Goal: Task Accomplishment & Management: Manage account settings

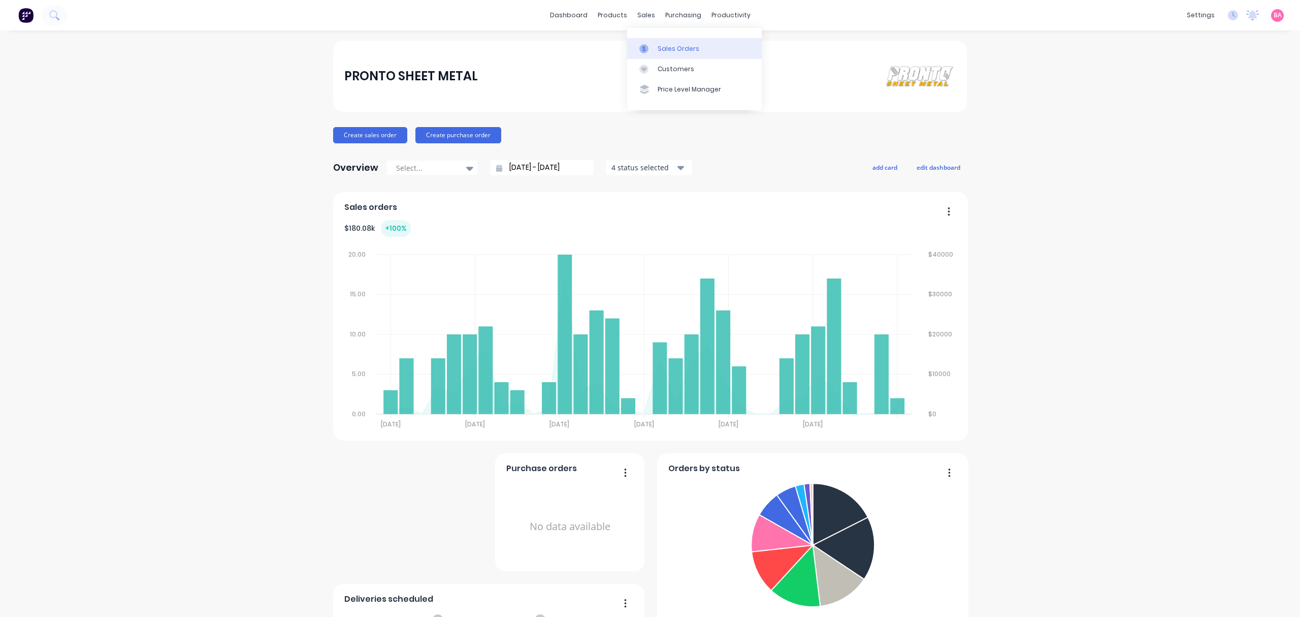
click at [671, 44] on div "Sales Orders" at bounding box center [679, 48] width 42 height 9
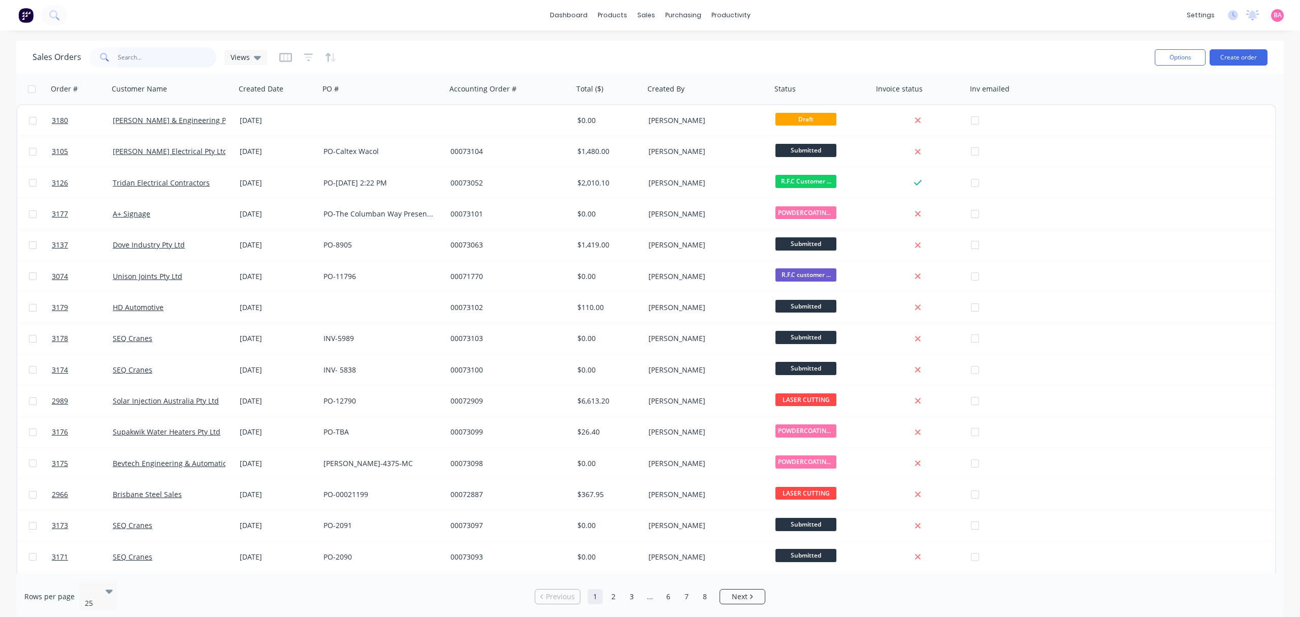
click at [161, 49] on input "text" at bounding box center [167, 57] width 99 height 20
type input "grey"
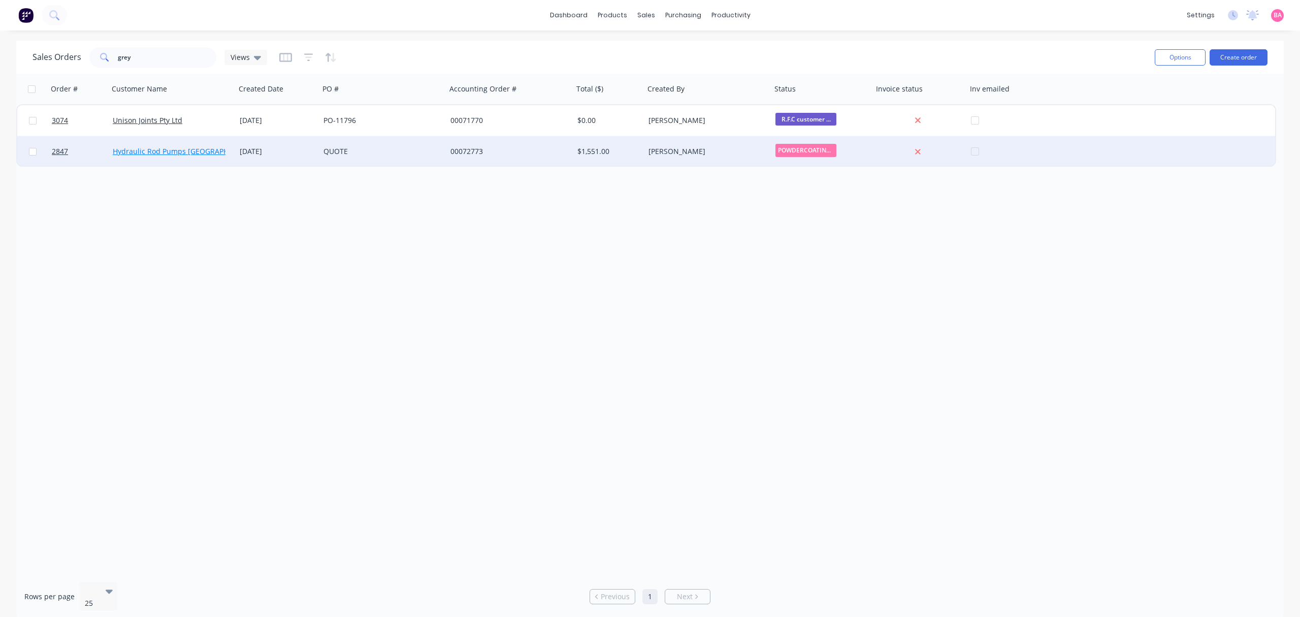
click at [151, 149] on link "Hydraulic Rod Pumps Australia" at bounding box center [185, 151] width 145 height 10
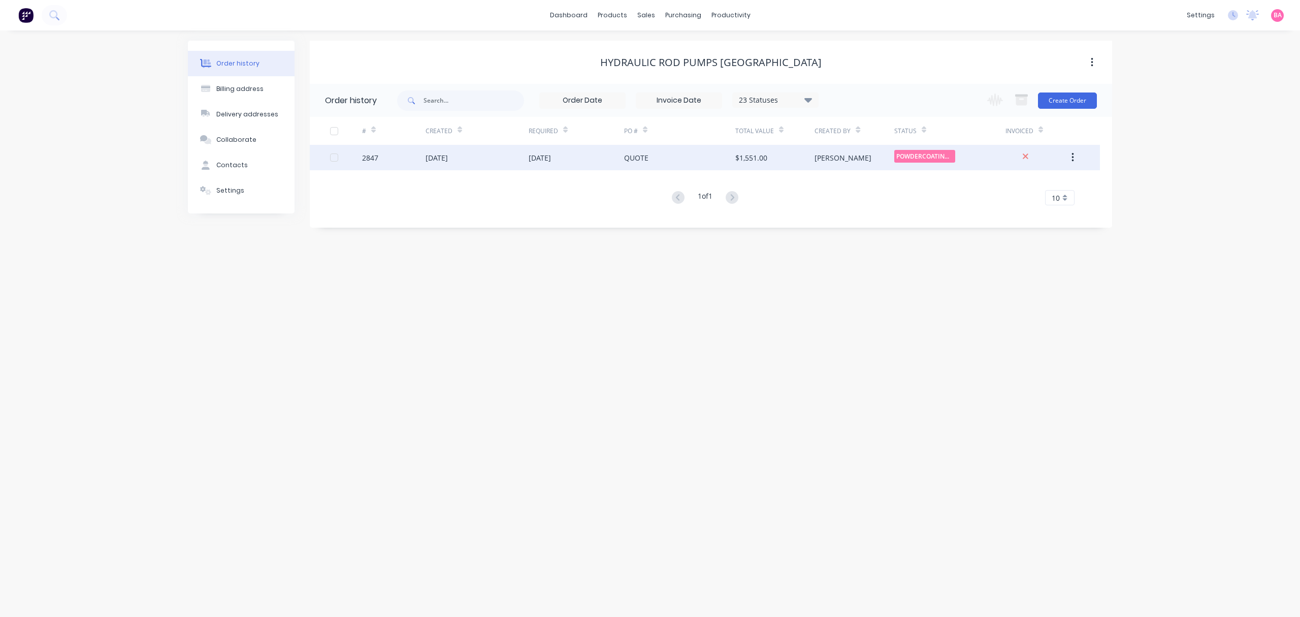
click at [376, 159] on div "2847" at bounding box center [370, 157] width 16 height 11
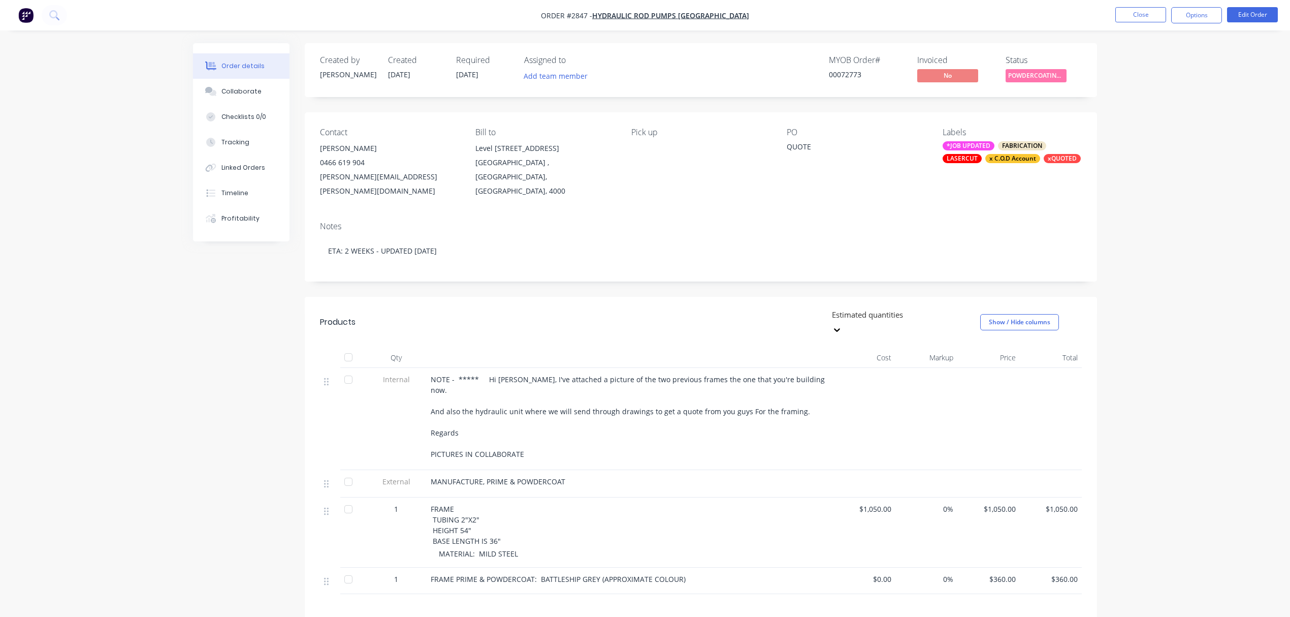
click at [382, 175] on div "paul.ramirez@hrpi.com" at bounding box center [389, 184] width 139 height 28
drag, startPoint x: 400, startPoint y: 176, endPoint x: 318, endPoint y: 179, distance: 82.4
click at [318, 179] on div "Contact Paul Ramirez 0466 619 904 paul.ramirez@hrpi.com Bill to Level 19, 10 Ea…" at bounding box center [701, 162] width 792 height 101
copy div "paul.ramirez@hrpi.com"
click at [244, 92] on div "Collaborate" at bounding box center [241, 91] width 40 height 9
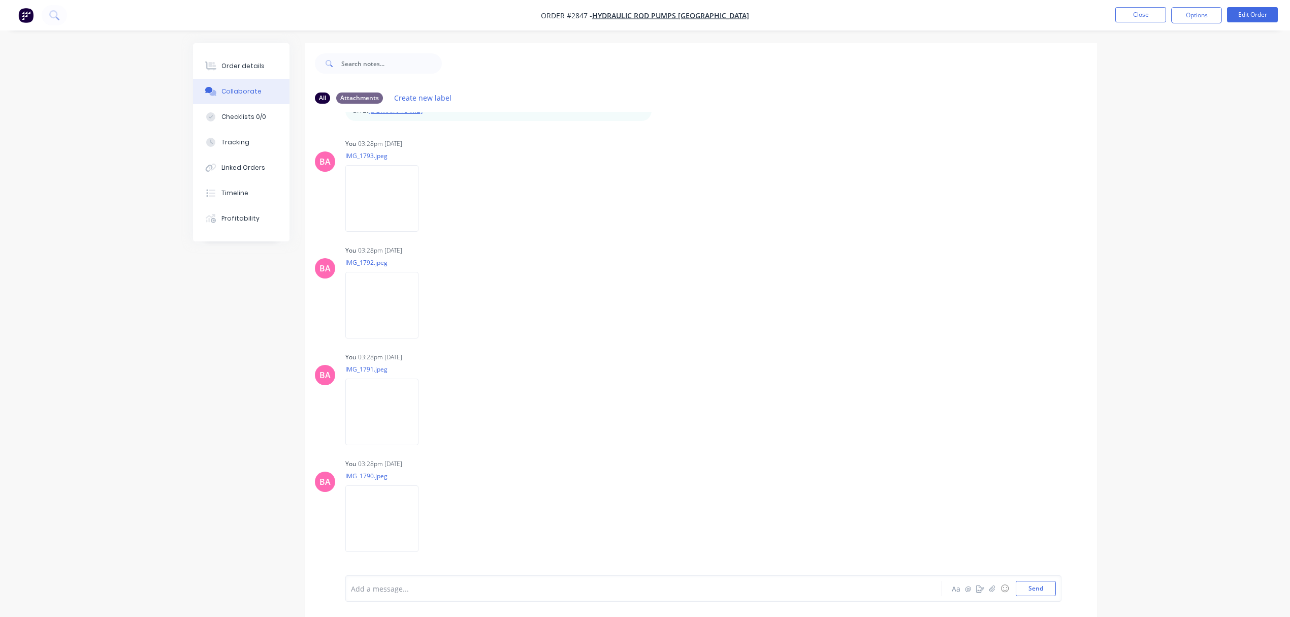
scroll to position [1667, 0]
click at [231, 62] on div "Order details" at bounding box center [242, 65] width 43 height 9
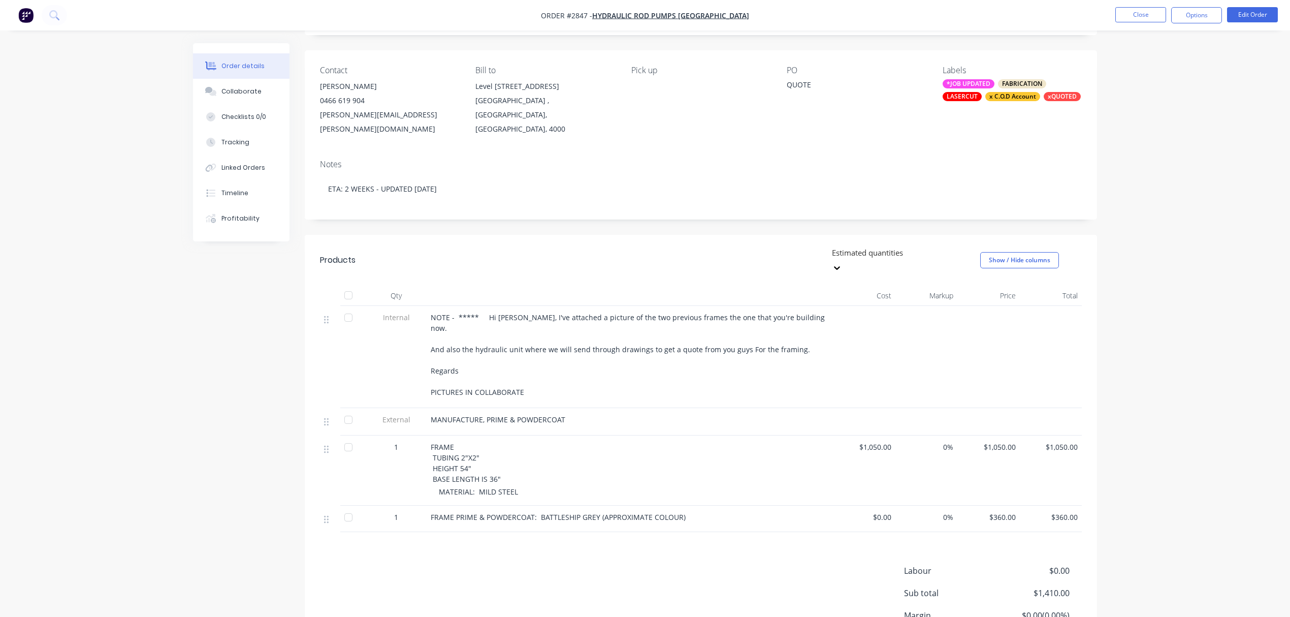
scroll to position [30, 0]
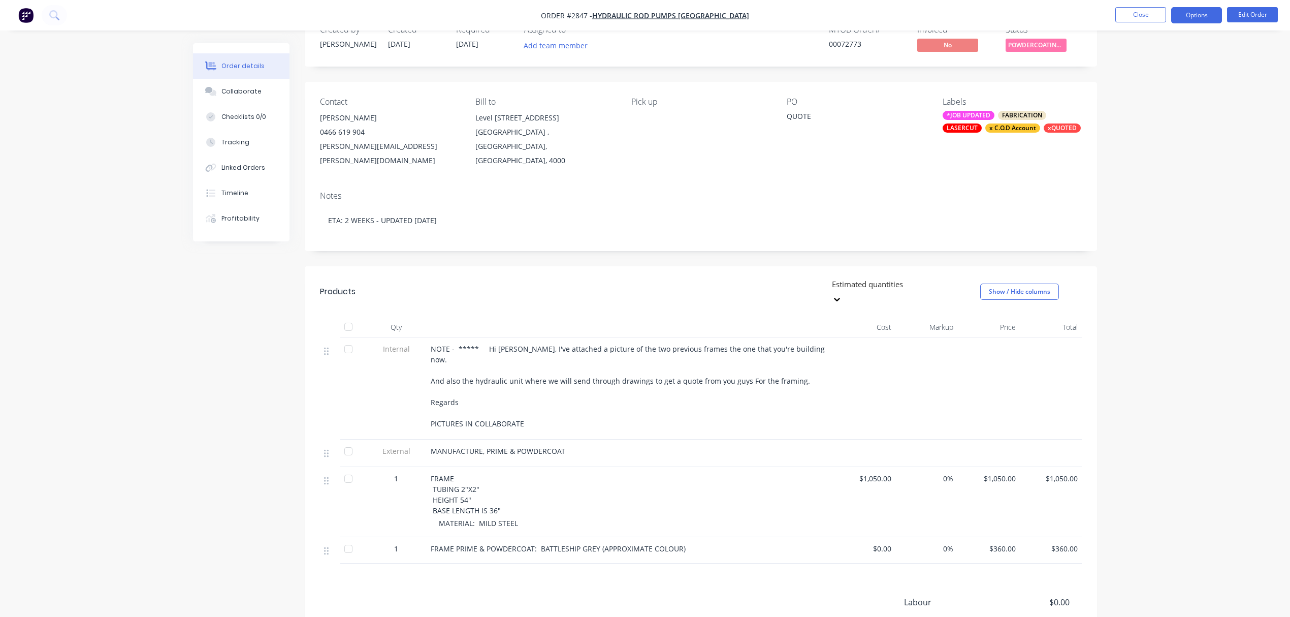
click at [1189, 11] on button "Options" at bounding box center [1196, 15] width 51 height 16
click at [1148, 120] on div "Work Order" at bounding box center [1165, 122] width 93 height 15
click at [1152, 100] on div "Without pricing" at bounding box center [1165, 102] width 93 height 15
click at [1134, 9] on button "Close" at bounding box center [1140, 14] width 51 height 15
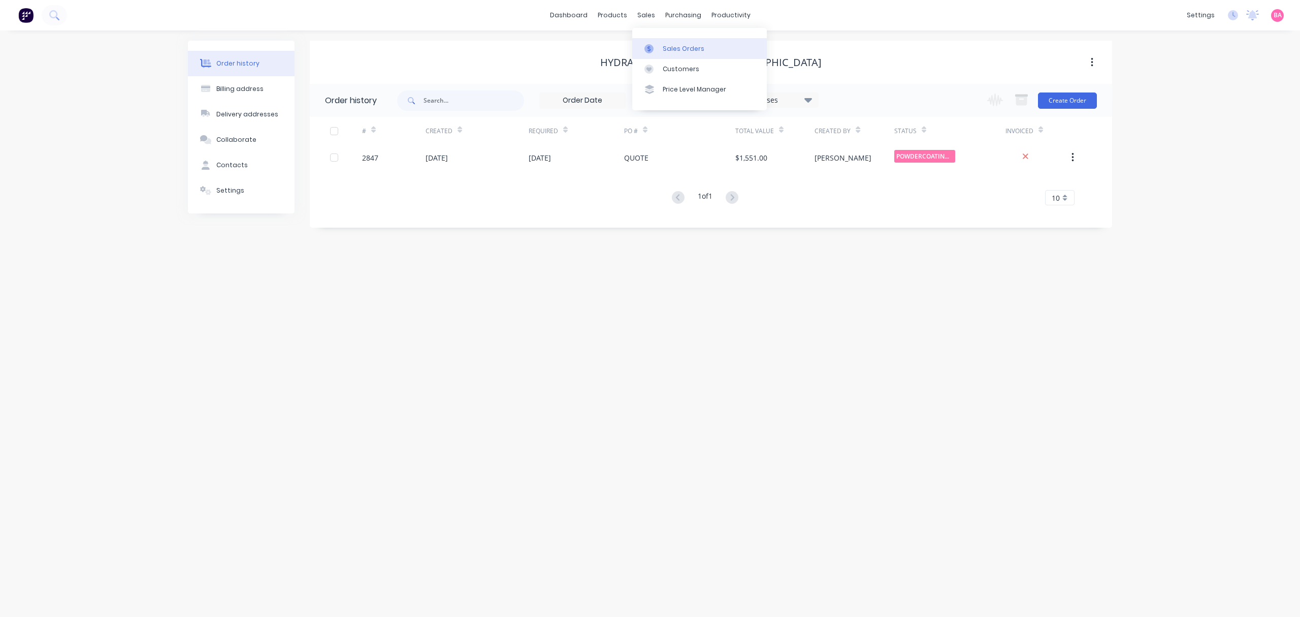
click at [675, 49] on div "Sales Orders" at bounding box center [684, 48] width 42 height 9
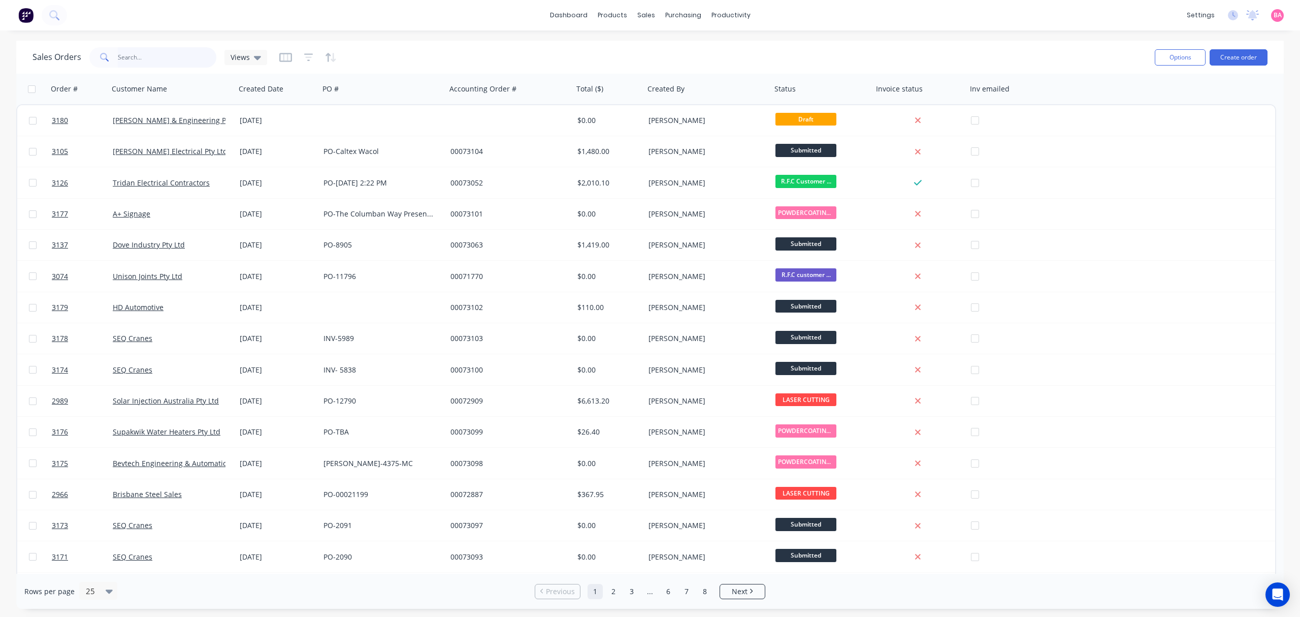
click at [151, 56] on input "text" at bounding box center [167, 57] width 99 height 20
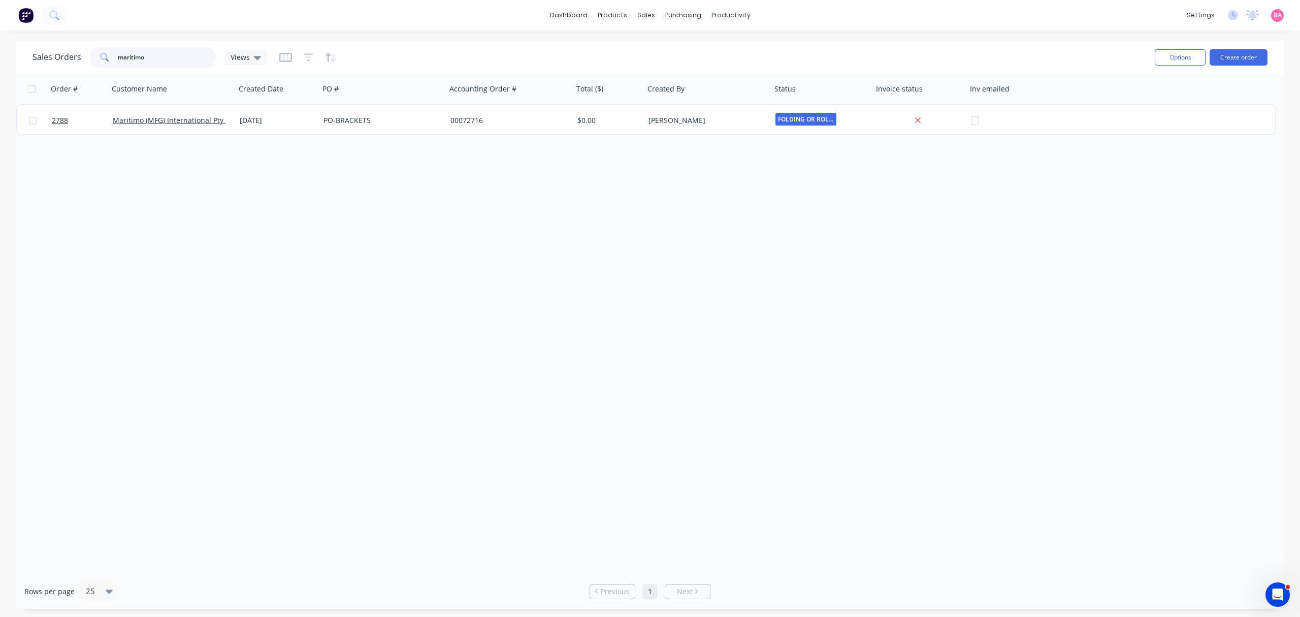
type input "maritimo"
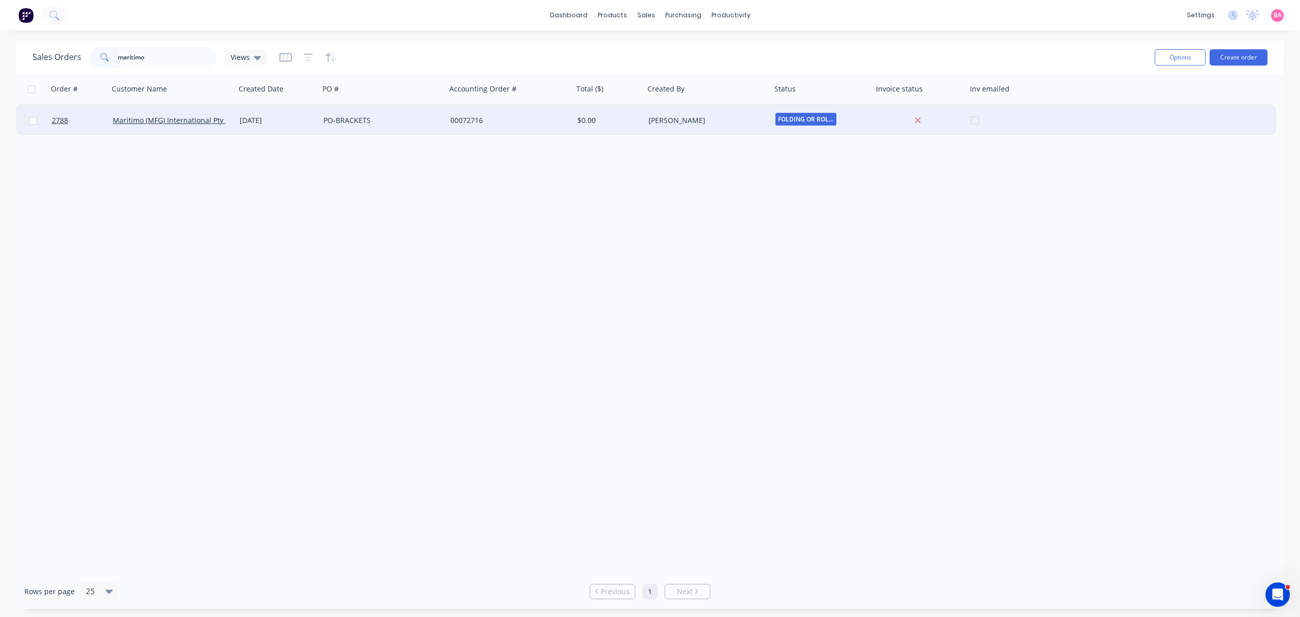
click at [815, 117] on span "FOLDING OR ROLL..." at bounding box center [806, 119] width 61 height 13
click at [49, 119] on div at bounding box center [78, 120] width 61 height 30
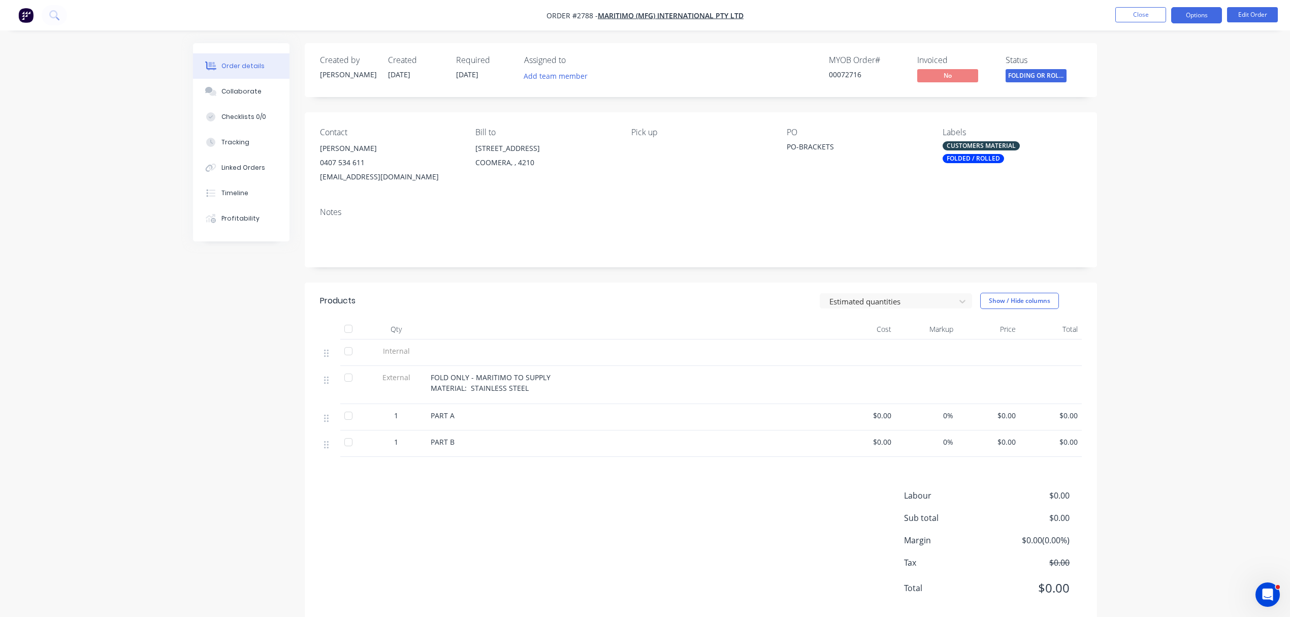
click at [1193, 15] on button "Options" at bounding box center [1196, 15] width 51 height 16
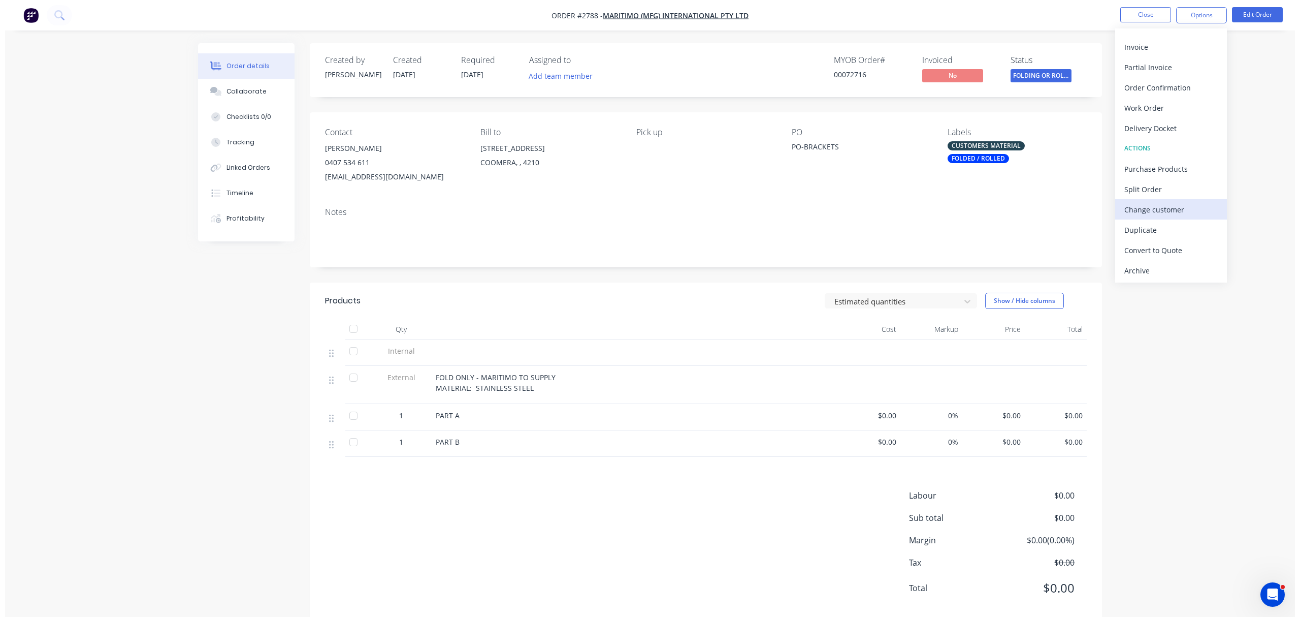
scroll to position [15, 0]
click at [932, 208] on div "Notes" at bounding box center [701, 212] width 762 height 10
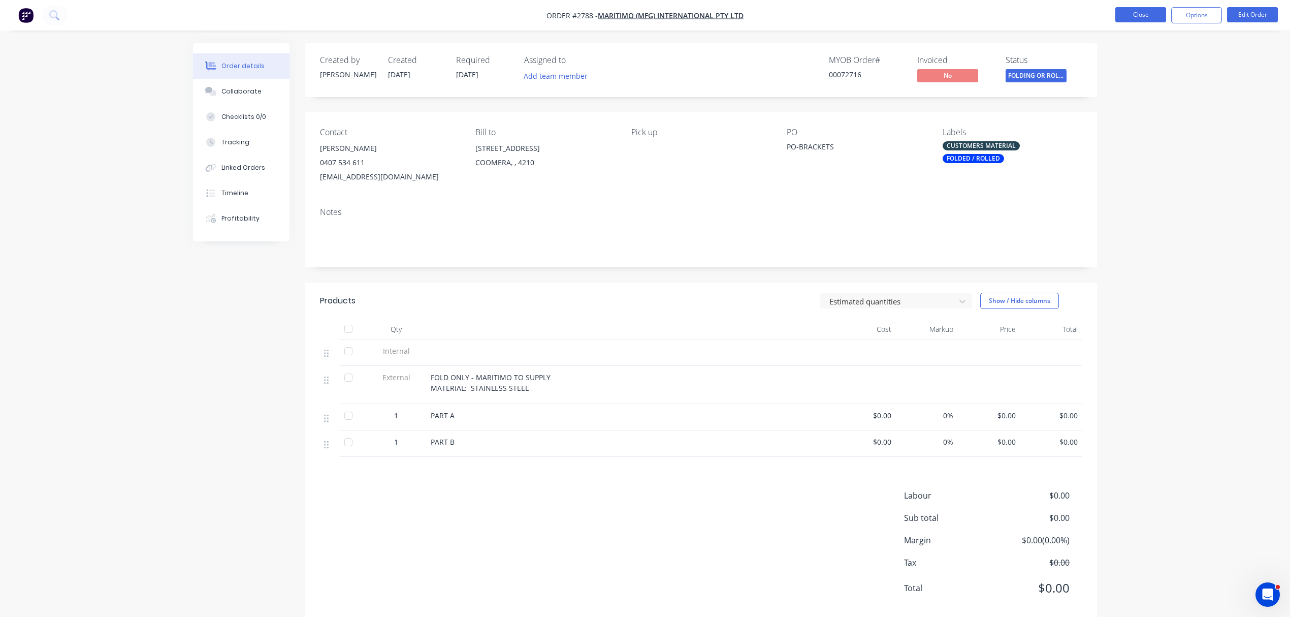
click at [1144, 14] on button "Close" at bounding box center [1140, 14] width 51 height 15
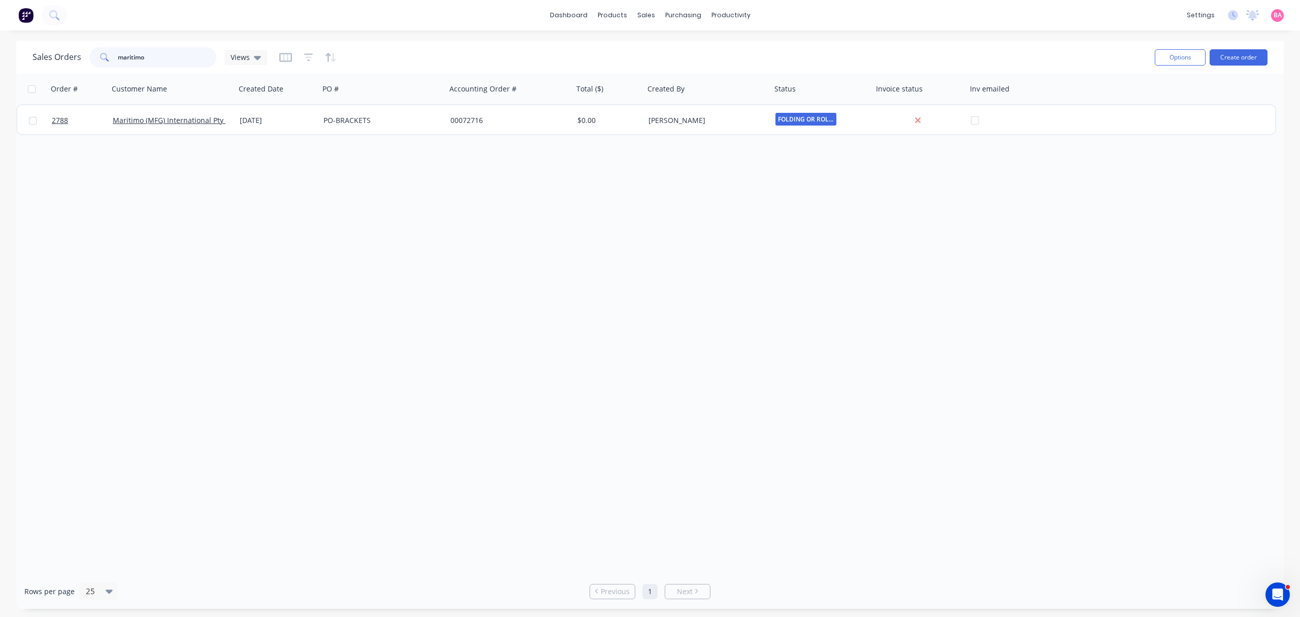
drag, startPoint x: 149, startPoint y: 53, endPoint x: 92, endPoint y: 53, distance: 56.9
click at [92, 53] on div "maritimo" at bounding box center [152, 57] width 127 height 20
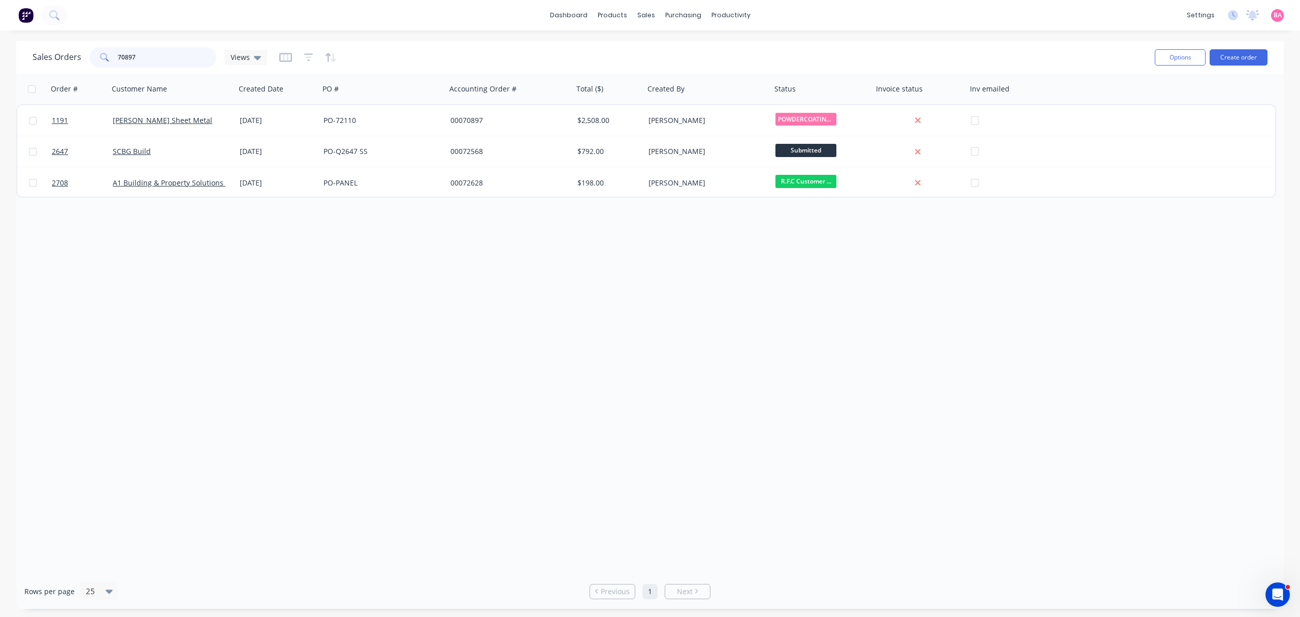
type input "70897"
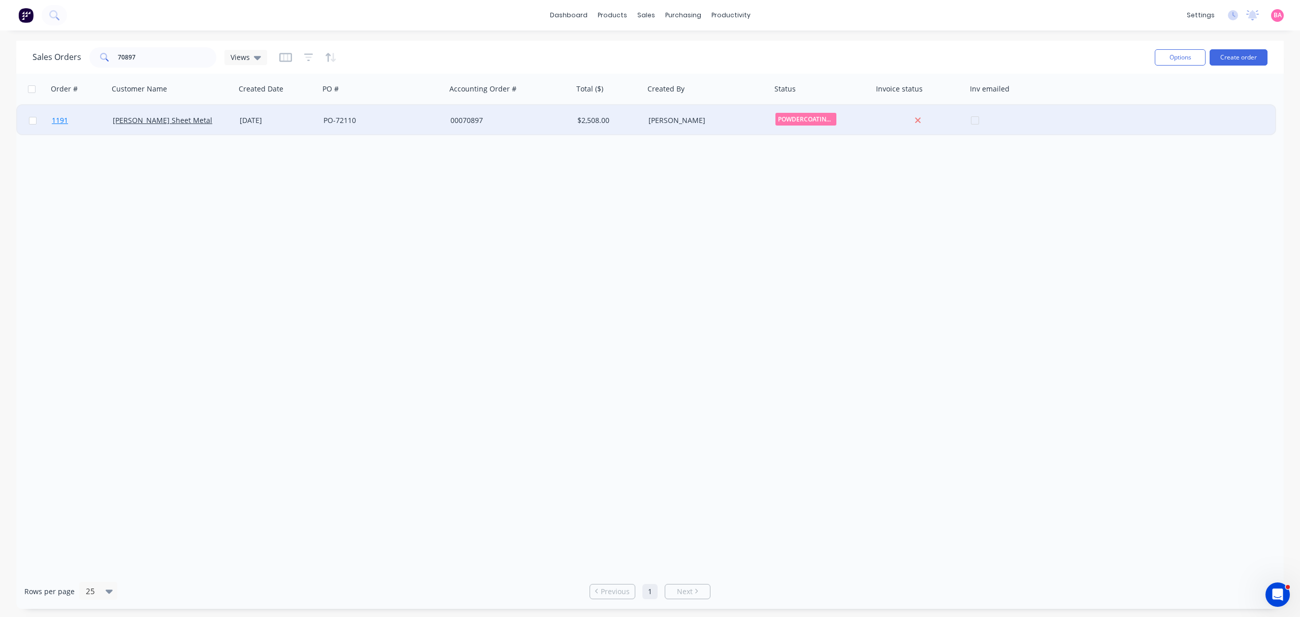
click at [58, 117] on span "1191" at bounding box center [60, 120] width 16 height 10
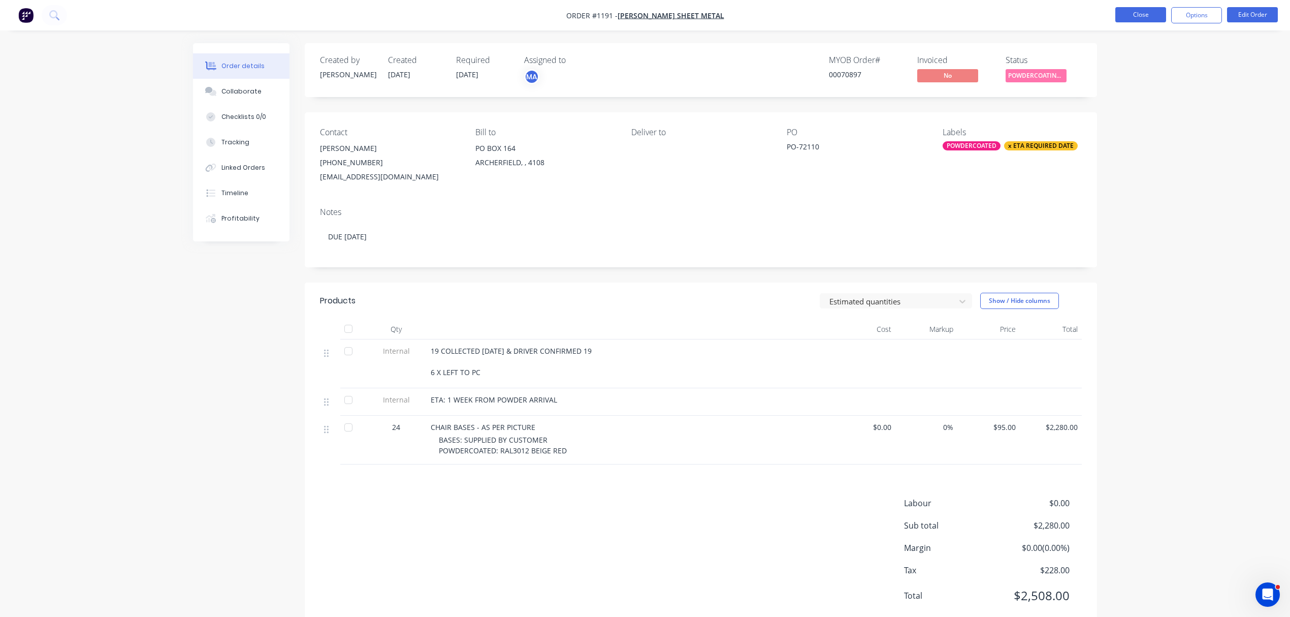
click at [1142, 13] on button "Close" at bounding box center [1140, 14] width 51 height 15
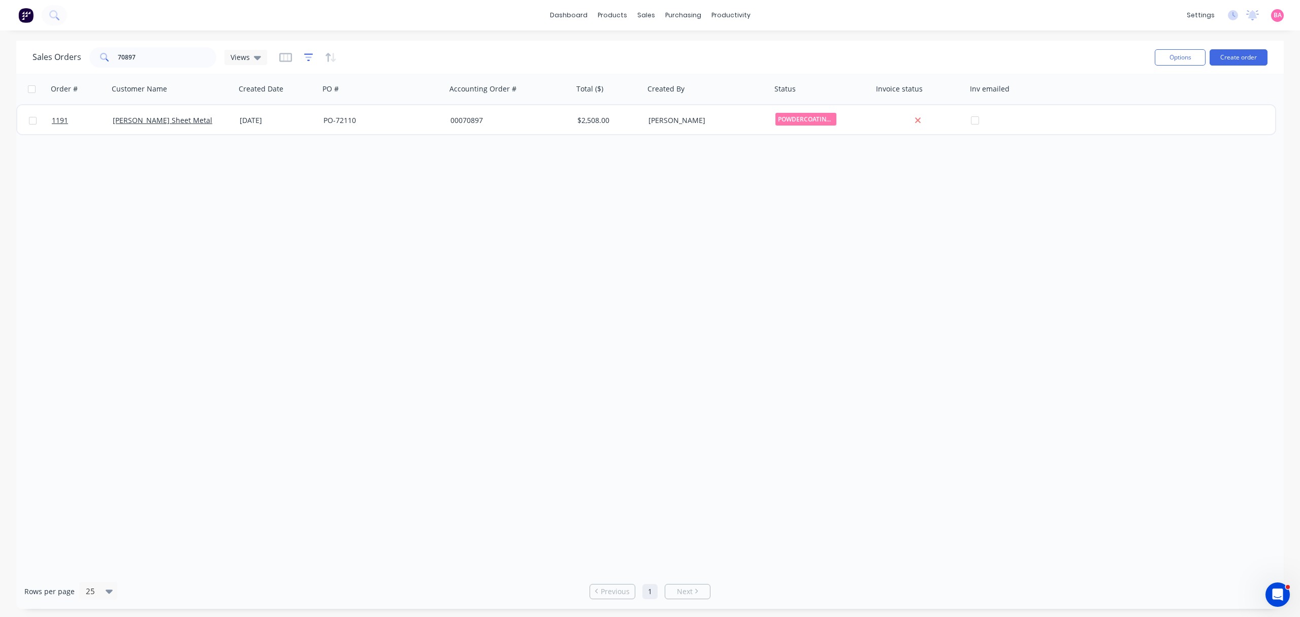
click at [304, 54] on icon "button" at bounding box center [308, 57] width 9 height 8
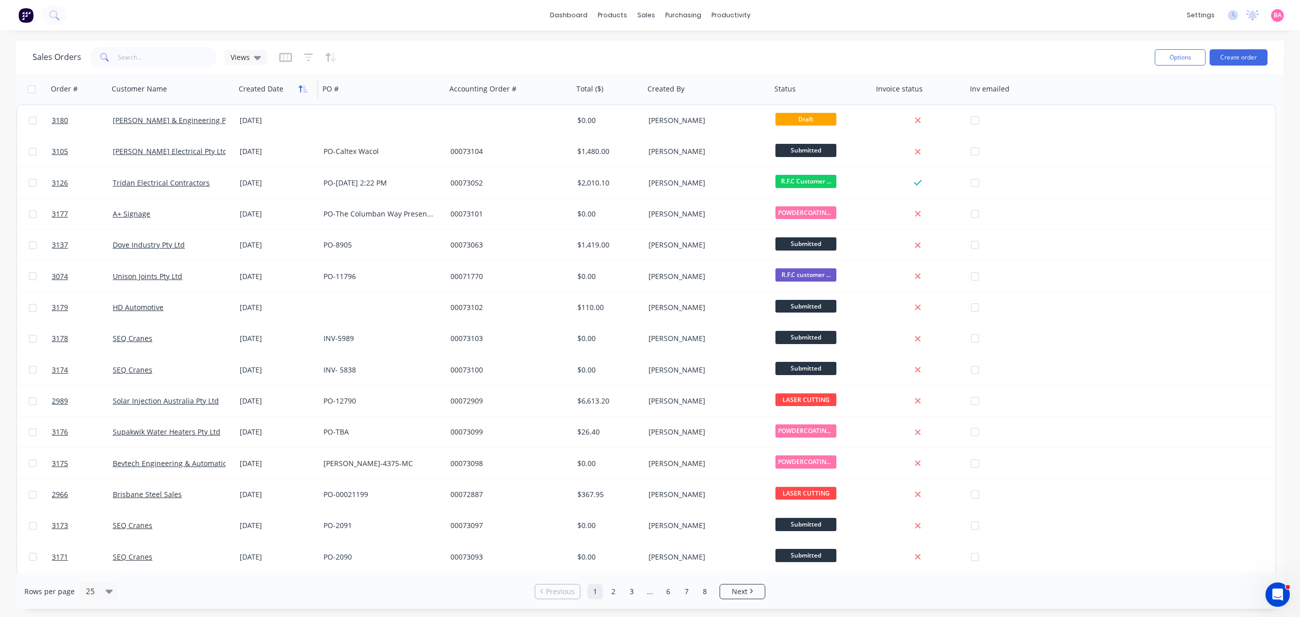
click at [301, 90] on icon "button" at bounding box center [303, 89] width 9 height 8
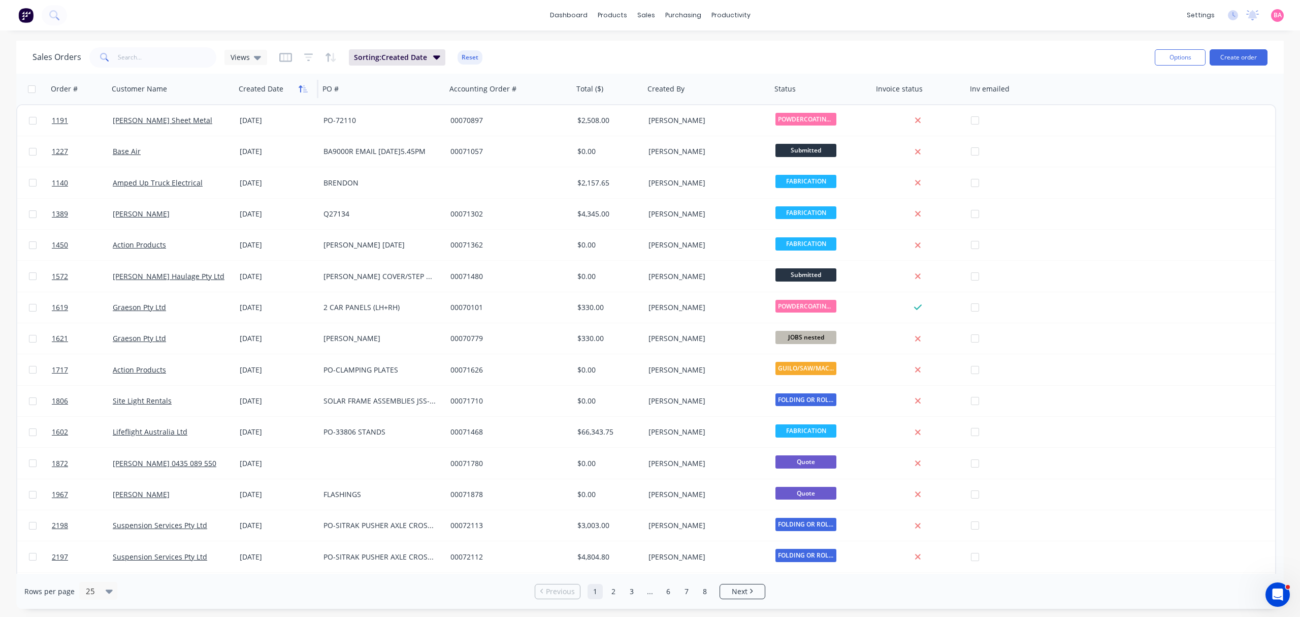
click at [300, 87] on icon "button" at bounding box center [301, 88] width 4 height 7
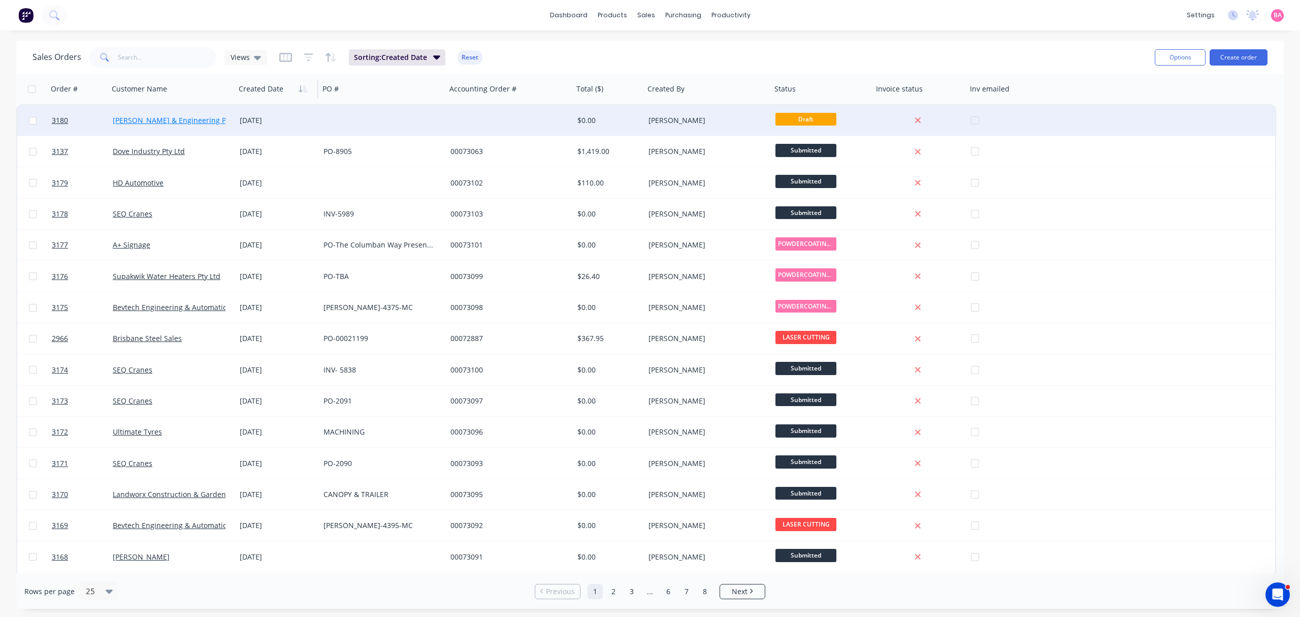
click at [168, 117] on link "[PERSON_NAME] & Engineering Pty Ltd" at bounding box center [179, 120] width 132 height 10
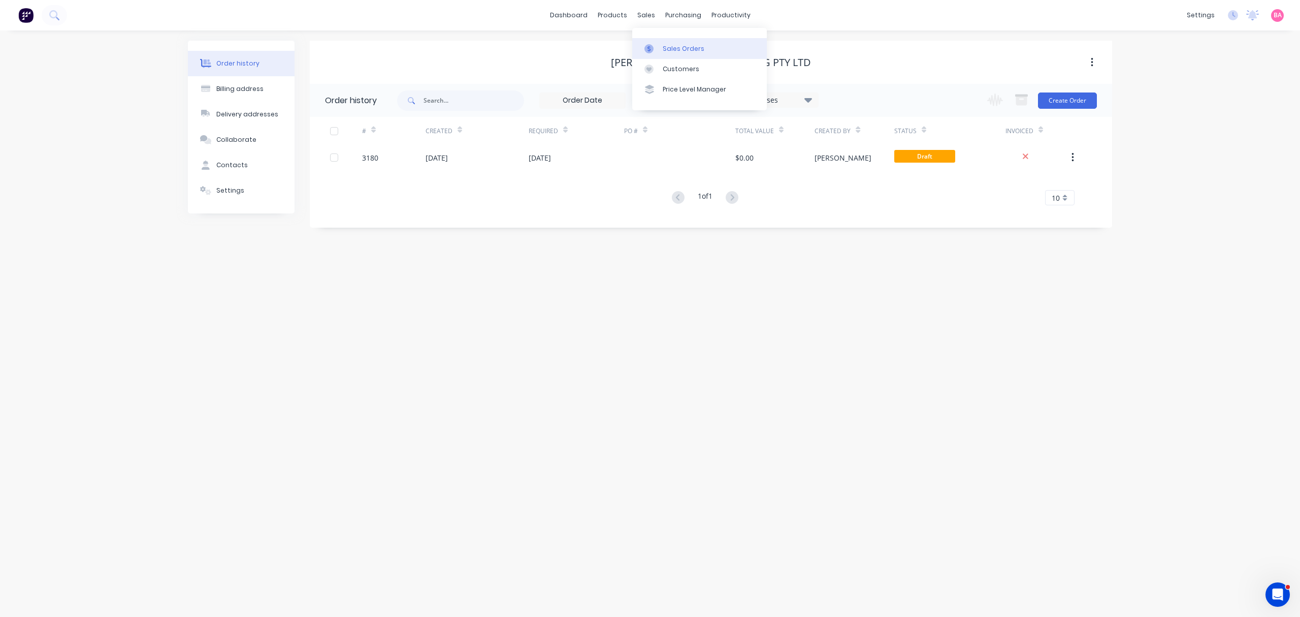
click at [679, 44] on div "Sales Orders" at bounding box center [684, 48] width 42 height 9
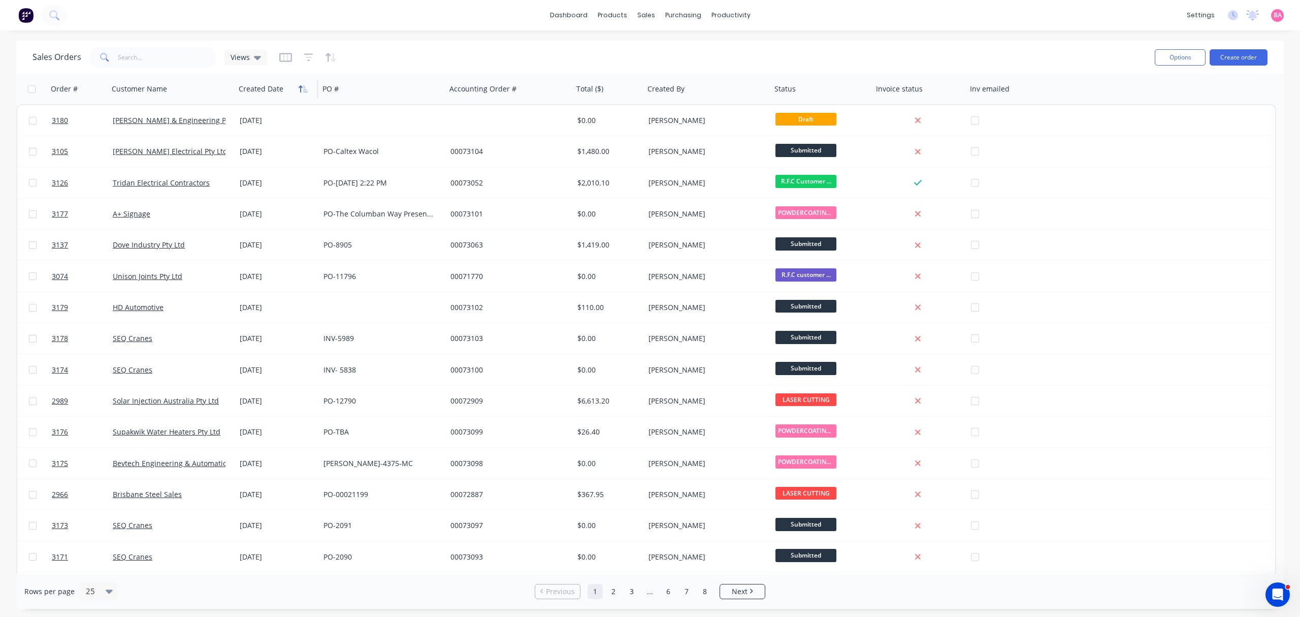
click at [303, 89] on icon "button" at bounding box center [303, 89] width 9 height 8
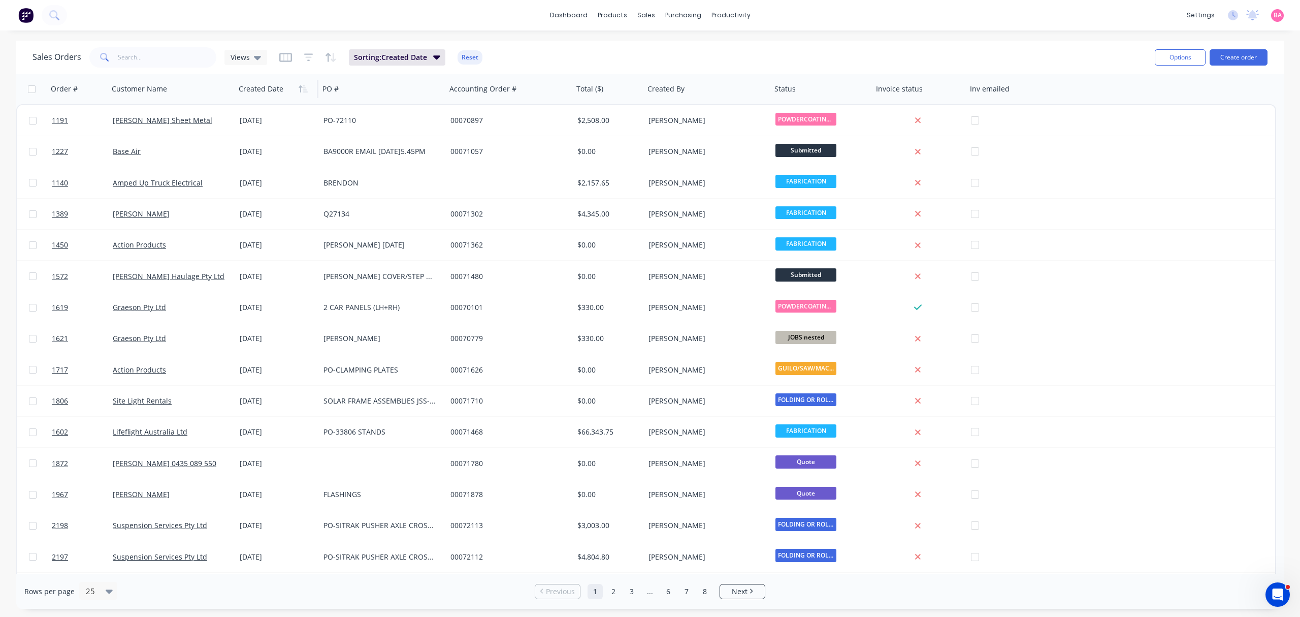
click at [303, 89] on icon "button" at bounding box center [303, 89] width 9 height 8
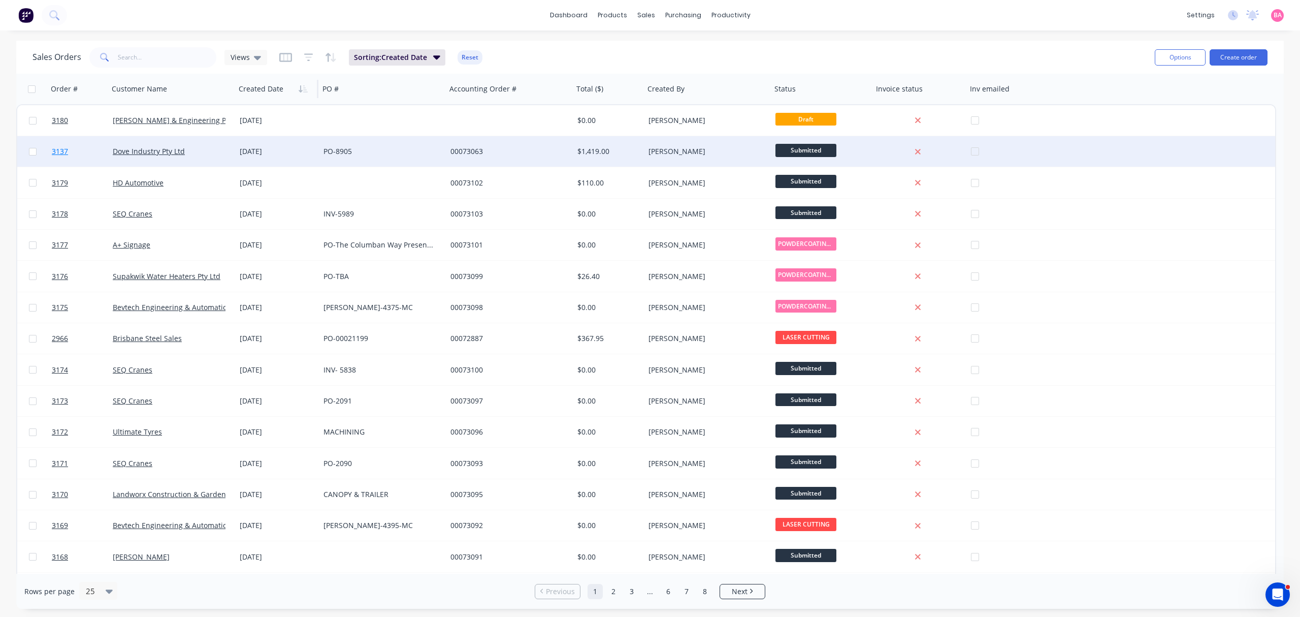
click at [56, 145] on link "3137" at bounding box center [82, 151] width 61 height 30
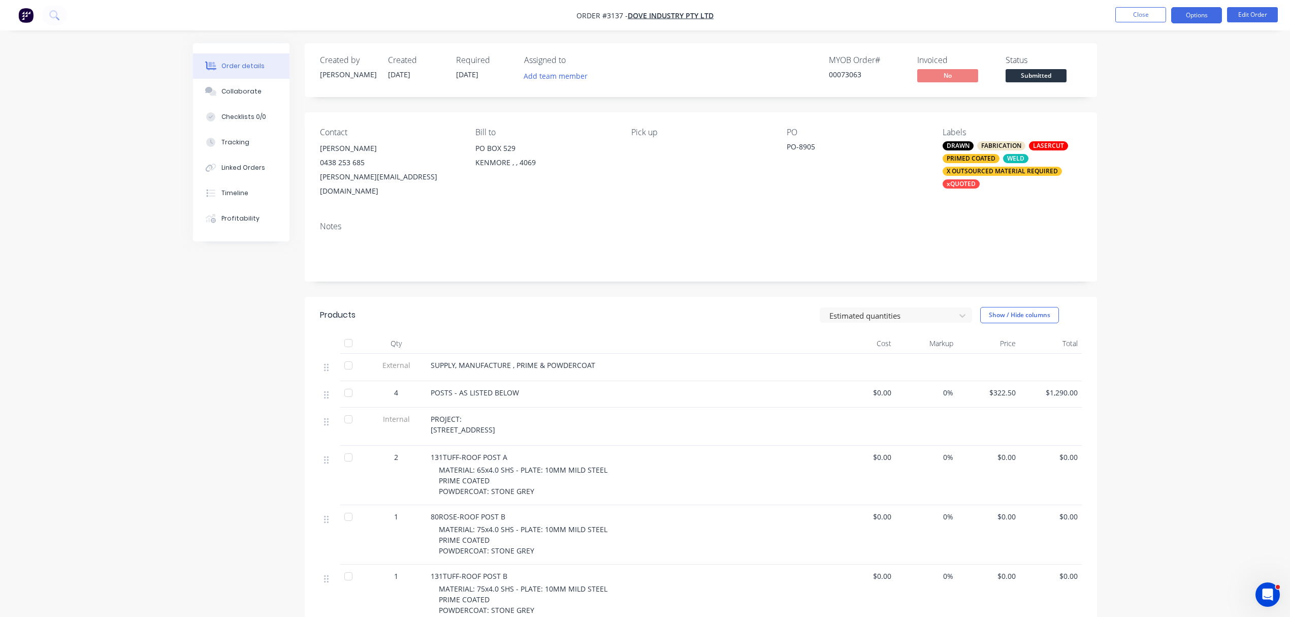
click at [1208, 13] on button "Options" at bounding box center [1196, 15] width 51 height 16
click at [1138, 101] on div "Order Confirmation" at bounding box center [1165, 102] width 93 height 15
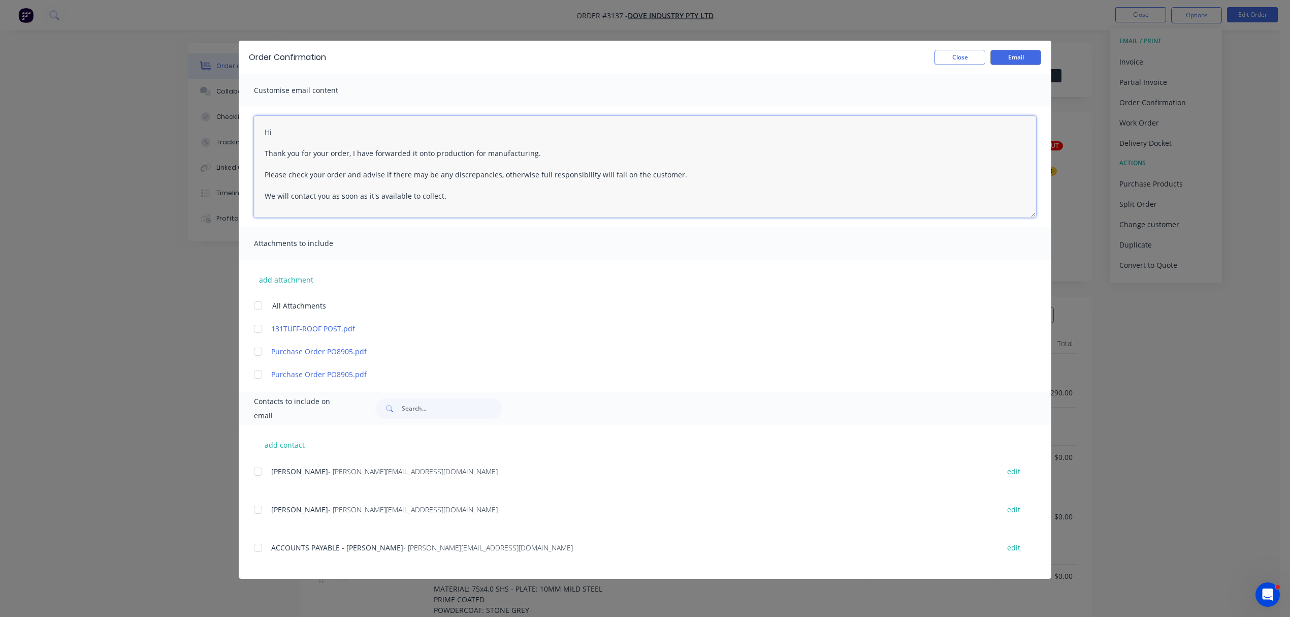
click at [304, 133] on textarea "Hi Thank you for your order, I have forwarded it onto production for manufactur…" at bounding box center [645, 167] width 782 height 102
click at [1033, 54] on button "Email" at bounding box center [1015, 57] width 51 height 15
type textarea "Hi Thank you for your order, I have forwarded it onto production for manufactur…"
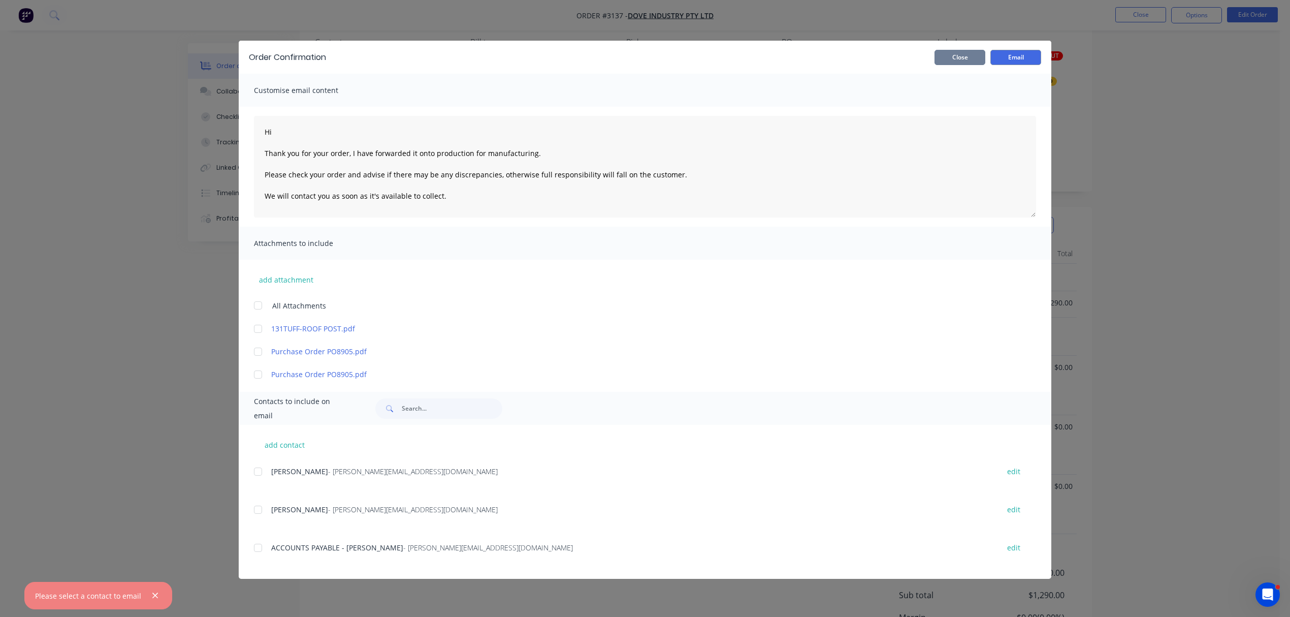
click at [959, 60] on button "Close" at bounding box center [960, 57] width 51 height 15
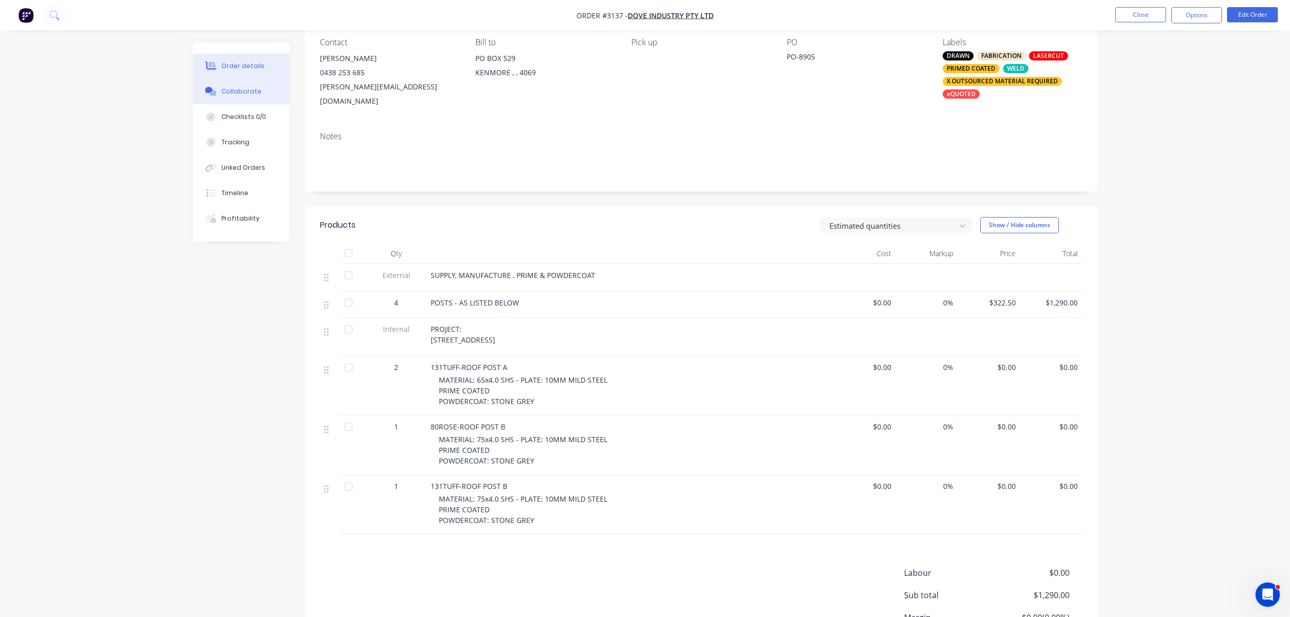
click at [233, 89] on div "Collaborate" at bounding box center [241, 91] width 40 height 9
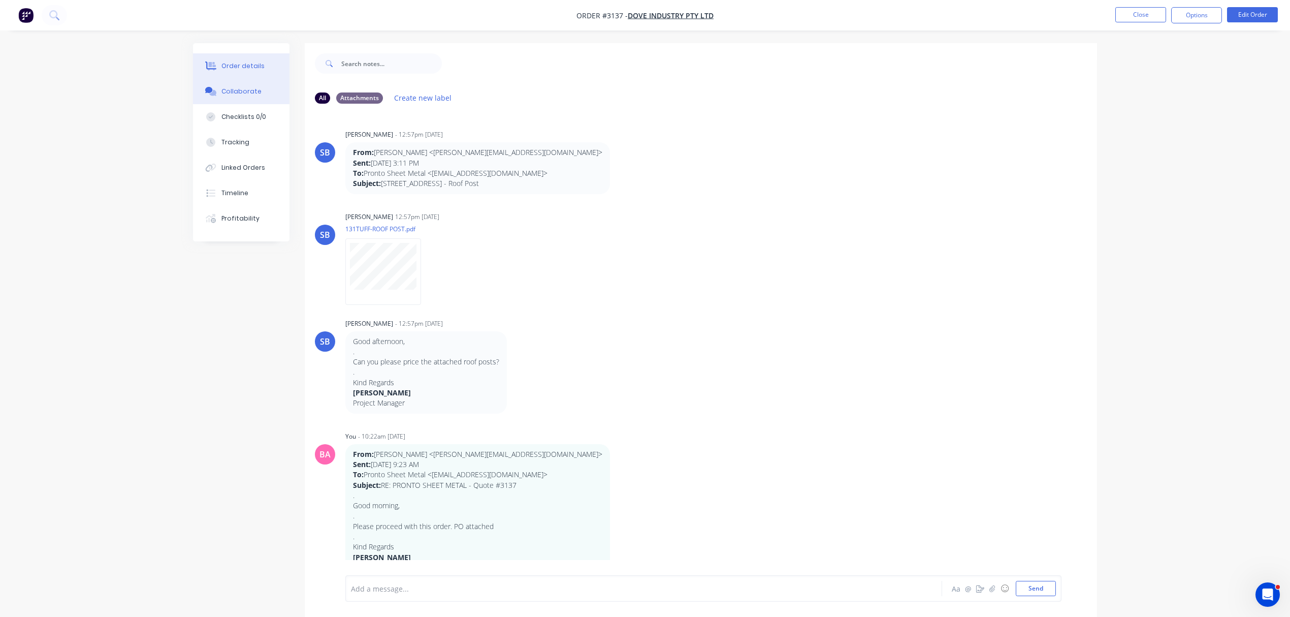
click at [240, 55] on button "Order details" at bounding box center [241, 65] width 96 height 25
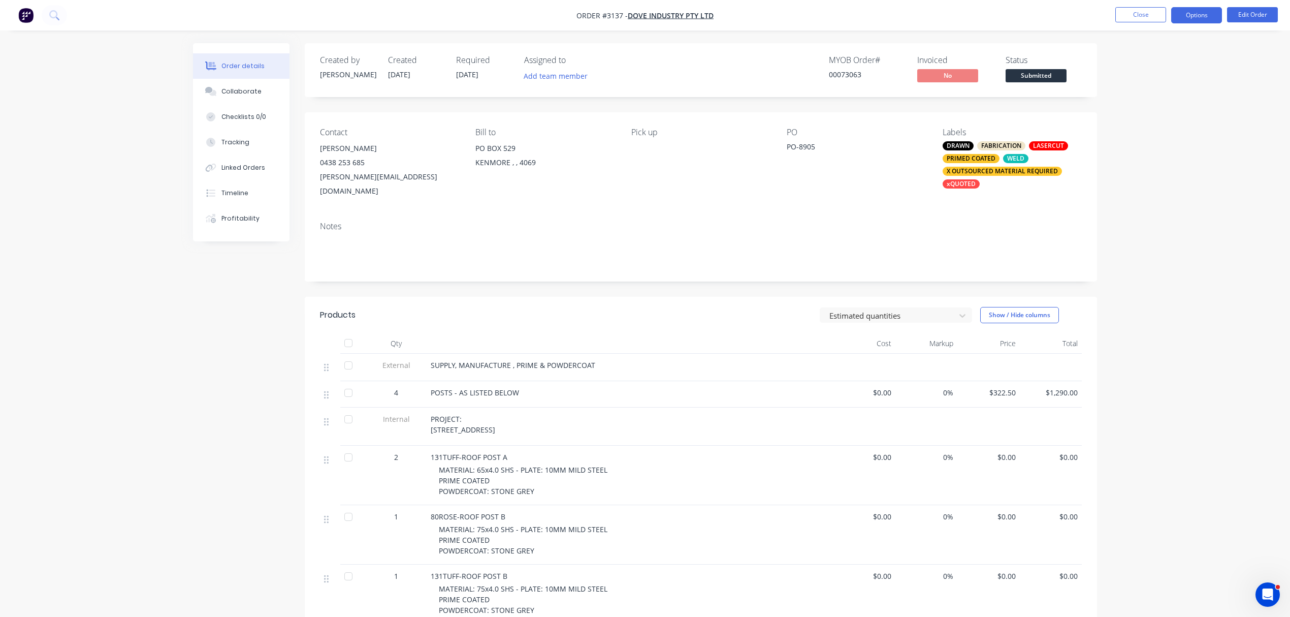
click at [1209, 13] on button "Options" at bounding box center [1196, 15] width 51 height 16
click at [1150, 101] on div "Order Confirmation" at bounding box center [1165, 102] width 93 height 15
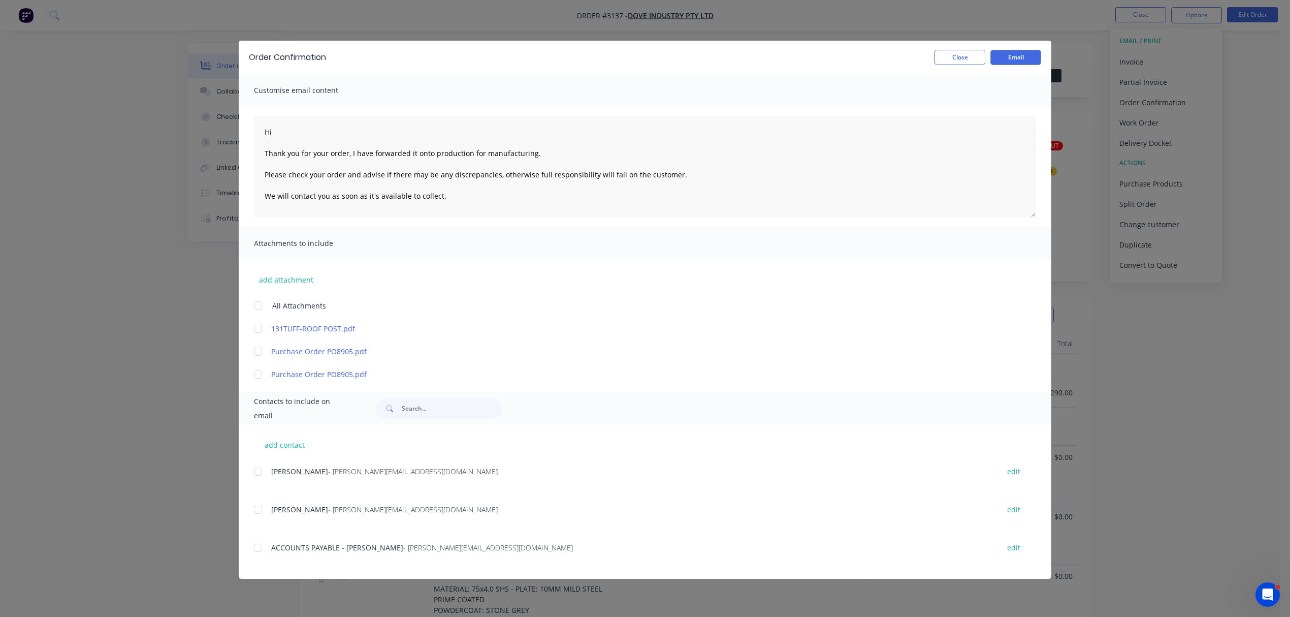
drag, startPoint x: 256, startPoint y: 509, endPoint x: 282, endPoint y: 379, distance: 132.7
click at [256, 508] on div at bounding box center [258, 509] width 20 height 20
click at [301, 131] on textarea "Hi Thank you for your order, I have forwarded it onto production for manufactur…" at bounding box center [645, 167] width 782 height 102
type textarea "Hi Gregory Thank you for your order, I have forwarded it onto production for ma…"
click at [1016, 55] on button "Email" at bounding box center [1015, 57] width 51 height 15
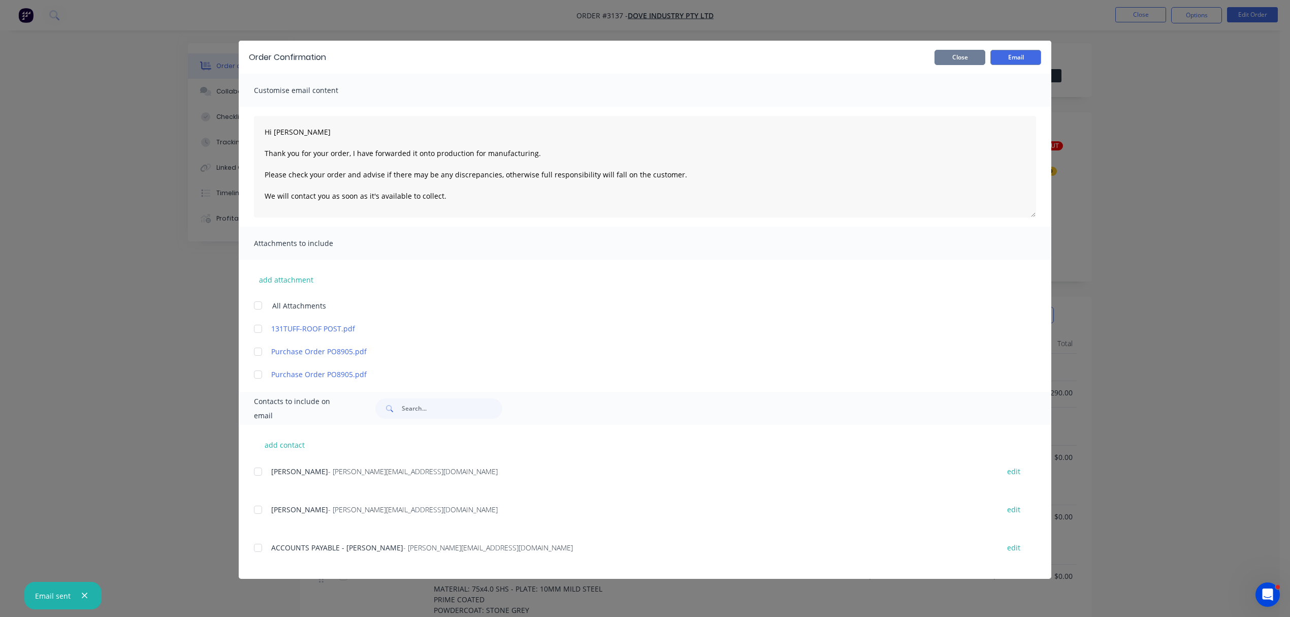
click at [976, 55] on button "Close" at bounding box center [960, 57] width 51 height 15
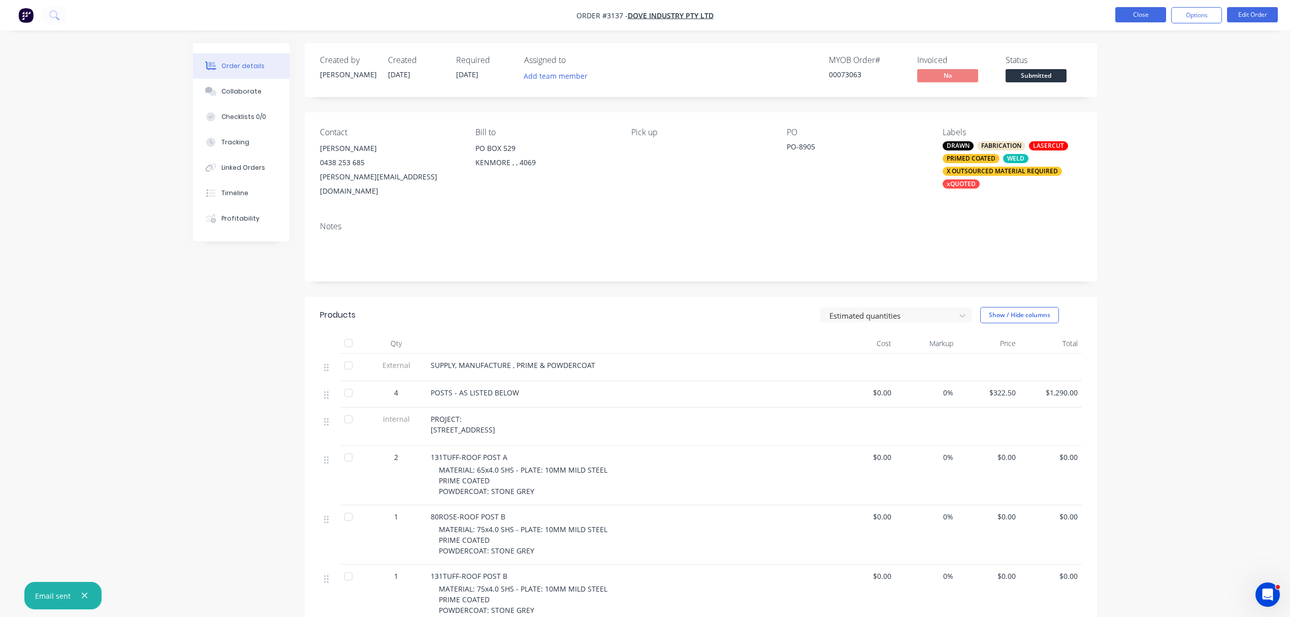
click at [1154, 9] on button "Close" at bounding box center [1140, 14] width 51 height 15
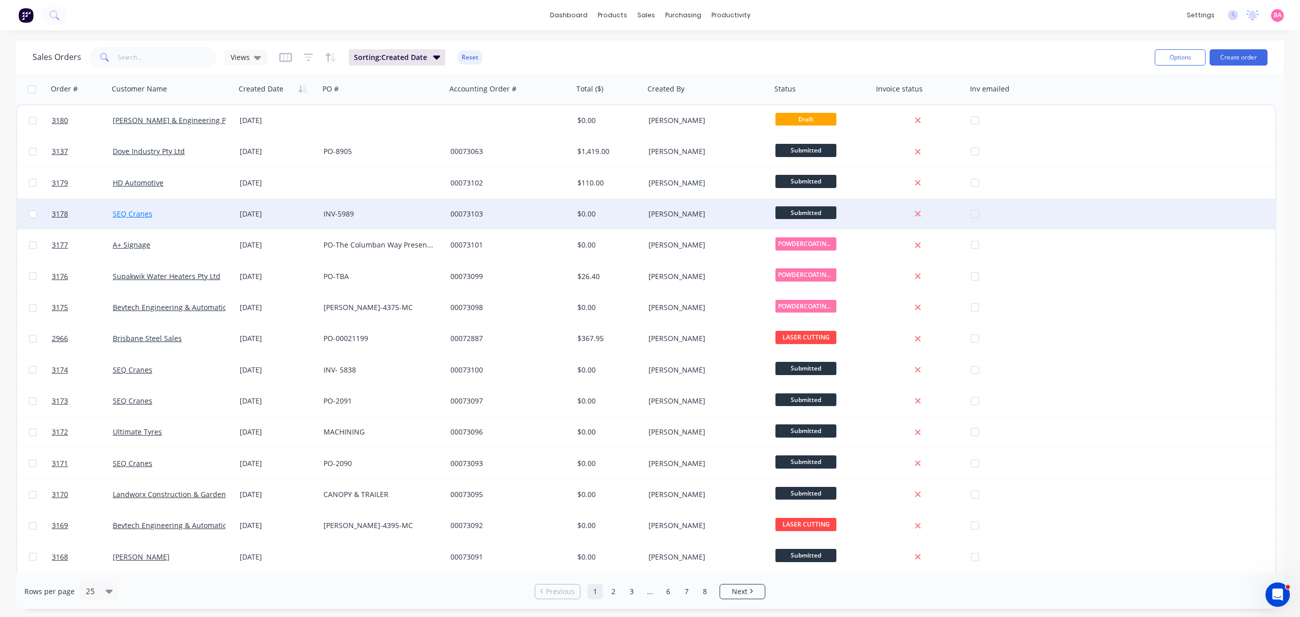
click at [127, 210] on link "SEQ Cranes" at bounding box center [133, 214] width 40 height 10
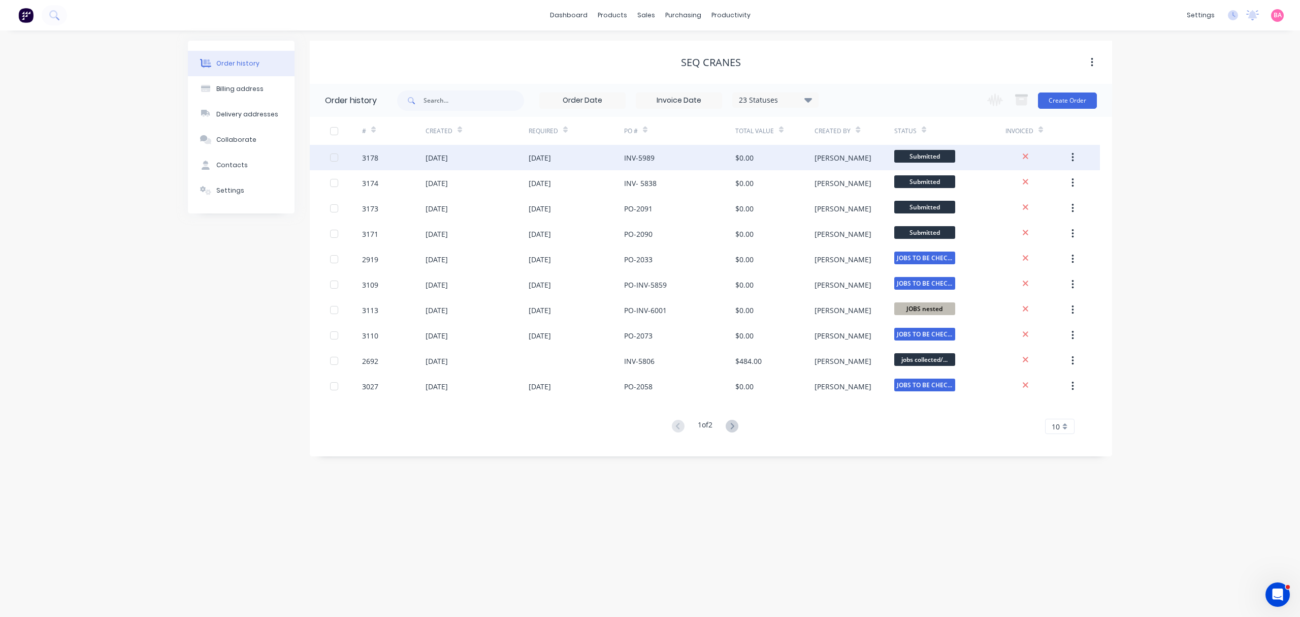
click at [371, 156] on div "3178" at bounding box center [370, 157] width 16 height 11
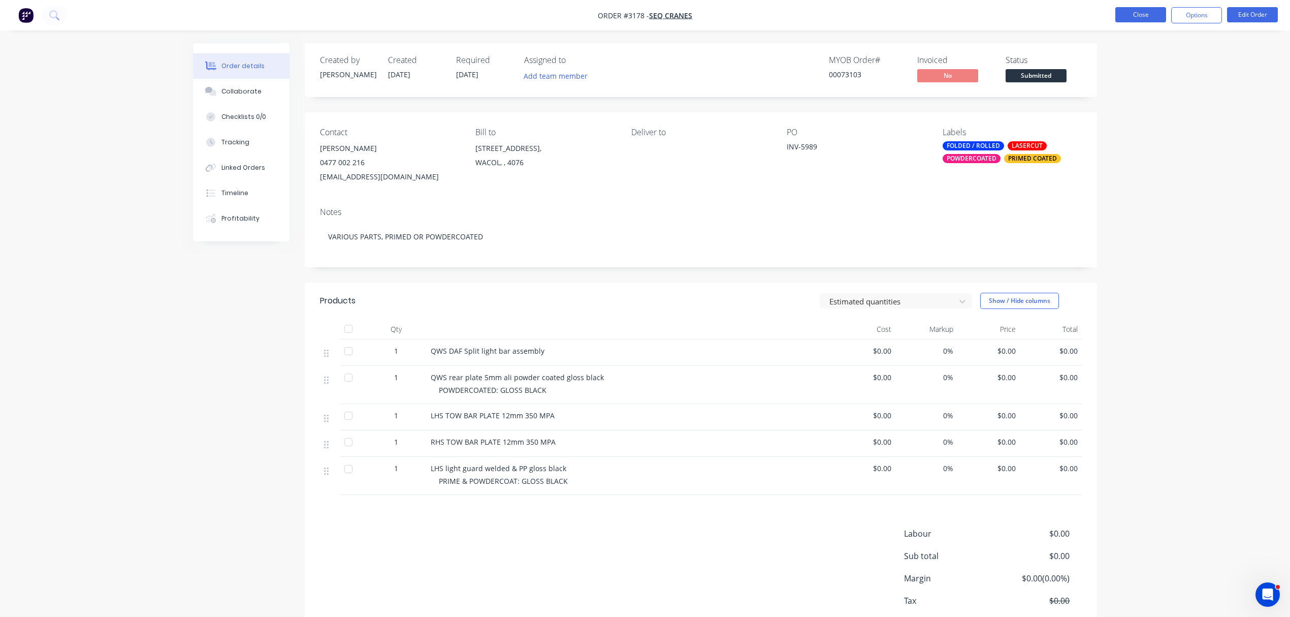
click at [1129, 13] on button "Close" at bounding box center [1140, 14] width 51 height 15
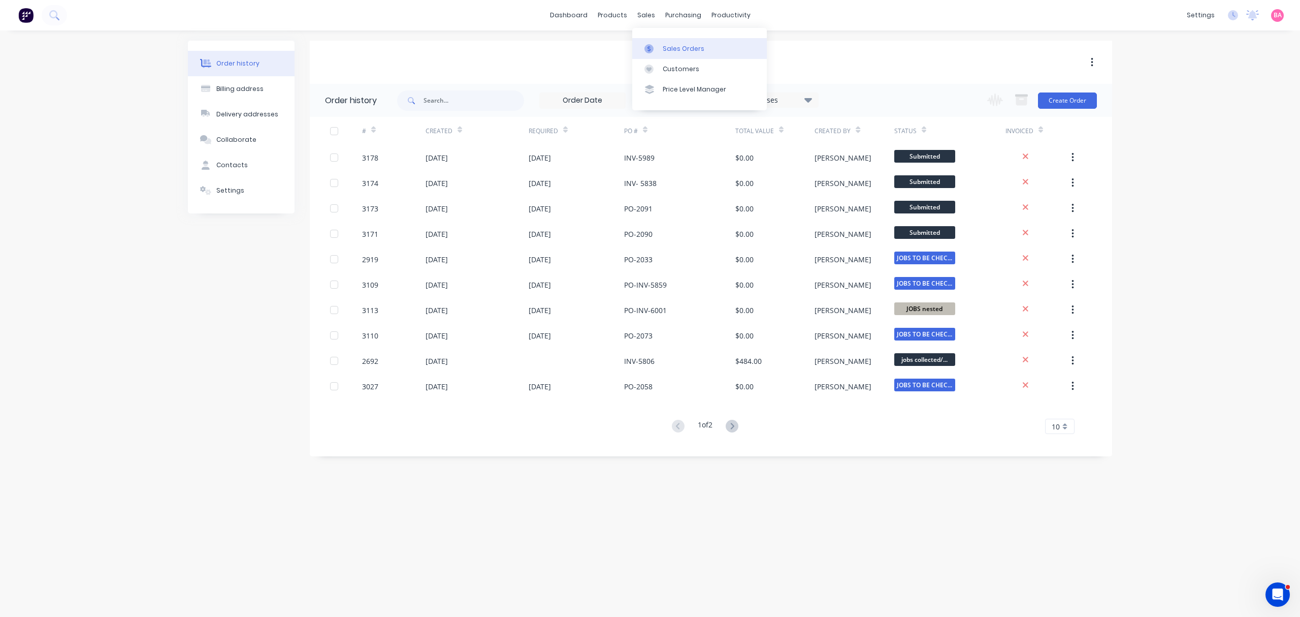
click at [678, 48] on div "Sales Orders" at bounding box center [684, 48] width 42 height 9
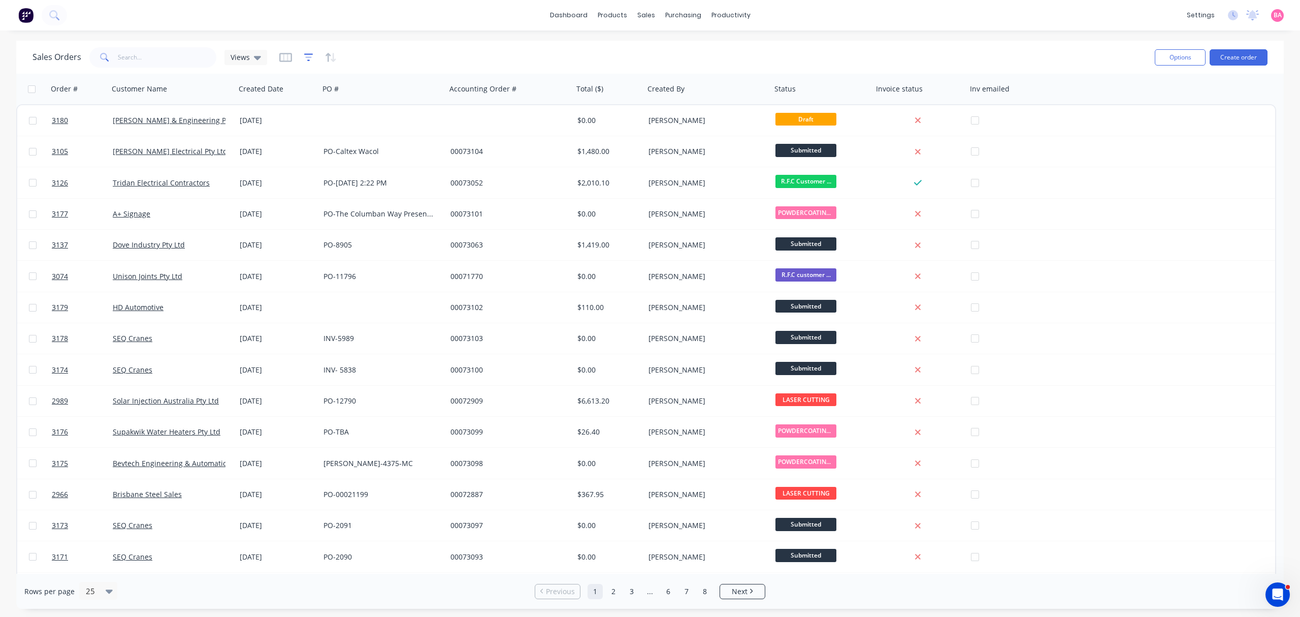
click at [305, 57] on icon "button" at bounding box center [308, 57] width 7 height 2
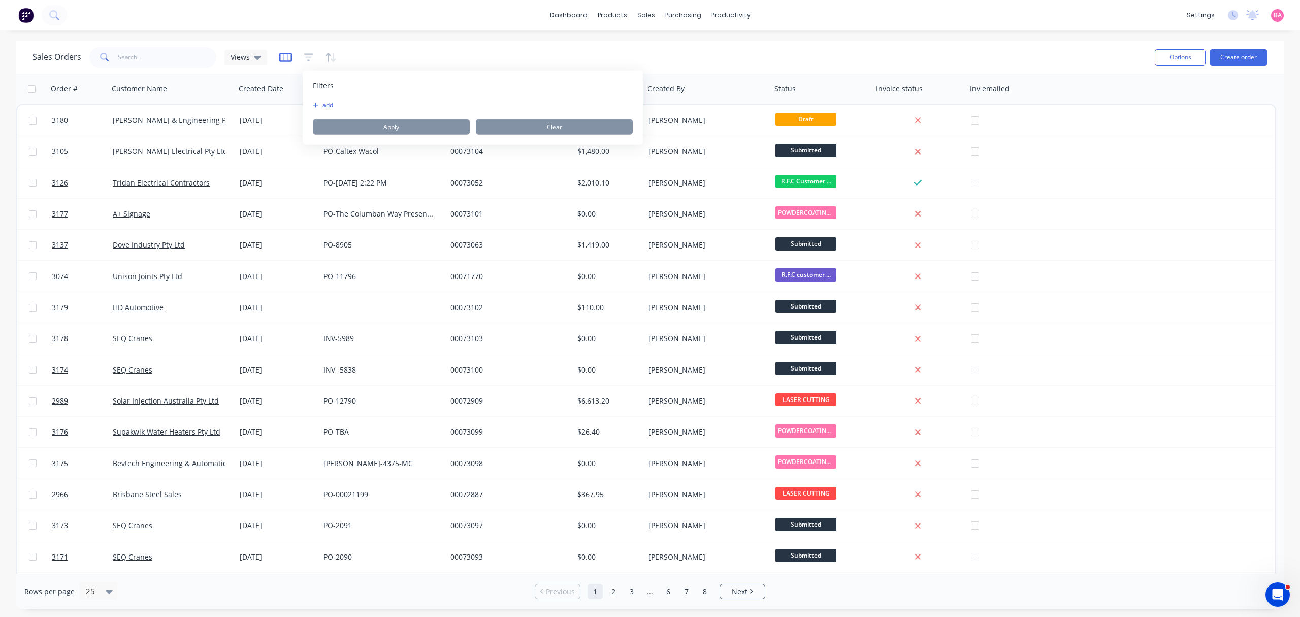
click at [285, 53] on icon "button" at bounding box center [285, 57] width 13 height 9
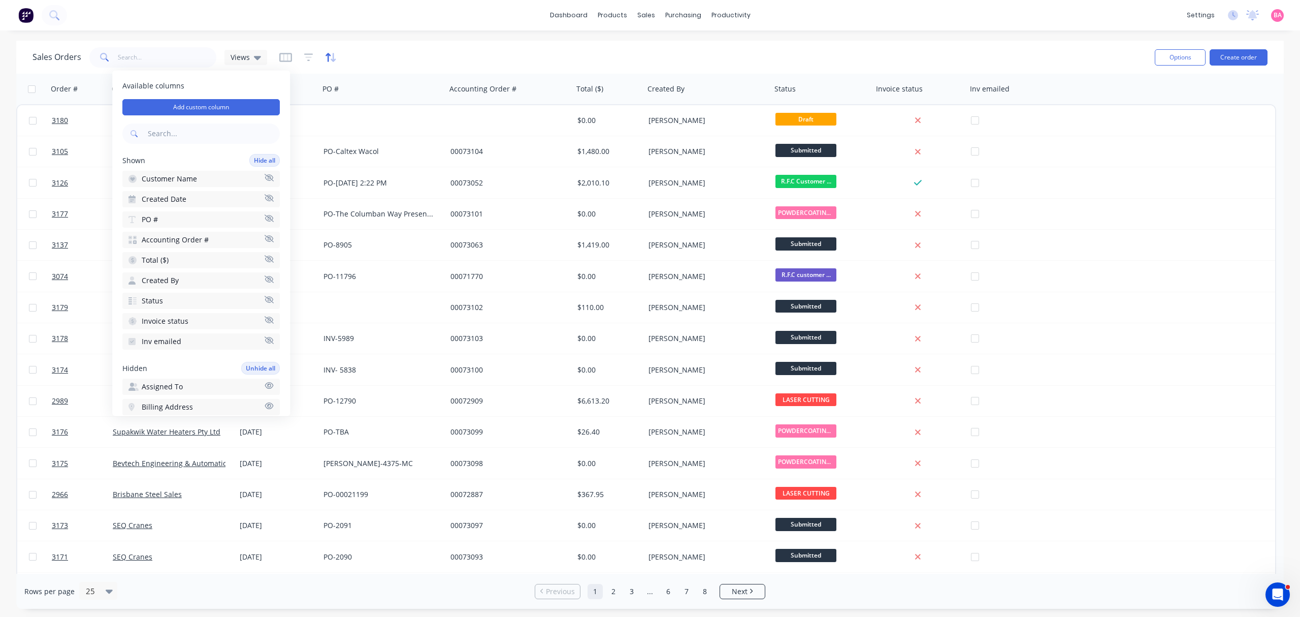
click at [326, 56] on icon "button" at bounding box center [331, 57] width 12 height 10
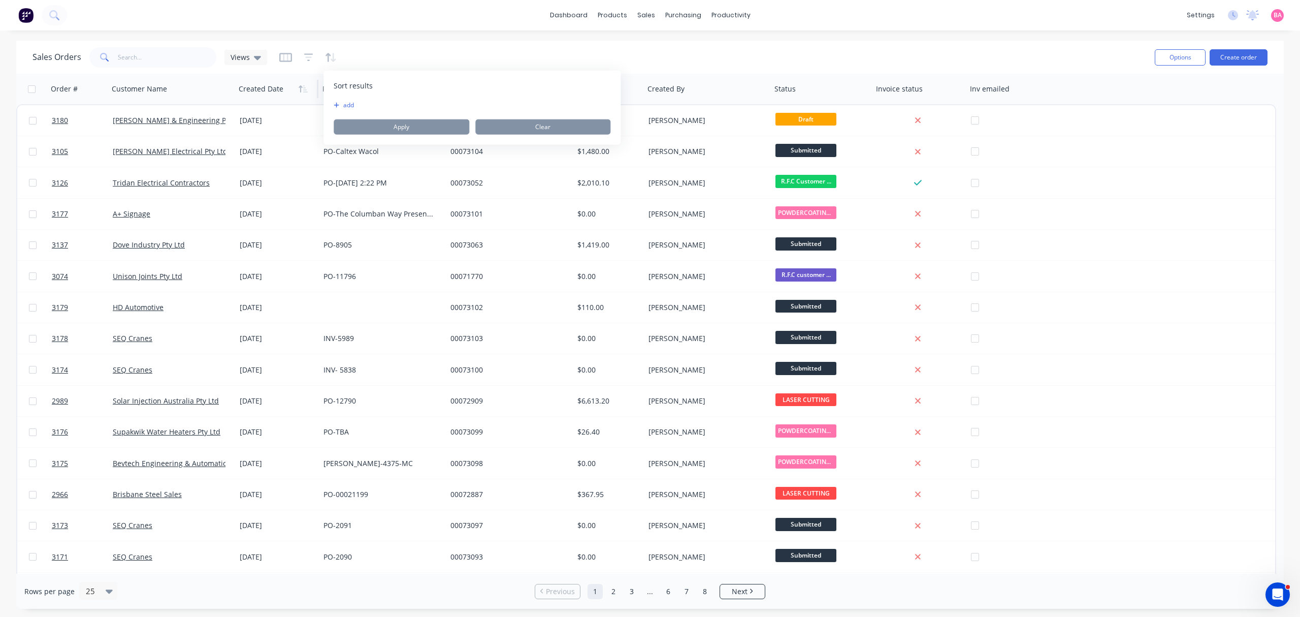
click at [263, 91] on div at bounding box center [275, 89] width 72 height 20
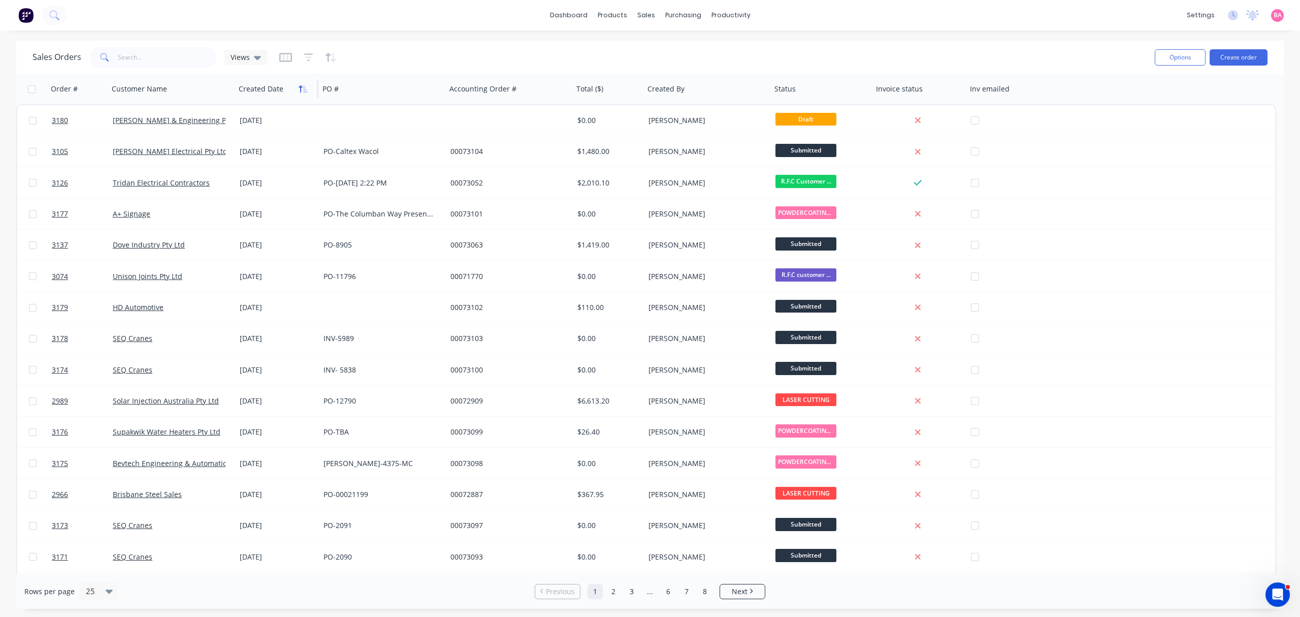
click at [303, 92] on icon "button" at bounding box center [303, 89] width 9 height 8
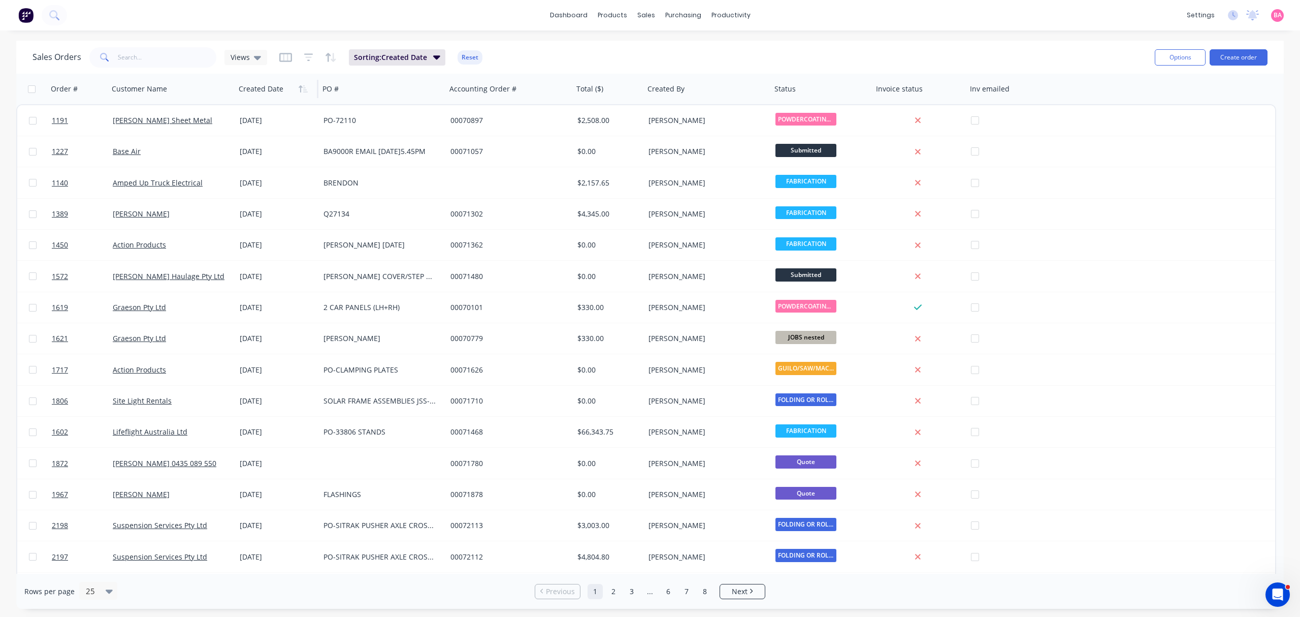
click at [303, 92] on icon "button" at bounding box center [303, 89] width 9 height 8
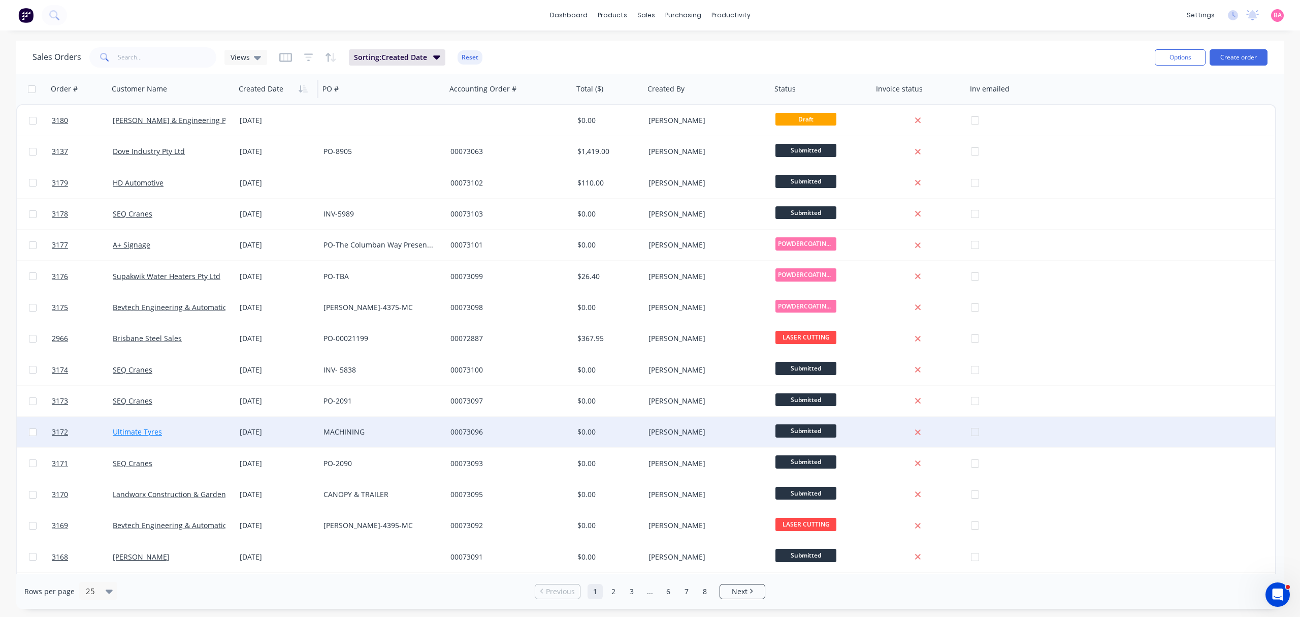
click at [141, 428] on link "Ultimate Tyres" at bounding box center [137, 432] width 49 height 10
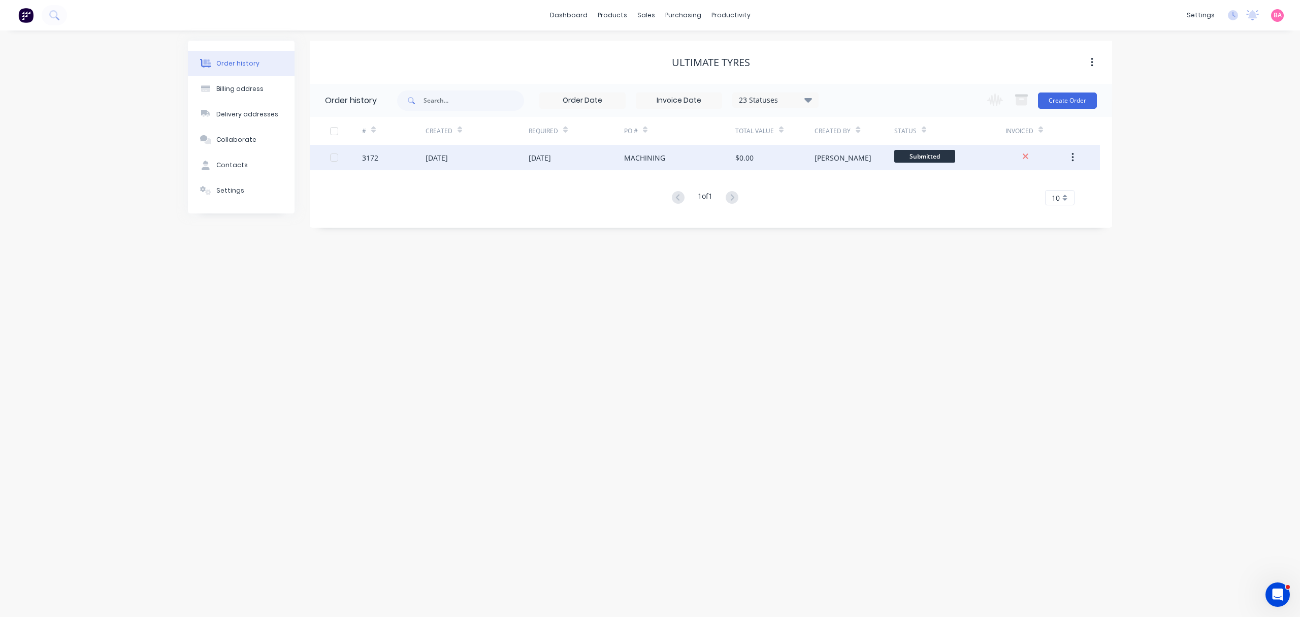
click at [439, 156] on div "[DATE]" at bounding box center [437, 157] width 22 height 11
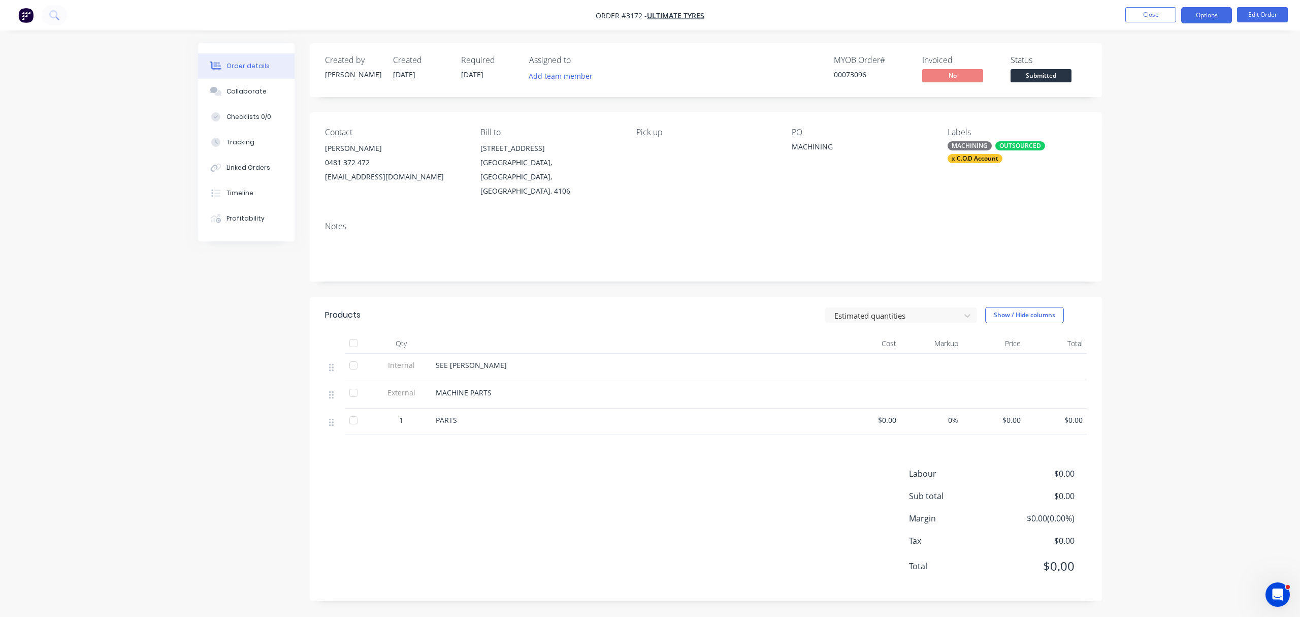
click at [1210, 17] on button "Options" at bounding box center [1206, 15] width 51 height 16
click at [1158, 100] on div "Order Confirmation" at bounding box center [1176, 102] width 93 height 15
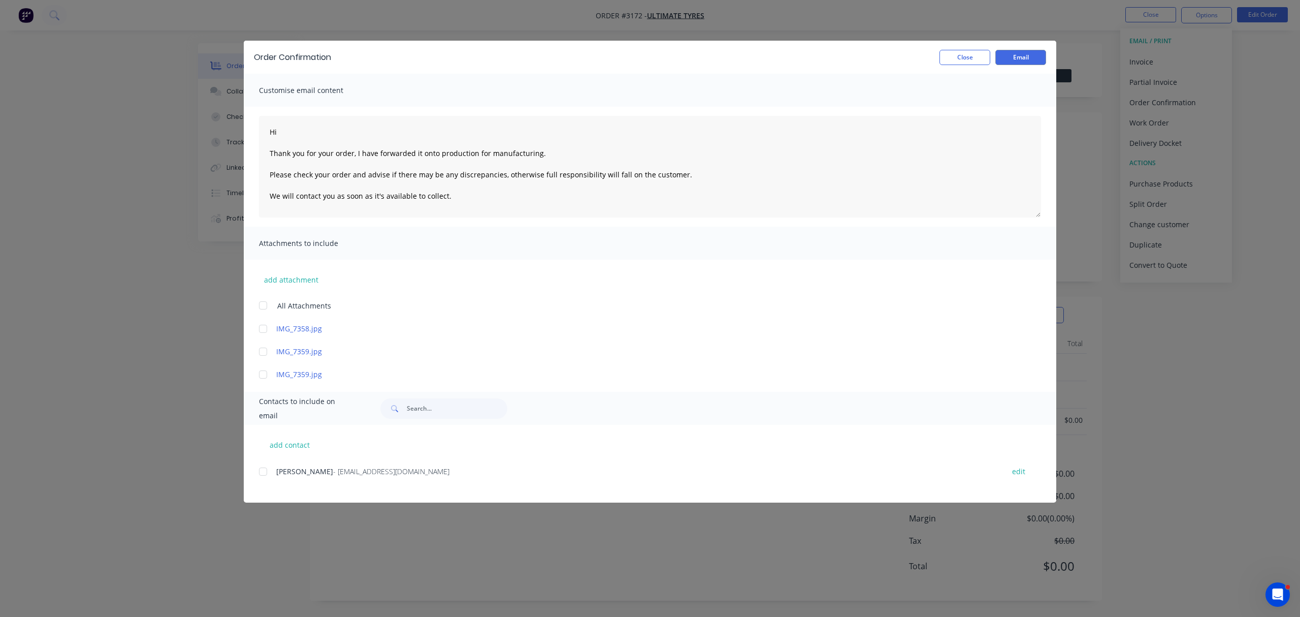
click at [263, 472] on div at bounding box center [263, 471] width 20 height 20
click at [303, 129] on textarea "Hi Thank you for your order, I have forwarded it onto production for manufactur…" at bounding box center [650, 167] width 782 height 102
type textarea "Hi Manjinder Thank you for your order, I have forwarded it onto production for …"
click at [1031, 51] on button "Email" at bounding box center [1020, 57] width 51 height 15
click at [963, 56] on button "Close" at bounding box center [965, 57] width 51 height 15
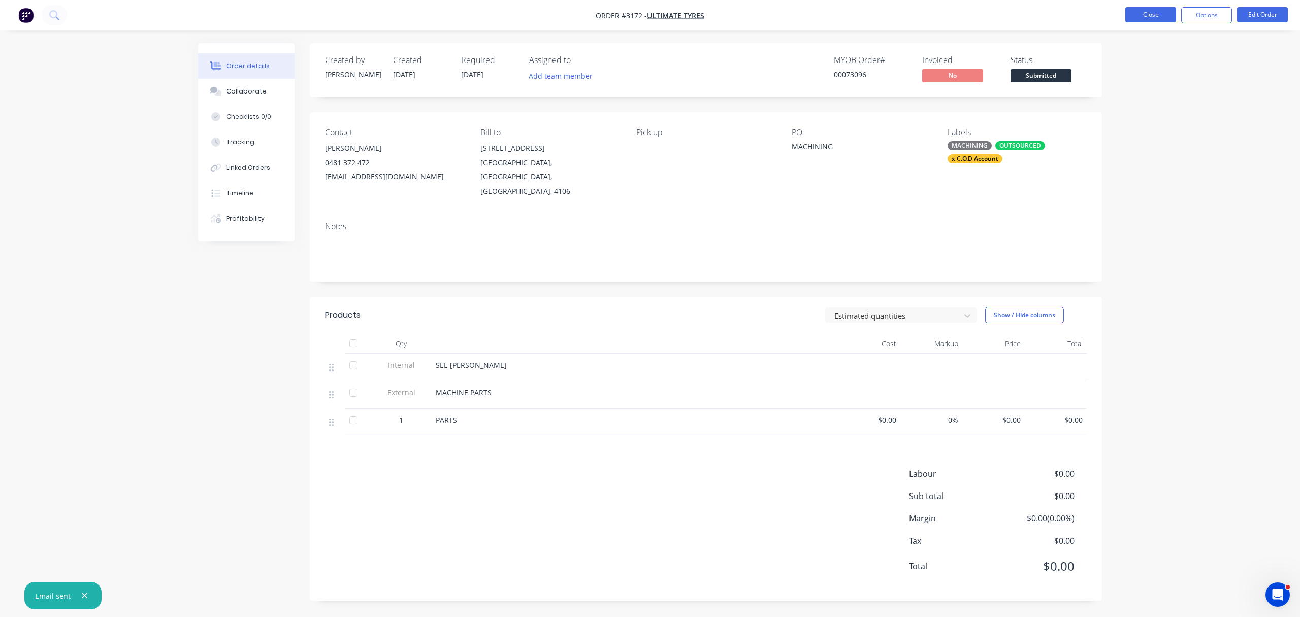
click at [1154, 15] on button "Close" at bounding box center [1150, 14] width 51 height 15
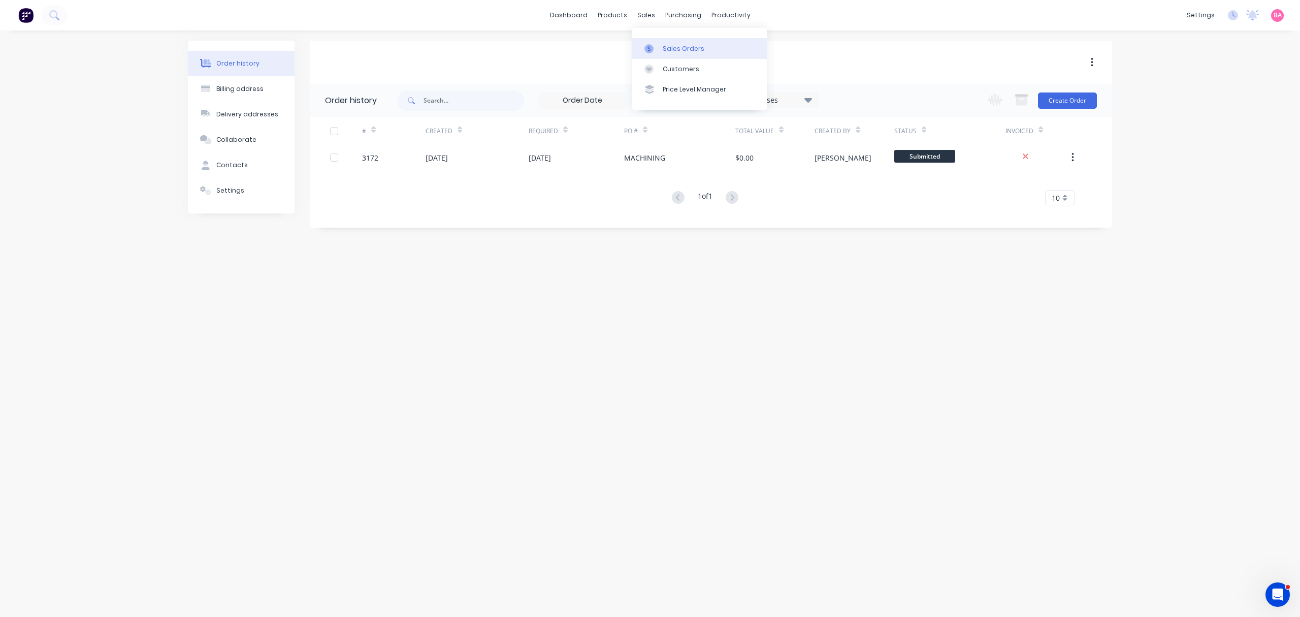
click at [683, 45] on div "Sales Orders" at bounding box center [684, 48] width 42 height 9
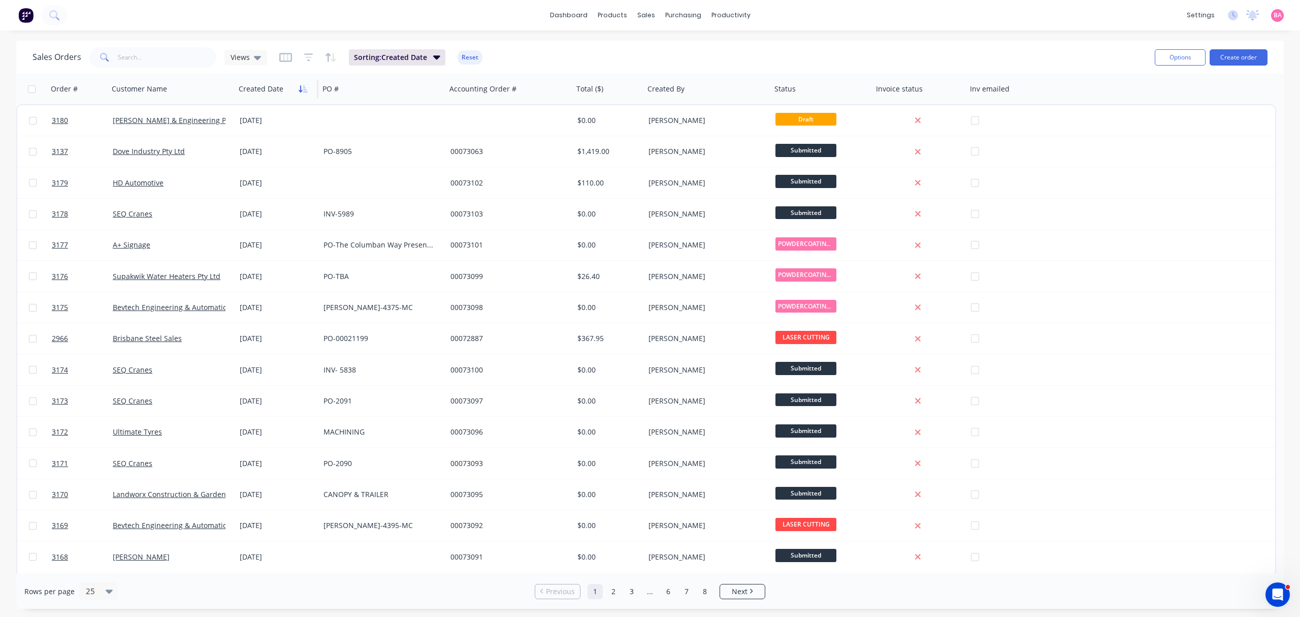
click at [305, 87] on icon "button" at bounding box center [305, 88] width 5 height 7
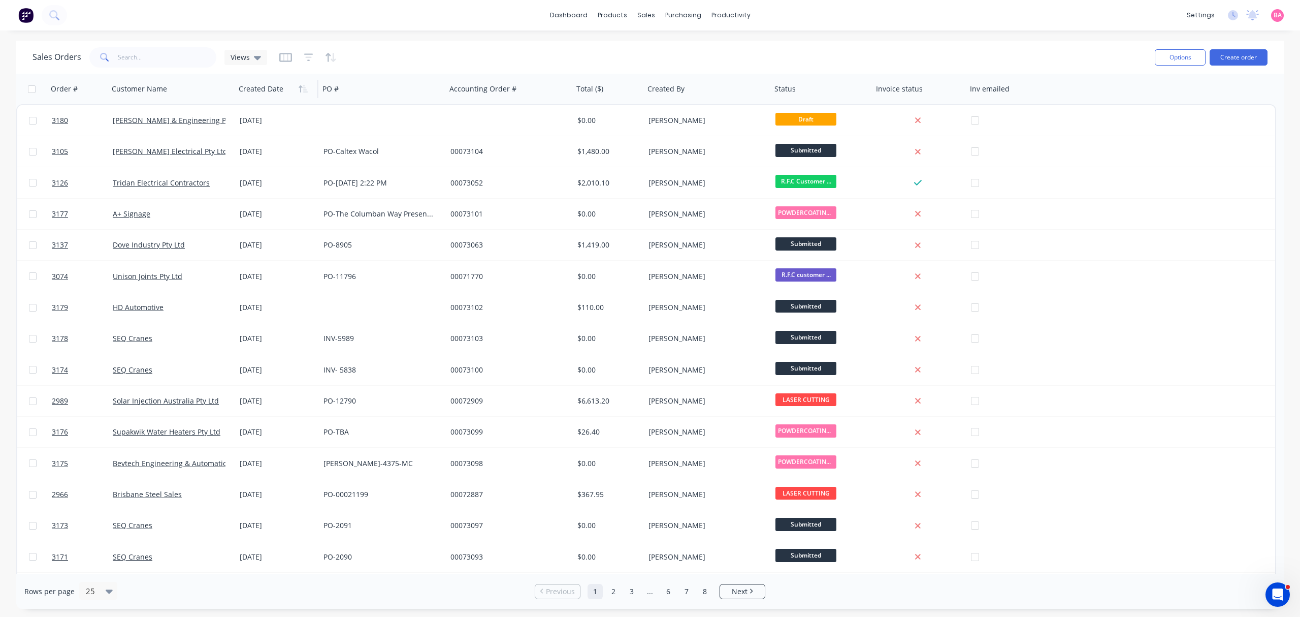
click at [305, 87] on icon "button" at bounding box center [305, 88] width 5 height 7
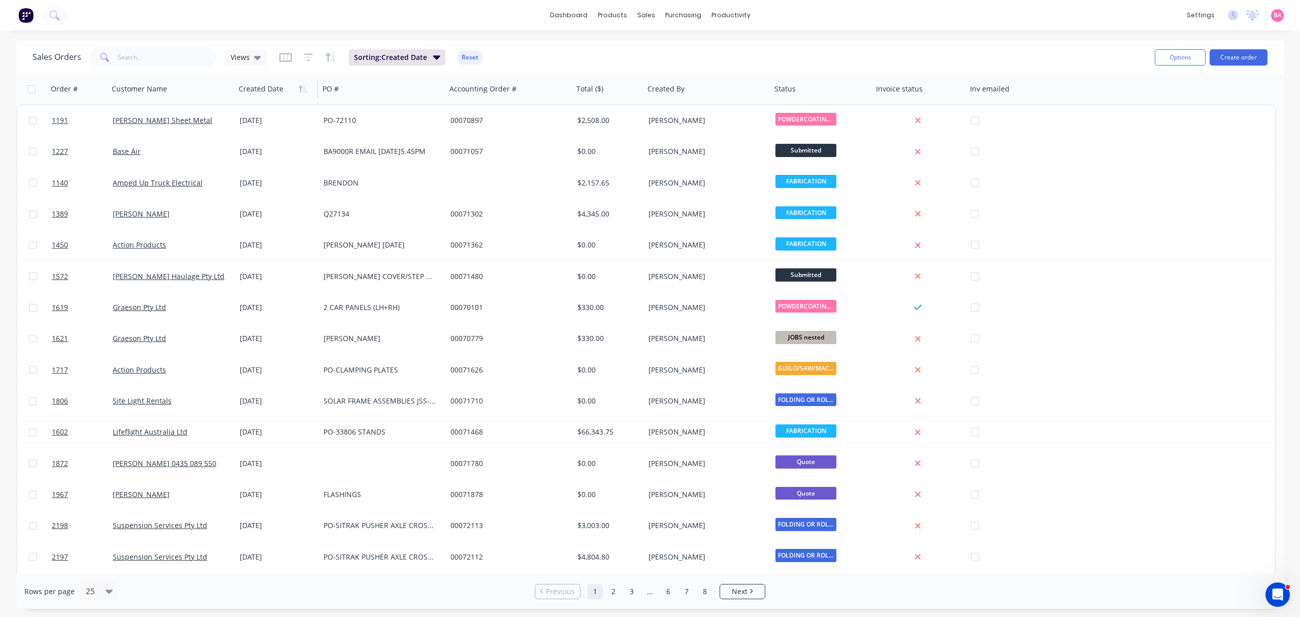
click at [302, 80] on div at bounding box center [275, 89] width 72 height 20
click at [307, 89] on icon "button" at bounding box center [303, 89] width 9 height 8
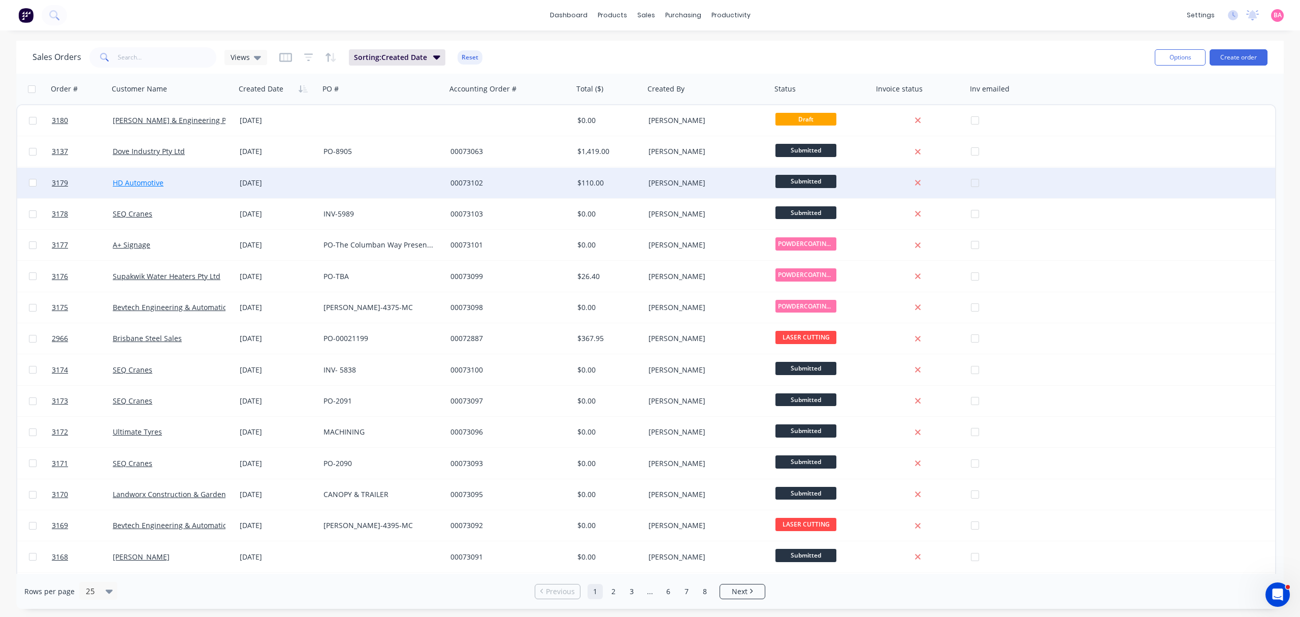
click at [143, 179] on link "HD Automotive" at bounding box center [138, 183] width 51 height 10
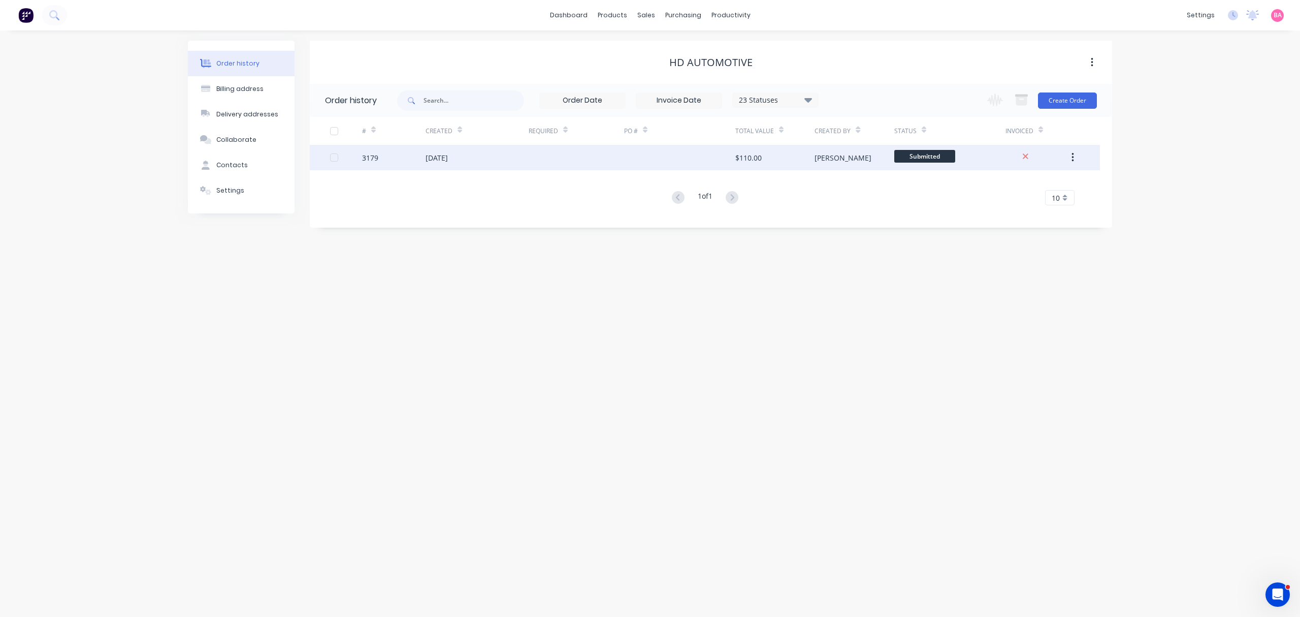
click at [372, 153] on div "3179" at bounding box center [370, 157] width 16 height 11
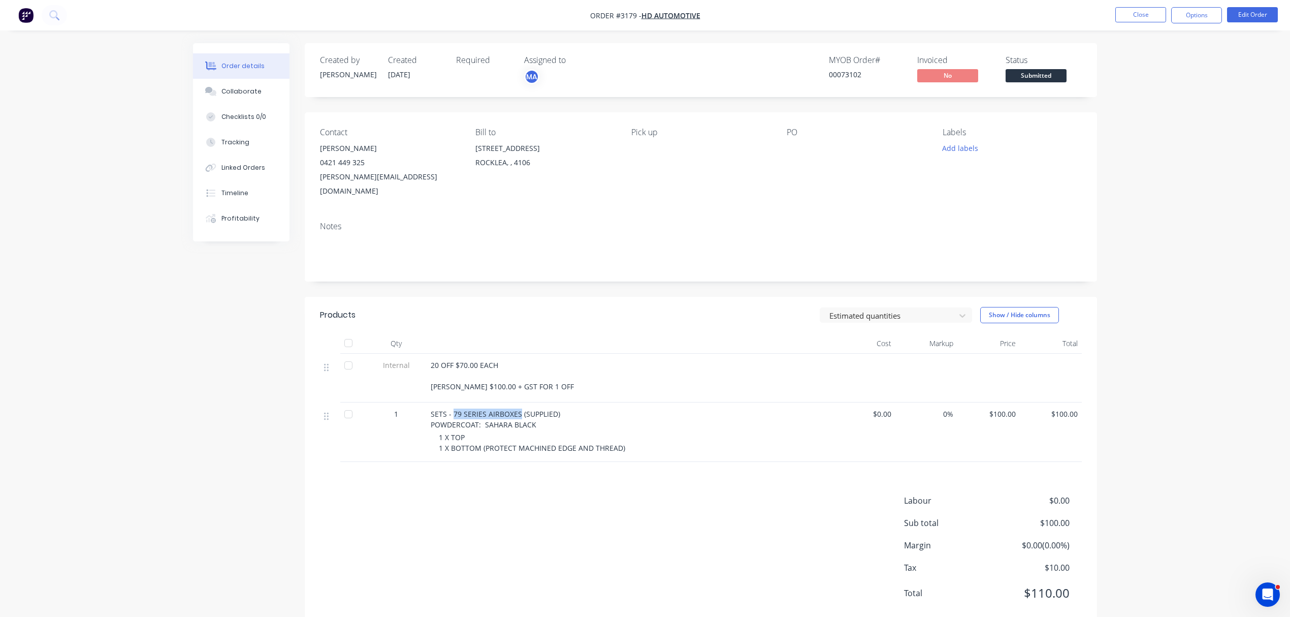
drag, startPoint x: 519, startPoint y: 397, endPoint x: 454, endPoint y: 393, distance: 65.1
click at [454, 402] on div "SETS - 79 SERIES AIRBOXES (SUPPLIED) POWDERCOAT: SAHARA BLACK 1 X TOP 1 X BOTTO…" at bounding box center [630, 431] width 406 height 59
copy span "79 SERIES AIRBOXES"
click at [1252, 15] on button "Edit Order" at bounding box center [1252, 14] width 51 height 15
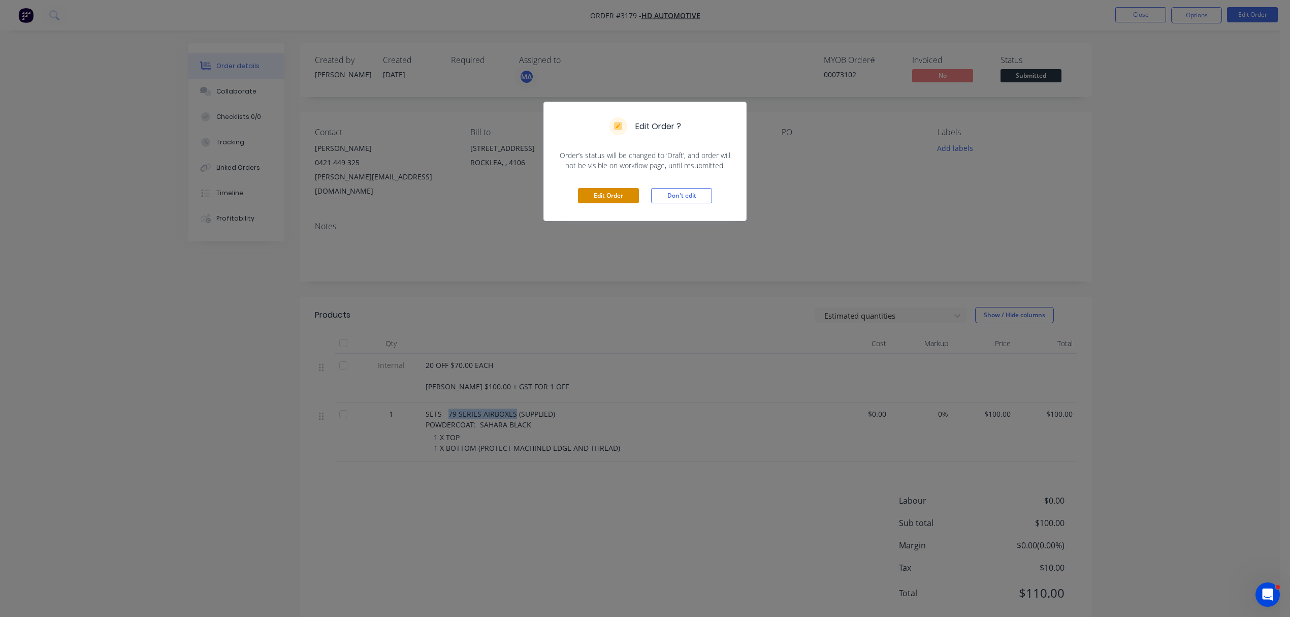
click at [620, 196] on button "Edit Order" at bounding box center [608, 195] width 61 height 15
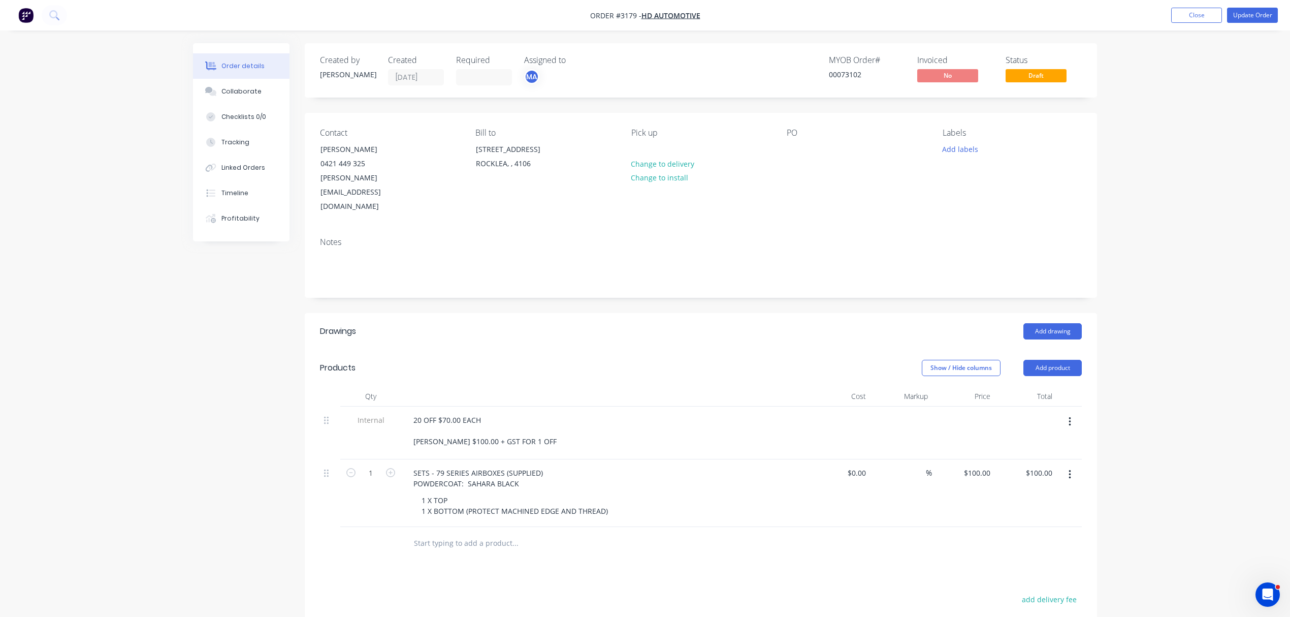
click at [785, 151] on div "Contact Aaron Sipola 0421 449 325 a.siipola@hotmail.com Bill to Unit 8/29 Colli…" at bounding box center [701, 171] width 792 height 116
click at [789, 148] on div at bounding box center [795, 149] width 16 height 15
click at [962, 148] on button "Add labels" at bounding box center [960, 149] width 47 height 14
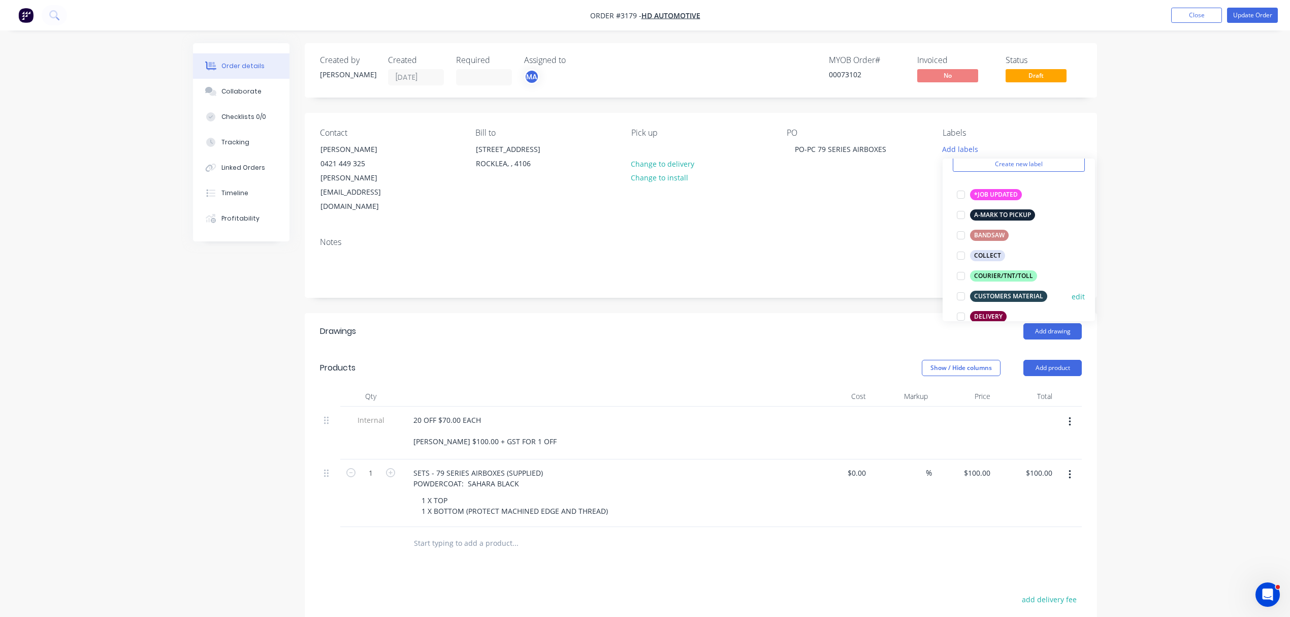
click at [1022, 293] on div "CUSTOMERS MATERIAL" at bounding box center [1008, 296] width 77 height 11
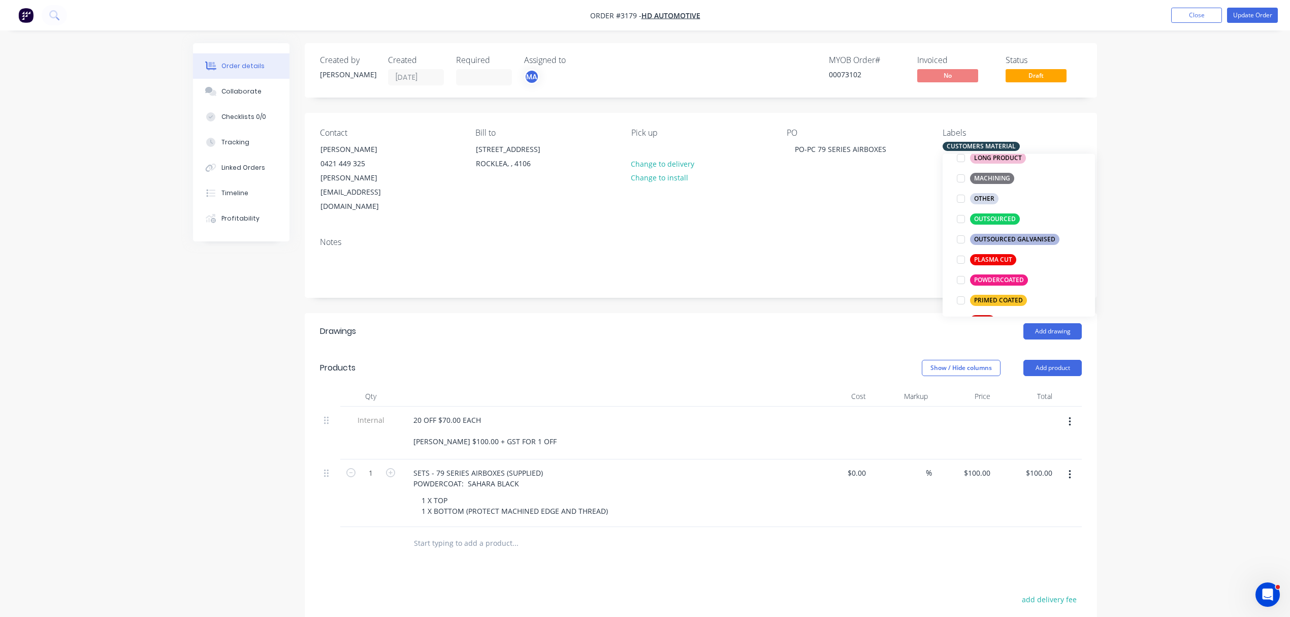
scroll to position [384, 0]
click at [1003, 273] on div "POWDERCOATED" at bounding box center [999, 277] width 58 height 11
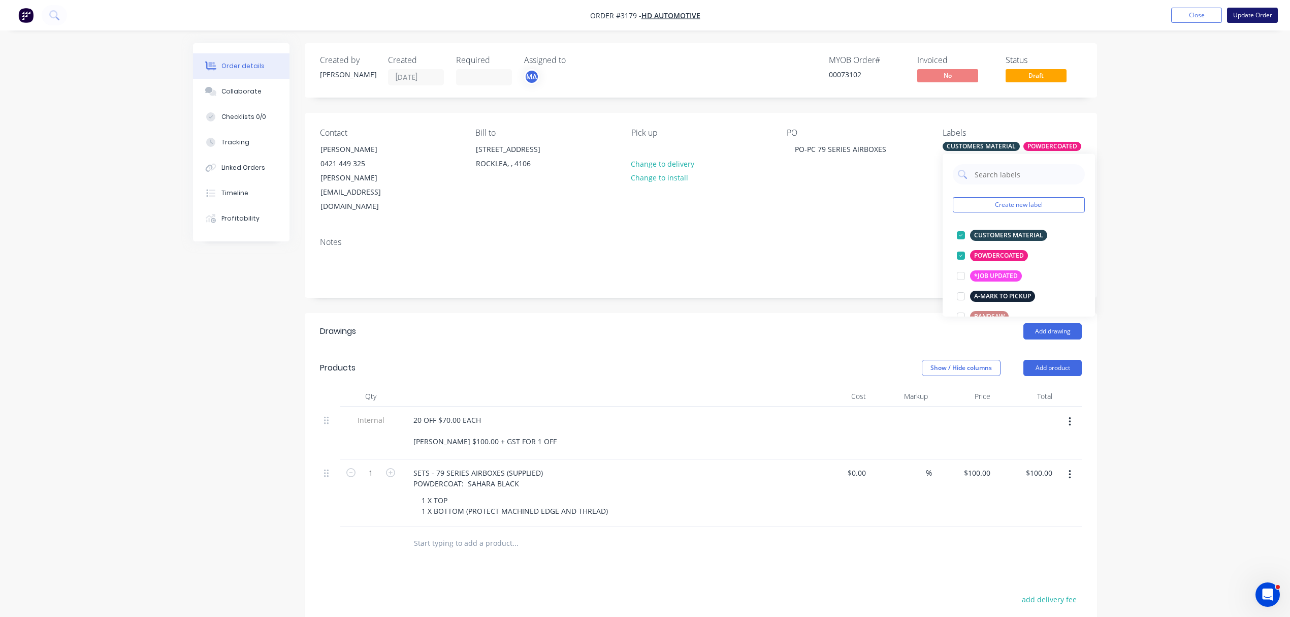
click at [1256, 16] on button "Update Order" at bounding box center [1252, 15] width 51 height 15
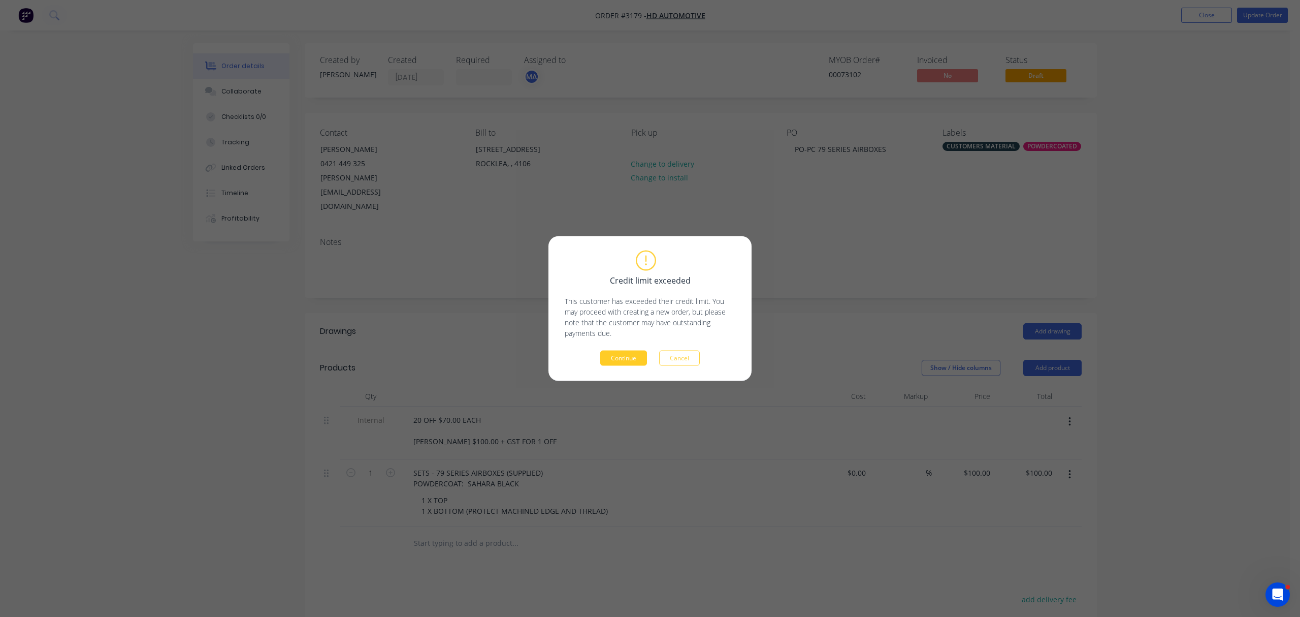
click at [628, 356] on button "Continue" at bounding box center [623, 357] width 47 height 15
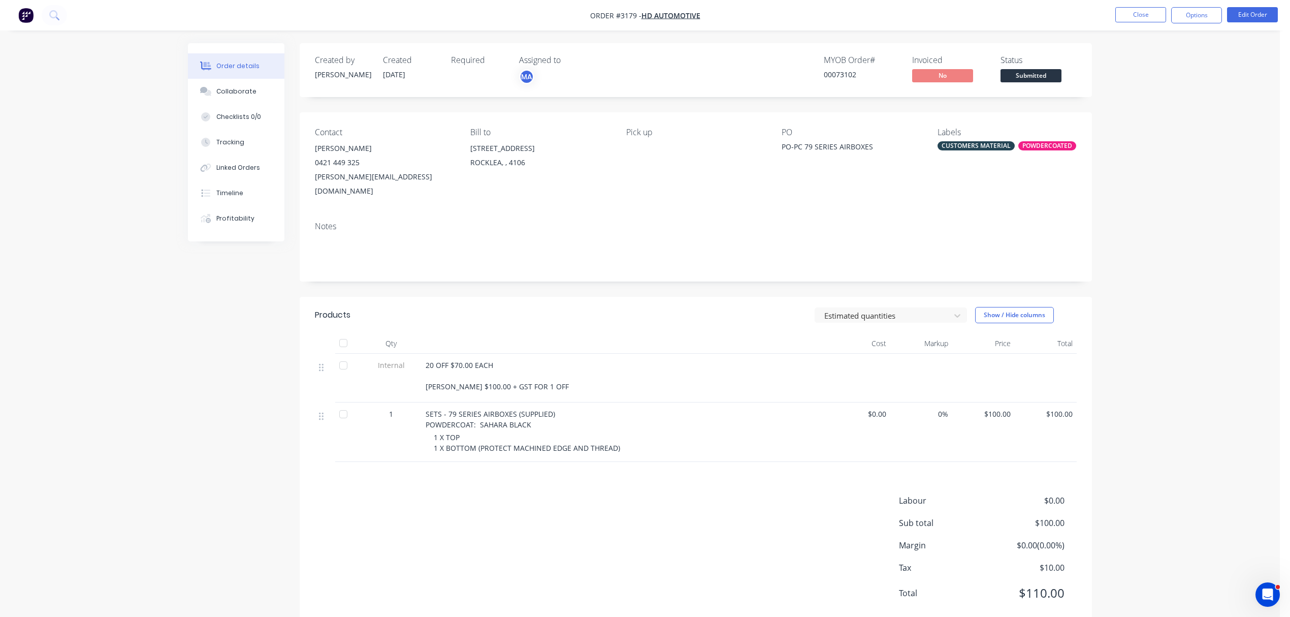
click at [1140, 13] on button "Close" at bounding box center [1140, 14] width 51 height 15
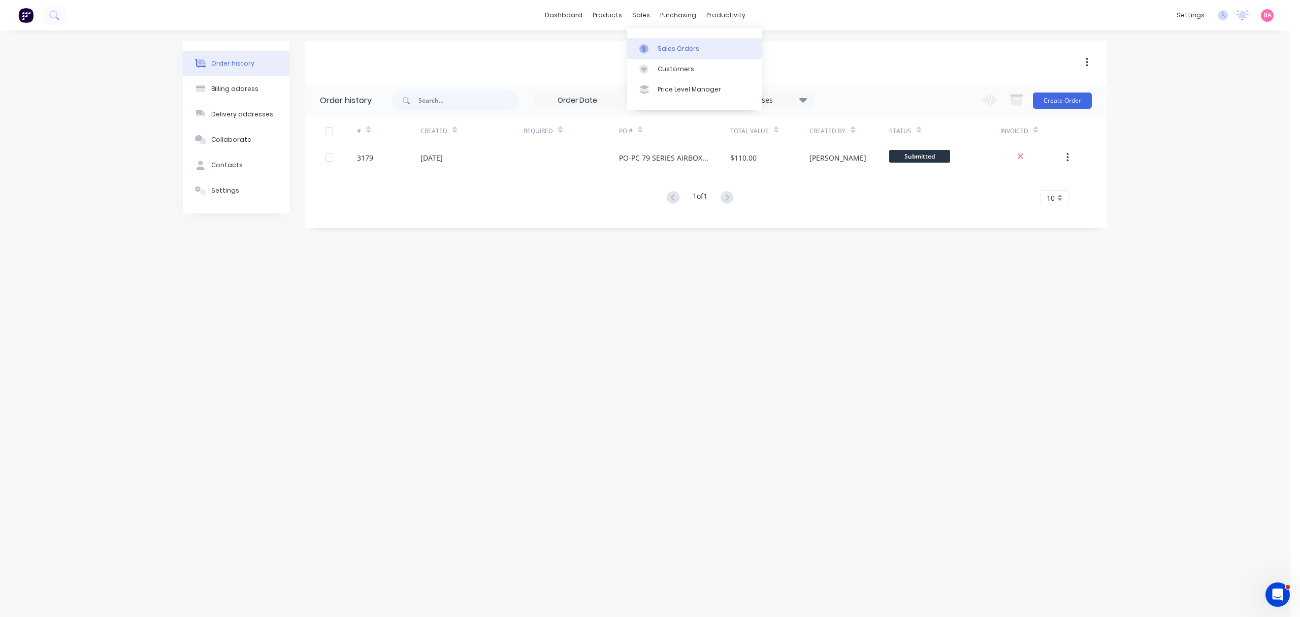
click at [681, 46] on div "Sales Orders" at bounding box center [679, 48] width 42 height 9
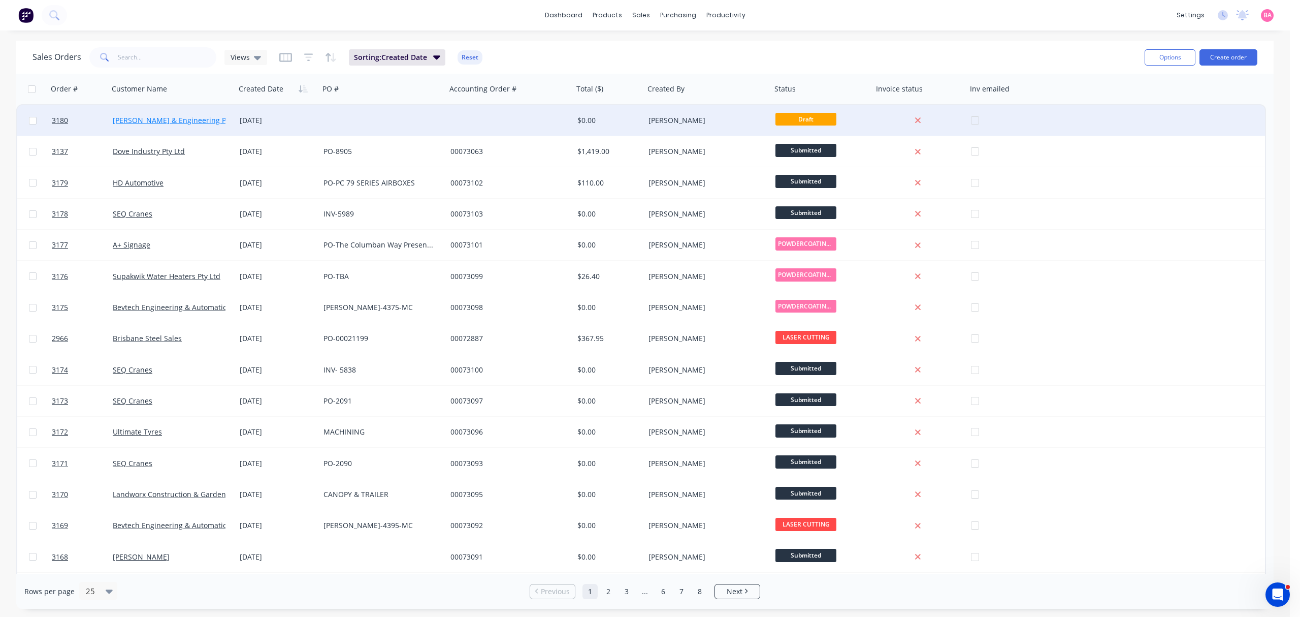
click at [169, 118] on link "[PERSON_NAME] & Engineering Pty Ltd" at bounding box center [179, 120] width 132 height 10
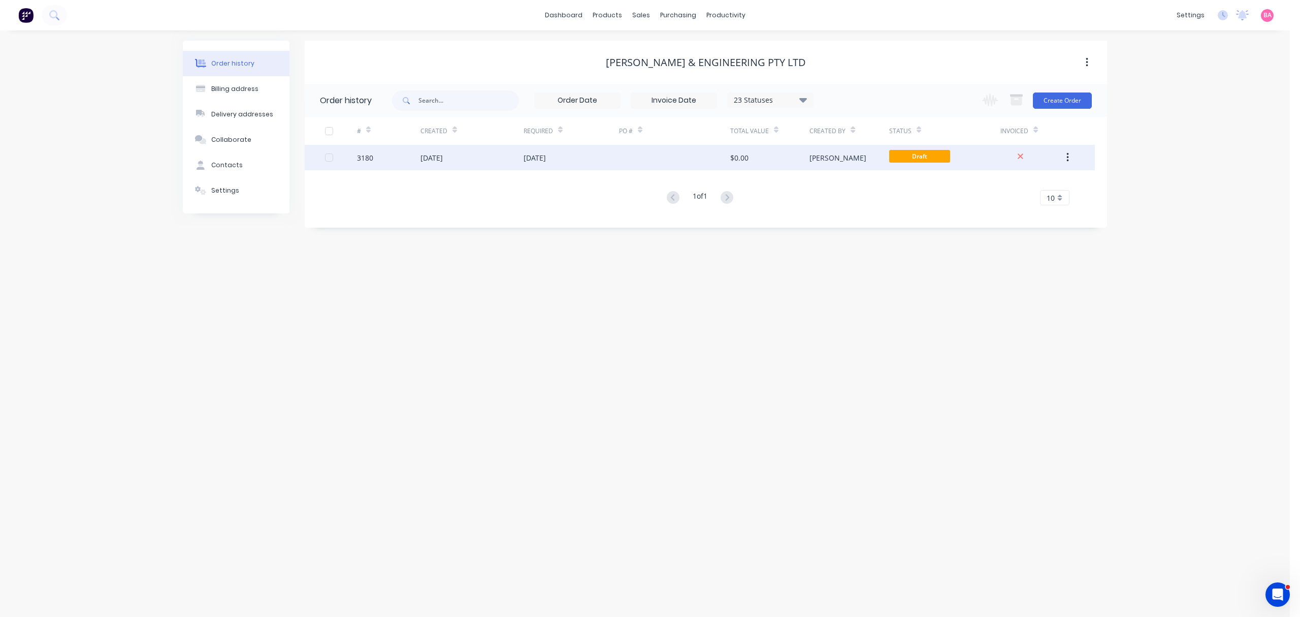
click at [432, 157] on div "[DATE]" at bounding box center [432, 157] width 22 height 11
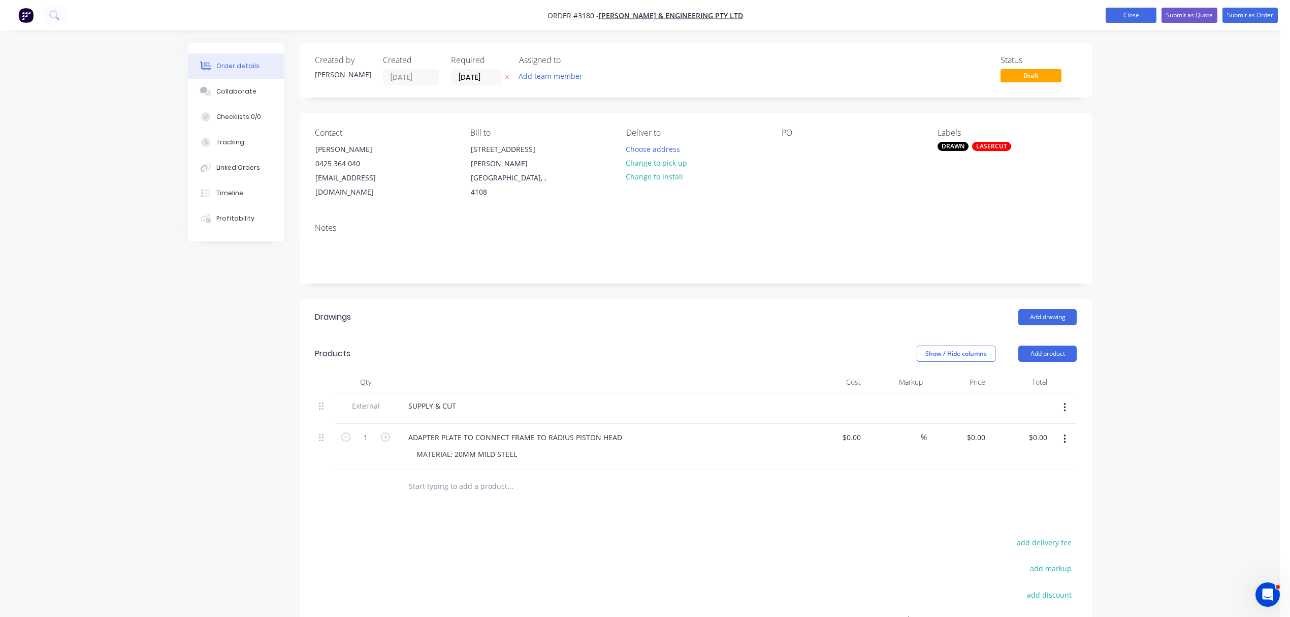
click at [1121, 15] on button "Close" at bounding box center [1131, 15] width 51 height 15
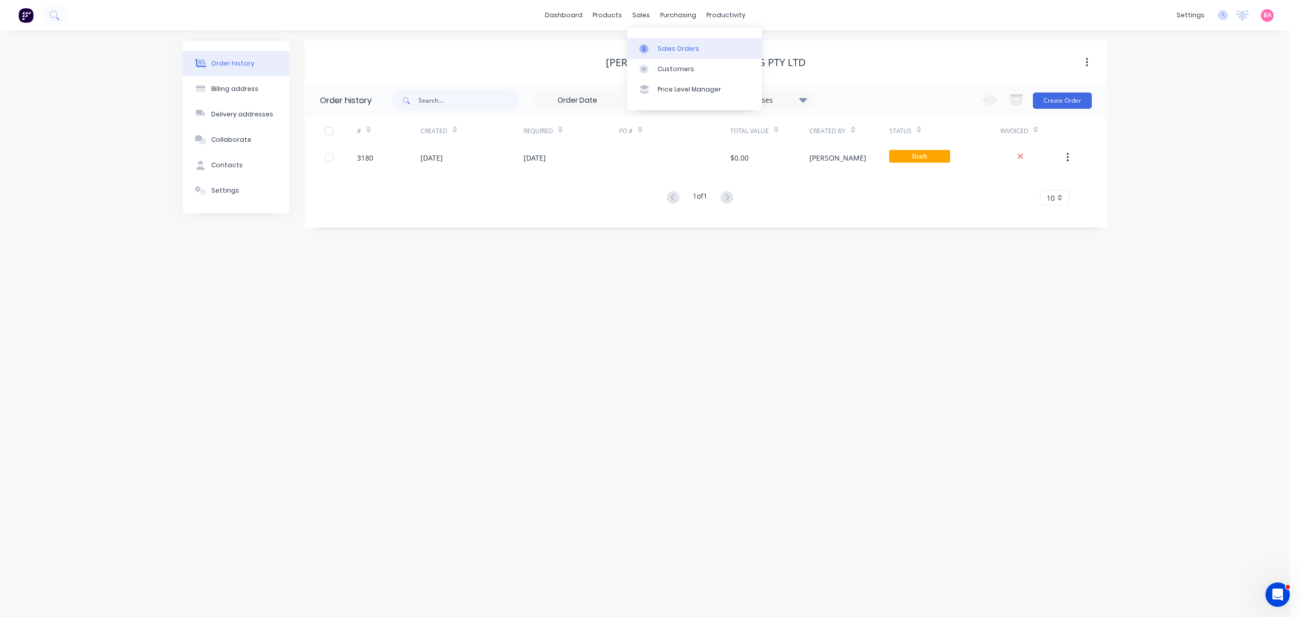
click at [669, 47] on div "Sales Orders" at bounding box center [679, 48] width 42 height 9
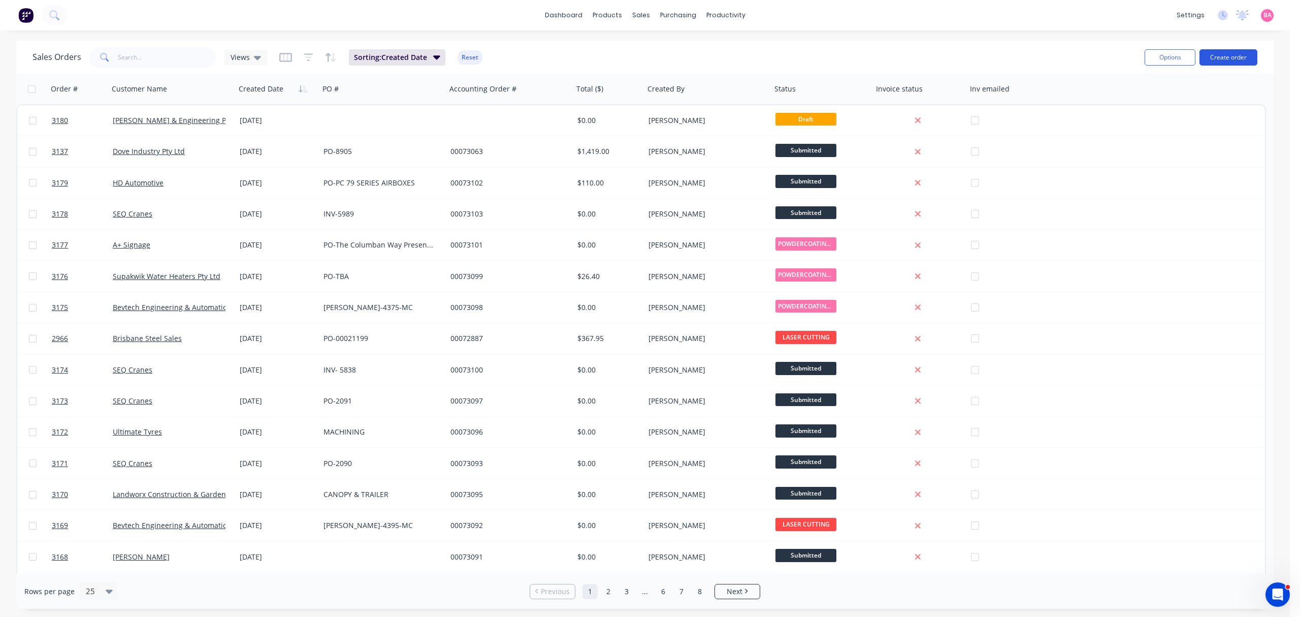
click at [1238, 55] on button "Create order" at bounding box center [1229, 57] width 58 height 16
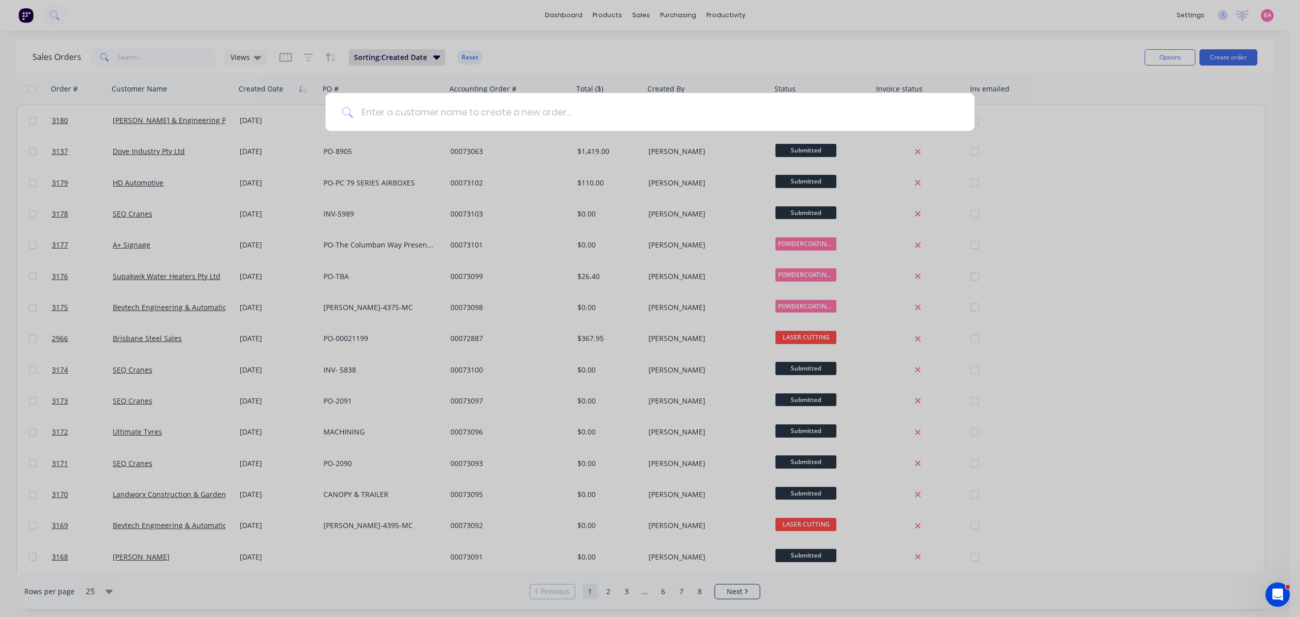
click at [413, 112] on input at bounding box center [655, 112] width 605 height 38
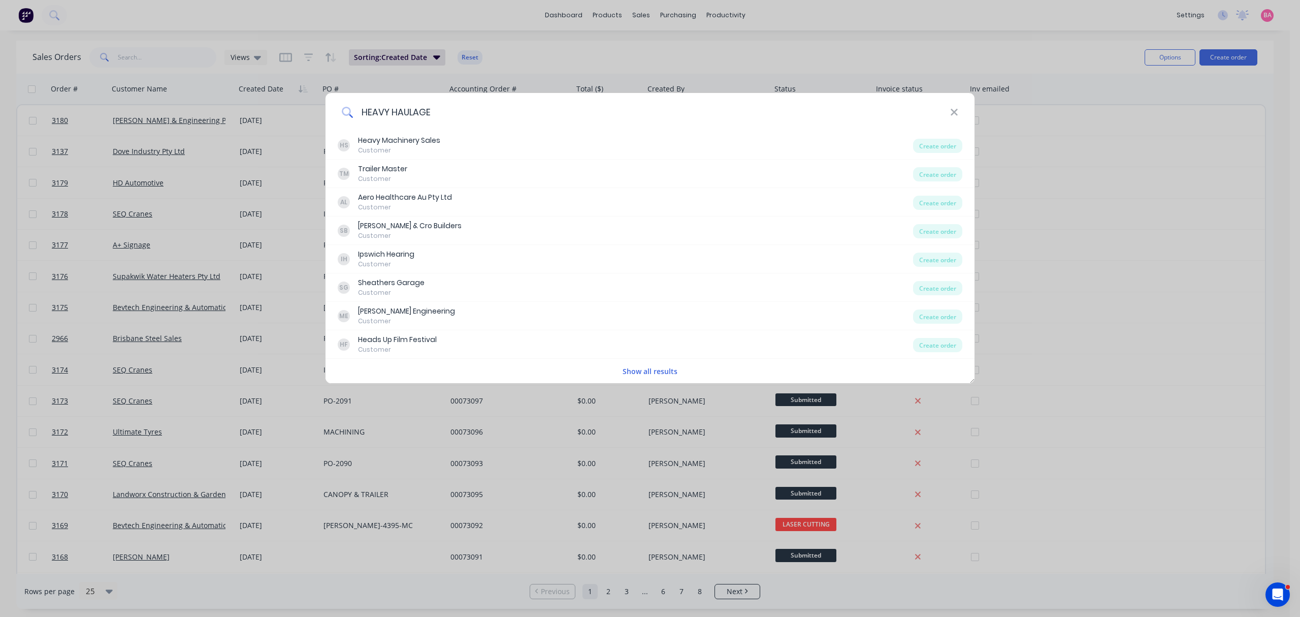
type input "HEAVY HAULAGE"
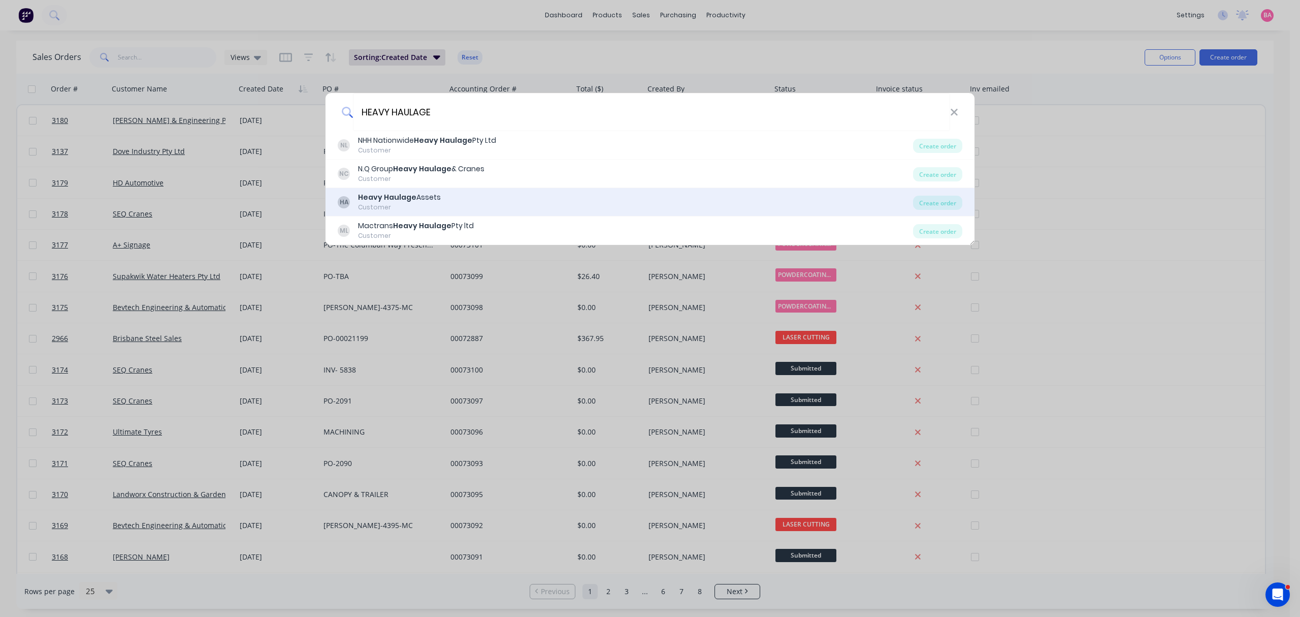
click at [399, 194] on b "Heavy Haulage" at bounding box center [387, 197] width 58 height 10
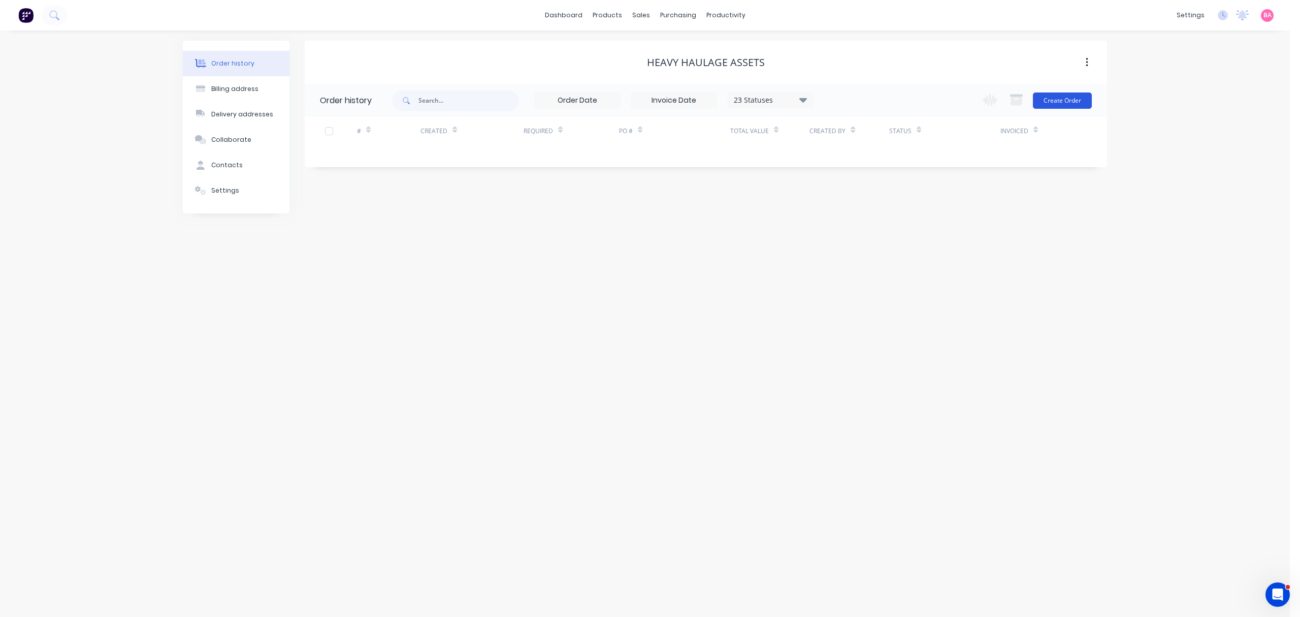
click at [1066, 92] on button "Create Order" at bounding box center [1062, 100] width 59 height 16
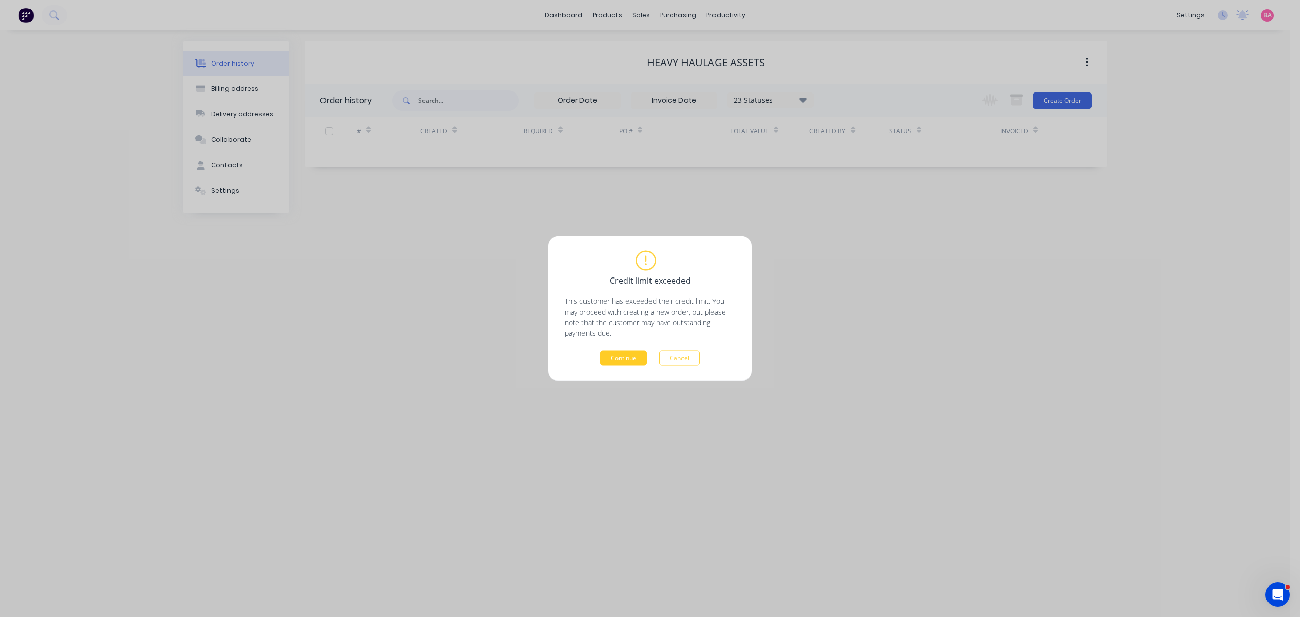
click at [627, 359] on button "Continue" at bounding box center [623, 357] width 47 height 15
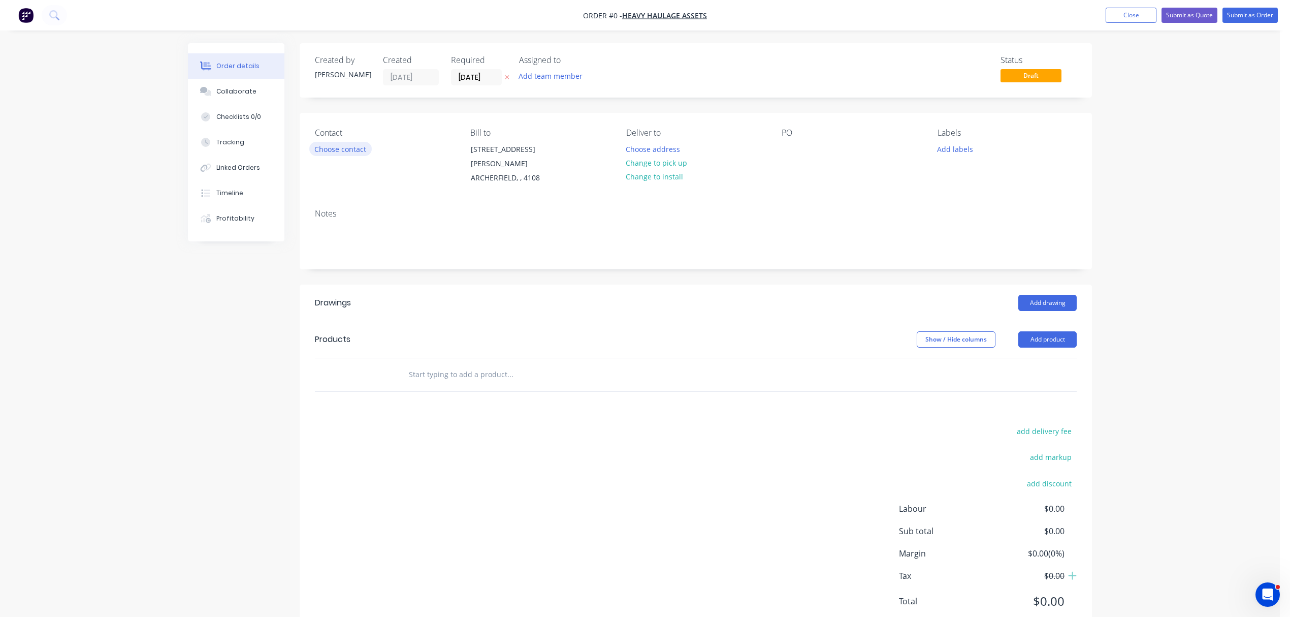
click at [347, 149] on button "Choose contact" at bounding box center [340, 149] width 62 height 14
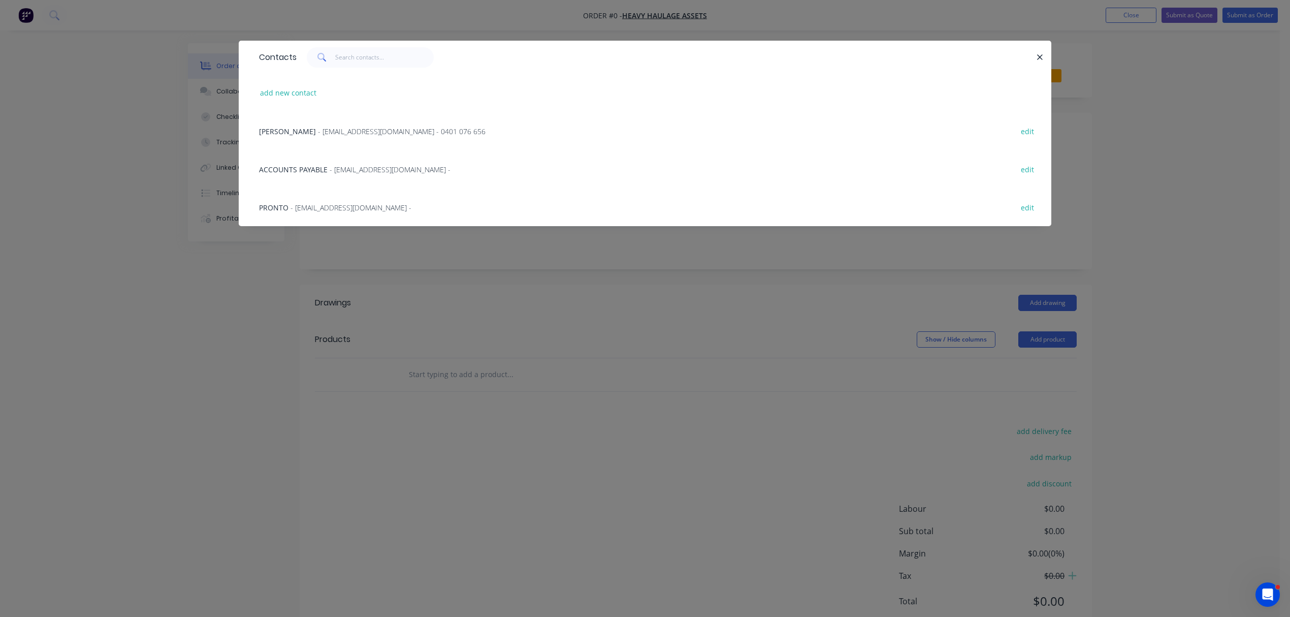
click at [318, 128] on span "- dp@2heavy.co - 0401 076 656" at bounding box center [402, 131] width 168 height 10
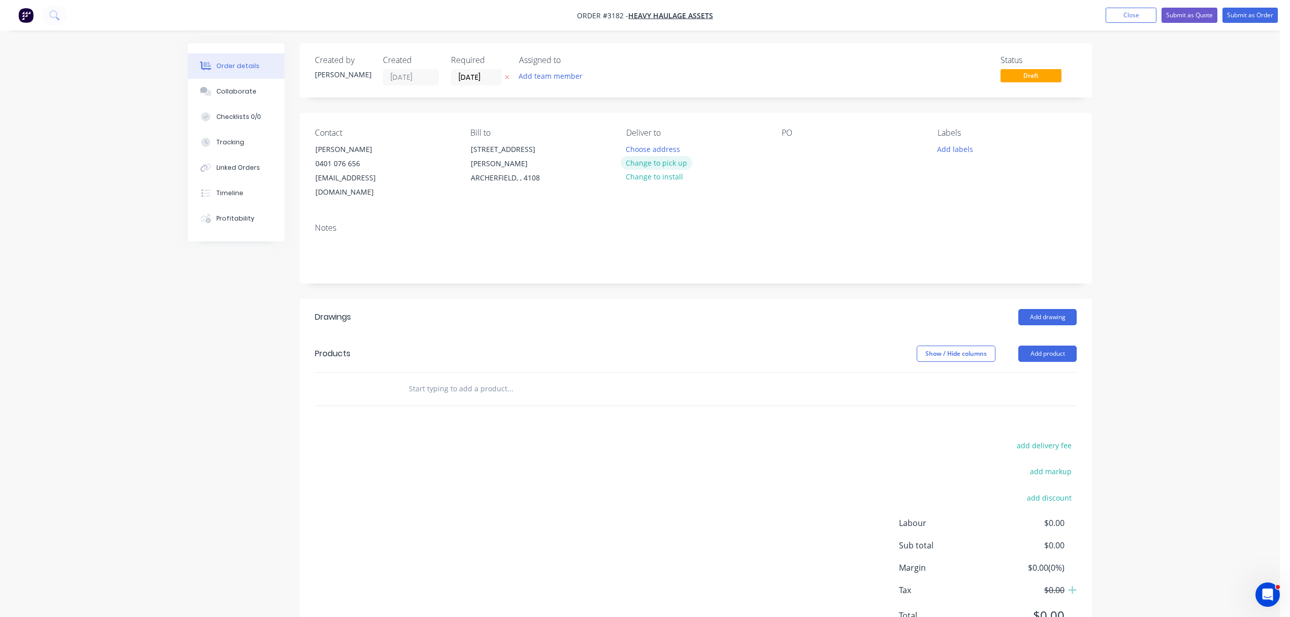
click at [663, 165] on button "Change to pick up" at bounding box center [657, 163] width 72 height 14
click at [790, 152] on div at bounding box center [790, 149] width 16 height 15
click at [420, 378] on input "text" at bounding box center [509, 388] width 203 height 20
type input "2 OFF EACH 1 LEFT HAND AND 1 RIGHT"
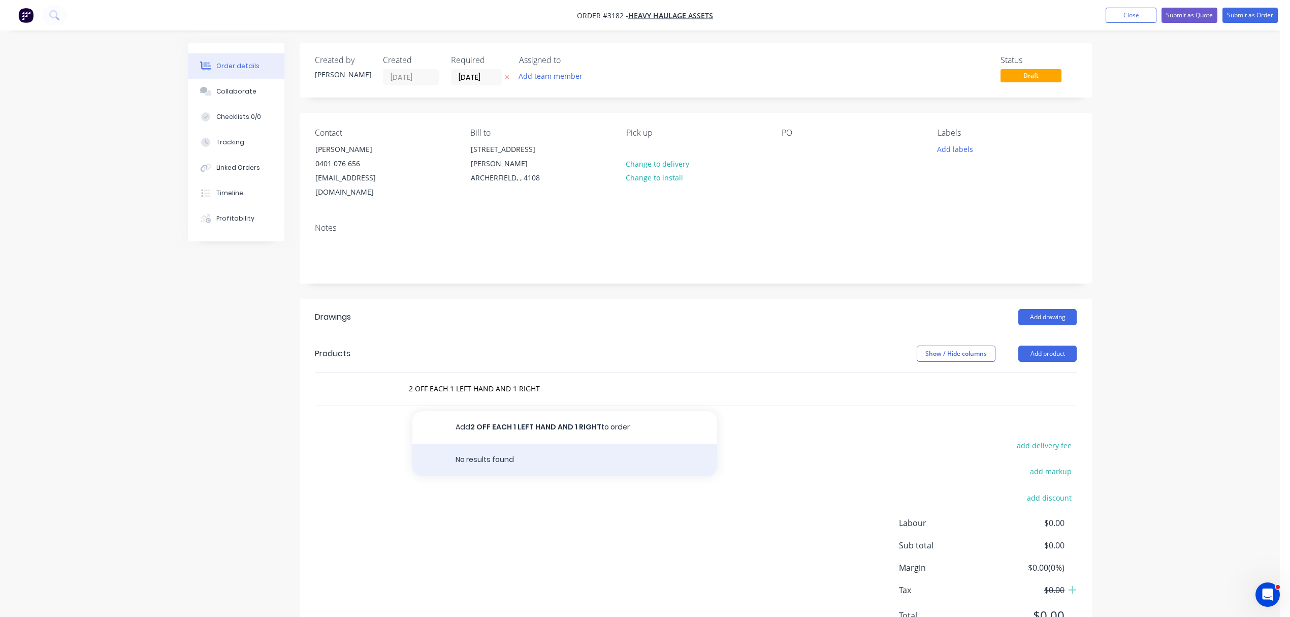
click at [494, 443] on div "No results found" at bounding box center [564, 459] width 305 height 33
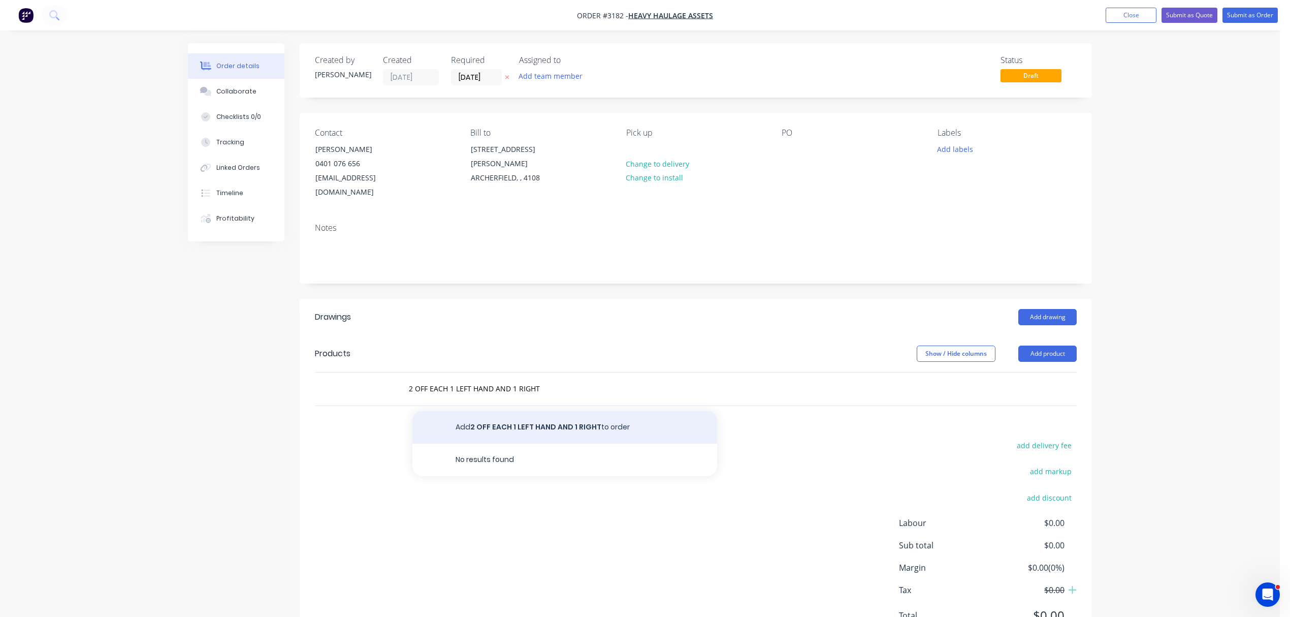
click at [549, 412] on button "Add 2 OFF EACH 1 LEFT HAND AND 1 RIGHT to order" at bounding box center [564, 427] width 305 height 33
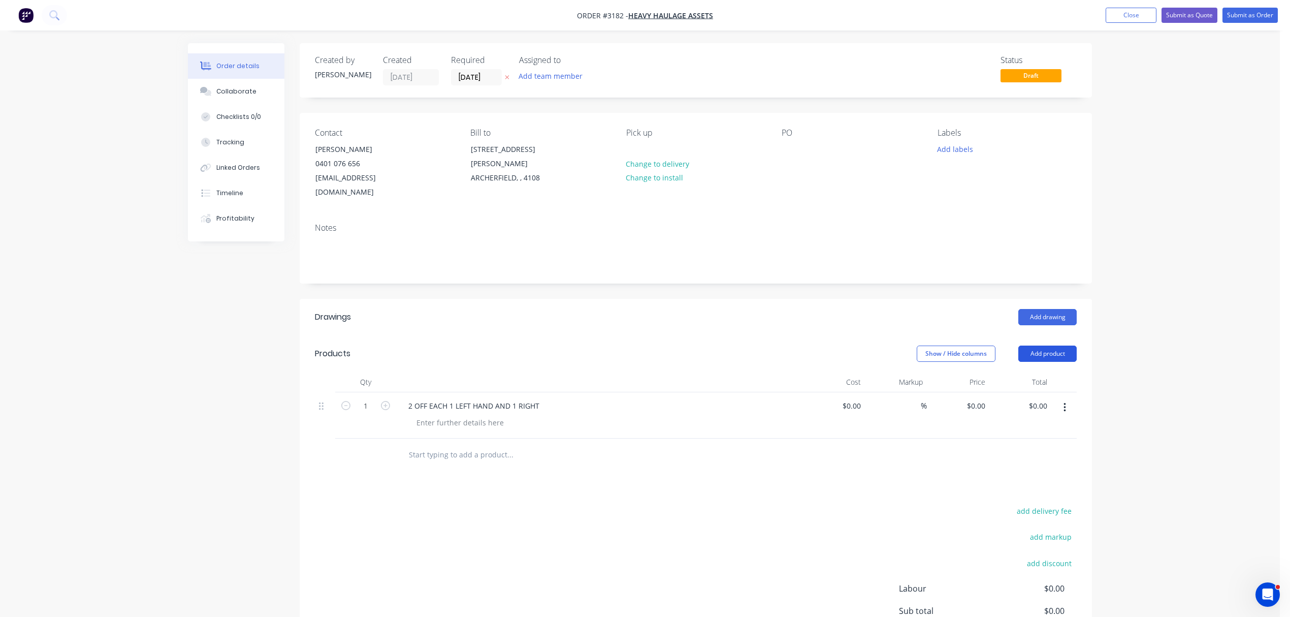
click at [1048, 345] on button "Add product" at bounding box center [1047, 353] width 58 height 16
click at [1013, 514] on div "Notes (External)" at bounding box center [1028, 521] width 78 height 15
click at [437, 444] on div at bounding box center [436, 451] width 73 height 15
drag, startPoint x: 321, startPoint y: 442, endPoint x: 330, endPoint y: 376, distance: 66.5
click at [330, 376] on div "Qty Cost Markup Price Total 1 2 OFF EACH 1 LEFT HAND AND 1 RIGHT $0.00 $0.00 % …" at bounding box center [696, 421] width 762 height 98
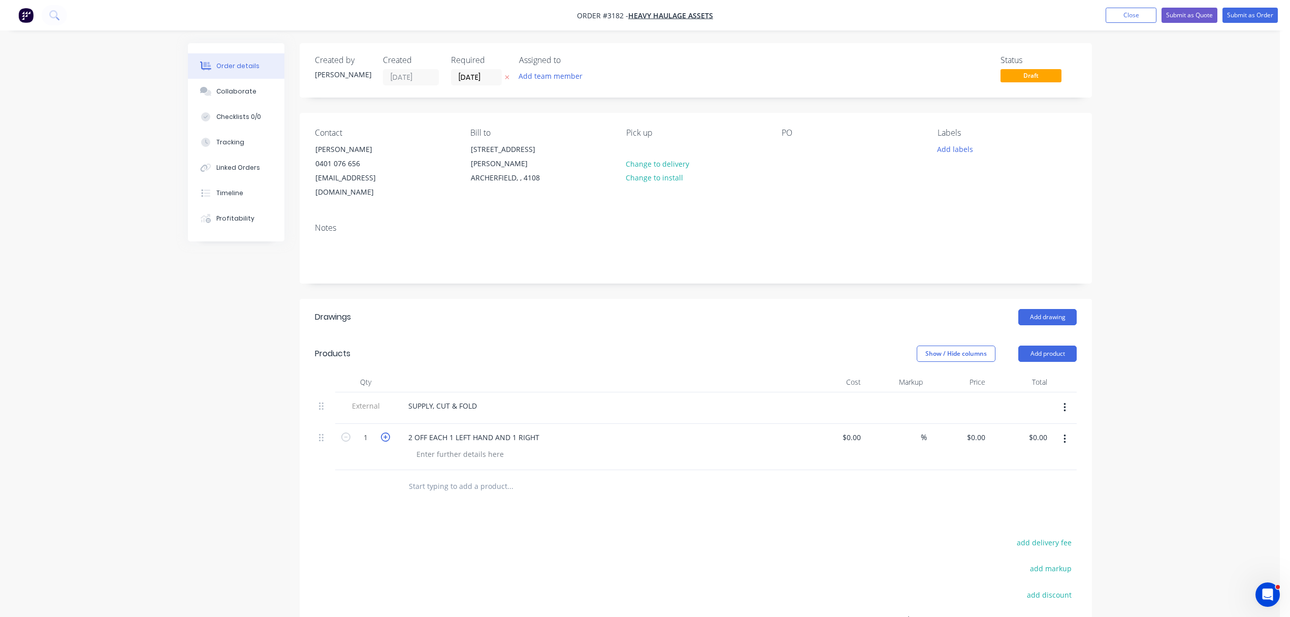
click at [387, 432] on icon "button" at bounding box center [385, 436] width 9 height 9
type input "2"
drag, startPoint x: 543, startPoint y: 424, endPoint x: 401, endPoint y: 422, distance: 142.2
click at [401, 430] on div "2 OFF EACH 1 LEFT HAND AND 1 RIGHT" at bounding box center [473, 437] width 147 height 15
copy div "2 OFF EACH 1 LEFT HAND AND 1 RIGHT"
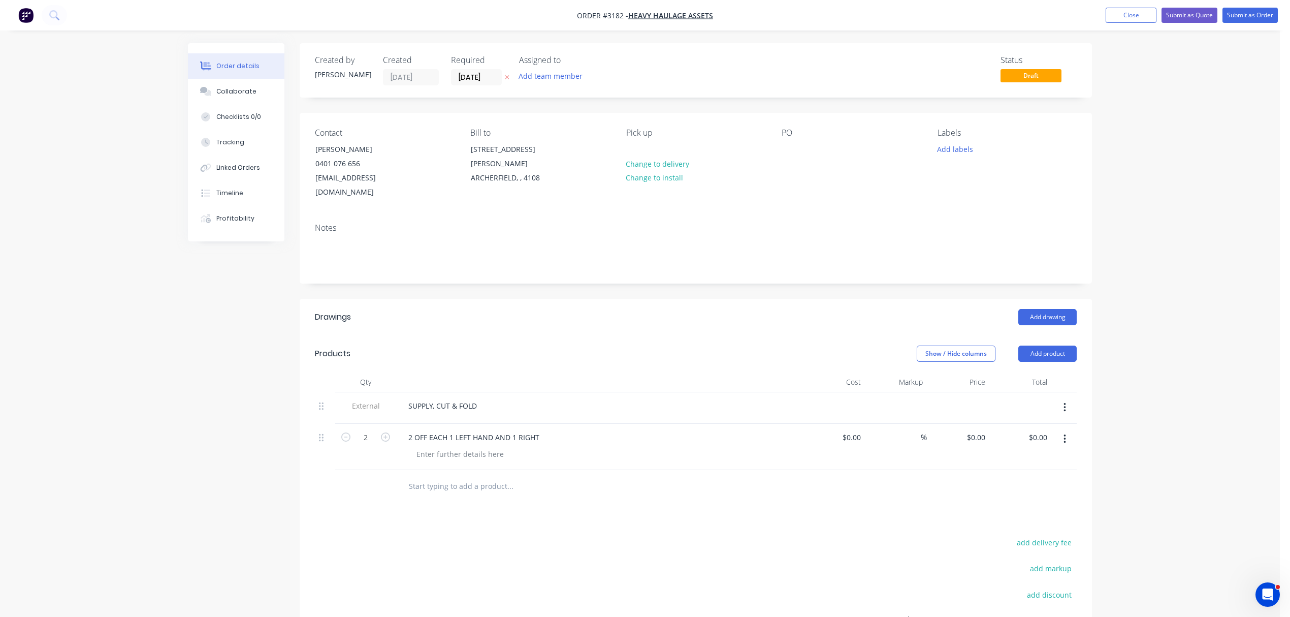
click at [417, 476] on input "text" at bounding box center [509, 486] width 203 height 20
paste input "2 OFF EACH 1 LEFT HAND AND 1 RIGHT"
type input "2 OFF EACH 1 LEFT HAND AND 1 RIGHT"
click at [548, 511] on button "Add 2 OFF EACH 1 LEFT HAND AND 1 RIGHT to order" at bounding box center [564, 524] width 305 height 33
click at [386, 478] on icon "button" at bounding box center [385, 482] width 9 height 9
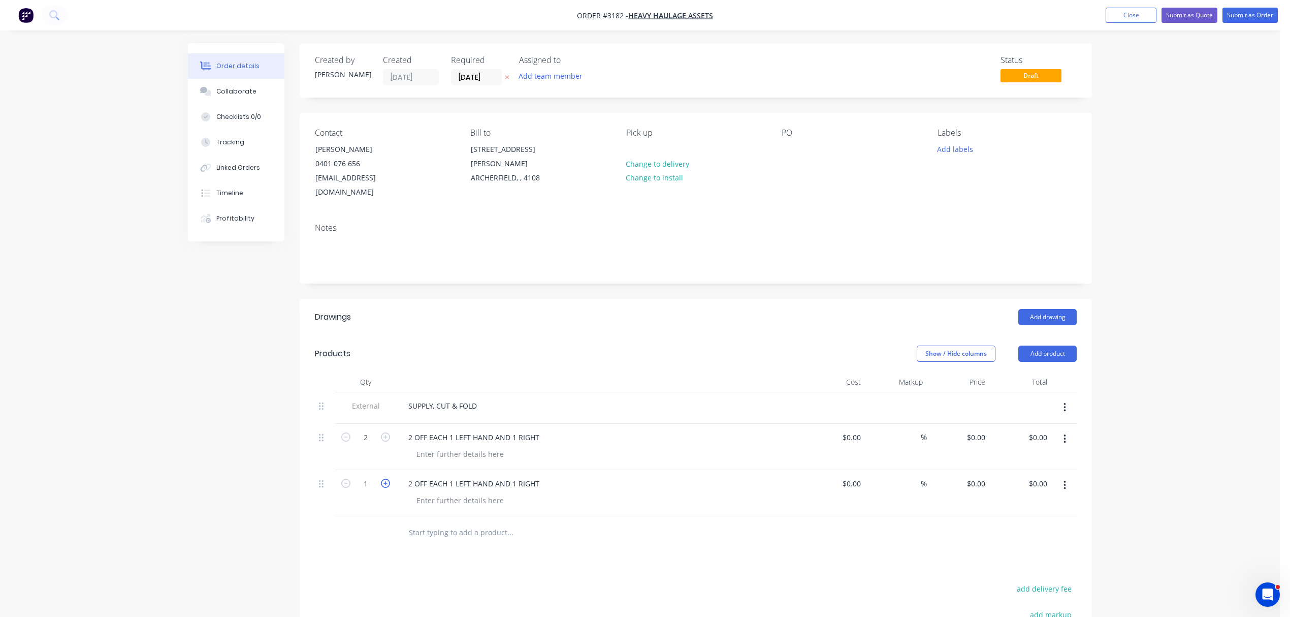
type input "2"
drag, startPoint x: 428, startPoint y: 420, endPoint x: 370, endPoint y: 417, distance: 57.4
click at [370, 424] on div "2 2 OFF EACH 1 LEFT HAND AND 1 RIGHT $0.00 $0.00 % $0.00 $0.00 $0.00 $0.00" at bounding box center [696, 447] width 762 height 46
drag, startPoint x: 430, startPoint y: 424, endPoint x: 356, endPoint y: 406, distance: 76.1
click at [356, 406] on div "External SUPPLY, CUT & FOLD 2 EACH 1 LEFT HAND AND 1 RIGHT $0.00 $0.00 % $0.00 …" at bounding box center [696, 454] width 762 height 124
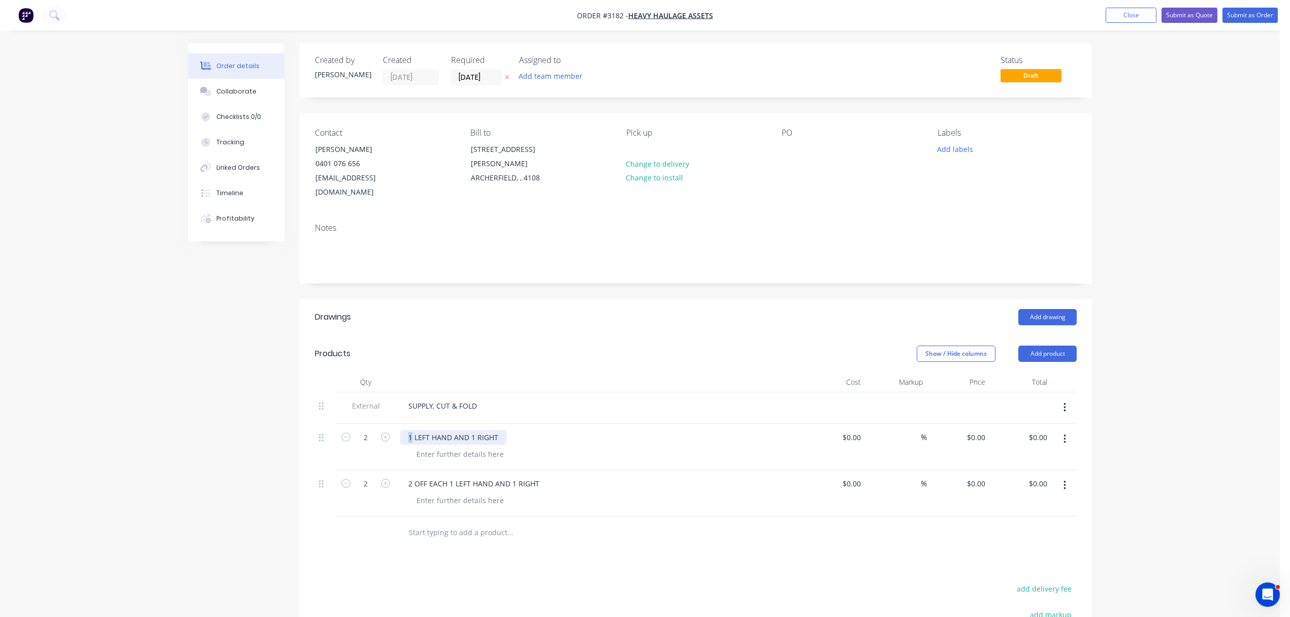
drag, startPoint x: 412, startPoint y: 421, endPoint x: 301, endPoint y: 407, distance: 112.6
click at [301, 407] on div "Qty Cost Markup Price Total External SUPPLY, CUT & FOLD 2 1 LEFT HAND AND 1 RIG…" at bounding box center [696, 460] width 792 height 177
drag, startPoint x: 446, startPoint y: 421, endPoint x: 637, endPoint y: 416, distance: 191.0
click at [637, 430] on div "LEFT HAND AND 1 RIGHT" at bounding box center [599, 437] width 398 height 15
click at [386, 432] on icon "button" at bounding box center [385, 436] width 9 height 9
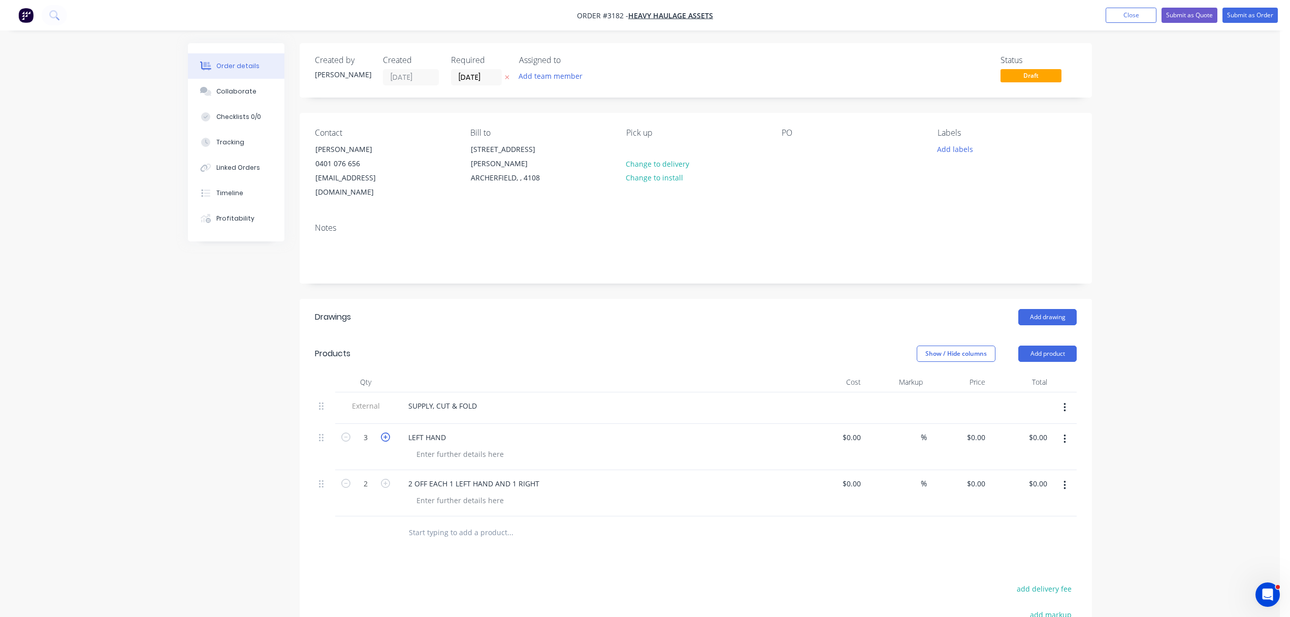
click at [386, 432] on icon "button" at bounding box center [385, 436] width 9 height 9
type input "4"
click at [407, 430] on div "LEFT HAND" at bounding box center [427, 437] width 54 height 15
click at [476, 430] on div "PARTS 2 LEFT HAND" at bounding box center [441, 437] width 83 height 15
click at [391, 477] on button "button" at bounding box center [385, 482] width 13 height 11
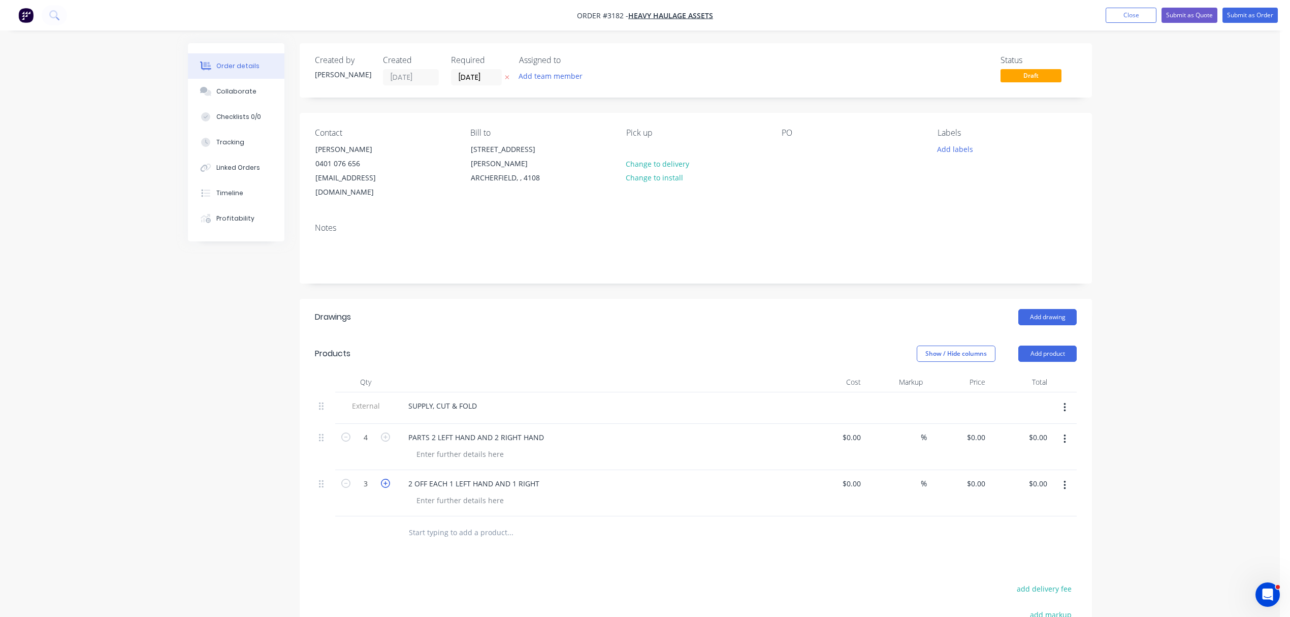
click at [389, 478] on icon "button" at bounding box center [385, 482] width 9 height 9
click at [346, 478] on icon "button" at bounding box center [345, 482] width 9 height 9
type input "4"
drag, startPoint x: 535, startPoint y: 421, endPoint x: 414, endPoint y: 426, distance: 121.0
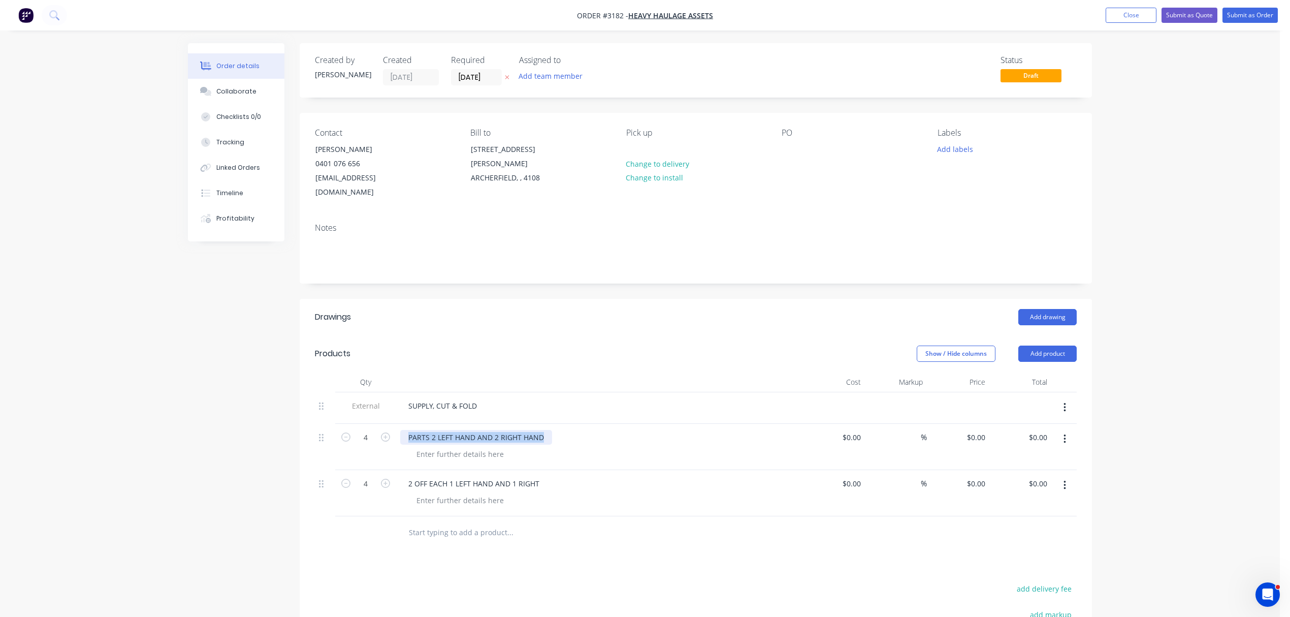
click at [387, 424] on div "4 PARTS 2 LEFT HAND AND 2 RIGHT HAND $0.00 $0.00 % $0.00 $0.00 $0.00 $0.00" at bounding box center [696, 447] width 762 height 46
copy div "PARTS 2 LEFT HAND AND 2 RIGHT HAND"
click at [471, 476] on div "2 OFF EACH 1 LEFT HAND AND 1 RIGHT" at bounding box center [473, 483] width 147 height 15
drag, startPoint x: 547, startPoint y: 463, endPoint x: 496, endPoint y: 466, distance: 51.4
click at [496, 476] on div "2 OFF EACH 1 LEFT HAND AND 1 RIGHT" at bounding box center [599, 483] width 398 height 15
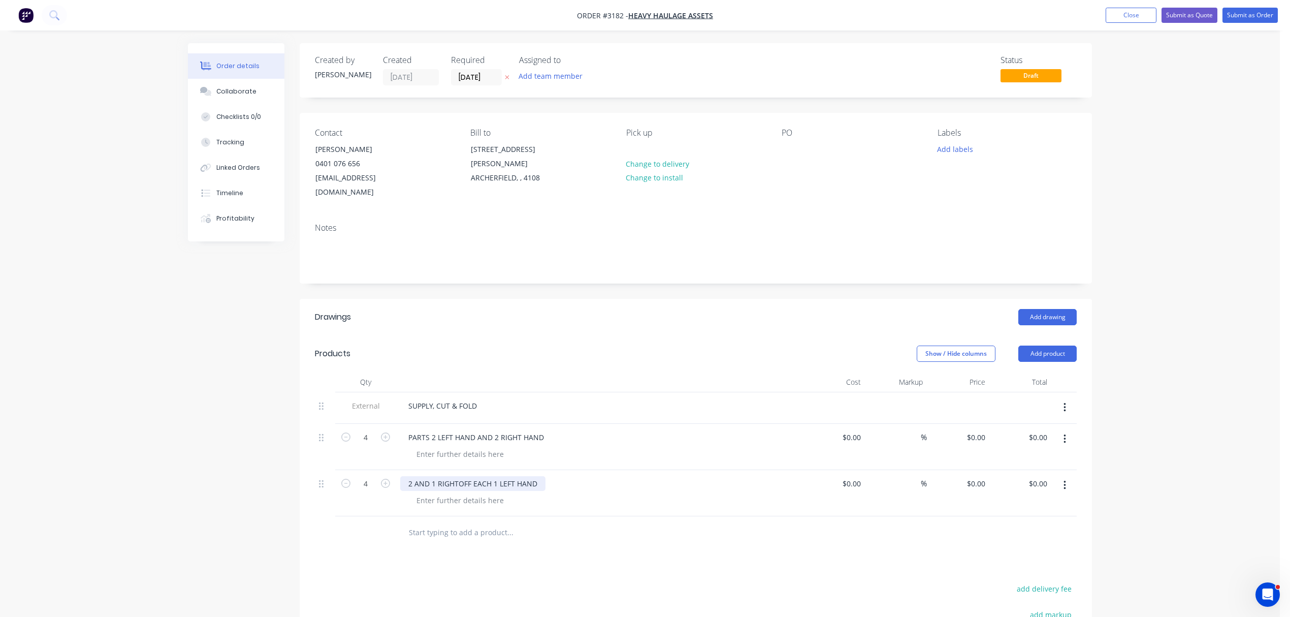
click at [428, 476] on div "2 AND 1 RIGHT OFF EACH 1 LEFT HAND" at bounding box center [472, 483] width 145 height 15
drag, startPoint x: 539, startPoint y: 468, endPoint x: 377, endPoint y: 466, distance: 162.5
click at [377, 470] on div "4 2 AND 1 RIGHT OFF EACH 1 LEFT HAND $0.00 $0.00 % $0.00 $0.00 $0.00 $0.00" at bounding box center [696, 493] width 762 height 46
click at [580, 516] on div at bounding box center [579, 532] width 366 height 33
click at [242, 88] on div "Collaborate" at bounding box center [236, 91] width 40 height 9
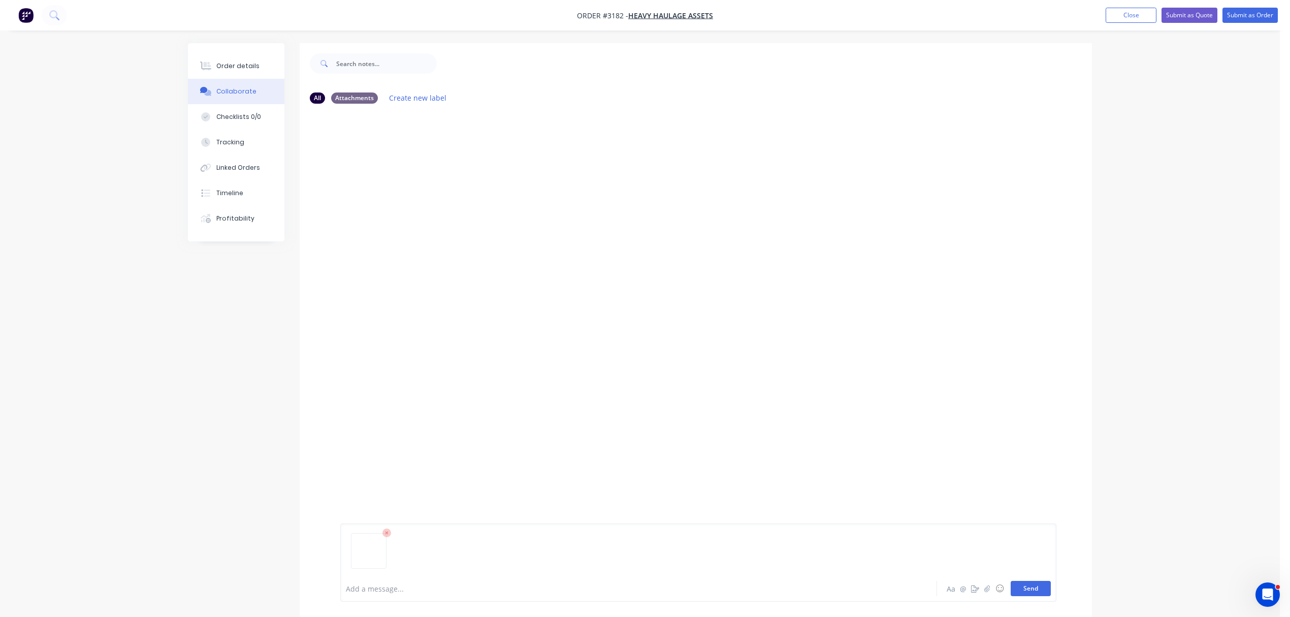
click at [1026, 584] on button "Send" at bounding box center [1031, 588] width 40 height 15
click at [230, 63] on div "Order details" at bounding box center [237, 65] width 43 height 9
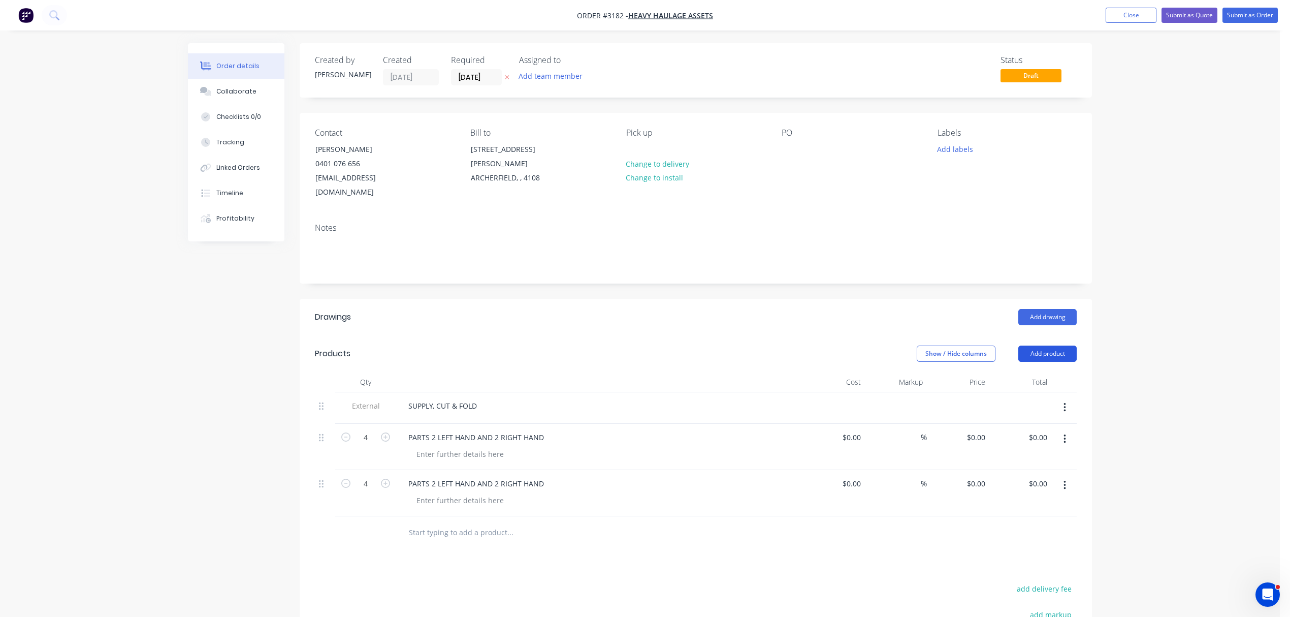
click at [1049, 345] on button "Add product" at bounding box center [1047, 353] width 58 height 16
click at [1019, 494] on div "Notes (Internal)" at bounding box center [1028, 501] width 78 height 15
click at [428, 522] on div at bounding box center [436, 529] width 73 height 15
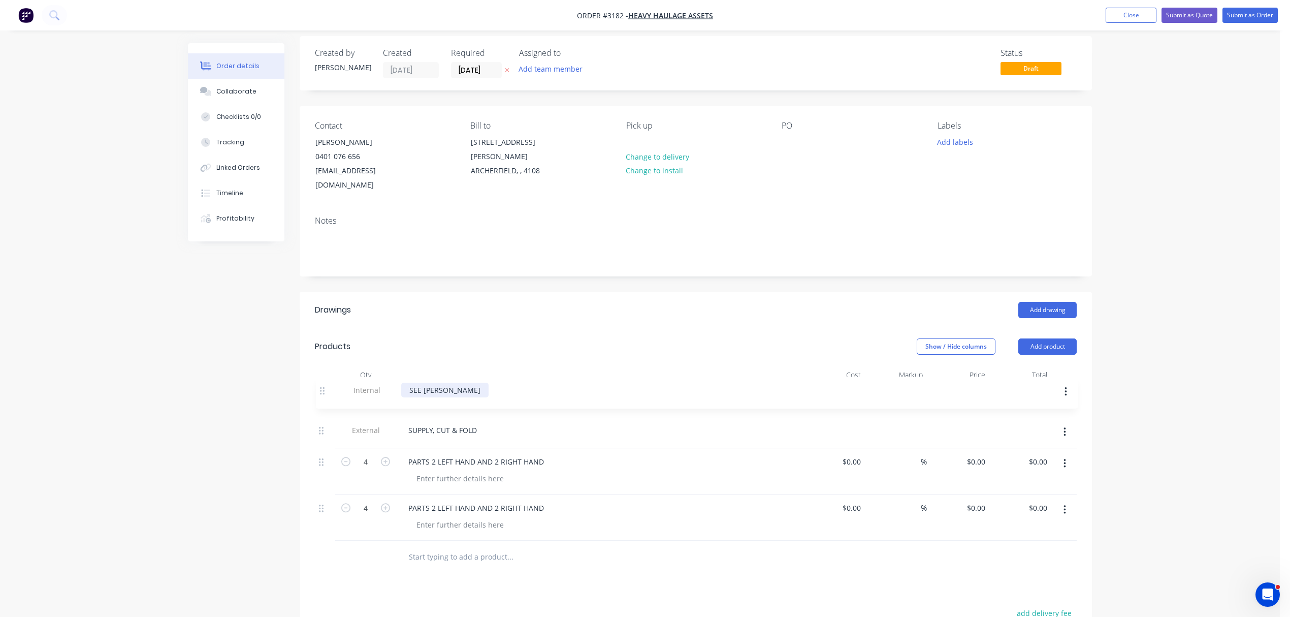
drag, startPoint x: 322, startPoint y: 516, endPoint x: 325, endPoint y: 386, distance: 130.1
click at [325, 386] on div "External SUPPLY, CUT & FOLD 4 PARTS 2 LEFT HAND AND 2 RIGHT HAND $0.00 $0.00 % …" at bounding box center [696, 462] width 762 height 155
click at [488, 471] on div at bounding box center [460, 478] width 104 height 15
click at [348, 457] on icon "button" at bounding box center [345, 461] width 9 height 9
click at [347, 457] on icon "button" at bounding box center [345, 461] width 9 height 9
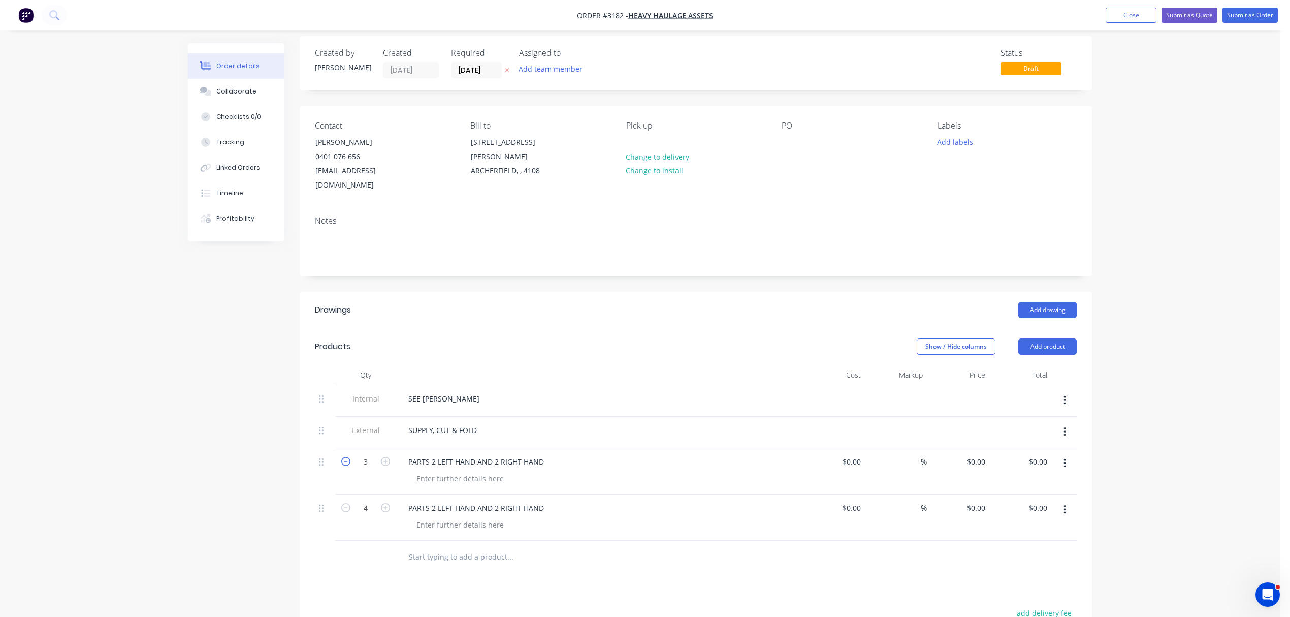
type input "2"
click at [347, 503] on icon "button" at bounding box center [345, 507] width 9 height 9
type input "2"
drag, startPoint x: 496, startPoint y: 445, endPoint x: 437, endPoint y: 444, distance: 59.4
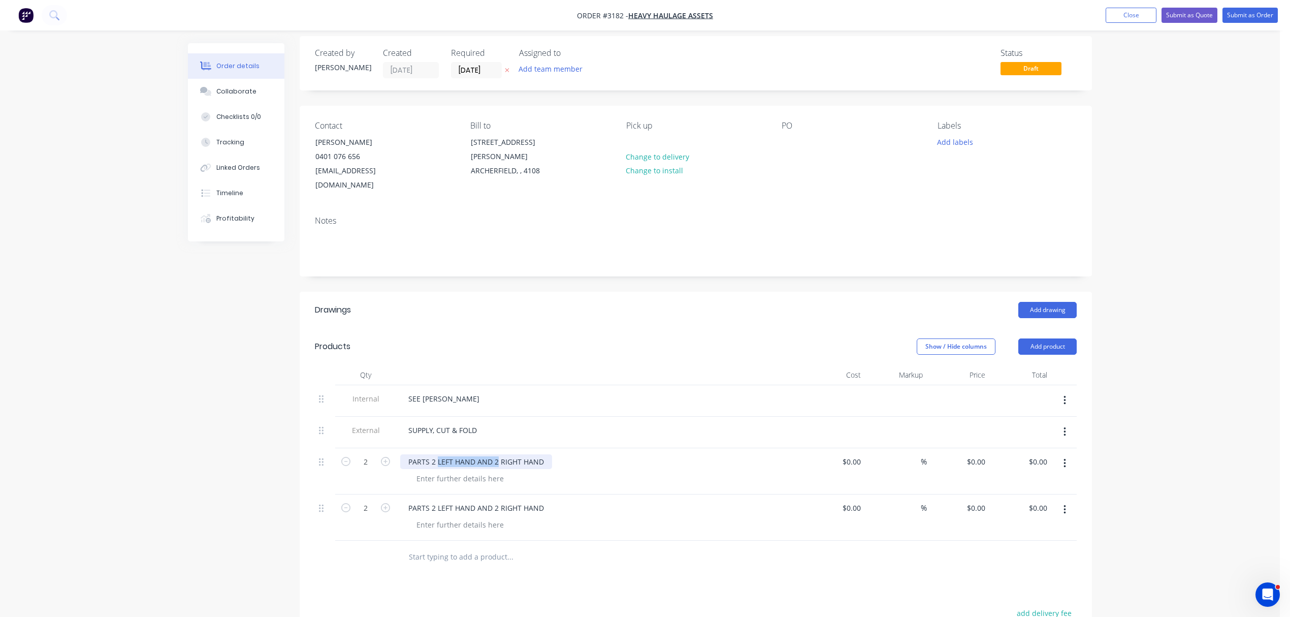
click at [437, 454] on div "PARTS 2 LEFT HAND AND 2 RIGHT HAND" at bounding box center [476, 461] width 152 height 15
drag, startPoint x: 435, startPoint y: 446, endPoint x: 389, endPoint y: 446, distance: 46.2
click at [389, 448] on div "2 PARTS 2 RIGHT HAND $0.00 $0.00 % $0.00 $0.00 $0.00 $0.00" at bounding box center [696, 471] width 762 height 46
click at [346, 457] on icon "button" at bounding box center [345, 461] width 9 height 9
type input "1"
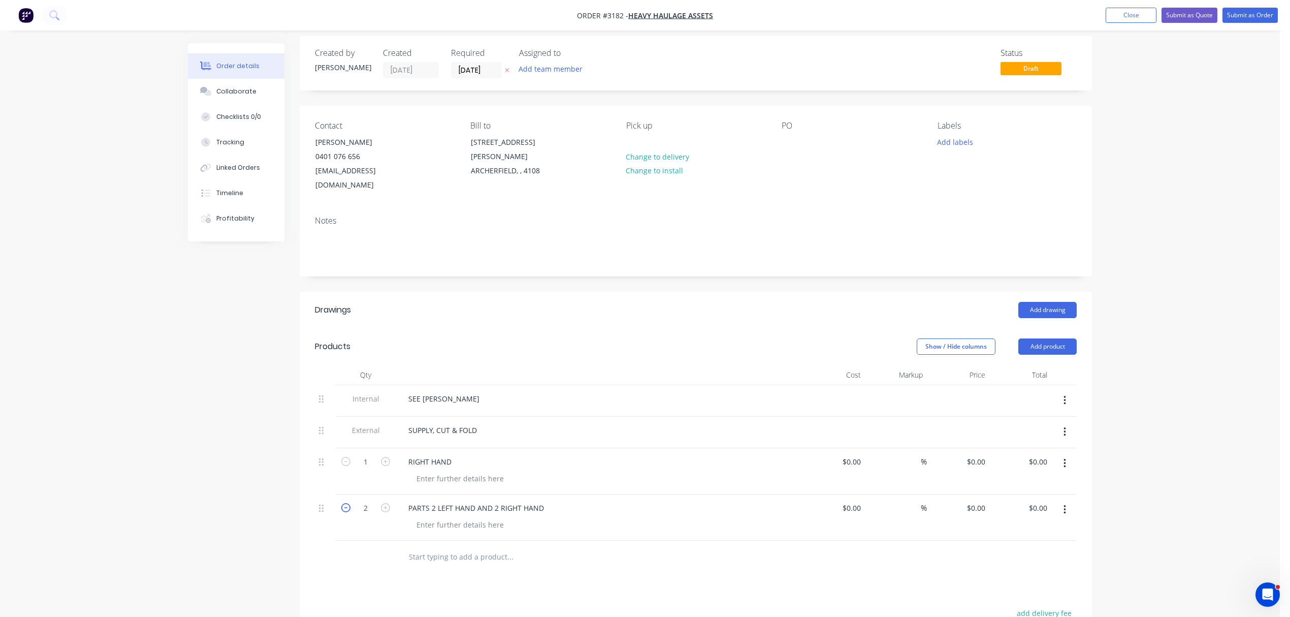
click at [347, 503] on icon "button" at bounding box center [345, 507] width 9 height 9
type input "1"
drag, startPoint x: 497, startPoint y: 493, endPoint x: 390, endPoint y: 491, distance: 106.7
click at [390, 494] on div "1 PARTS 2 LEFT HAND AND 2 RIGHT HAND $0.00 $0.00 % $0.00 $0.00 $0.00 $0.00" at bounding box center [696, 517] width 762 height 46
click at [462, 454] on div "RIGHT HAND" at bounding box center [599, 461] width 398 height 15
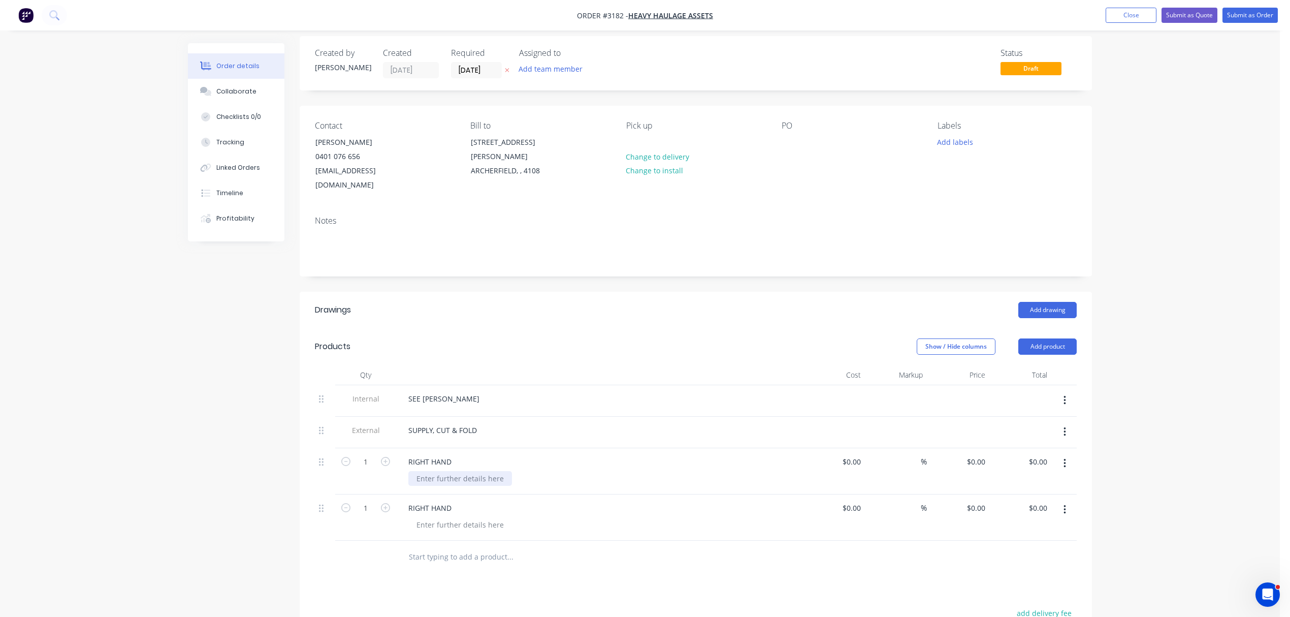
click at [444, 471] on div at bounding box center [460, 478] width 104 height 15
click at [446, 517] on div at bounding box center [460, 524] width 104 height 15
click at [465, 546] on input "text" at bounding box center [509, 556] width 203 height 20
click at [452, 546] on input "text" at bounding box center [509, 556] width 203 height 20
type input "M"
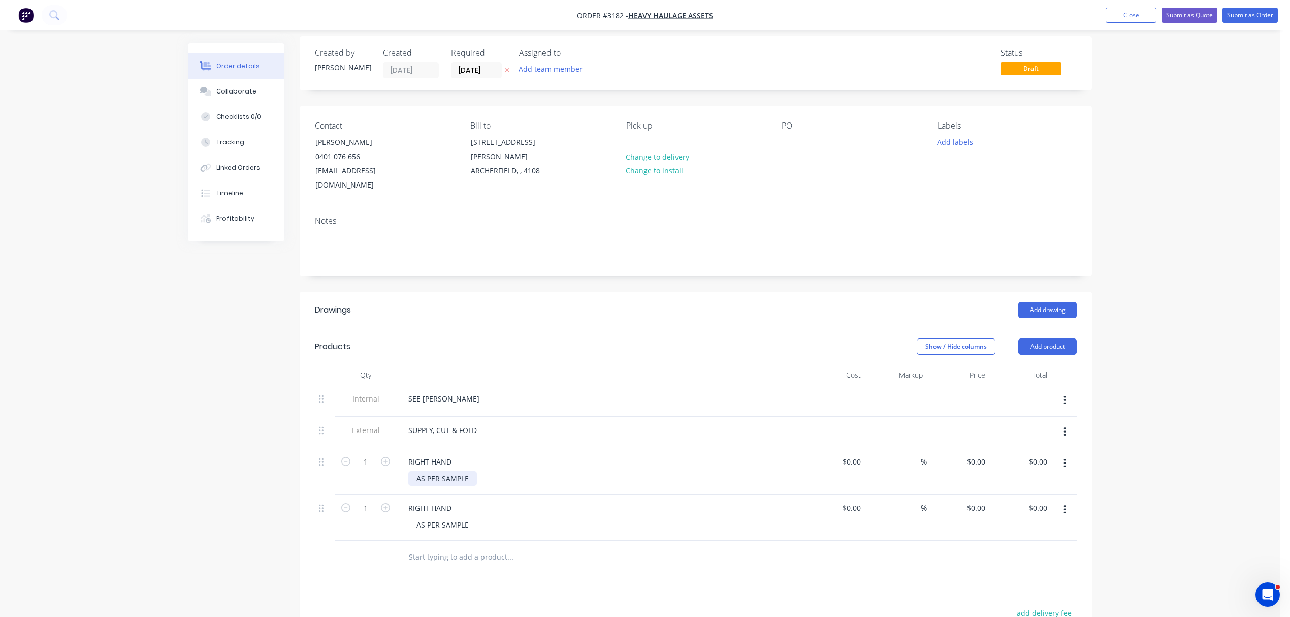
click at [450, 471] on div "AS PER SAMPLE" at bounding box center [442, 478] width 69 height 15
drag, startPoint x: 439, startPoint y: 466, endPoint x: 417, endPoint y: 465, distance: 22.4
click at [417, 471] on div "AS PER SAMPLE" at bounding box center [442, 478] width 69 height 15
drag, startPoint x: 439, startPoint y: 512, endPoint x: 375, endPoint y: 500, distance: 65.7
click at [379, 503] on div "1 RIGHT HAND AS PER SAMPLE $0.00 $0.00 % $0.00 $0.00 $0.00 $0.00" at bounding box center [696, 517] width 762 height 46
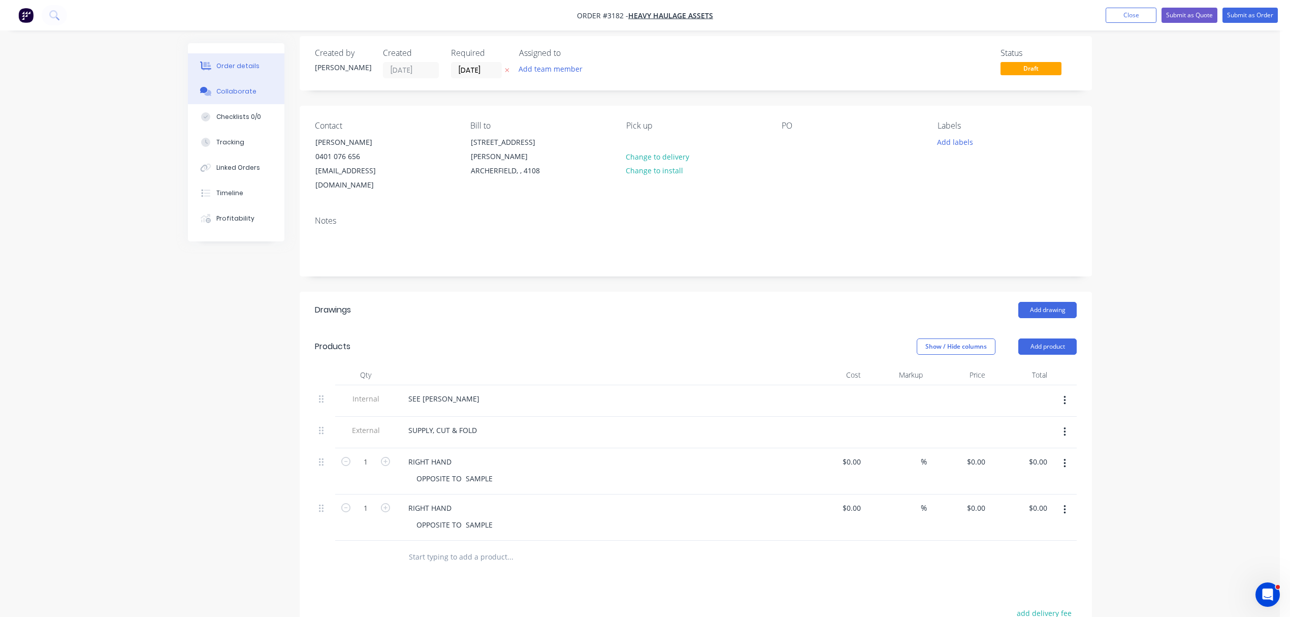
click at [236, 92] on div "Collaborate" at bounding box center [236, 91] width 40 height 9
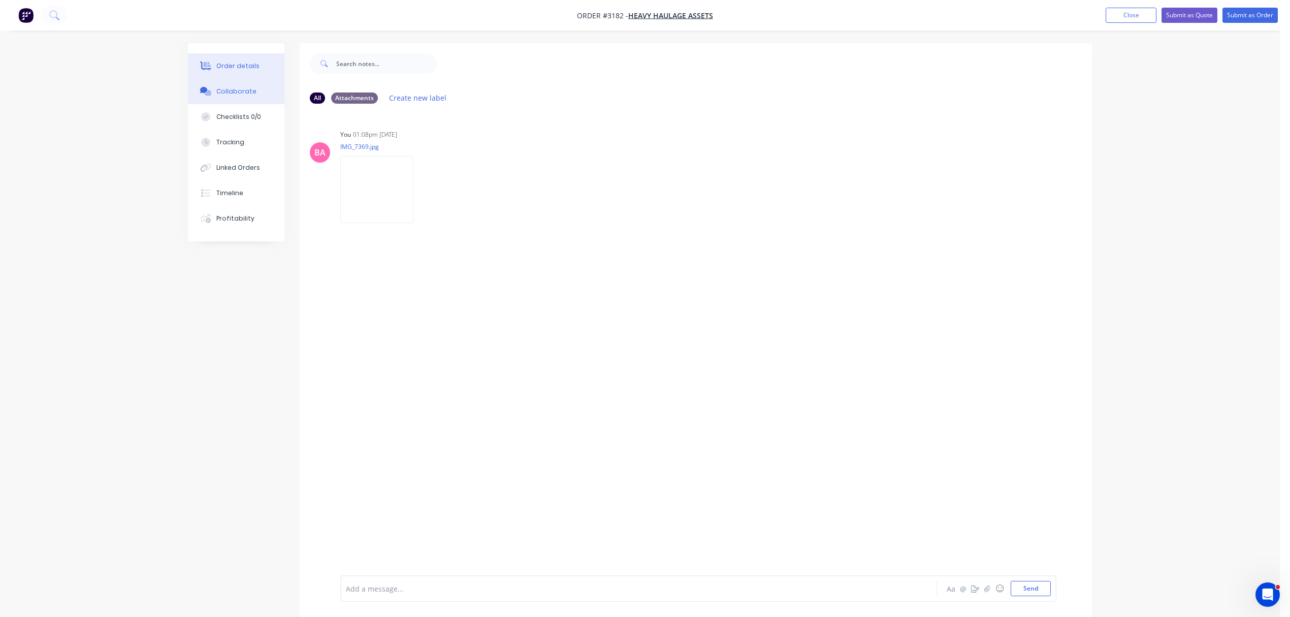
click at [226, 61] on div "Order details" at bounding box center [237, 65] width 43 height 9
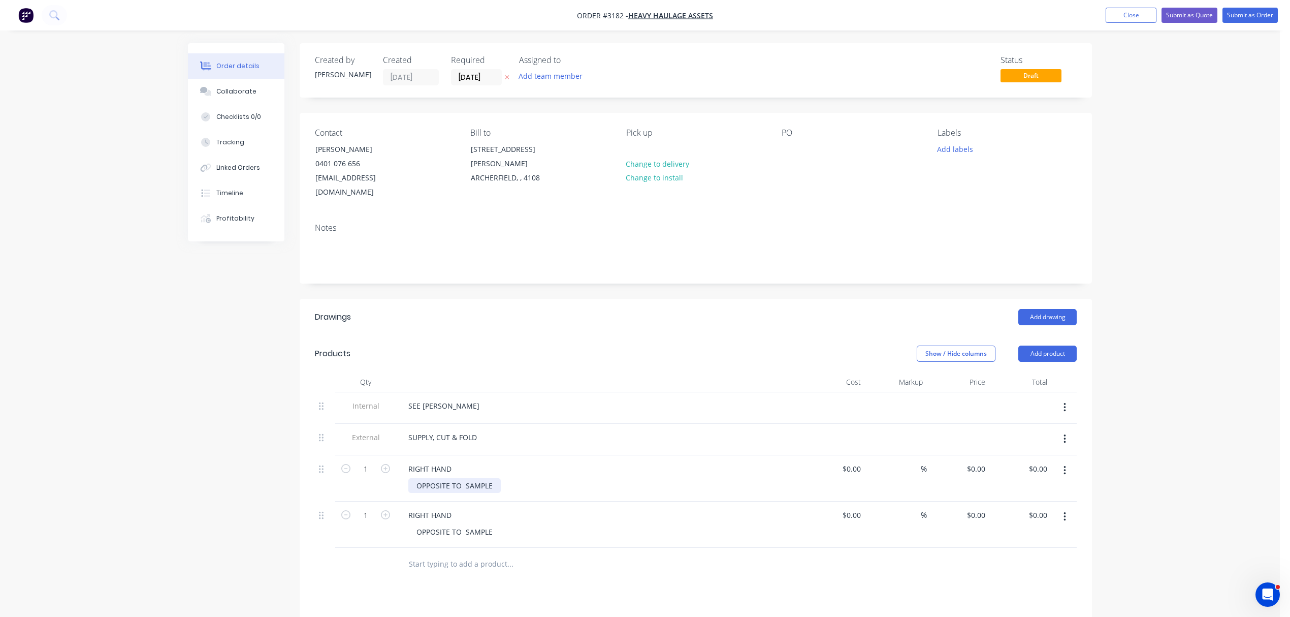
click at [494, 478] on div "OPPOSITE TO SAMPLE" at bounding box center [454, 485] width 92 height 15
click at [456, 482] on div "OPPOSITE TO SAMPLE MATERIAL: STAINLESS STEEL" at bounding box center [465, 490] width 114 height 25
drag, startPoint x: 531, startPoint y: 480, endPoint x: 421, endPoint y: 478, distance: 110.2
click at [421, 478] on div "OPPOSITE TO SAMPLE MATERIAL: NO. 8 STAINLESS STEEL" at bounding box center [476, 490] width 136 height 25
click at [555, 512] on div "RIGHT HAND OPPOSITE TO SAMPLE" at bounding box center [599, 535] width 406 height 46
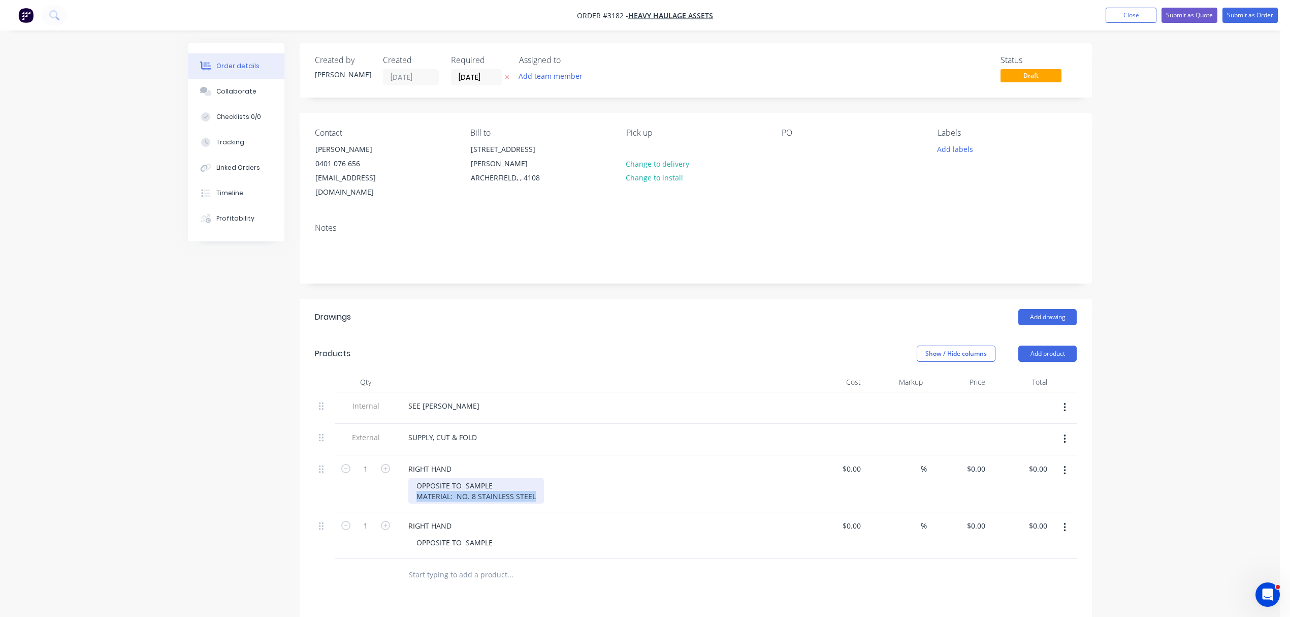
drag, startPoint x: 533, startPoint y: 479, endPoint x: 405, endPoint y: 484, distance: 128.1
click at [405, 484] on div "RIGHT HAND OPPOSITE TO SAMPLE MATERIAL: NO. 8 STAINLESS STEEL" at bounding box center [599, 483] width 406 height 57
copy div "MATERIAL: NO. 8 STAINLESS STEEL"
click at [473, 535] on div "OPPOSITE TO SAMPLE" at bounding box center [454, 542] width 92 height 15
click at [494, 535] on div "OPPOSITE TO SAMPLE" at bounding box center [454, 542] width 92 height 15
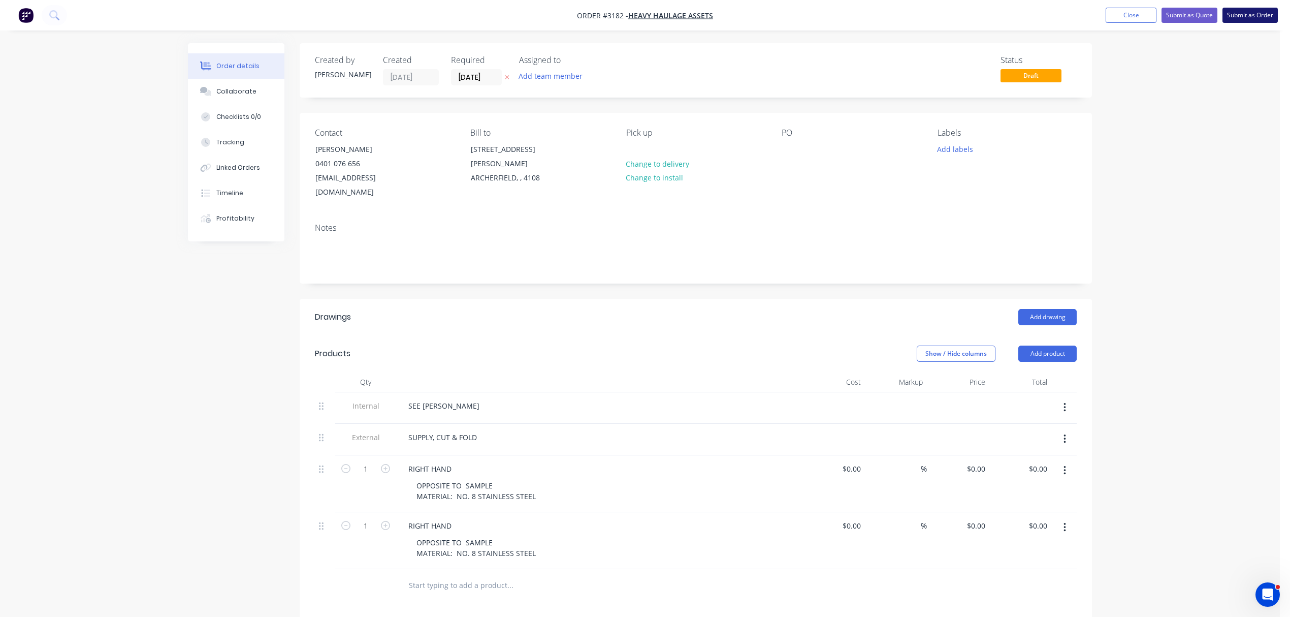
click at [1254, 13] on button "Submit as Order" at bounding box center [1249, 15] width 55 height 15
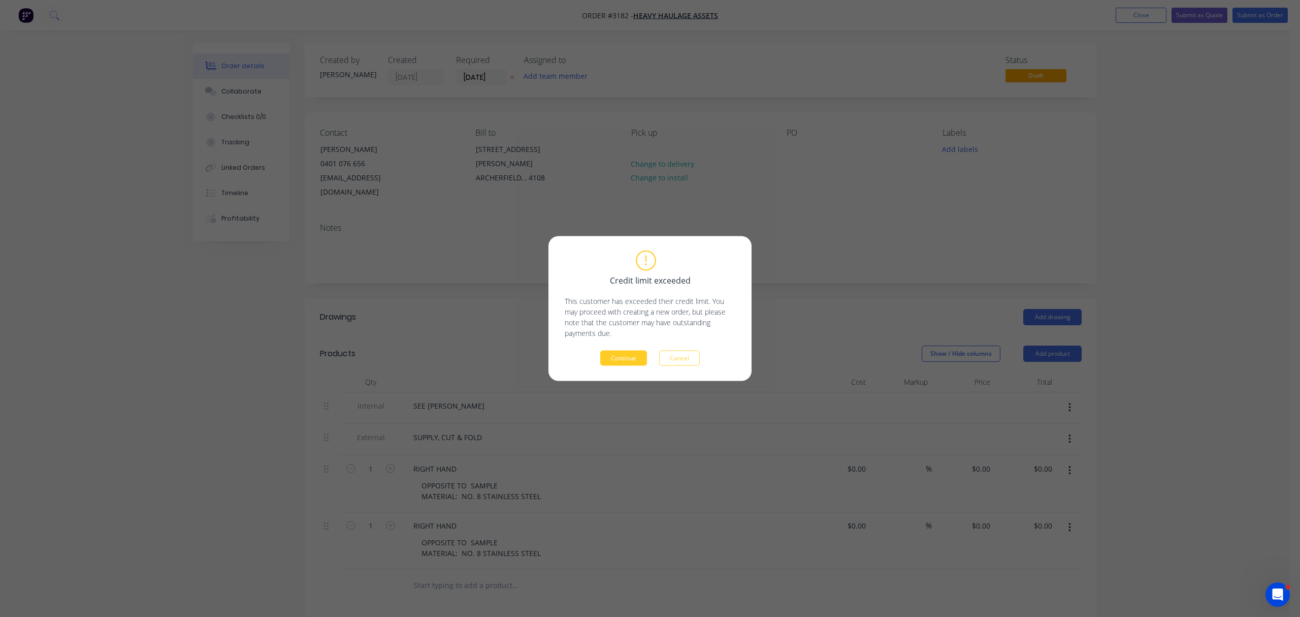
click at [618, 356] on button "Continue" at bounding box center [623, 357] width 47 height 15
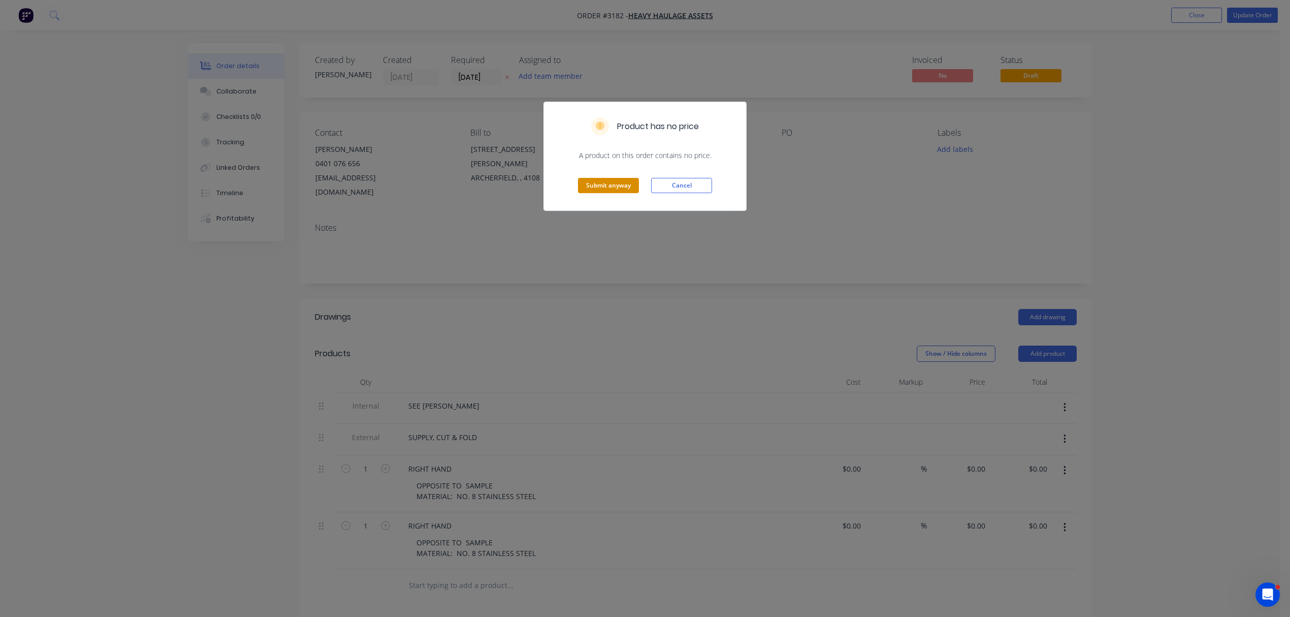
click at [610, 187] on button "Submit anyway" at bounding box center [608, 185] width 61 height 15
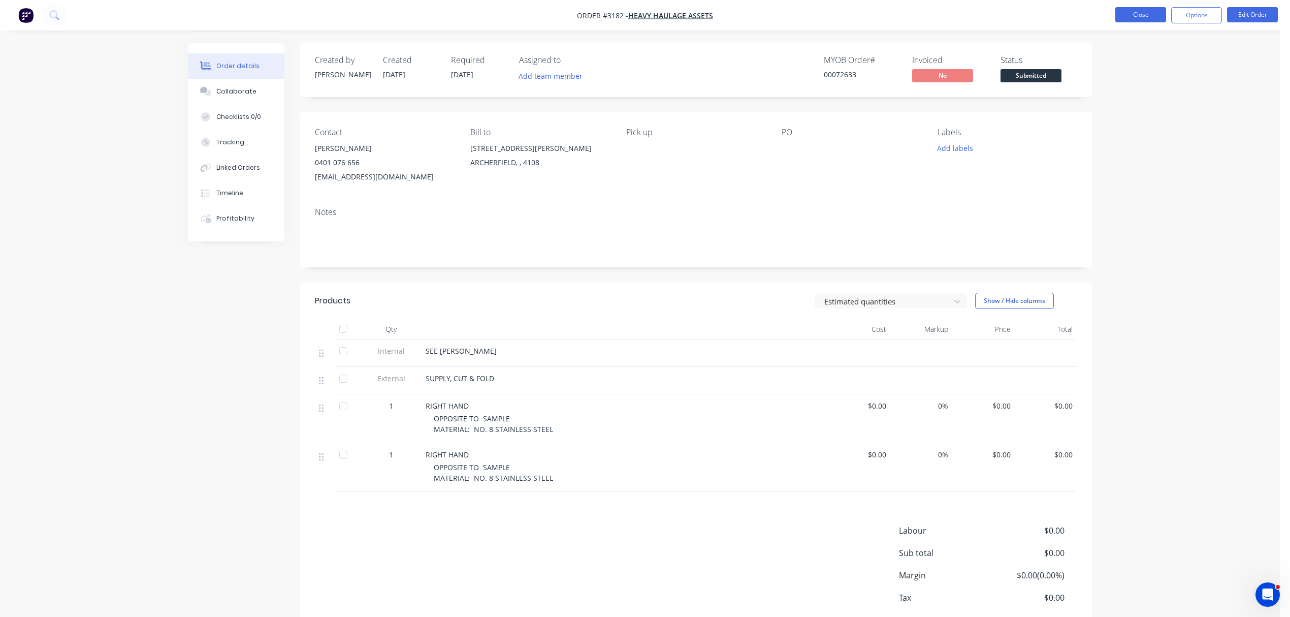
click at [1141, 16] on button "Close" at bounding box center [1140, 14] width 51 height 15
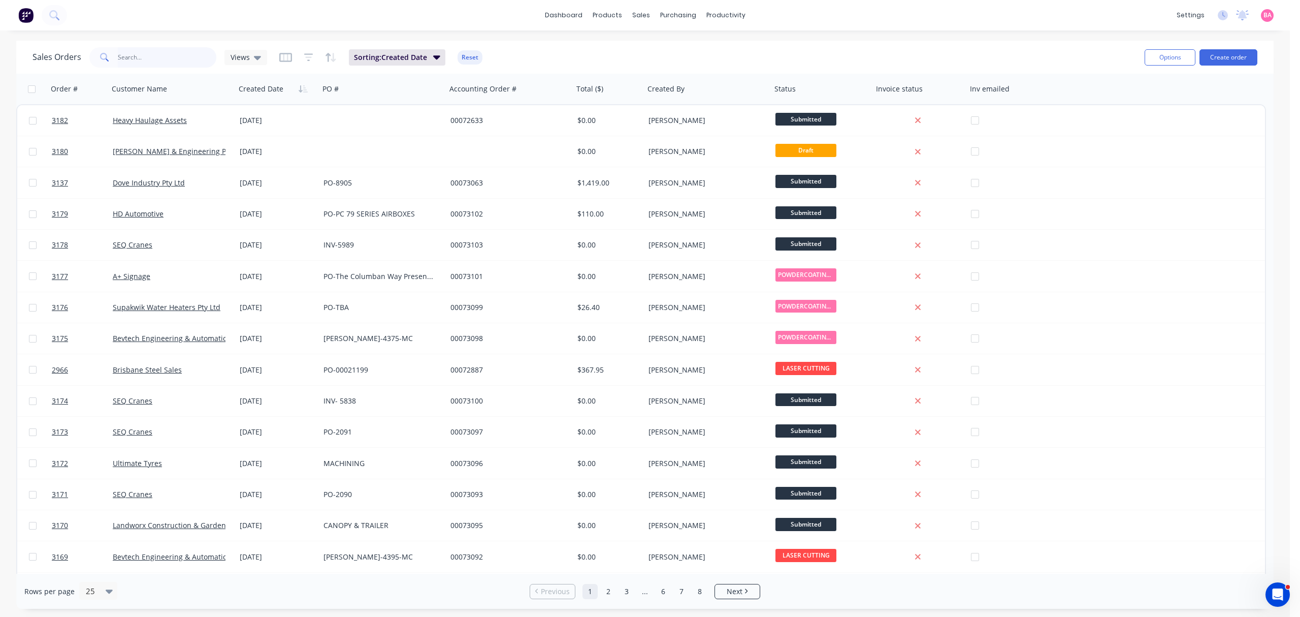
click at [173, 53] on input "text" at bounding box center [167, 57] width 99 height 20
type input "72911"
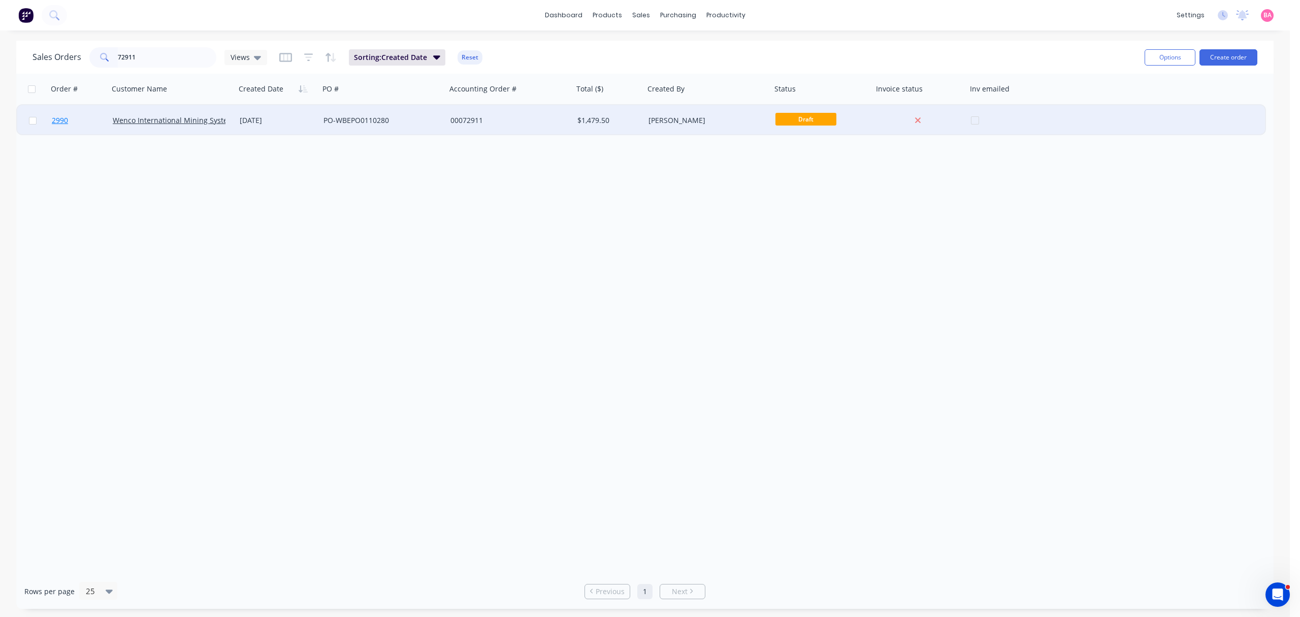
click at [59, 118] on span "2990" at bounding box center [60, 120] width 16 height 10
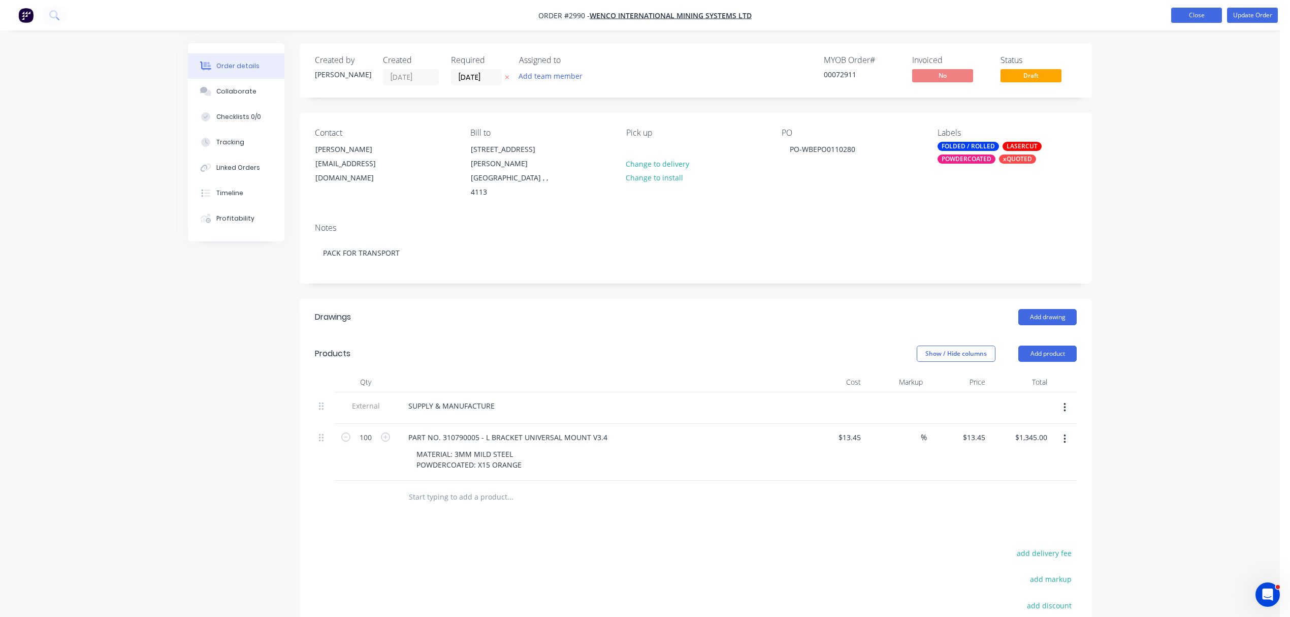
click at [1198, 12] on button "Close" at bounding box center [1196, 15] width 51 height 15
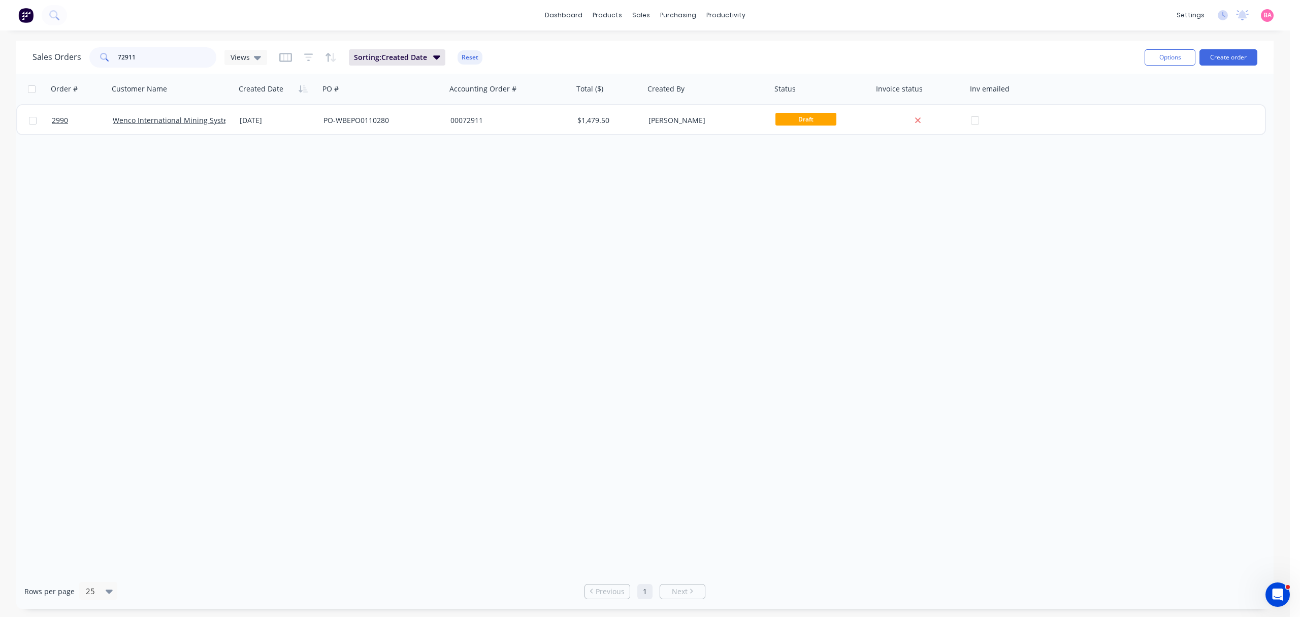
drag, startPoint x: 171, startPoint y: 54, endPoint x: 75, endPoint y: 47, distance: 96.3
click at [75, 47] on div "Sales Orders 72911 Views" at bounding box center [150, 57] width 235 height 20
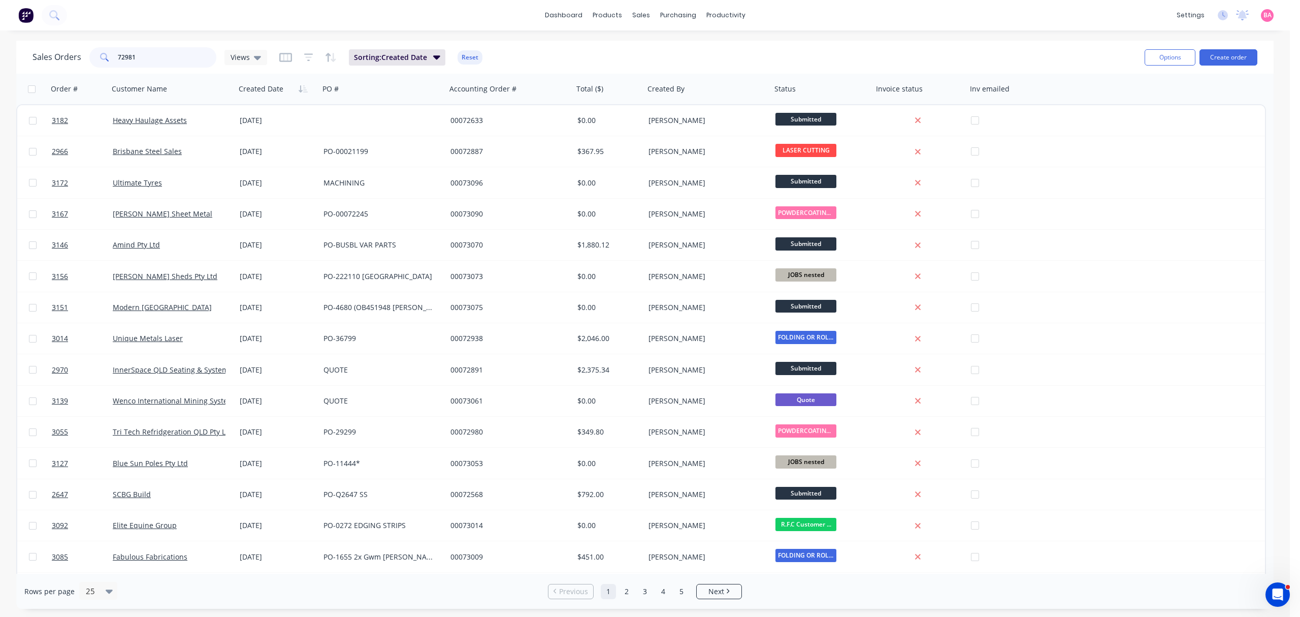
type input "72981"
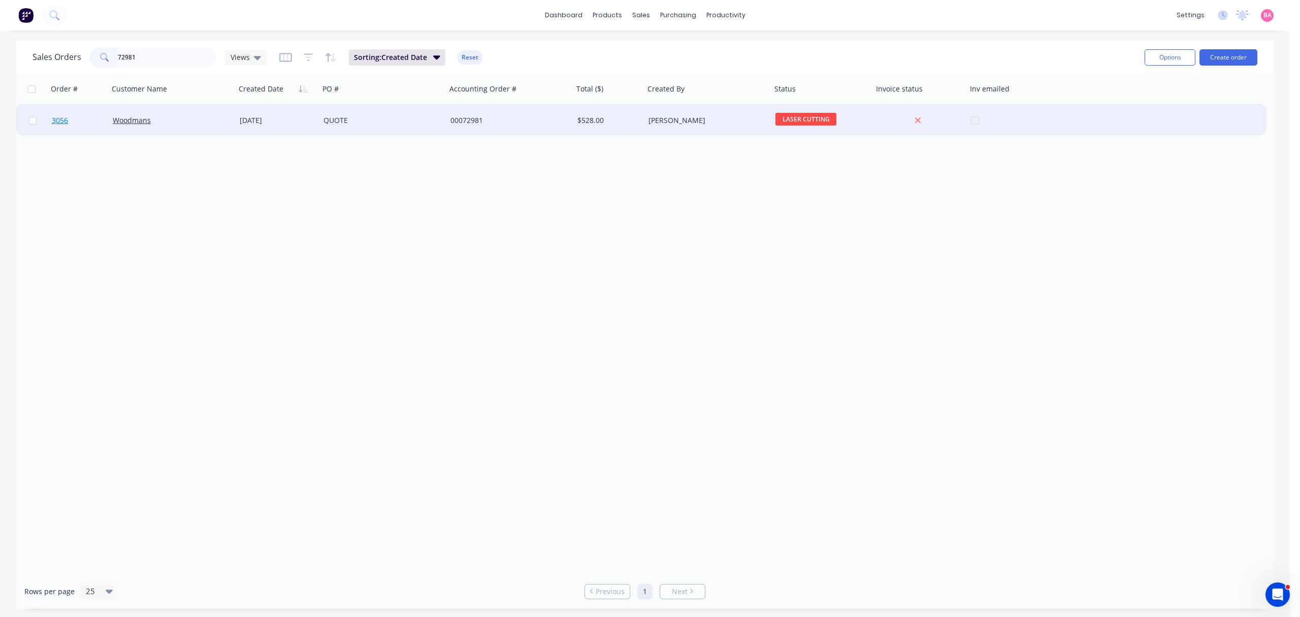
click at [61, 117] on span "3056" at bounding box center [60, 120] width 16 height 10
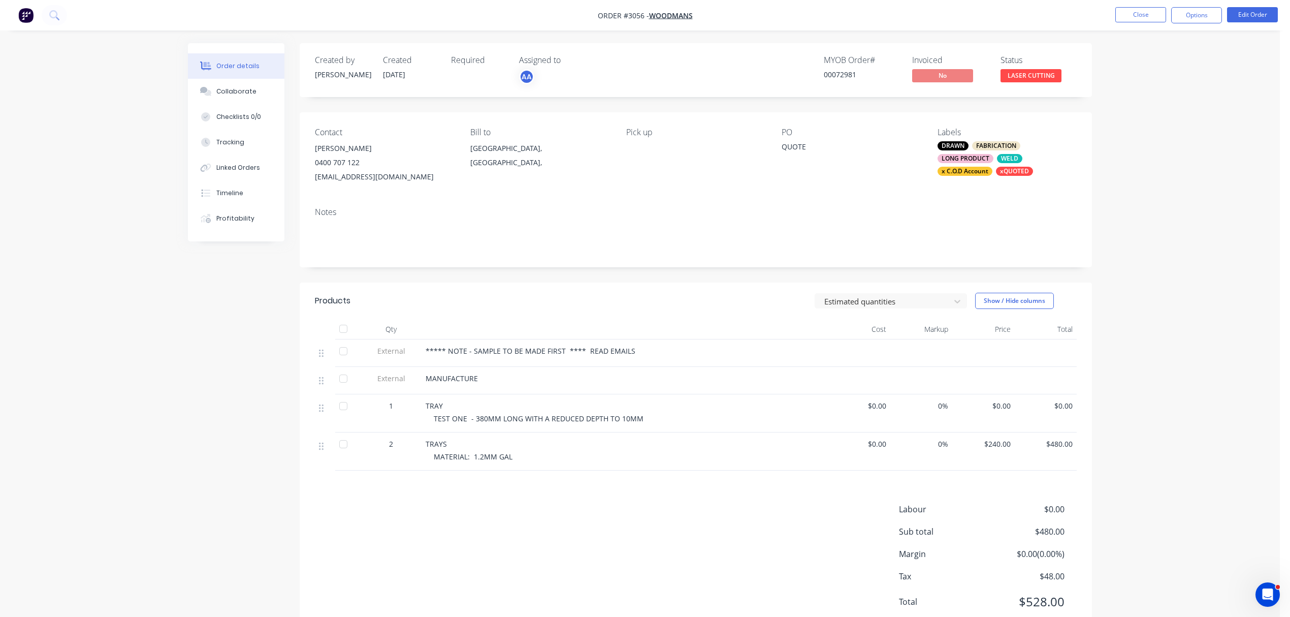
click at [812, 149] on div "QUOTE" at bounding box center [845, 148] width 127 height 14
click at [804, 145] on div "QUOTE" at bounding box center [845, 148] width 127 height 14
click at [1246, 9] on button "Edit Order" at bounding box center [1252, 14] width 51 height 15
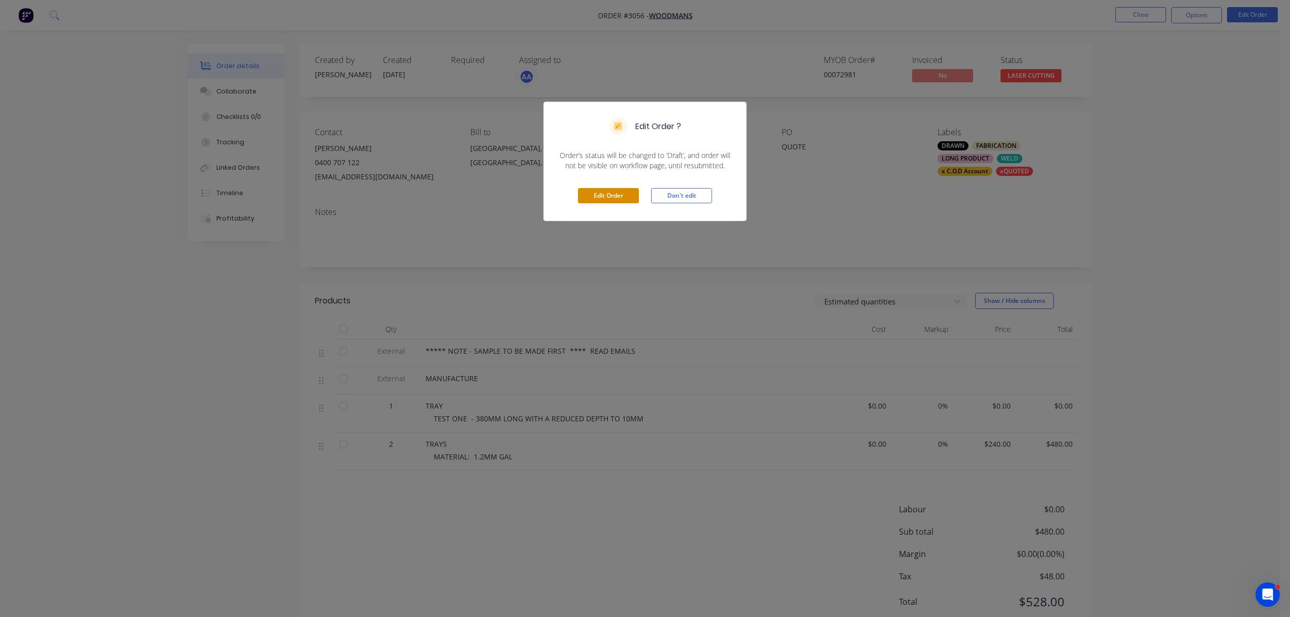
click at [616, 196] on button "Edit Order" at bounding box center [608, 195] width 61 height 15
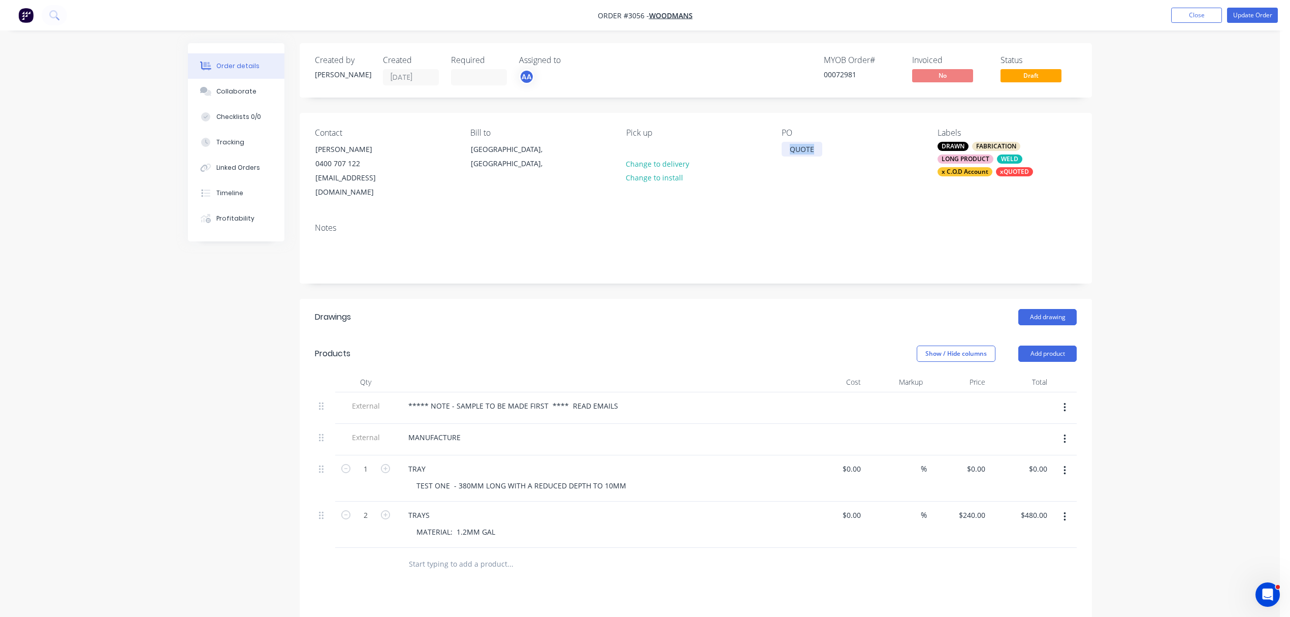
drag, startPoint x: 818, startPoint y: 145, endPoint x: 740, endPoint y: 152, distance: 77.6
click at [740, 152] on div "Contact Peter Turner 0400 707 122 peterturner2002@bigpond.com Bill to Queenslan…" at bounding box center [696, 164] width 792 height 102
click at [784, 147] on div "TRAYS" at bounding box center [801, 149] width 38 height 15
click at [1193, 13] on button "Close" at bounding box center [1196, 15] width 51 height 15
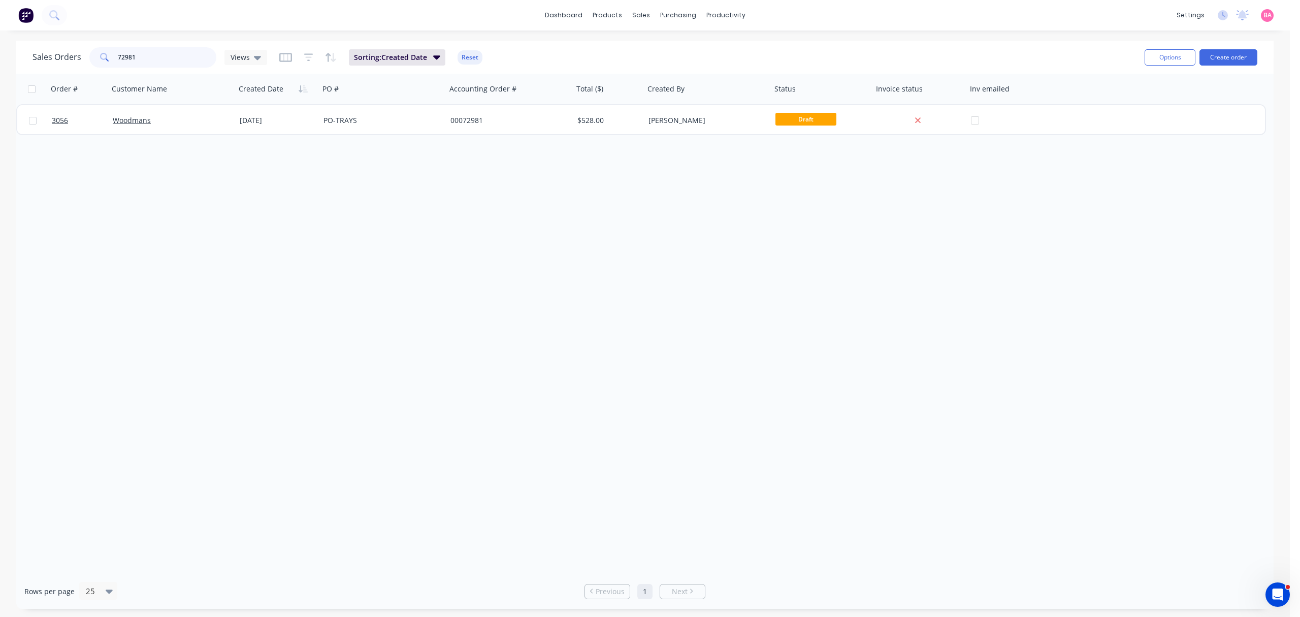
drag, startPoint x: 150, startPoint y: 57, endPoint x: 70, endPoint y: 43, distance: 82.0
click at [70, 43] on div "Sales Orders 72981 Views Sorting: Created Date Reset Options Create order" at bounding box center [645, 57] width 1258 height 33
drag, startPoint x: 158, startPoint y: 59, endPoint x: 18, endPoint y: 39, distance: 141.6
click at [18, 39] on div "dashboard products sales purchasing productivity dashboard products Product Cat…" at bounding box center [645, 308] width 1290 height 617
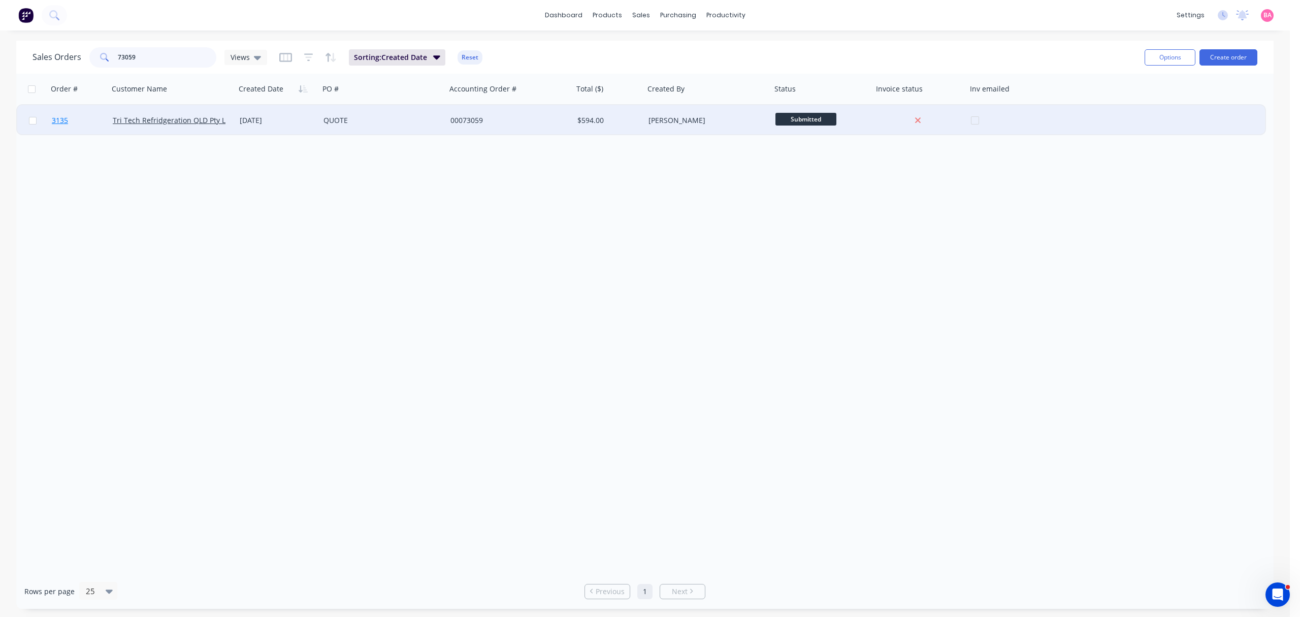
type input "73059"
click at [60, 117] on span "3135" at bounding box center [60, 120] width 16 height 10
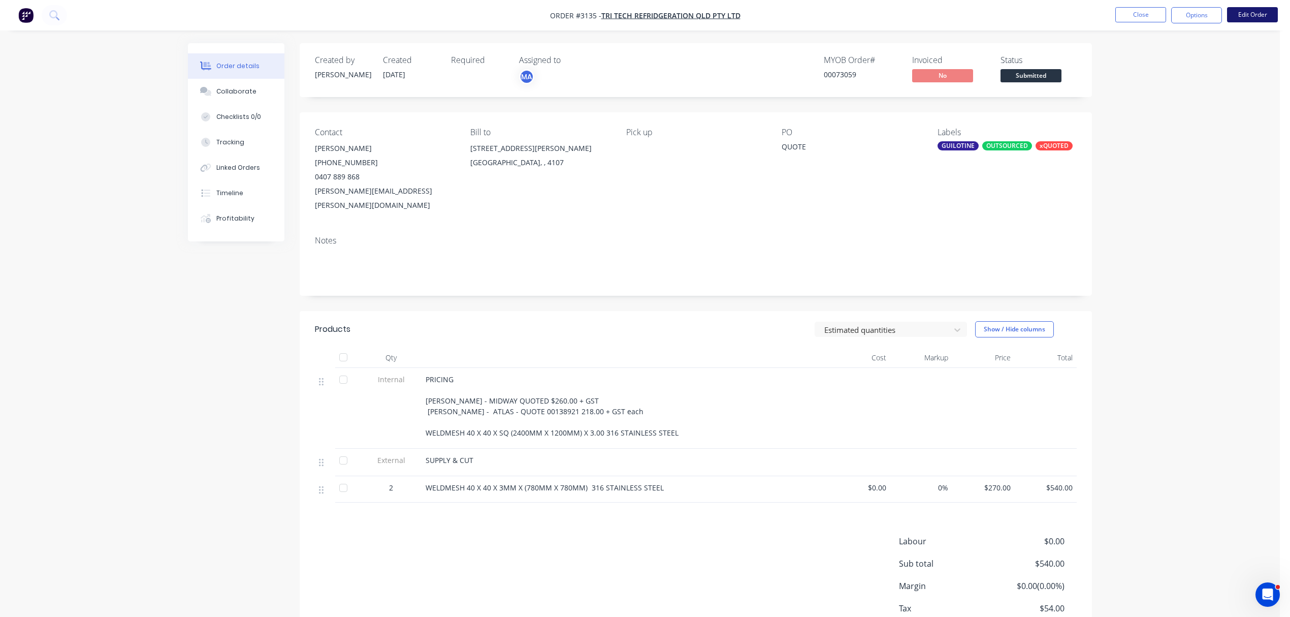
click at [1251, 13] on button "Edit Order" at bounding box center [1252, 14] width 51 height 15
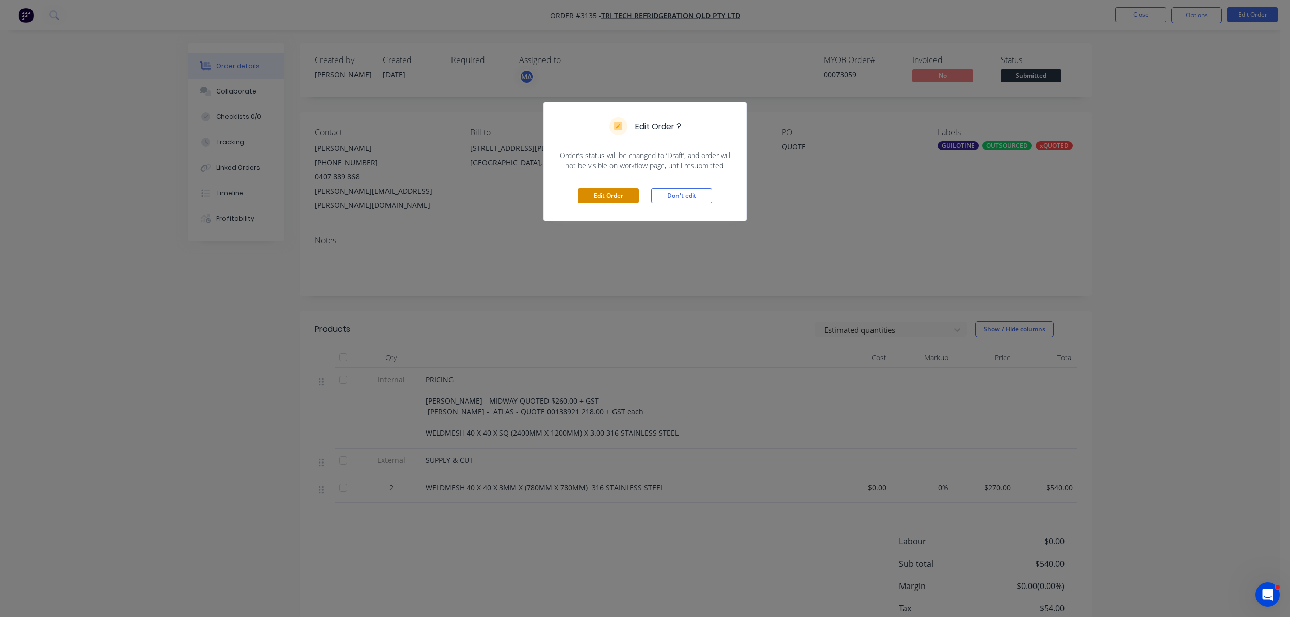
click at [605, 202] on button "Edit Order" at bounding box center [608, 195] width 61 height 15
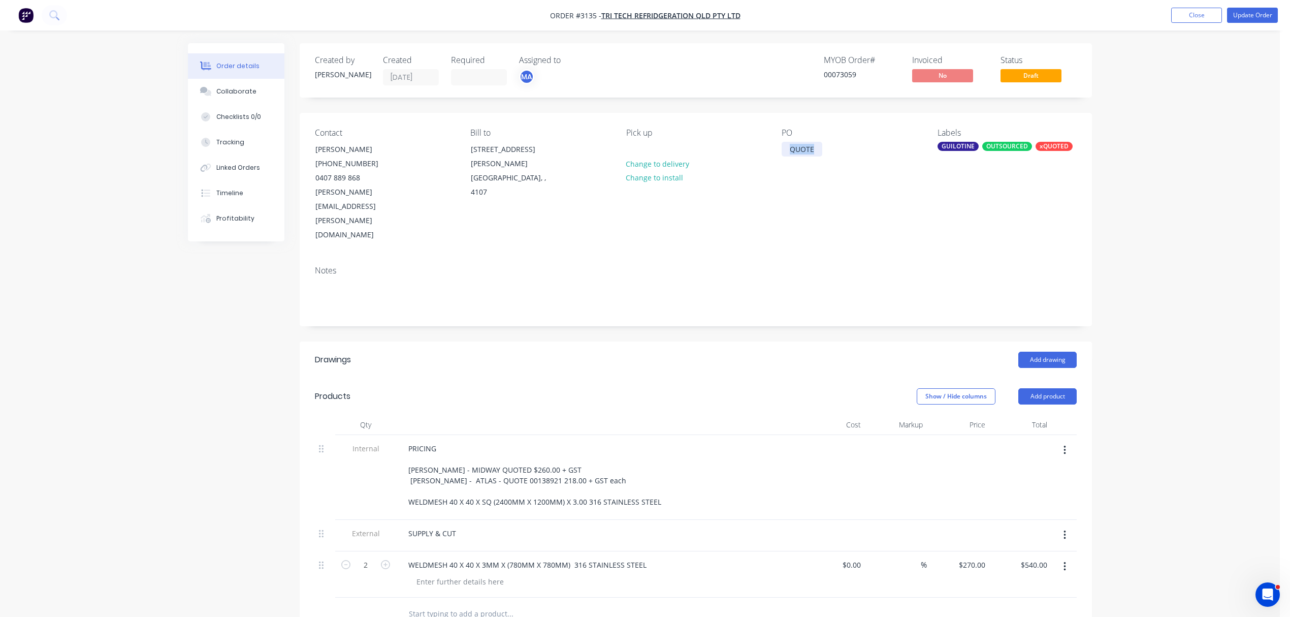
drag, startPoint x: 817, startPoint y: 149, endPoint x: 736, endPoint y: 153, distance: 80.9
click at [736, 153] on div "Contact Graham Young (07) 3276 7411 0407 889 868 graham.young@tritech.com.au Bi…" at bounding box center [696, 185] width 792 height 145
click at [1244, 15] on button "Update Order" at bounding box center [1252, 15] width 51 height 15
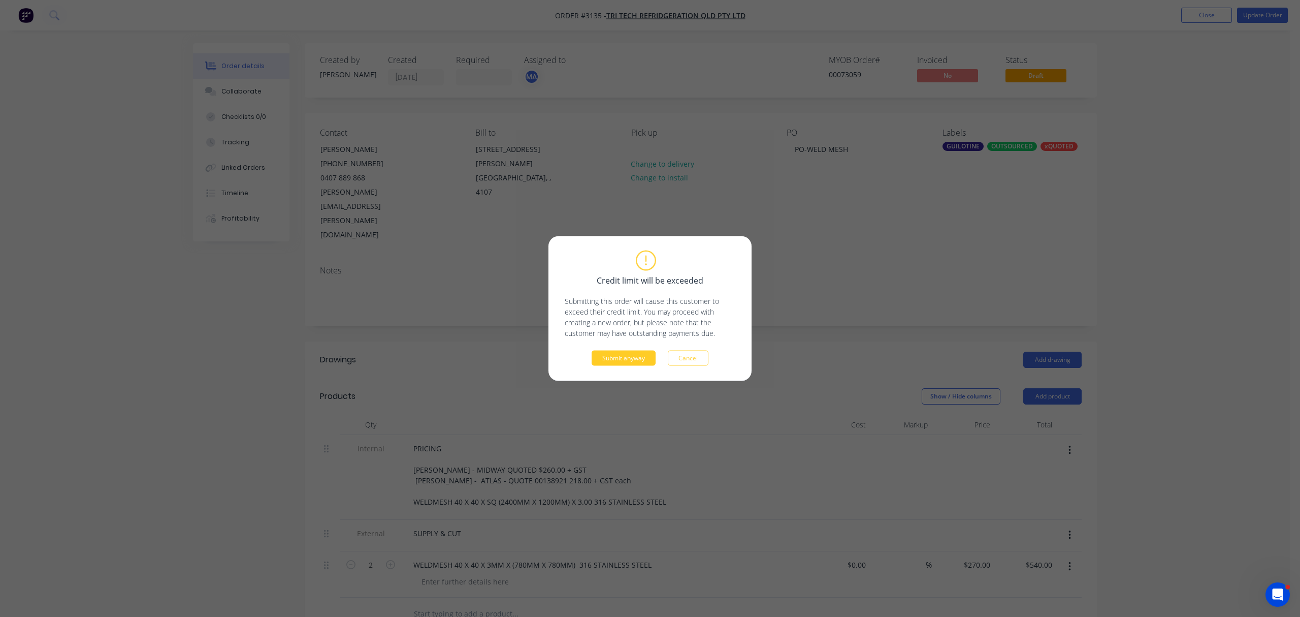
click at [622, 359] on button "Submit anyway" at bounding box center [624, 357] width 64 height 15
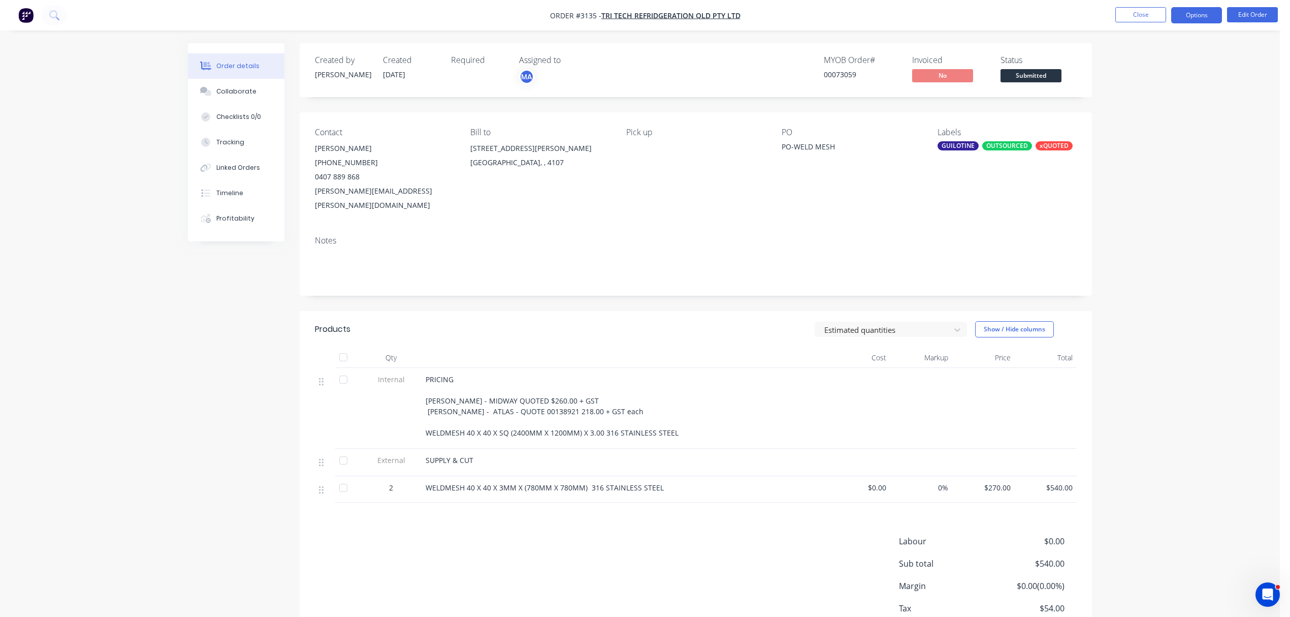
click at [1183, 11] on button "Options" at bounding box center [1196, 15] width 51 height 16
click at [1154, 15] on button "Close" at bounding box center [1140, 14] width 51 height 15
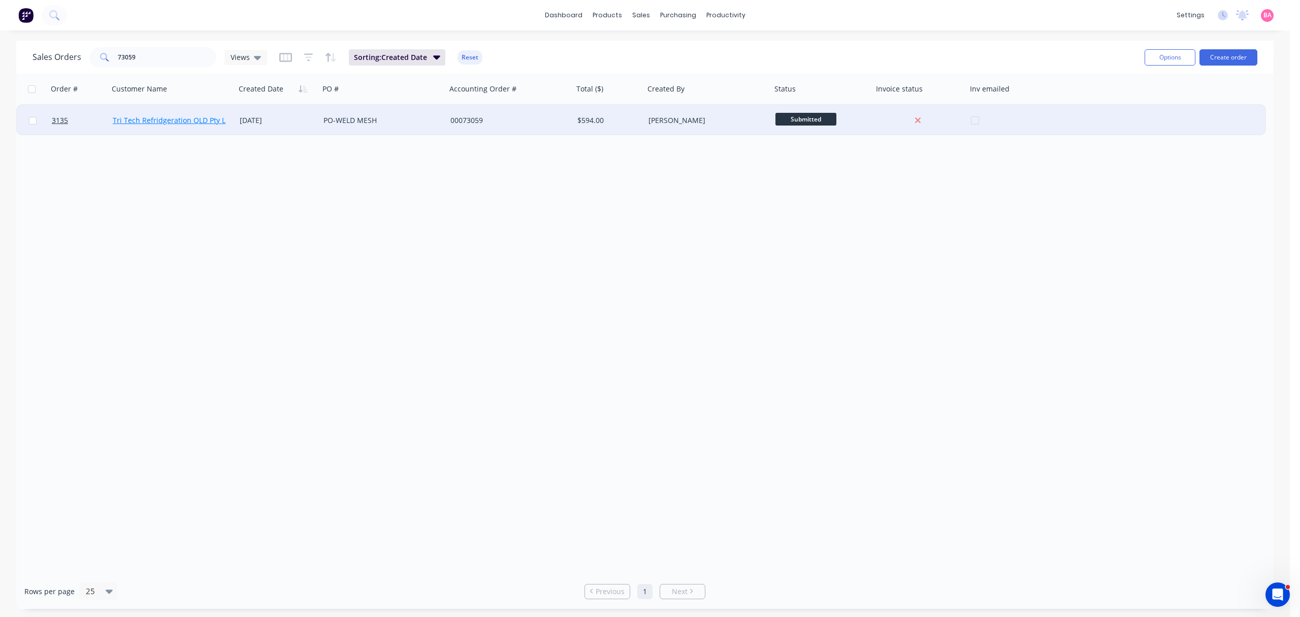
click at [162, 120] on link "Tri Tech Refridgeration QLD Pty Ltd" at bounding box center [173, 120] width 120 height 10
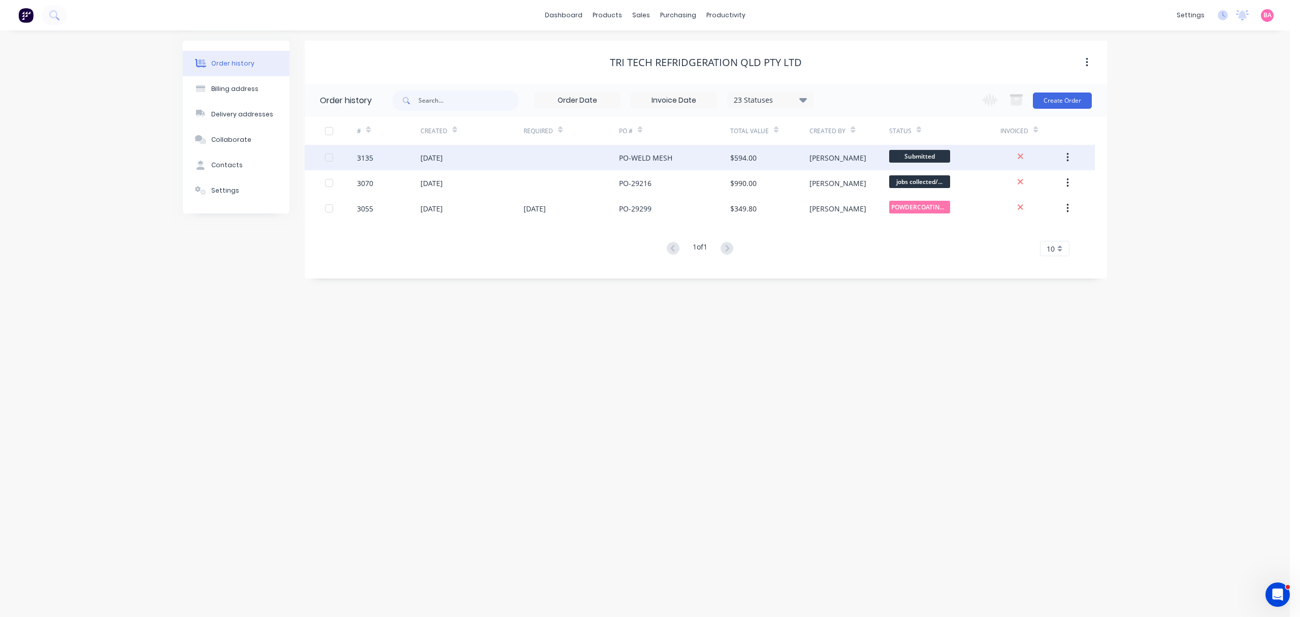
click at [364, 156] on div "3135" at bounding box center [365, 157] width 16 height 11
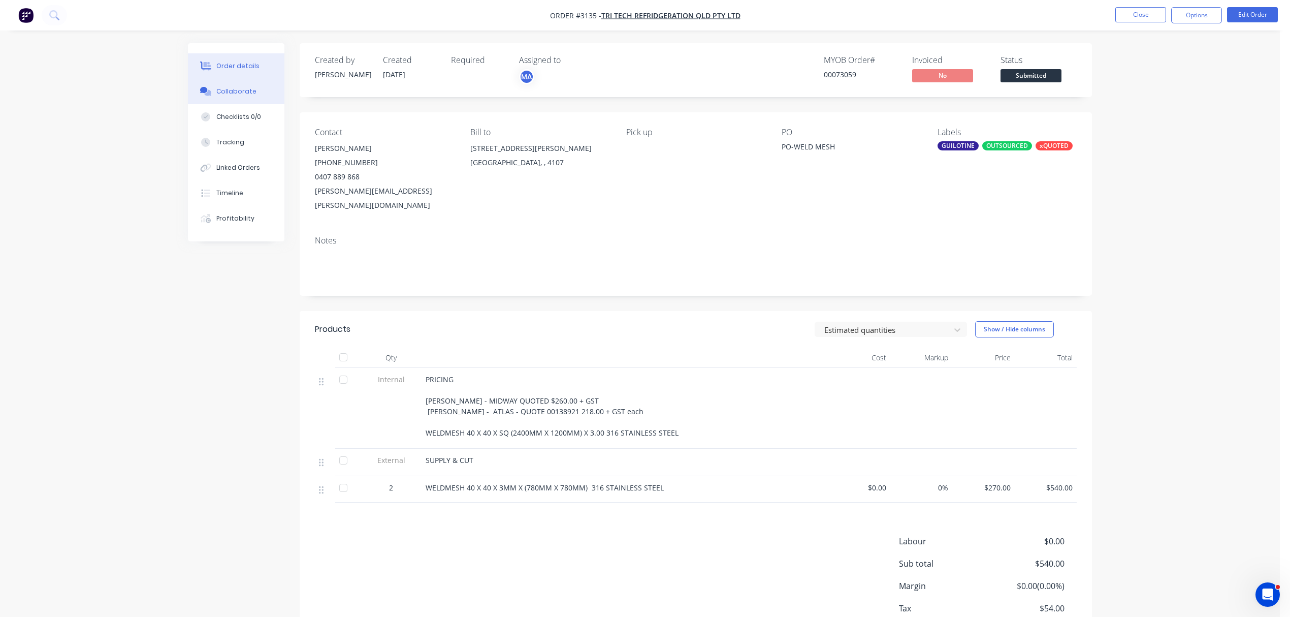
click at [242, 91] on div "Collaborate" at bounding box center [236, 91] width 40 height 9
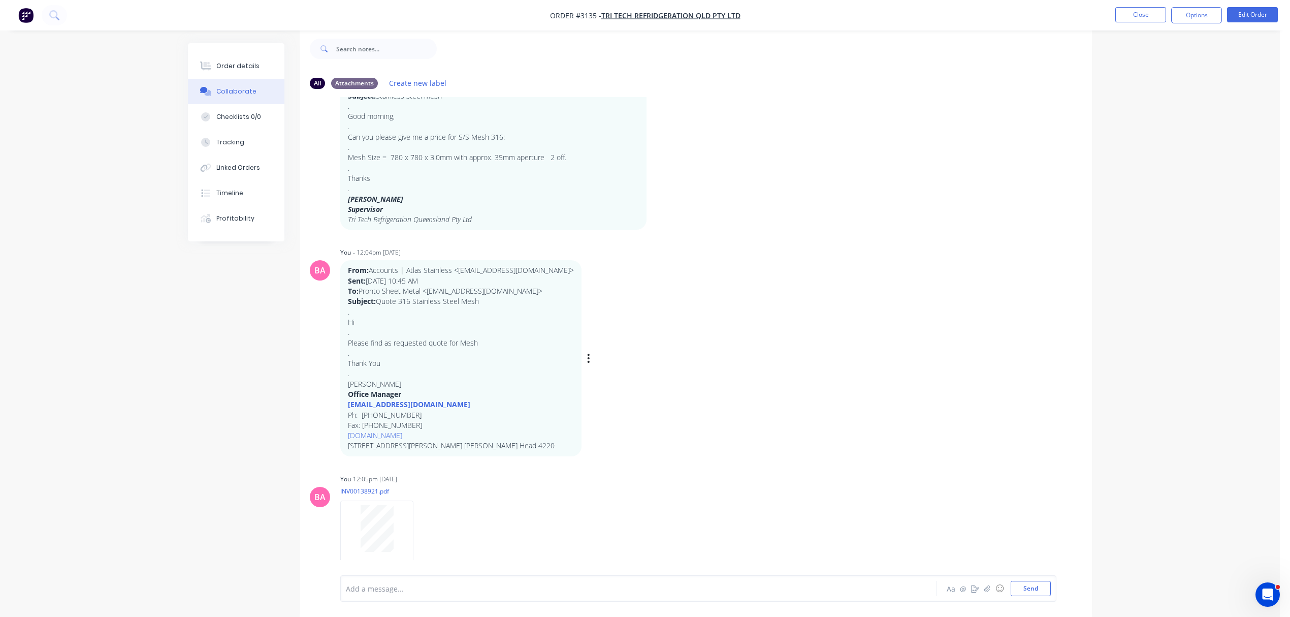
scroll to position [16, 0]
click at [227, 60] on button "Order details" at bounding box center [236, 65] width 96 height 25
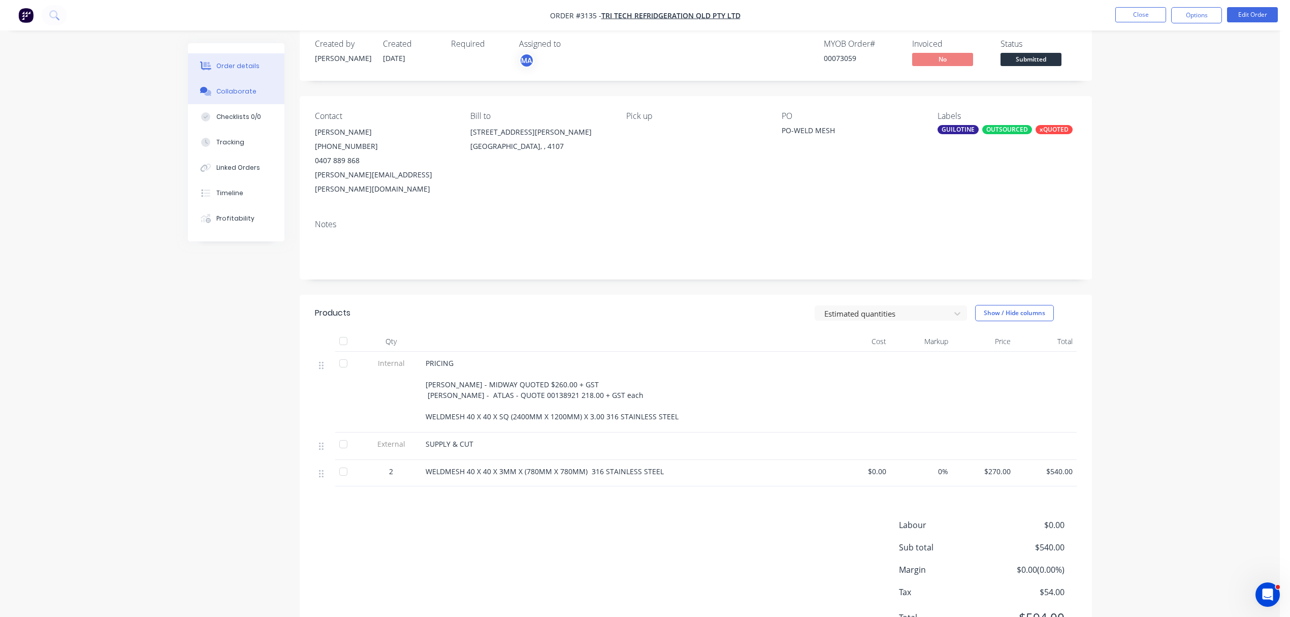
click at [232, 87] on div "Collaborate" at bounding box center [236, 91] width 40 height 9
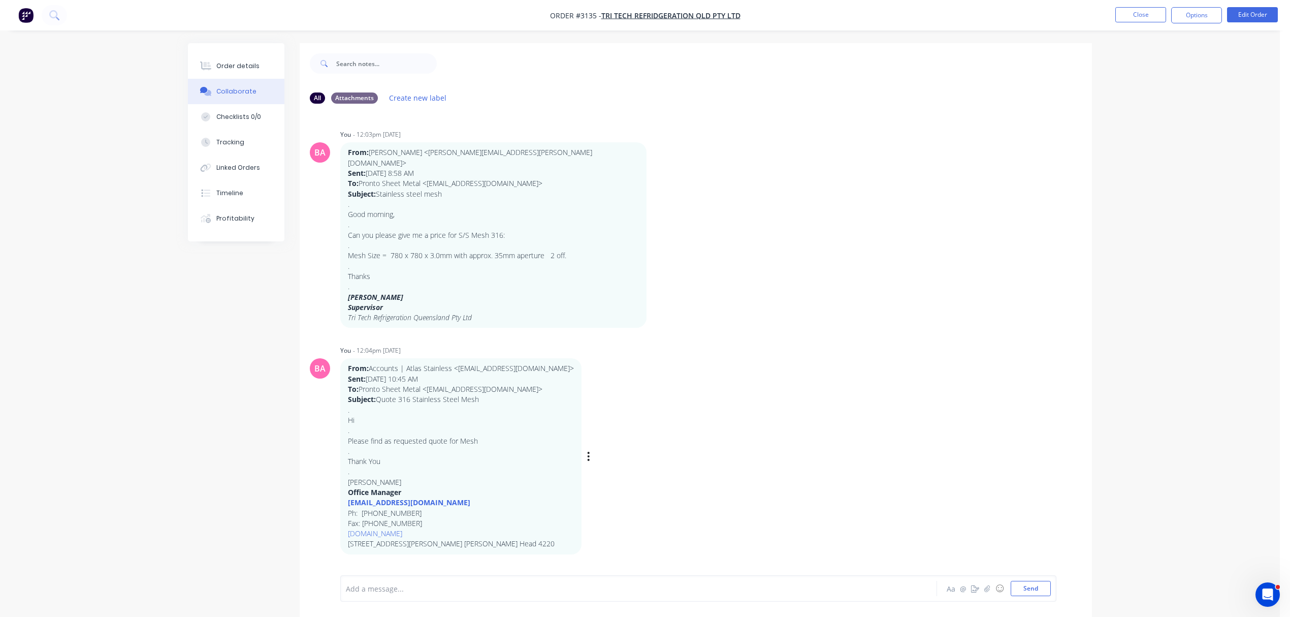
scroll to position [83, 0]
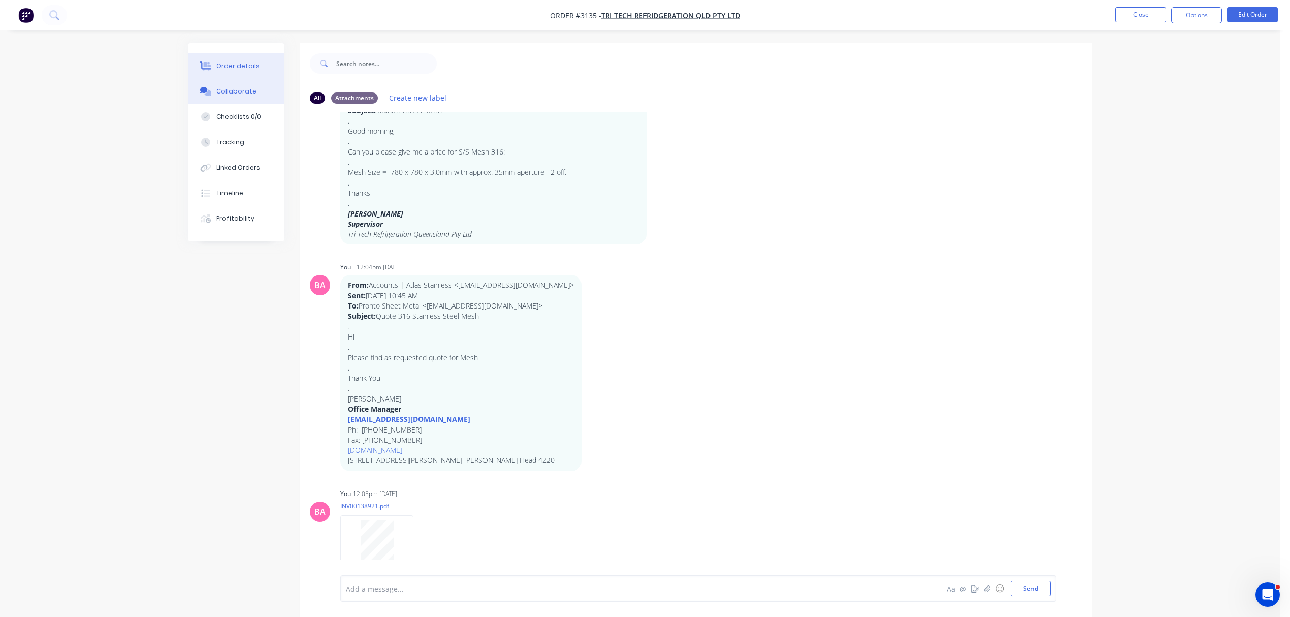
click at [220, 63] on div "Order details" at bounding box center [237, 65] width 43 height 9
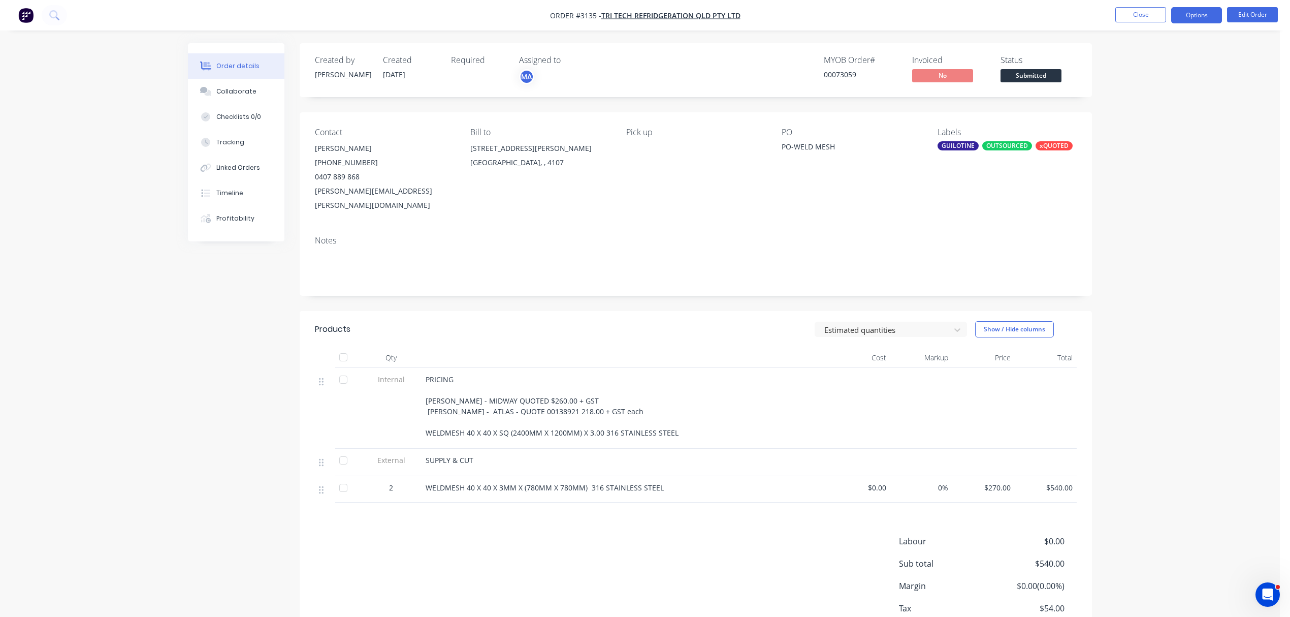
click at [1189, 17] on button "Options" at bounding box center [1196, 15] width 51 height 16
click at [1142, 118] on div "Work Order" at bounding box center [1165, 122] width 93 height 15
click at [1148, 78] on div "With pricing" at bounding box center [1165, 82] width 93 height 15
click at [244, 66] on div "Order details" at bounding box center [237, 65] width 43 height 9
click at [239, 91] on div "Collaborate" at bounding box center [236, 91] width 40 height 9
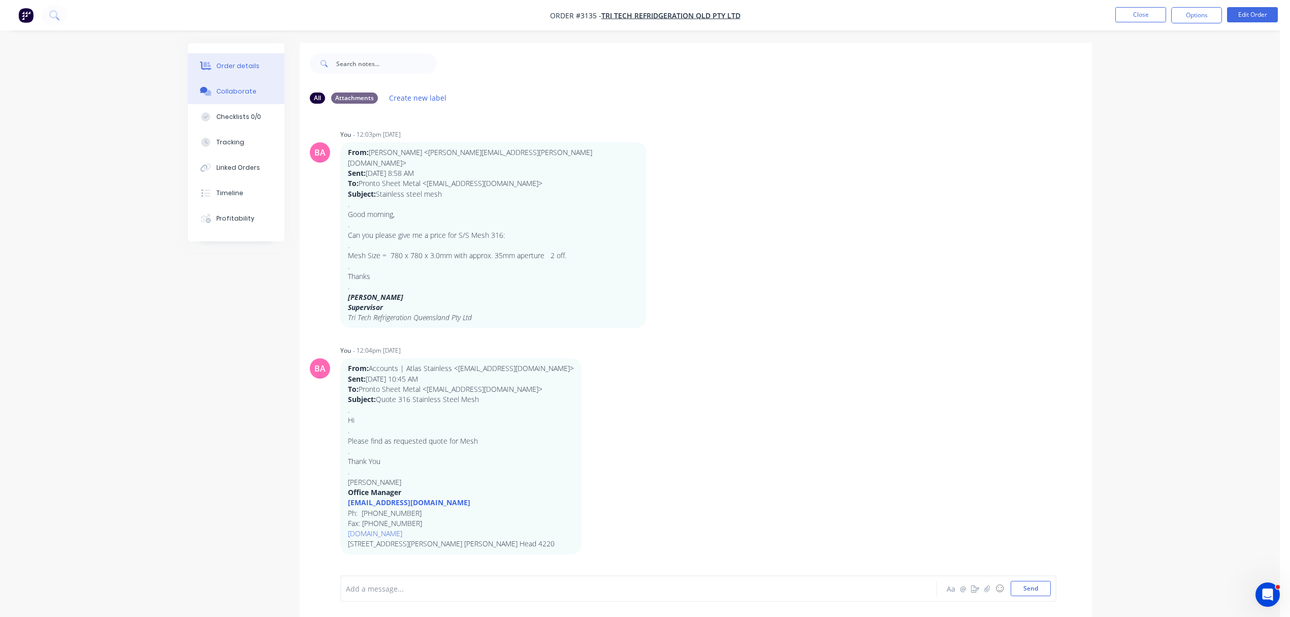
drag, startPoint x: 222, startPoint y: 55, endPoint x: 224, endPoint y: 61, distance: 6.6
click at [222, 55] on button "Order details" at bounding box center [236, 65] width 96 height 25
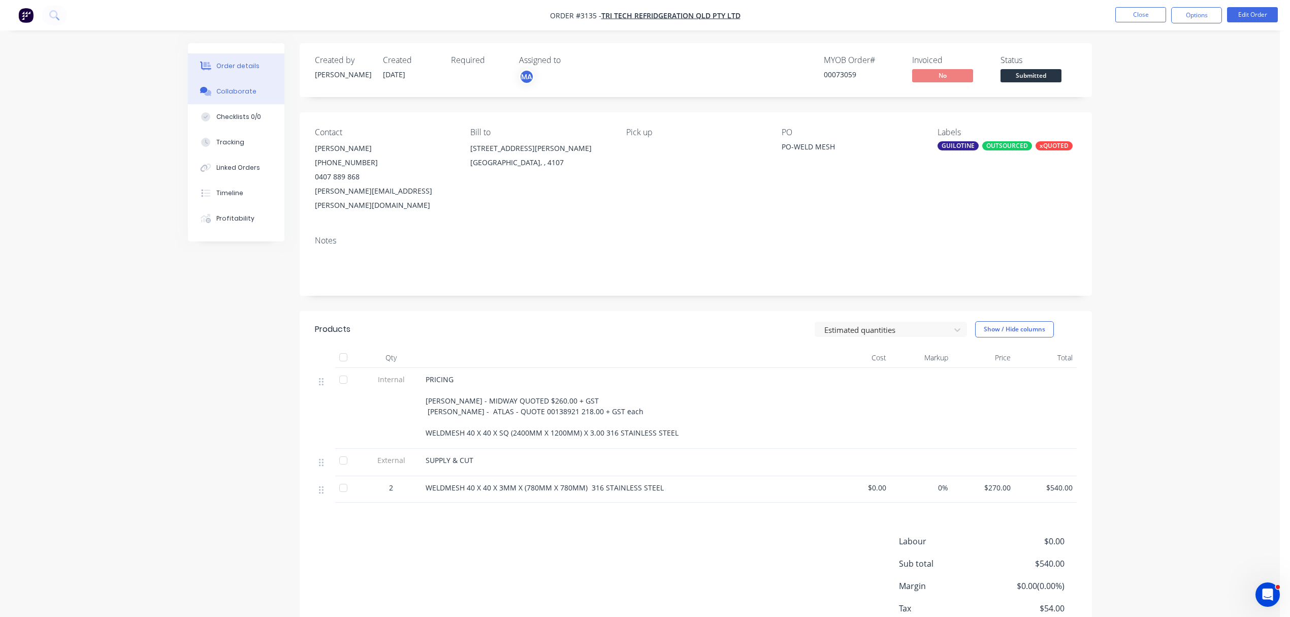
click at [228, 91] on div "Collaborate" at bounding box center [236, 91] width 40 height 9
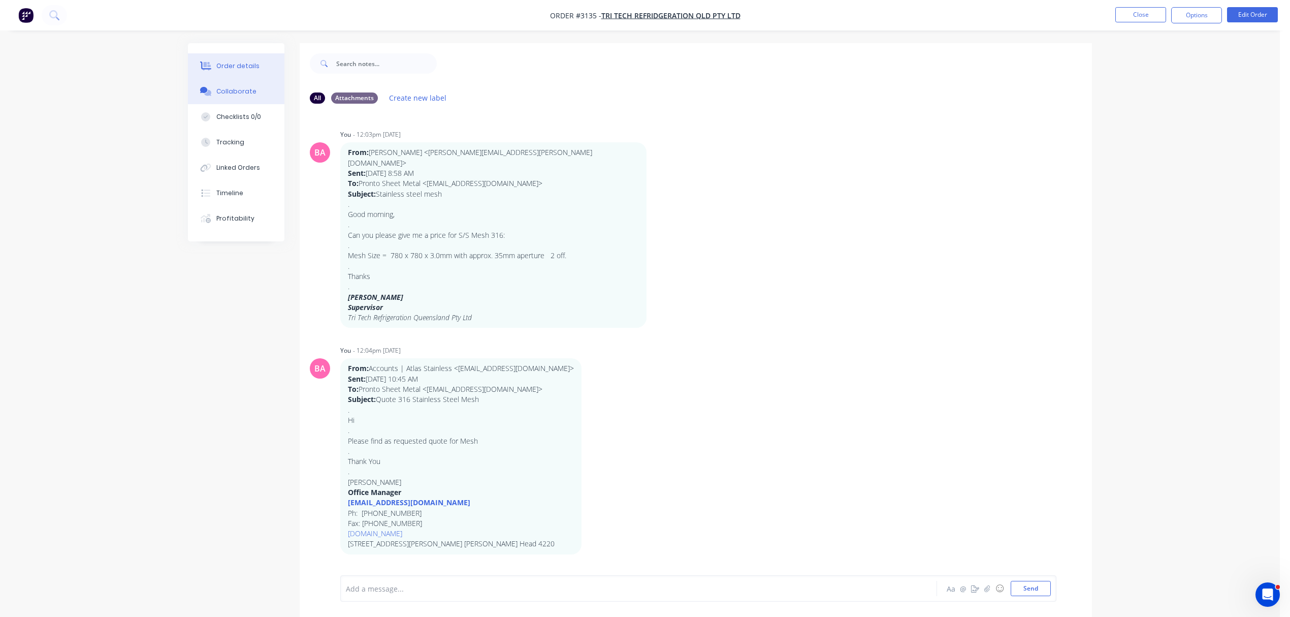
click at [248, 60] on button "Order details" at bounding box center [236, 65] width 96 height 25
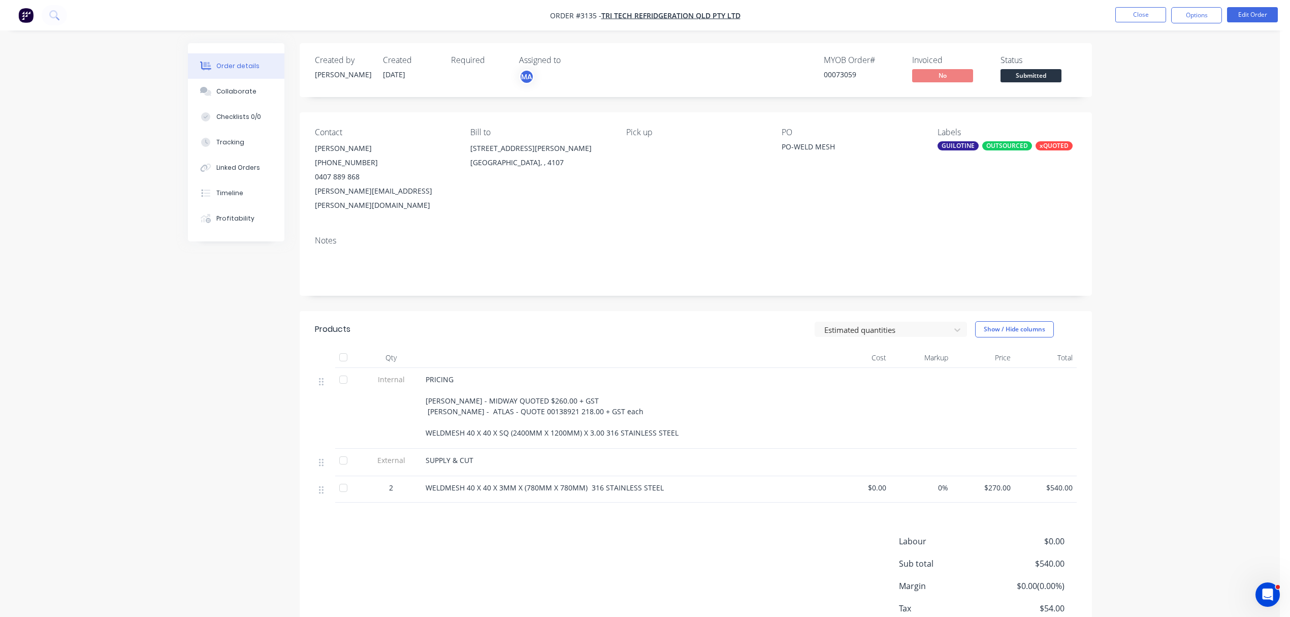
click at [608, 395] on div "PRICING NATHAN - MIDWAY QUOTED $260.00 + GST GAIL - ATLAS - QUOTE 00138921 218.…" at bounding box center [625, 406] width 398 height 64
click at [600, 397] on div "PRICING NATHAN - MIDWAY QUOTED $260.00 + GST GAIL - ATLAS - QUOTE 00138921 218.…" at bounding box center [625, 406] width 398 height 64
click at [1150, 8] on button "Close" at bounding box center [1140, 14] width 51 height 15
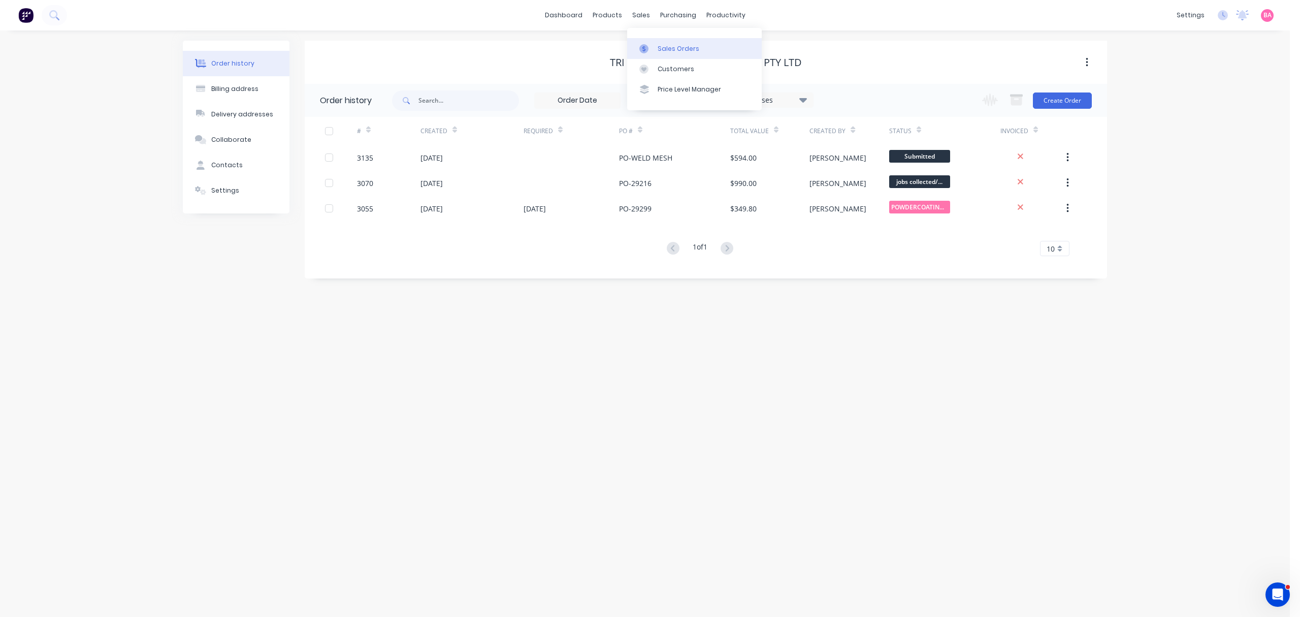
click at [678, 49] on div "Sales Orders" at bounding box center [679, 48] width 42 height 9
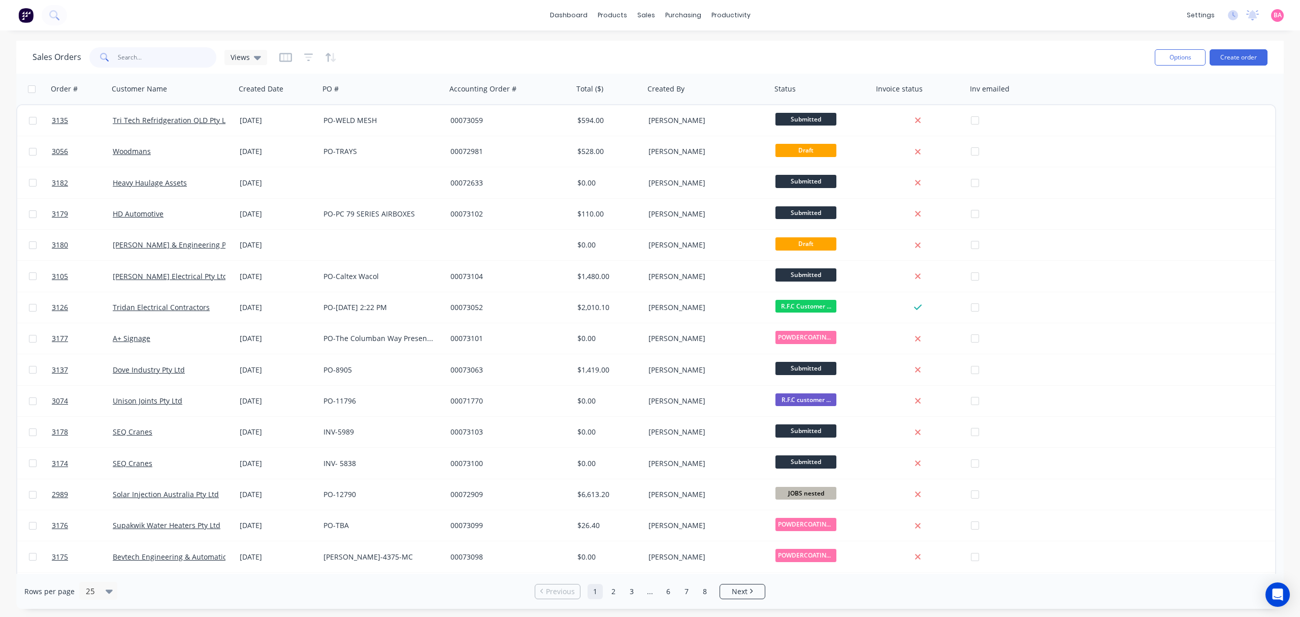
click at [135, 53] on input "text" at bounding box center [167, 57] width 99 height 20
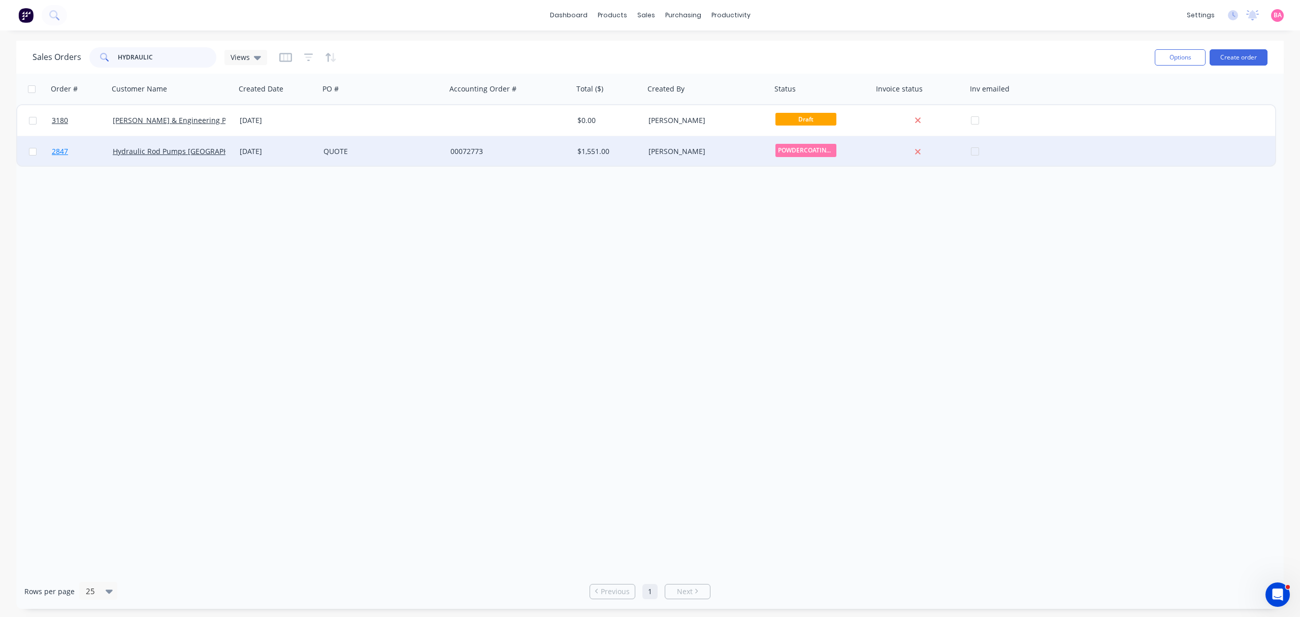
type input "HYDRAULIC"
click at [61, 151] on span "2847" at bounding box center [60, 151] width 16 height 10
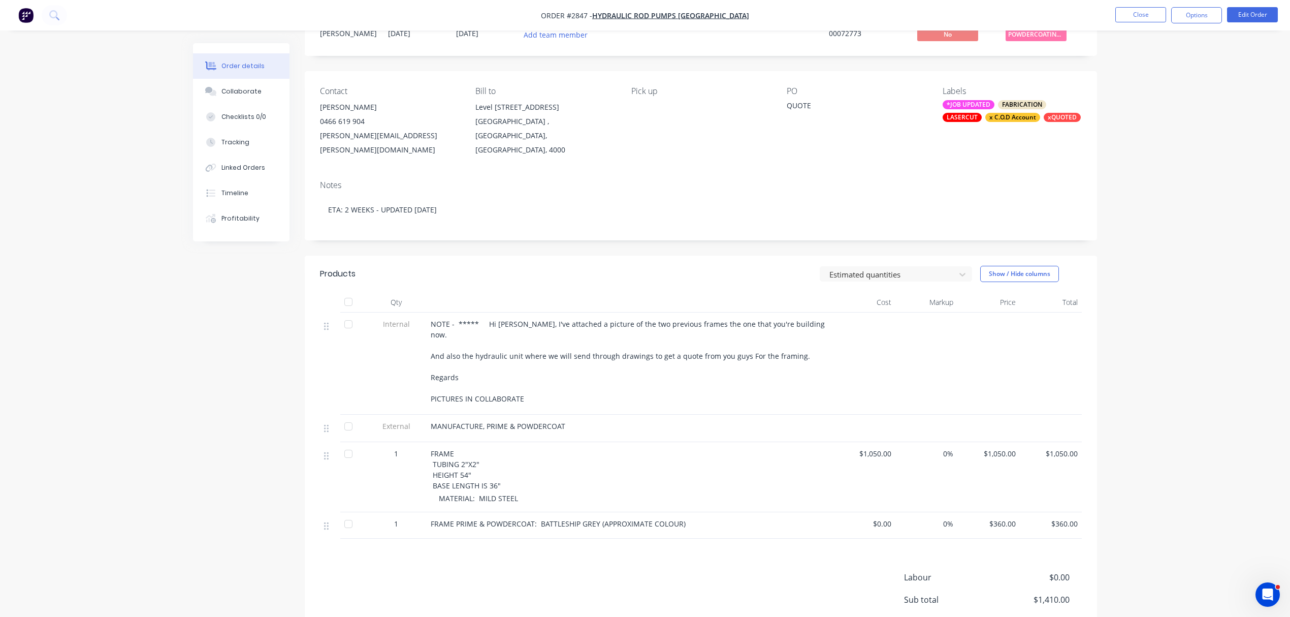
scroll to position [45, 0]
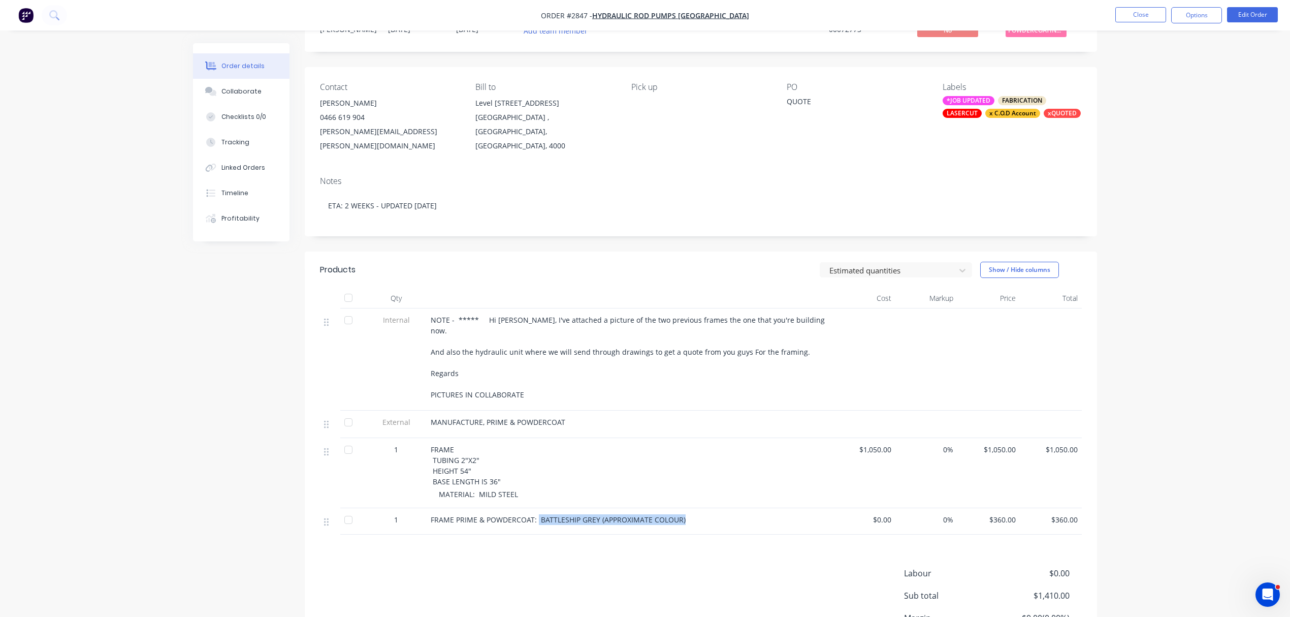
drag, startPoint x: 537, startPoint y: 494, endPoint x: 718, endPoint y: 493, distance: 180.8
click at [718, 514] on div "FRAME PRIME & POWDERCOAT: BATTLESHIP GREY (APPROXIMATE COLOUR)" at bounding box center [630, 519] width 398 height 11
click at [1268, 14] on button "Edit Order" at bounding box center [1252, 14] width 51 height 15
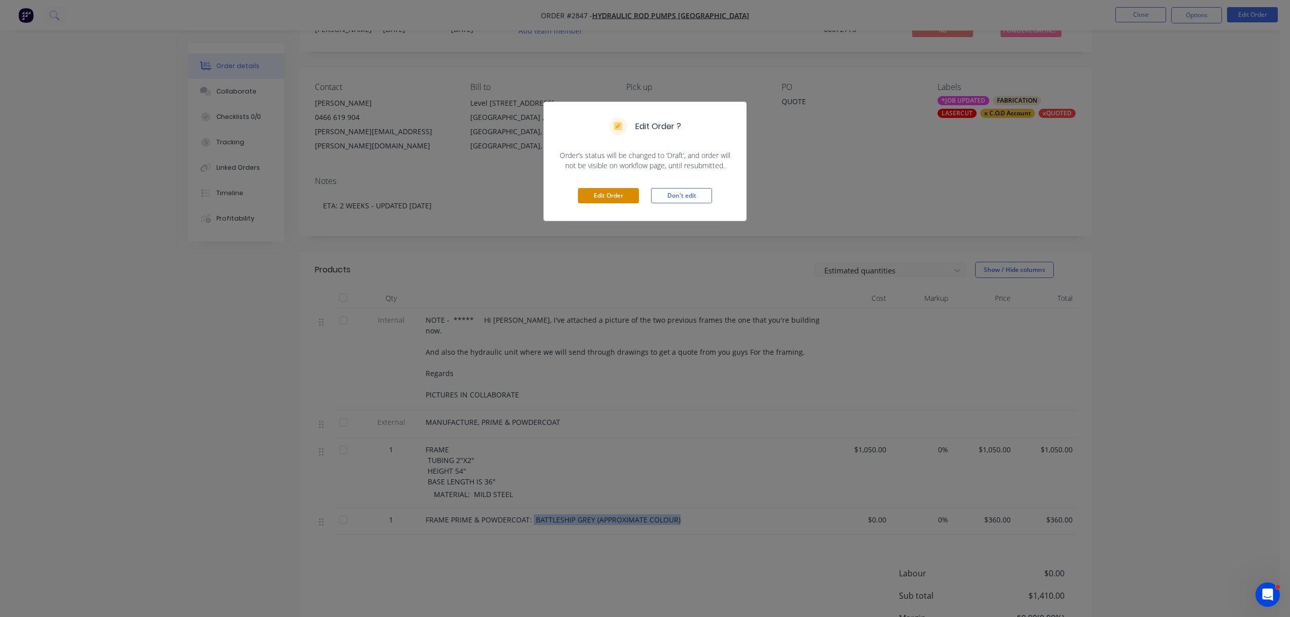
click at [593, 197] on button "Edit Order" at bounding box center [608, 195] width 61 height 15
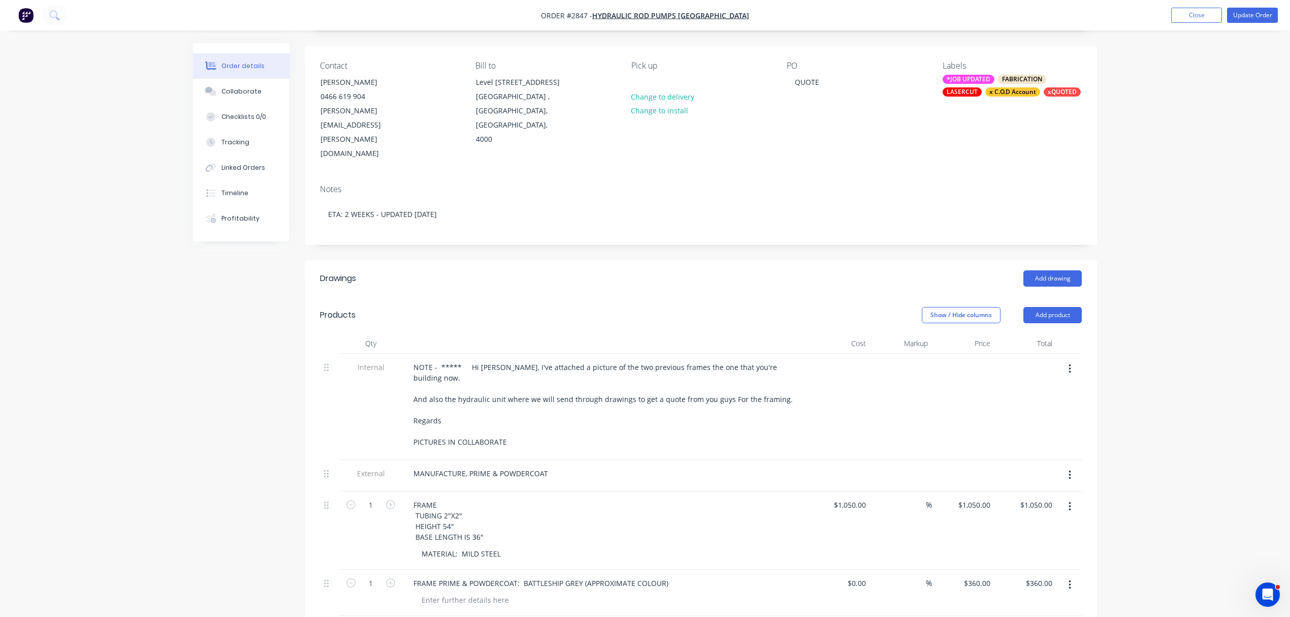
scroll to position [68, 0]
drag, startPoint x: 524, startPoint y: 532, endPoint x: 732, endPoint y: 523, distance: 207.9
click at [732, 575] on div "FRAME PRIME & POWDERCOAT: BATTLESHIP GREY (APPROXIMATE COLOUR)" at bounding box center [604, 582] width 398 height 15
drag, startPoint x: 522, startPoint y: 529, endPoint x: 723, endPoint y: 524, distance: 201.2
click at [723, 575] on div "FRAME PRIME & POWDERCOAT: BATTLESHIP GREY (APPROXIMATE COLOUR)" at bounding box center [604, 582] width 398 height 15
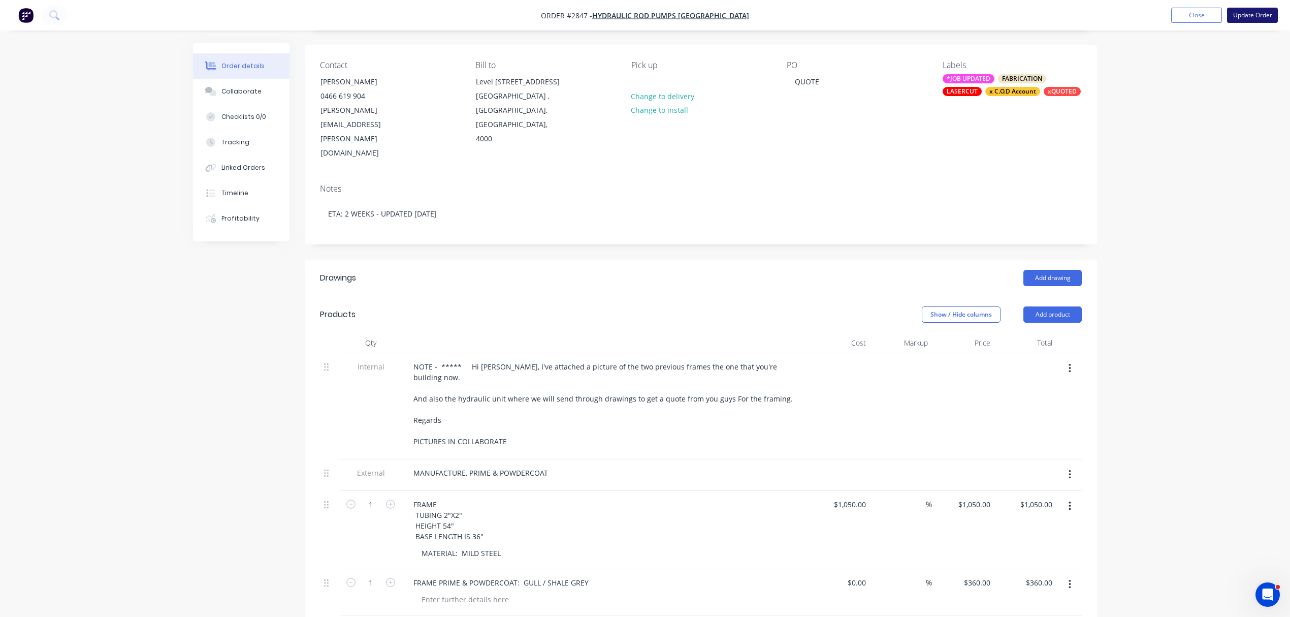
click at [1259, 13] on button "Update Order" at bounding box center [1252, 15] width 51 height 15
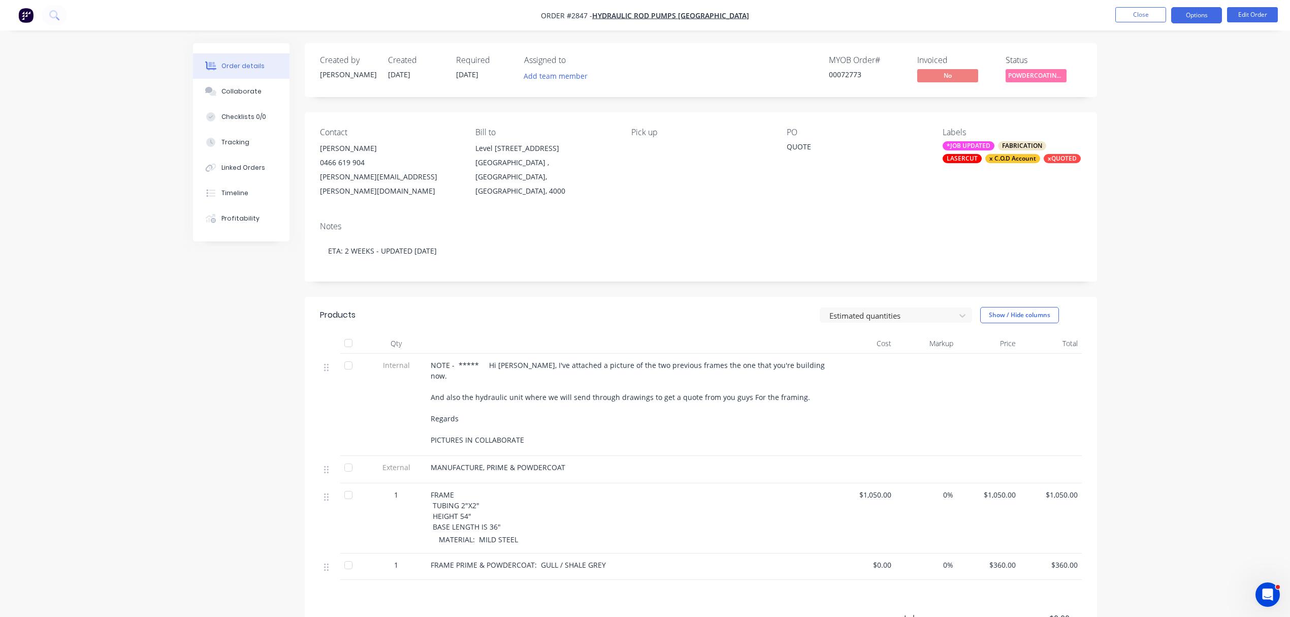
click at [1193, 19] on button "Options" at bounding box center [1196, 15] width 51 height 16
click at [1147, 121] on div "Work Order" at bounding box center [1165, 122] width 93 height 15
click at [1150, 104] on div "Without pricing" at bounding box center [1165, 102] width 93 height 15
click at [1141, 11] on button "Close" at bounding box center [1140, 14] width 51 height 15
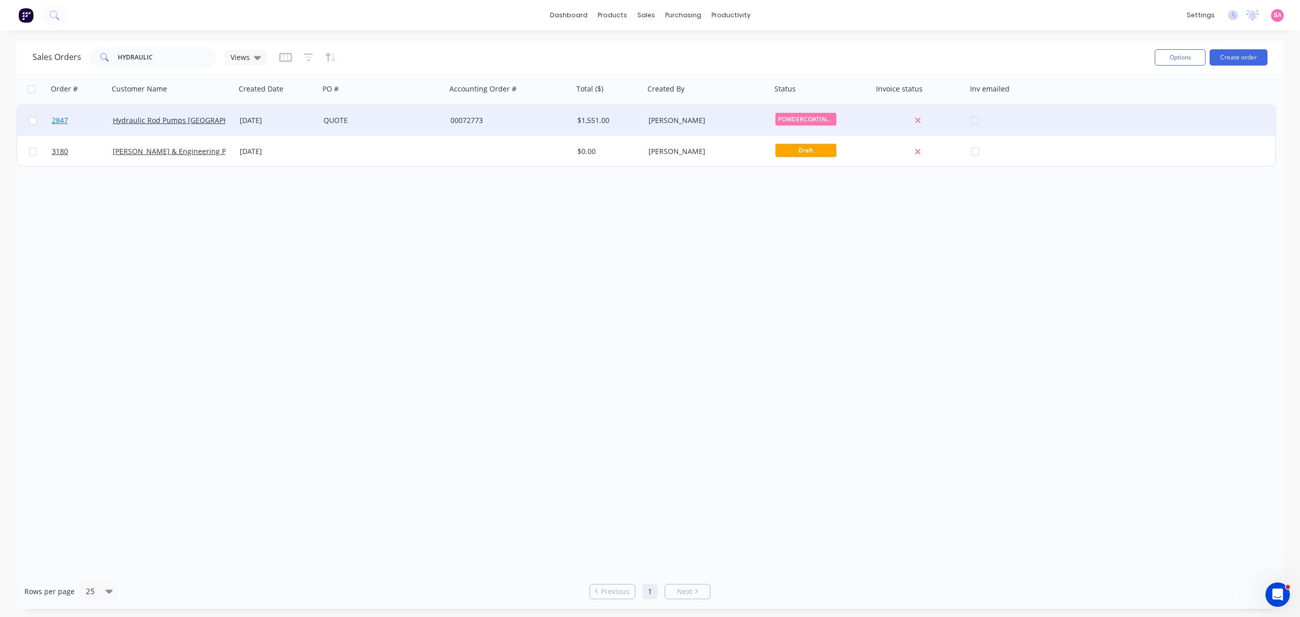
click at [57, 118] on span "2847" at bounding box center [60, 120] width 16 height 10
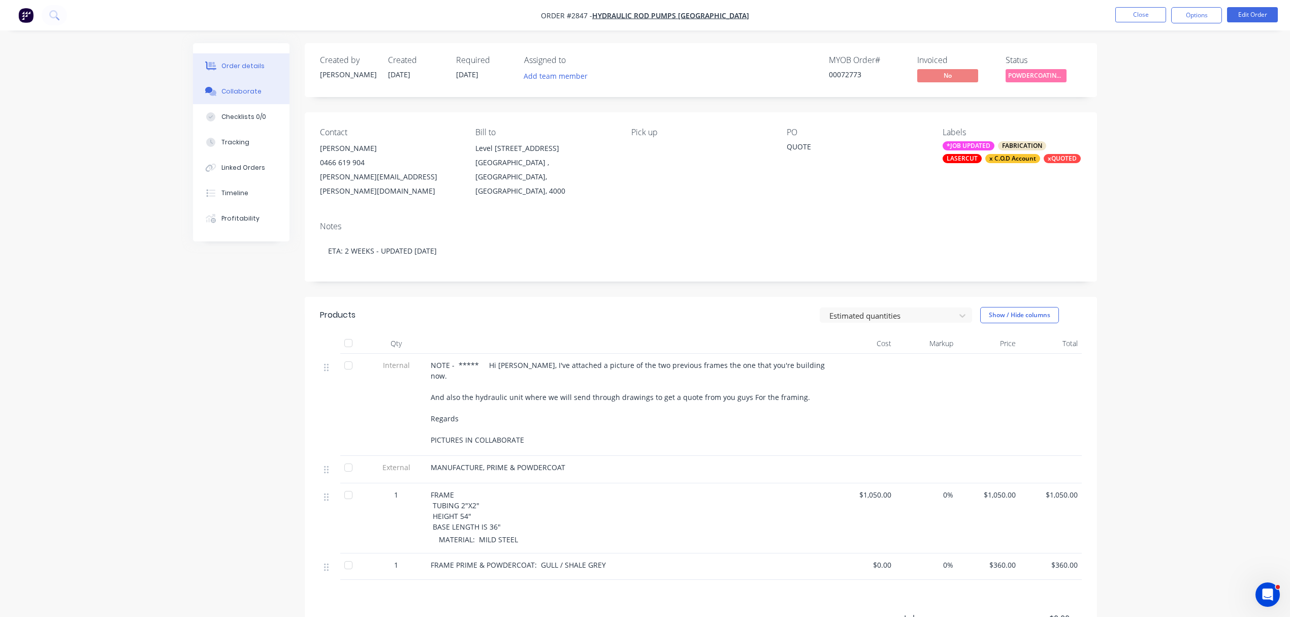
click at [239, 92] on div "Collaborate" at bounding box center [241, 91] width 40 height 9
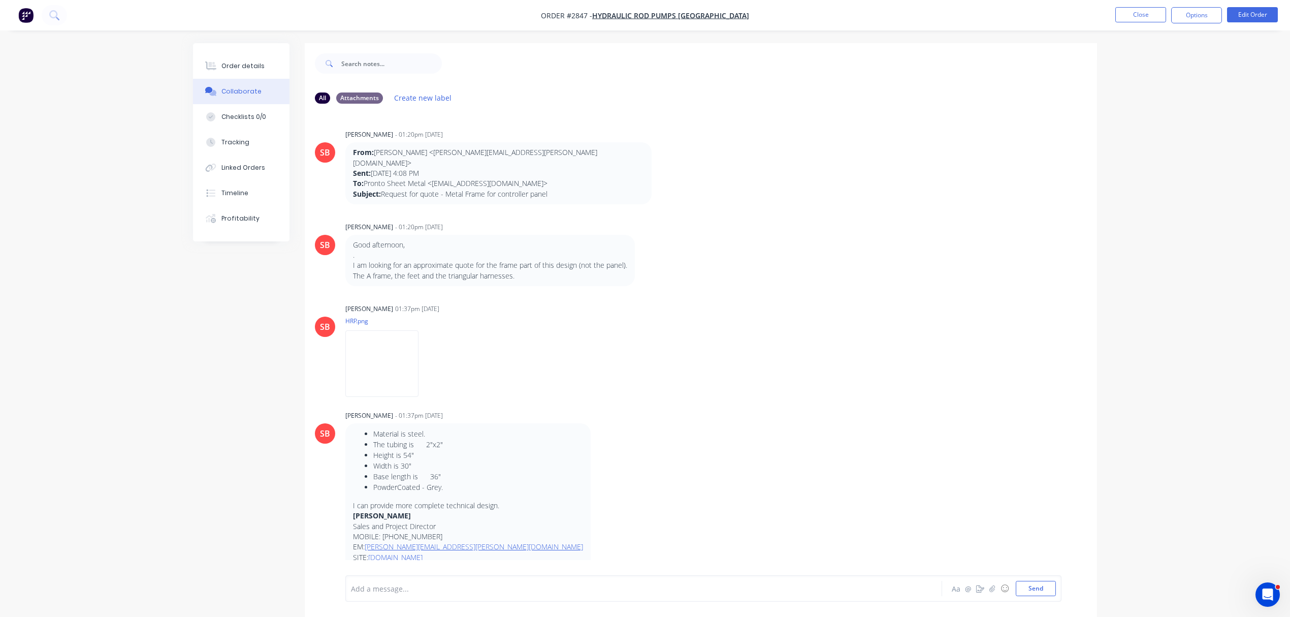
click at [492, 579] on div "Add a message... Aa @ ☺ Send" at bounding box center [703, 588] width 716 height 26
drag, startPoint x: 492, startPoint y: 579, endPoint x: 384, endPoint y: 596, distance: 108.9
click at [384, 598] on div "Add a message... Aa @ ☺ Send" at bounding box center [703, 588] width 716 height 26
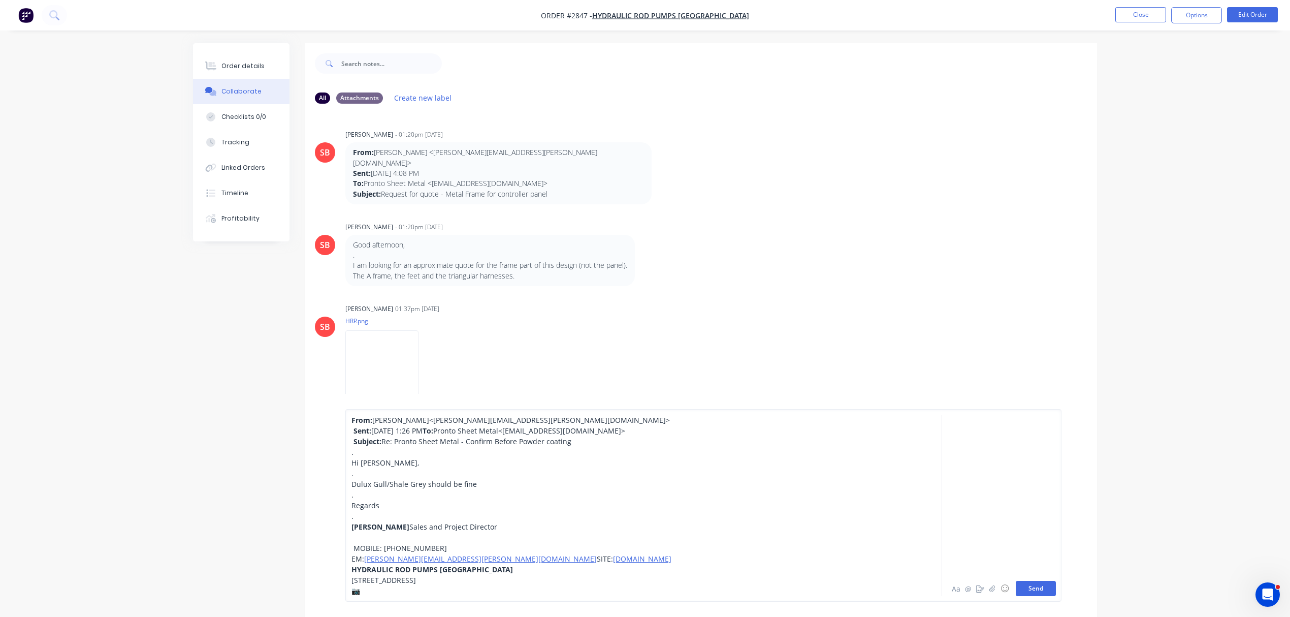
click at [1033, 594] on button "Send" at bounding box center [1036, 588] width 40 height 15
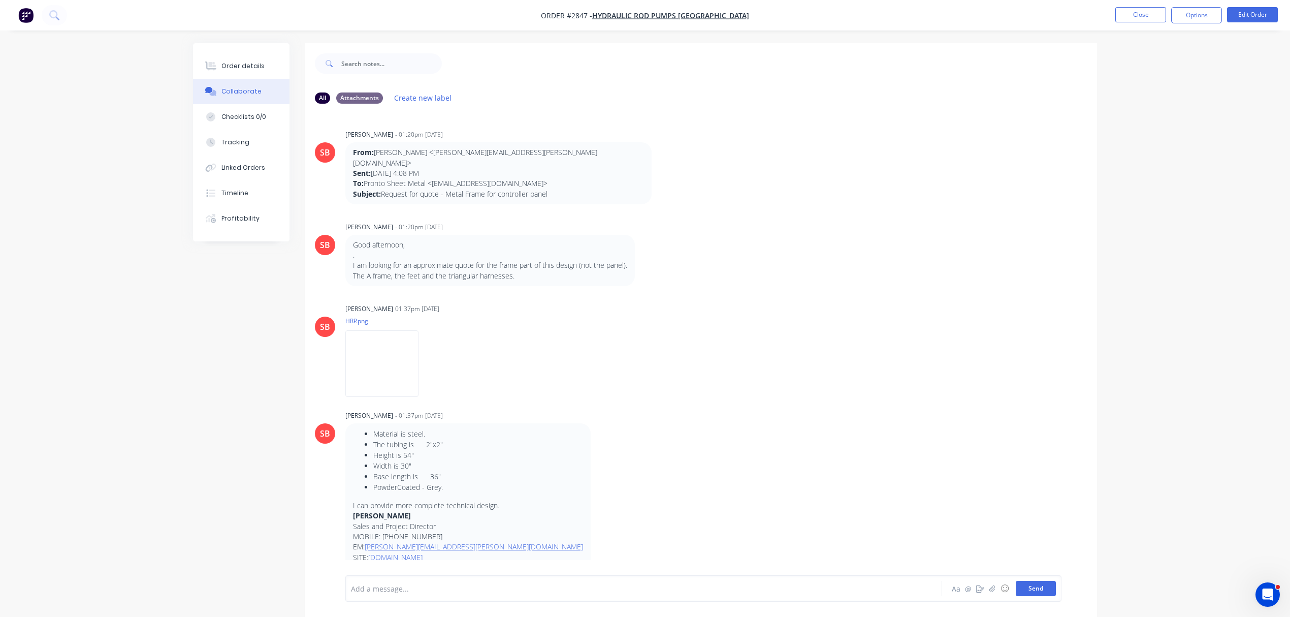
scroll to position [1667, 0]
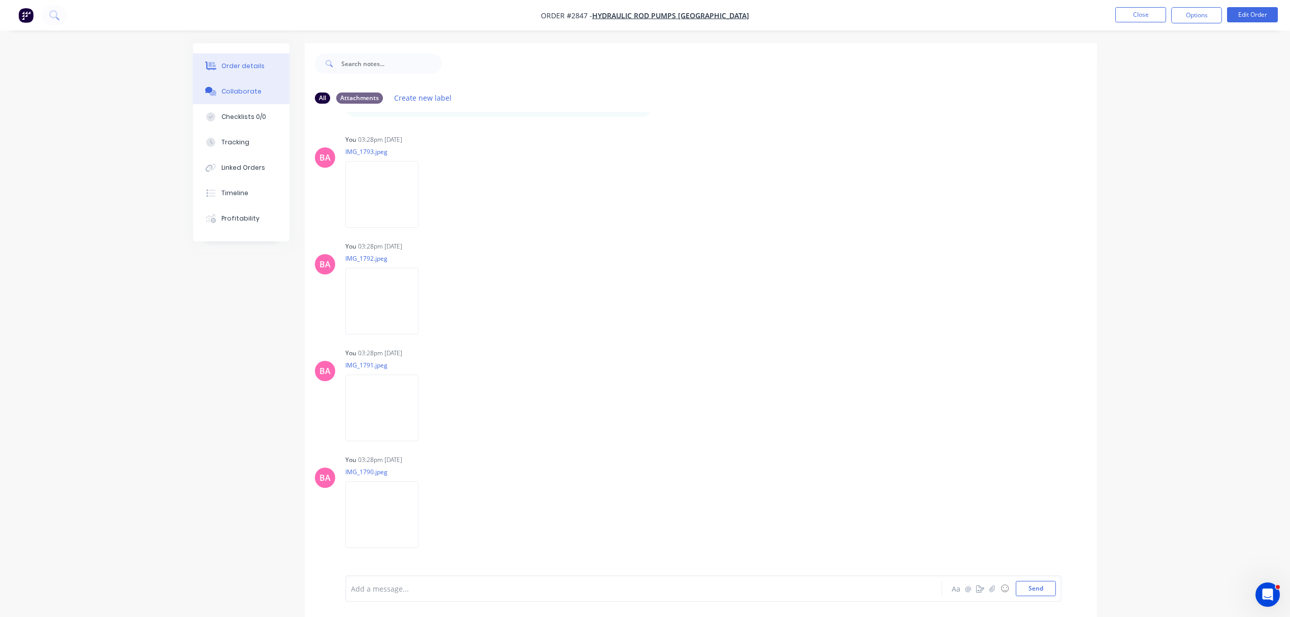
click at [238, 65] on div "Order details" at bounding box center [242, 65] width 43 height 9
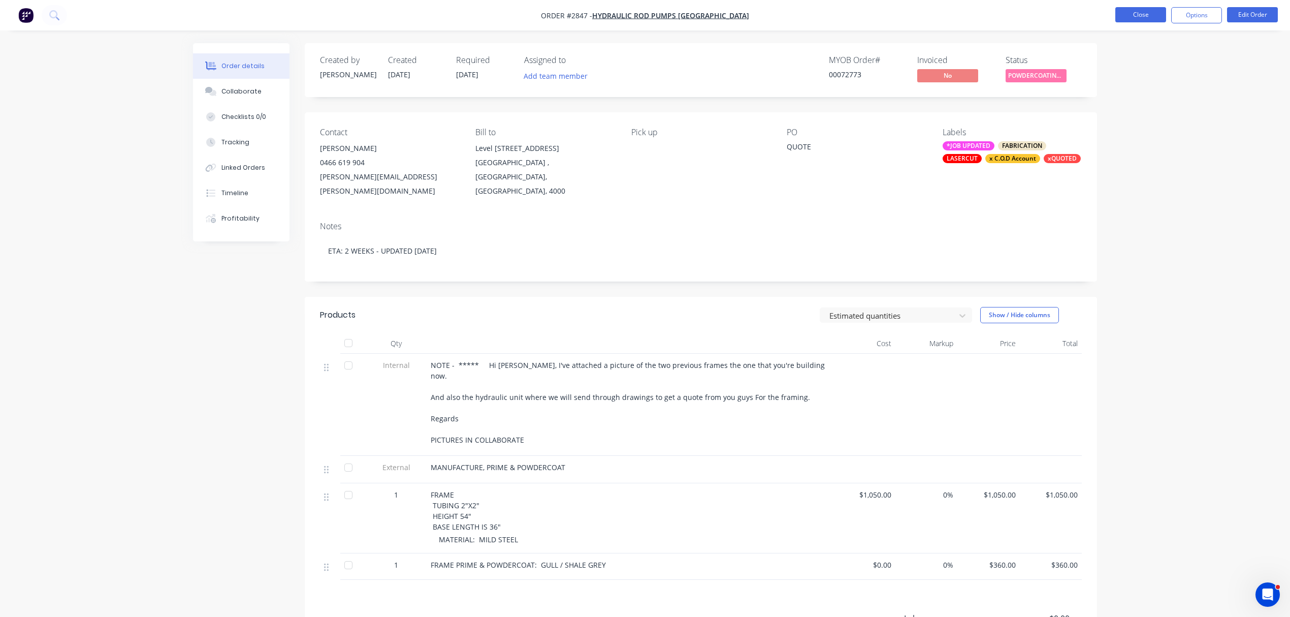
click at [1142, 14] on button "Close" at bounding box center [1140, 14] width 51 height 15
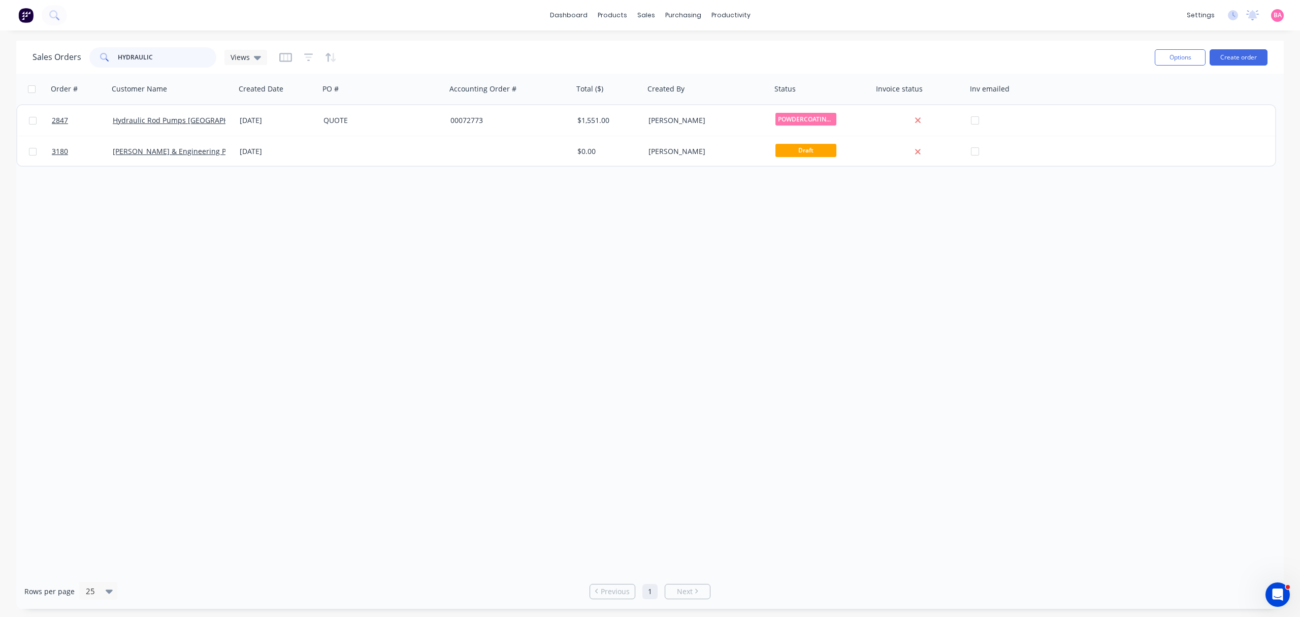
drag, startPoint x: 155, startPoint y: 55, endPoint x: 17, endPoint y: 41, distance: 138.9
click at [17, 41] on div "Sales Orders HYDRAULIC Views Options Create order" at bounding box center [650, 57] width 1268 height 33
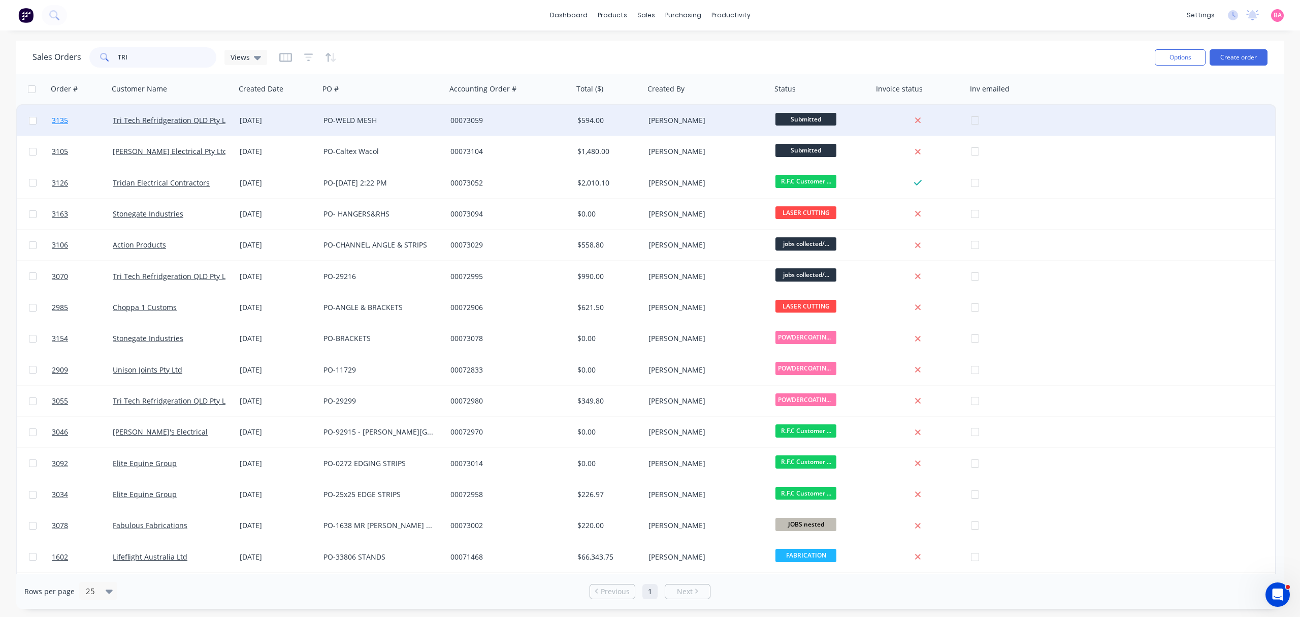
type input "TRI"
click at [55, 118] on span "3135" at bounding box center [60, 120] width 16 height 10
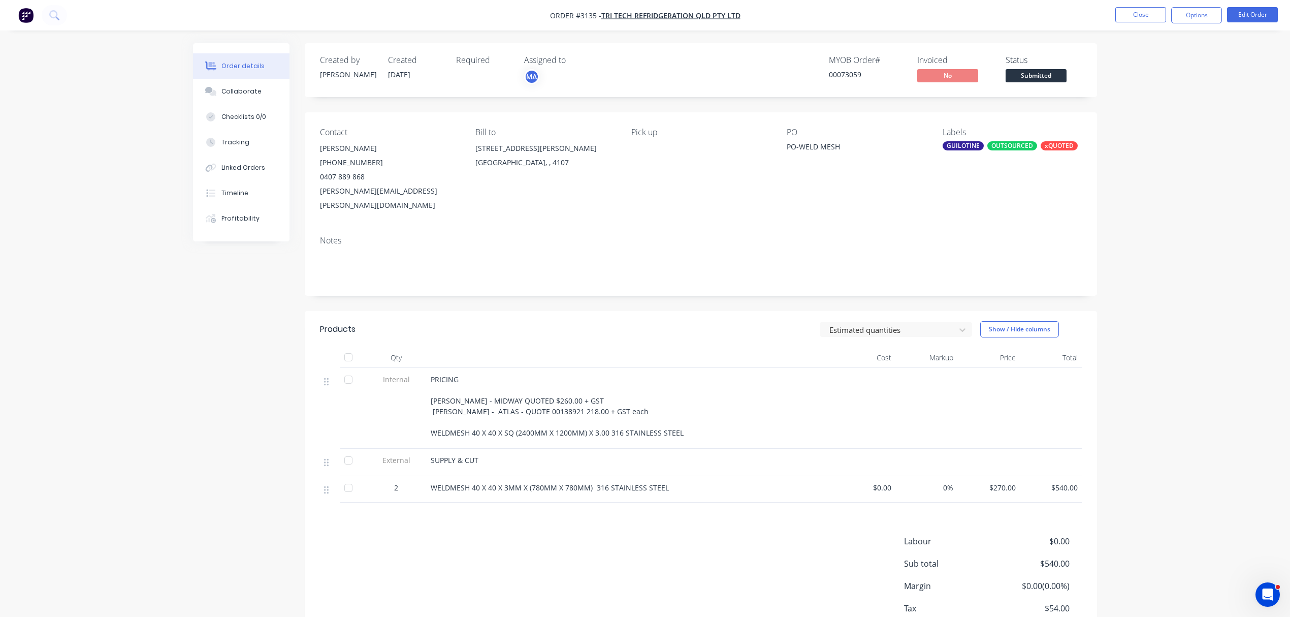
click at [589, 482] on span "WELDMESH 40 X 40 X 3MM X (780MM X 780MM) 316 STAINLESS STEEL" at bounding box center [550, 487] width 238 height 10
click at [243, 87] on div "Collaborate" at bounding box center [241, 91] width 40 height 9
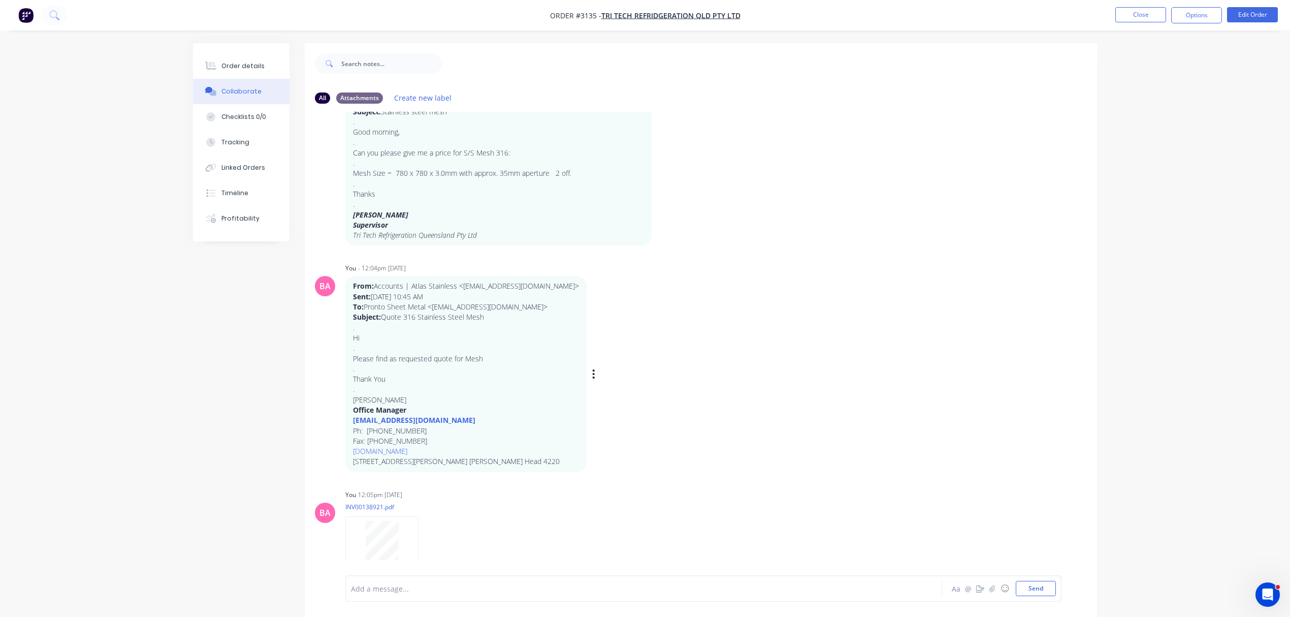
scroll to position [83, 0]
click at [1142, 13] on button "Close" at bounding box center [1140, 14] width 51 height 15
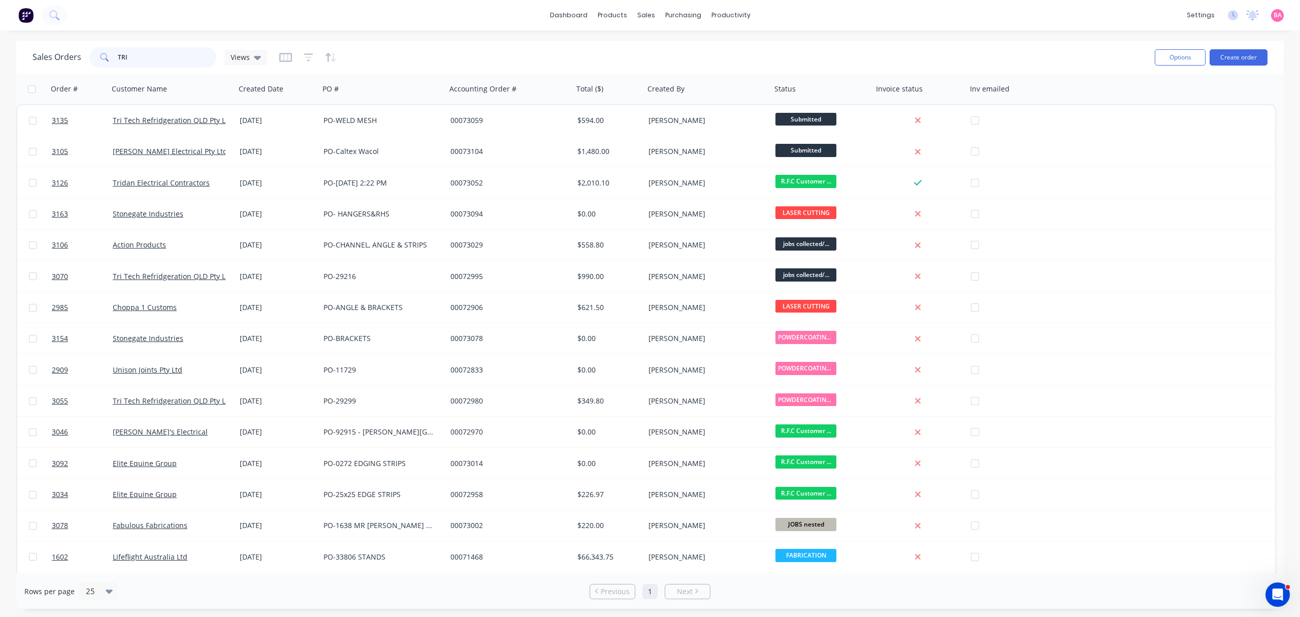
drag, startPoint x: 141, startPoint y: 60, endPoint x: 86, endPoint y: 53, distance: 55.3
click at [86, 53] on div "Sales Orders TRI Views" at bounding box center [150, 57] width 235 height 20
type input "HEAVY HAULAGE"
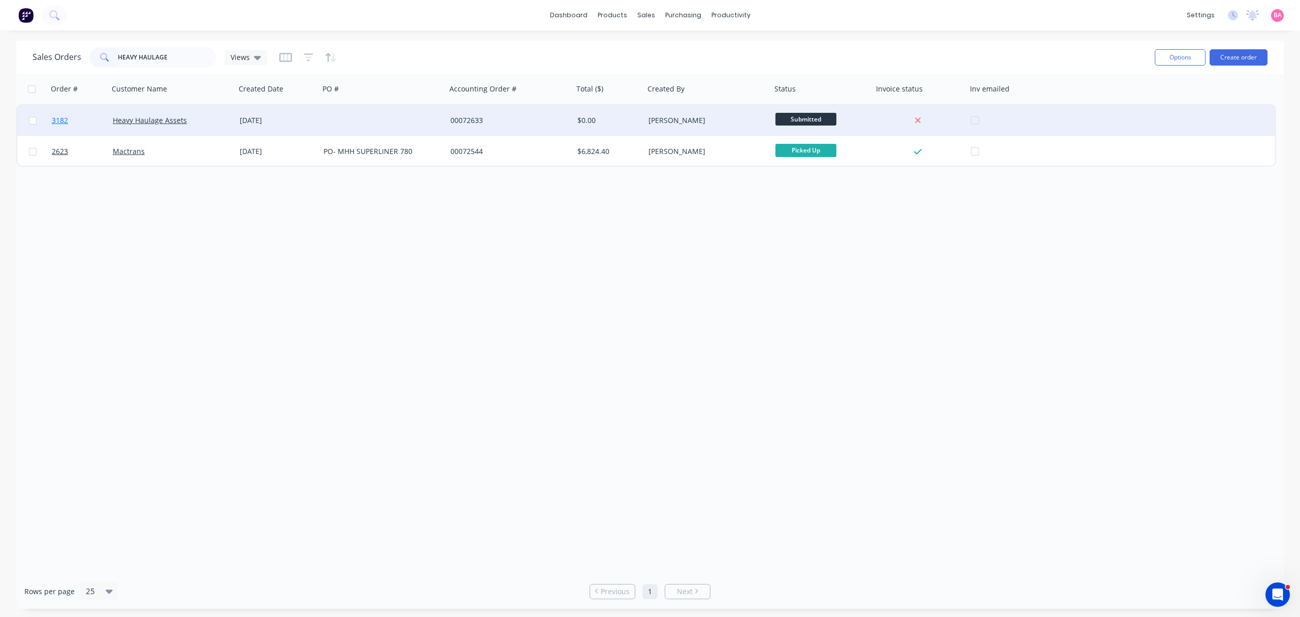
click at [56, 120] on span "3182" at bounding box center [60, 120] width 16 height 10
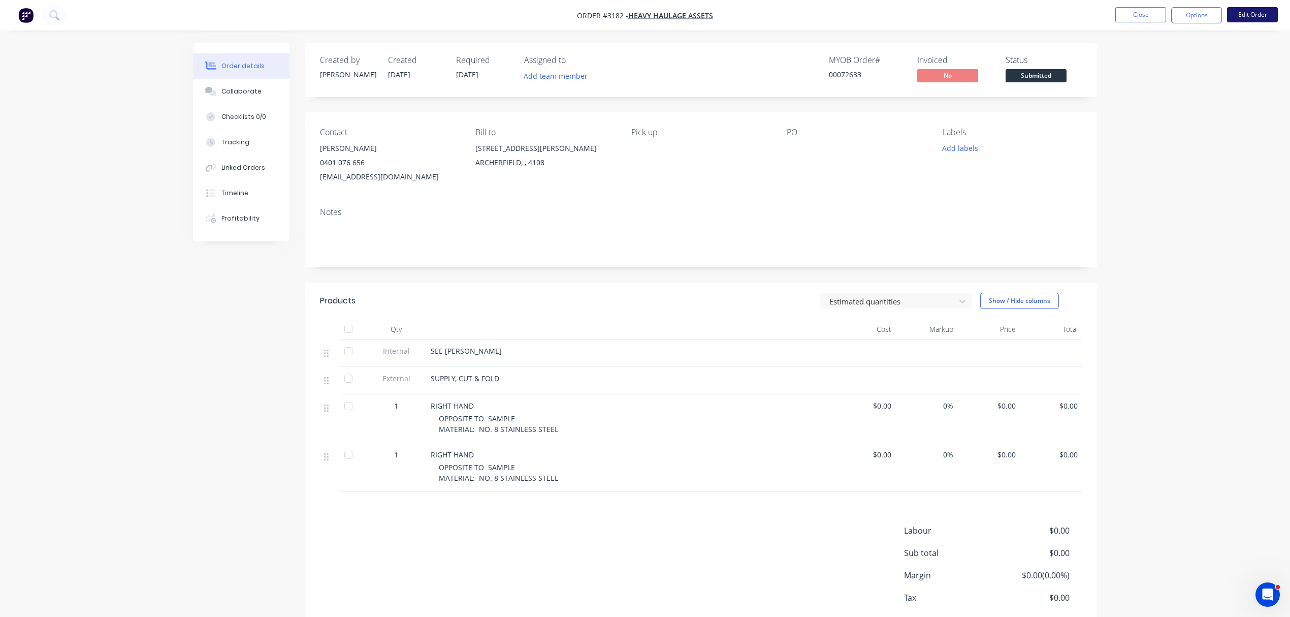
click at [1262, 11] on button "Edit Order" at bounding box center [1252, 14] width 51 height 15
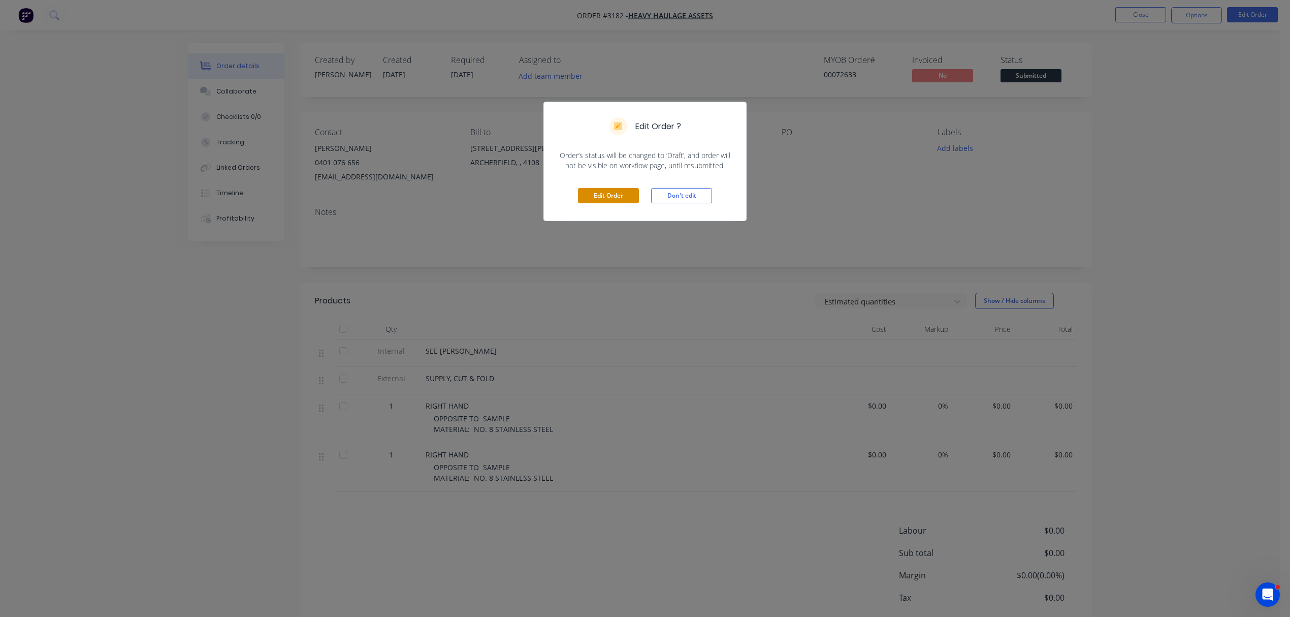
click at [598, 198] on button "Edit Order" at bounding box center [608, 195] width 61 height 15
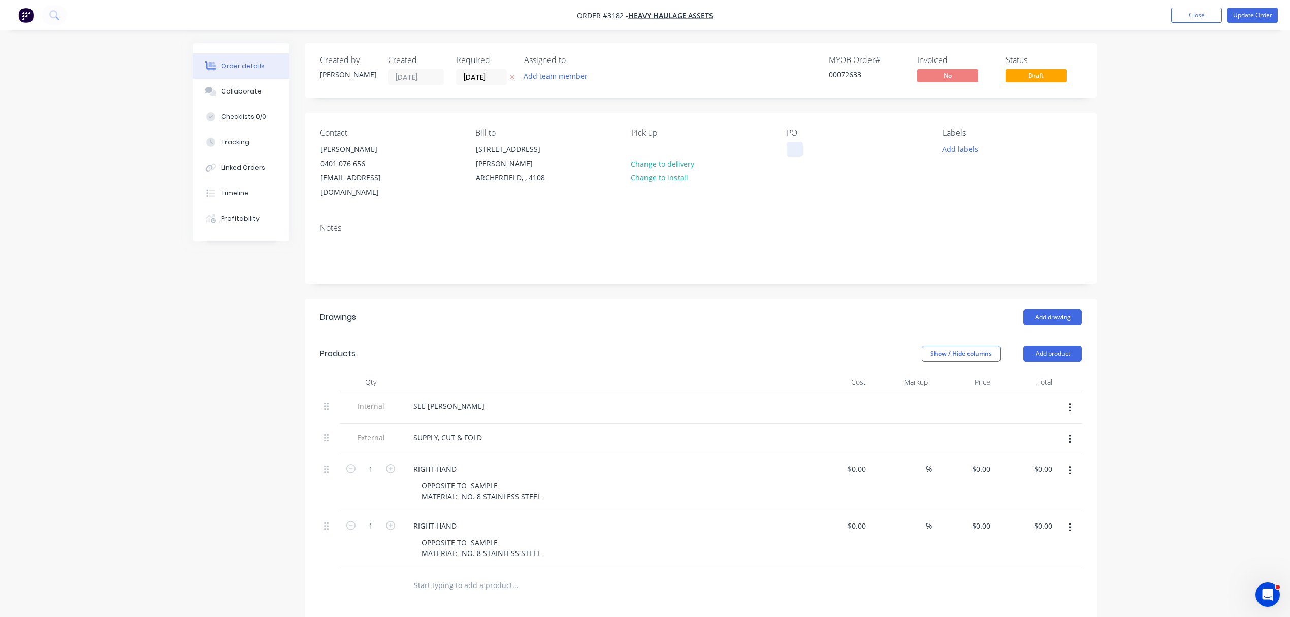
click at [797, 153] on div at bounding box center [795, 149] width 16 height 15
click at [236, 95] on div "Collaborate" at bounding box center [241, 91] width 40 height 9
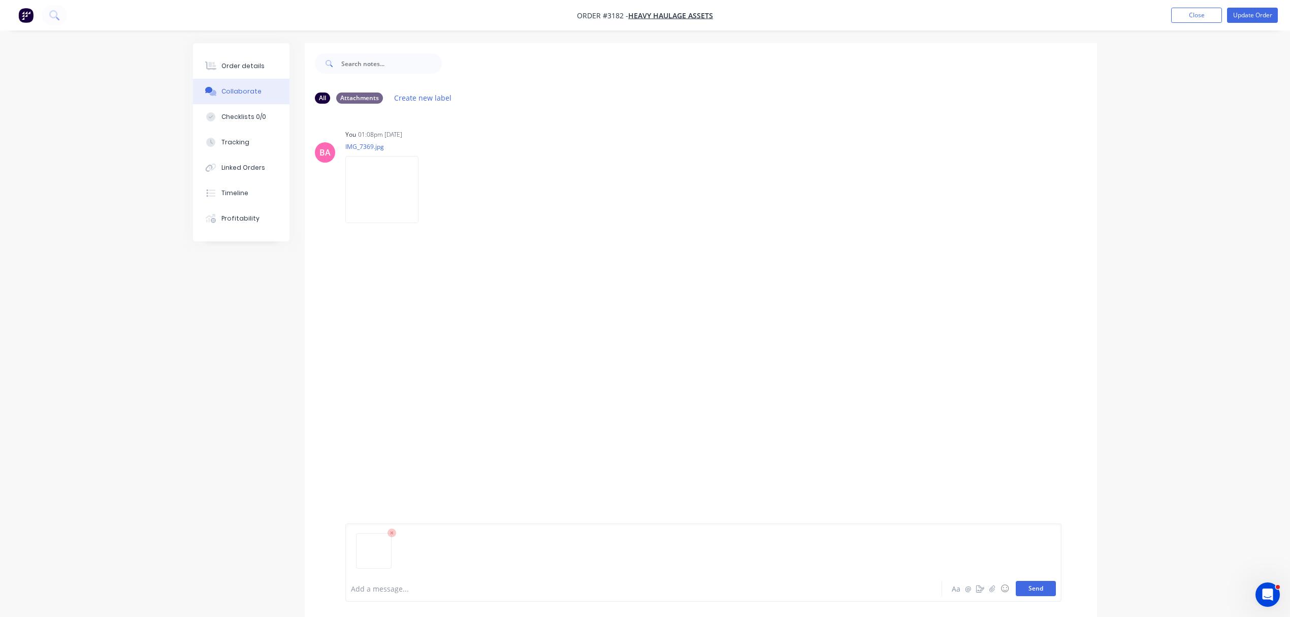
click at [1043, 581] on button "Send" at bounding box center [1036, 588] width 40 height 15
click at [248, 64] on div "Order details" at bounding box center [242, 65] width 43 height 9
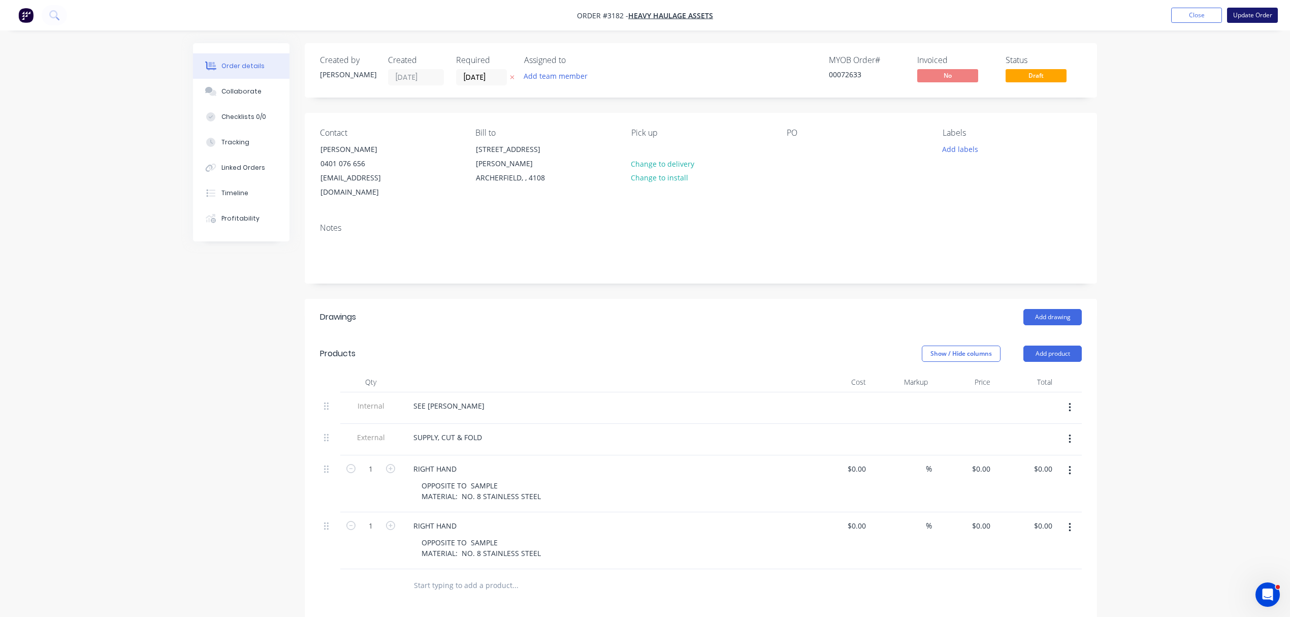
click at [1262, 14] on button "Update Order" at bounding box center [1252, 15] width 51 height 15
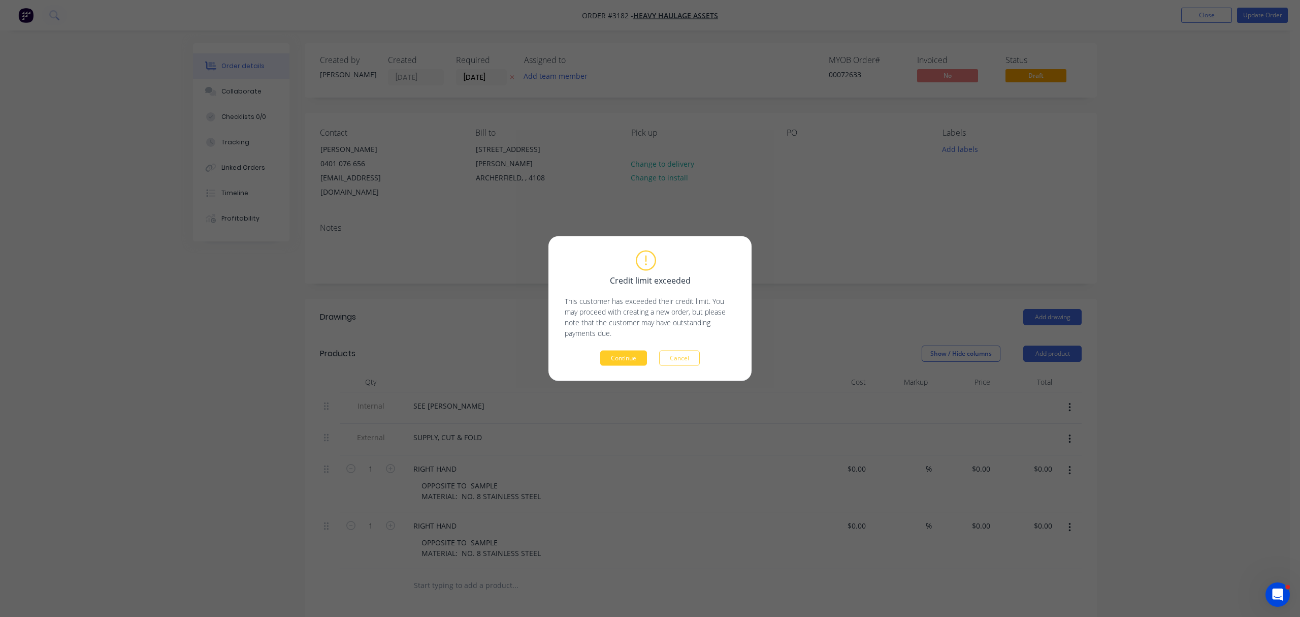
click at [627, 357] on button "Continue" at bounding box center [623, 357] width 47 height 15
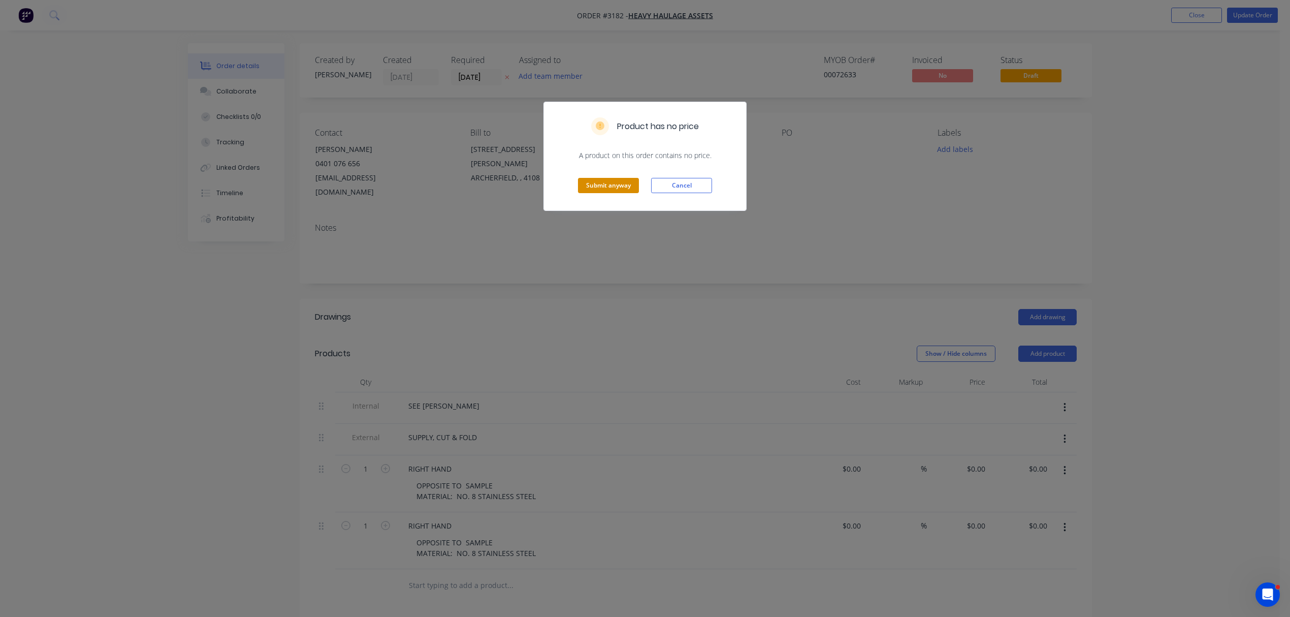
click at [594, 186] on button "Submit anyway" at bounding box center [608, 185] width 61 height 15
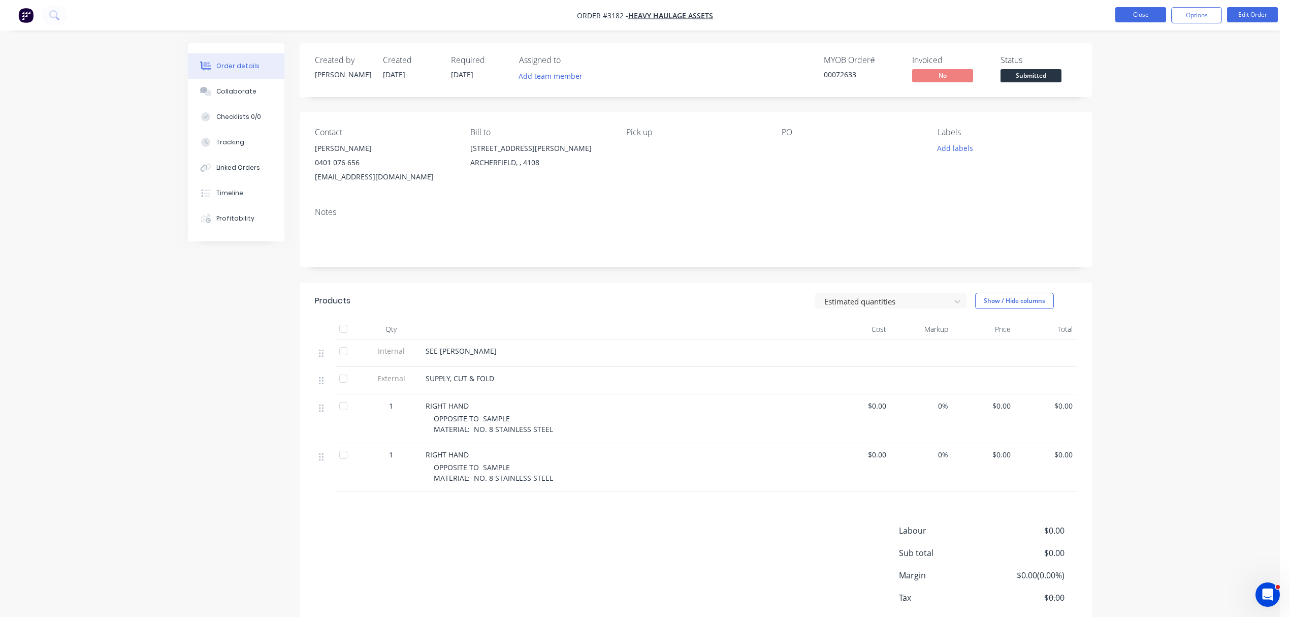
click at [1143, 13] on button "Close" at bounding box center [1140, 14] width 51 height 15
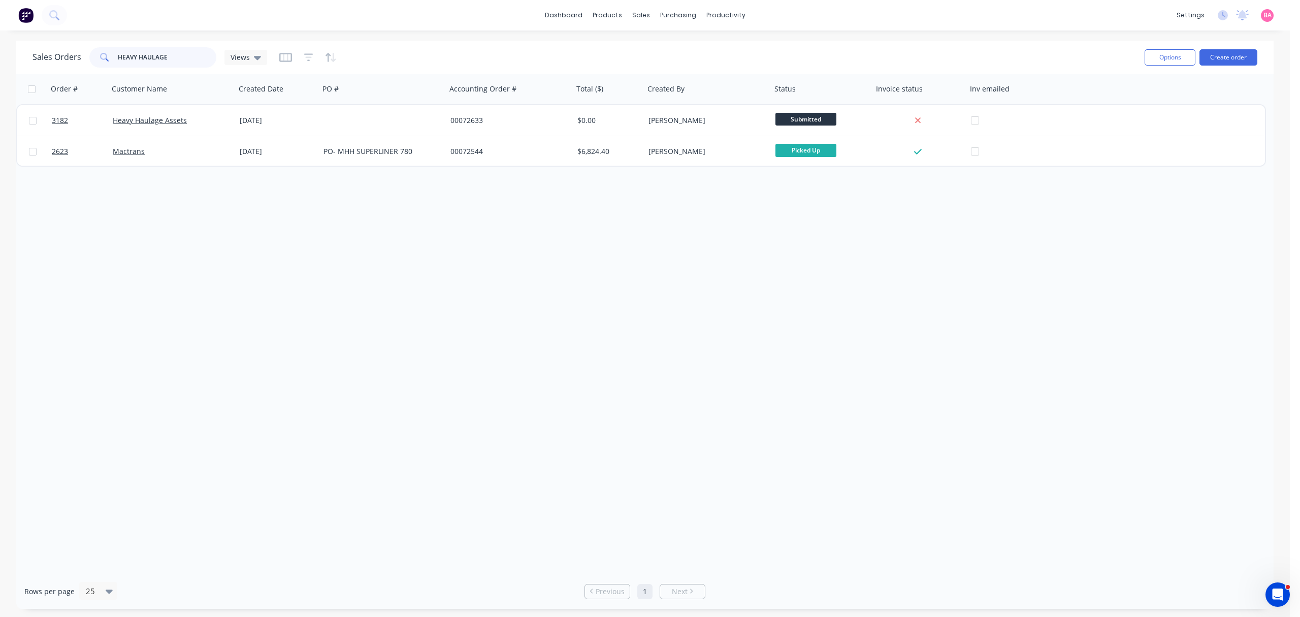
drag, startPoint x: 184, startPoint y: 56, endPoint x: 49, endPoint y: 46, distance: 135.5
click at [49, 46] on div "Sales Orders HEAVY HAULAGE Views" at bounding box center [585, 57] width 1104 height 25
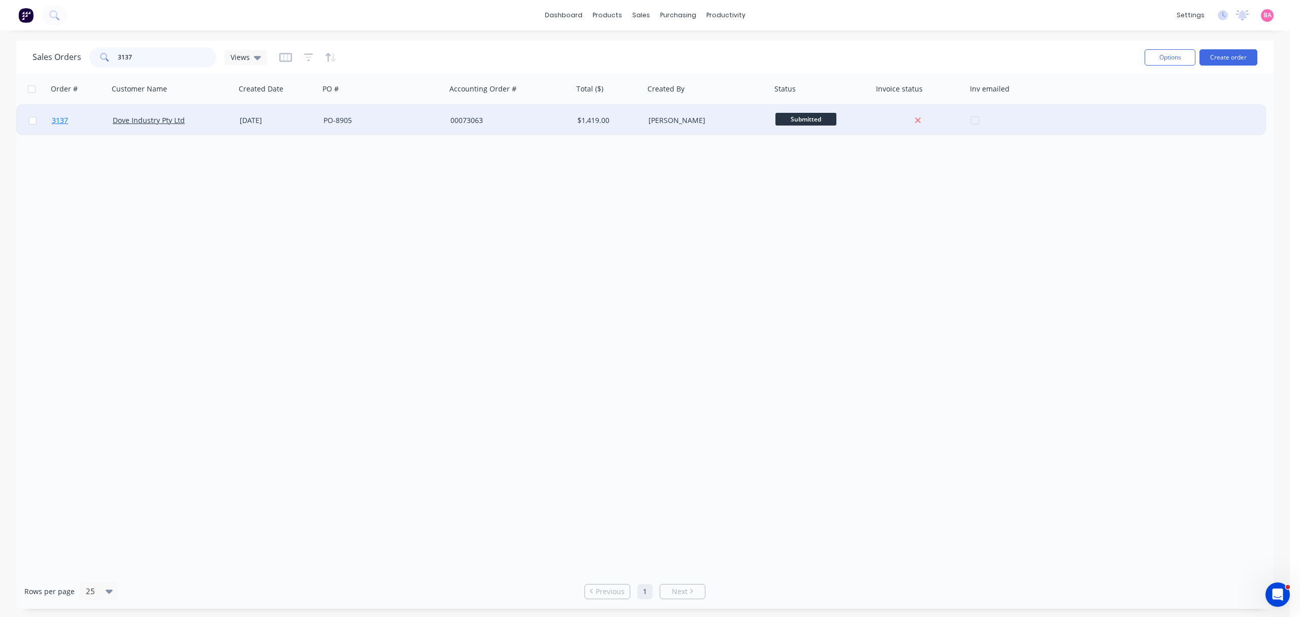
type input "3137"
click at [55, 118] on span "3137" at bounding box center [60, 120] width 16 height 10
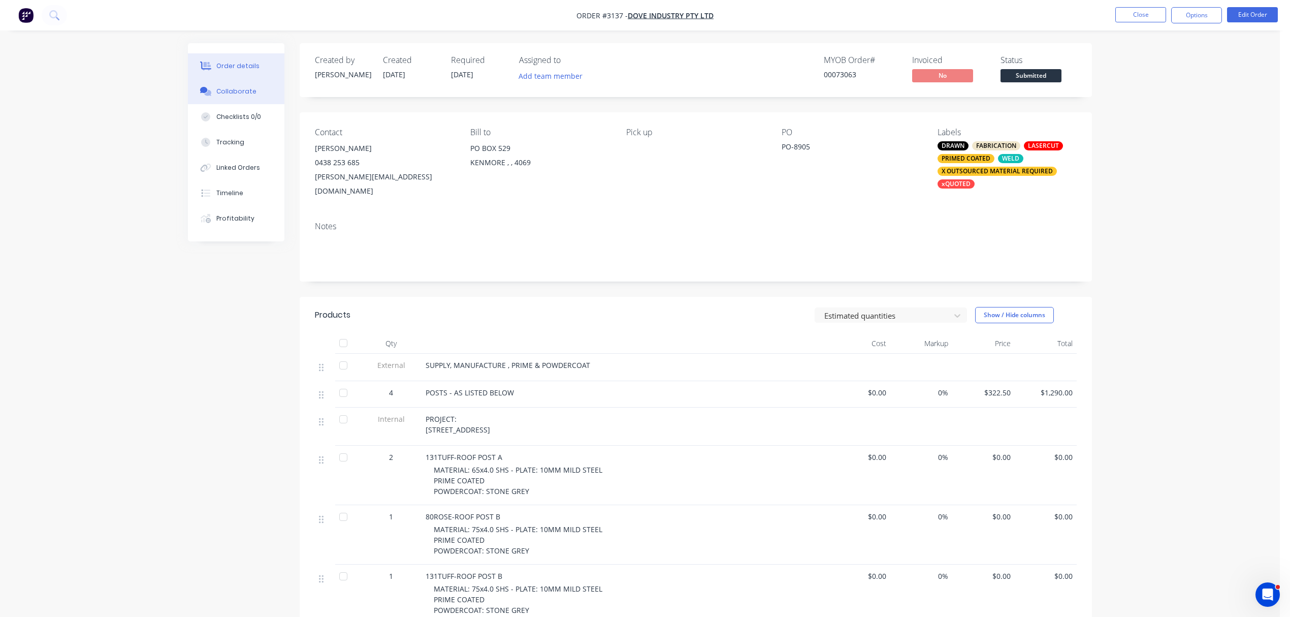
click at [236, 86] on button "Collaborate" at bounding box center [236, 91] width 96 height 25
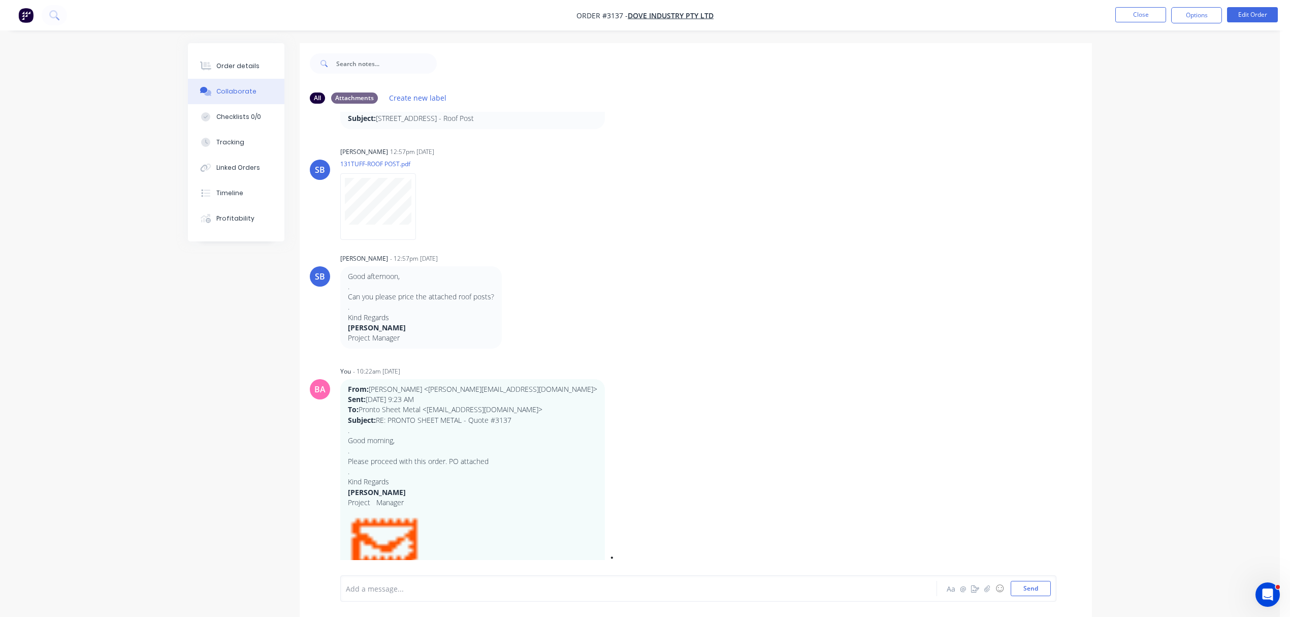
scroll to position [135, 0]
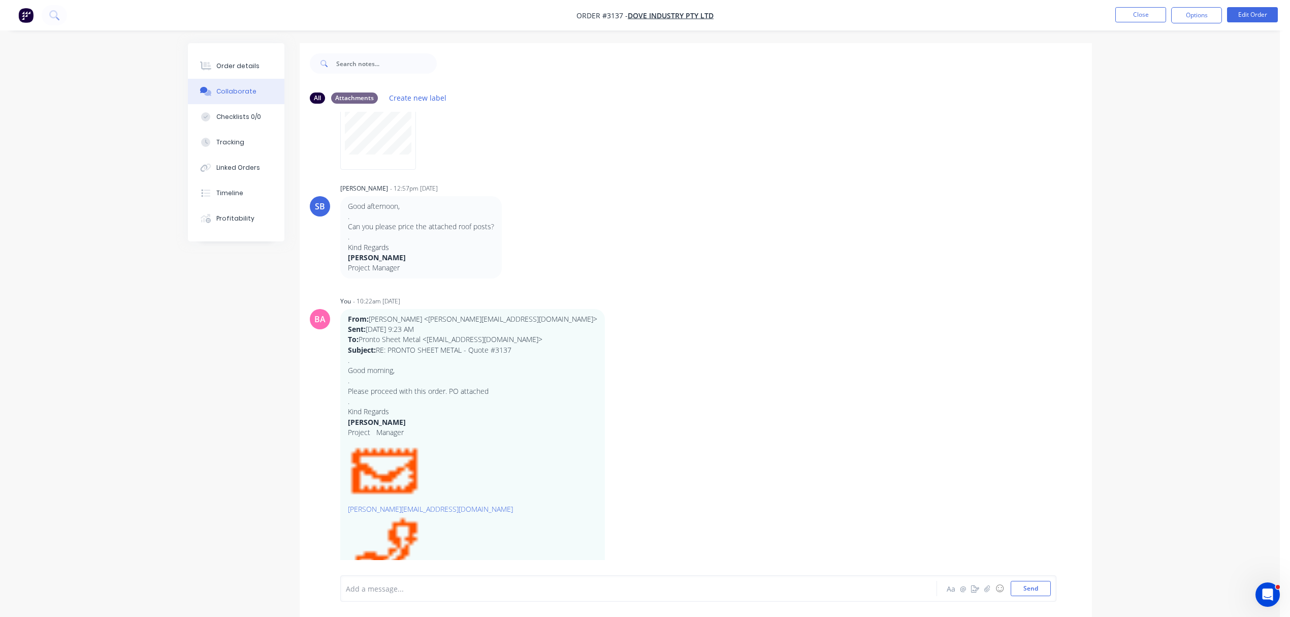
drag, startPoint x: 414, startPoint y: 590, endPoint x: 408, endPoint y: 591, distance: 6.2
click at [414, 590] on div at bounding box center [610, 588] width 528 height 11
click at [413, 584] on span "STONE GREY SATIN ONLY IN STOCK" at bounding box center [407, 589] width 123 height 10
drag, startPoint x: 397, startPoint y: 584, endPoint x: 328, endPoint y: 576, distance: 69.5
click at [328, 576] on div "STONE GREY SATIN ONLY IN STOCK Aa @ ☺ Send" at bounding box center [696, 588] width 792 height 57
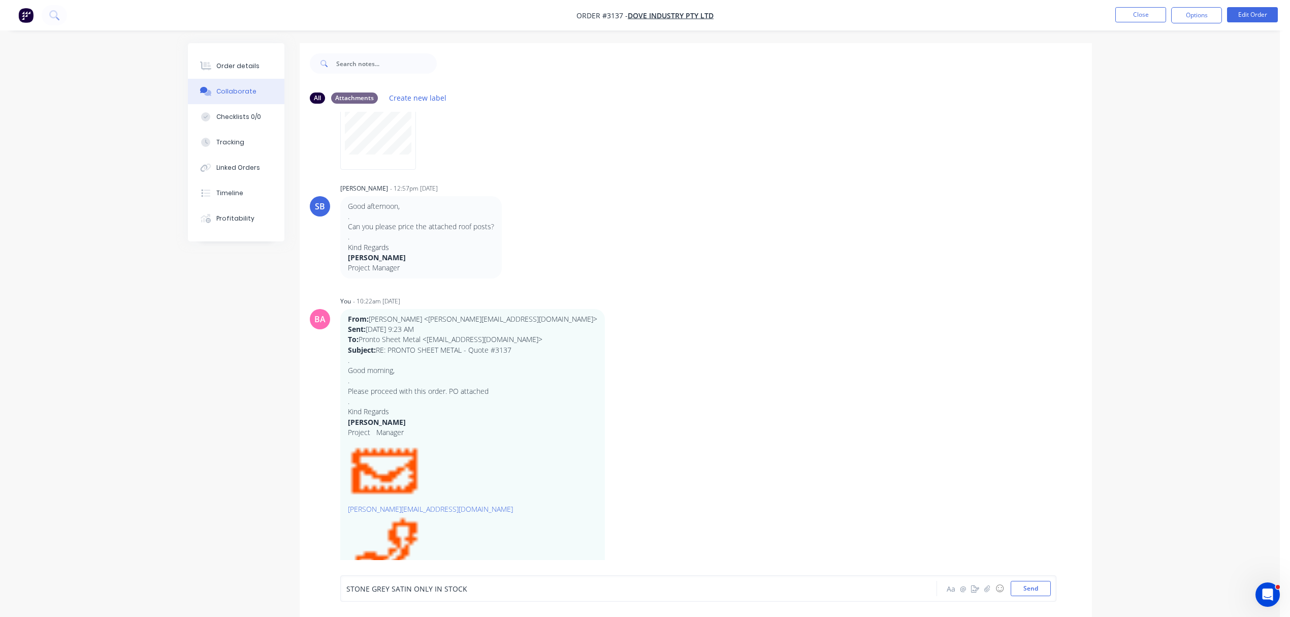
copy span "STONE GREY SATIN ONLY IN STOCK"
click at [244, 65] on div "Order details" at bounding box center [237, 65] width 43 height 9
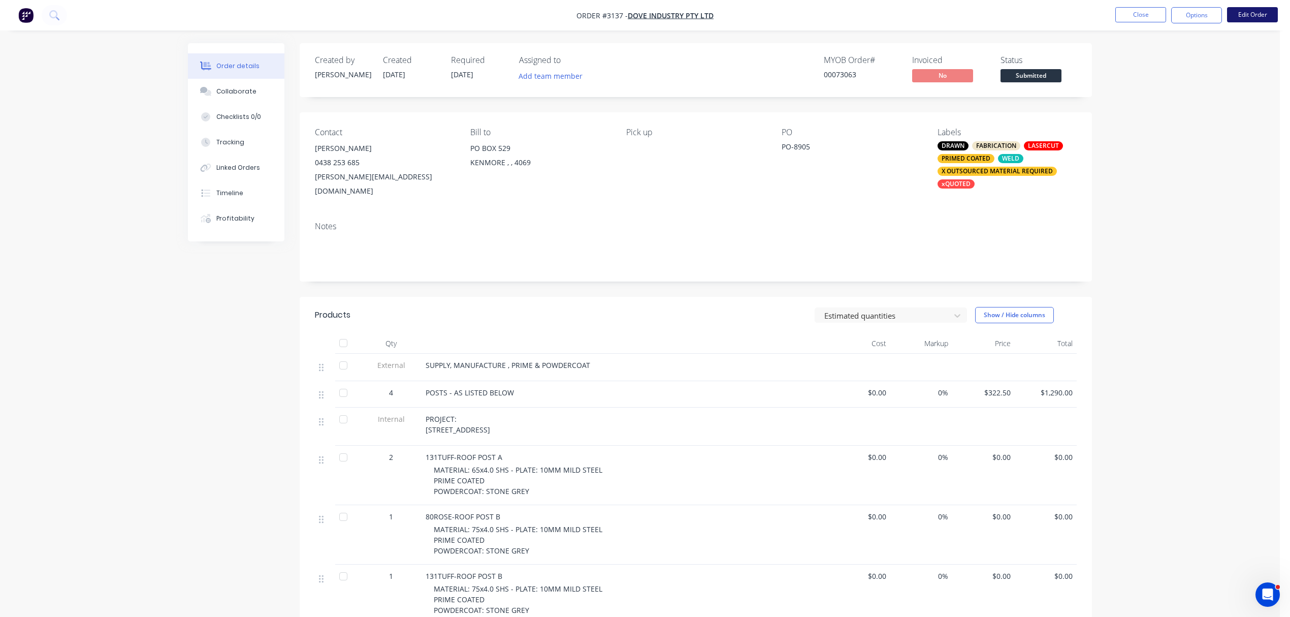
click at [1252, 10] on button "Edit Order" at bounding box center [1252, 14] width 51 height 15
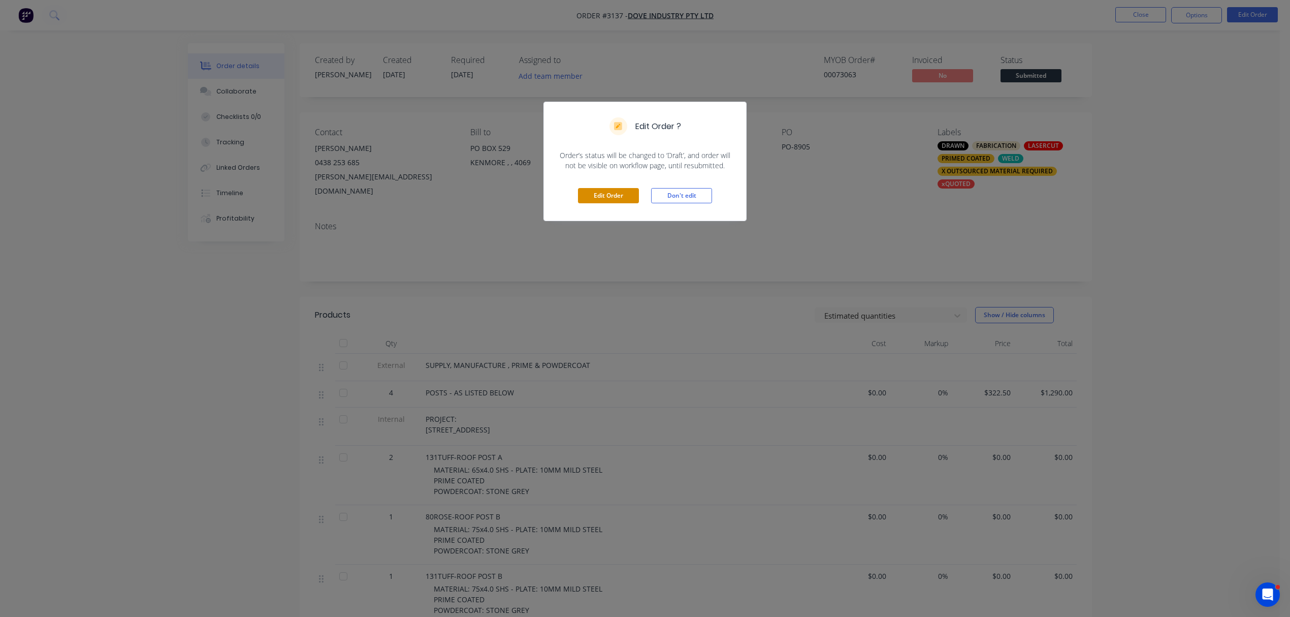
click at [597, 196] on button "Edit Order" at bounding box center [608, 195] width 61 height 15
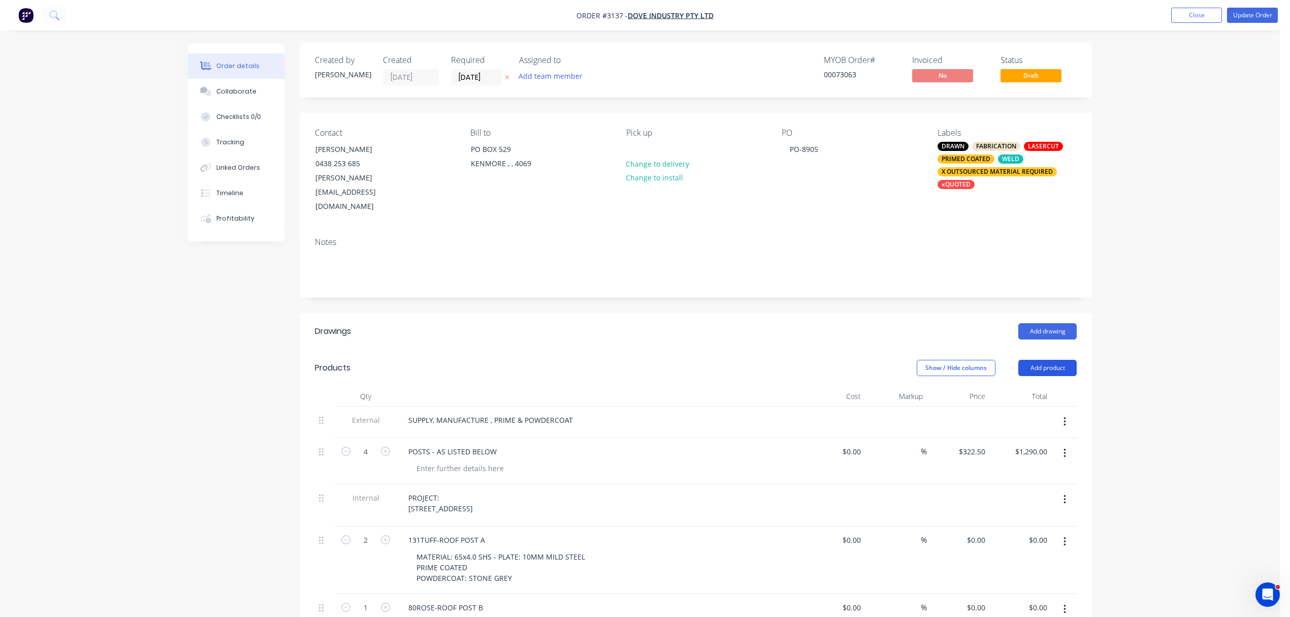
click at [1056, 360] on button "Add product" at bounding box center [1047, 368] width 58 height 16
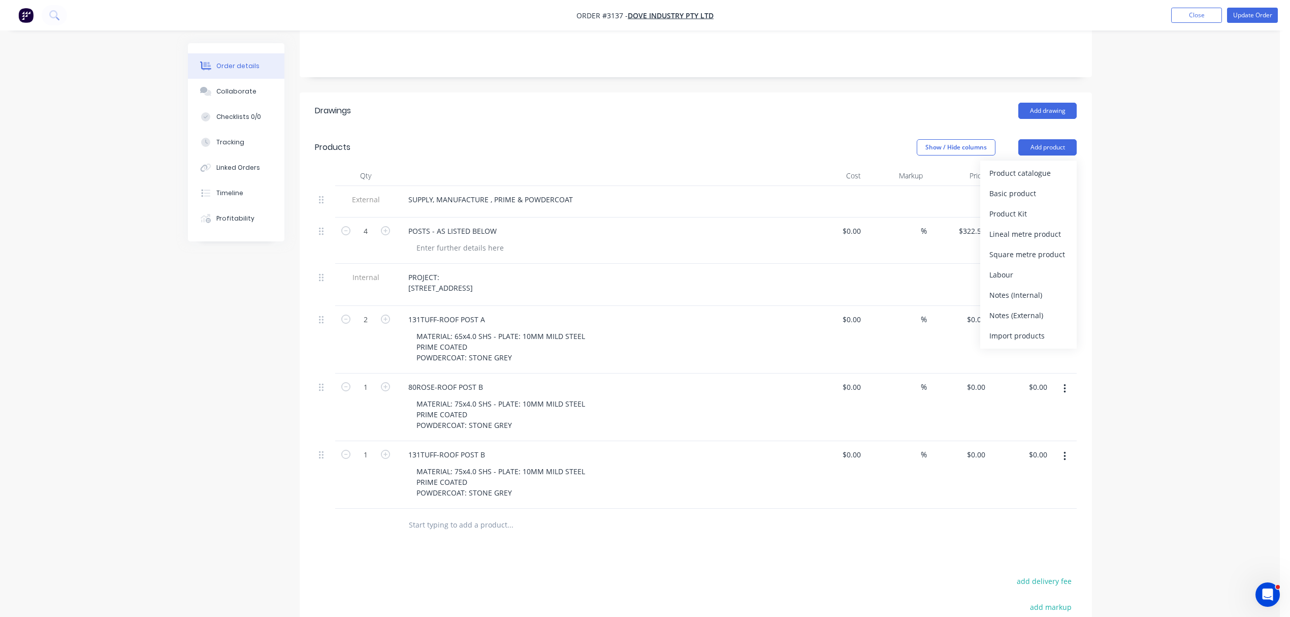
scroll to position [271, 0]
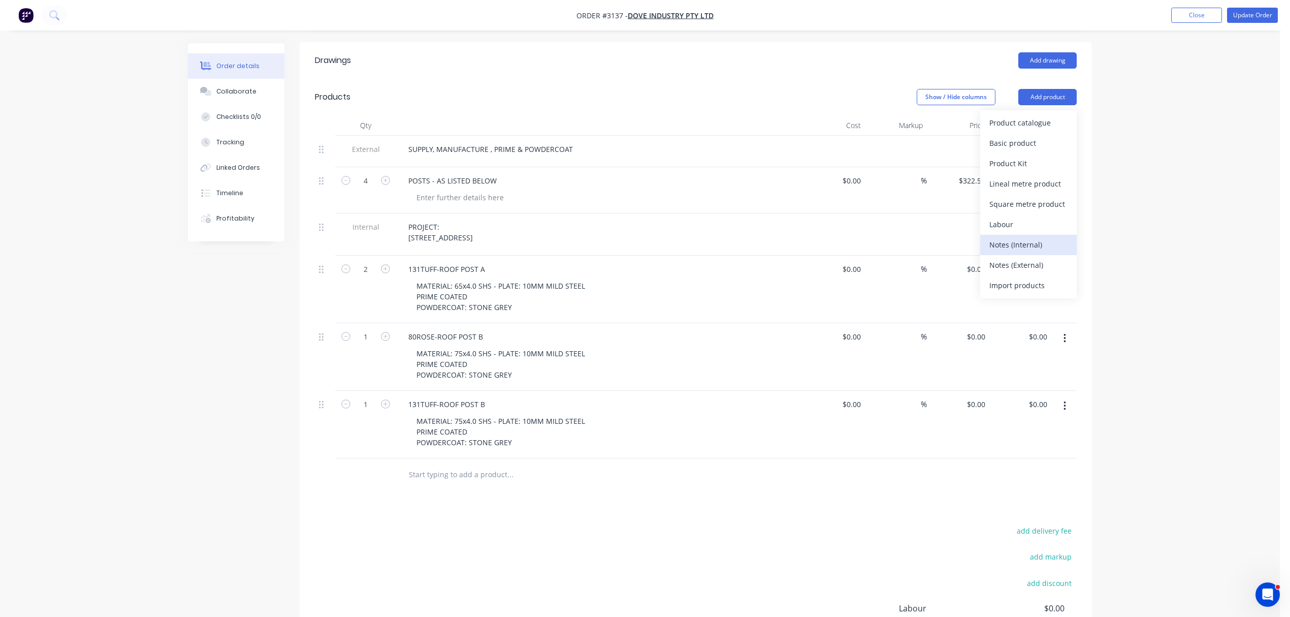
click at [1008, 237] on div "Notes (Internal)" at bounding box center [1028, 244] width 78 height 15
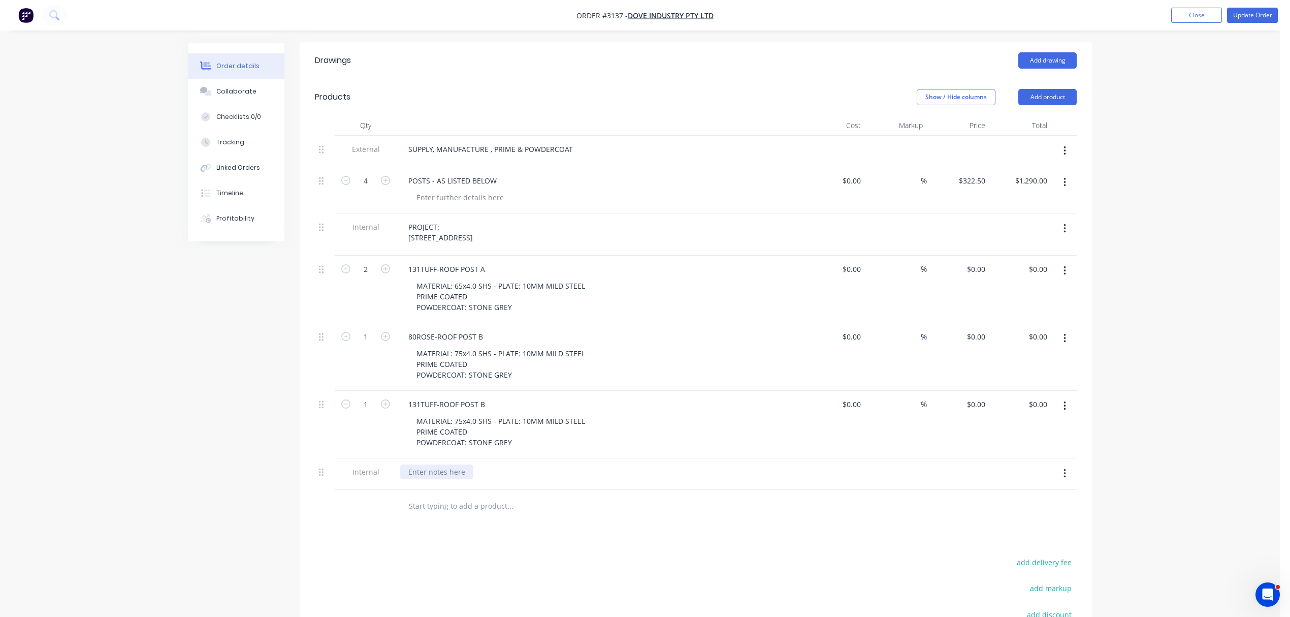
paste div
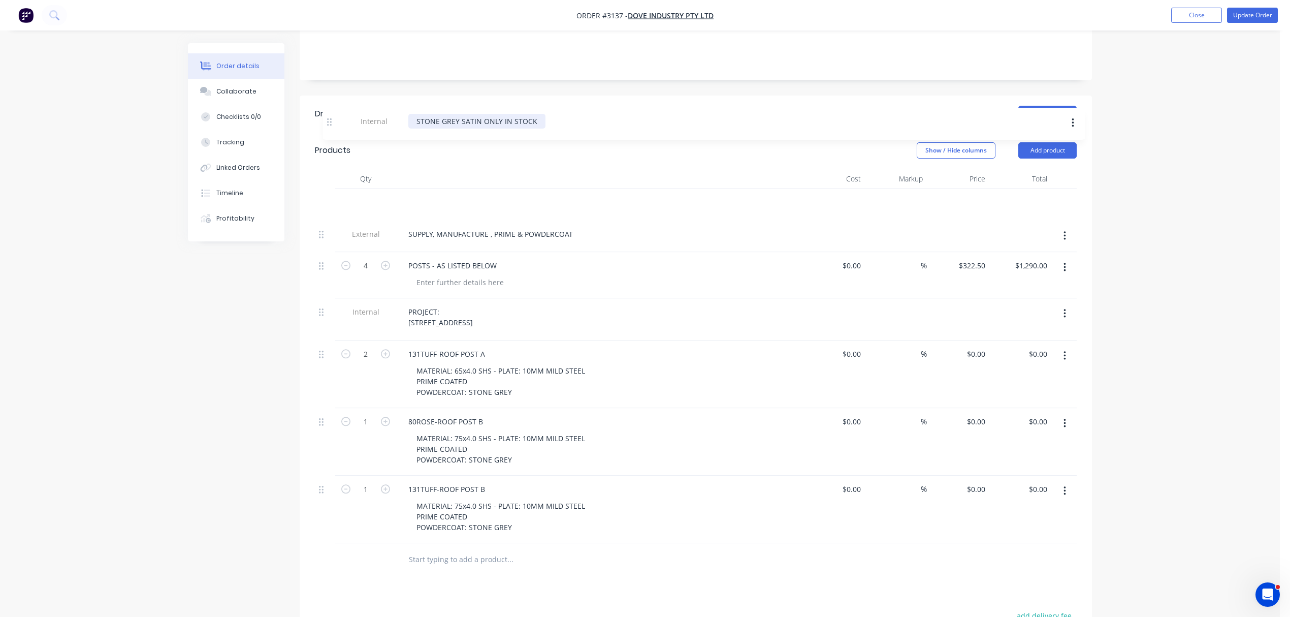
drag, startPoint x: 326, startPoint y: 452, endPoint x: 334, endPoint y: 114, distance: 337.3
click at [334, 132] on div "Products Show / Hide columns Add product Qty Cost Markup Price Total External S…" at bounding box center [696, 354] width 792 height 444
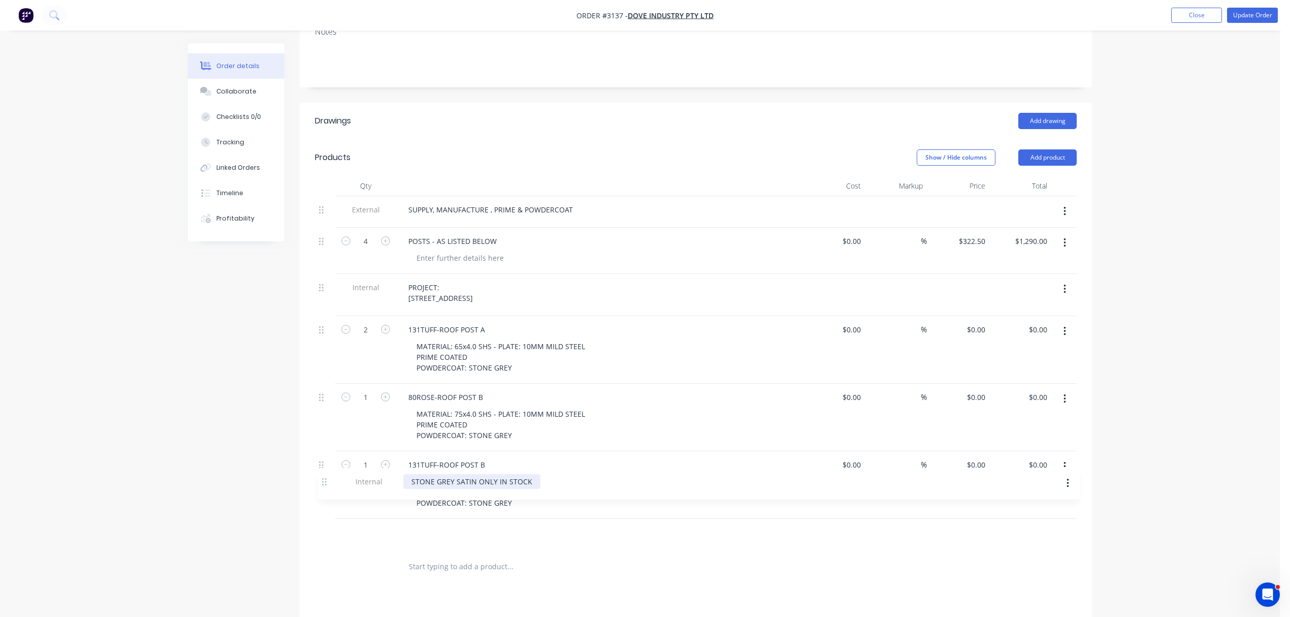
scroll to position [216, 0]
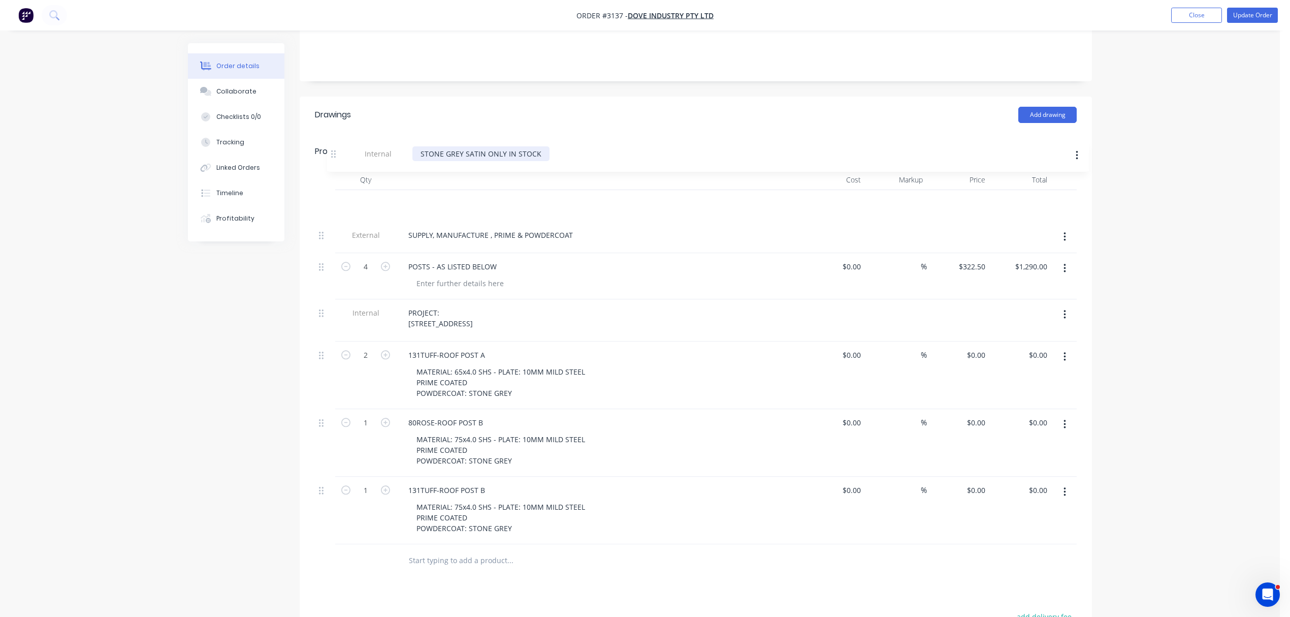
drag, startPoint x: 321, startPoint y: 509, endPoint x: 337, endPoint y: 153, distance: 356.4
click at [337, 170] on div "Qty Cost Markup Price Total External SUPPLY, MANUFACTURE , PRIME & POWDERCOAT 4…" at bounding box center [696, 357] width 762 height 374
click at [441, 305] on div "PROJECT: 131 TUFNELL RD" at bounding box center [440, 317] width 81 height 25
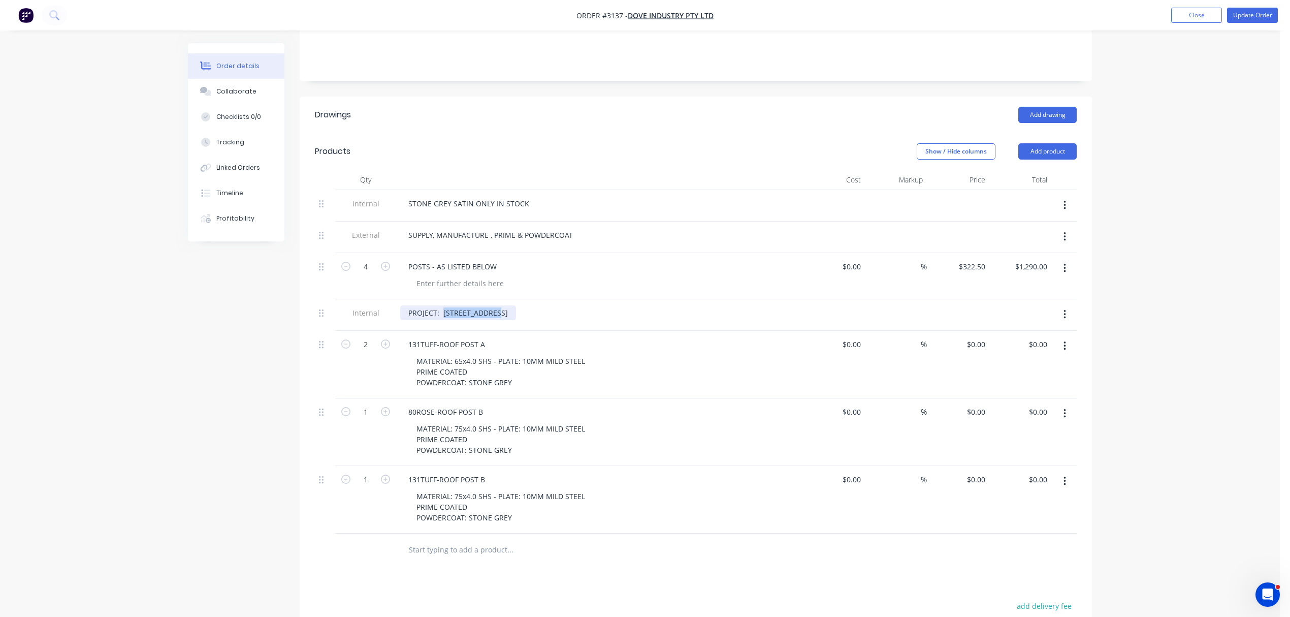
drag, startPoint x: 442, startPoint y: 285, endPoint x: 501, endPoint y: 291, distance: 59.2
click at [501, 305] on div "PROJECT: 131 TUFNELL RD" at bounding box center [458, 312] width 116 height 15
copy div "131 TUFNELL RD"
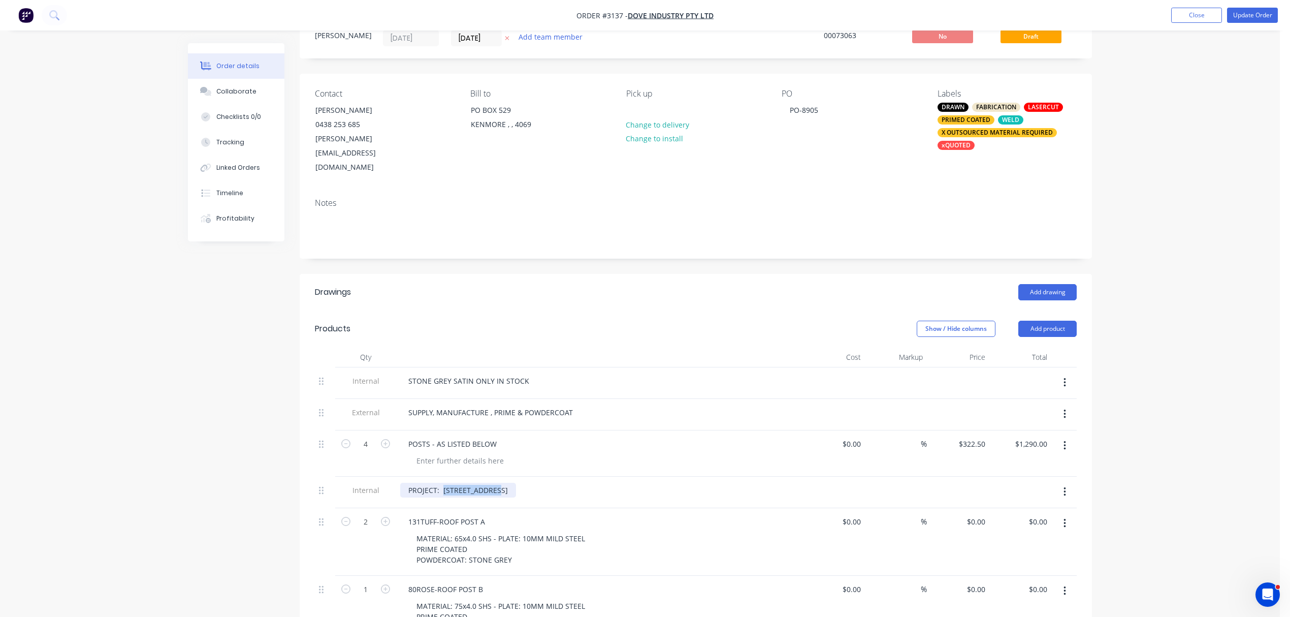
scroll to position [0, 0]
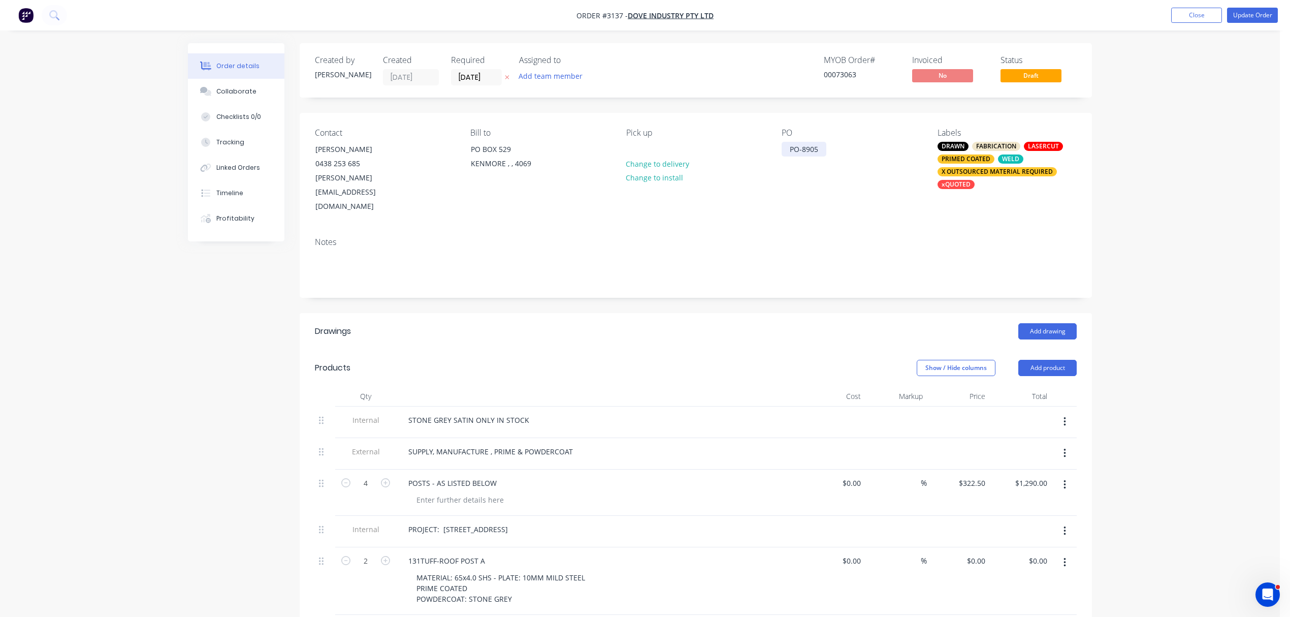
click at [823, 150] on div "PO-8905" at bounding box center [804, 149] width 45 height 15
click at [1250, 12] on button "Update Order" at bounding box center [1252, 15] width 51 height 15
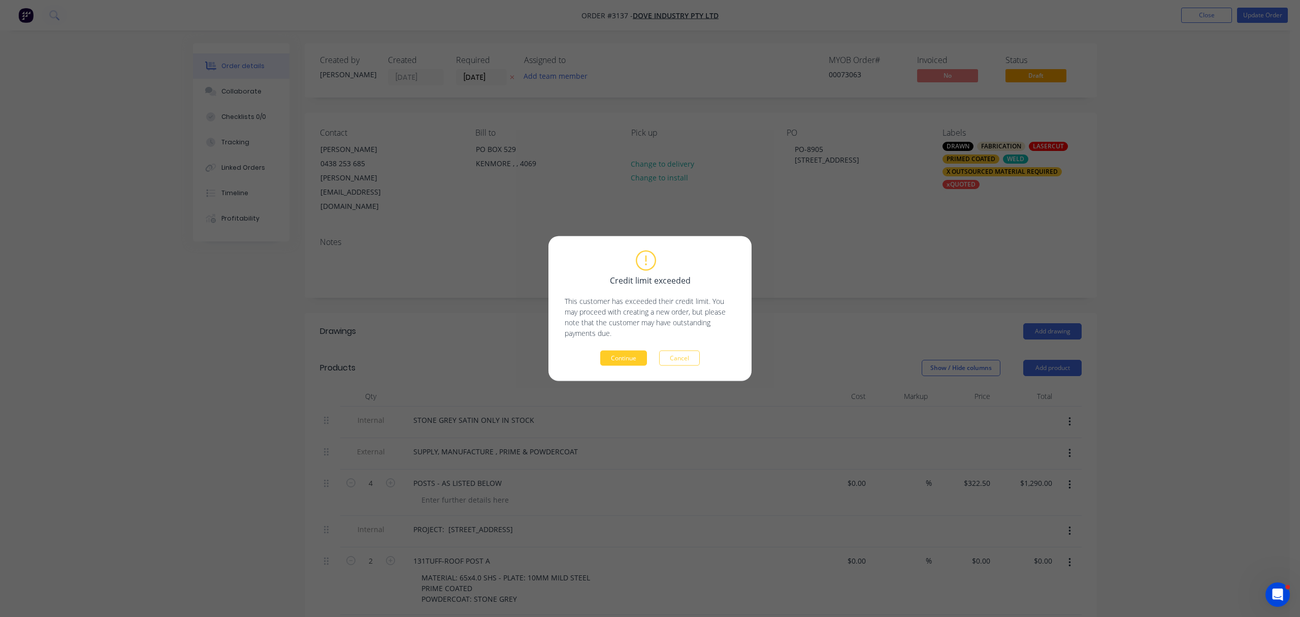
click at [626, 360] on button "Continue" at bounding box center [623, 357] width 47 height 15
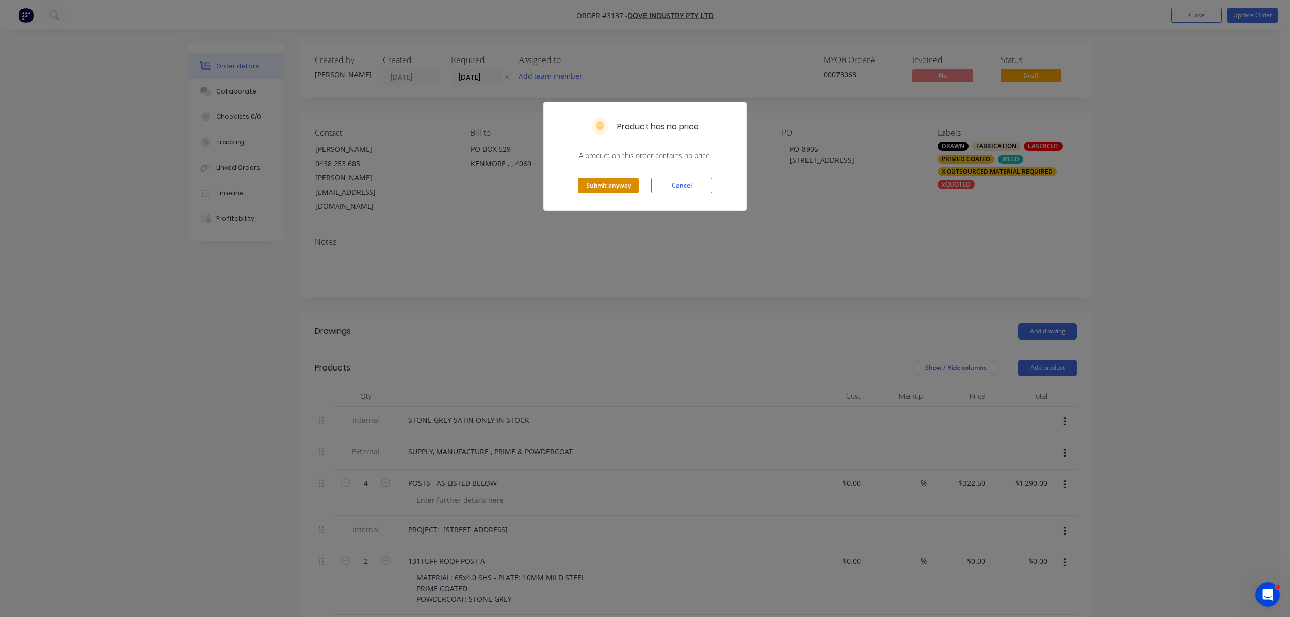
click at [614, 184] on button "Submit anyway" at bounding box center [608, 185] width 61 height 15
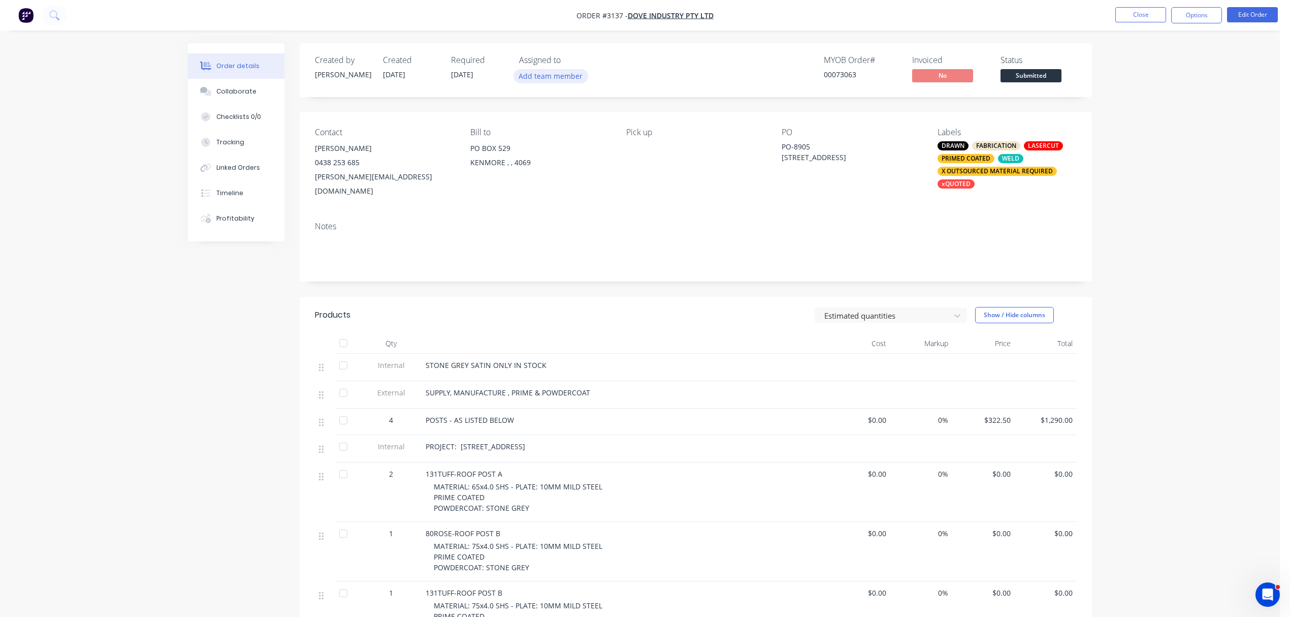
click at [551, 76] on button "Add team member" at bounding box center [550, 76] width 75 height 14
click at [537, 127] on div at bounding box center [536, 130] width 20 height 20
click at [535, 135] on div at bounding box center [536, 130] width 20 height 20
click at [535, 134] on div at bounding box center [536, 130] width 20 height 20
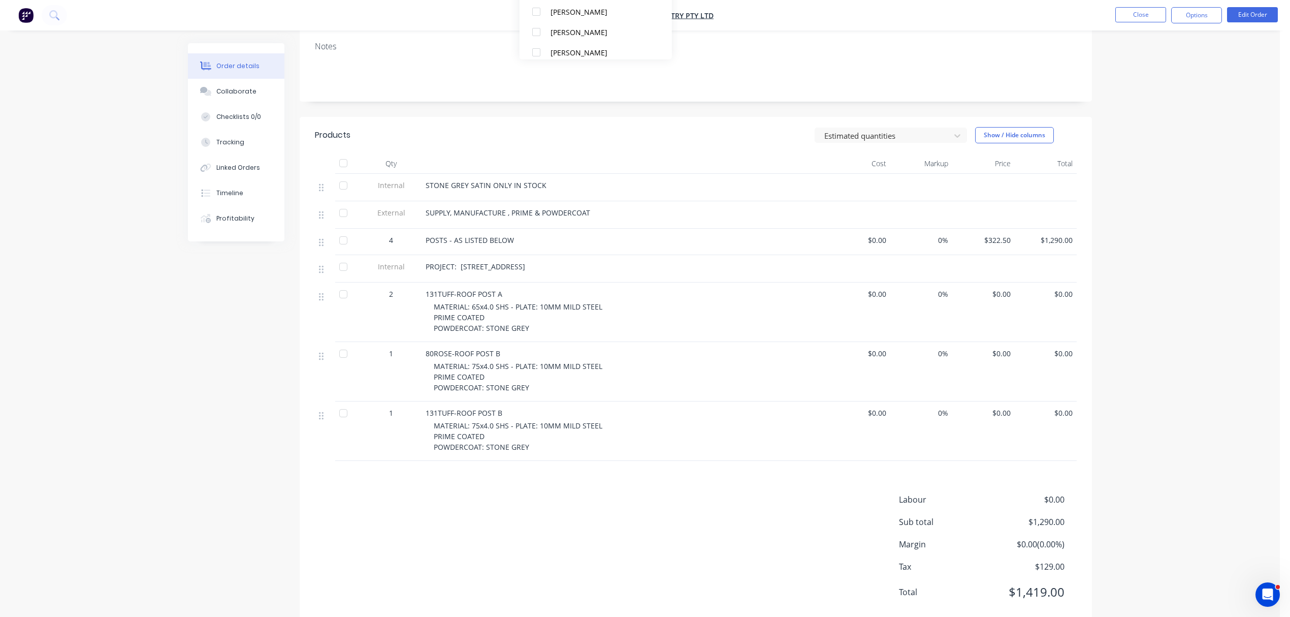
scroll to position [181, 0]
click at [233, 91] on div "Collaborate" at bounding box center [236, 91] width 40 height 9
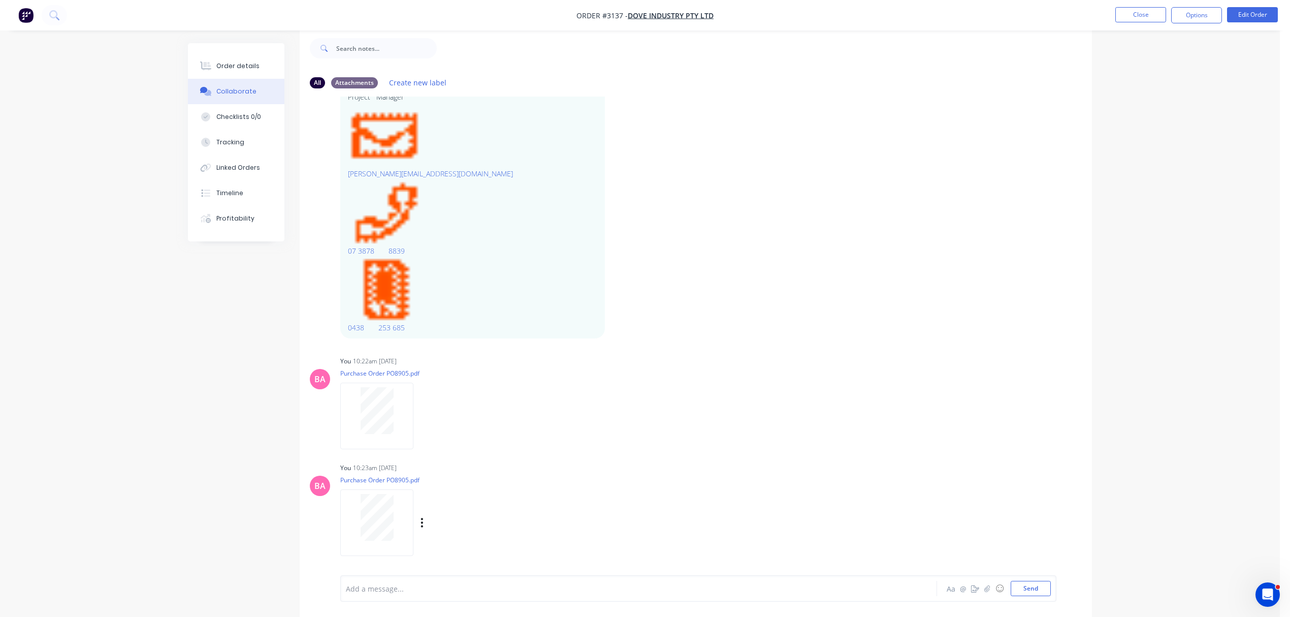
scroll to position [16, 0]
click at [399, 411] on div at bounding box center [377, 410] width 64 height 47
click at [401, 512] on div at bounding box center [377, 517] width 64 height 47
click at [422, 520] on icon "button" at bounding box center [422, 523] width 3 height 12
click at [458, 542] on button "Delete" at bounding box center [489, 546] width 114 height 23
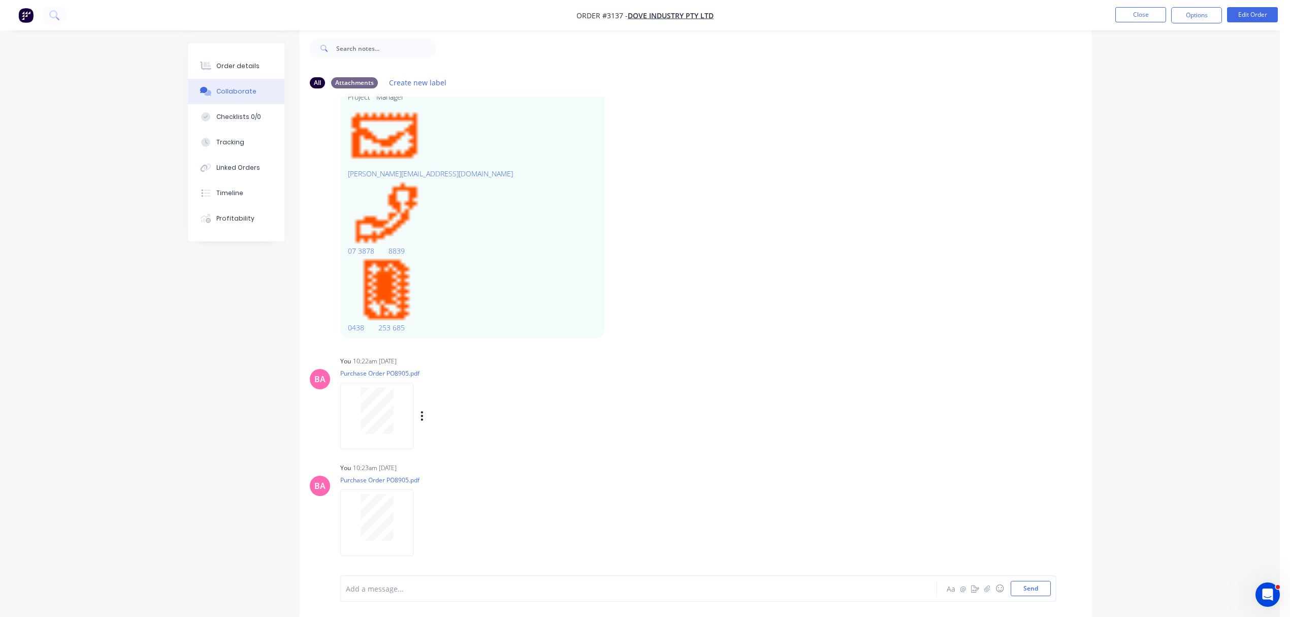
scroll to position [348, 0]
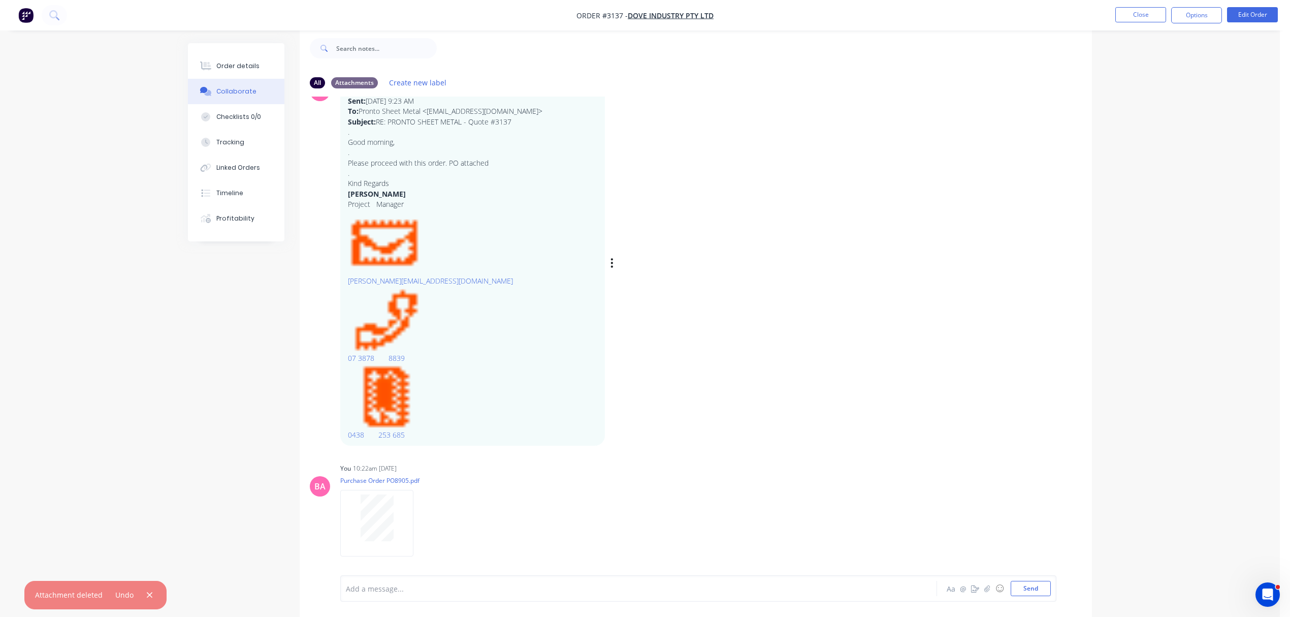
click at [468, 328] on p at bounding box center [472, 319] width 249 height 67
click at [1142, 8] on button "Close" at bounding box center [1140, 14] width 51 height 15
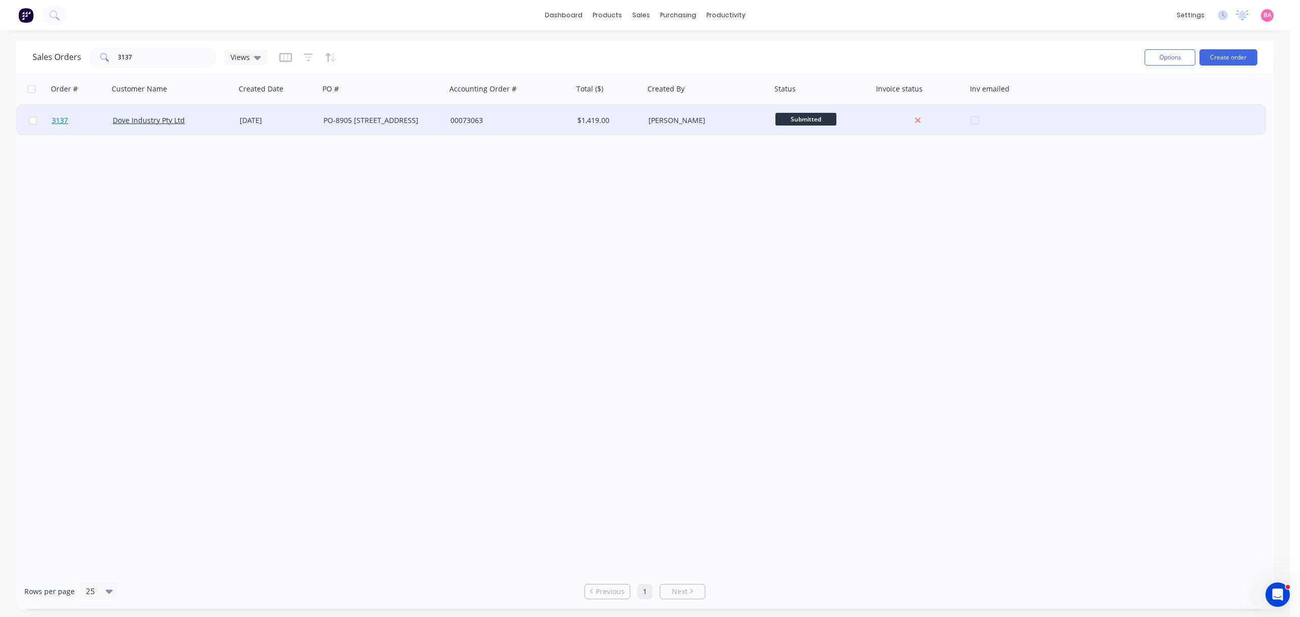
click at [60, 116] on span "3137" at bounding box center [60, 120] width 16 height 10
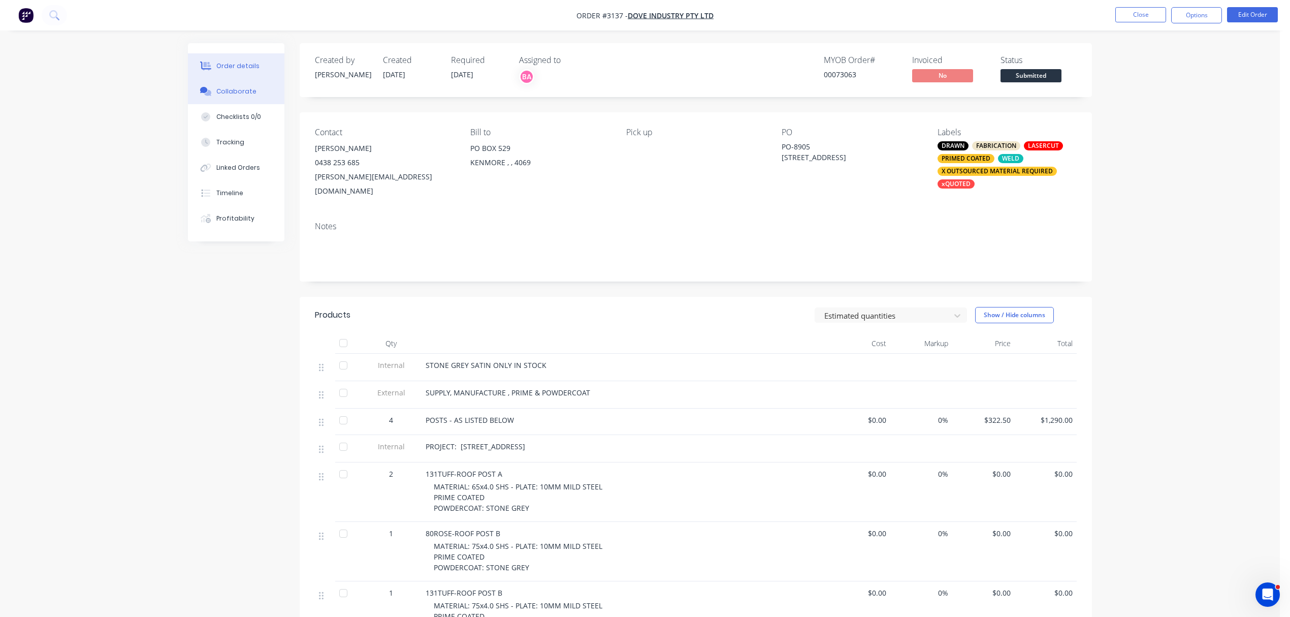
click at [228, 94] on div "Collaborate" at bounding box center [236, 91] width 40 height 9
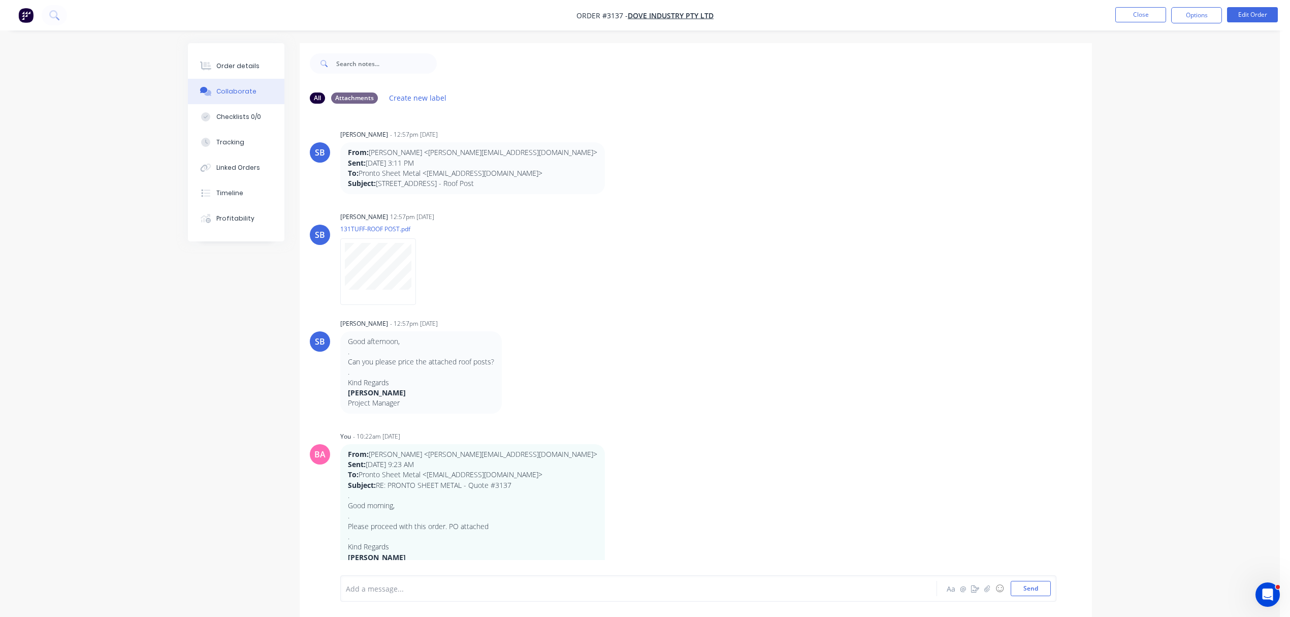
click at [443, 584] on div at bounding box center [610, 588] width 528 height 11
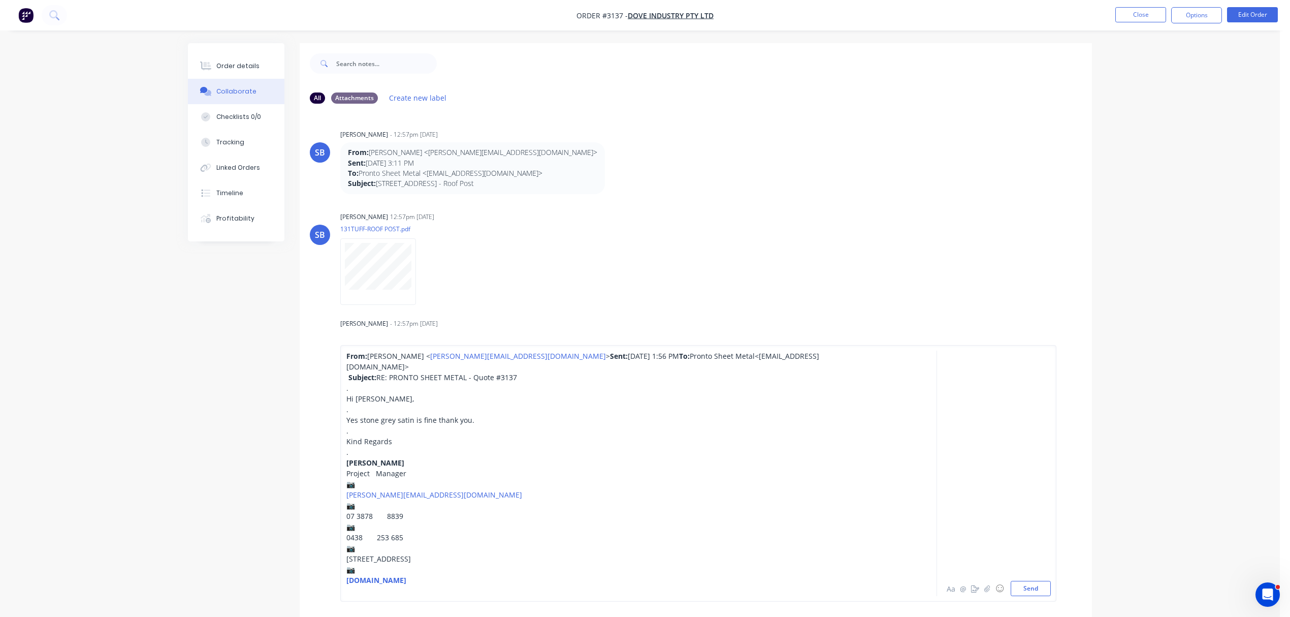
click at [367, 568] on div "📷" at bounding box center [610, 569] width 528 height 11
click at [363, 544] on div "📷" at bounding box center [610, 547] width 528 height 11
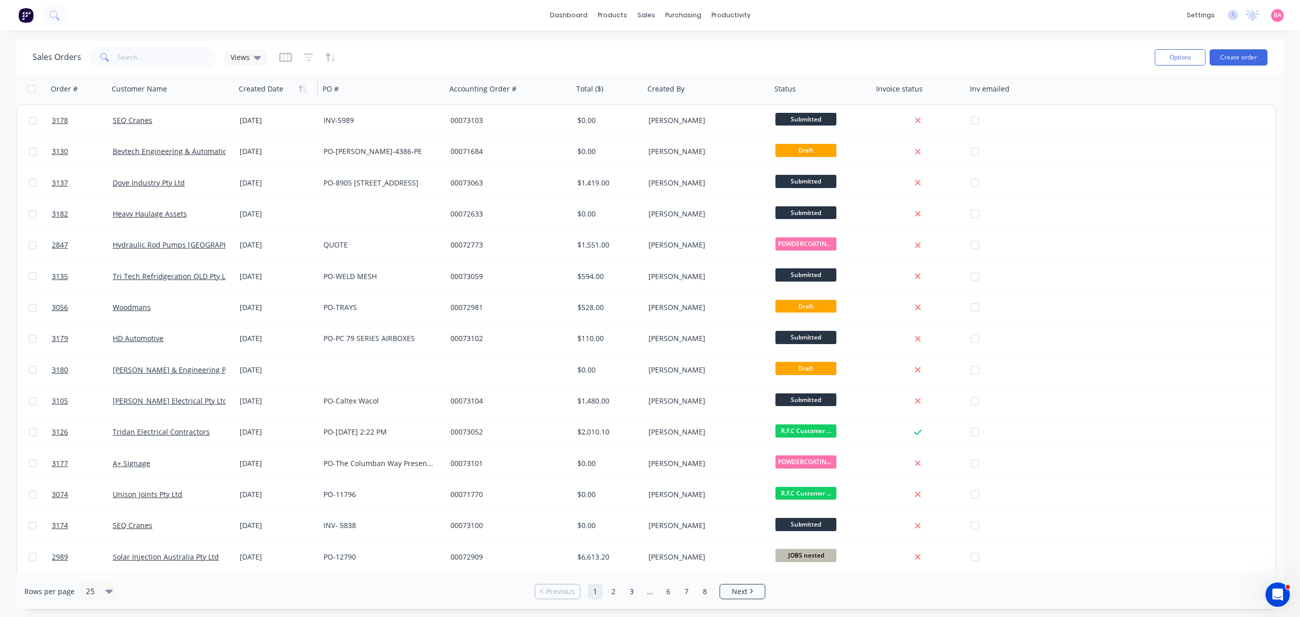
click at [263, 94] on div at bounding box center [275, 89] width 72 height 20
click at [301, 89] on icon "button" at bounding box center [301, 88] width 4 height 7
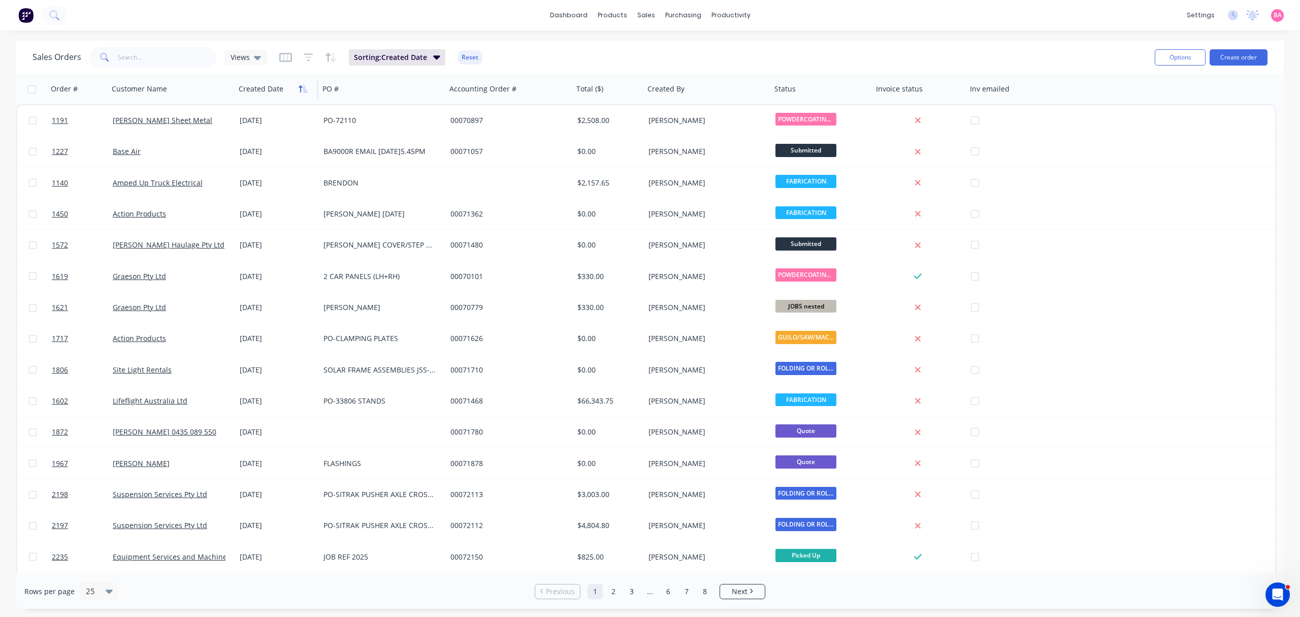
click at [307, 90] on icon "button" at bounding box center [303, 89] width 9 height 8
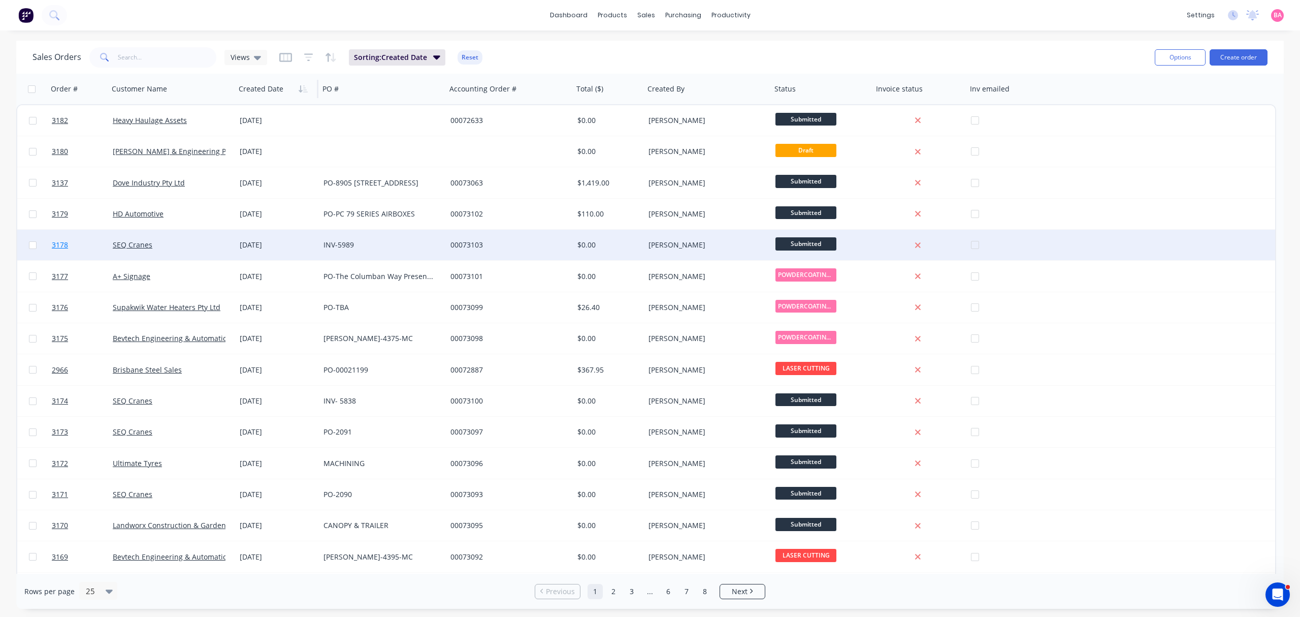
click at [55, 243] on span "3178" at bounding box center [60, 245] width 16 height 10
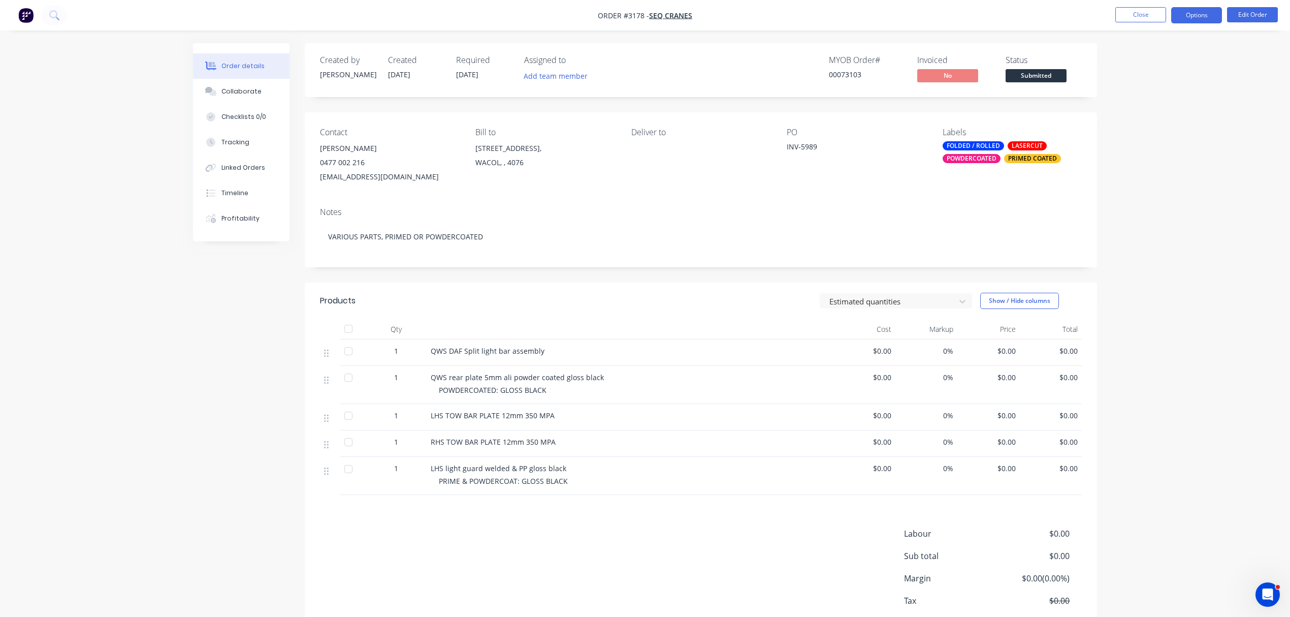
click at [1196, 15] on button "Options" at bounding box center [1196, 15] width 51 height 16
click at [1148, 99] on div "Order Confirmation" at bounding box center [1165, 102] width 93 height 15
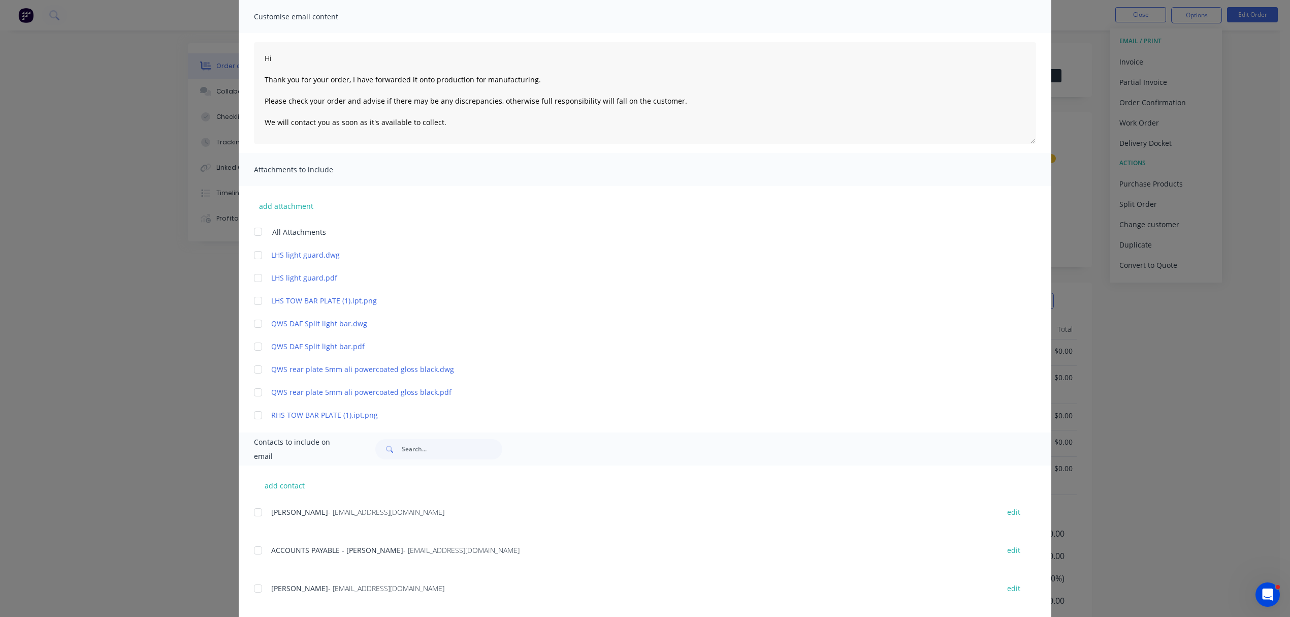
scroll to position [90, 0]
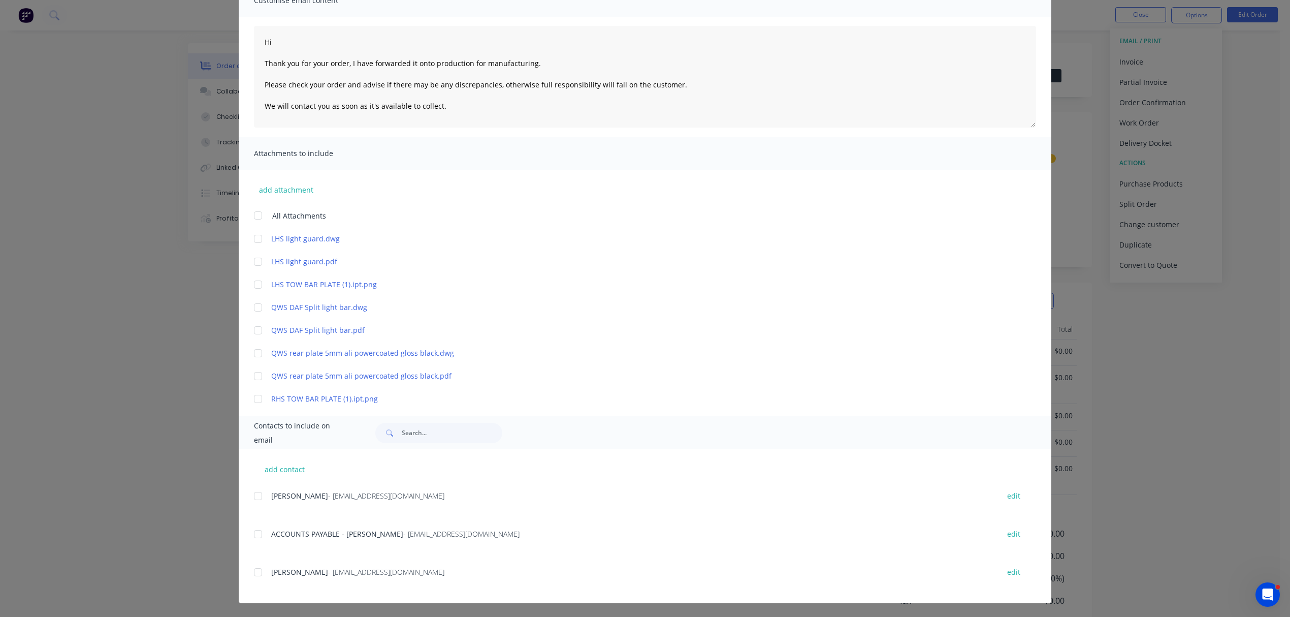
click at [257, 496] on div at bounding box center [258, 496] width 20 height 20
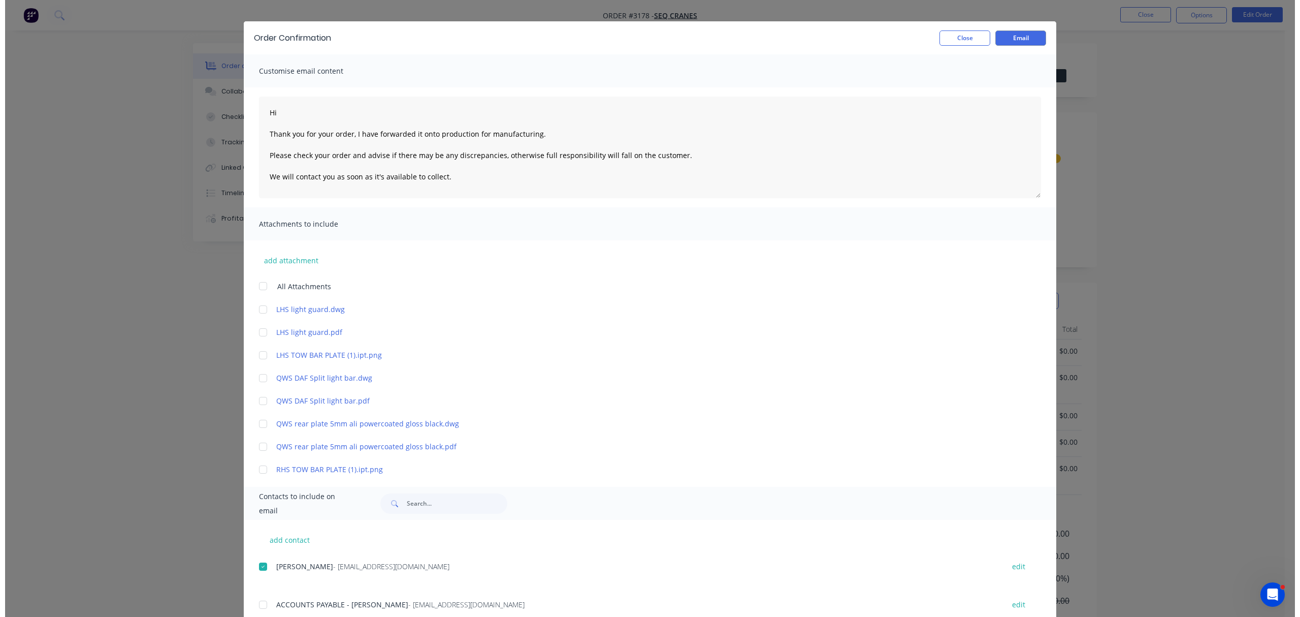
scroll to position [0, 0]
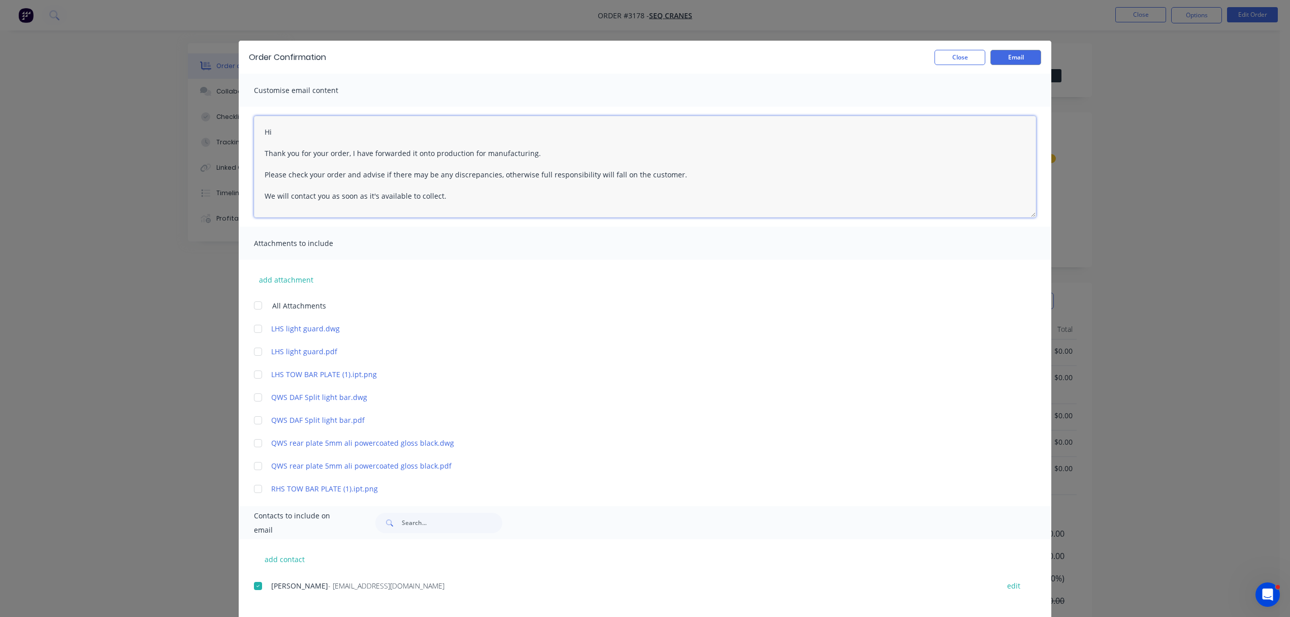
click at [302, 126] on textarea "Hi Thank you for your order, I have forwarded it onto production for manufactur…" at bounding box center [645, 167] width 782 height 102
type textarea "Hi [PERSON_NAME] Thank you for your order, I have forwarded it onto production …"
click at [1027, 53] on button "Email" at bounding box center [1015, 57] width 51 height 15
click at [1140, 11] on div "Order Confirmation Close Email Customise email content Hi Jade Thank you for yo…" at bounding box center [645, 308] width 1290 height 617
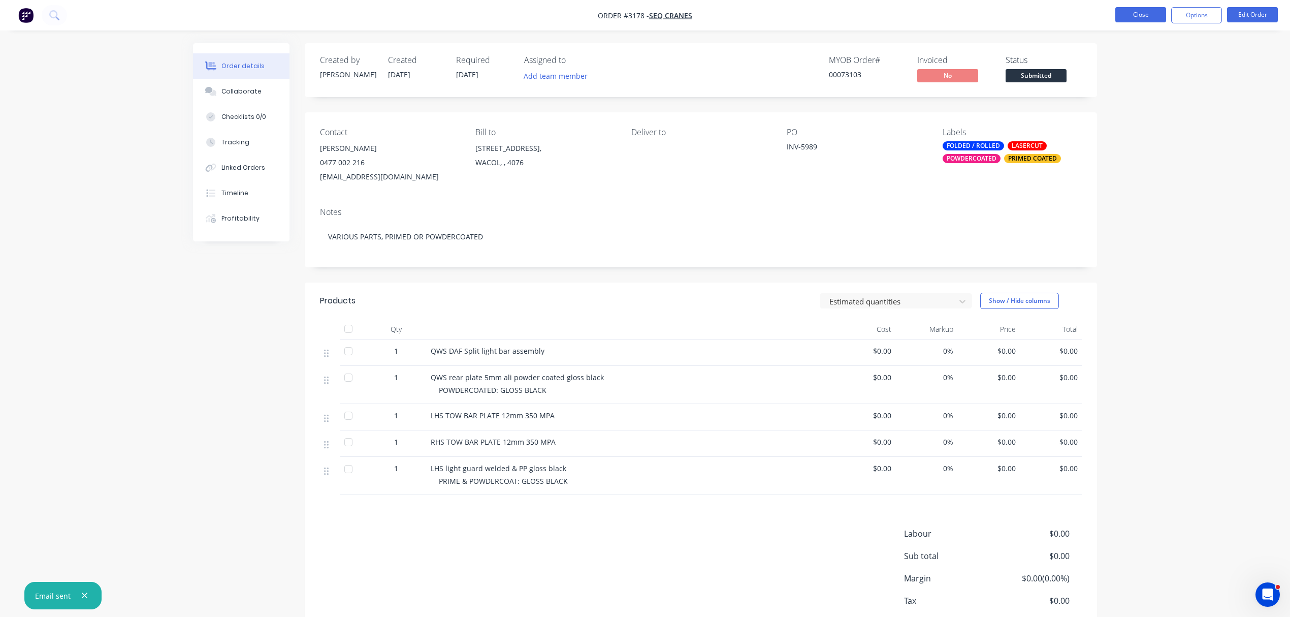
click at [1152, 12] on button "Close" at bounding box center [1140, 14] width 51 height 15
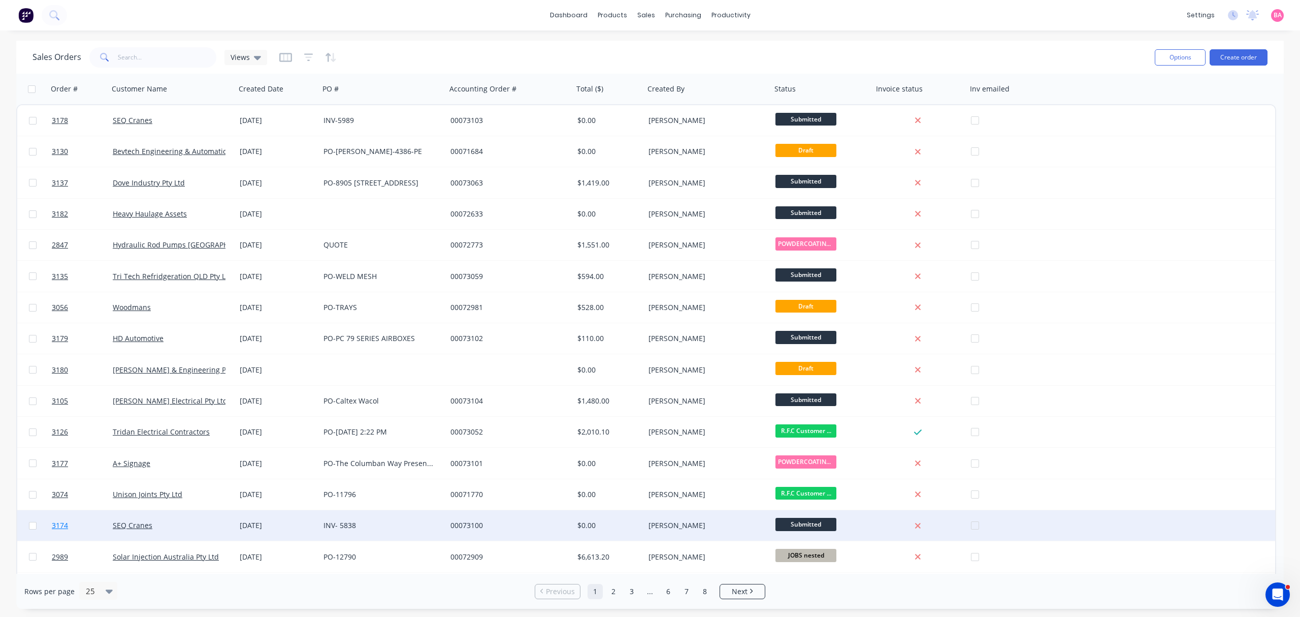
click at [55, 525] on span "3174" at bounding box center [60, 525] width 16 height 10
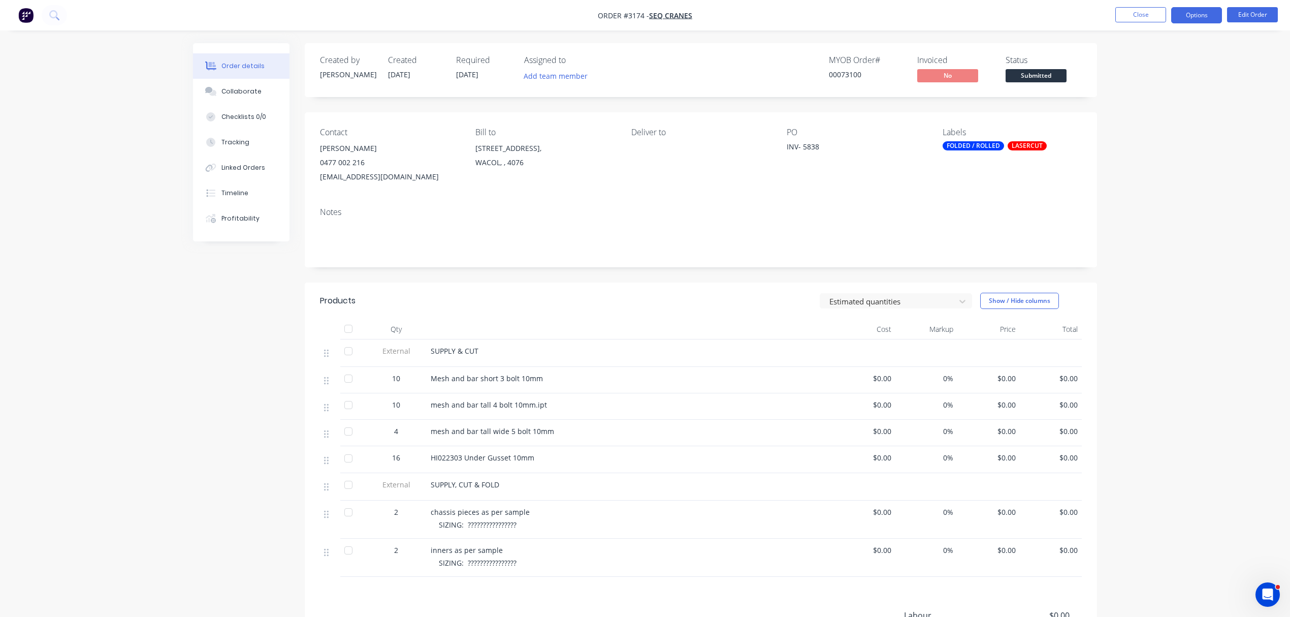
click at [1205, 12] on button "Options" at bounding box center [1196, 15] width 51 height 16
click at [1175, 98] on div "Order Confirmation" at bounding box center [1165, 102] width 93 height 15
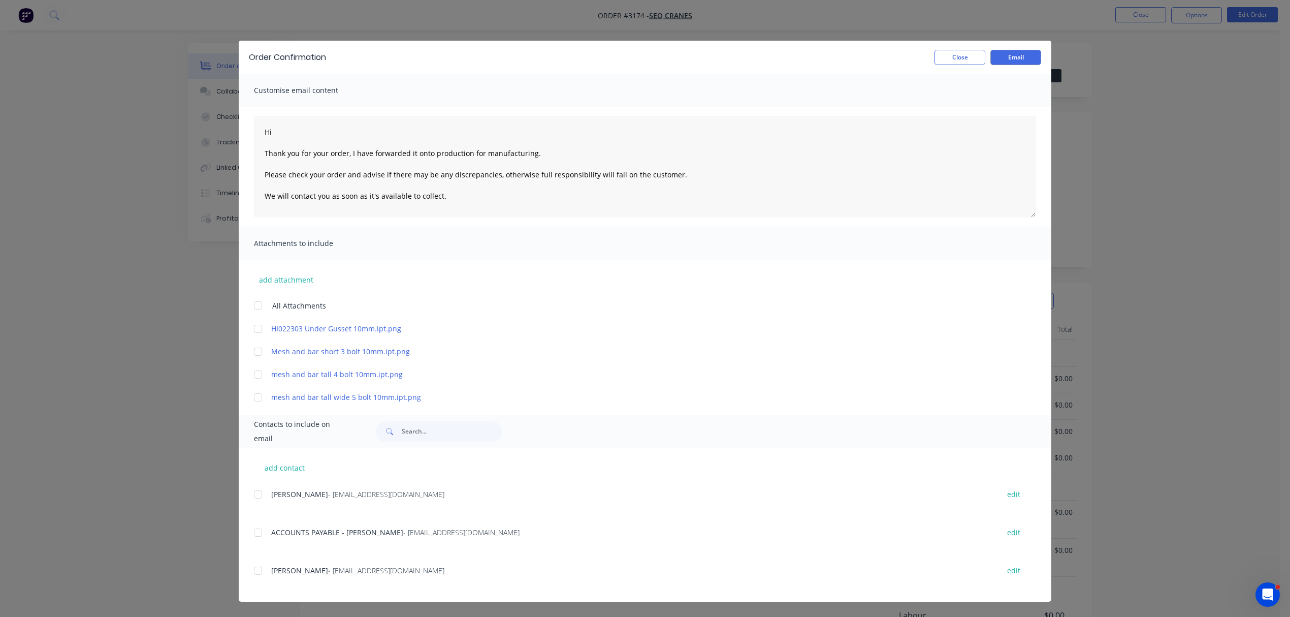
click at [257, 570] on div at bounding box center [258, 570] width 20 height 20
click at [257, 494] on div at bounding box center [258, 494] width 20 height 20
click at [296, 135] on textarea "Hi Thank you for your order, I have forwarded it onto production for manufactur…" at bounding box center [645, 167] width 782 height 102
type textarea "Hi Jade Thank you for your order, I have forwarded it onto production for manuf…"
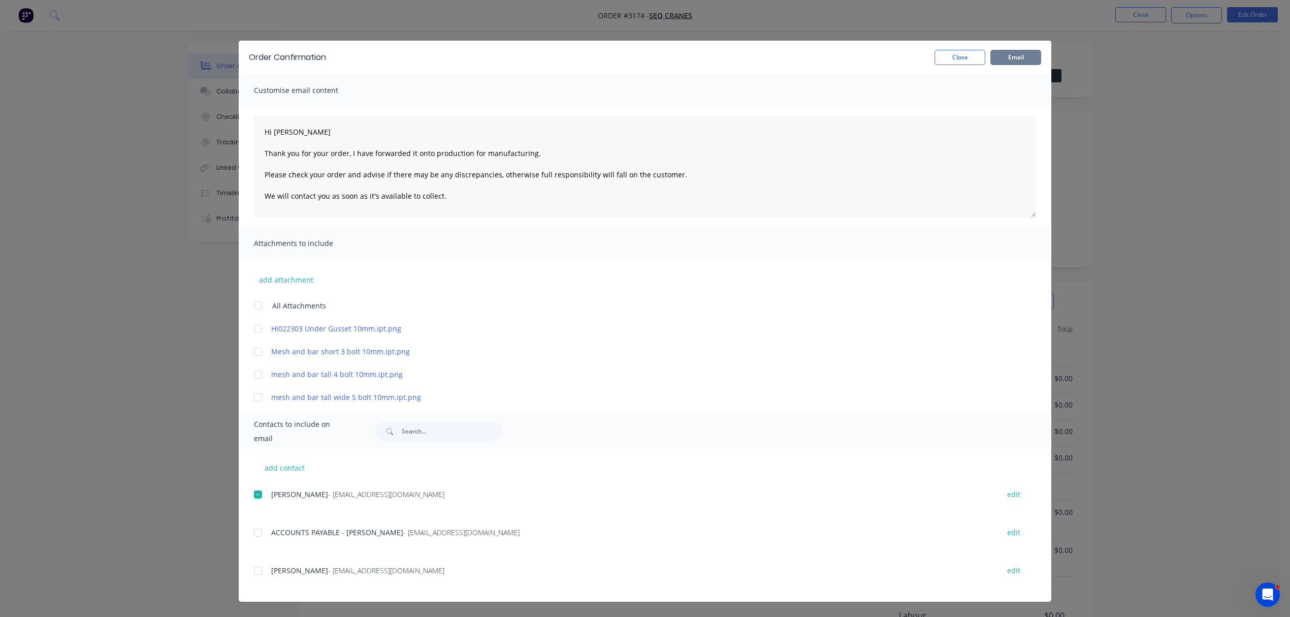
click at [1024, 54] on button "Email" at bounding box center [1015, 57] width 51 height 15
click at [1144, 17] on div "Order Confirmation Close Email Customise email content Hi Jade Thank you for yo…" at bounding box center [645, 308] width 1290 height 617
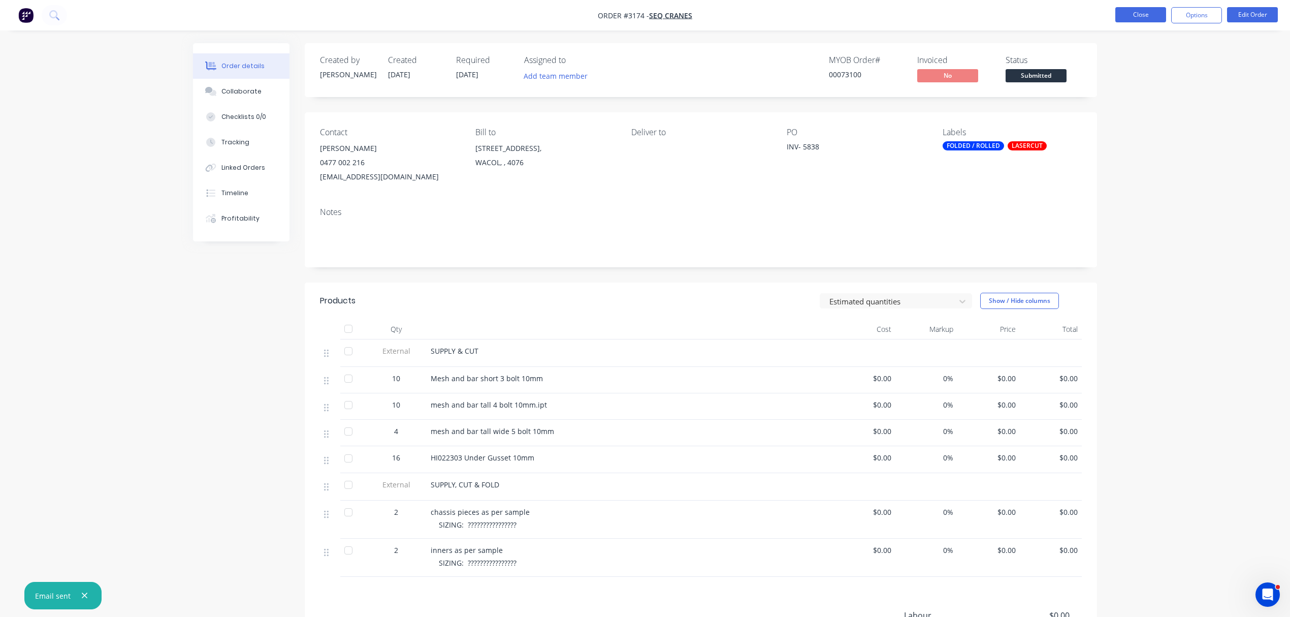
click at [1142, 13] on button "Close" at bounding box center [1140, 14] width 51 height 15
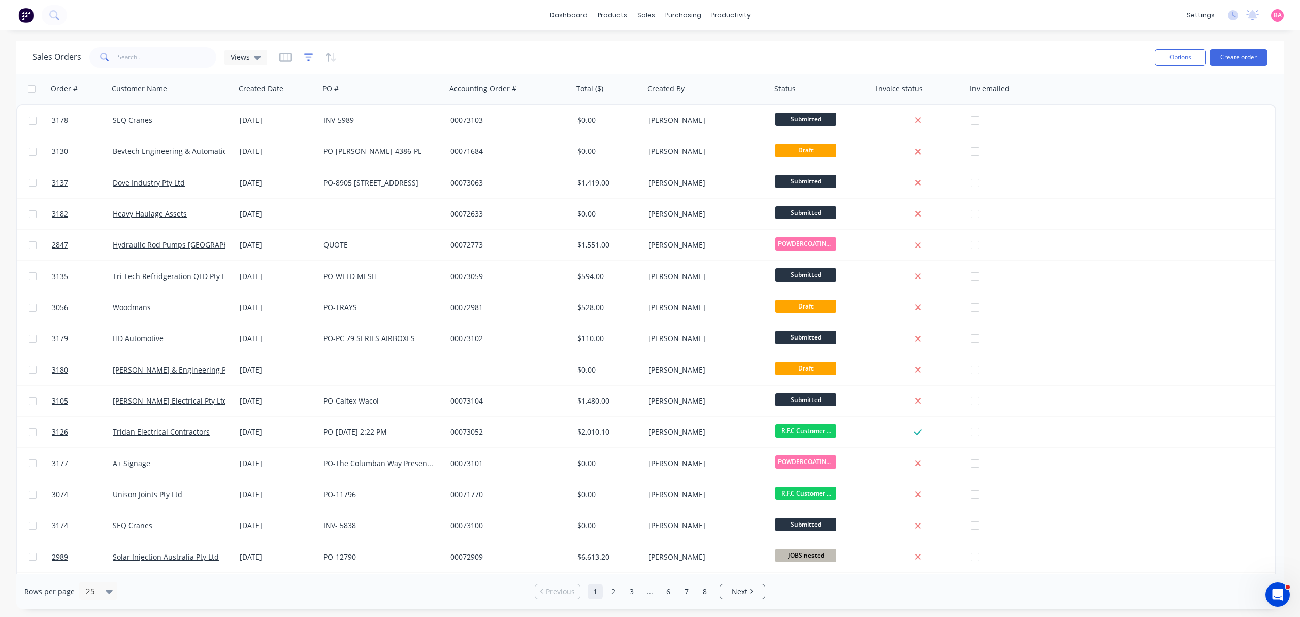
click at [306, 59] on icon "button" at bounding box center [308, 57] width 9 height 10
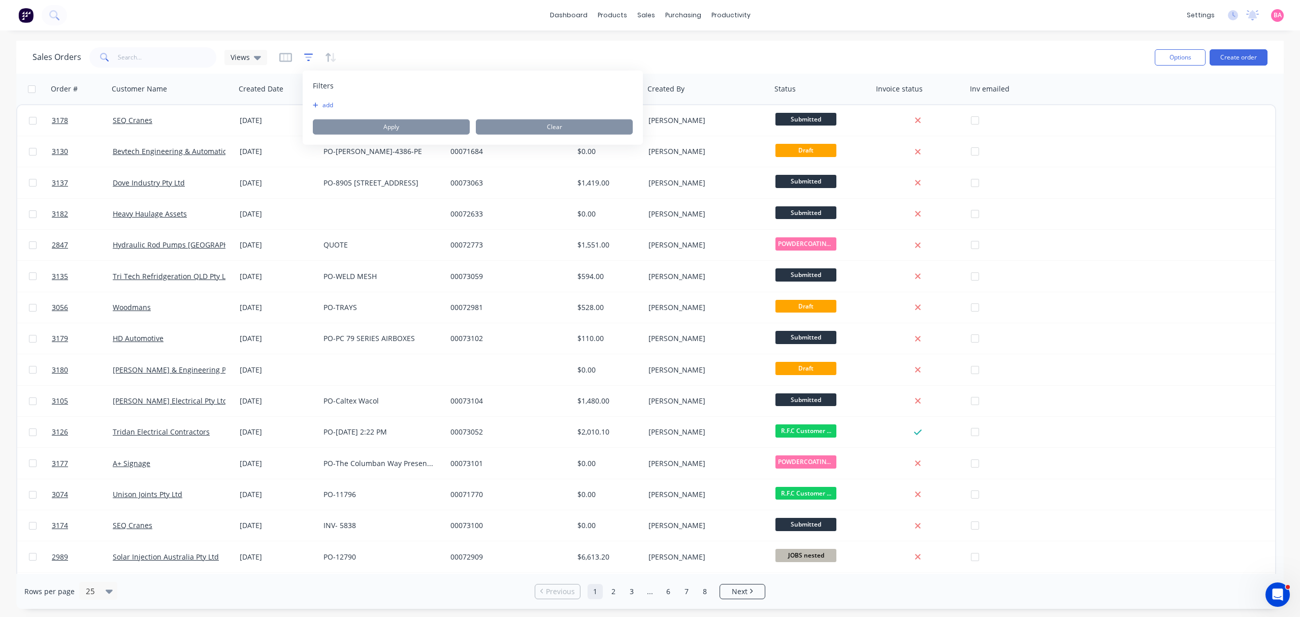
click at [304, 58] on icon "button" at bounding box center [308, 57] width 9 height 10
click at [334, 54] on icon "button" at bounding box center [331, 57] width 12 height 10
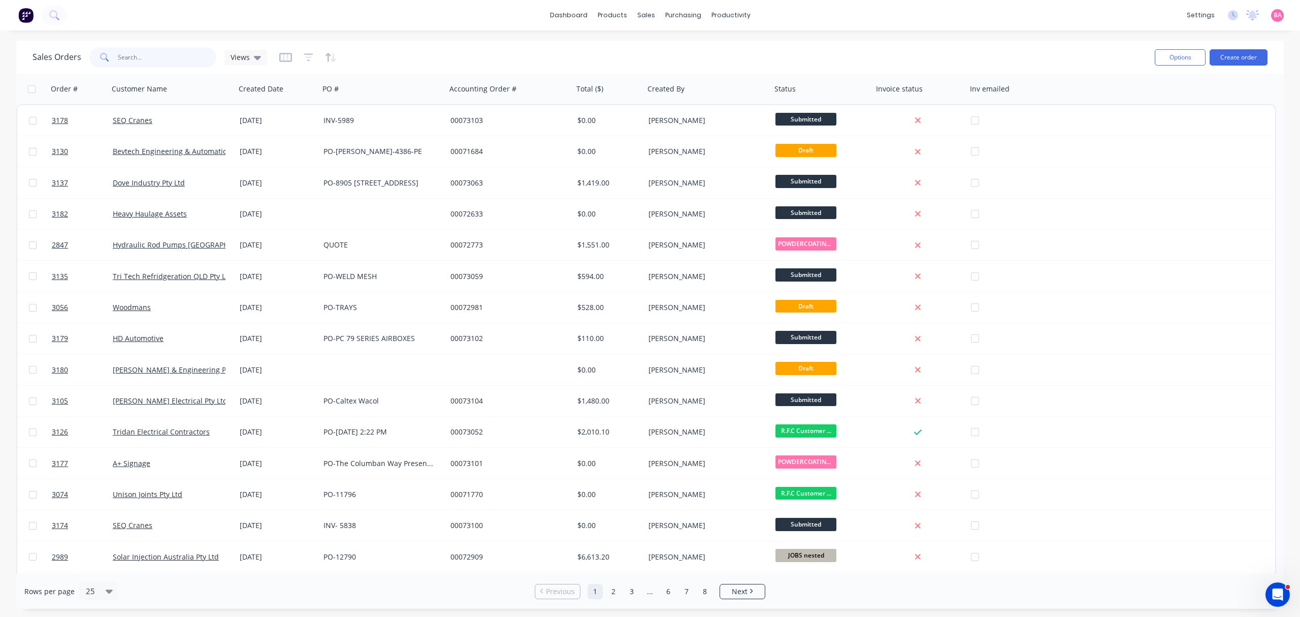
click at [147, 56] on input "text" at bounding box center [167, 57] width 99 height 20
click at [264, 92] on div at bounding box center [275, 89] width 72 height 20
click at [302, 90] on icon "button" at bounding box center [303, 89] width 9 height 8
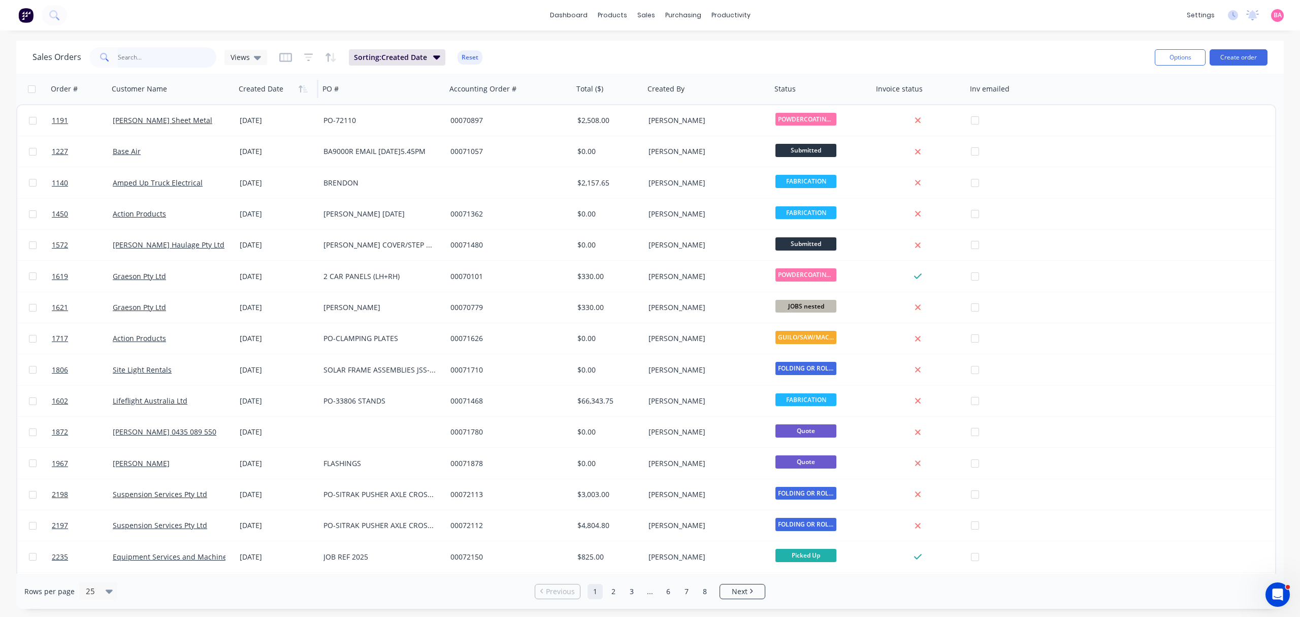
click at [142, 57] on input "text" at bounding box center [167, 57] width 99 height 20
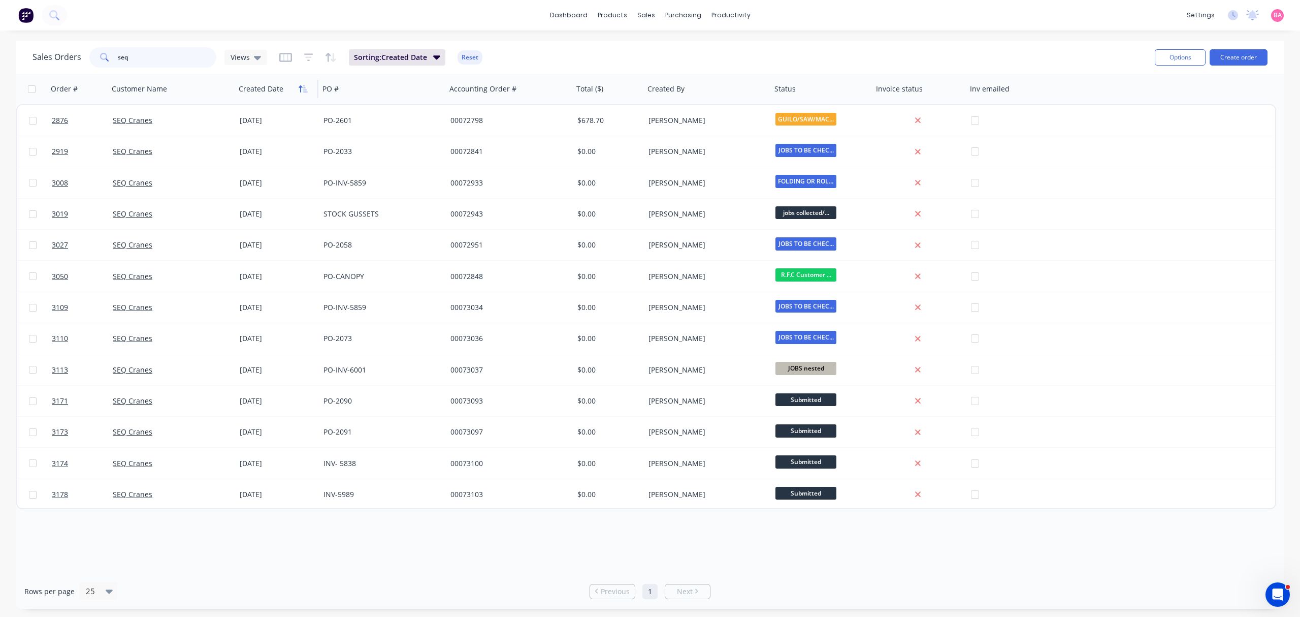
type input "seq"
click at [307, 88] on icon "button" at bounding box center [303, 89] width 9 height 8
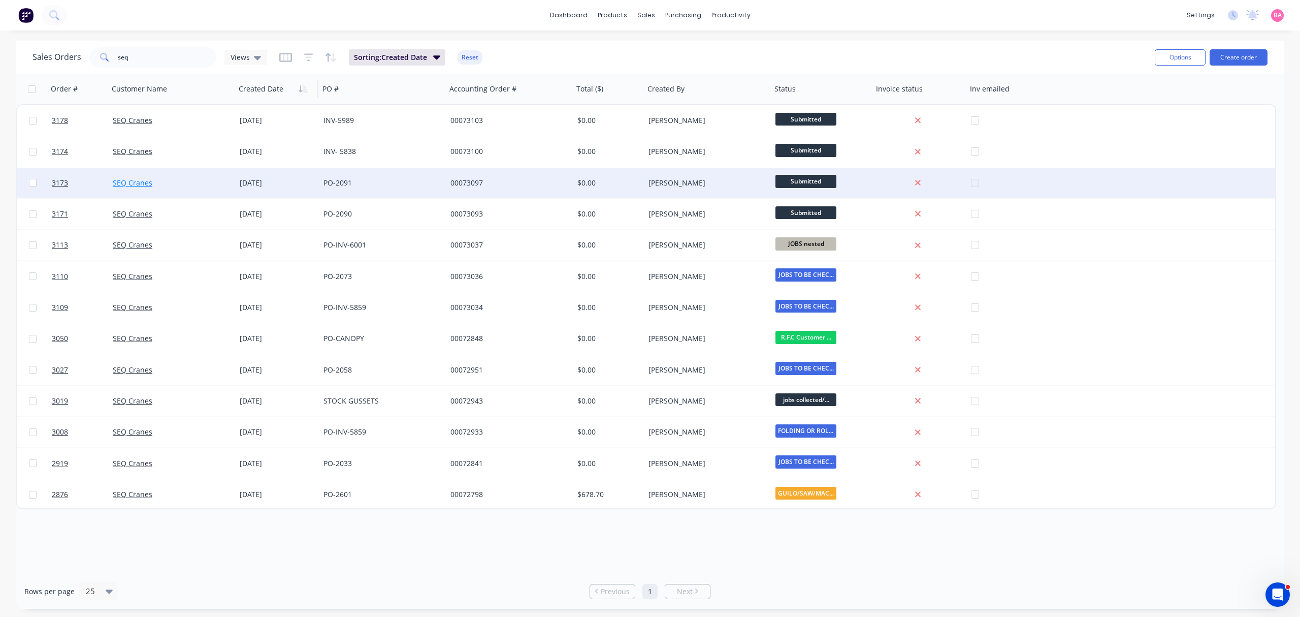
click at [126, 179] on link "SEQ Cranes" at bounding box center [133, 183] width 40 height 10
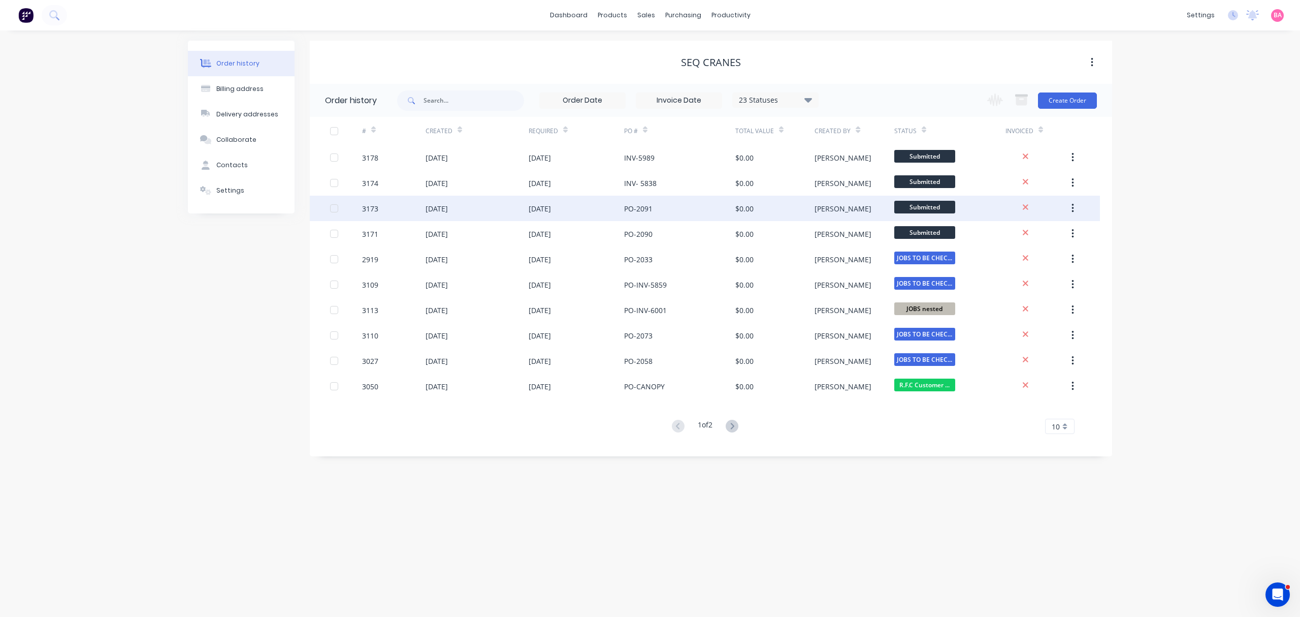
click at [377, 206] on div "3173" at bounding box center [370, 208] width 16 height 11
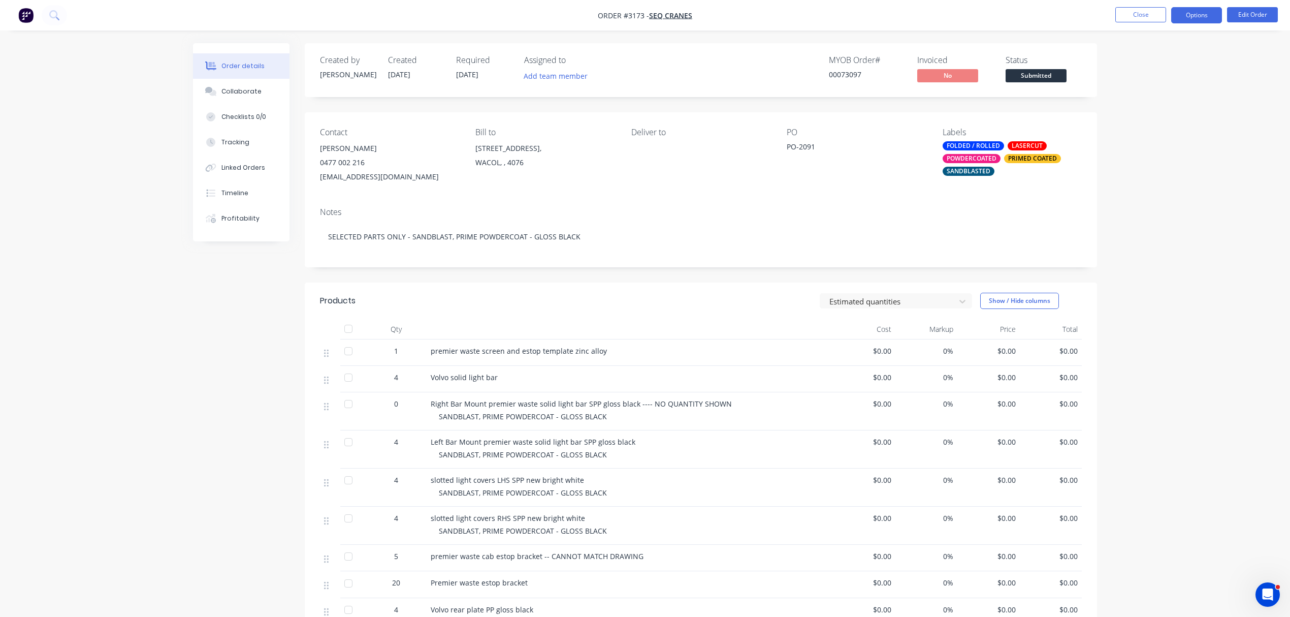
click at [1189, 9] on button "Options" at bounding box center [1196, 15] width 51 height 16
click at [1156, 101] on div "Order Confirmation" at bounding box center [1165, 102] width 93 height 15
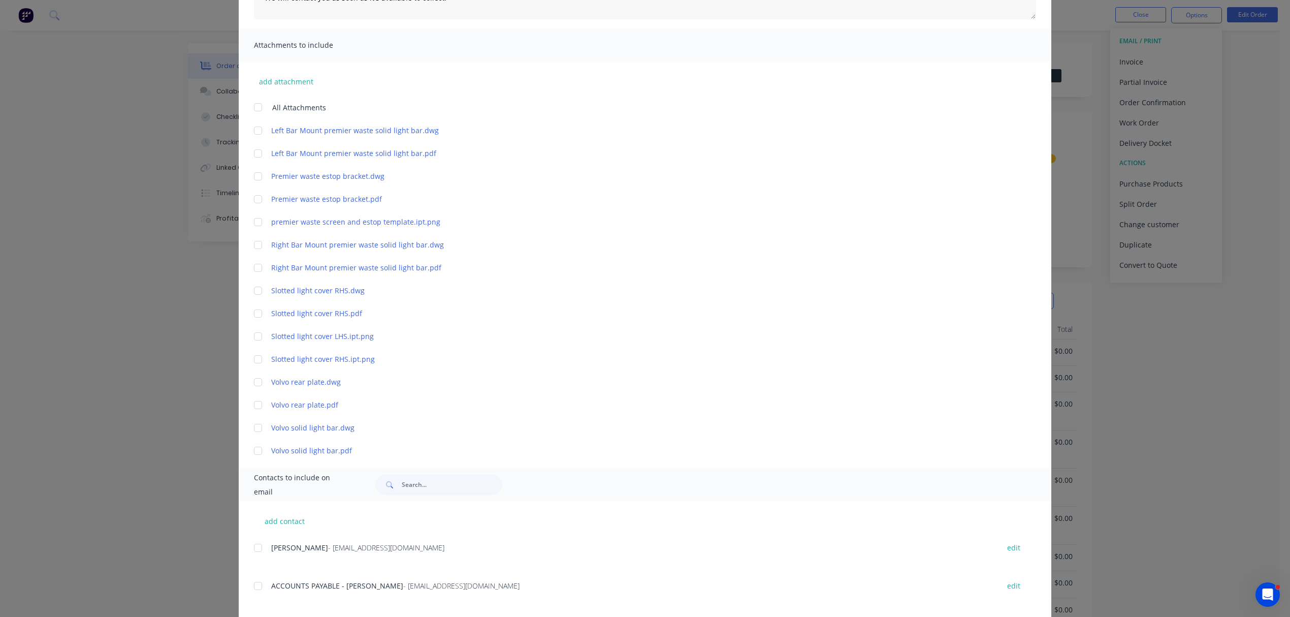
scroll to position [248, 0]
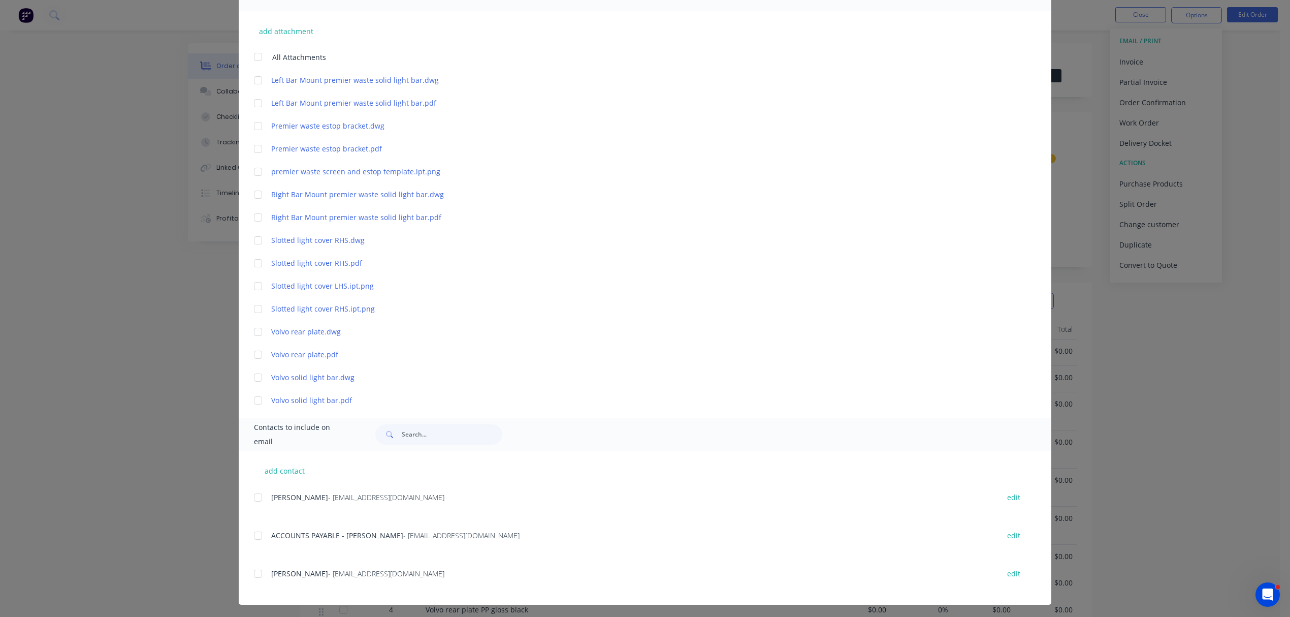
click at [253, 498] on div at bounding box center [258, 497] width 20 height 20
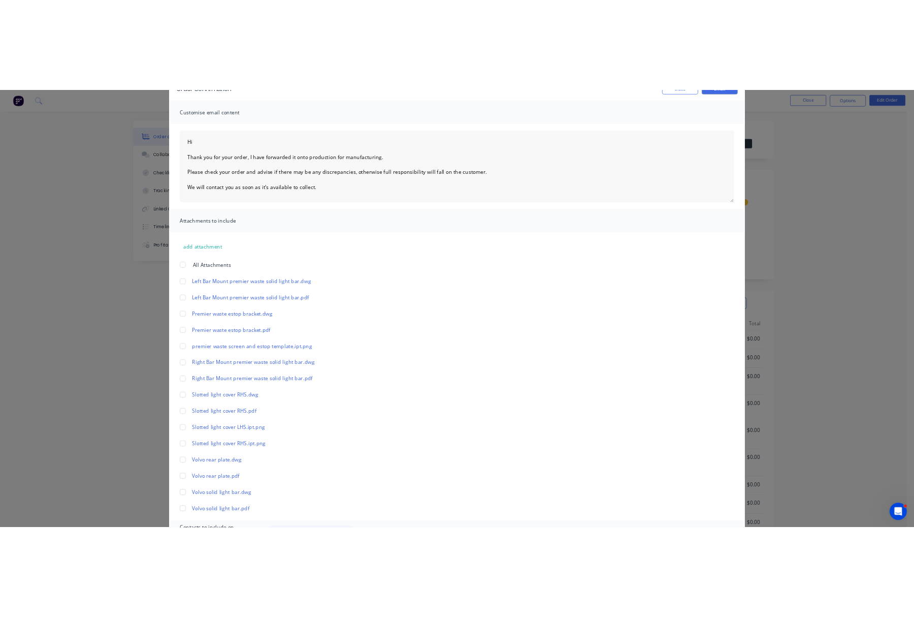
scroll to position [0, 0]
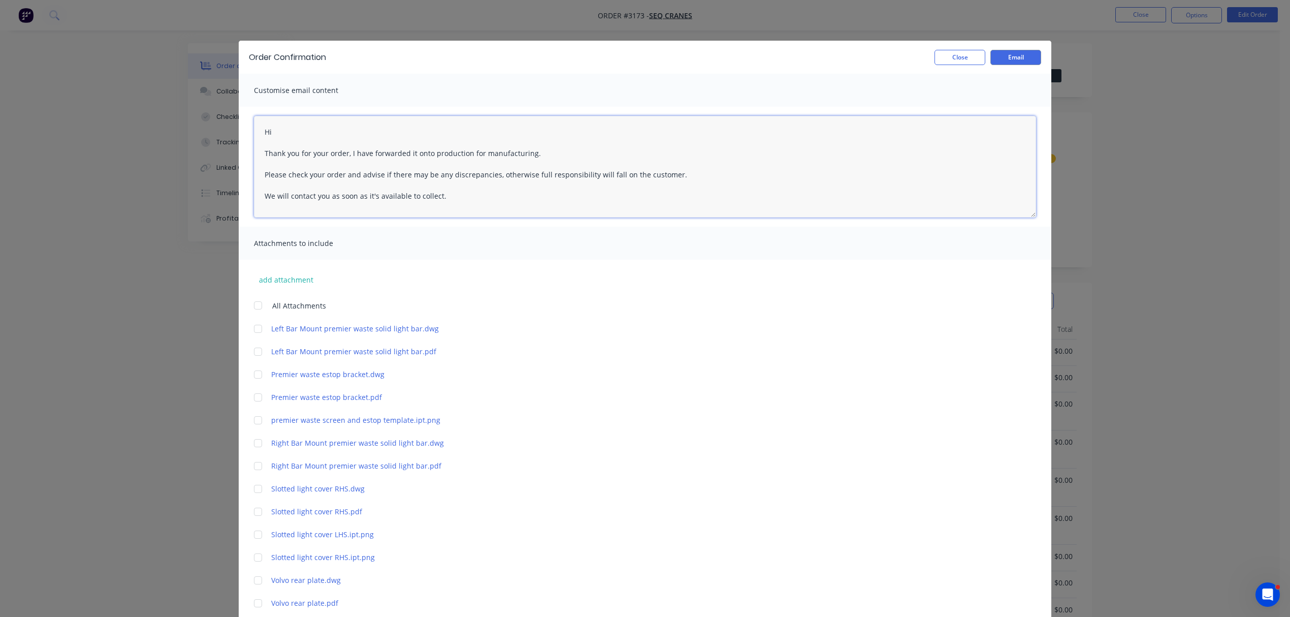
click at [283, 126] on textarea "Hi Thank you for your order, I have forwarded it onto production for manufactur…" at bounding box center [645, 167] width 782 height 102
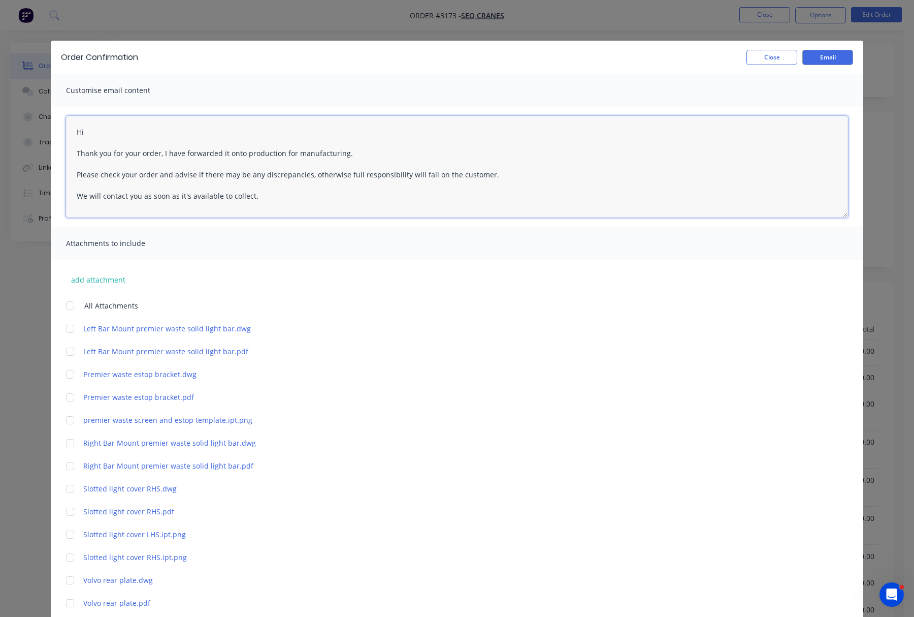
click at [175, 126] on textarea "Hi Thank you for your order, I have forwarded it onto production for manufactur…" at bounding box center [457, 167] width 782 height 102
type textarea "Hi Jade Thank you for your order, I have forwarded it onto production for manuf…"
click at [833, 58] on button "Email" at bounding box center [827, 57] width 51 height 15
click at [775, 54] on button "Close" at bounding box center [772, 57] width 51 height 15
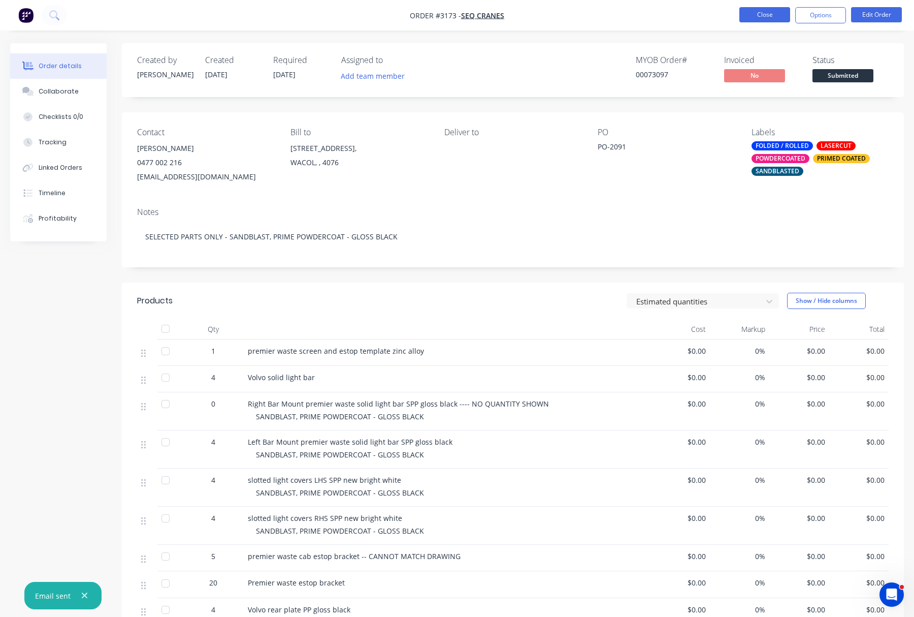
click at [775, 15] on button "Close" at bounding box center [764, 14] width 51 height 15
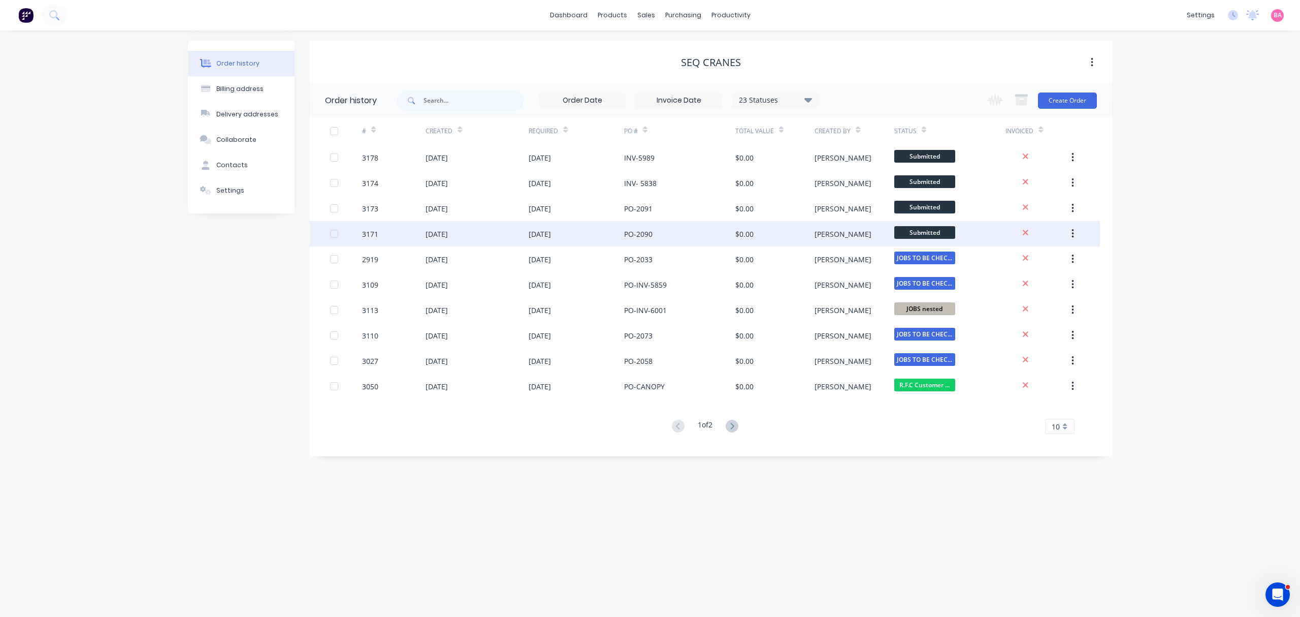
click at [366, 235] on div "3171" at bounding box center [370, 234] width 16 height 11
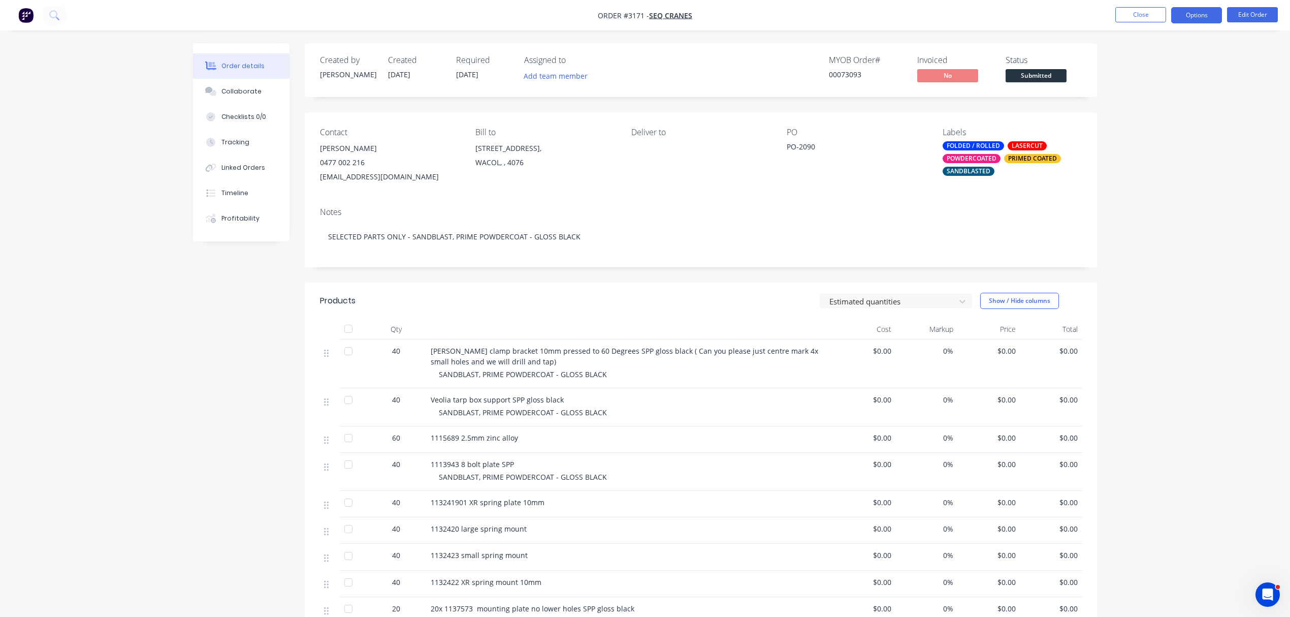
click at [1203, 17] on button "Options" at bounding box center [1196, 15] width 51 height 16
click at [1168, 101] on div "Order Confirmation" at bounding box center [1165, 102] width 93 height 15
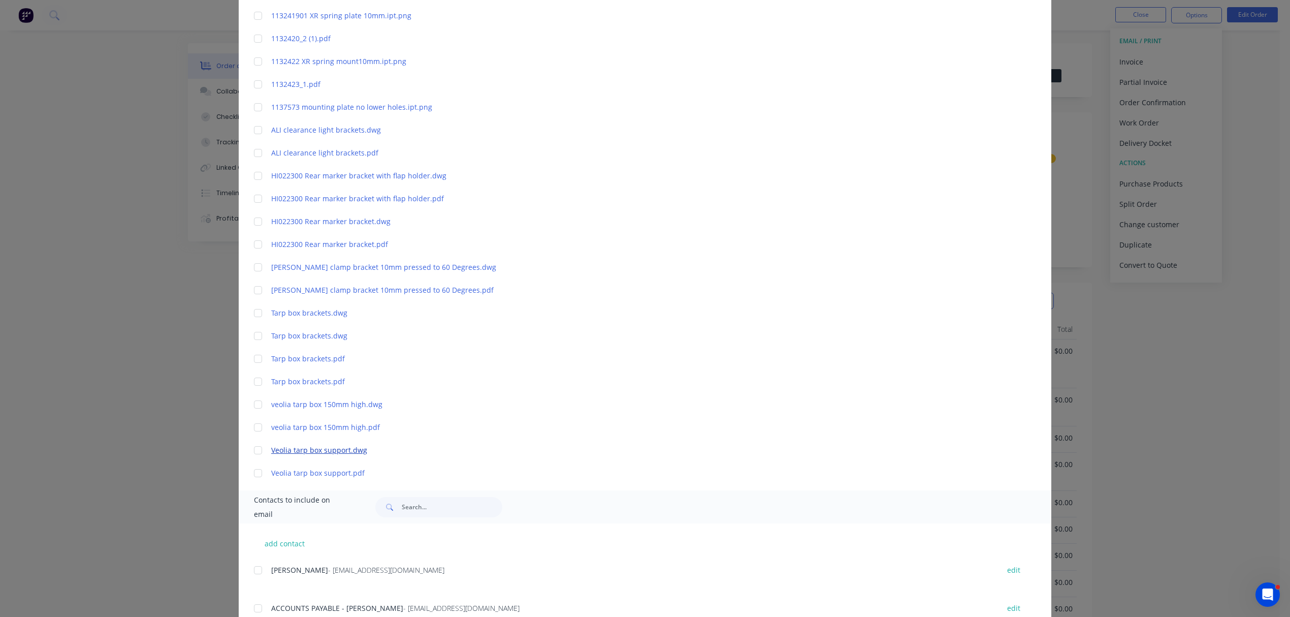
scroll to position [478, 0]
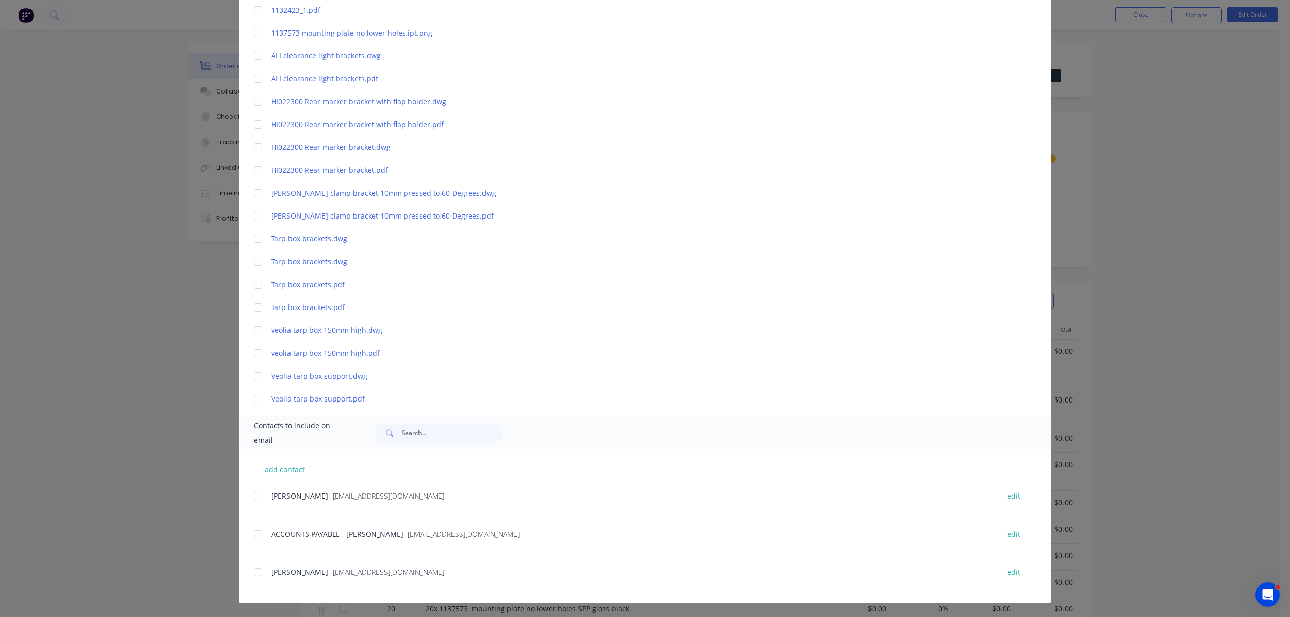
click at [251, 491] on div at bounding box center [258, 496] width 20 height 20
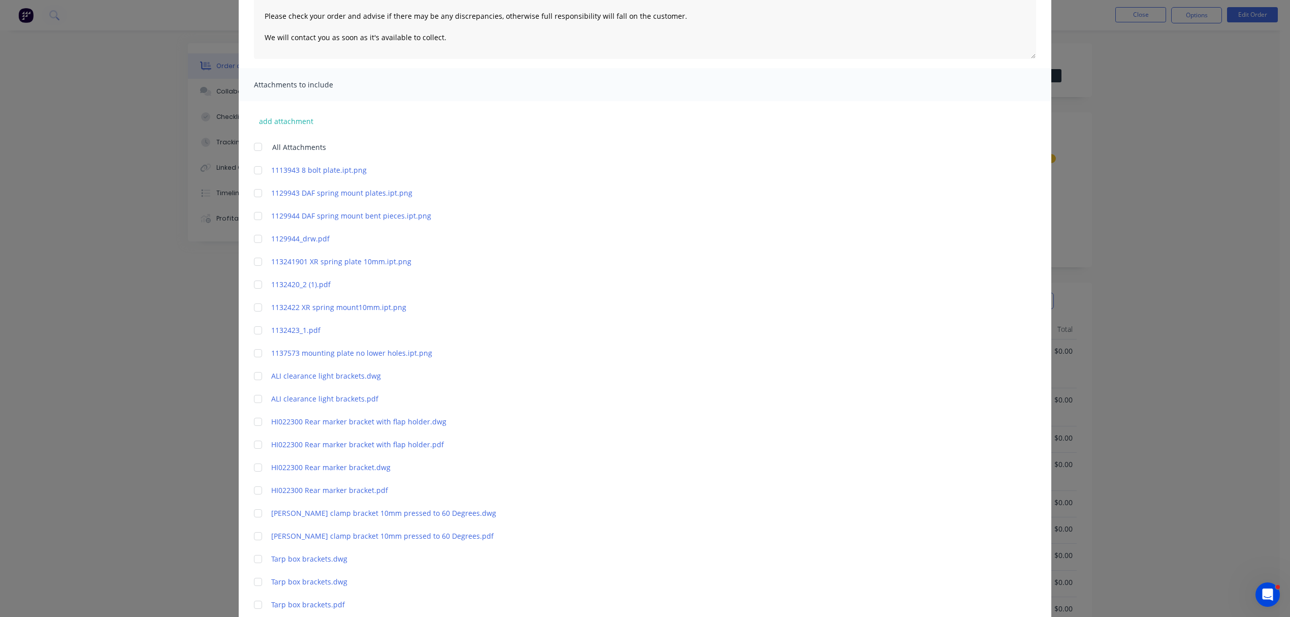
scroll to position [72, 0]
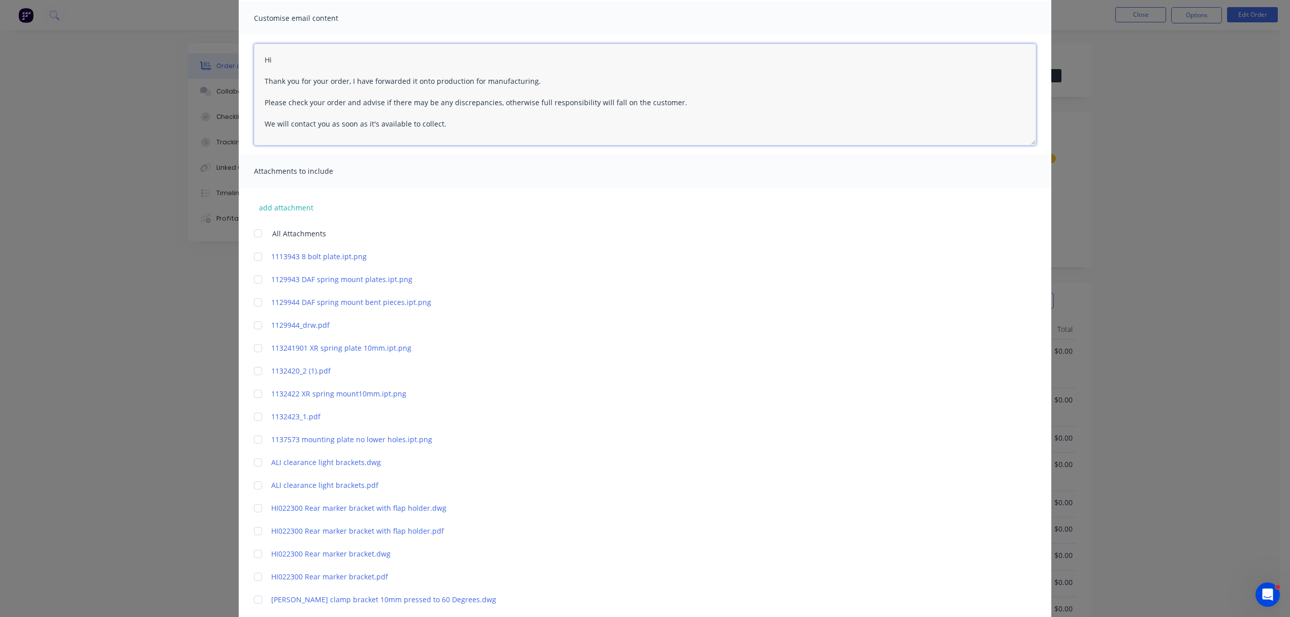
click at [286, 56] on textarea "Hi Thank you for your order, I have forwarded it onto production for manufactur…" at bounding box center [645, 95] width 782 height 102
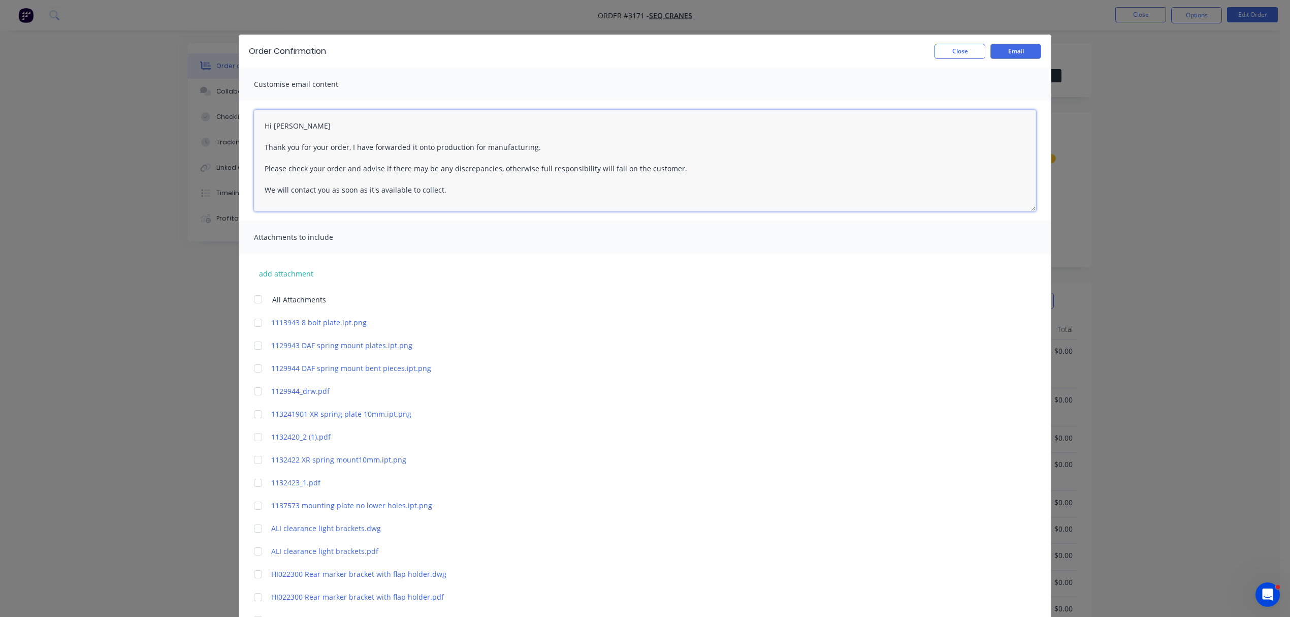
scroll to position [5, 0]
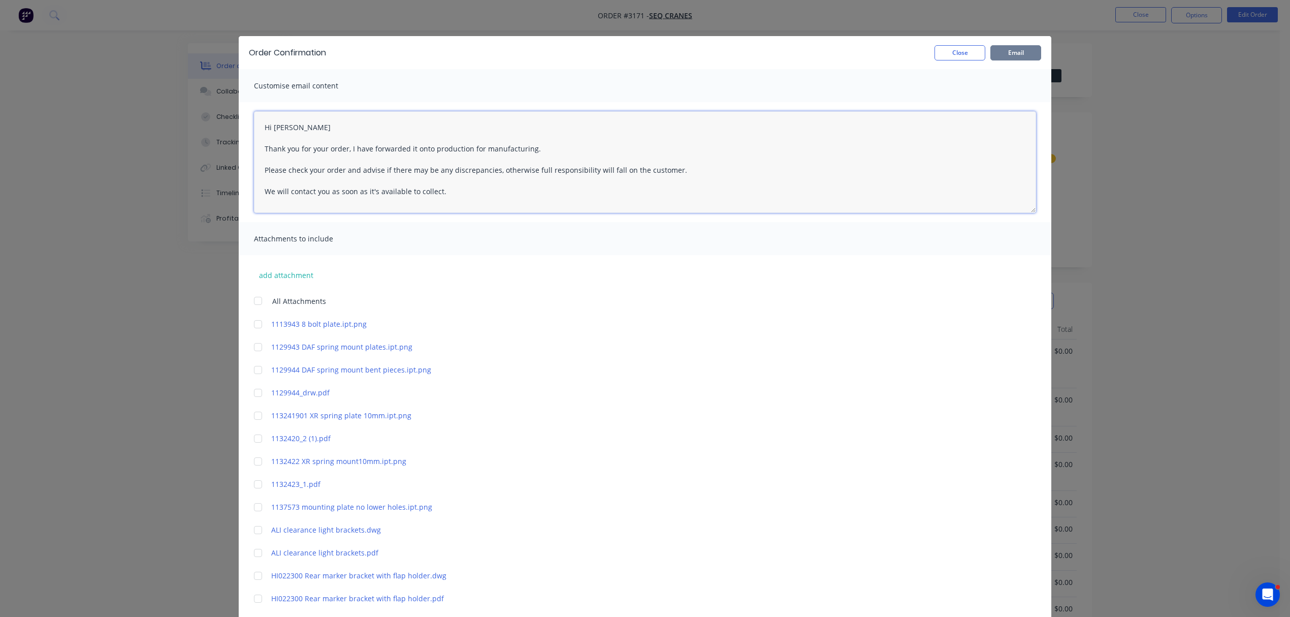
type textarea "Hi Jade Thank you for your order, I have forwarded it onto production for manuf…"
click at [1006, 53] on button "Email" at bounding box center [1015, 52] width 51 height 15
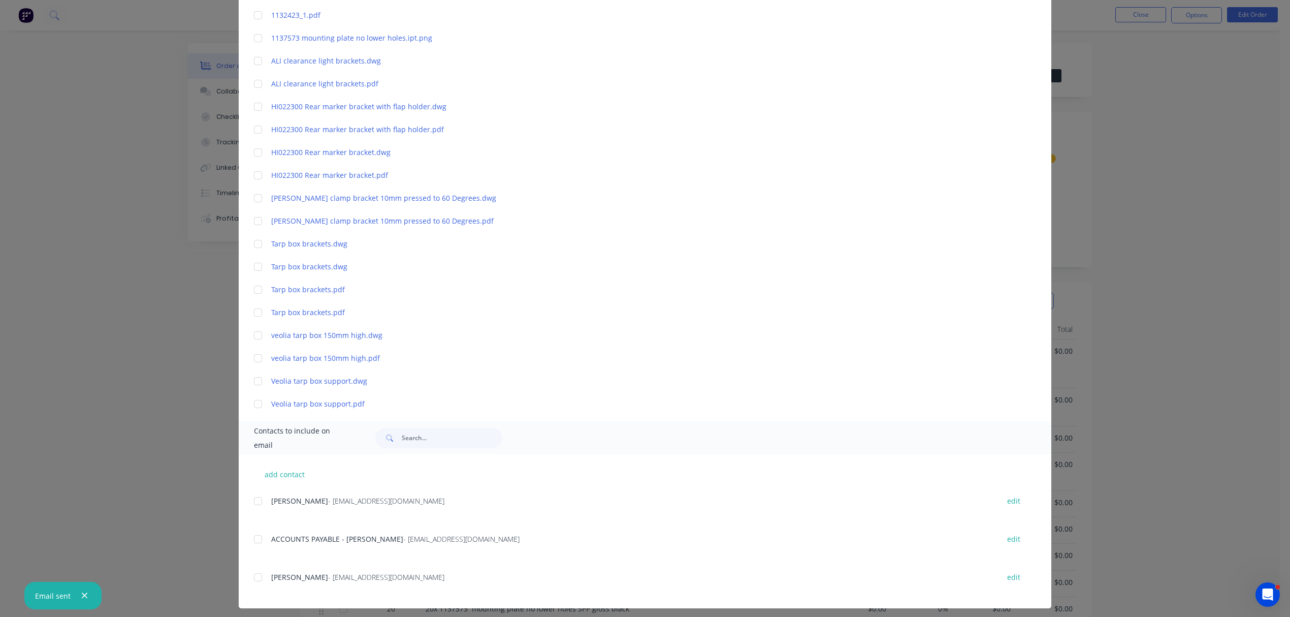
scroll to position [474, 0]
click at [252, 500] on div at bounding box center [258, 500] width 20 height 20
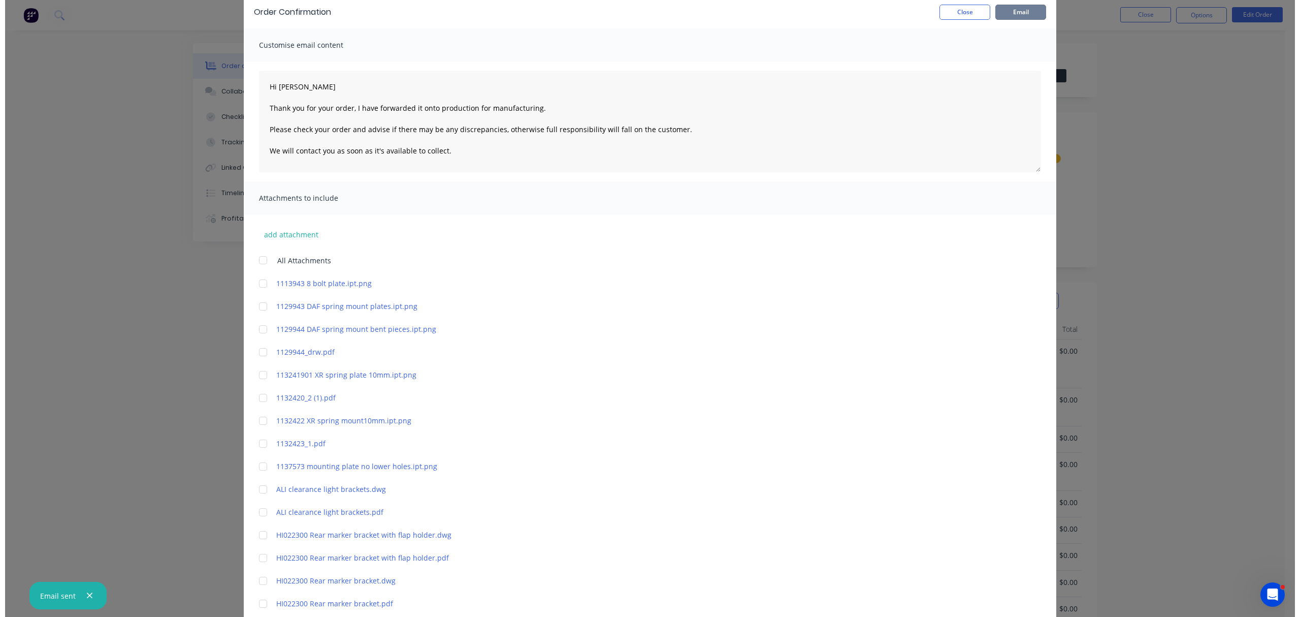
scroll to position [0, 0]
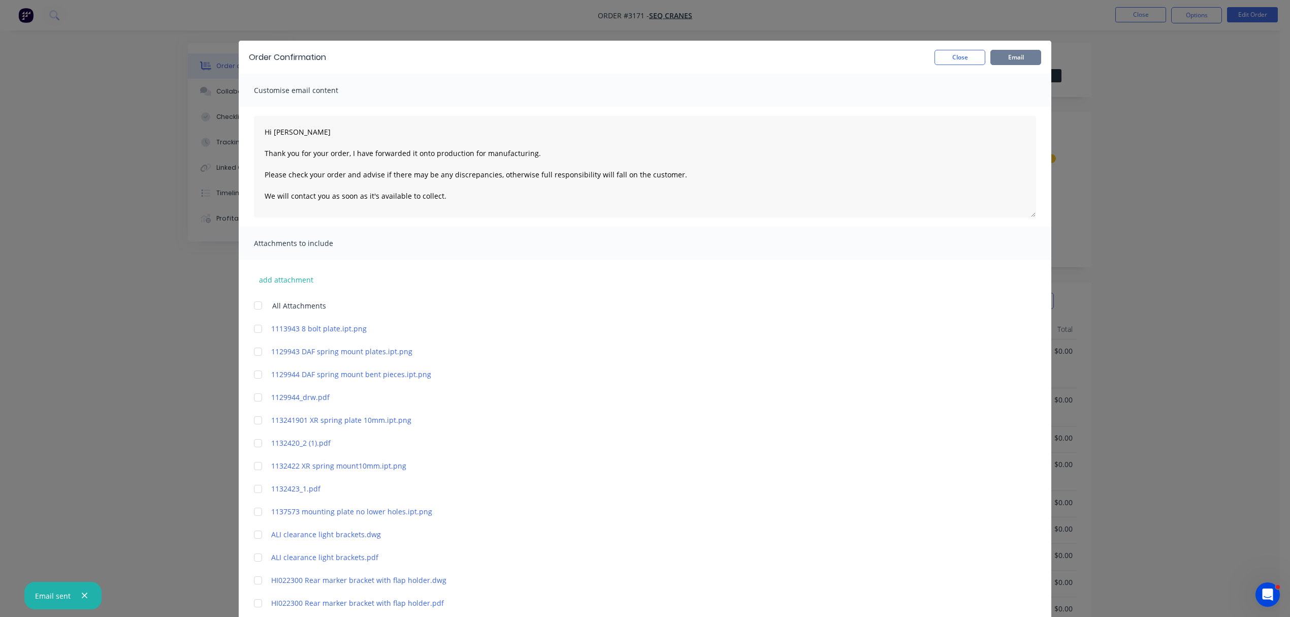
click at [1007, 54] on button "Email" at bounding box center [1015, 57] width 51 height 15
click at [954, 55] on button "Close" at bounding box center [960, 57] width 51 height 15
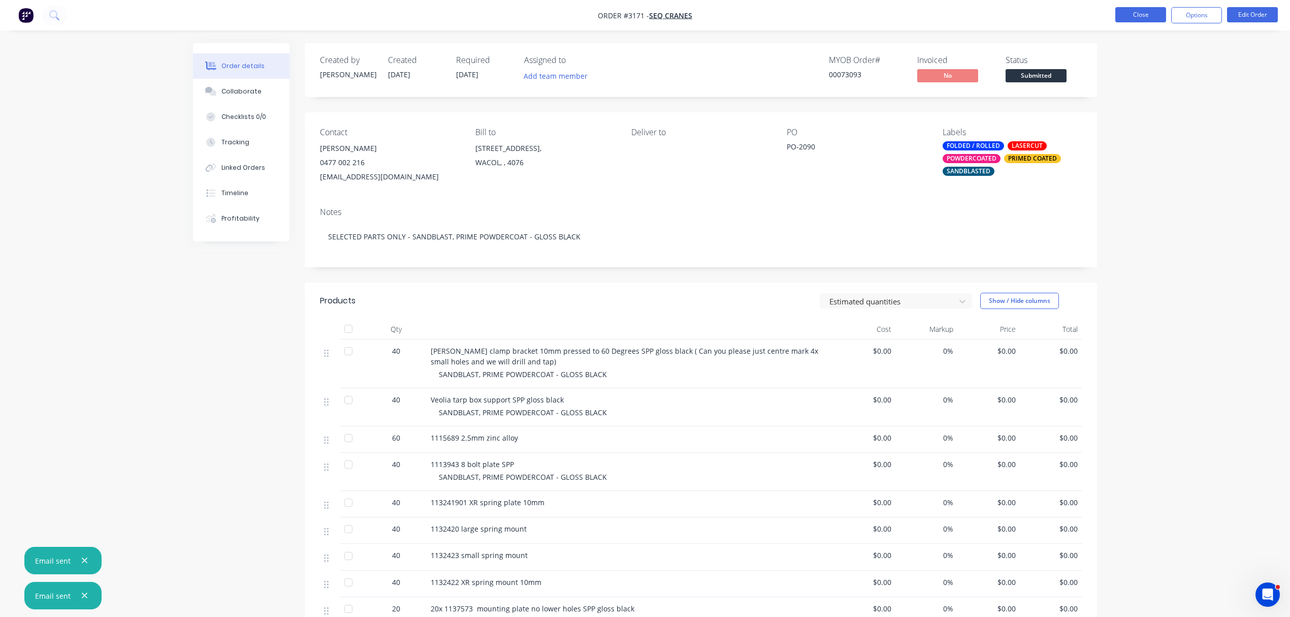
click at [1139, 13] on button "Close" at bounding box center [1140, 14] width 51 height 15
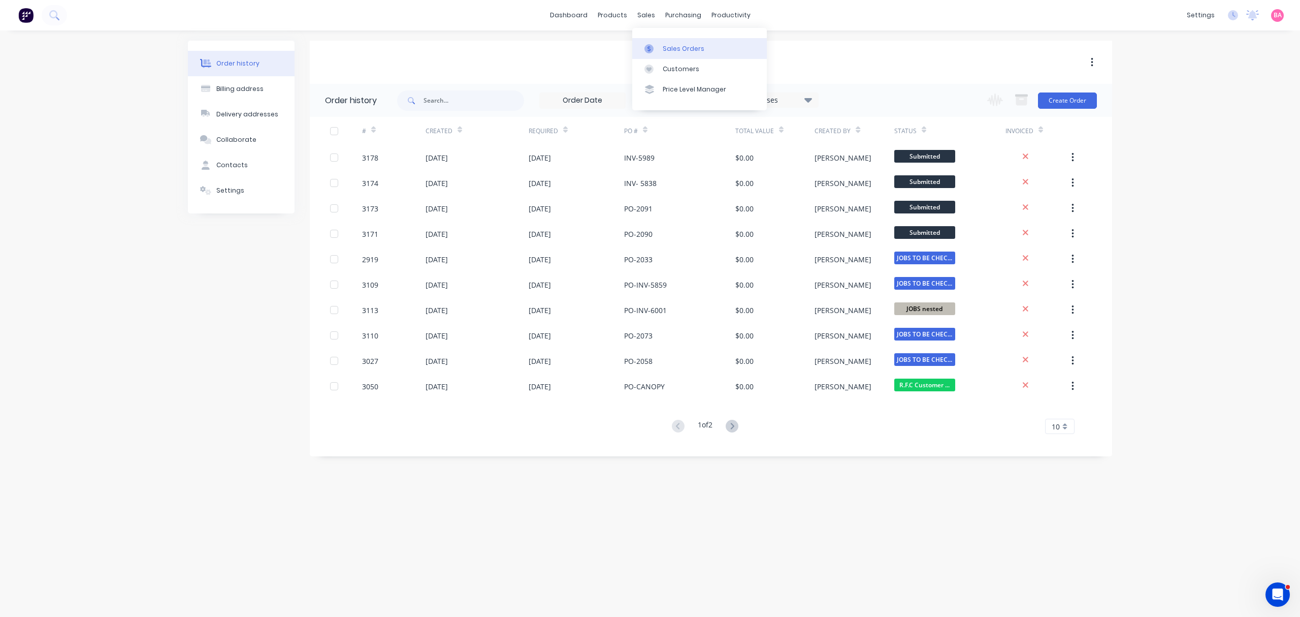
click at [675, 47] on div "Sales Orders" at bounding box center [684, 48] width 42 height 9
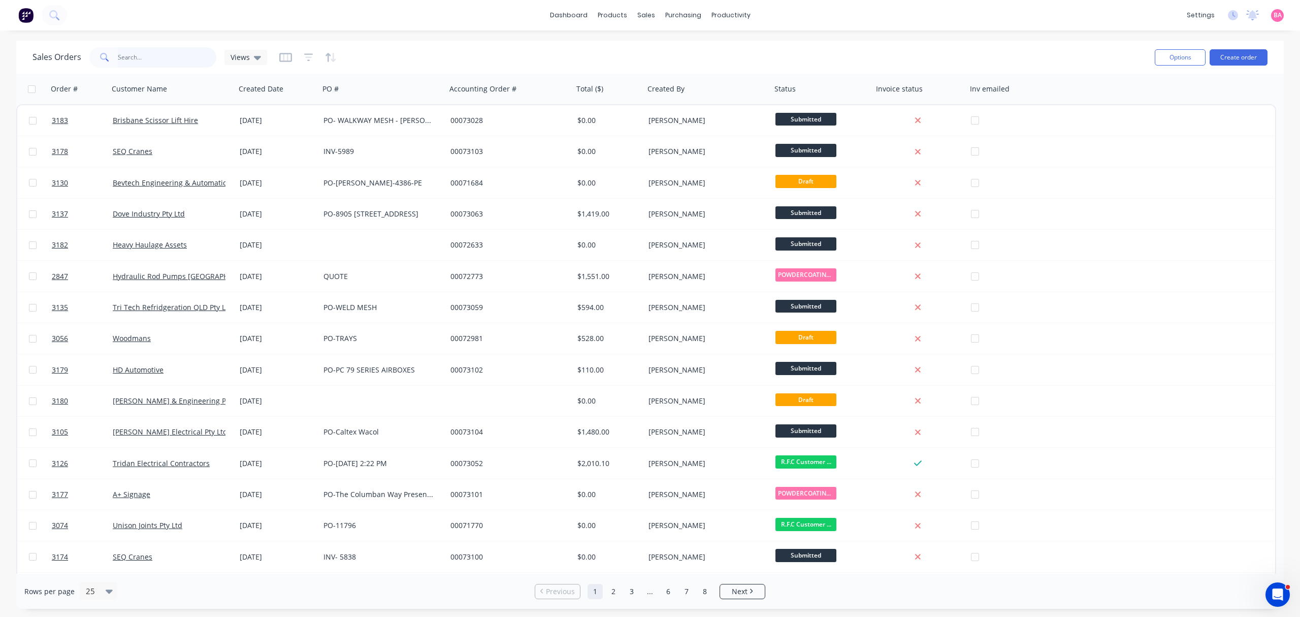
click at [164, 53] on input "text" at bounding box center [167, 57] width 99 height 20
type input "heavy haulage"
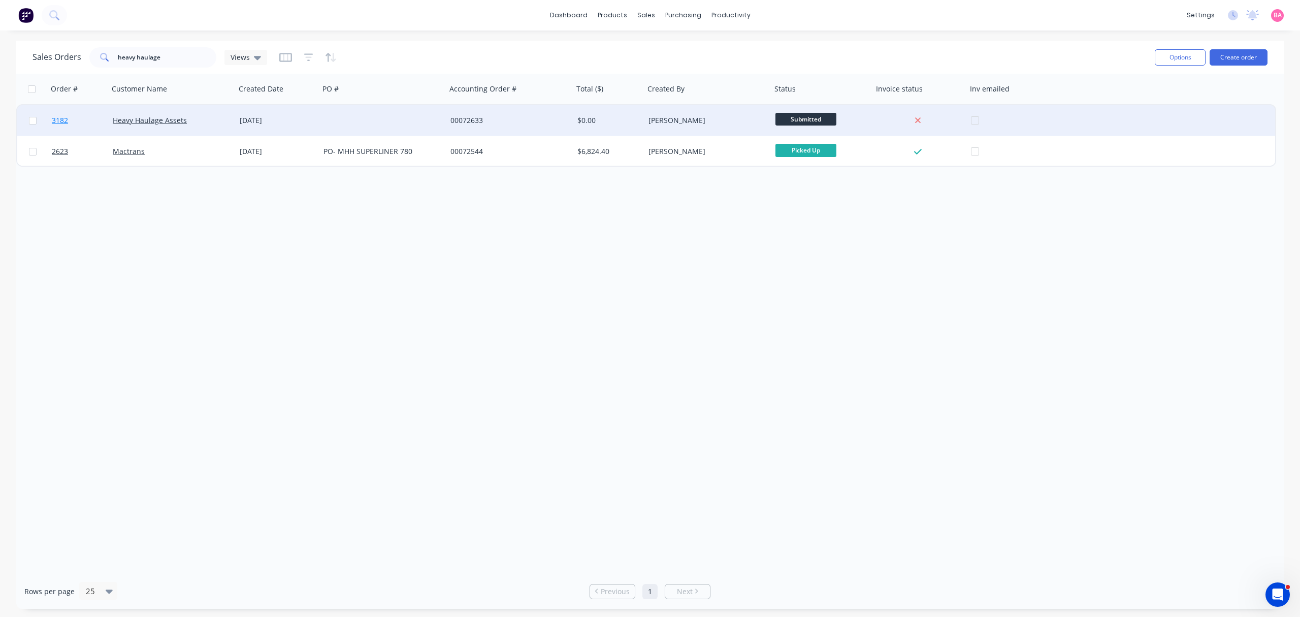
click at [57, 119] on span "3182" at bounding box center [60, 120] width 16 height 10
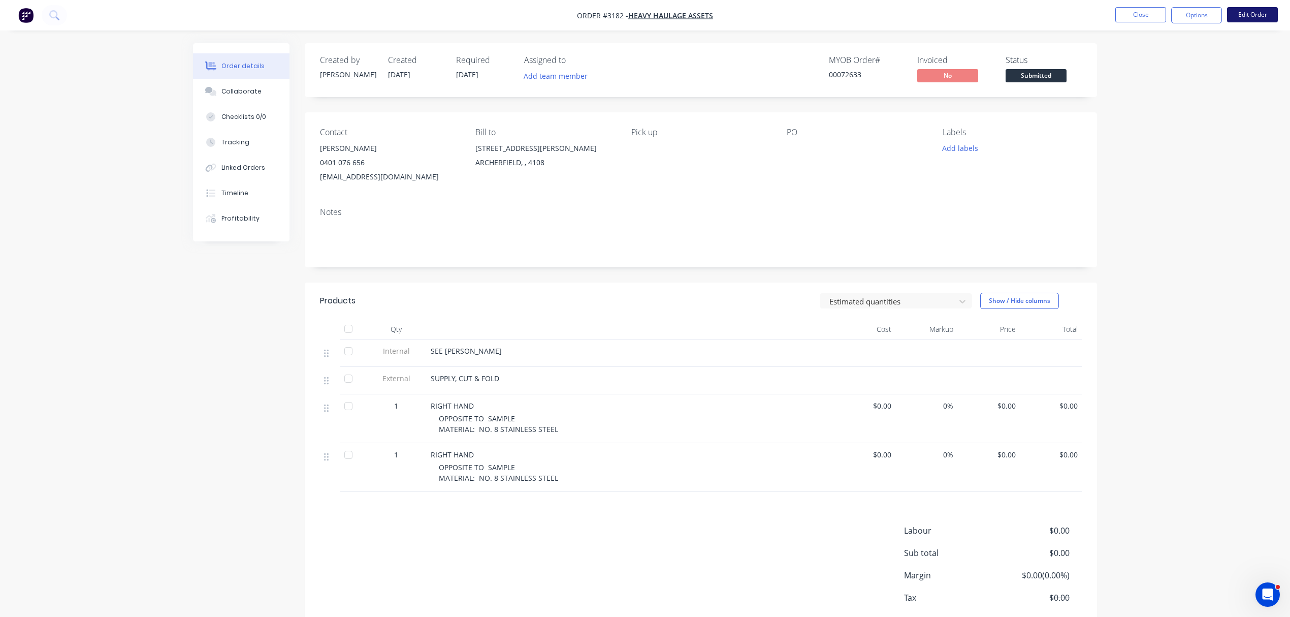
click at [1254, 11] on button "Edit Order" at bounding box center [1252, 14] width 51 height 15
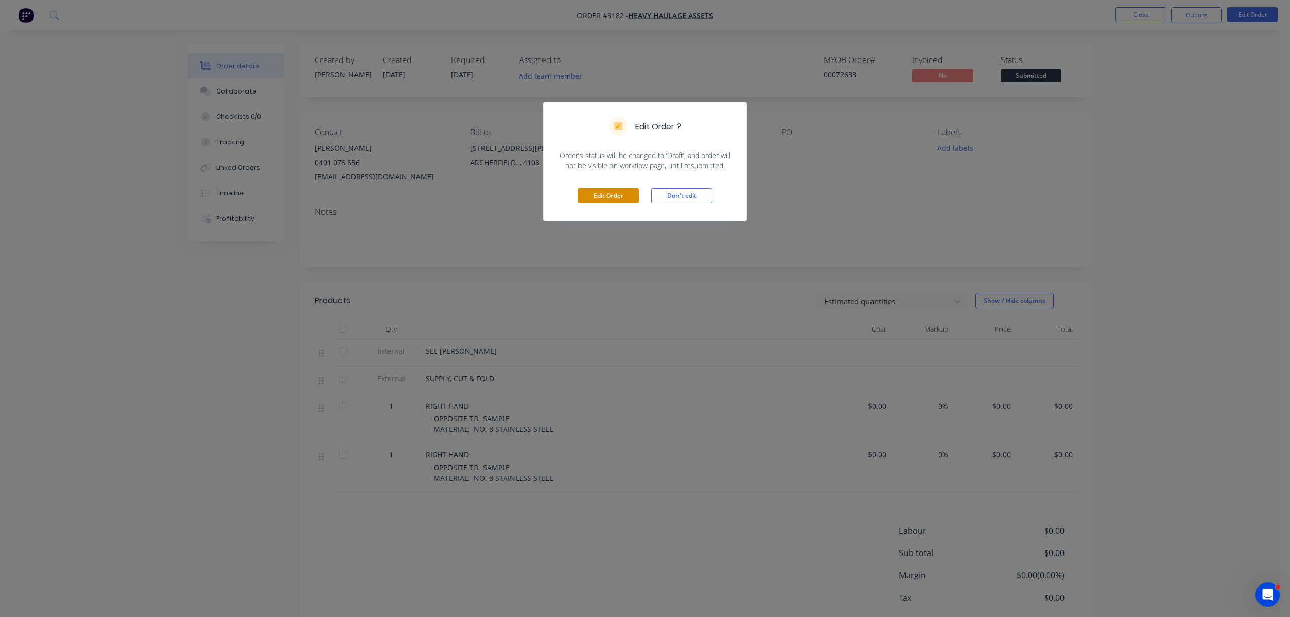
click at [604, 200] on button "Edit Order" at bounding box center [608, 195] width 61 height 15
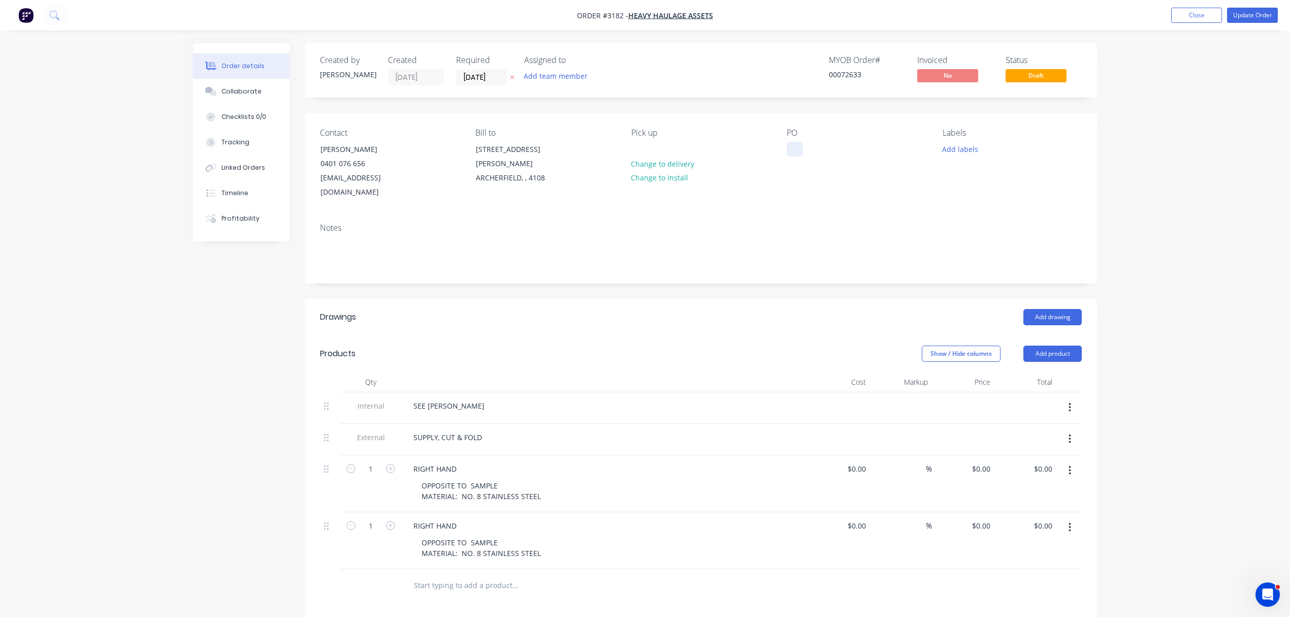
click at [795, 151] on div at bounding box center [795, 149] width 16 height 15
click at [244, 87] on div "Collaborate" at bounding box center [241, 91] width 40 height 9
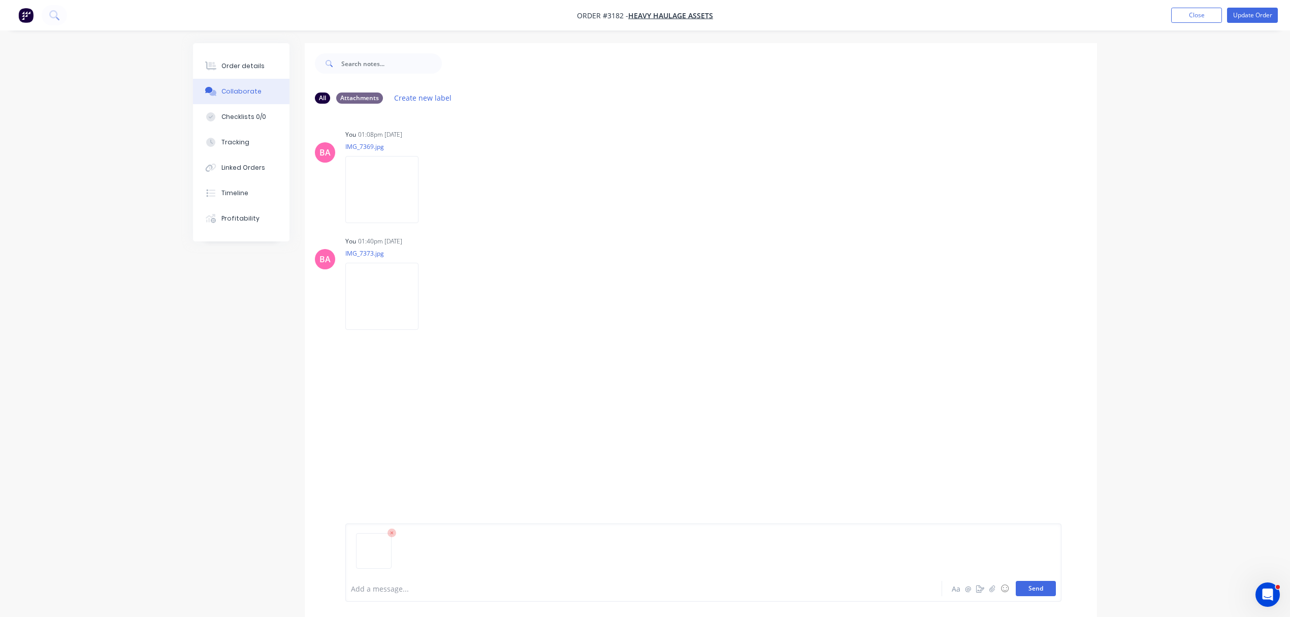
click at [1047, 588] on button "Send" at bounding box center [1036, 588] width 40 height 15
click at [1039, 588] on button "Send" at bounding box center [1036, 588] width 40 height 15
click at [247, 66] on div "Order details" at bounding box center [242, 65] width 43 height 9
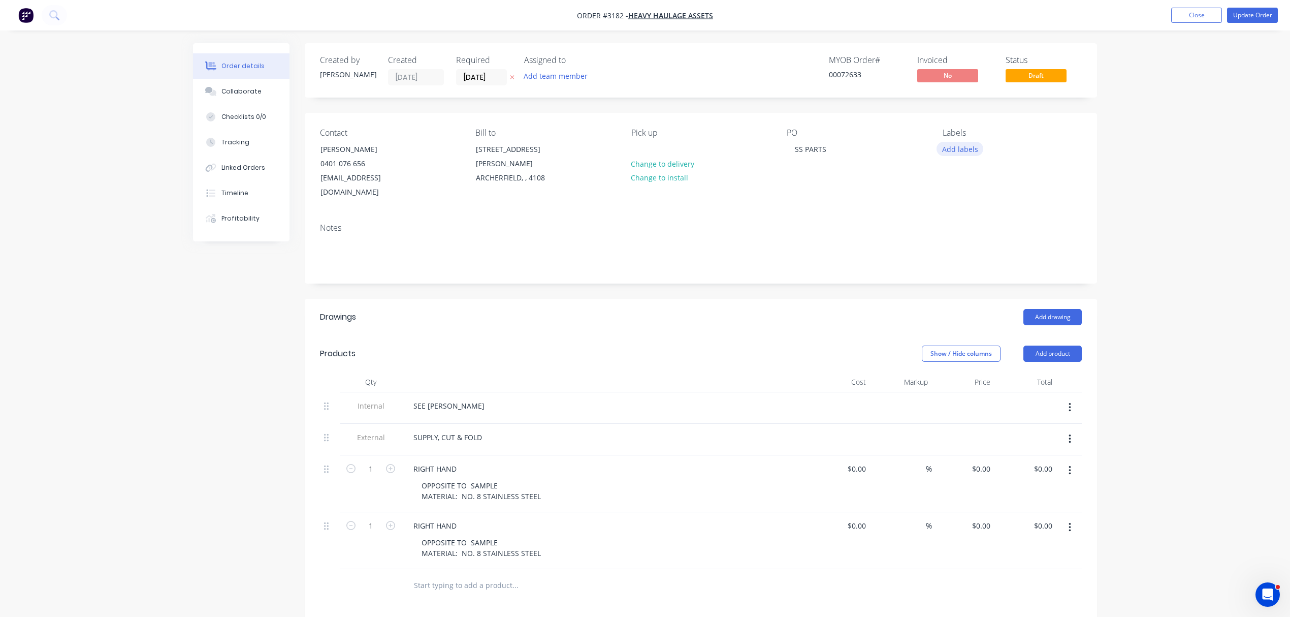
click at [963, 144] on button "Add labels" at bounding box center [960, 149] width 47 height 14
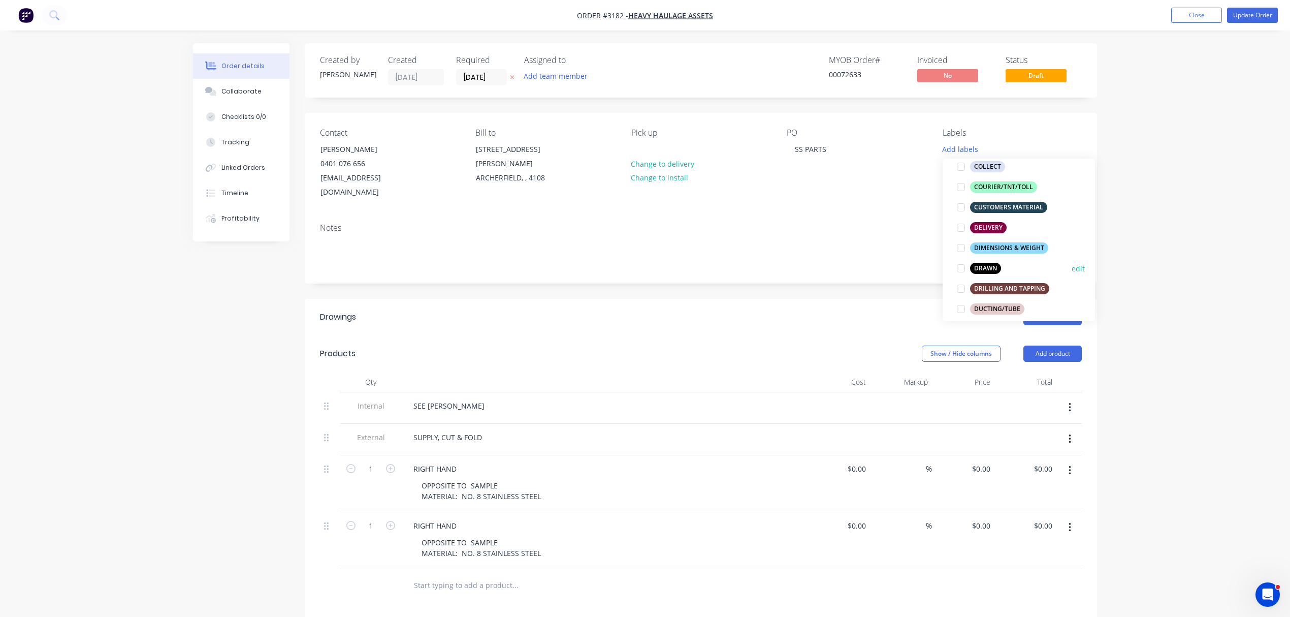
scroll to position [135, 0]
click at [985, 266] on div "DRAWN" at bounding box center [985, 267] width 31 height 11
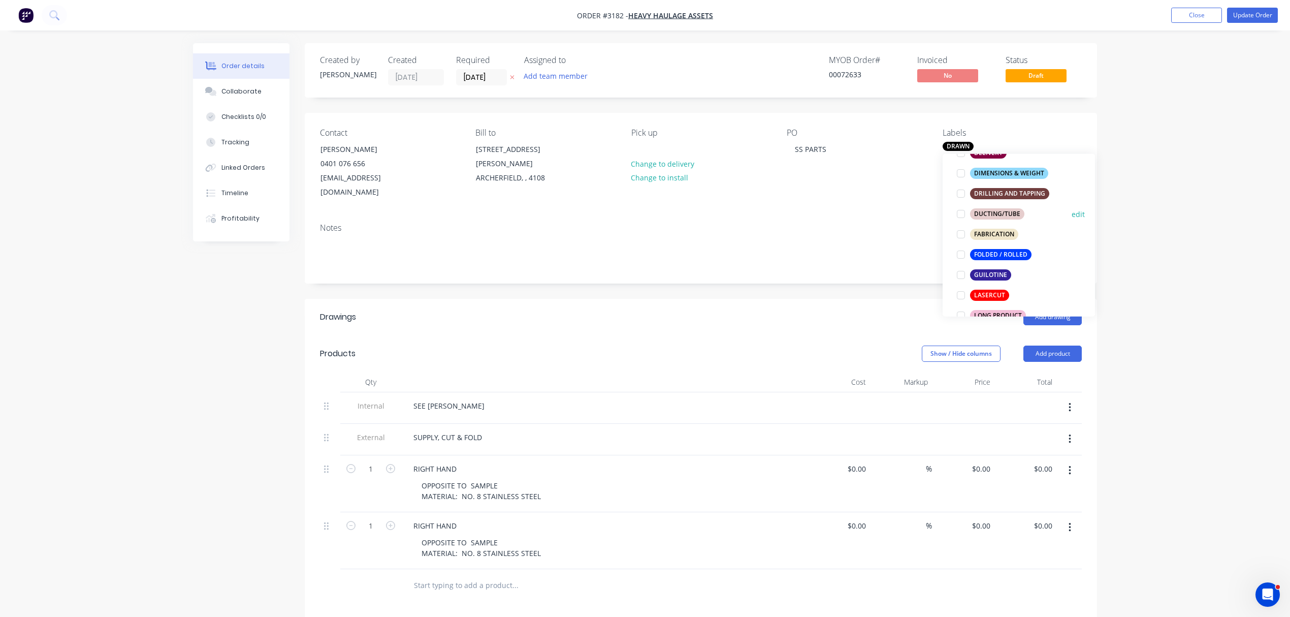
scroll to position [226, 0]
click at [994, 293] on div "LASERCUT" at bounding box center [989, 293] width 39 height 11
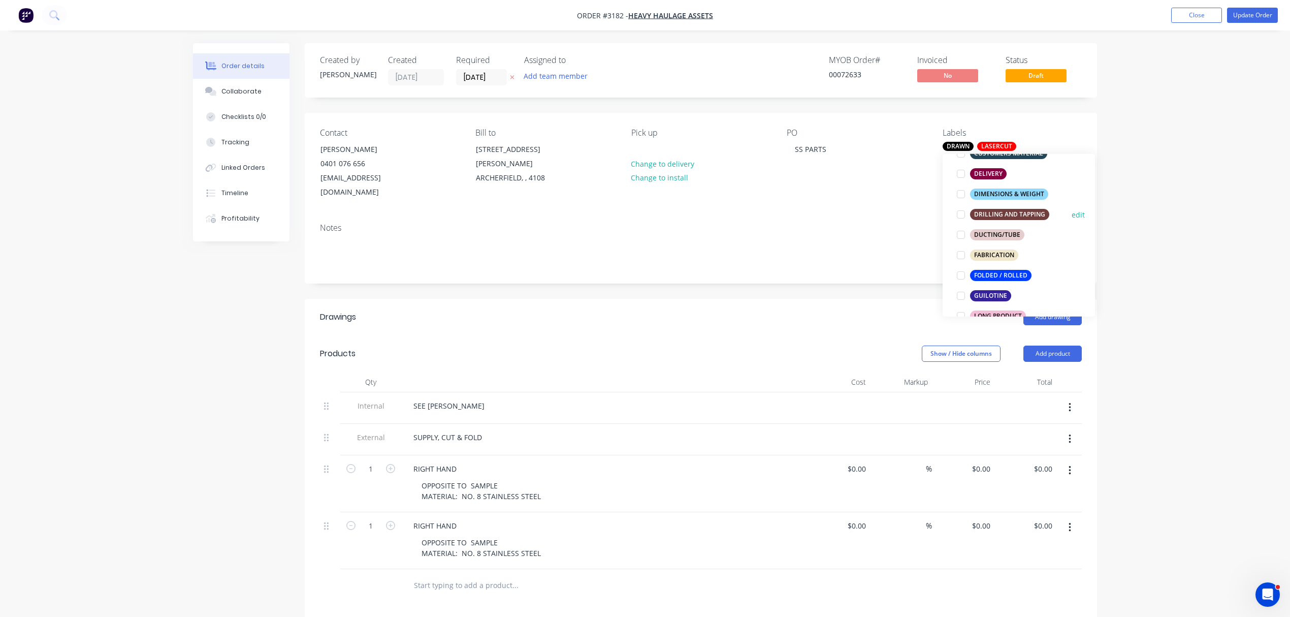
scroll to position [226, 0]
click at [1011, 269] on div "FOLDED / ROLLED" at bounding box center [1000, 273] width 61 height 11
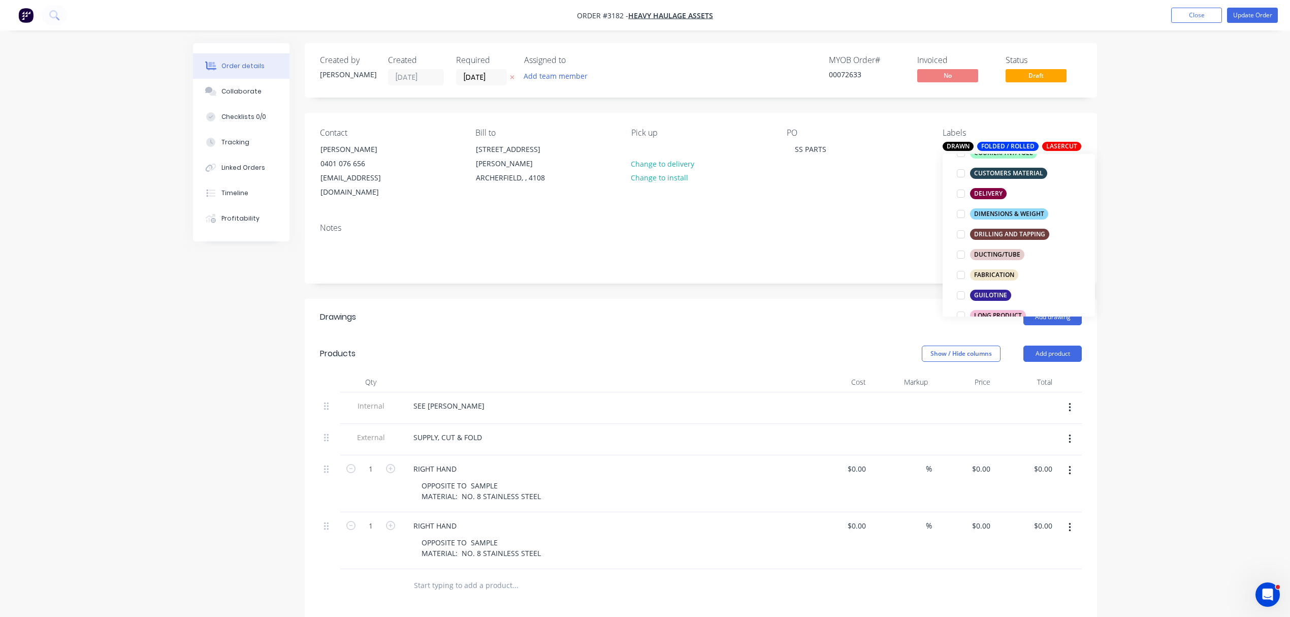
scroll to position [226, 0]
click at [1002, 272] on div "FABRICATION" at bounding box center [994, 273] width 48 height 11
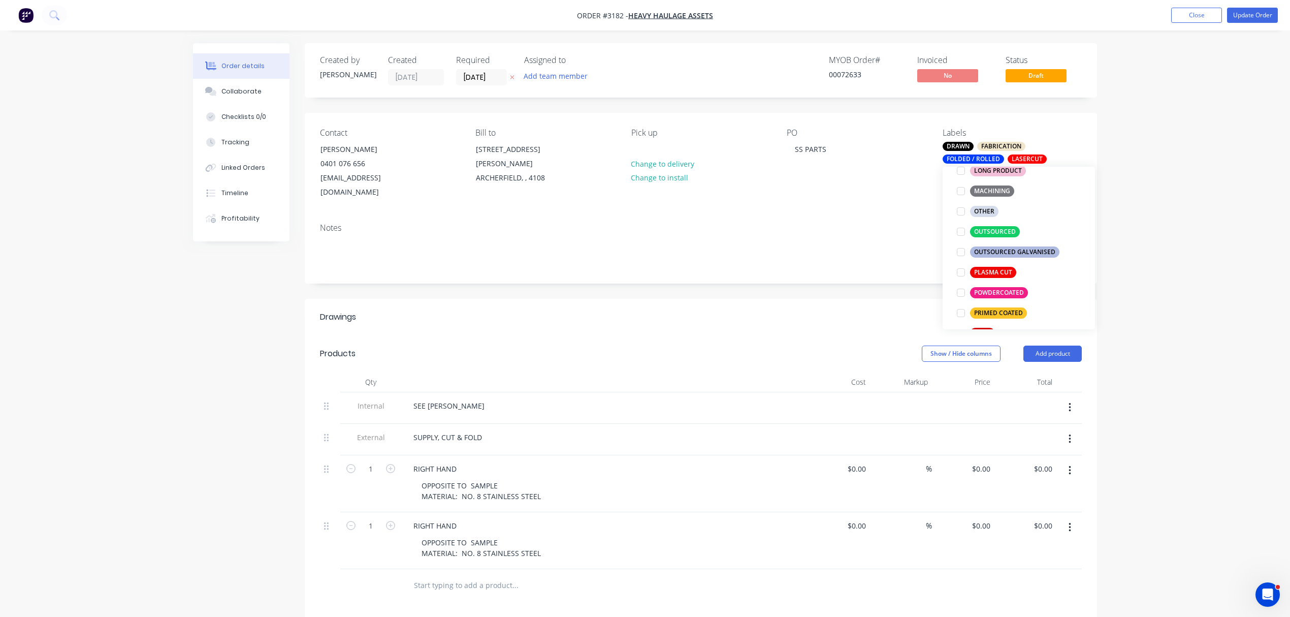
scroll to position [384, 0]
click at [963, 233] on div at bounding box center [961, 229] width 20 height 20
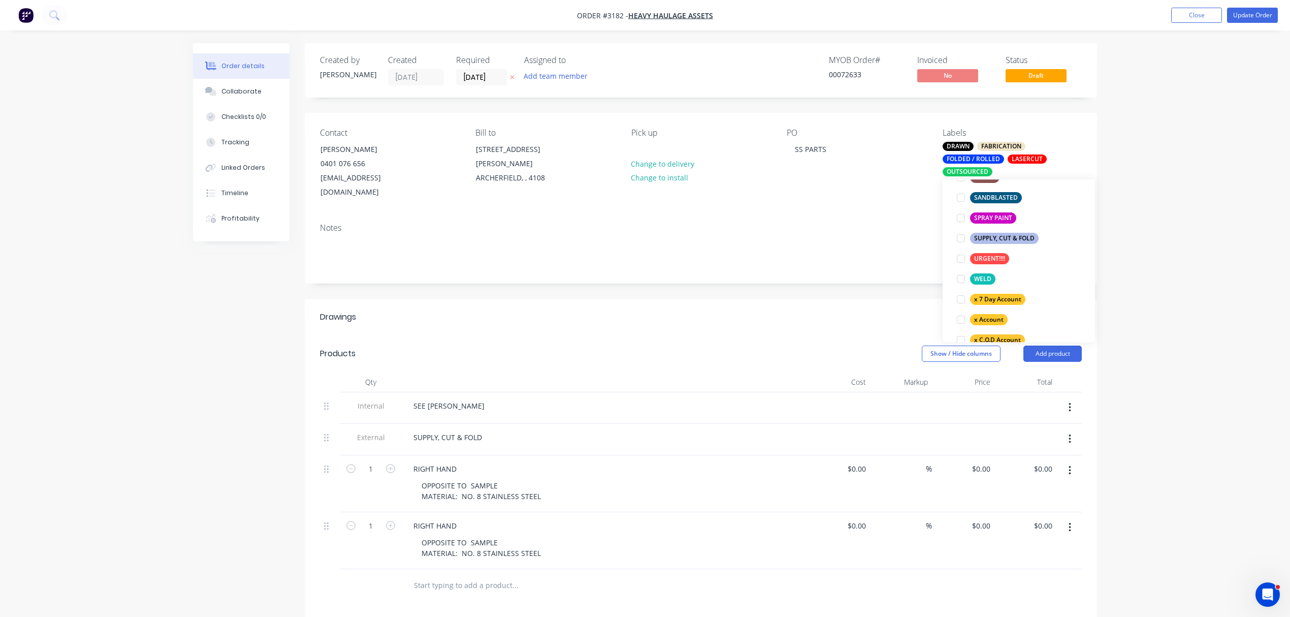
scroll to position [573, 0]
click at [998, 234] on div "SUPPLY, CUT & FOLD" at bounding box center [1004, 235] width 69 height 11
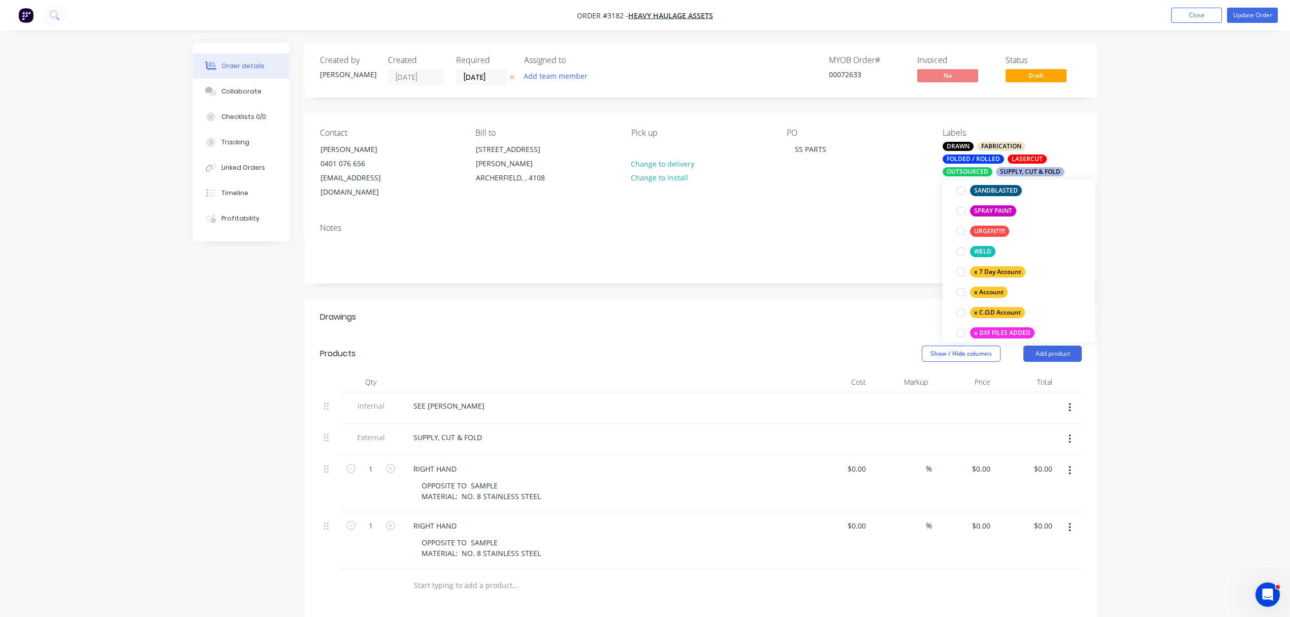
scroll to position [600, 0]
click at [984, 230] on div "URGENT!!!!" at bounding box center [989, 228] width 39 height 11
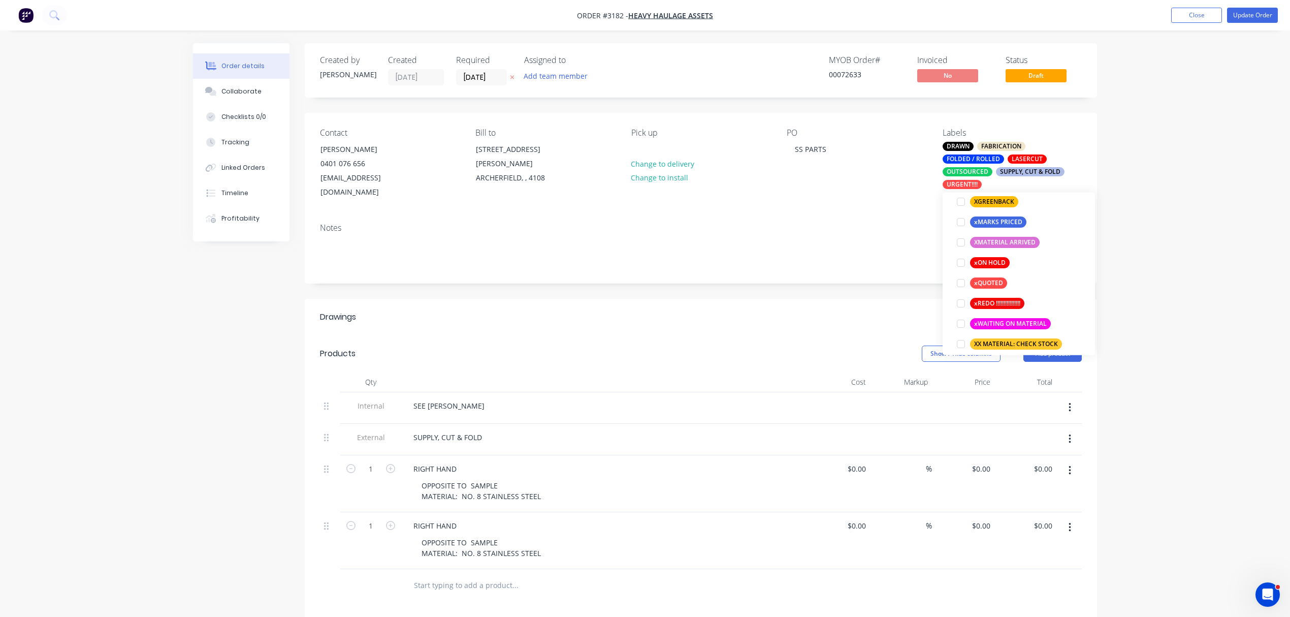
scroll to position [915, 0]
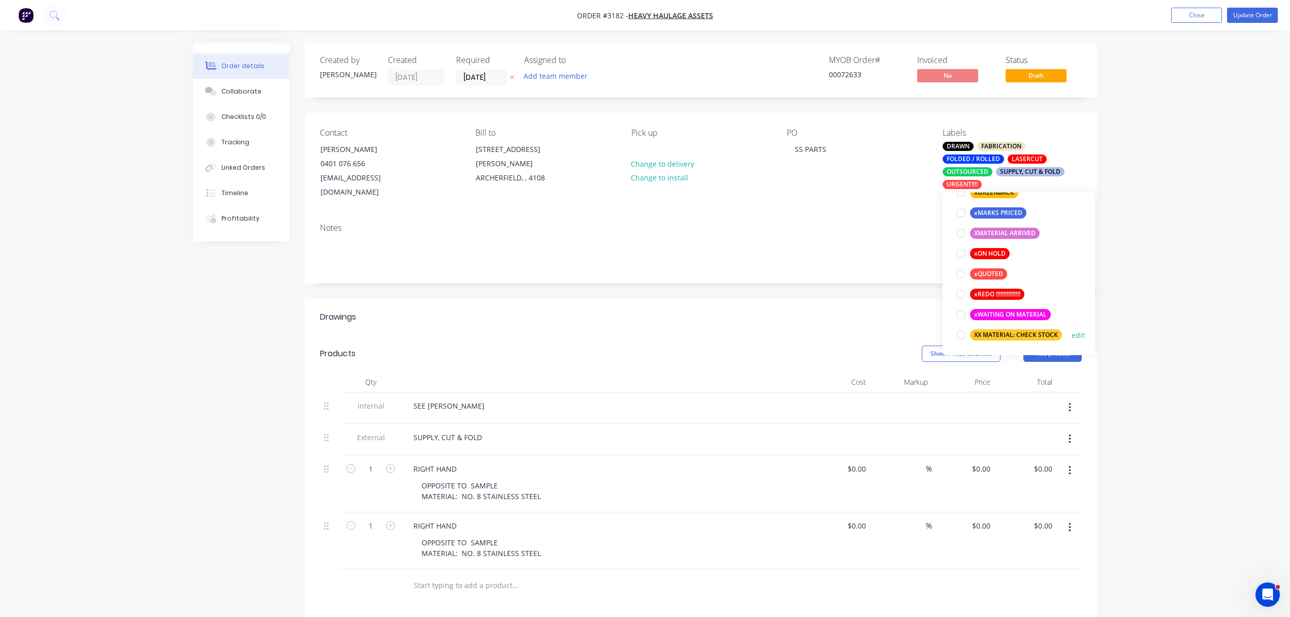
click at [1022, 334] on div "XX MATERIAL: CHECK STOCK" at bounding box center [1016, 334] width 92 height 11
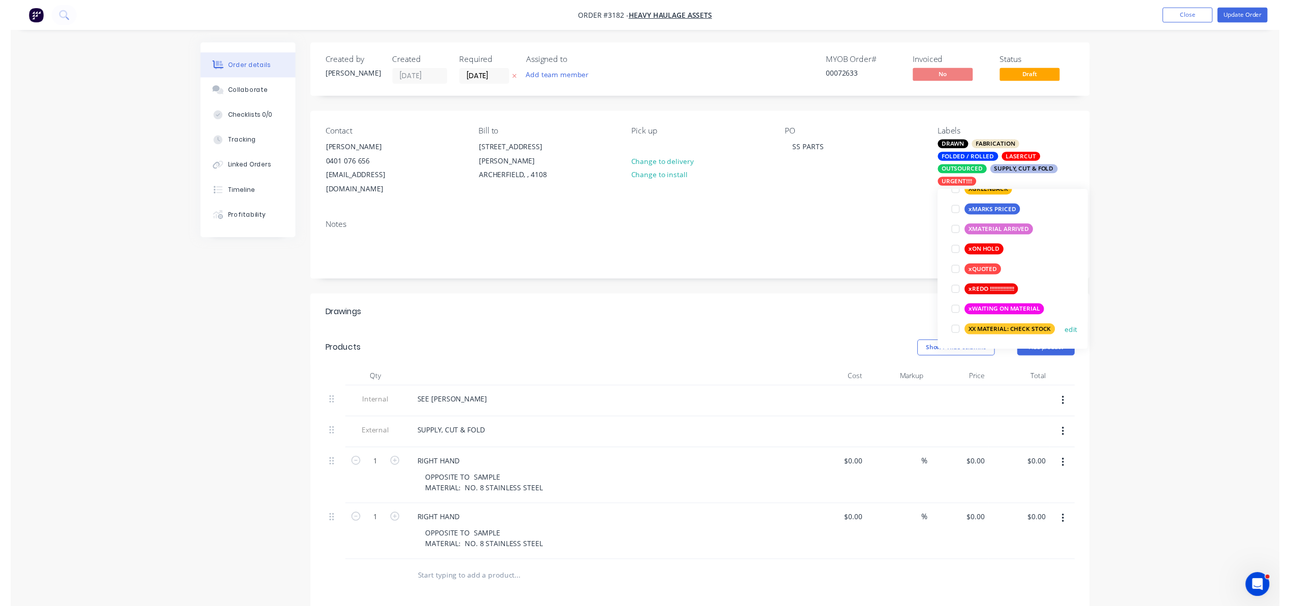
scroll to position [82, 0]
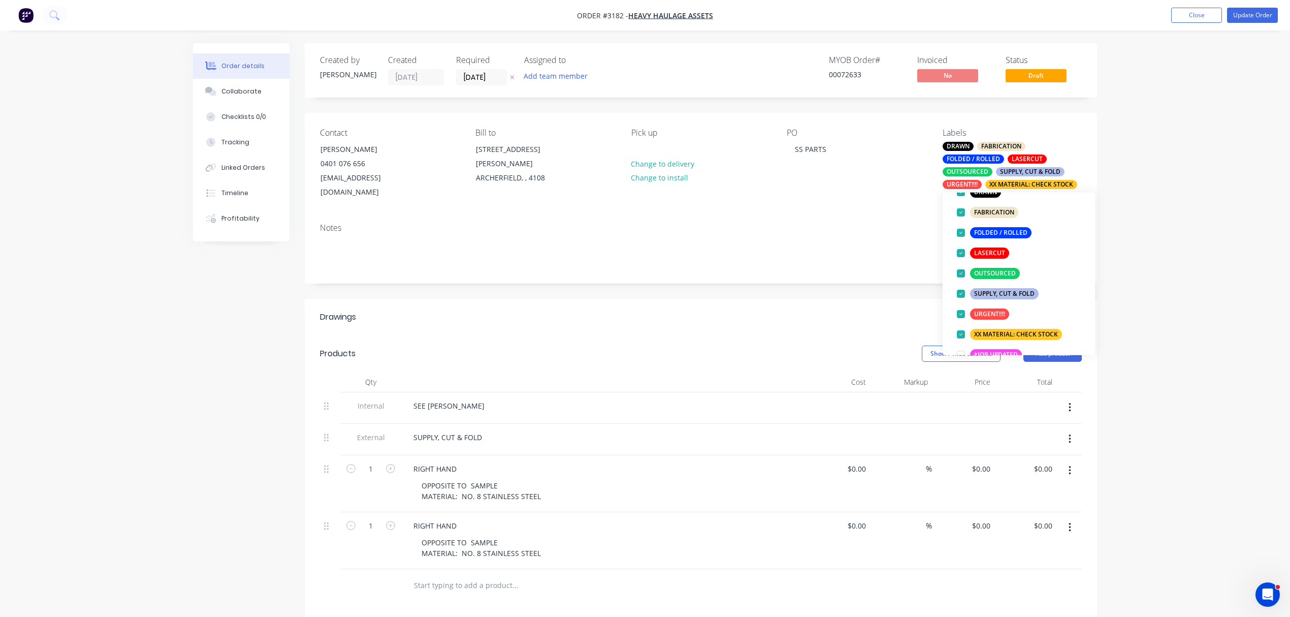
click at [829, 215] on div "Notes" at bounding box center [701, 249] width 792 height 68
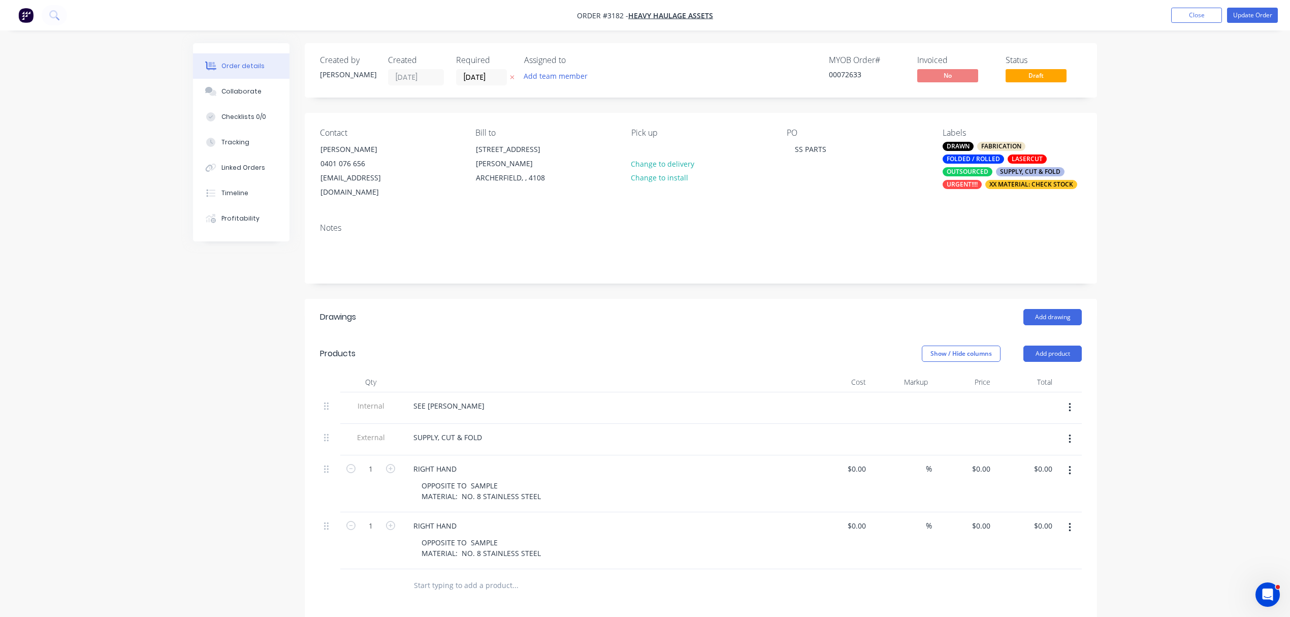
click at [997, 143] on div "FABRICATION" at bounding box center [1001, 146] width 48 height 9
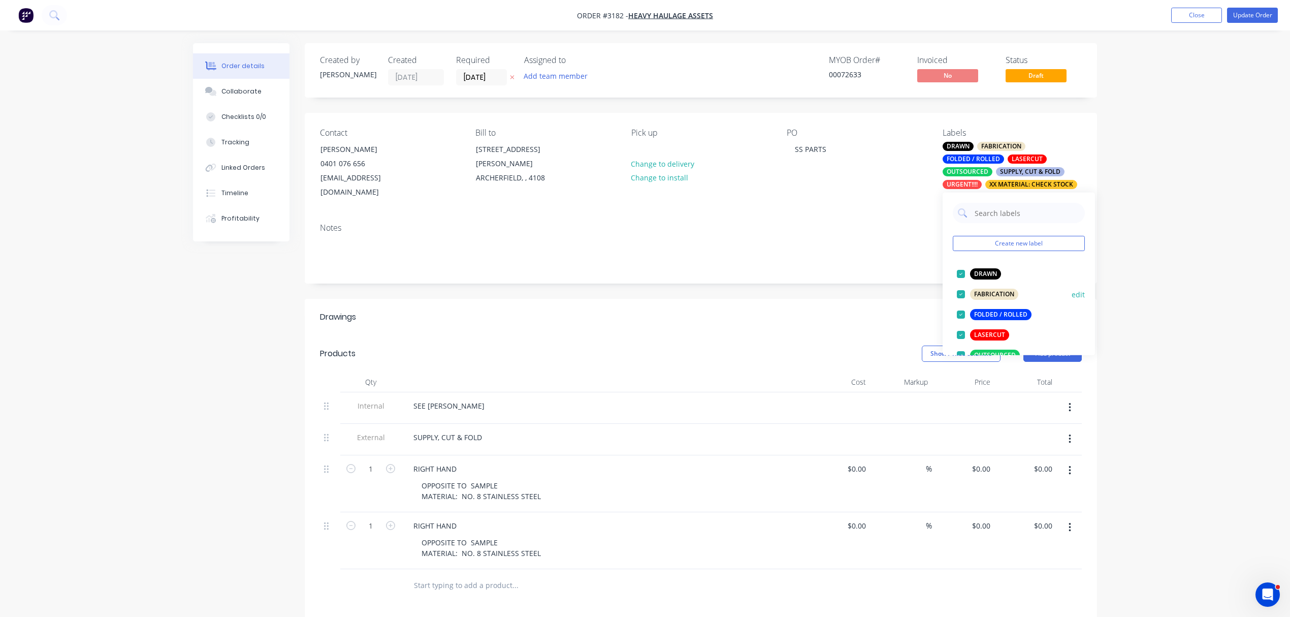
click at [962, 293] on div at bounding box center [961, 294] width 20 height 20
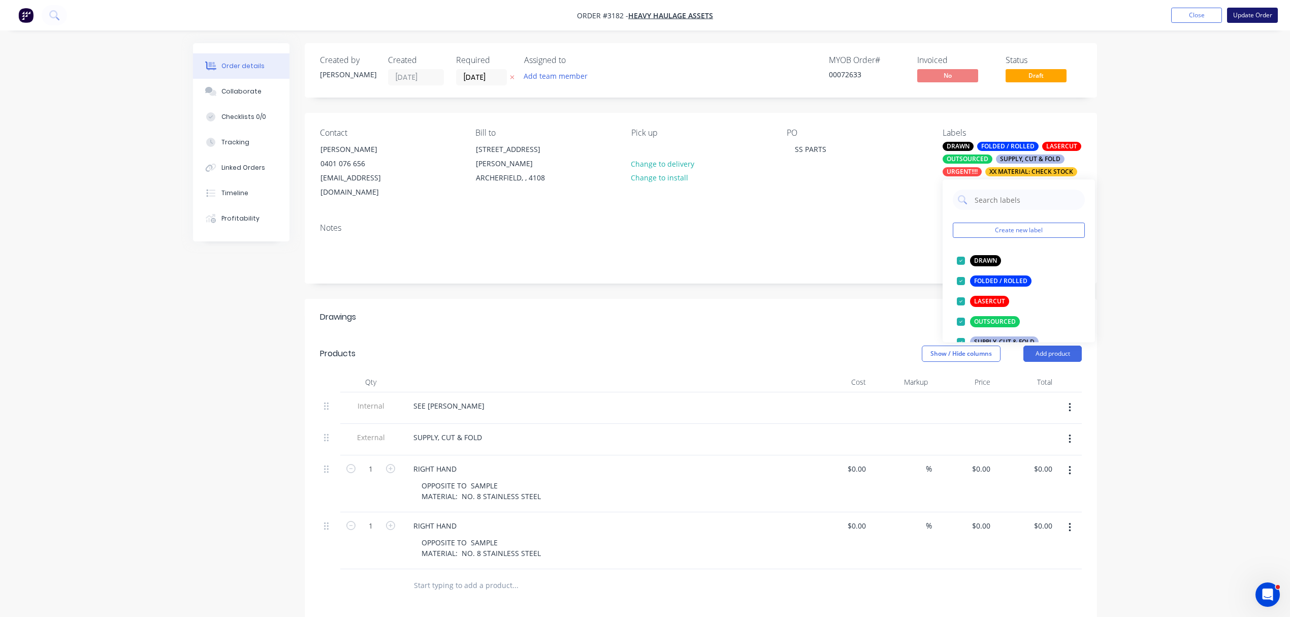
click at [1252, 14] on button "Update Order" at bounding box center [1252, 15] width 51 height 15
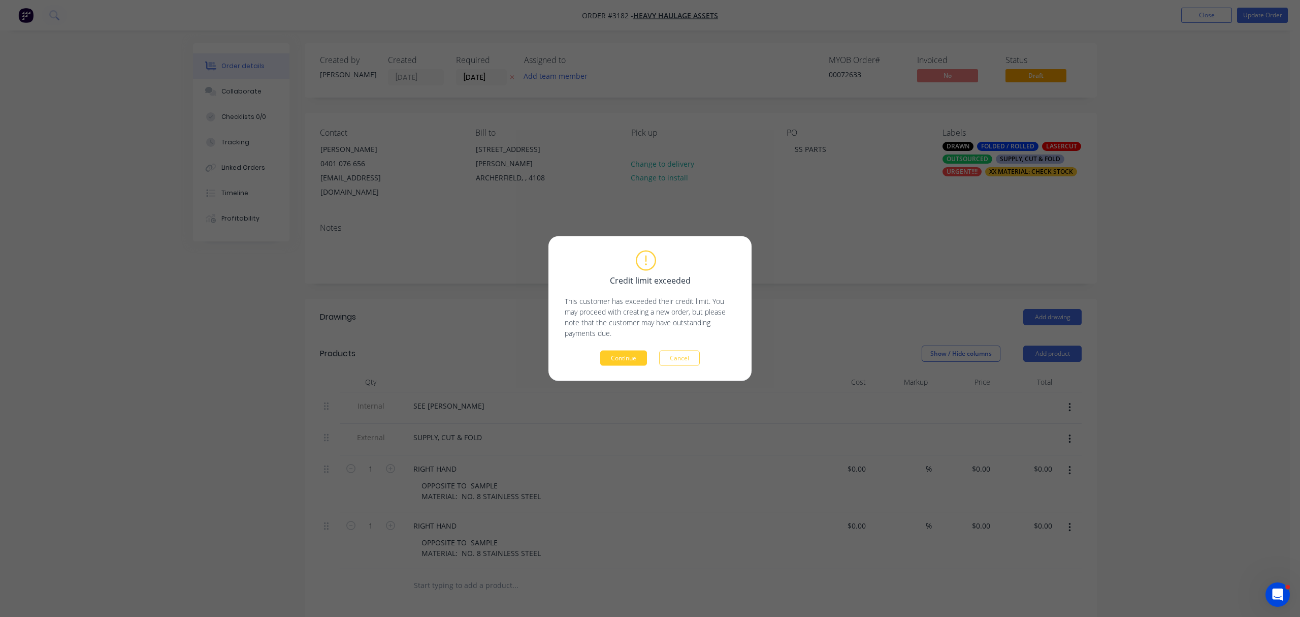
click at [611, 354] on button "Continue" at bounding box center [623, 357] width 47 height 15
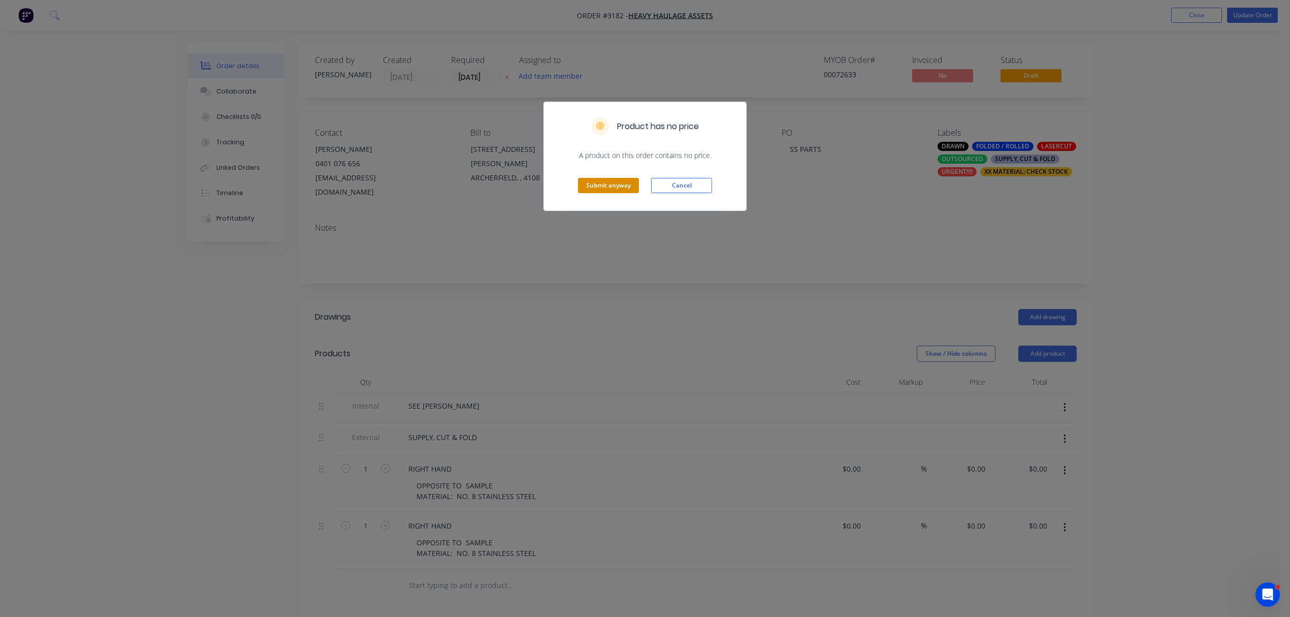
click at [602, 185] on button "Submit anyway" at bounding box center [608, 185] width 61 height 15
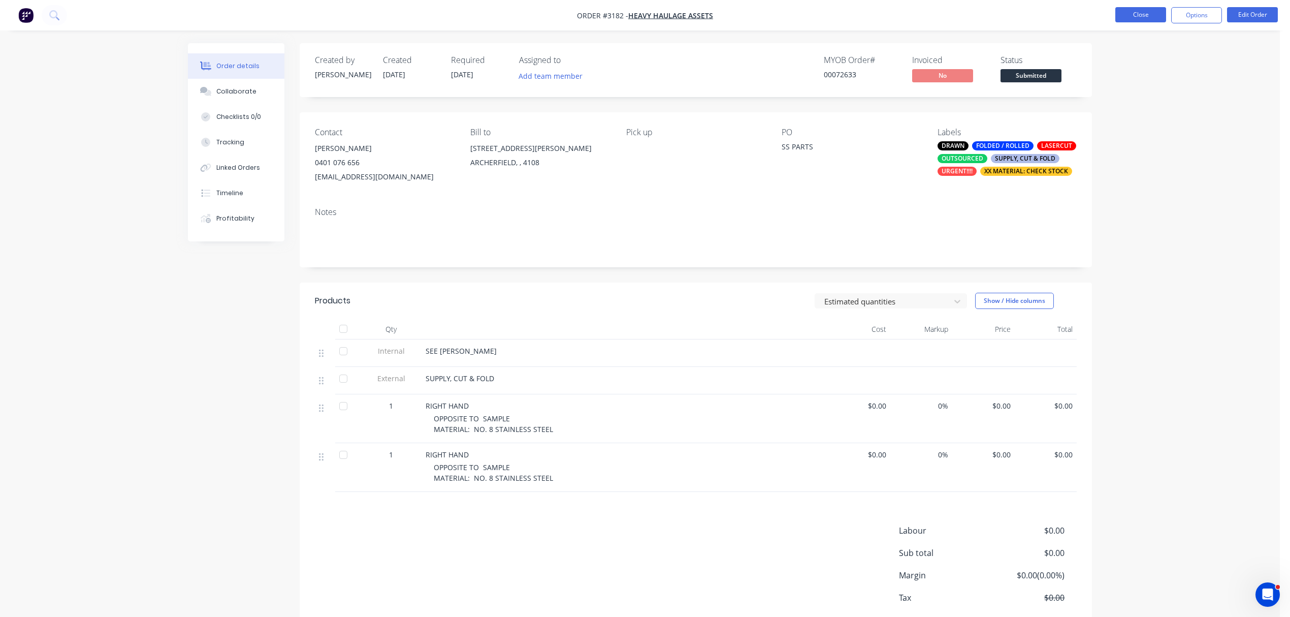
click at [1128, 12] on button "Close" at bounding box center [1140, 14] width 51 height 15
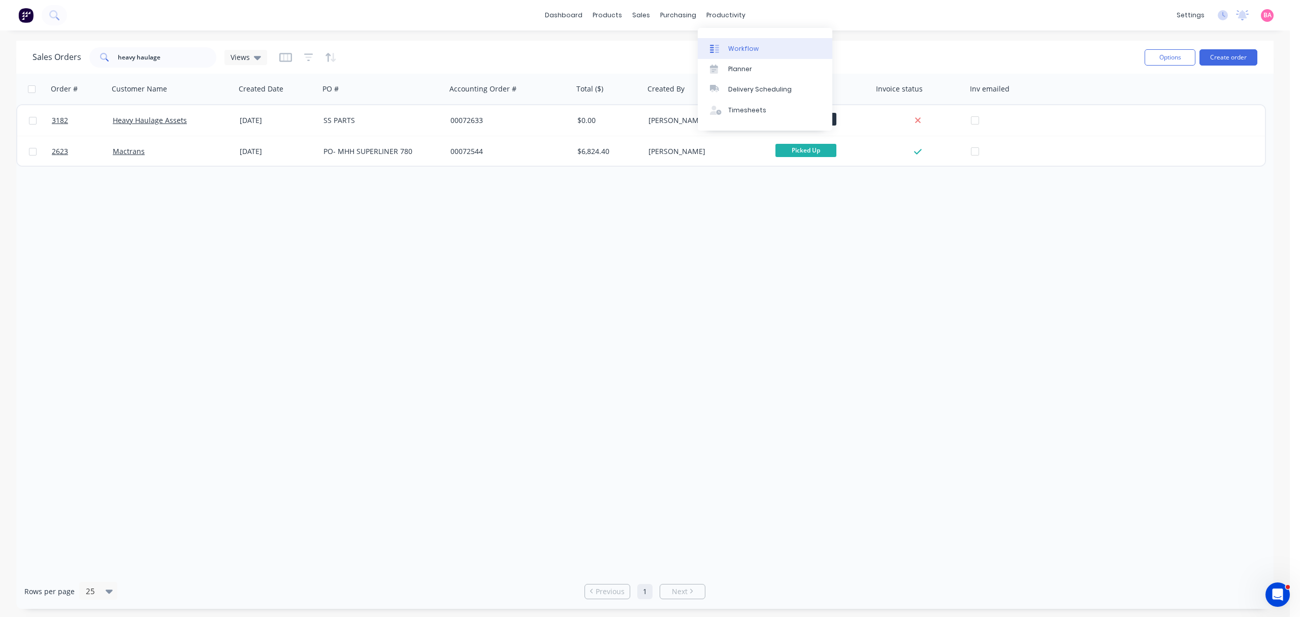
click at [747, 45] on div "Workflow" at bounding box center [743, 48] width 30 height 9
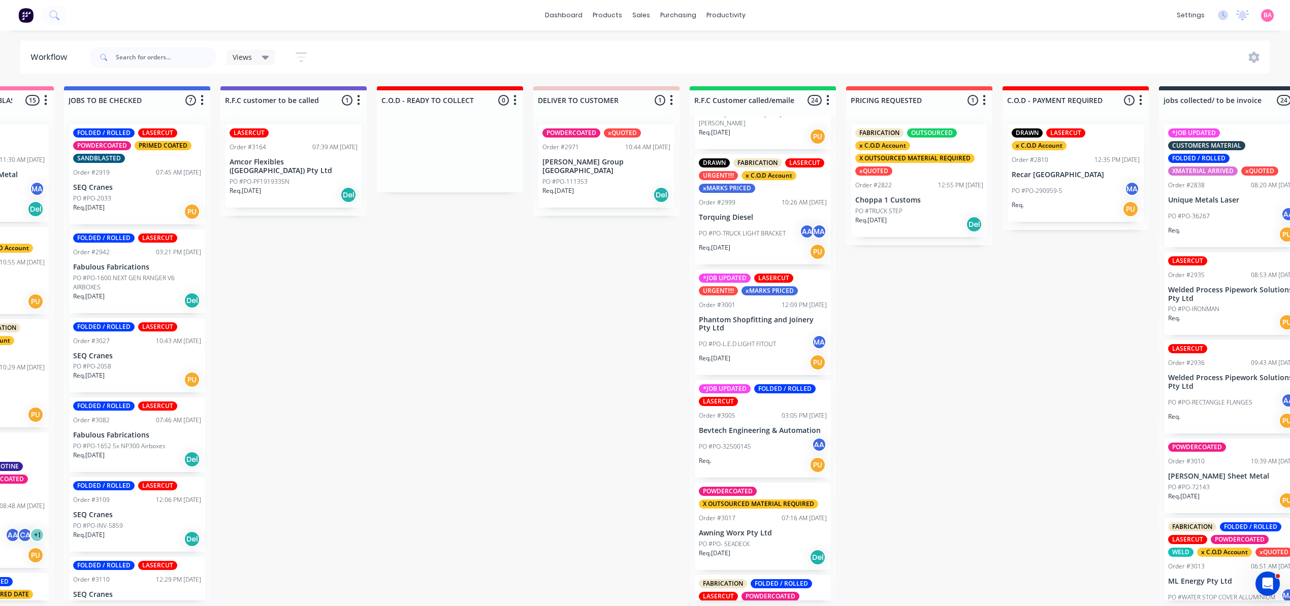
scroll to position [880, 0]
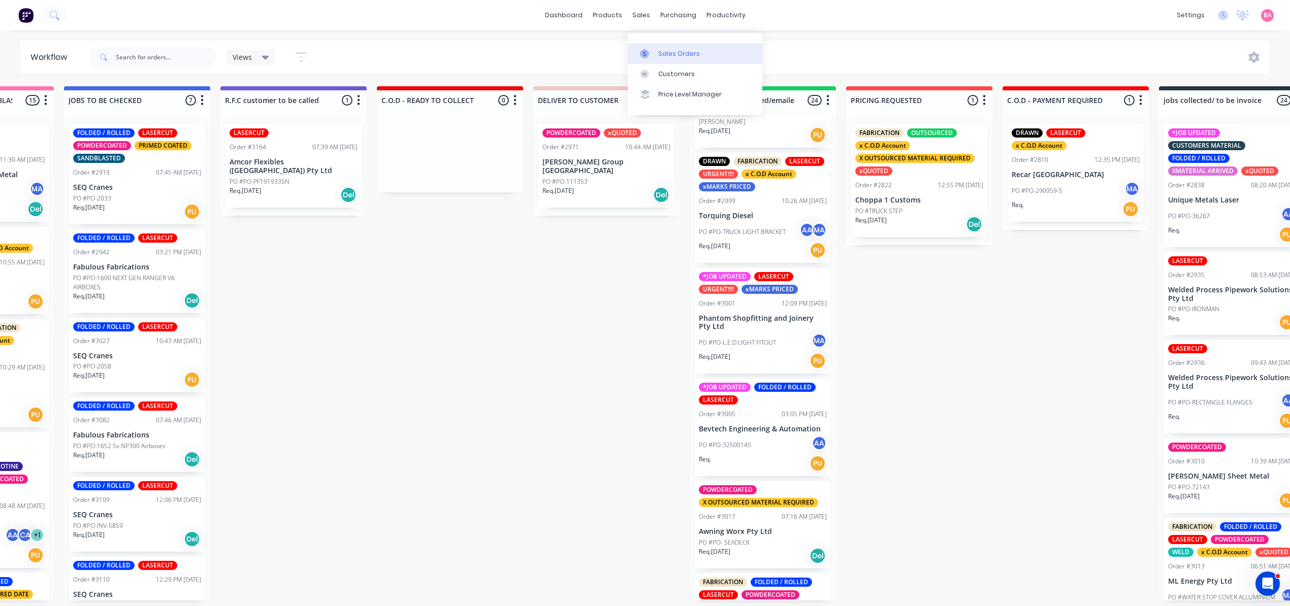
click at [665, 49] on div "Sales Orders" at bounding box center [679, 53] width 42 height 9
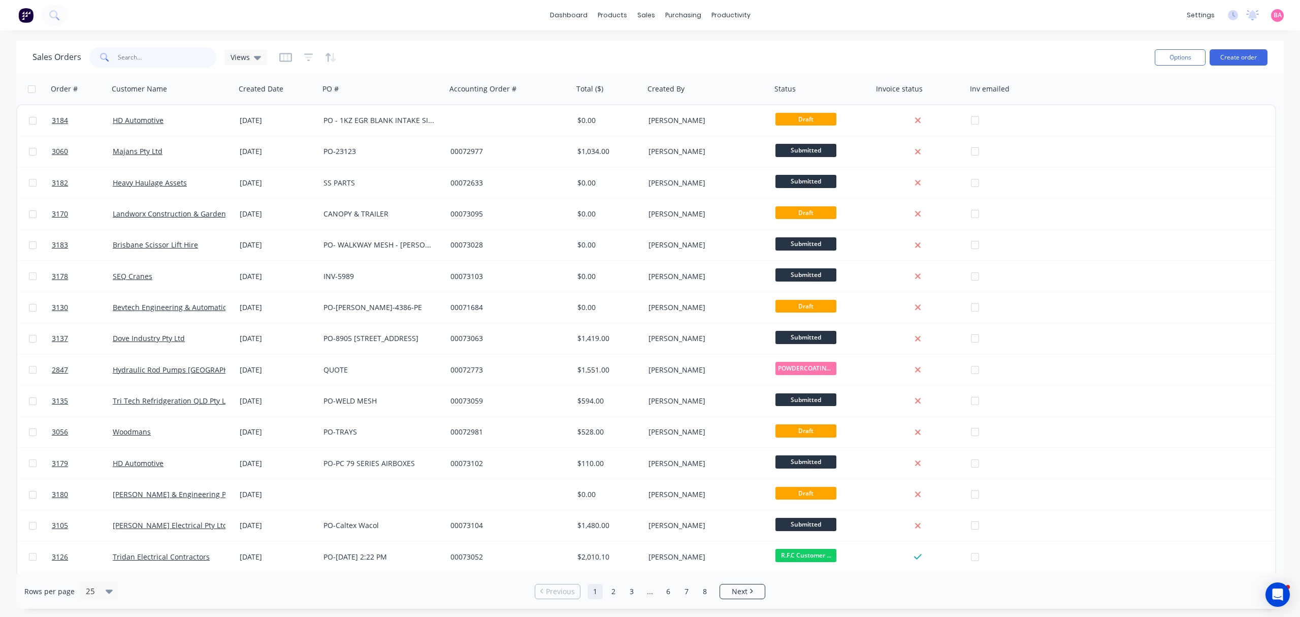
click at [200, 58] on input "text" at bounding box center [167, 57] width 99 height 20
type input "STONEGATE"
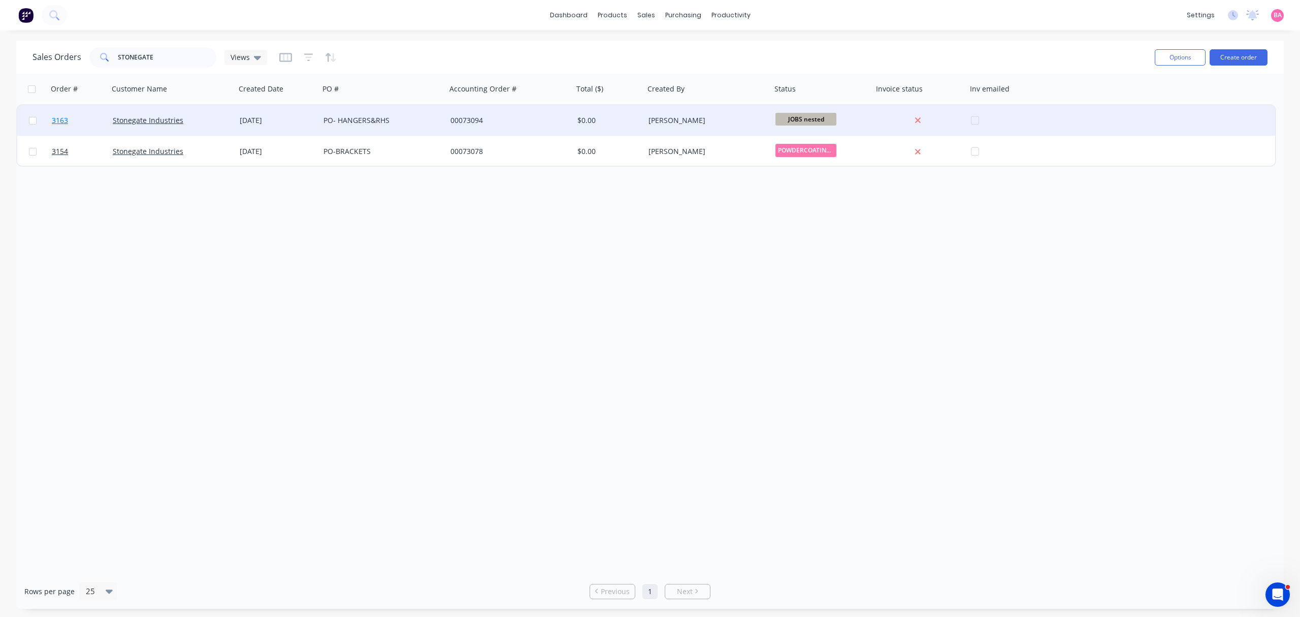
click at [61, 118] on span "3163" at bounding box center [60, 120] width 16 height 10
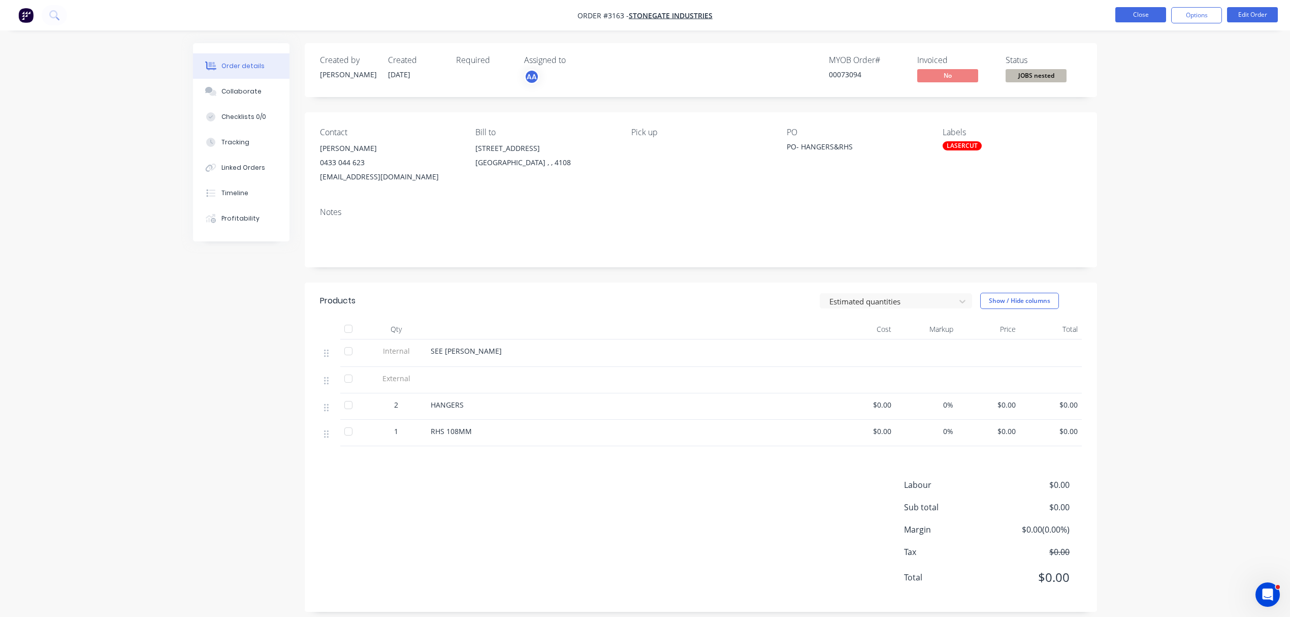
click at [1140, 16] on button "Close" at bounding box center [1140, 14] width 51 height 15
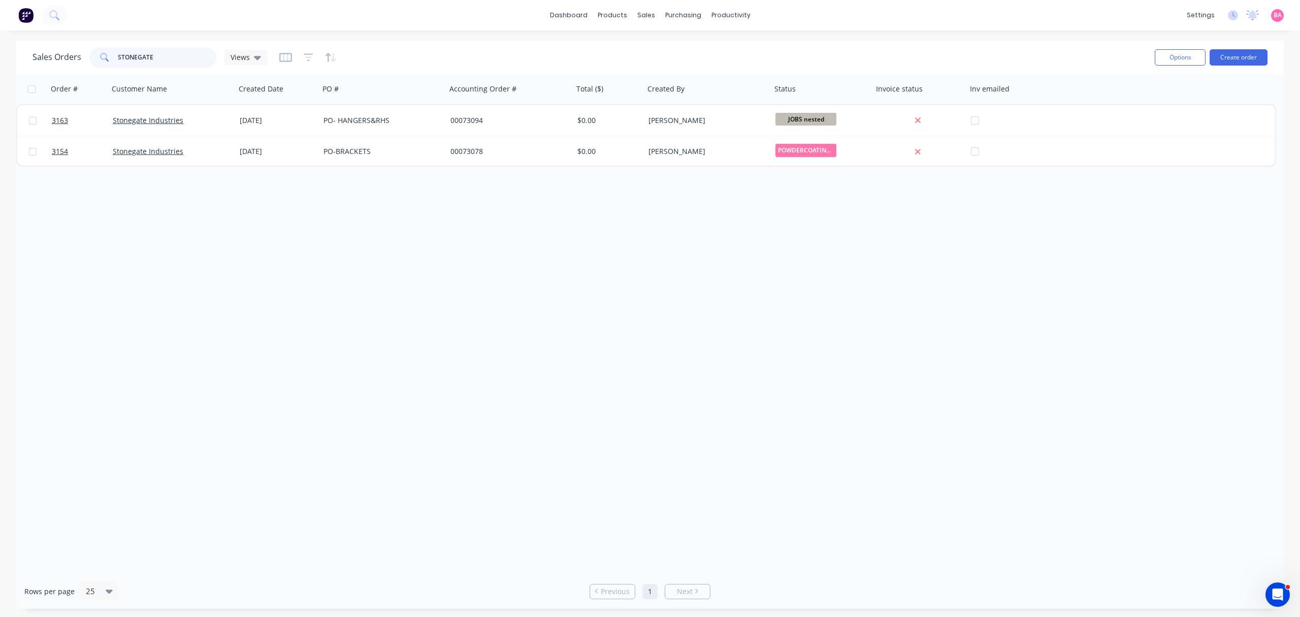
drag, startPoint x: 163, startPoint y: 60, endPoint x: 93, endPoint y: 47, distance: 70.2
click at [93, 47] on div "STONEGATE" at bounding box center [152, 57] width 127 height 20
type input "LANDWORX"
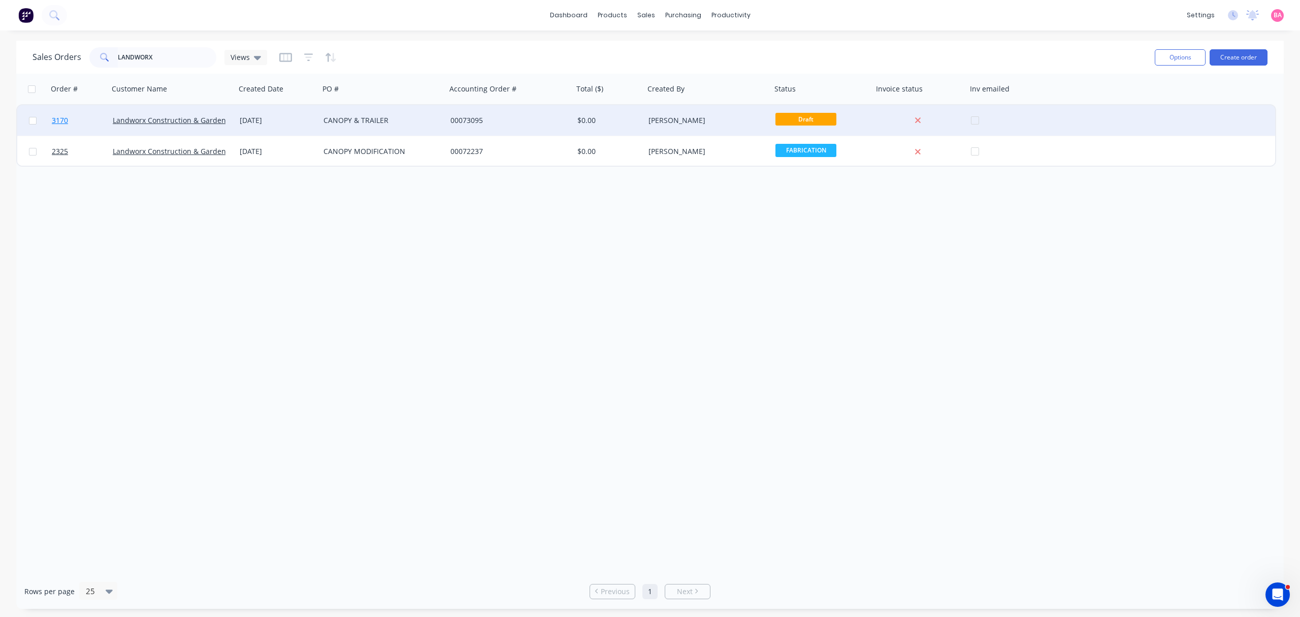
click at [60, 118] on span "3170" at bounding box center [60, 120] width 16 height 10
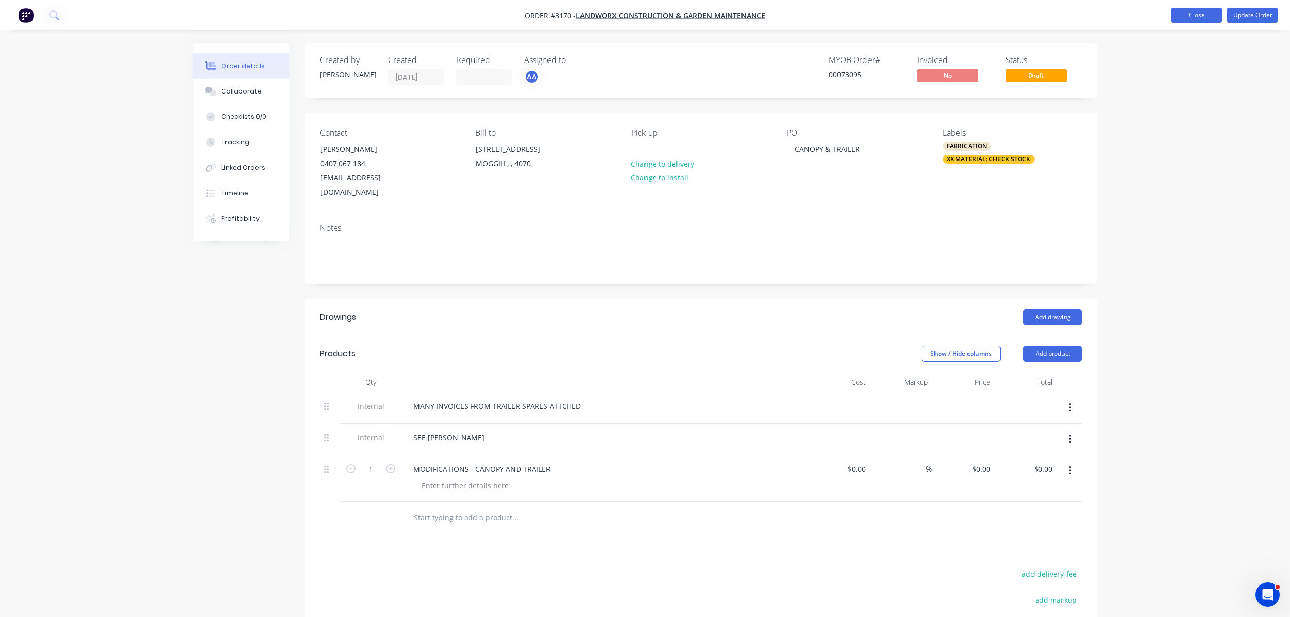
click at [1198, 15] on button "Close" at bounding box center [1196, 15] width 51 height 15
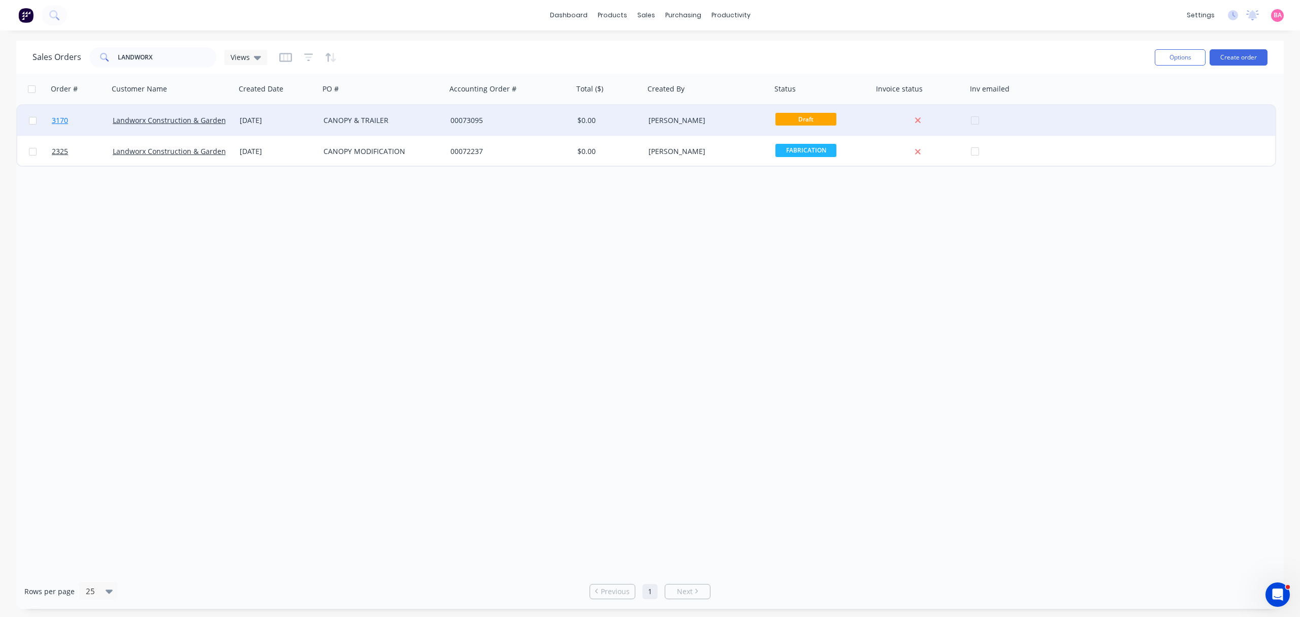
click at [64, 120] on span "3170" at bounding box center [60, 120] width 16 height 10
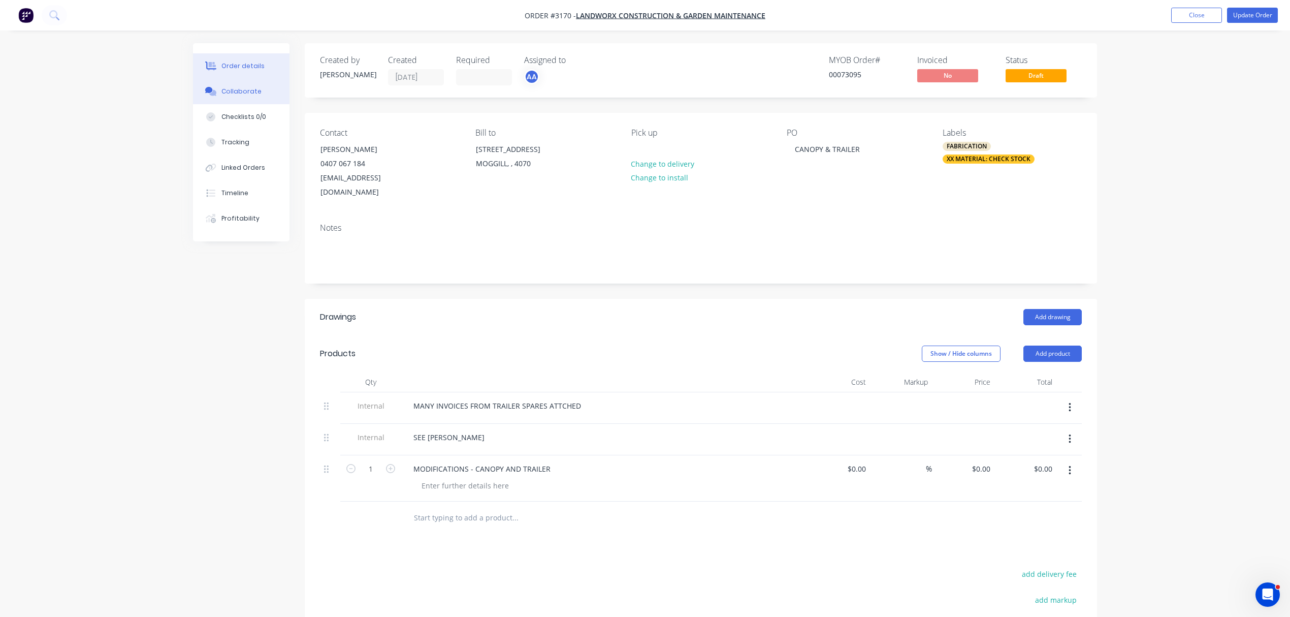
click at [233, 88] on div "Collaborate" at bounding box center [241, 91] width 40 height 9
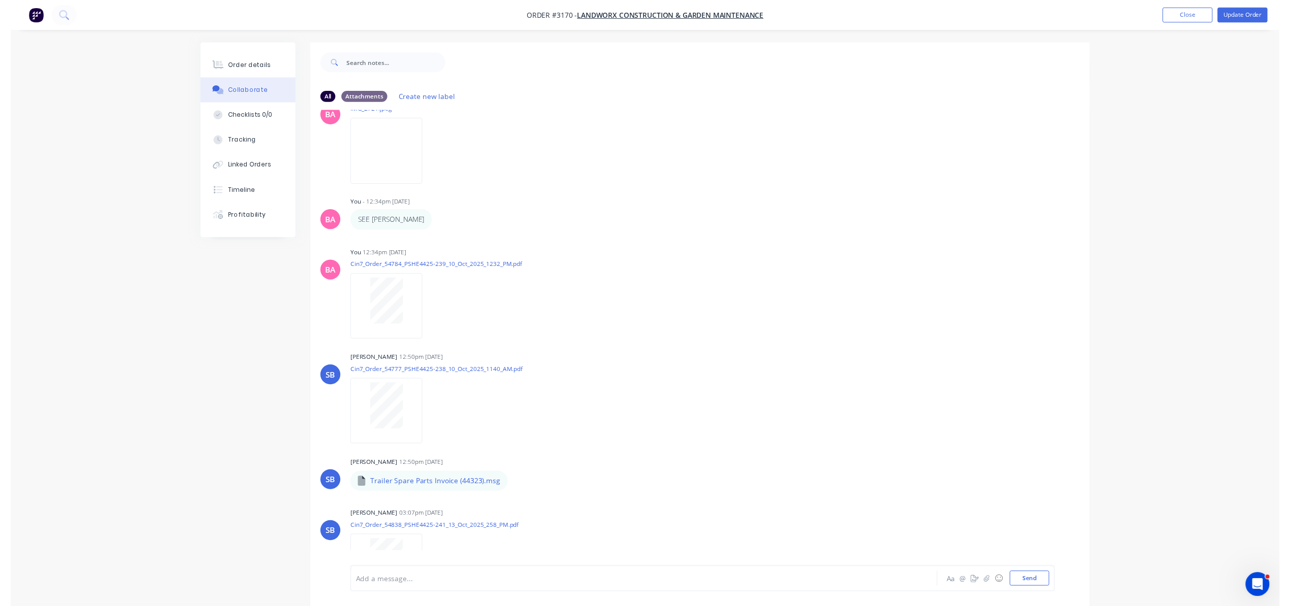
scroll to position [395, 0]
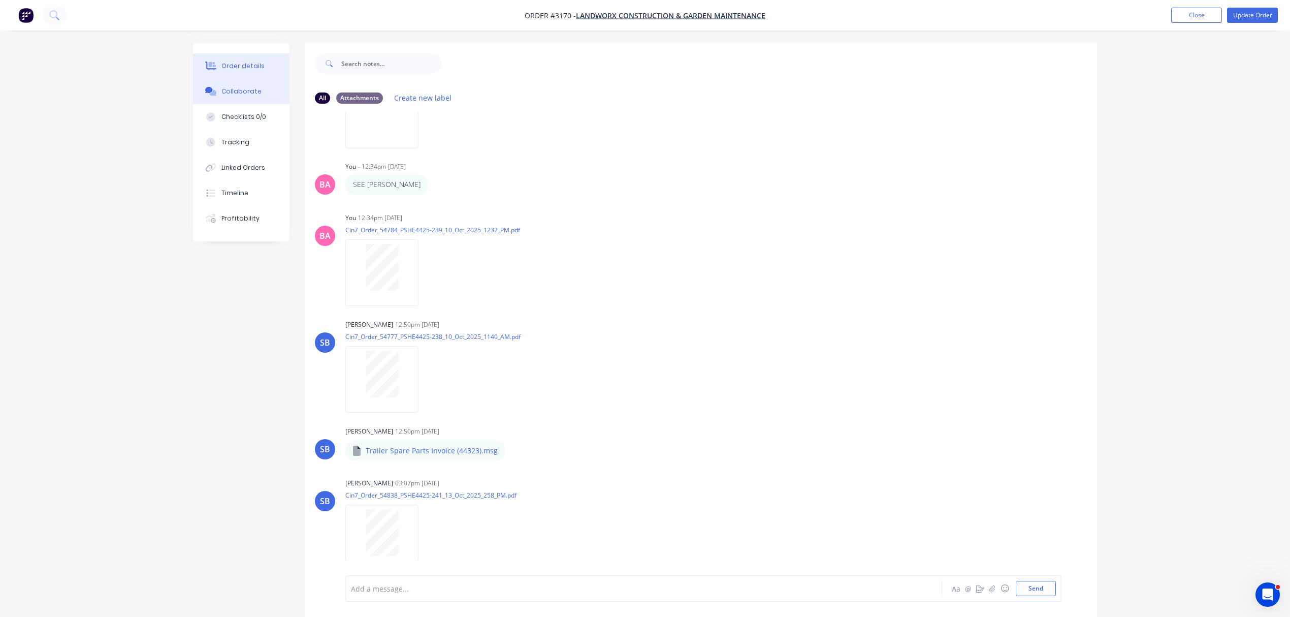
click at [228, 66] on div "Order details" at bounding box center [242, 65] width 43 height 9
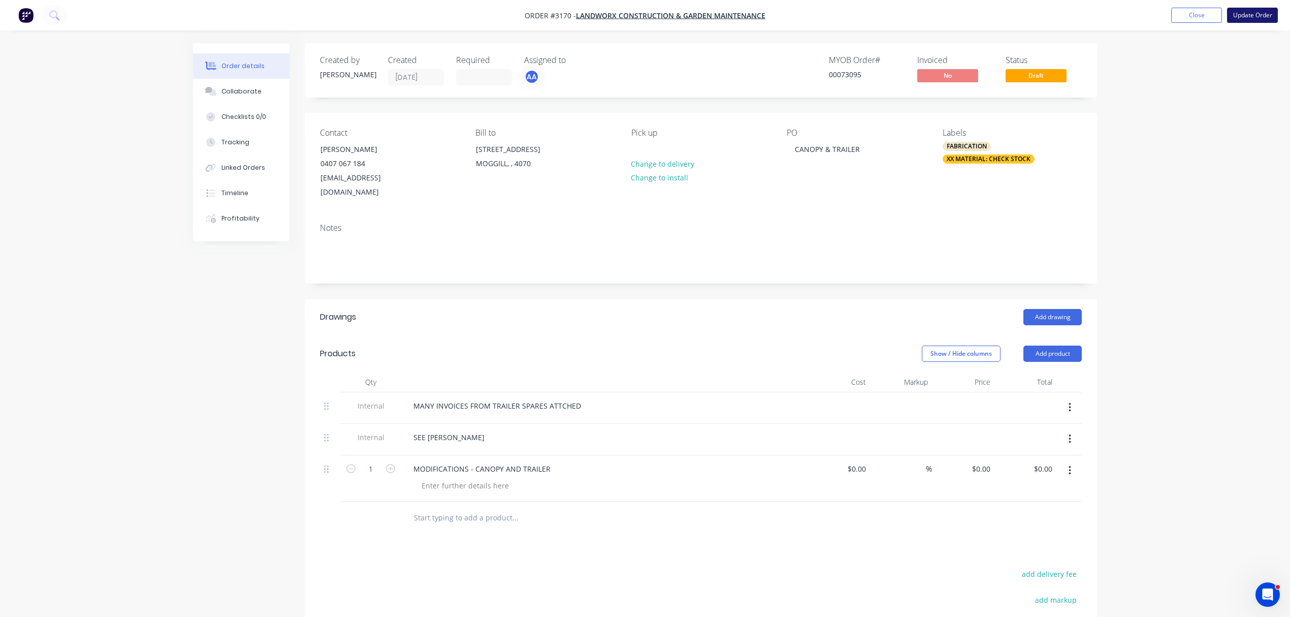
click at [1252, 11] on button "Update Order" at bounding box center [1252, 15] width 51 height 15
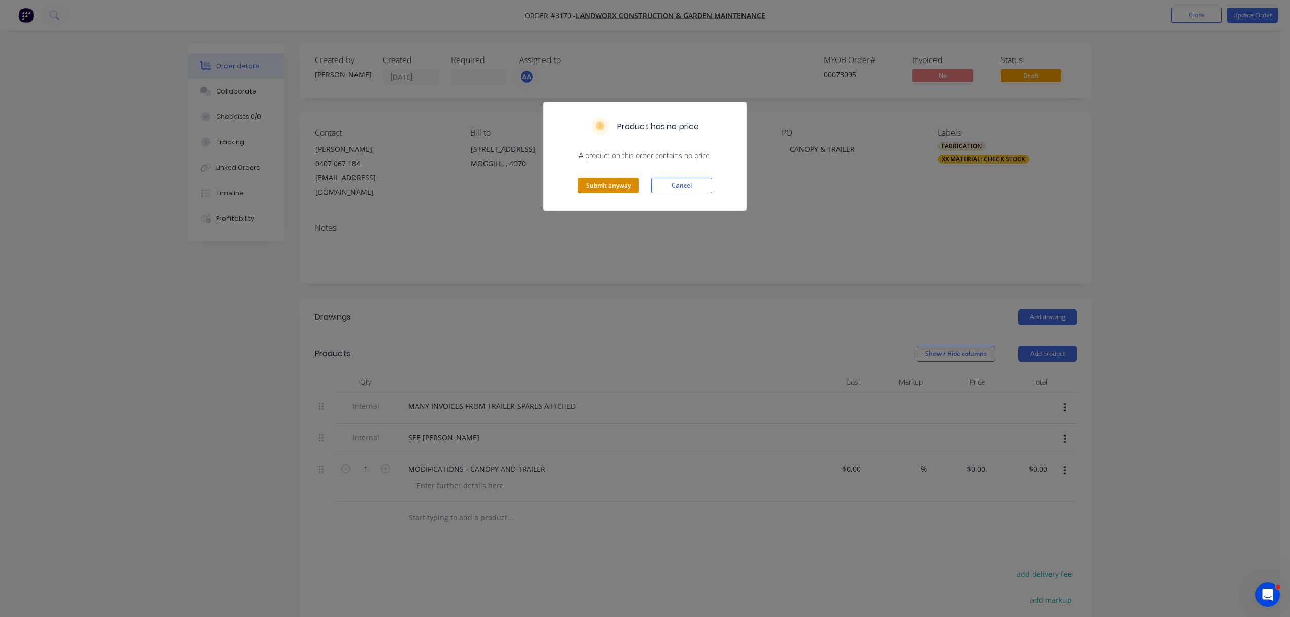
click at [596, 187] on button "Submit anyway" at bounding box center [608, 185] width 61 height 15
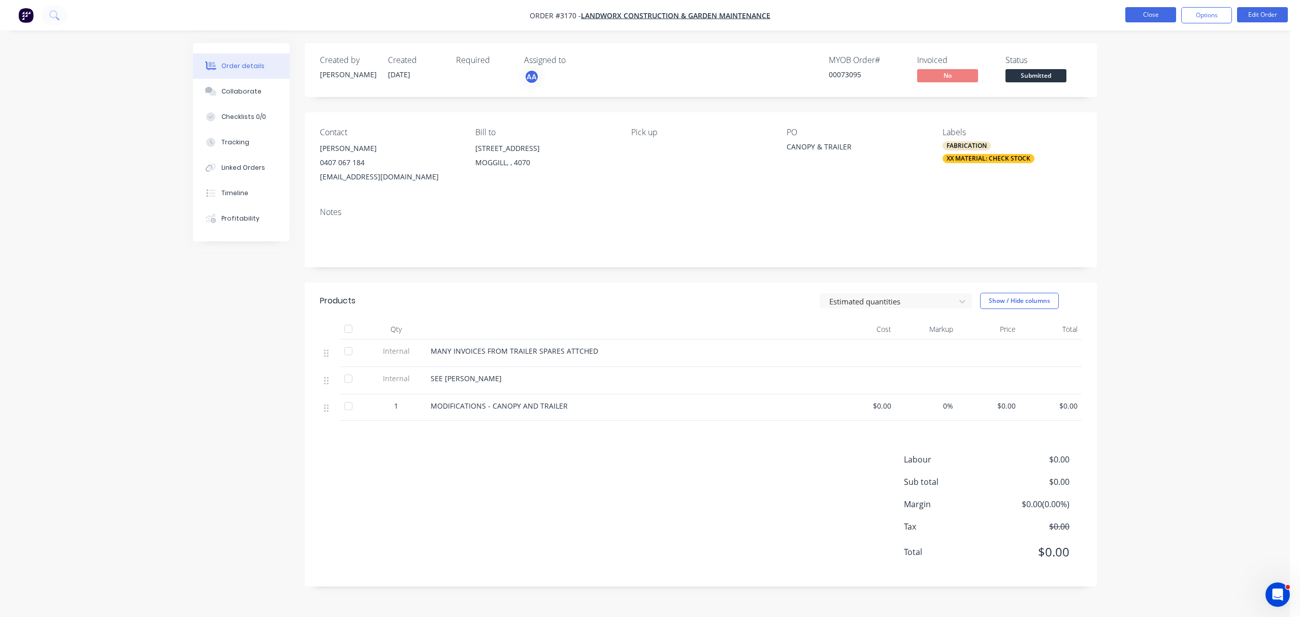
click at [1148, 13] on button "Close" at bounding box center [1150, 14] width 51 height 15
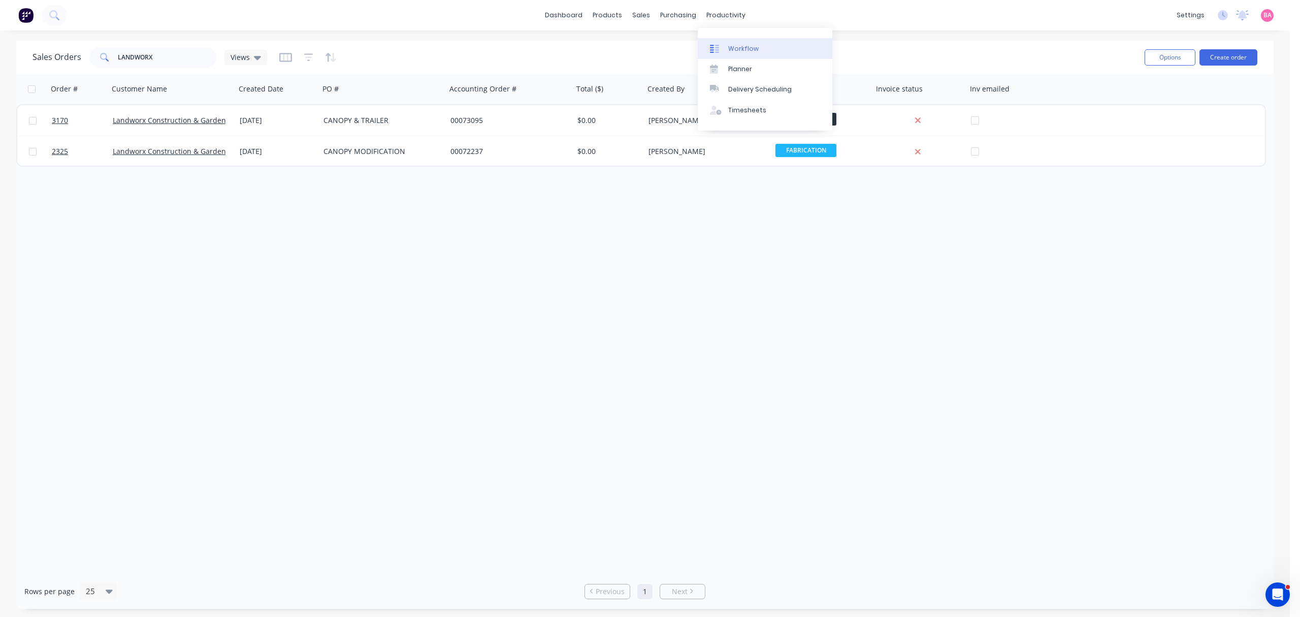
click at [750, 49] on div "Workflow" at bounding box center [743, 48] width 30 height 9
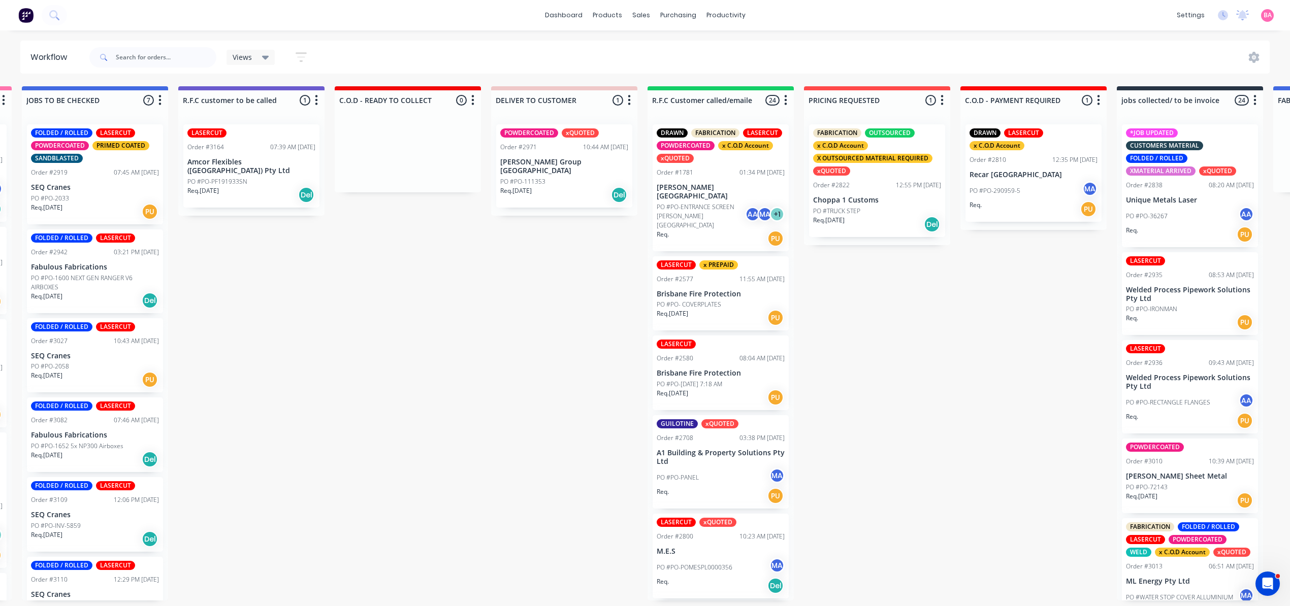
scroll to position [0, 1112]
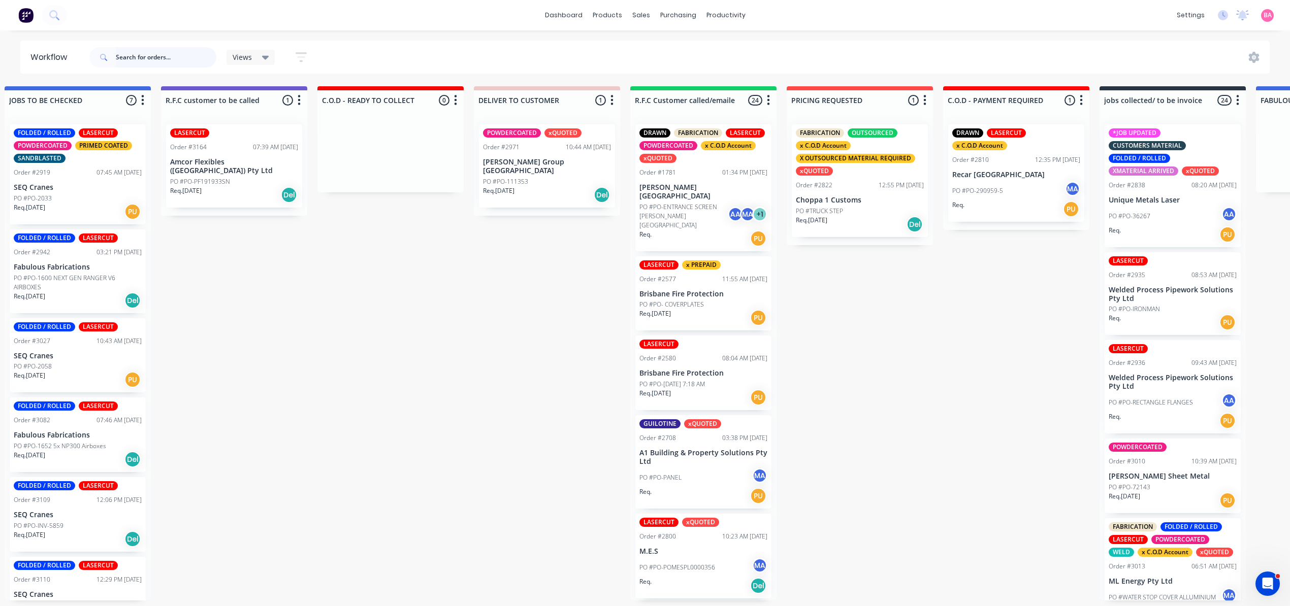
click at [149, 59] on input "text" at bounding box center [166, 57] width 101 height 20
type input "stonegate"
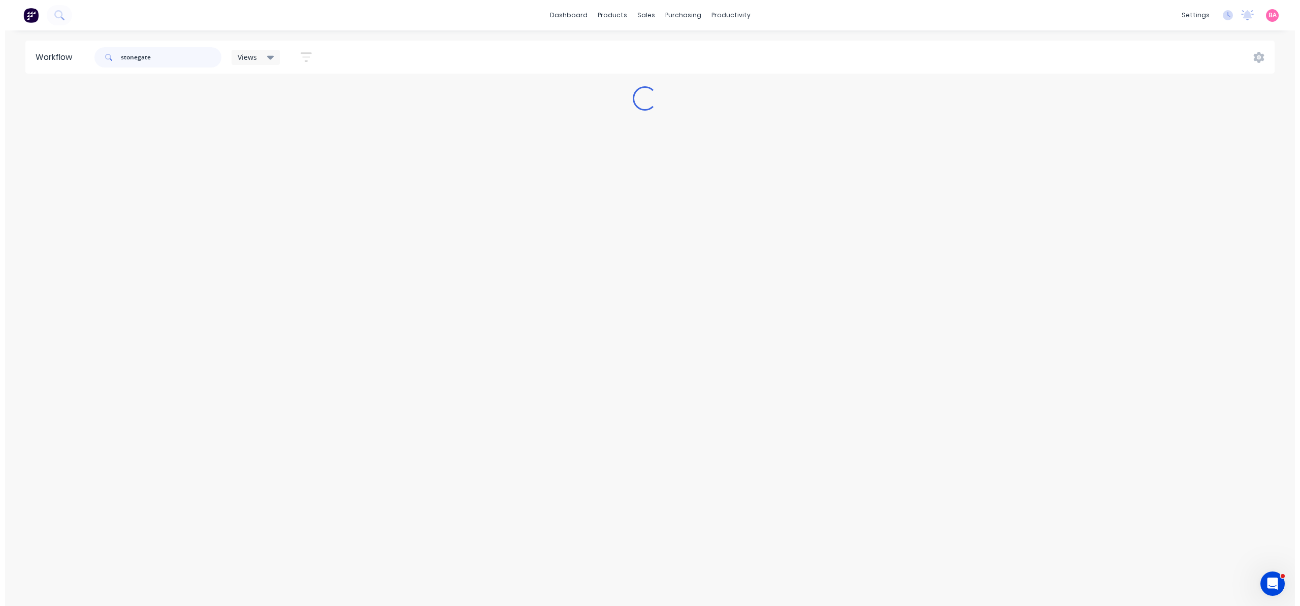
scroll to position [0, 0]
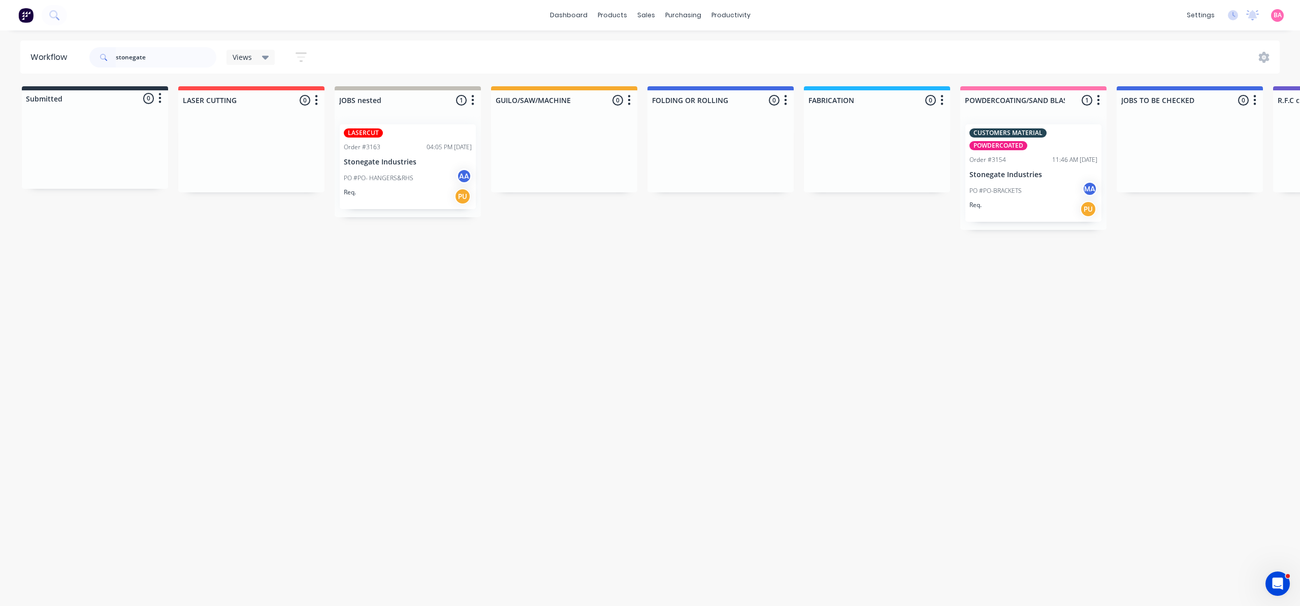
click at [416, 158] on p "Stonegate Industries" at bounding box center [408, 162] width 128 height 9
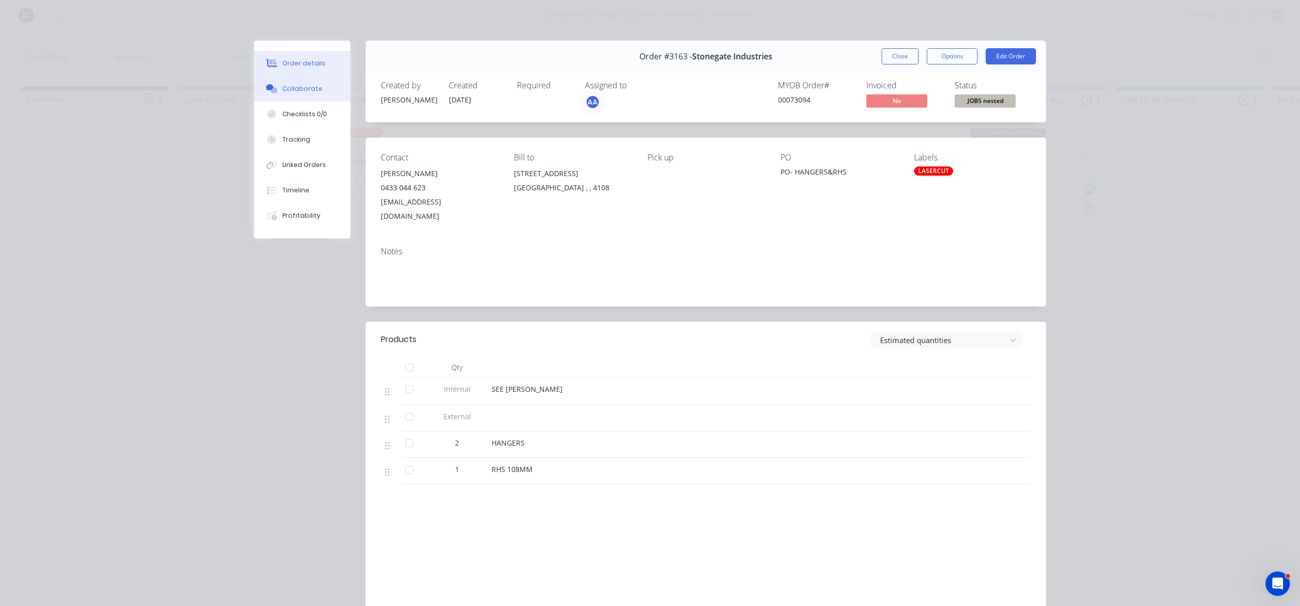
click at [301, 94] on button "Collaborate" at bounding box center [302, 88] width 96 height 25
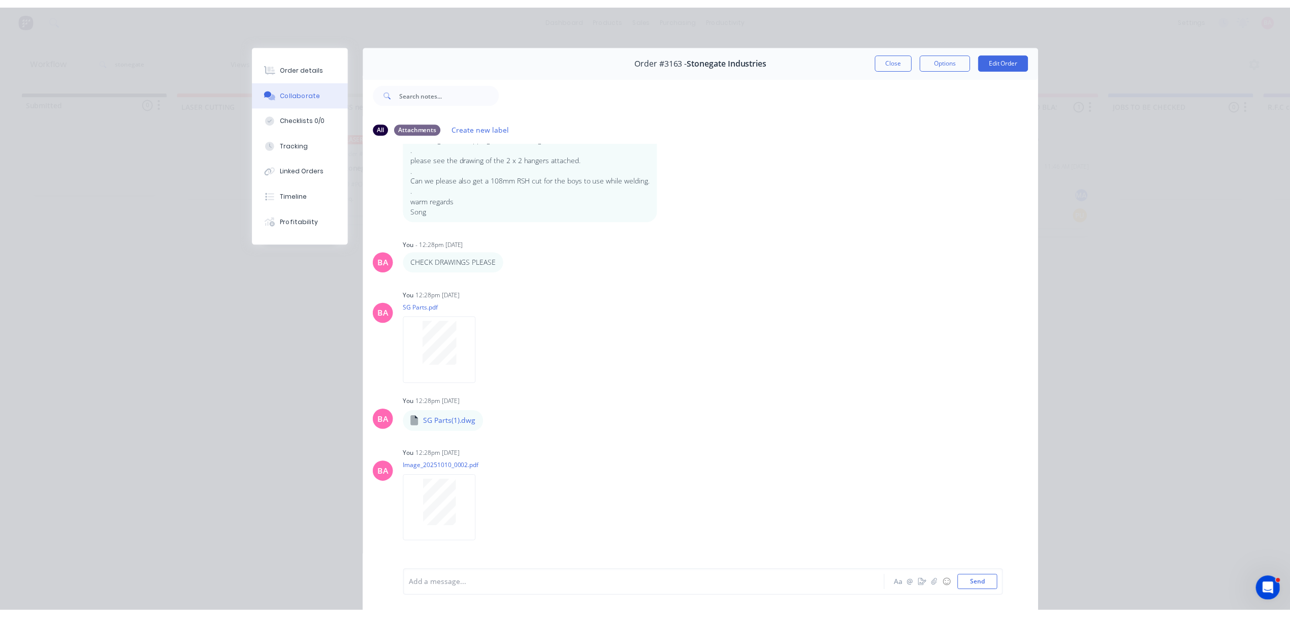
scroll to position [198, 0]
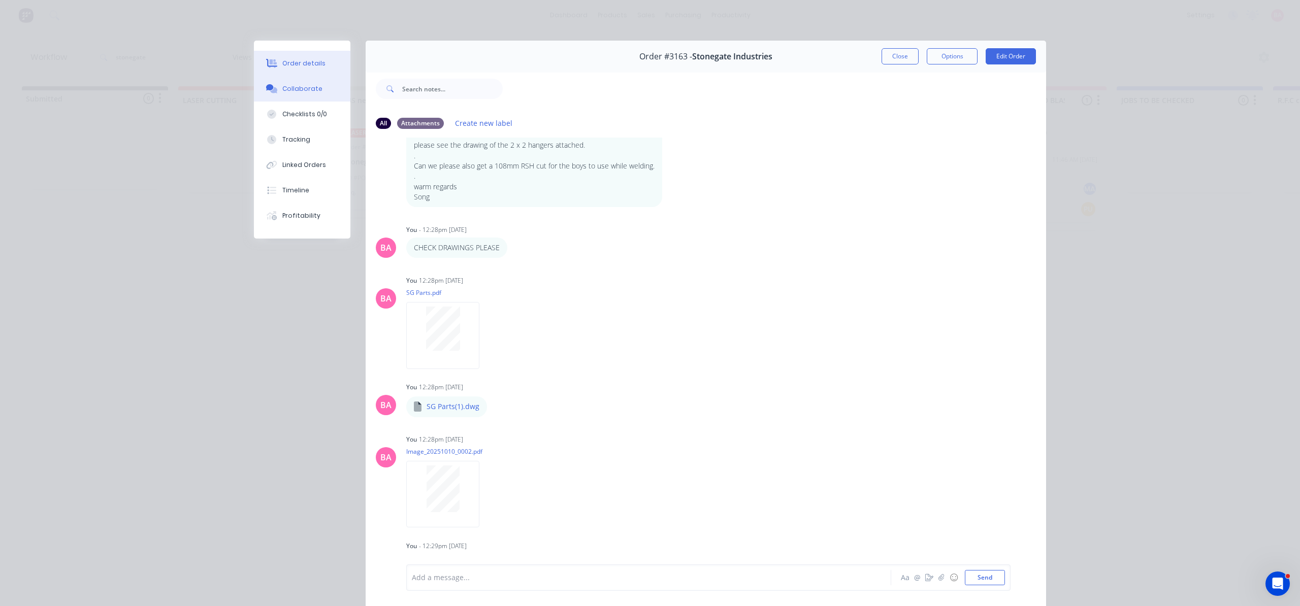
click at [316, 68] on div "Order details" at bounding box center [303, 63] width 43 height 9
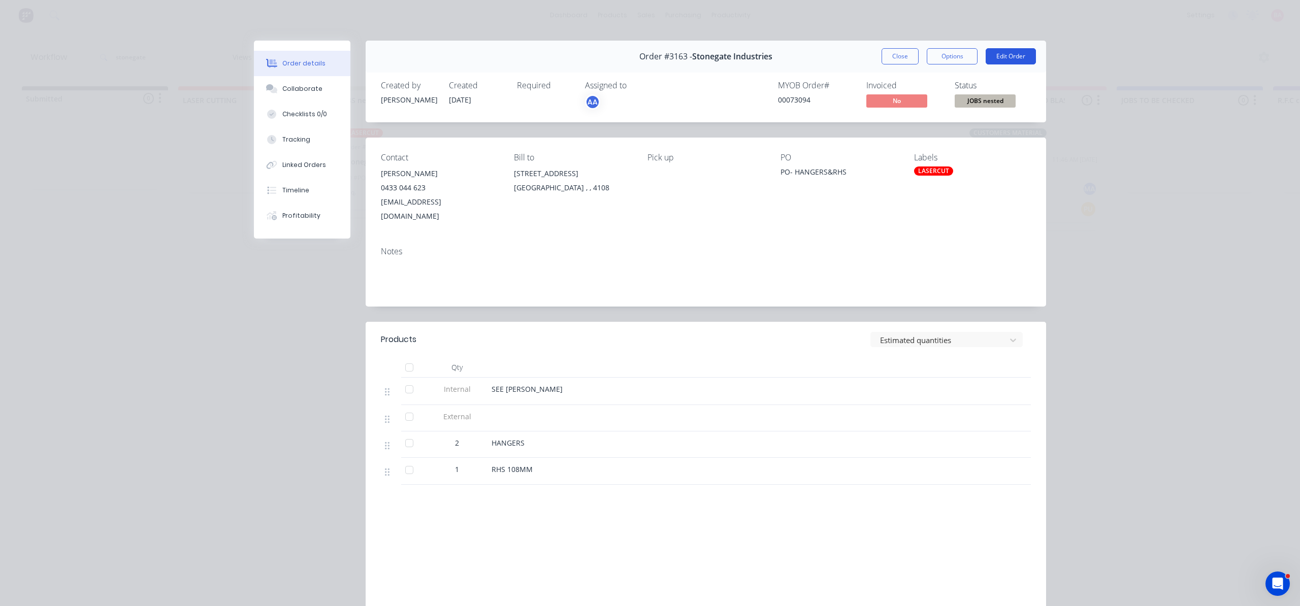
click at [1008, 57] on button "Edit Order" at bounding box center [1011, 56] width 50 height 16
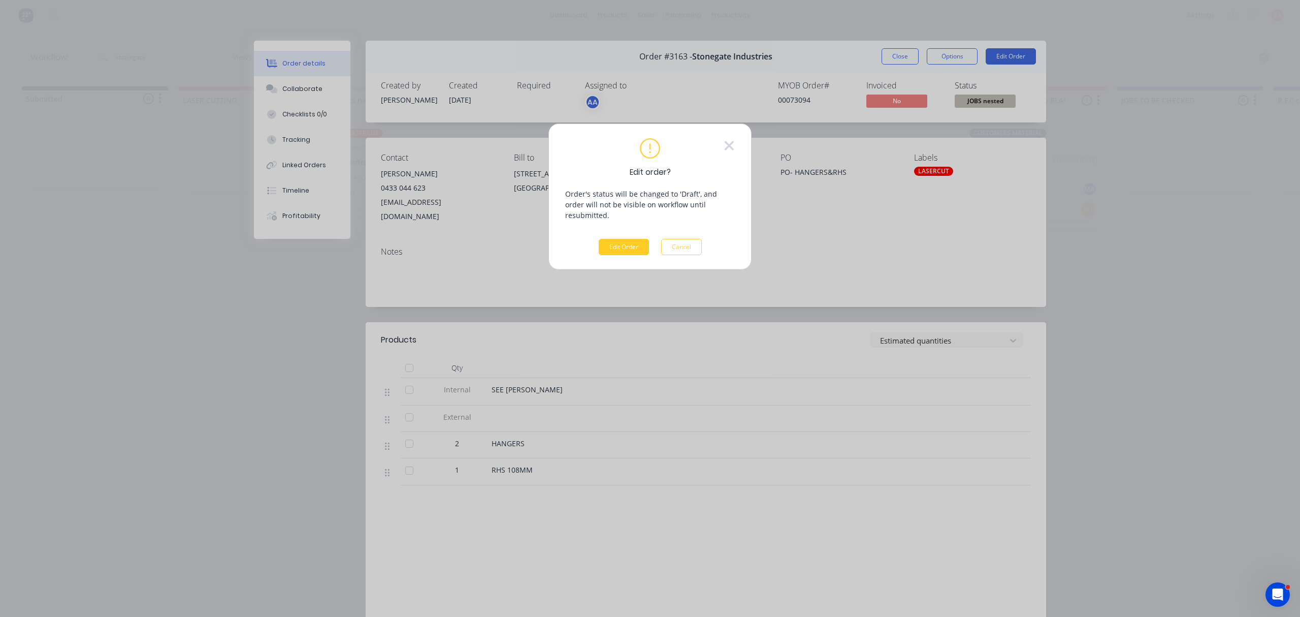
click at [620, 239] on button "Edit Order" at bounding box center [624, 247] width 50 height 16
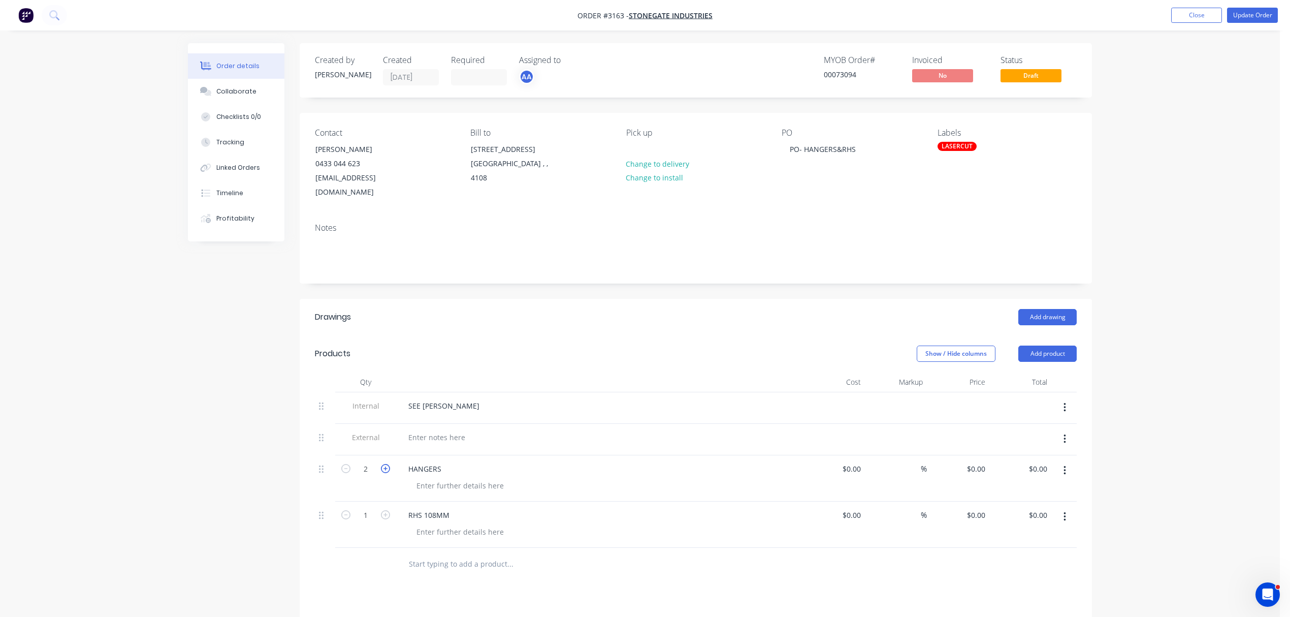
click at [387, 464] on icon "button" at bounding box center [385, 468] width 9 height 9
type input "4"
click at [386, 510] on icon "button" at bounding box center [385, 514] width 9 height 9
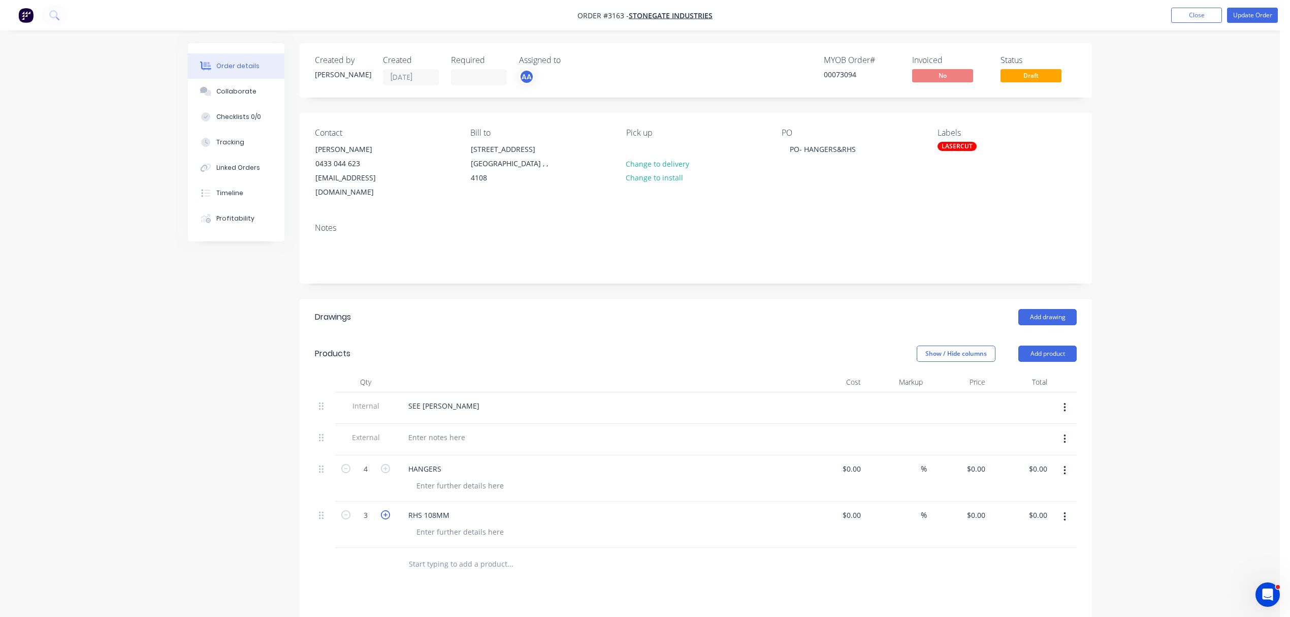
click at [386, 510] on icon "button" at bounding box center [385, 514] width 9 height 9
click at [345, 510] on icon "button" at bounding box center [345, 514] width 9 height 9
type input "4"
click at [408, 461] on div "HANGERS" at bounding box center [424, 468] width 49 height 15
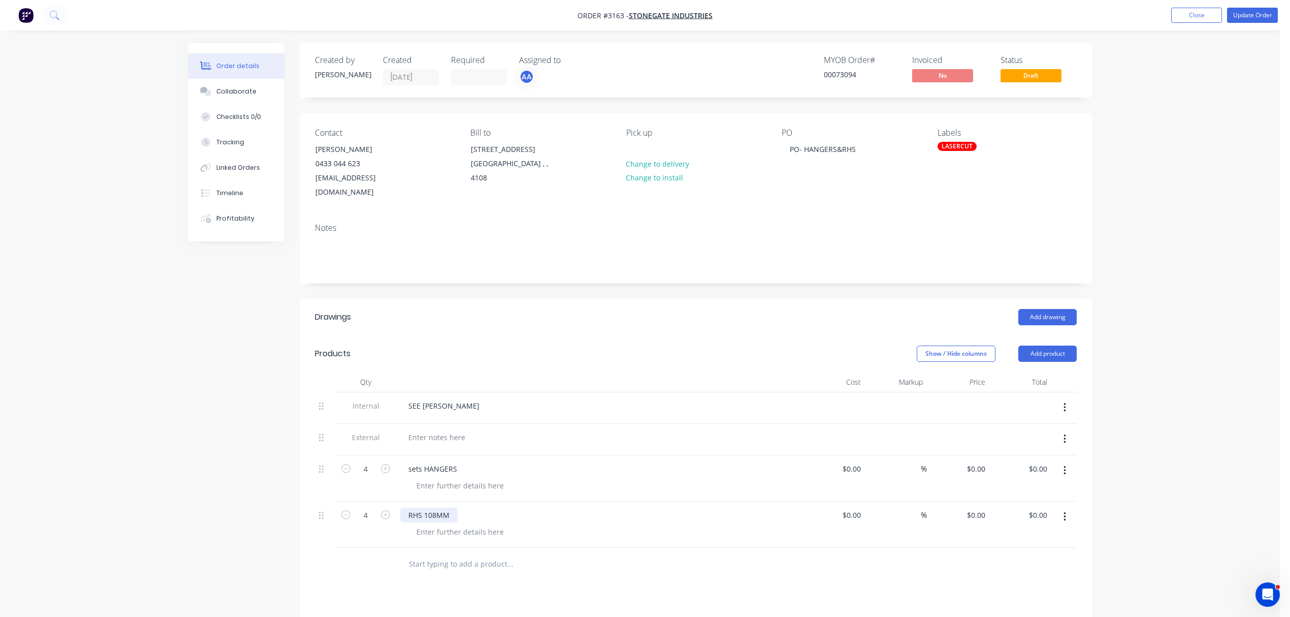
click at [407, 507] on div "RHS 108MM" at bounding box center [428, 514] width 57 height 15
click at [467, 461] on div "sets HANGERS" at bounding box center [599, 468] width 398 height 15
click at [460, 461] on div "sets HANGERS" at bounding box center [432, 468] width 65 height 15
click at [460, 461] on div "sets HANGERS *8)" at bounding box center [438, 468] width 77 height 15
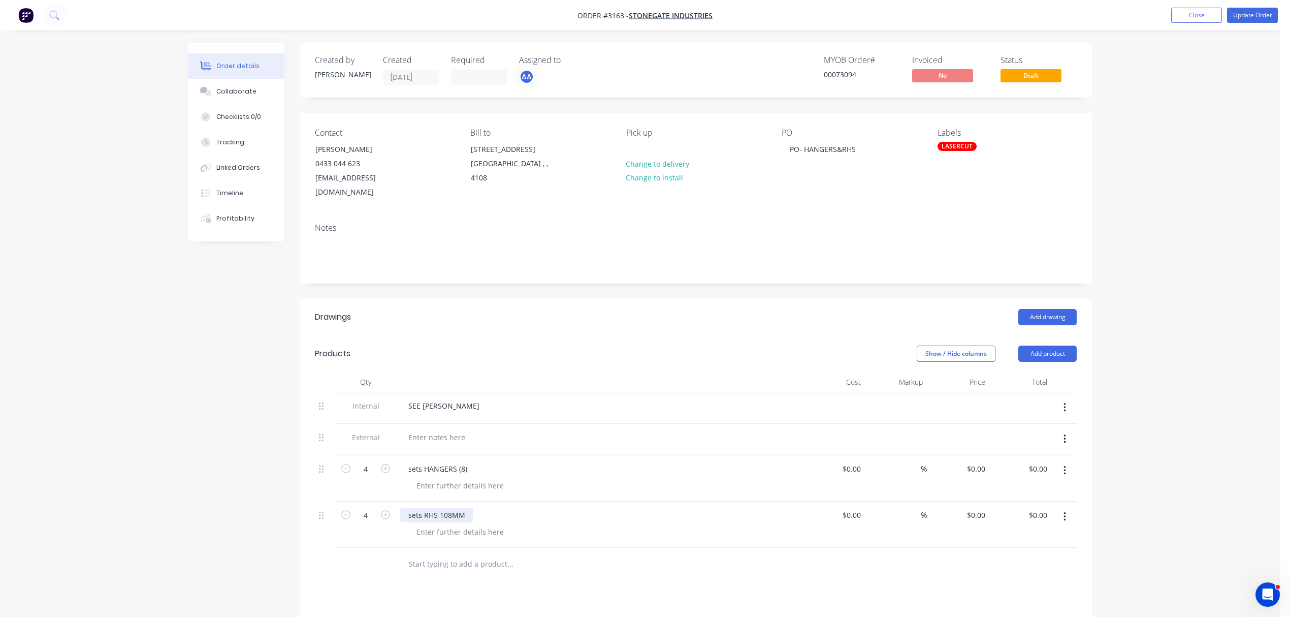
click at [463, 507] on div "sets RHS 108MM" at bounding box center [436, 514] width 73 height 15
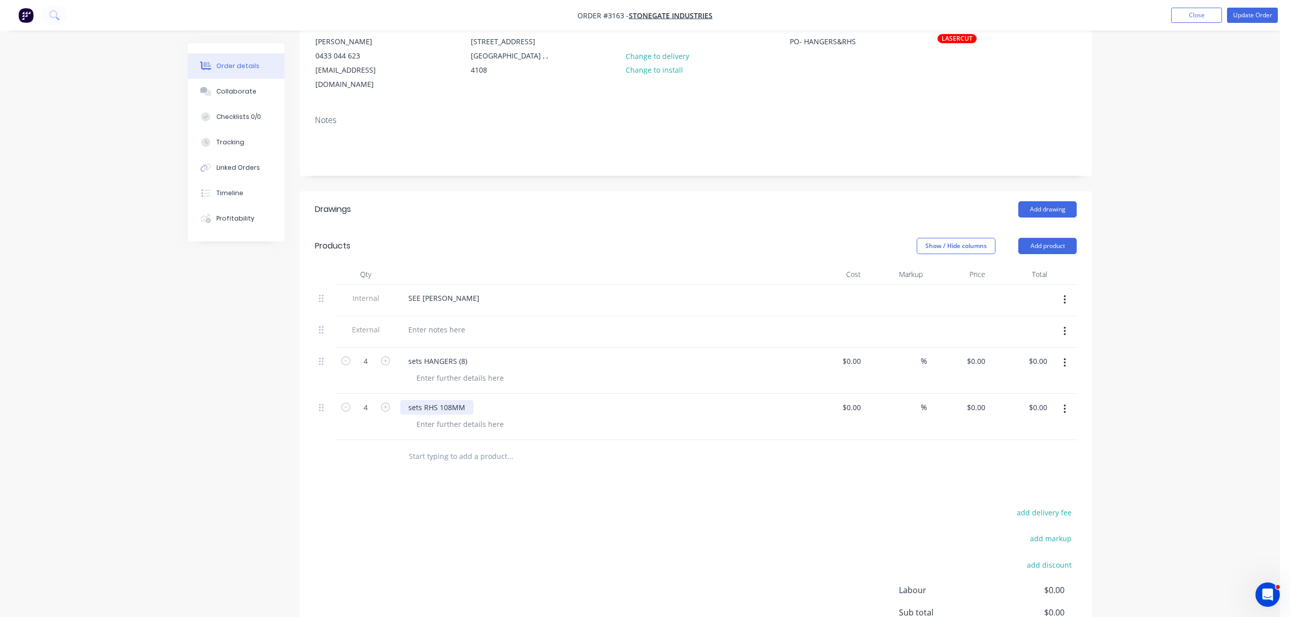
scroll to position [210, 0]
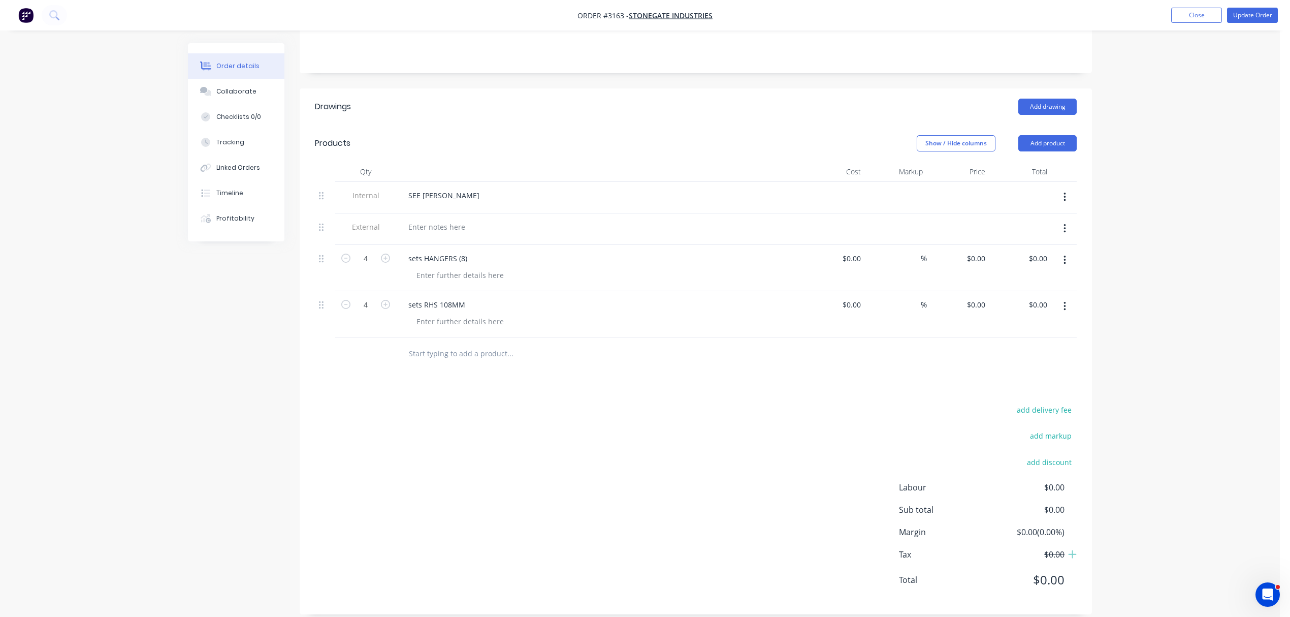
click at [475, 297] on div "sets RHS 108MM" at bounding box center [599, 304] width 398 height 15
click at [467, 297] on div "sets RHS 108MM" at bounding box center [436, 304] width 73 height 15
click at [239, 90] on div "Collaborate" at bounding box center [236, 91] width 40 height 9
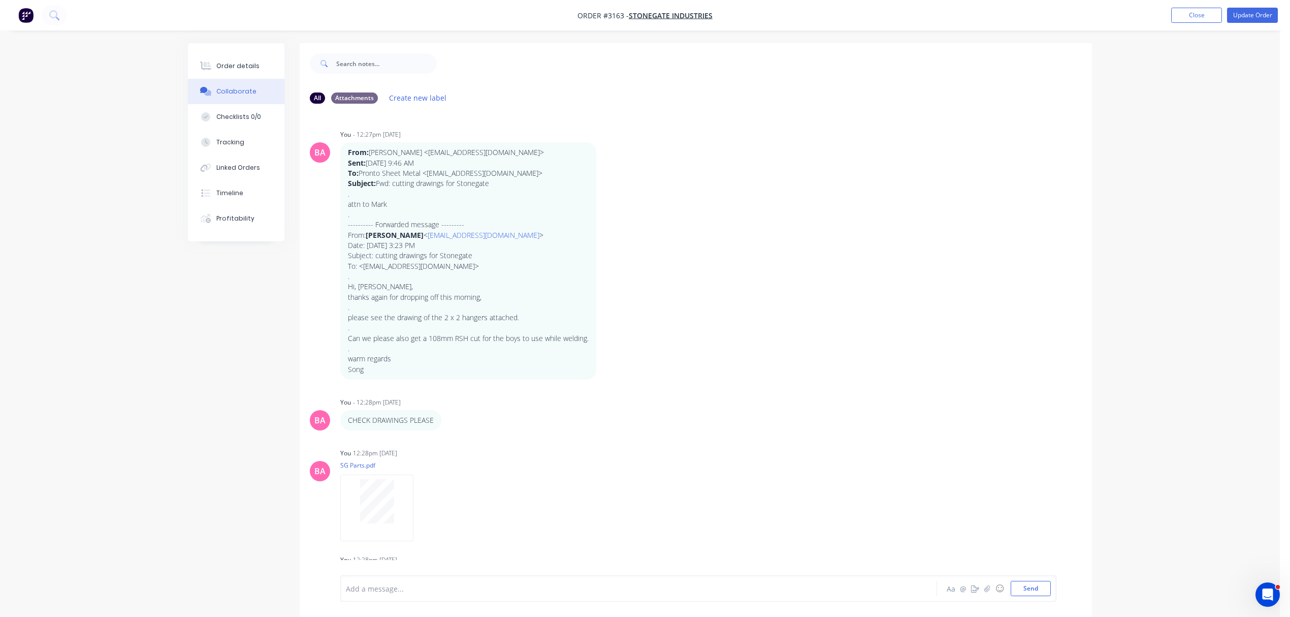
click at [424, 592] on div at bounding box center [610, 588] width 528 height 11
click at [1029, 590] on button "Send" at bounding box center [1031, 588] width 40 height 15
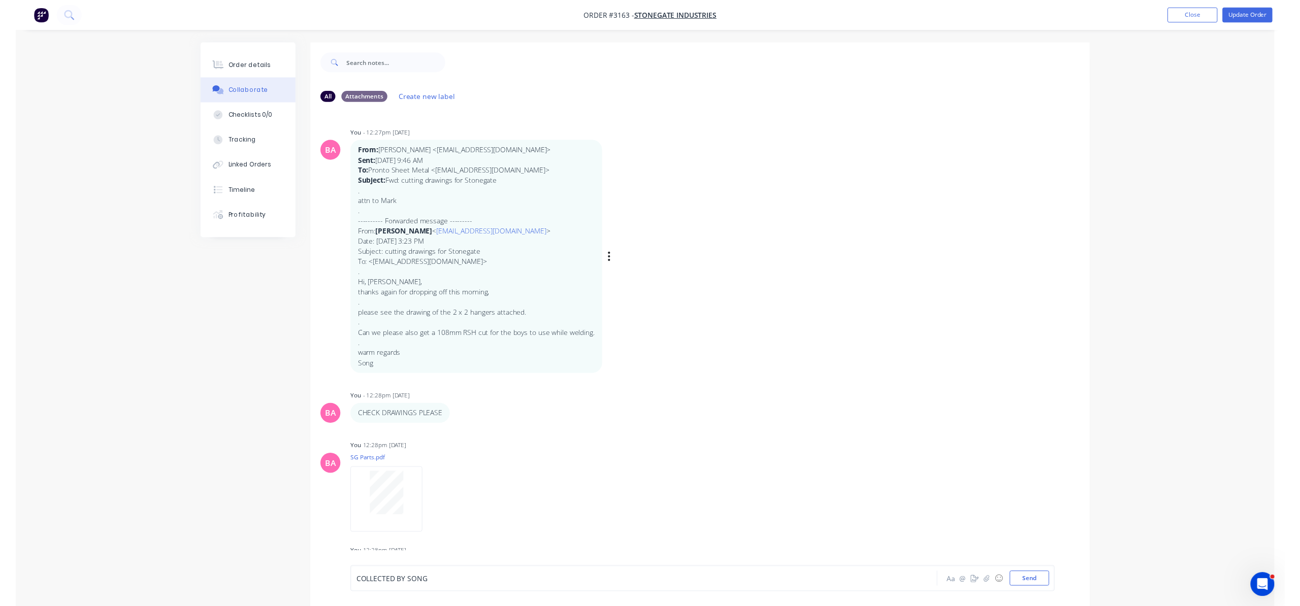
scroll to position [171, 0]
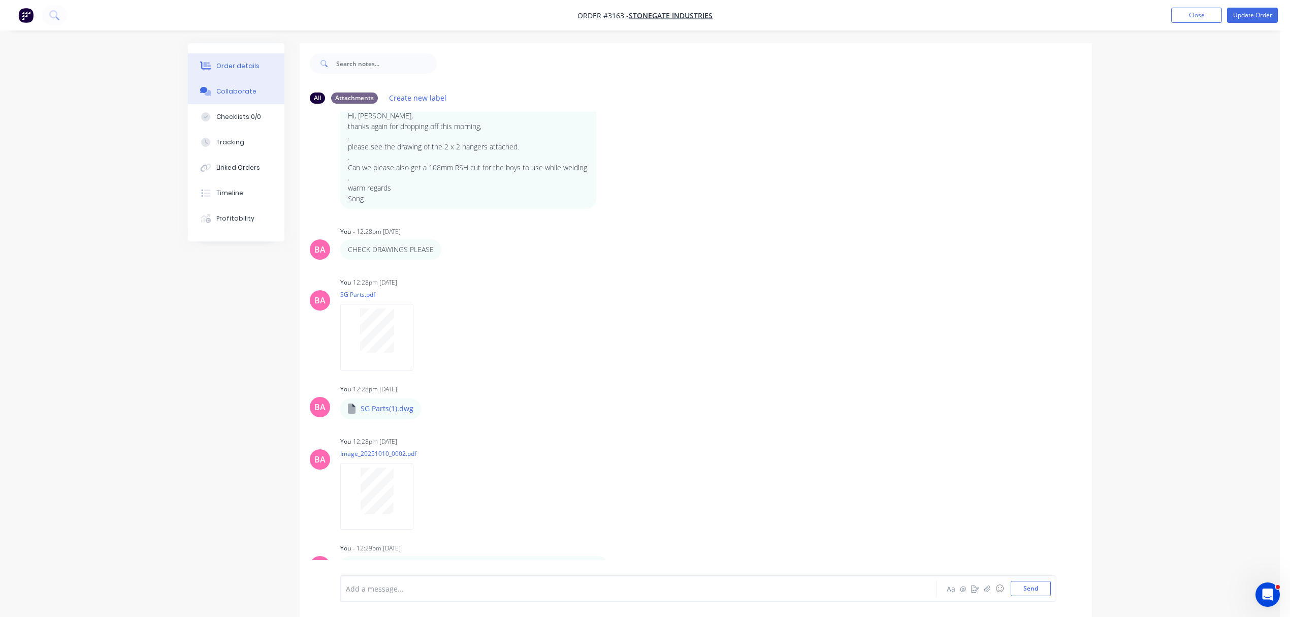
click at [229, 63] on div "Order details" at bounding box center [237, 65] width 43 height 9
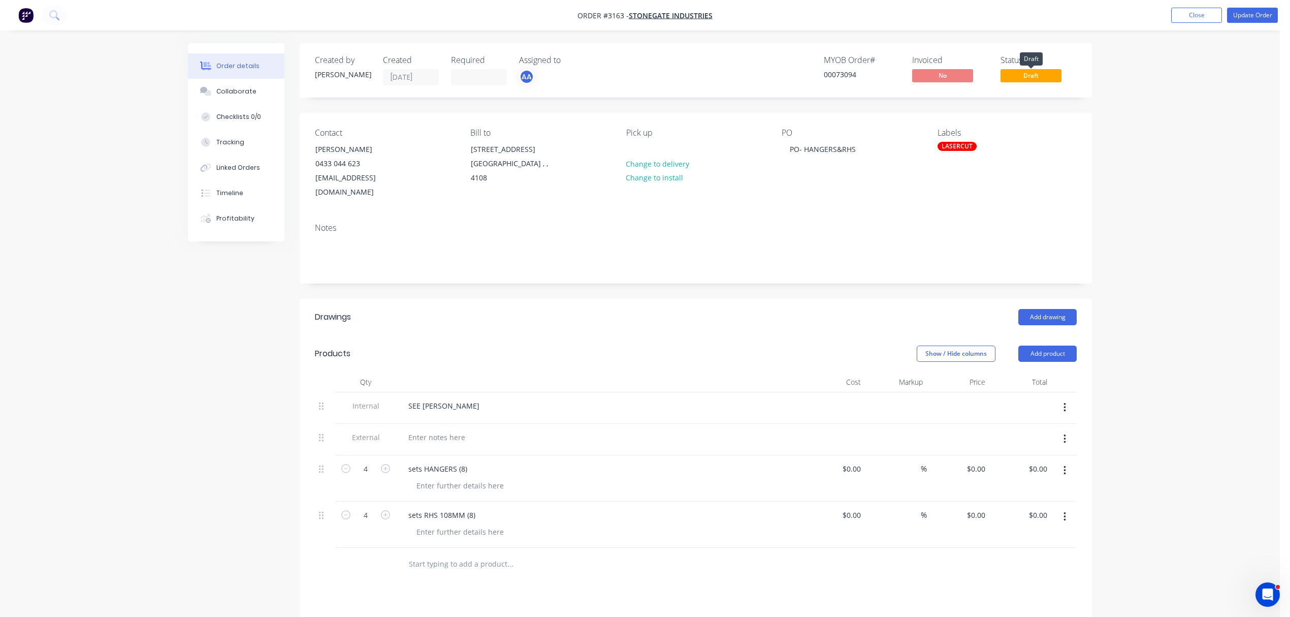
click at [1039, 74] on span "Draft" at bounding box center [1031, 75] width 61 height 13
click at [1257, 14] on button "Update Order" at bounding box center [1252, 15] width 51 height 15
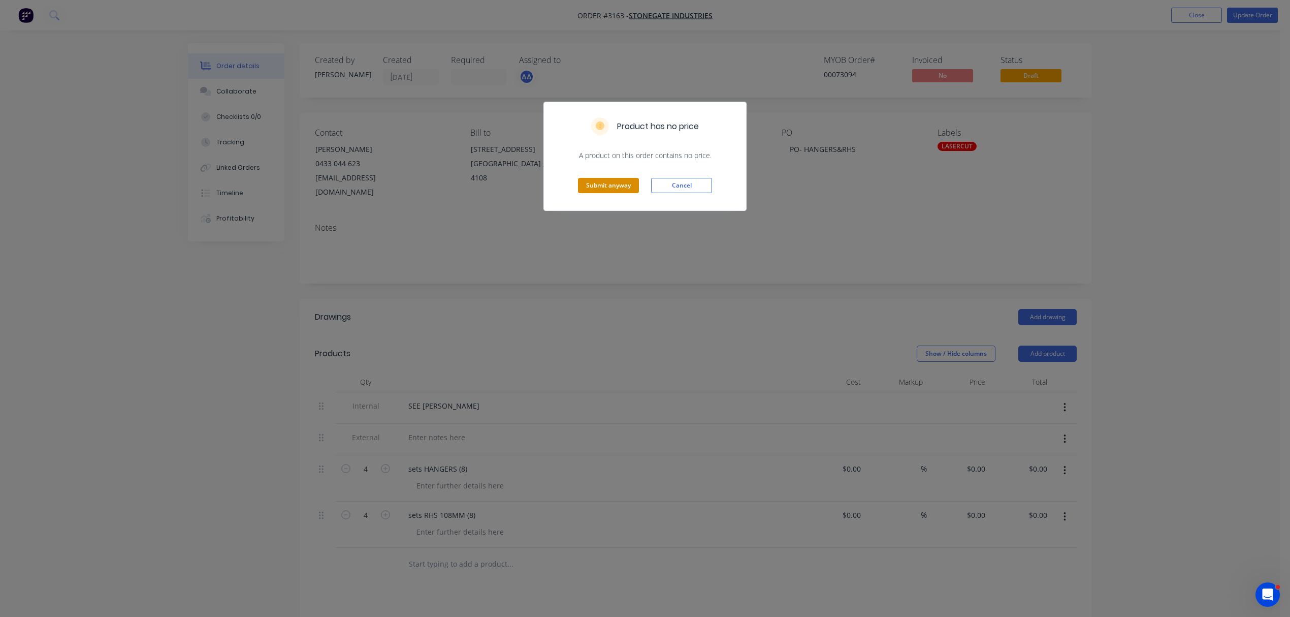
click at [619, 191] on button "Submit anyway" at bounding box center [608, 185] width 61 height 15
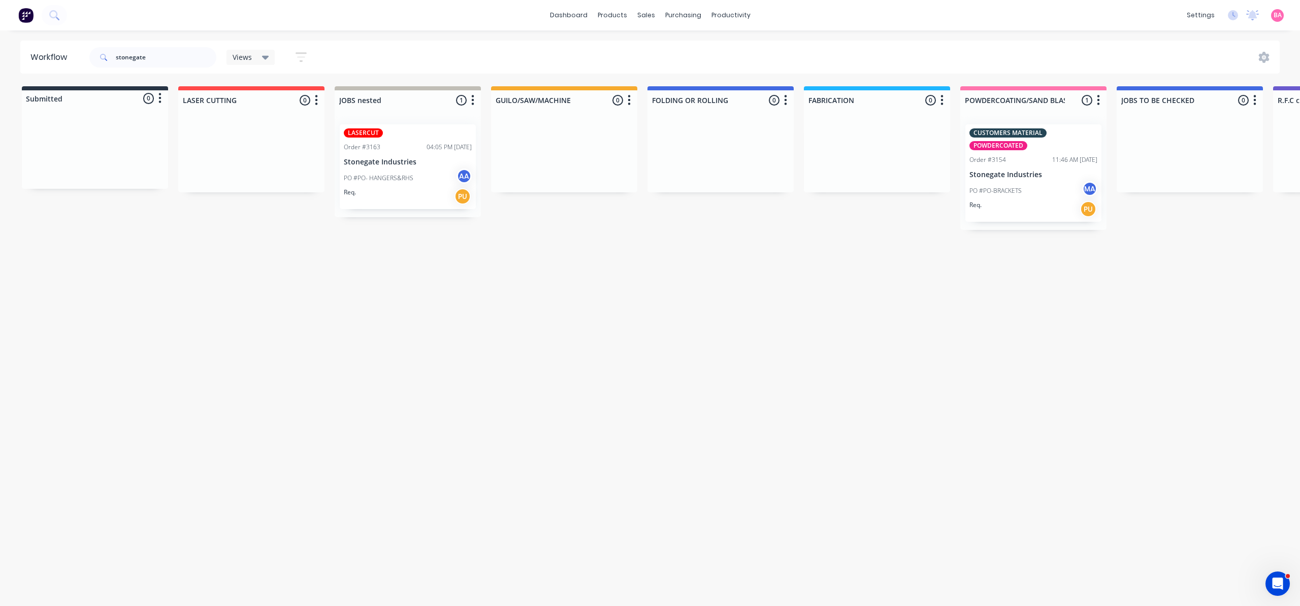
click at [405, 171] on div "PO #PO- HANGERS&RHS AA" at bounding box center [408, 178] width 128 height 19
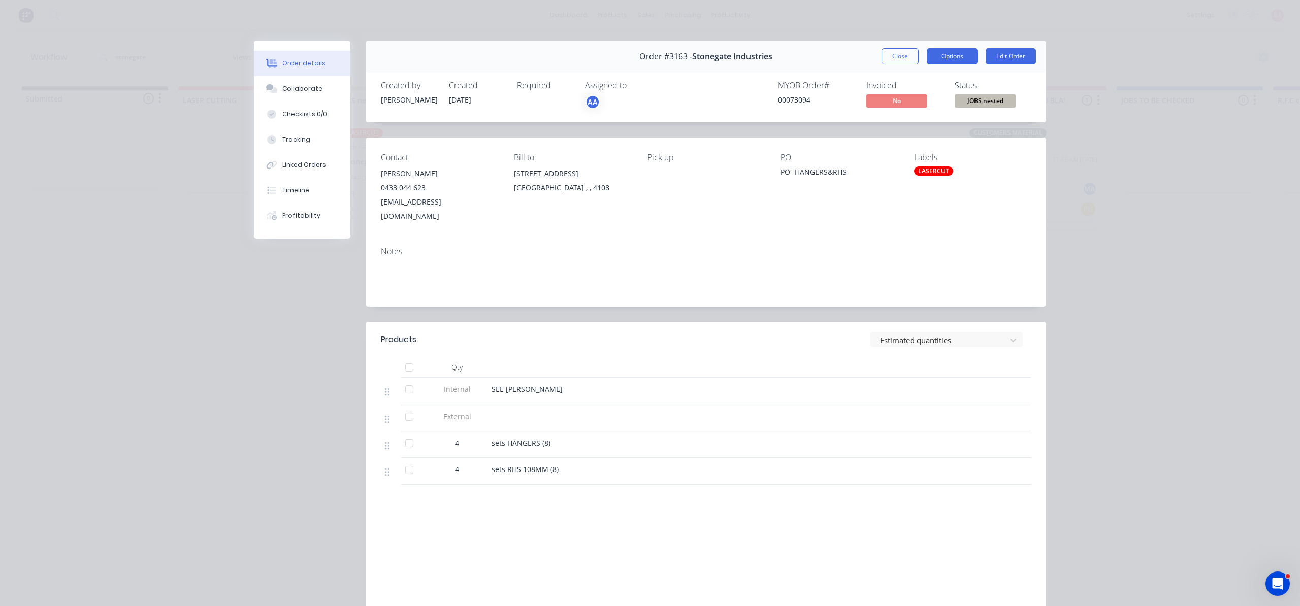
click at [951, 57] on button "Options" at bounding box center [952, 56] width 51 height 16
click at [910, 120] on div "Delivery Docket" at bounding box center [924, 123] width 88 height 15
click at [910, 120] on div "Standard" at bounding box center [924, 123] width 88 height 15
click at [304, 86] on div "Collaborate" at bounding box center [302, 88] width 40 height 9
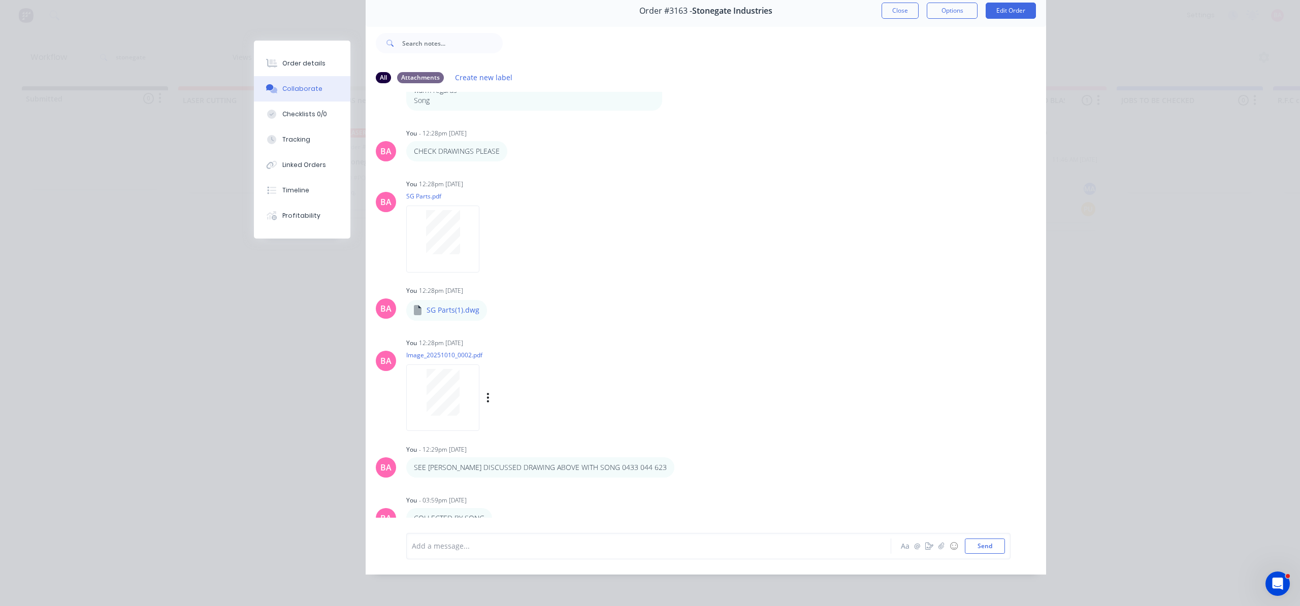
scroll to position [57, 0]
click at [573, 551] on div at bounding box center [634, 545] width 444 height 11
click at [995, 546] on button "Send" at bounding box center [985, 545] width 40 height 15
click at [305, 61] on div "Order details" at bounding box center [303, 63] width 43 height 9
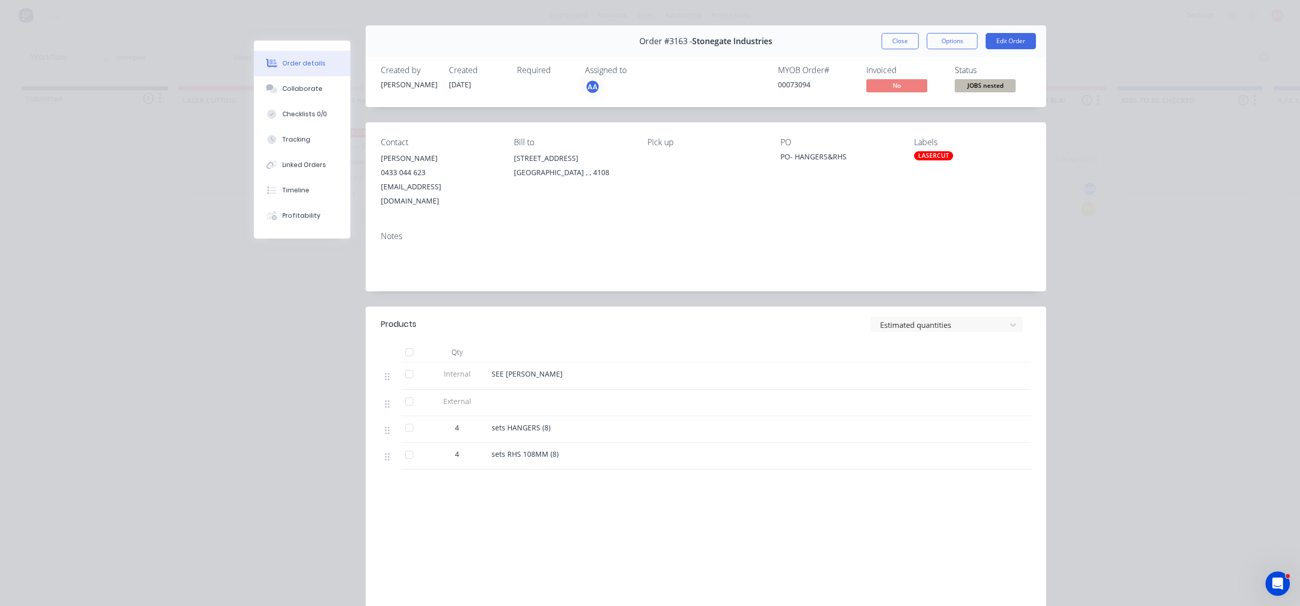
scroll to position [0, 0]
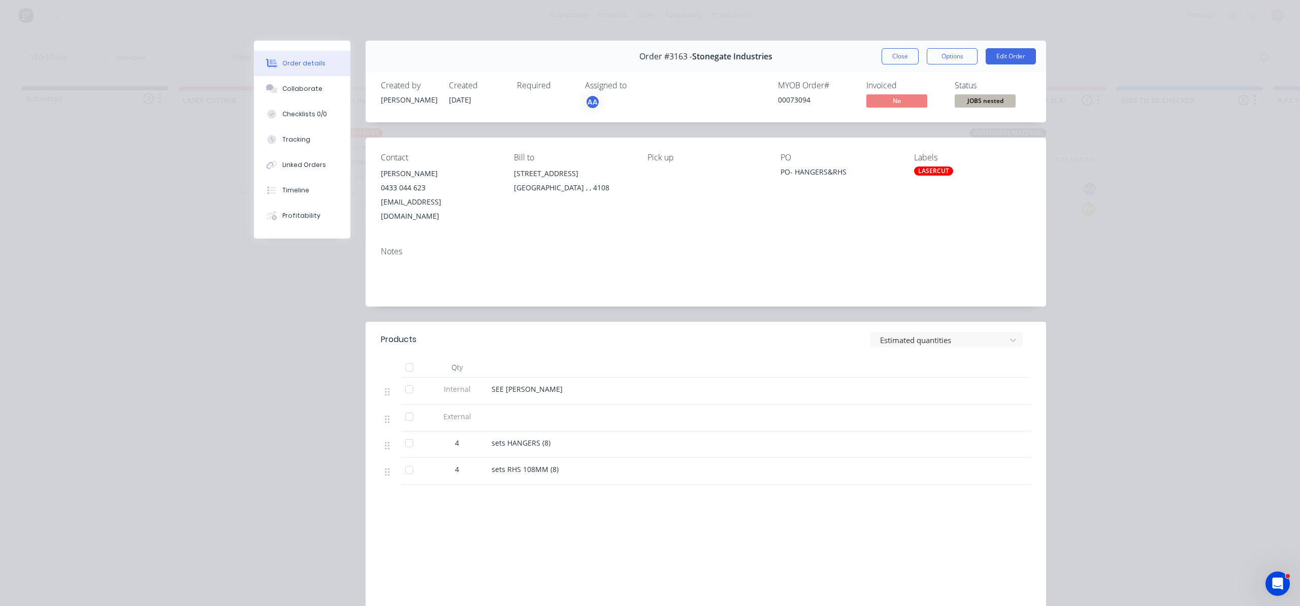
click at [537, 465] on span "sets RHS 108MM (8)" at bounding box center [525, 470] width 67 height 10
click at [560, 464] on div "sets RHS 108MM (8)" at bounding box center [691, 469] width 398 height 11
click at [1009, 48] on button "Edit Order" at bounding box center [1011, 56] width 50 height 16
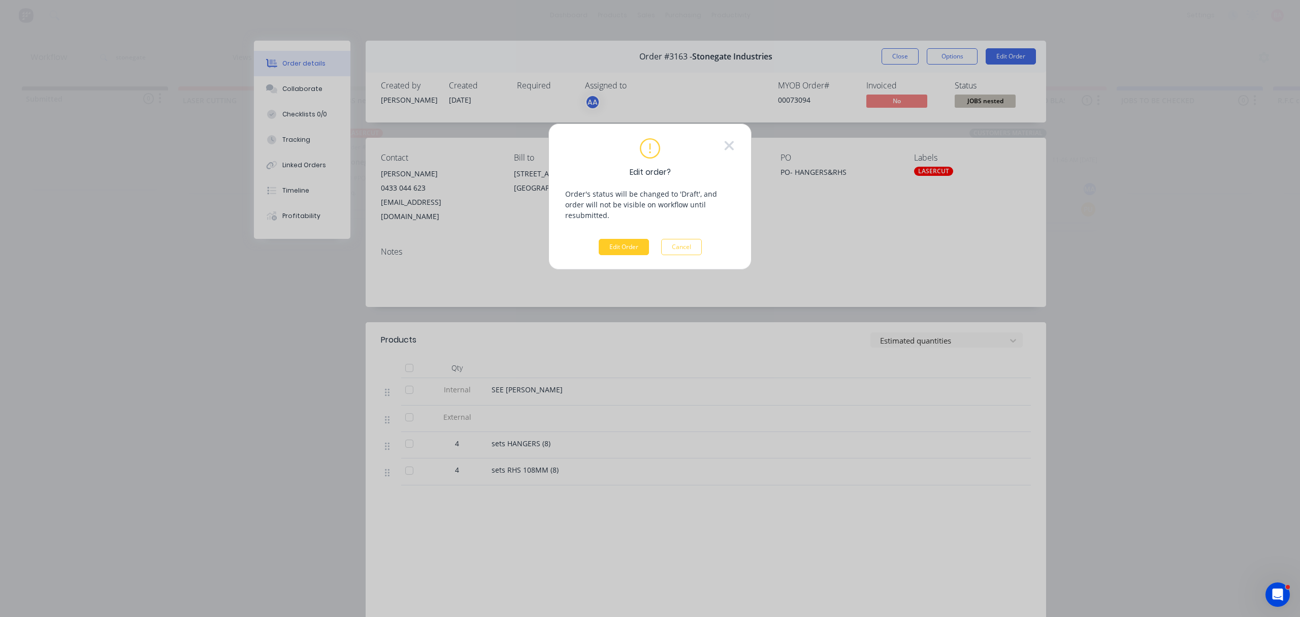
click at [626, 239] on button "Edit Order" at bounding box center [624, 247] width 50 height 16
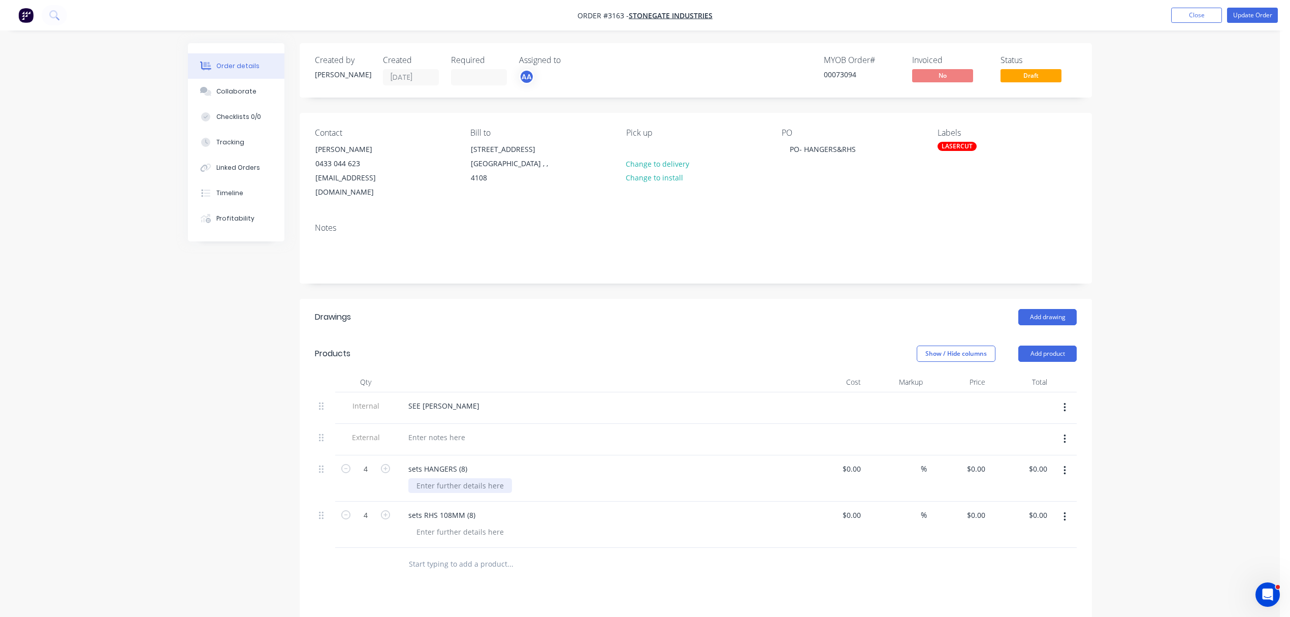
click at [456, 478] on div at bounding box center [460, 485] width 104 height 15
click at [439, 524] on div at bounding box center [460, 531] width 104 height 15
click at [481, 478] on div "MATERIAL:" at bounding box center [603, 485] width 390 height 15
click at [454, 478] on div "MATERIAL:" at bounding box center [434, 485] width 52 height 15
click at [1250, 11] on button "Update Order" at bounding box center [1252, 15] width 51 height 15
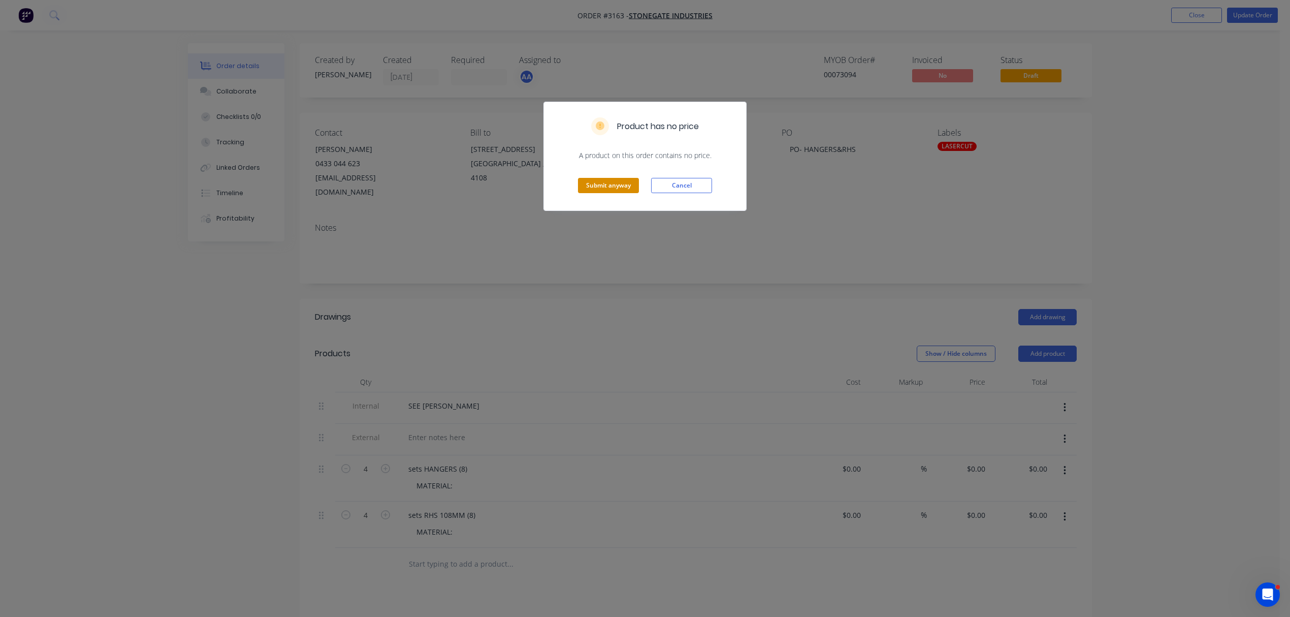
click at [594, 186] on button "Submit anyway" at bounding box center [608, 185] width 61 height 15
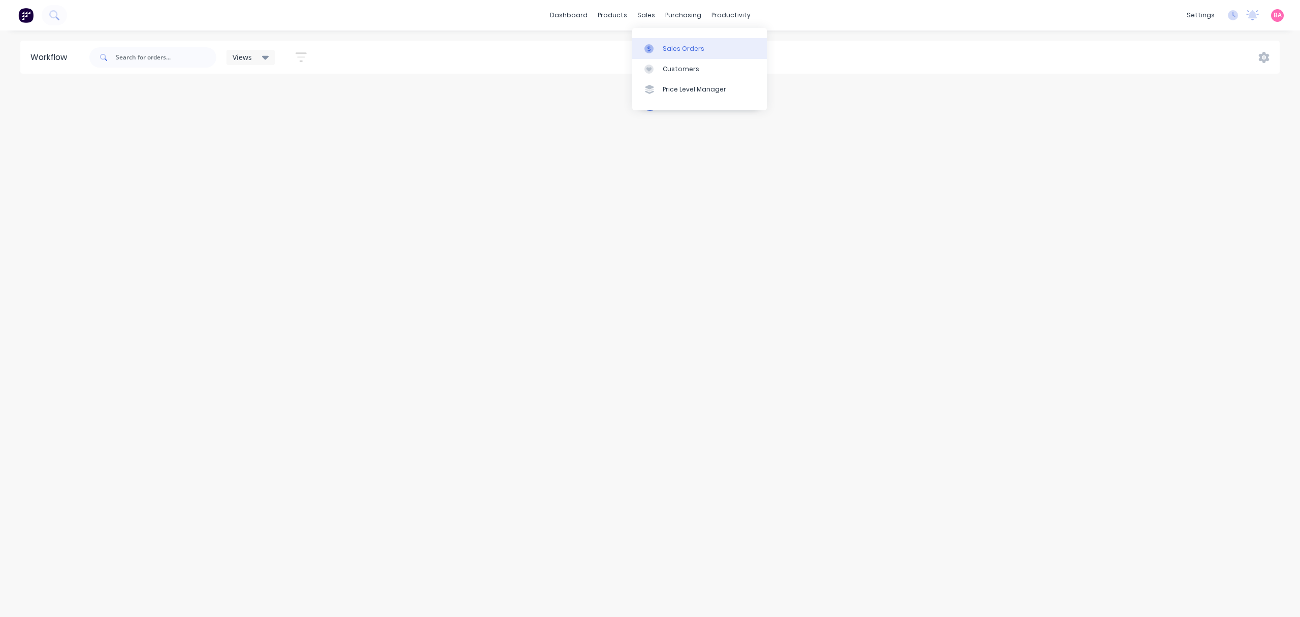
click at [667, 48] on div "Sales Orders" at bounding box center [684, 48] width 42 height 9
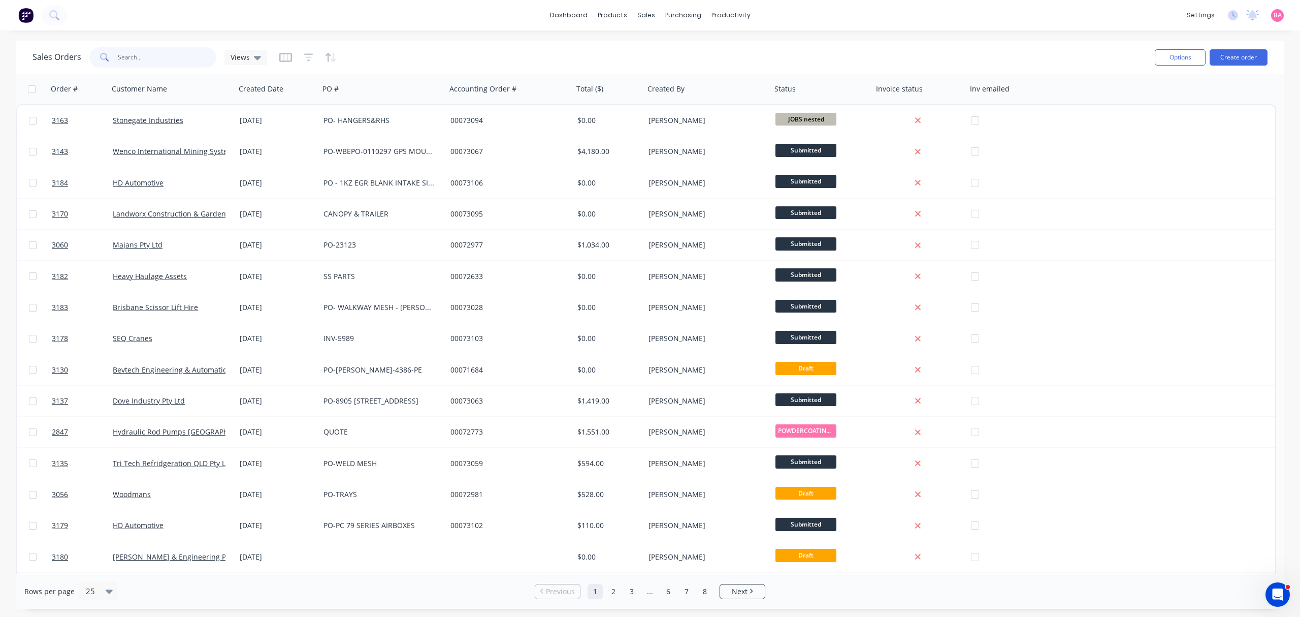
click at [150, 59] on input "text" at bounding box center [167, 57] width 99 height 20
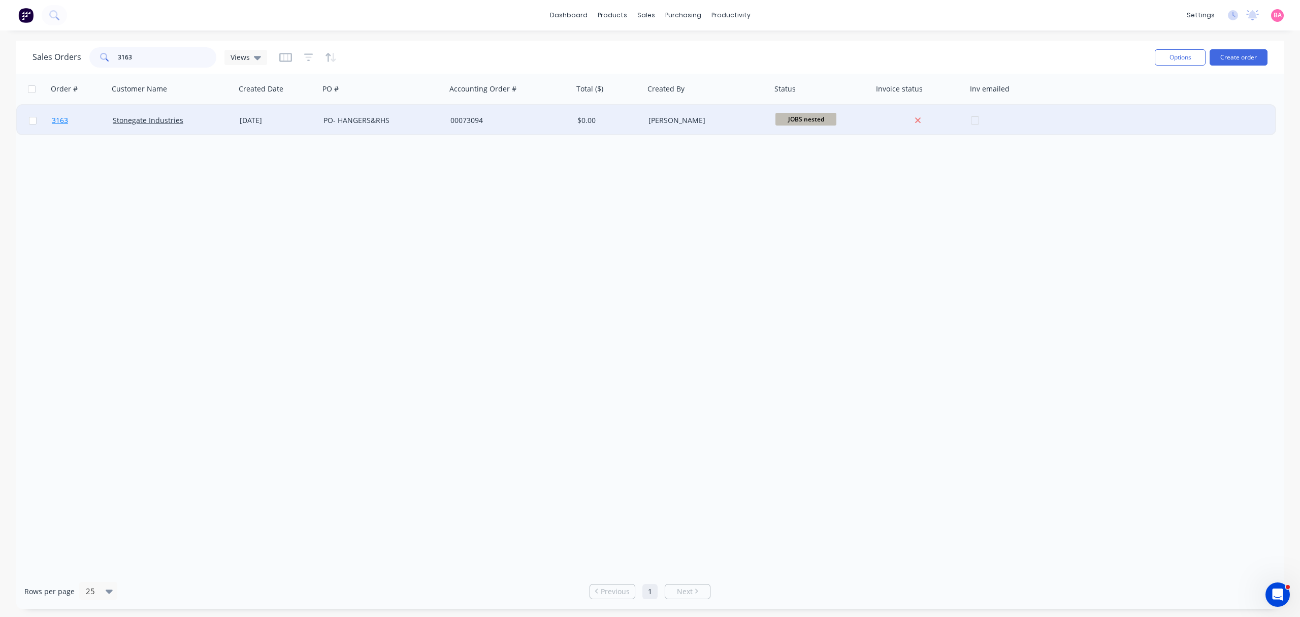
type input "3163"
click at [65, 117] on span "3163" at bounding box center [60, 120] width 16 height 10
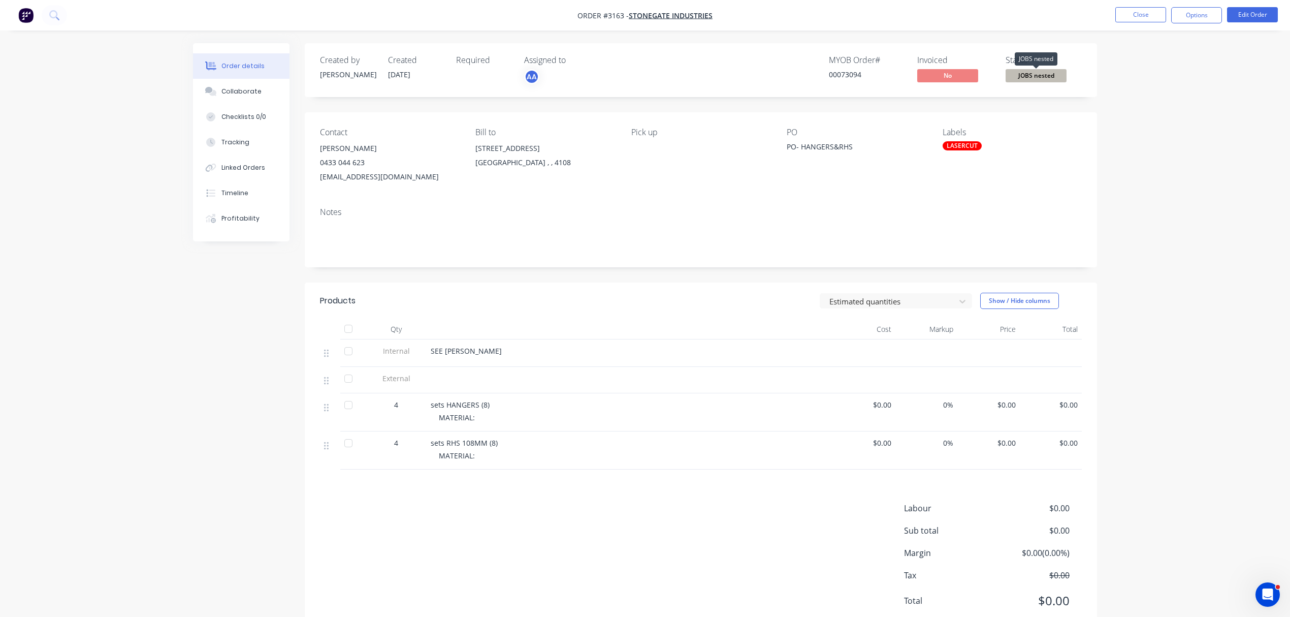
click at [1037, 76] on span "JOBS nested" at bounding box center [1036, 75] width 61 height 13
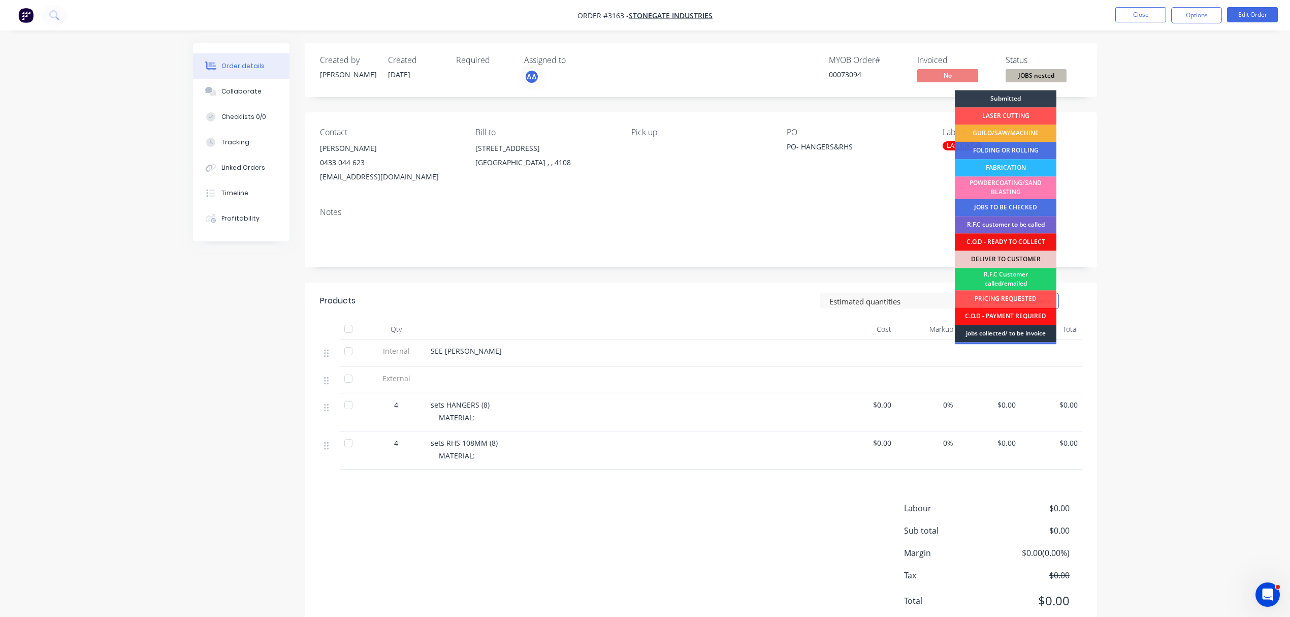
click at [1016, 332] on div "jobs collected/ to be invoice" at bounding box center [1006, 333] width 102 height 17
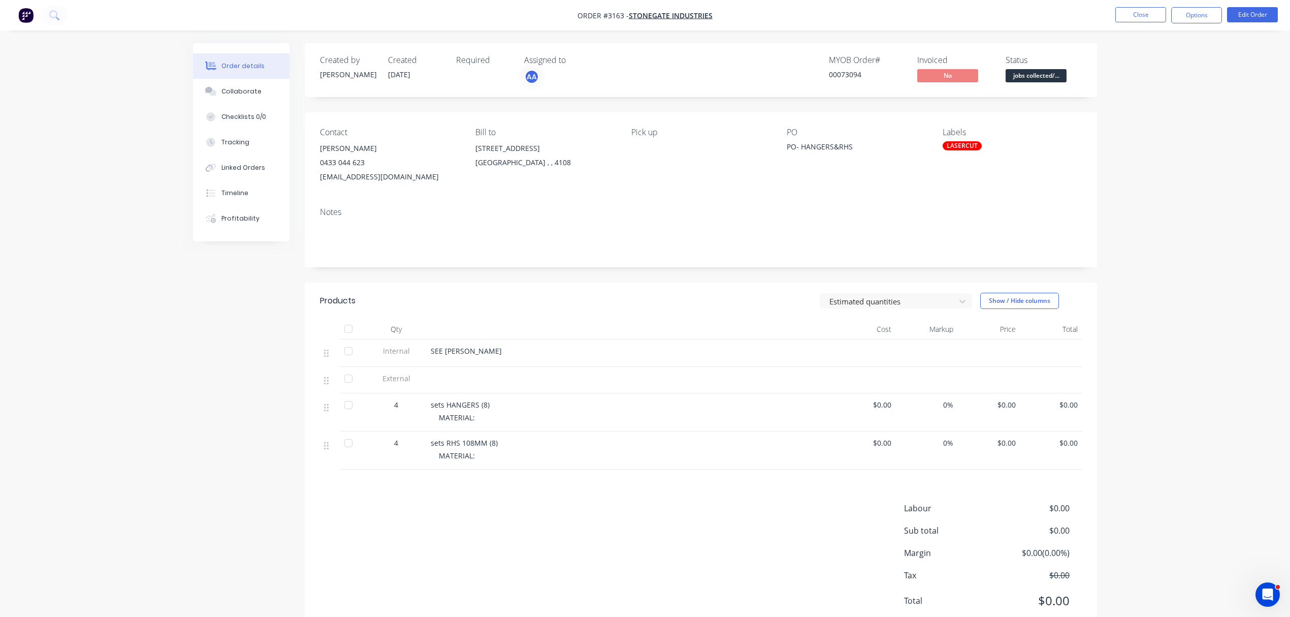
click at [476, 420] on div "MATERIAL:" at bounding box center [634, 417] width 390 height 11
click at [481, 416] on div "MATERIAL:" at bounding box center [634, 417] width 390 height 11
click at [1244, 14] on button "Edit Order" at bounding box center [1252, 14] width 51 height 15
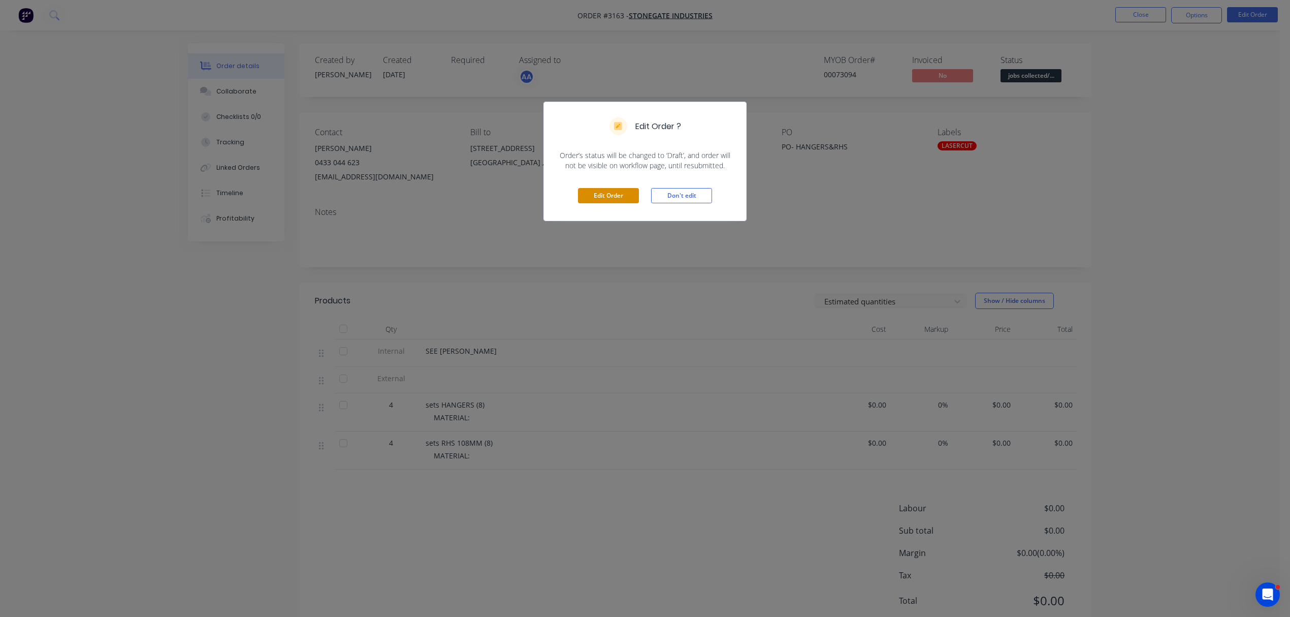
click at [618, 188] on button "Edit Order" at bounding box center [608, 195] width 61 height 15
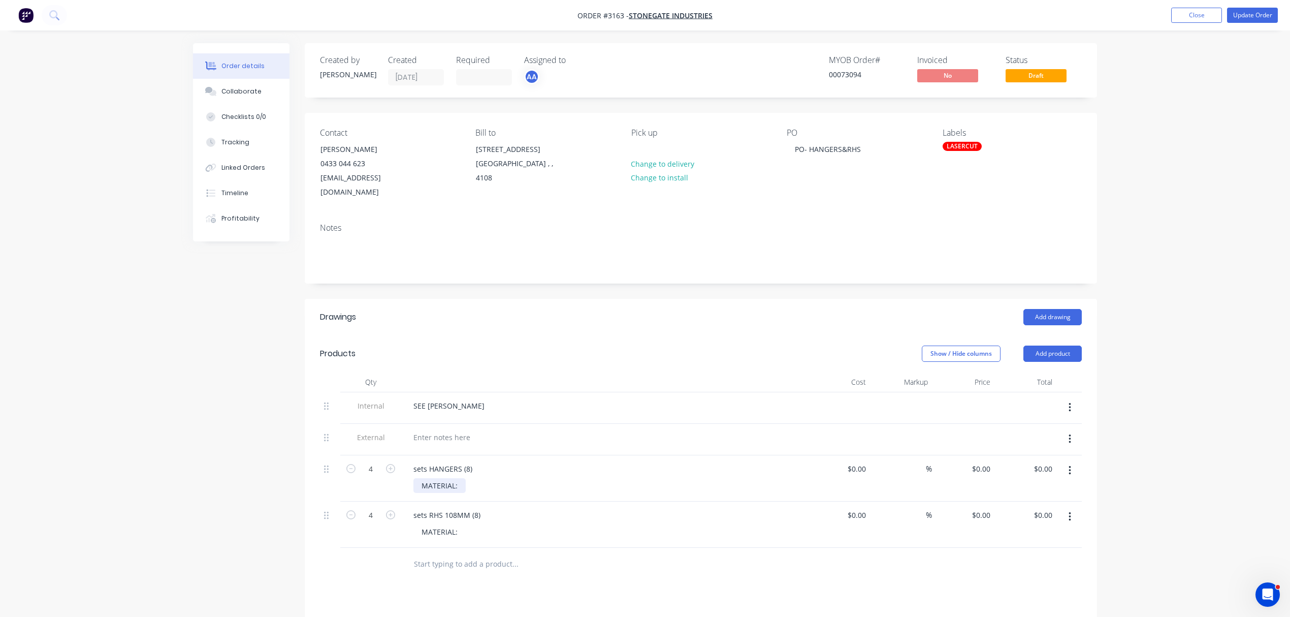
click at [454, 478] on div "MATERIAL:" at bounding box center [439, 485] width 52 height 15
click at [456, 478] on div "MATERIAL:" at bounding box center [439, 485] width 52 height 15
click at [462, 535] on div "MATERIAL:" at bounding box center [439, 542] width 52 height 15
click at [458, 478] on div "MATERIAL: COLD GAL SPRAYED" at bounding box center [454, 490] width 83 height 25
click at [460, 535] on div "MATERIAL: COLD GAL SPRAYED" at bounding box center [454, 547] width 83 height 25
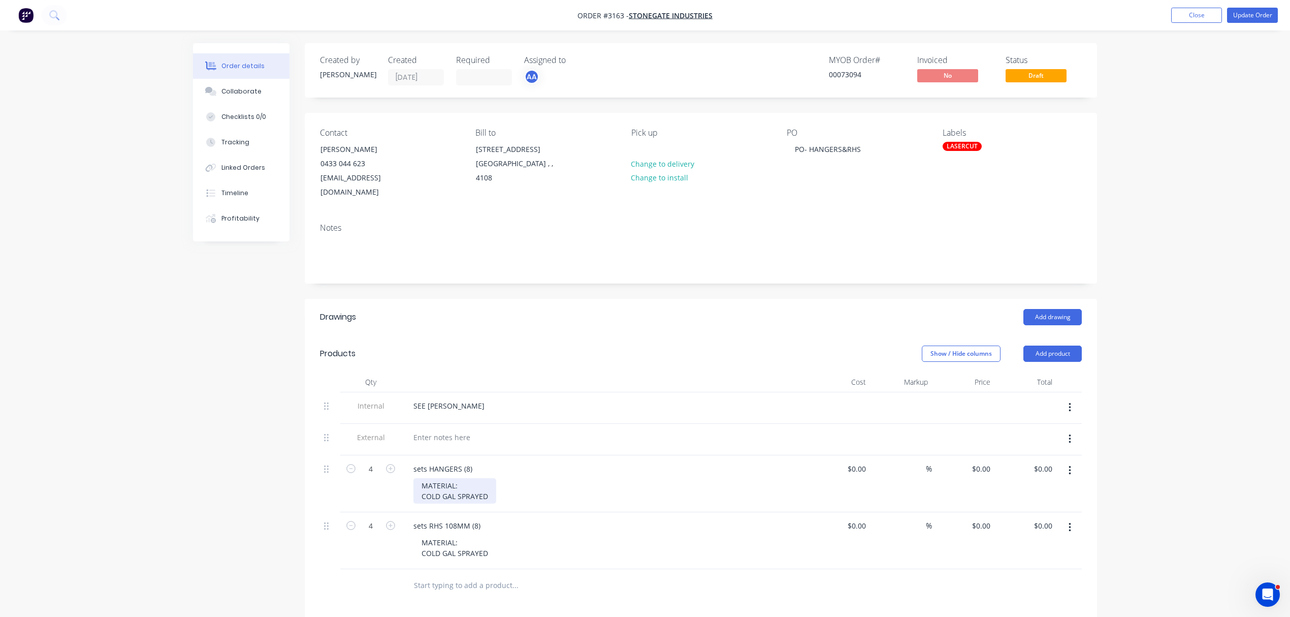
click at [464, 478] on div "MATERIAL: COLD GAL SPRAYED" at bounding box center [454, 490] width 83 height 25
click at [468, 535] on div "MATERIAL: COLD GAL SPRAYED" at bounding box center [454, 547] width 83 height 25
click at [1270, 15] on button "Update Order" at bounding box center [1252, 15] width 51 height 15
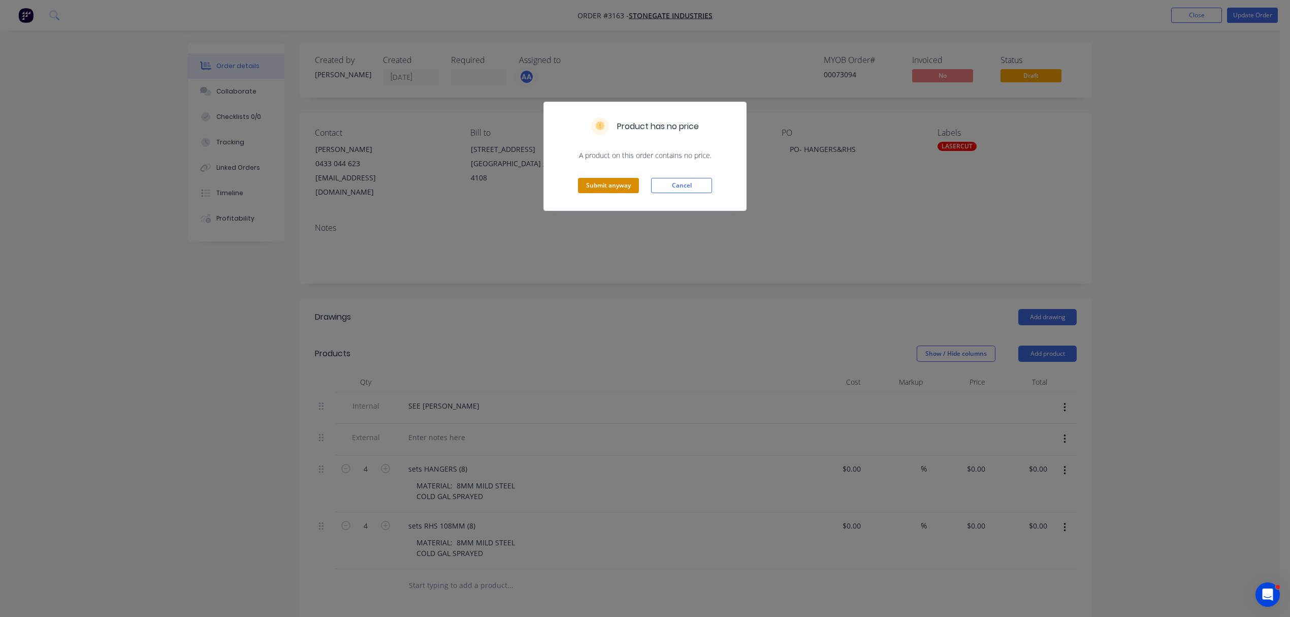
click at [608, 187] on button "Submit anyway" at bounding box center [608, 185] width 61 height 15
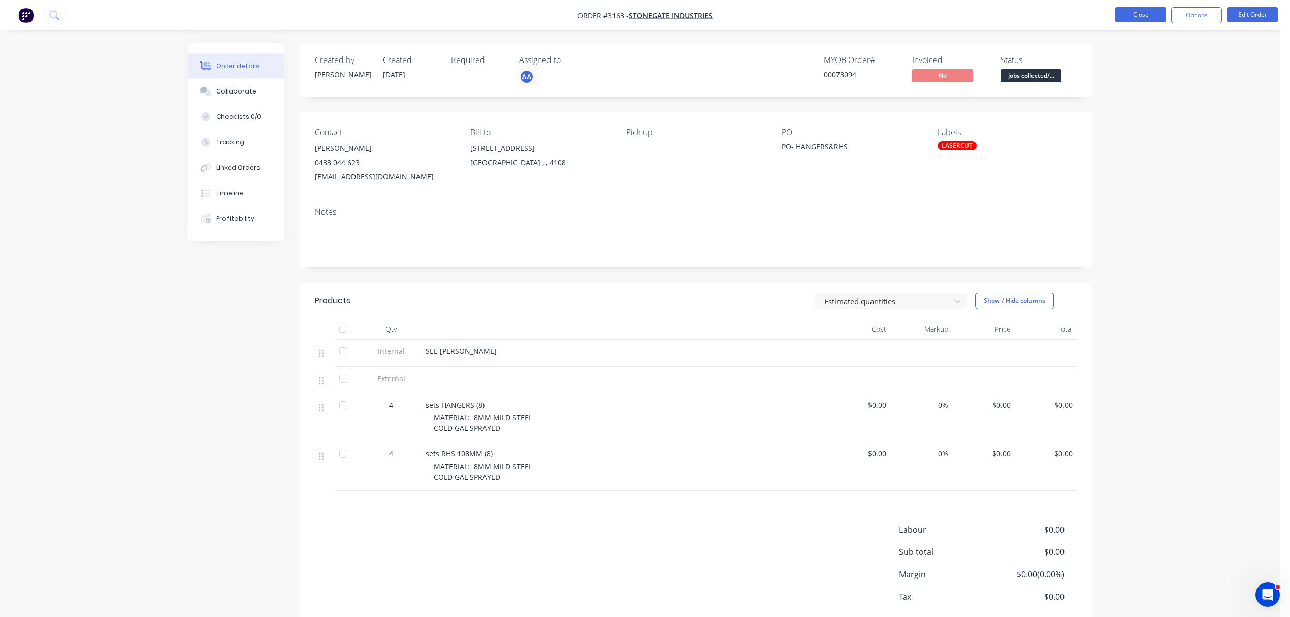
click at [1151, 13] on button "Close" at bounding box center [1140, 14] width 51 height 15
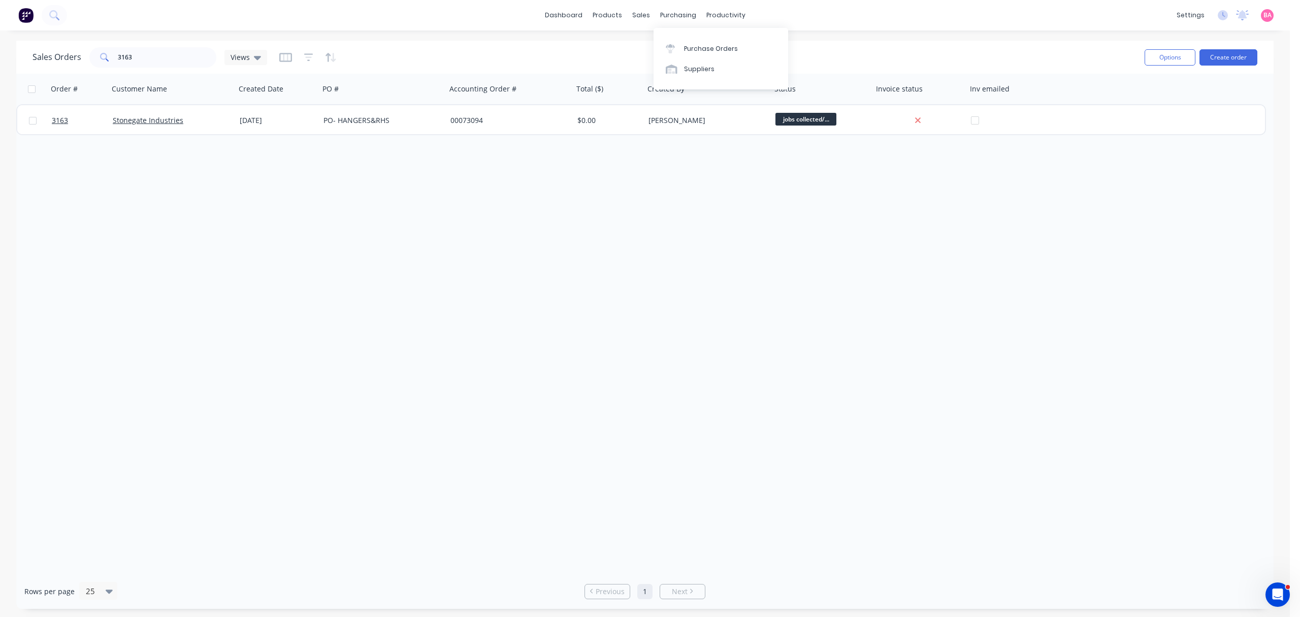
click at [753, 195] on div "Order # Customer Name Created Date PO # Accounting Order # Total ($) Created By…" at bounding box center [645, 324] width 1258 height 500
click at [721, 11] on div "productivity" at bounding box center [725, 15] width 49 height 15
click at [739, 48] on div "Workflow" at bounding box center [743, 48] width 30 height 9
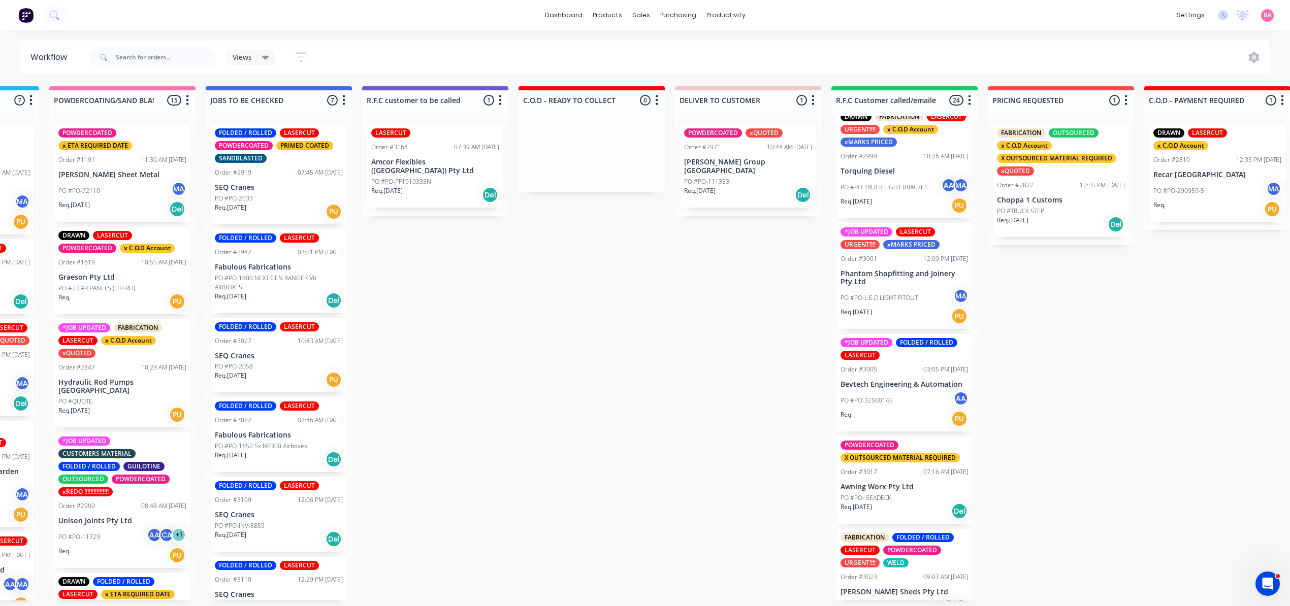
scroll to position [925, 0]
click at [922, 288] on div "PO #PO-L.E.D LIGHT FITOUT MA" at bounding box center [905, 297] width 128 height 19
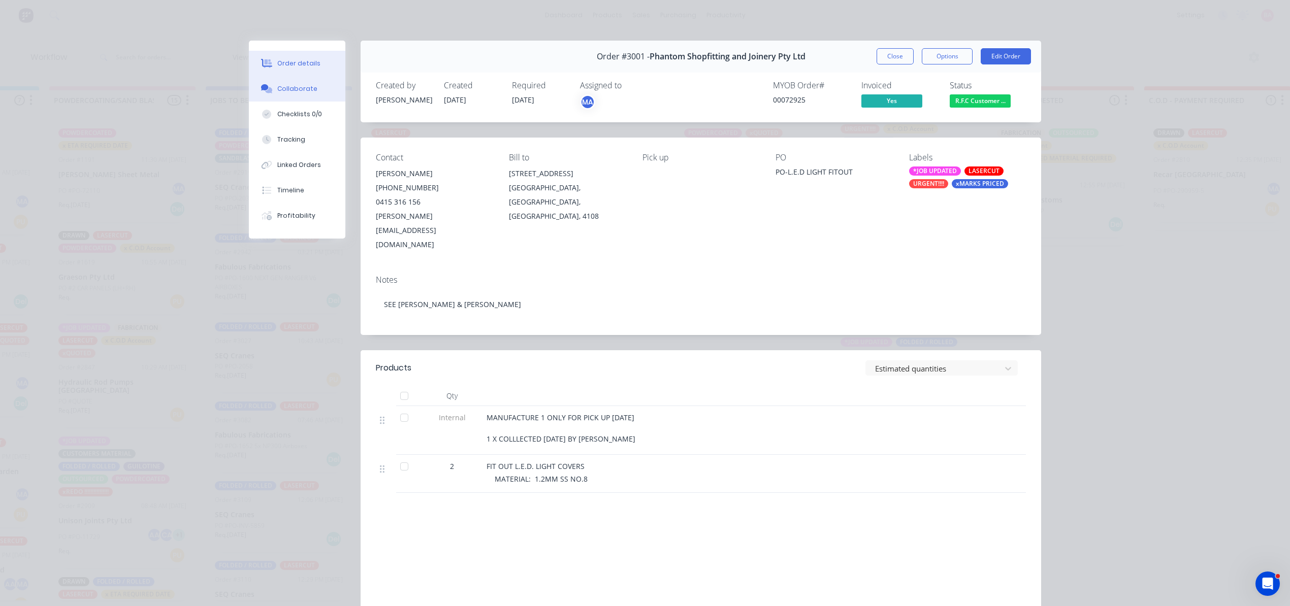
click at [289, 78] on button "Collaborate" at bounding box center [297, 88] width 96 height 25
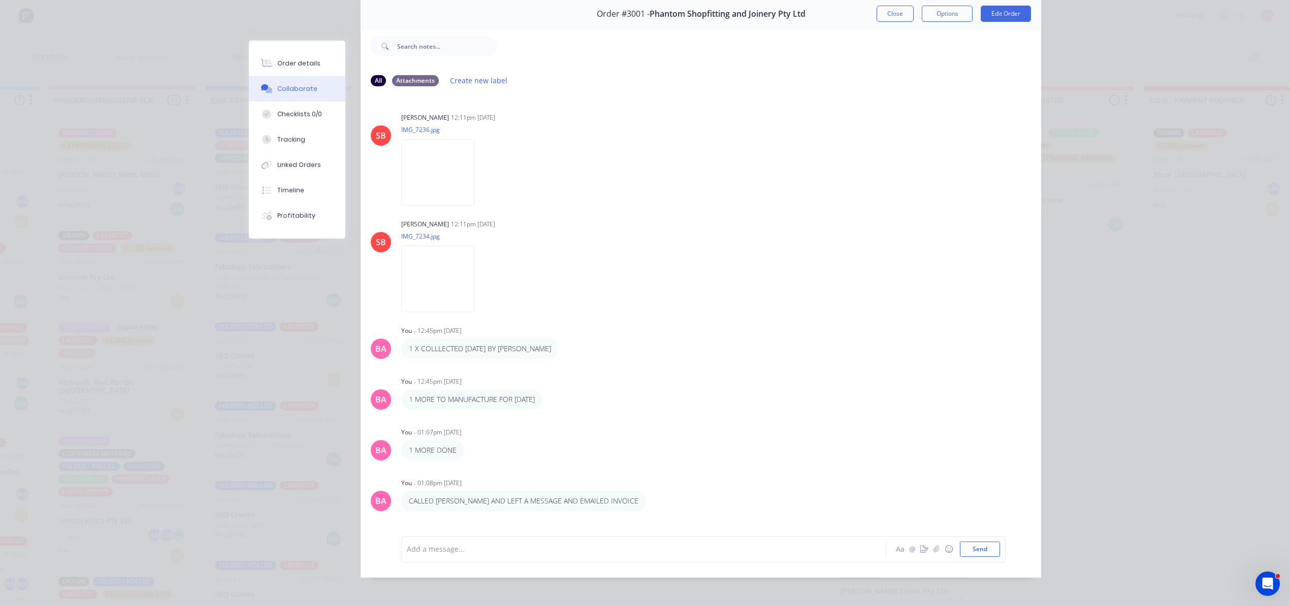
scroll to position [57, 0]
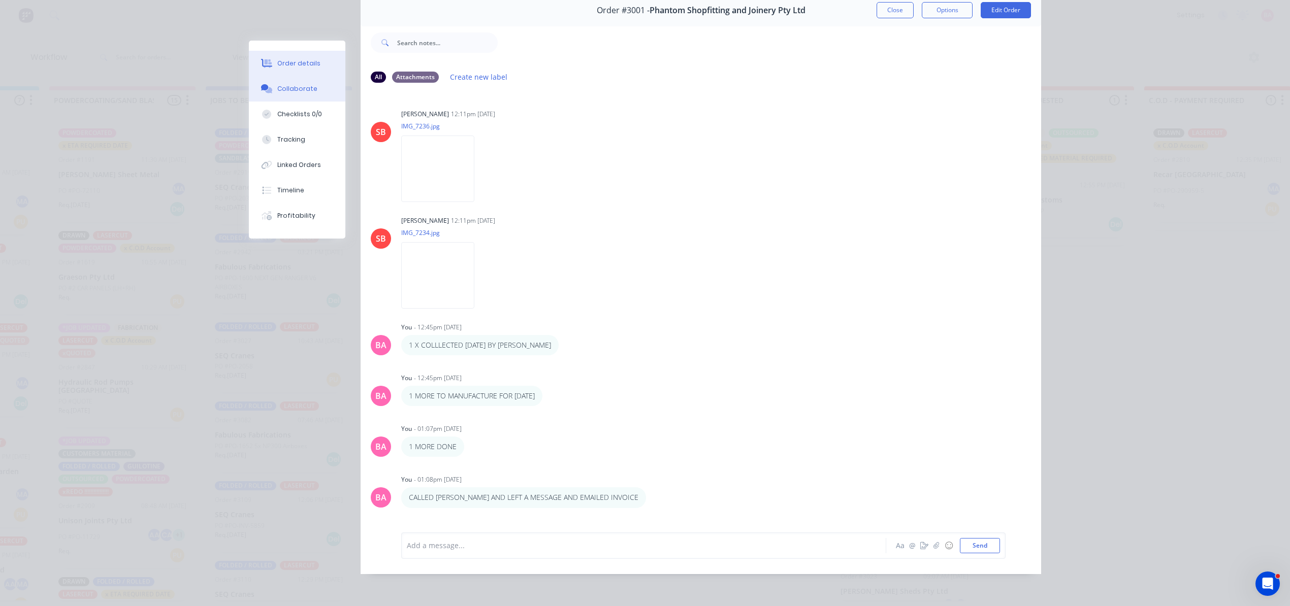
click at [294, 58] on button "Order details" at bounding box center [297, 63] width 96 height 25
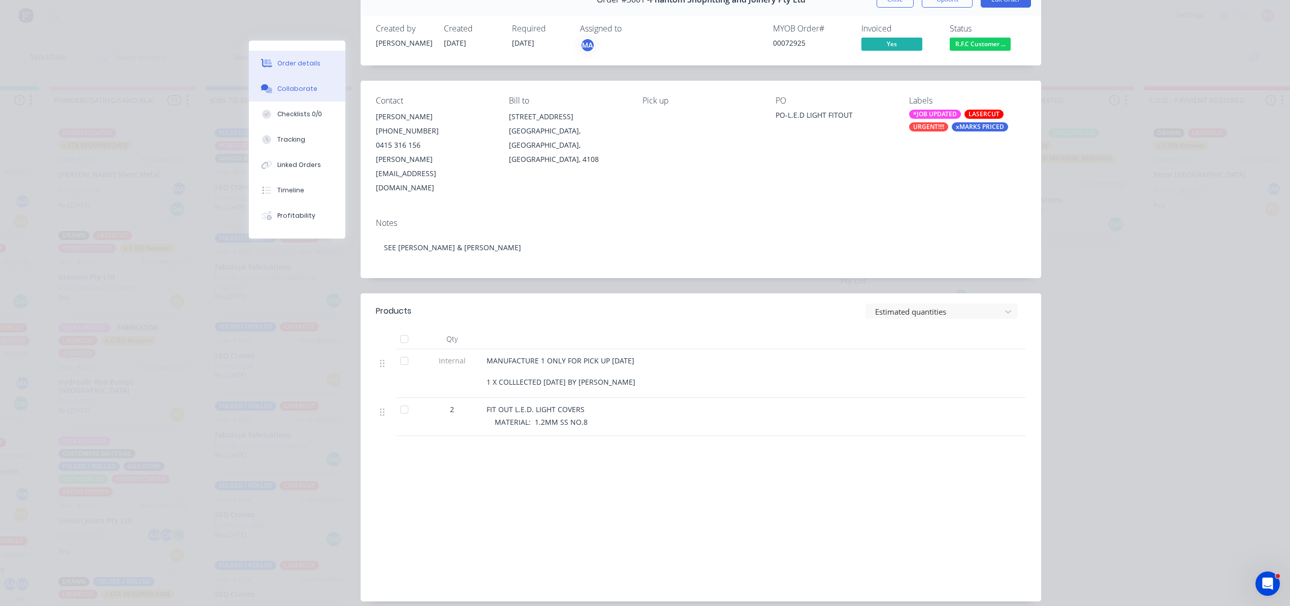
click at [296, 82] on button "Collaborate" at bounding box center [297, 88] width 96 height 25
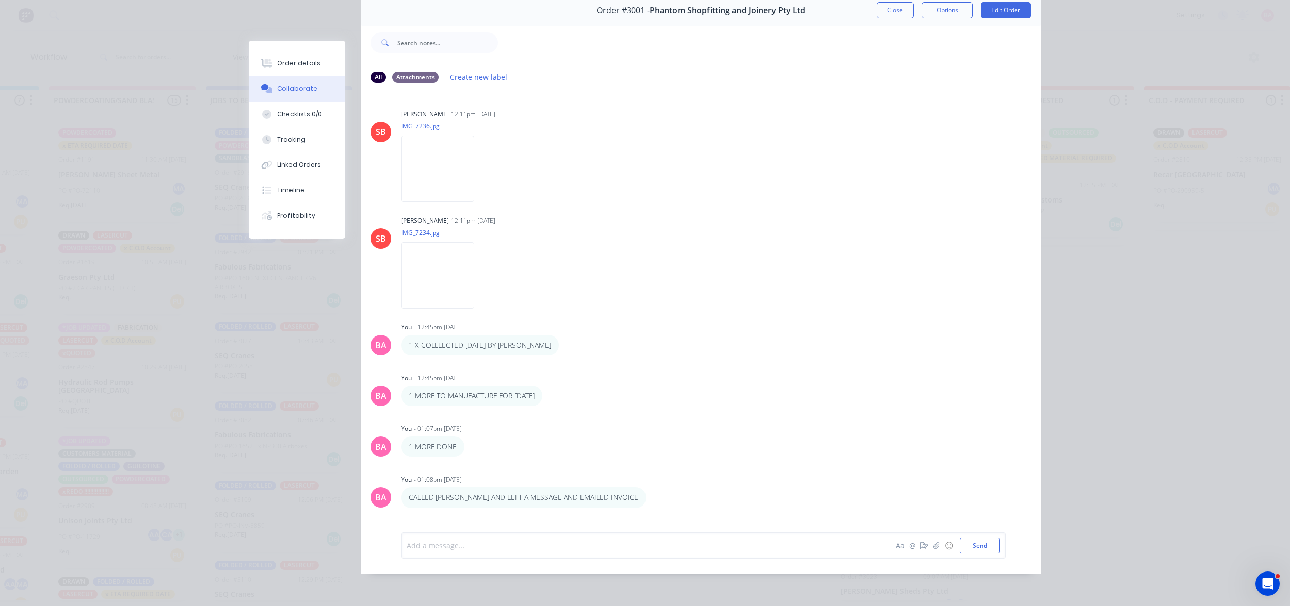
drag, startPoint x: 514, startPoint y: 551, endPoint x: 507, endPoint y: 541, distance: 12.0
click at [514, 551] on div at bounding box center [629, 545] width 444 height 11
click at [970, 542] on button "Send" at bounding box center [980, 545] width 40 height 15
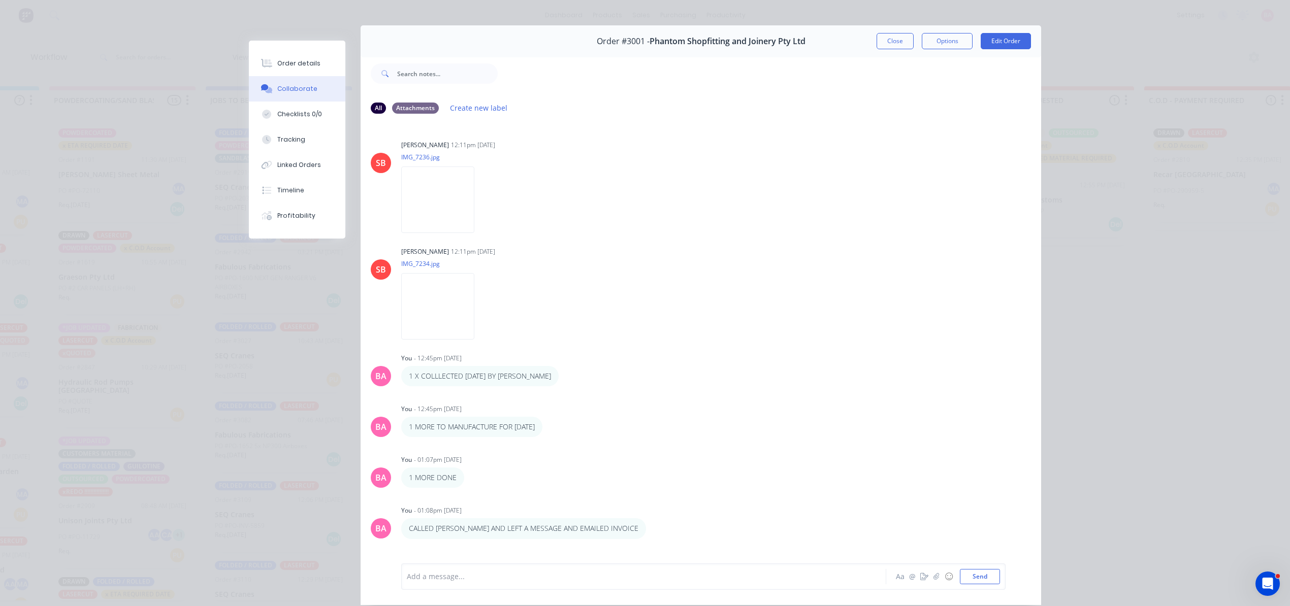
scroll to position [0, 0]
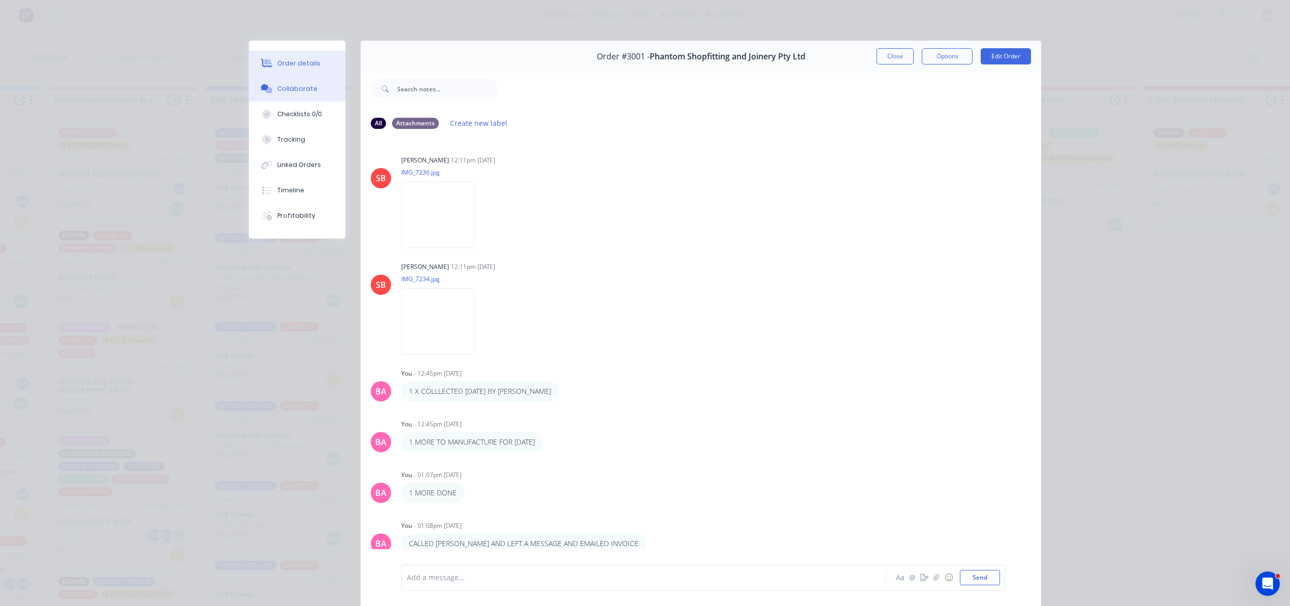
click at [289, 57] on button "Order details" at bounding box center [297, 63] width 96 height 25
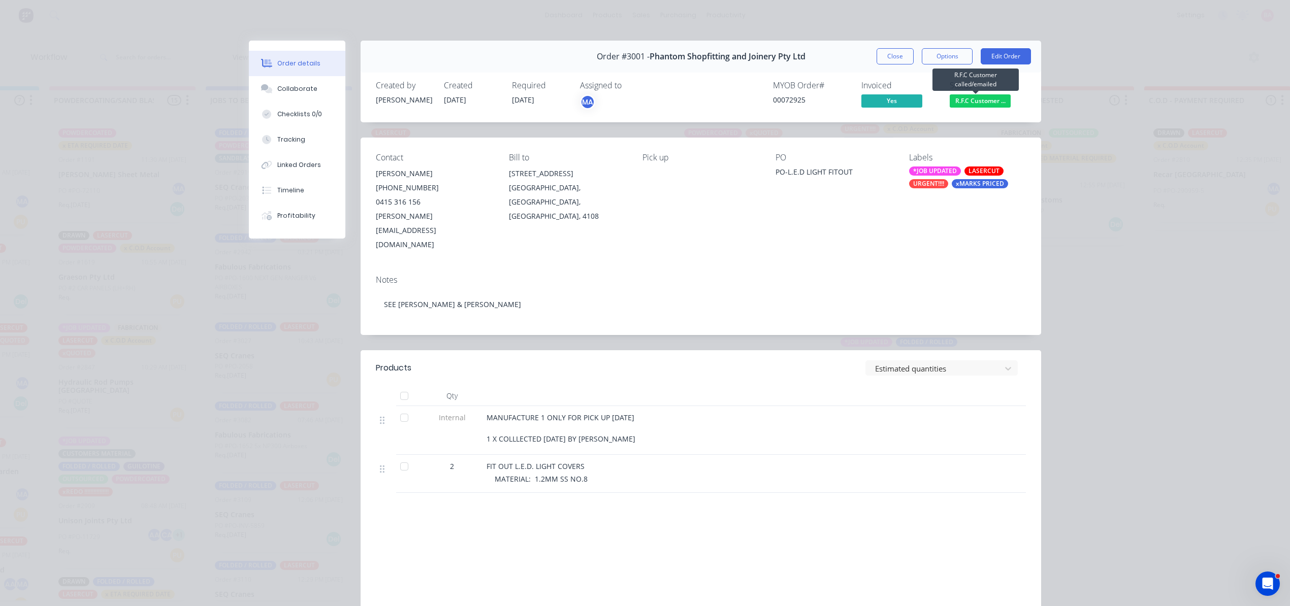
click at [978, 99] on span "R.F.C Customer ..." at bounding box center [980, 100] width 61 height 13
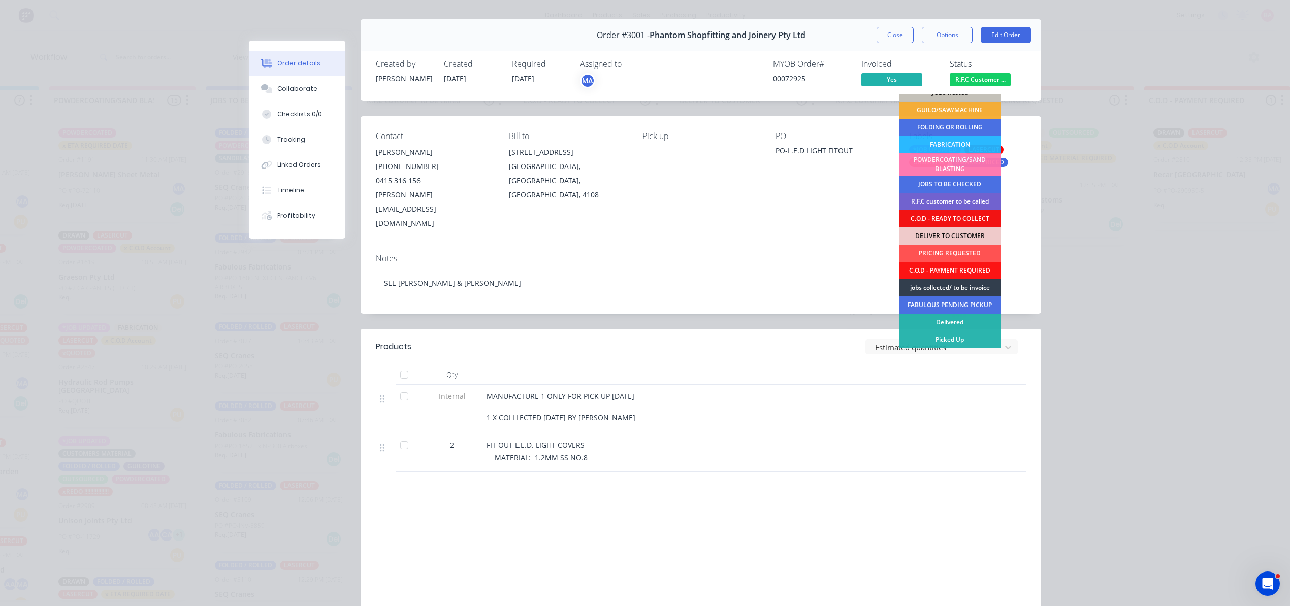
scroll to position [22, 0]
click at [953, 285] on div "jobs collected/ to be invoice" at bounding box center [950, 286] width 102 height 17
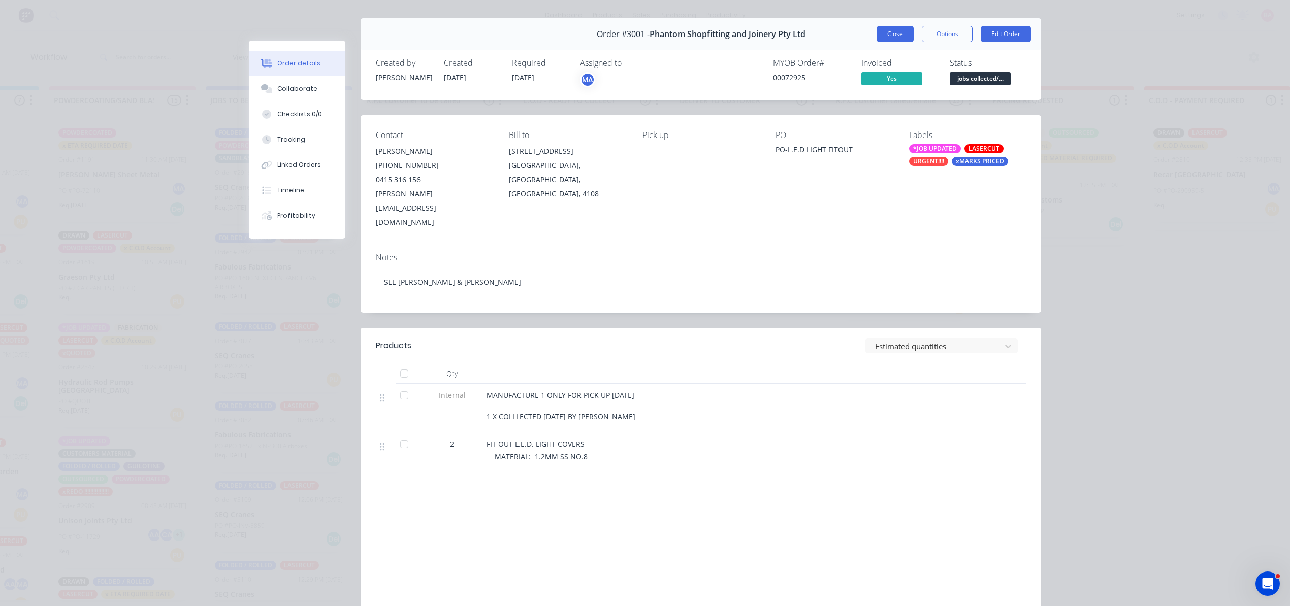
click at [892, 33] on button "Close" at bounding box center [895, 34] width 37 height 16
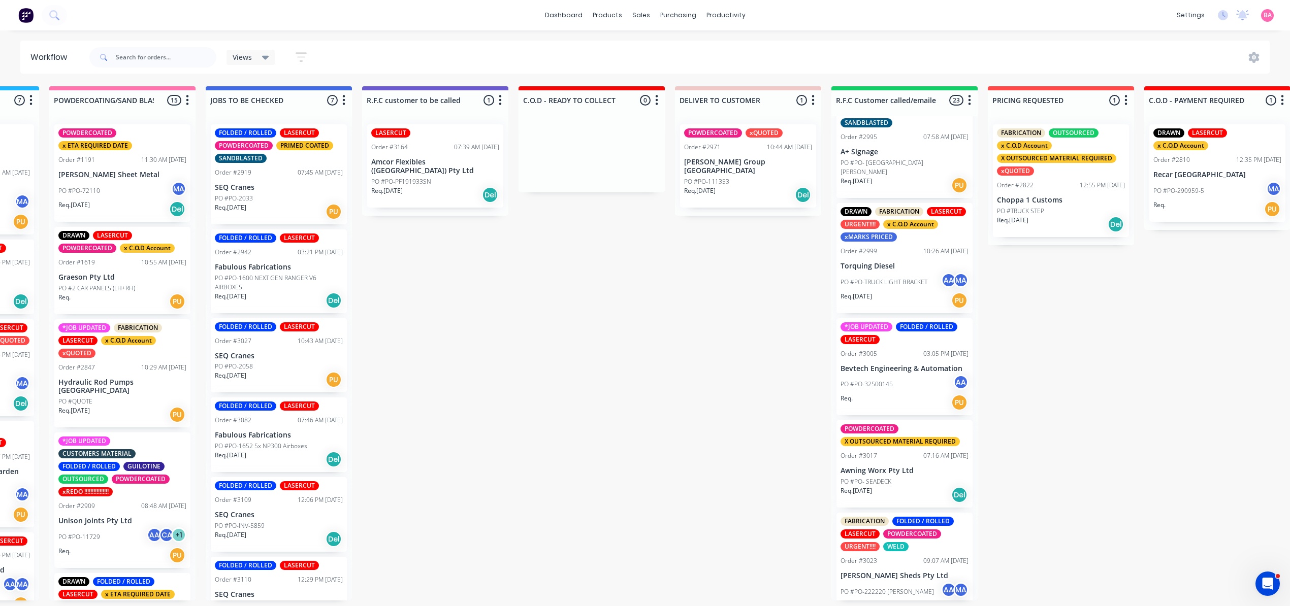
scroll to position [767, 0]
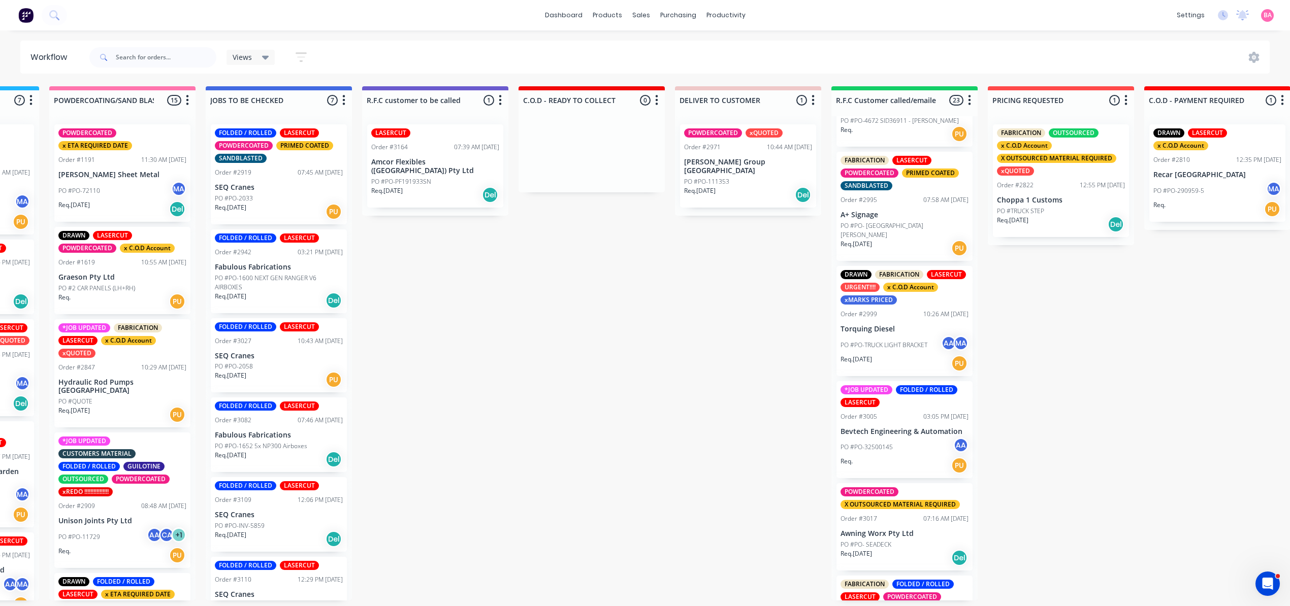
click at [909, 341] on p "PO #PO-TRUCK LIGHT BRACKET" at bounding box center [884, 345] width 87 height 9
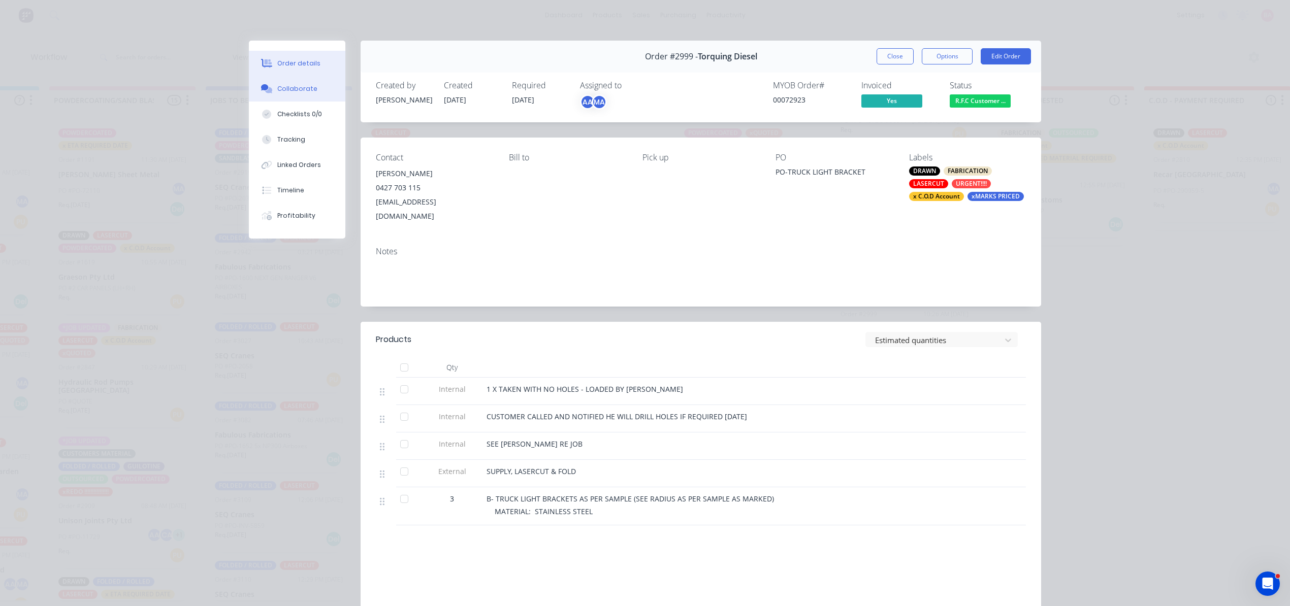
click at [289, 87] on div "Collaborate" at bounding box center [297, 88] width 40 height 9
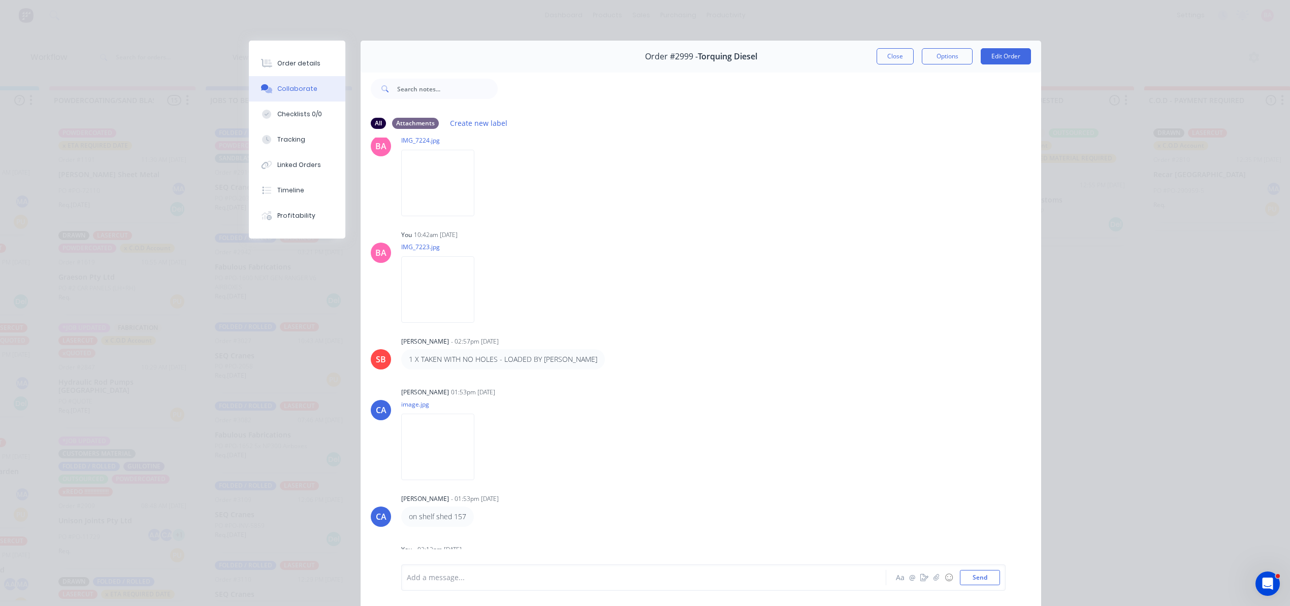
scroll to position [143, 0]
click at [476, 576] on div at bounding box center [629, 578] width 444 height 11
click at [304, 59] on div "Order details" at bounding box center [298, 63] width 43 height 9
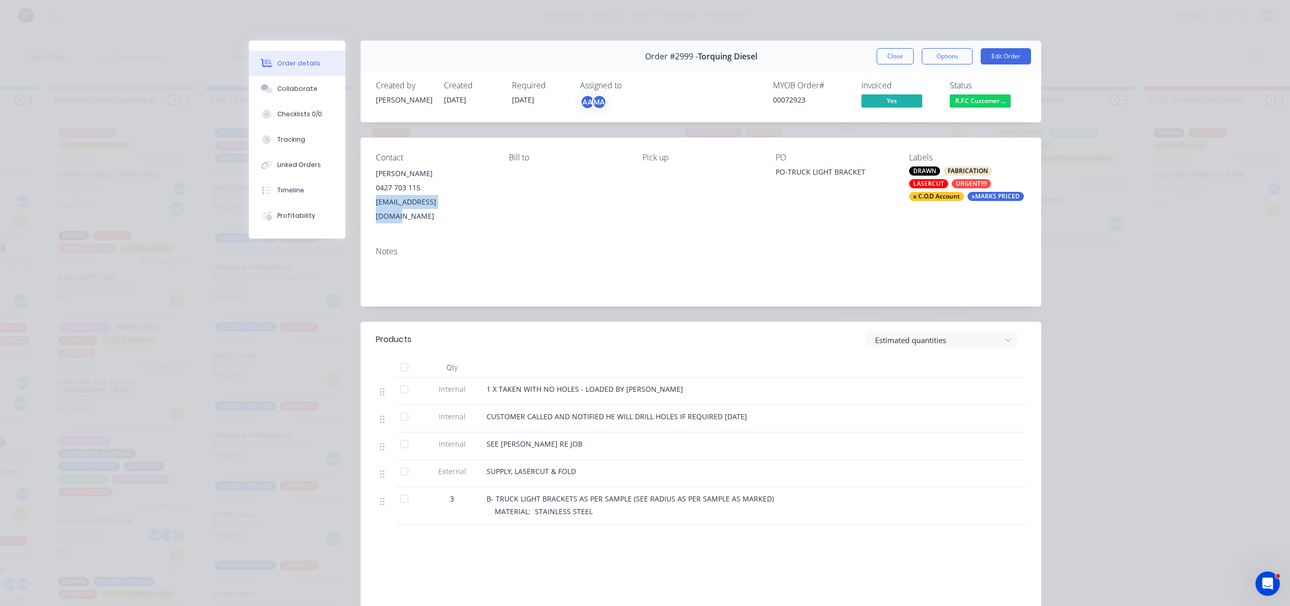
drag, startPoint x: 463, startPoint y: 200, endPoint x: 374, endPoint y: 205, distance: 89.0
click at [364, 200] on div "Contact TROY MCKEE 0427 703 115 troymckee@bigpond.com Bill to Pick up PO PO-TRU…" at bounding box center [701, 188] width 681 height 101
copy div "troymckee@bigpond.com"
drag, startPoint x: 291, startPoint y: 83, endPoint x: 307, endPoint y: 120, distance: 40.7
click at [291, 83] on button "Collaborate" at bounding box center [297, 88] width 96 height 25
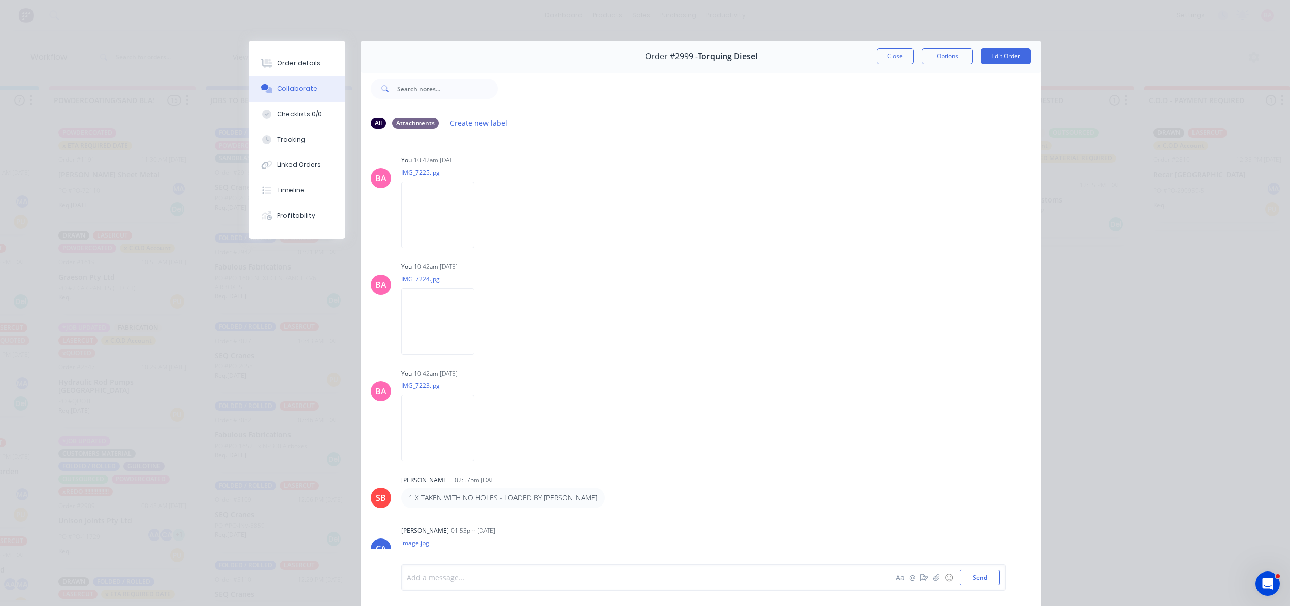
click at [480, 580] on div at bounding box center [629, 578] width 444 height 11
drag, startPoint x: 480, startPoint y: 580, endPoint x: 417, endPoint y: 590, distance: 63.3
drag, startPoint x: 417, startPoint y: 590, endPoint x: 967, endPoint y: 579, distance: 549.6
click at [967, 579] on button "Send" at bounding box center [980, 577] width 40 height 15
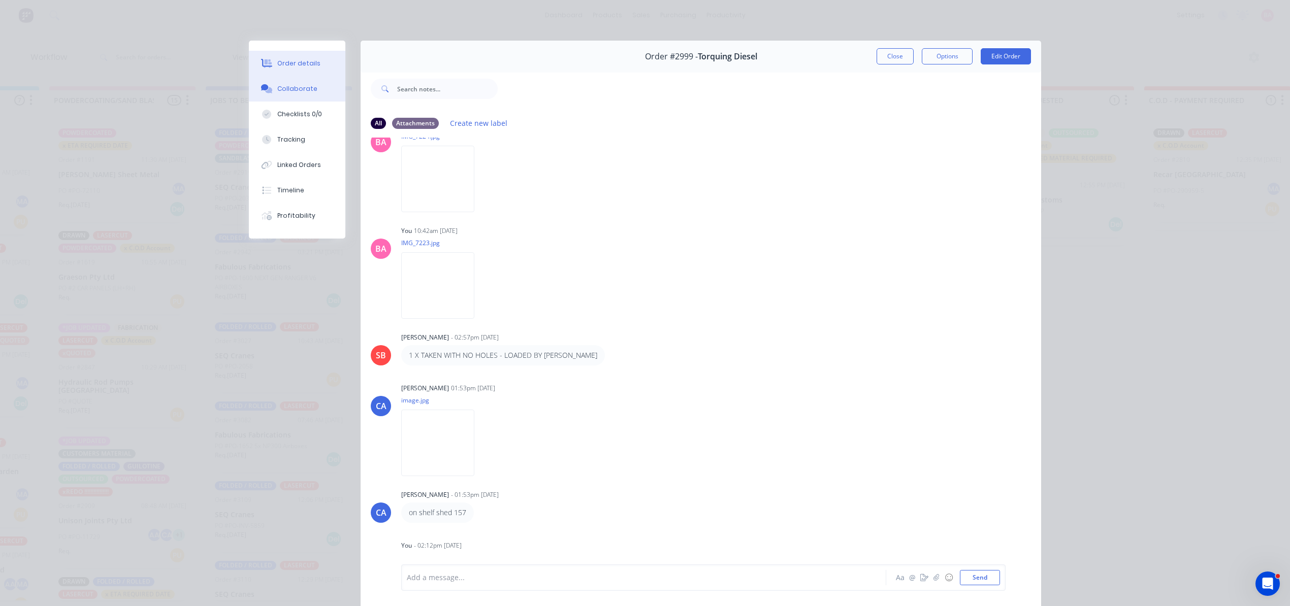
click at [298, 63] on div "Order details" at bounding box center [298, 63] width 43 height 9
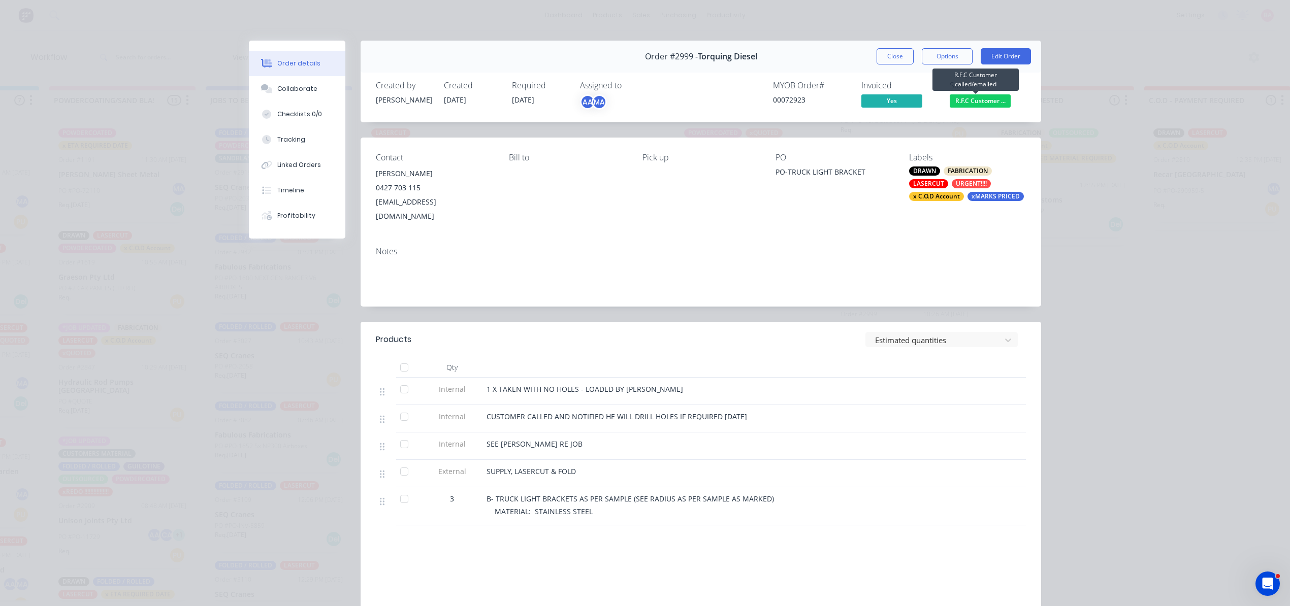
click at [982, 94] on span "R.F.C Customer ..." at bounding box center [980, 100] width 61 height 13
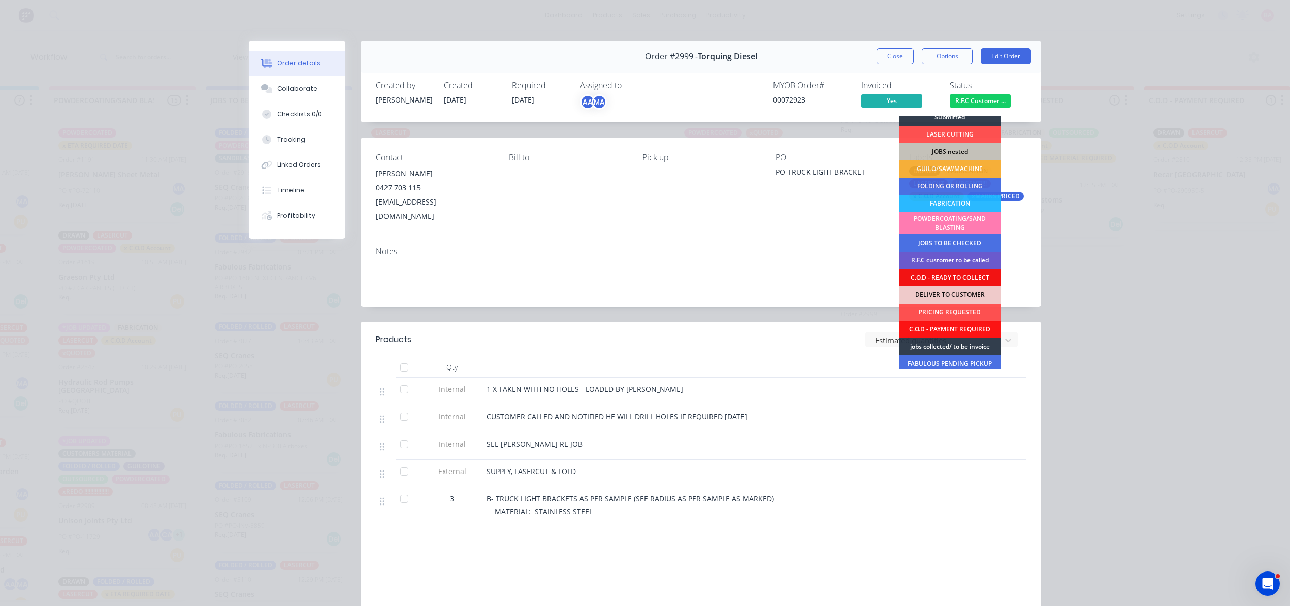
scroll to position [0, 0]
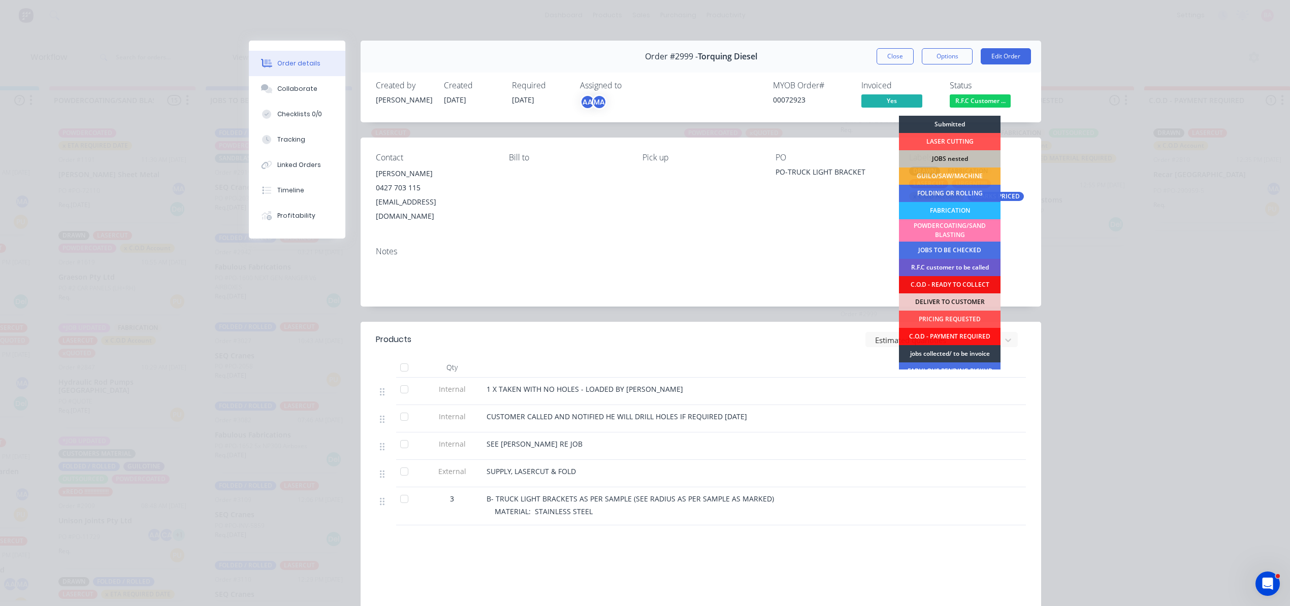
click at [945, 267] on div "R.F.C customer to be called" at bounding box center [950, 267] width 102 height 17
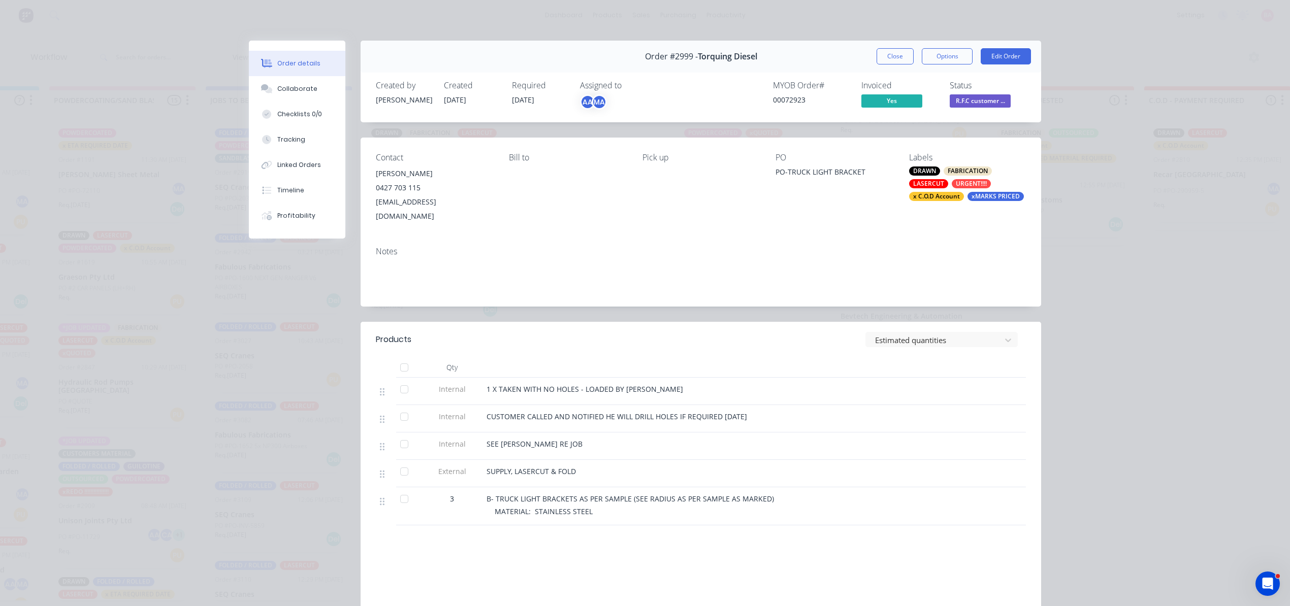
click at [981, 100] on span "R.F.C customer ..." at bounding box center [980, 100] width 61 height 13
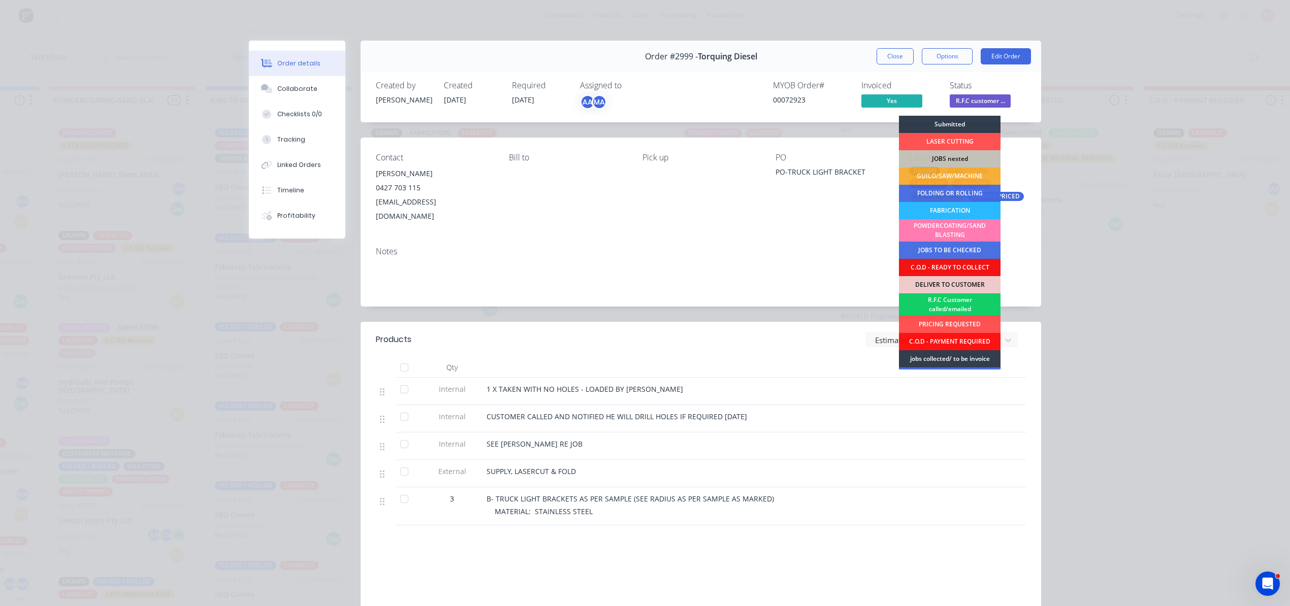
click at [945, 301] on div "R.F.C Customer called/emailed" at bounding box center [950, 305] width 102 height 22
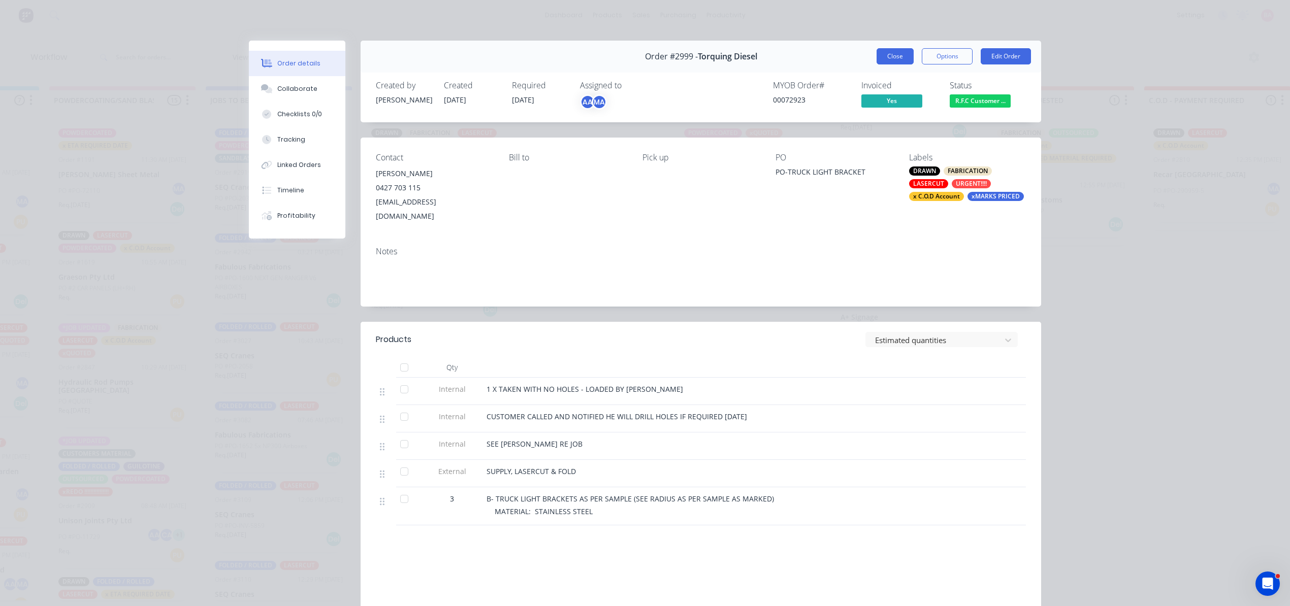
click at [885, 58] on button "Close" at bounding box center [895, 56] width 37 height 16
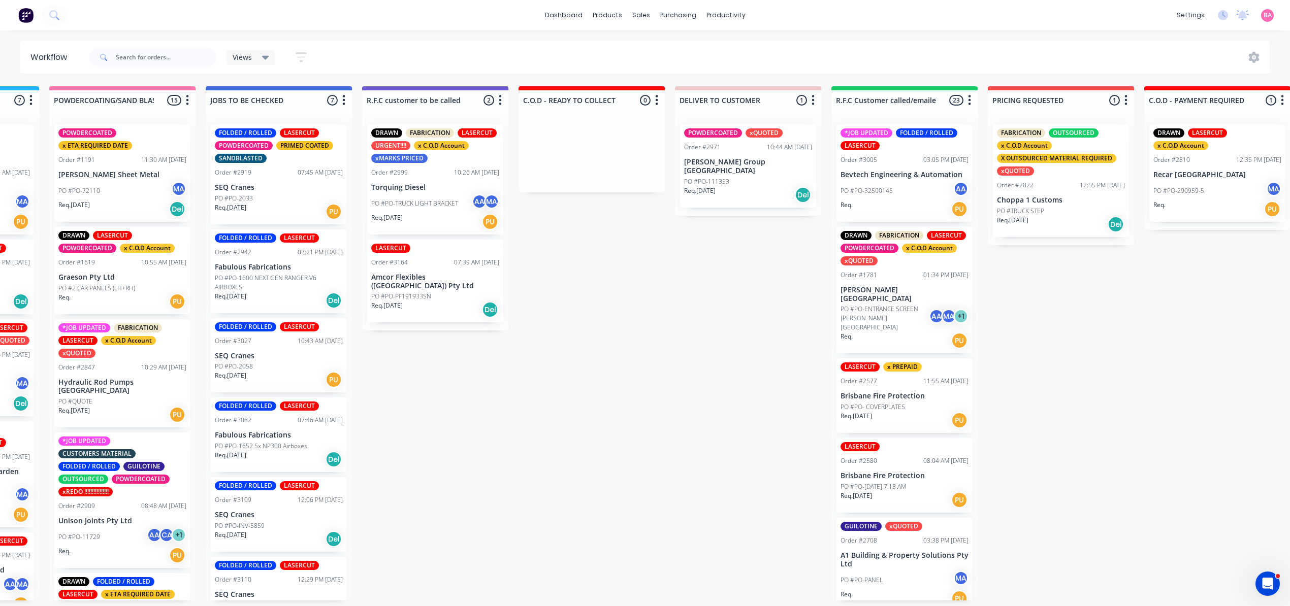
click at [909, 192] on div "PO #PO-32500145 AA" at bounding box center [905, 190] width 128 height 19
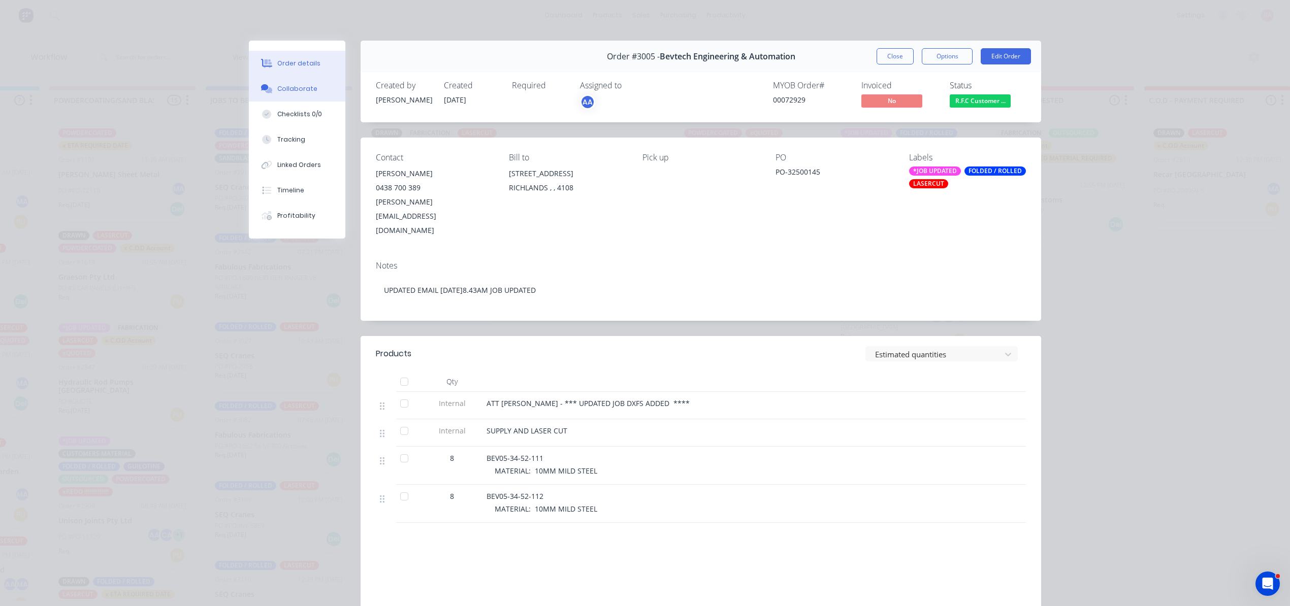
click at [285, 81] on button "Collaborate" at bounding box center [297, 88] width 96 height 25
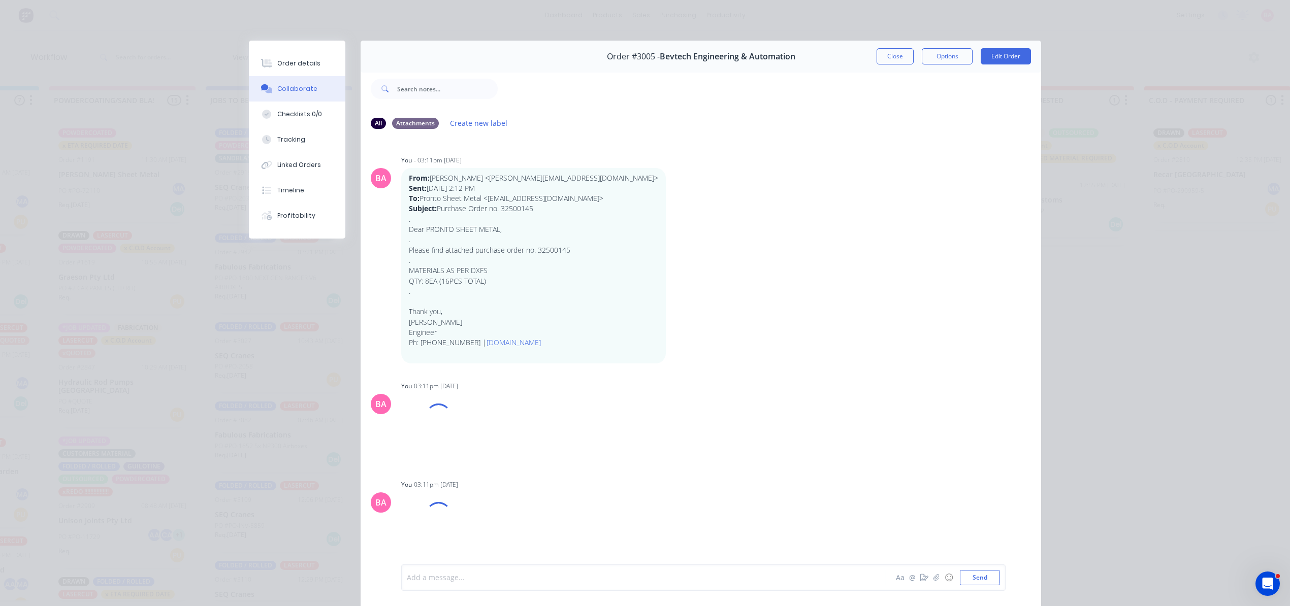
click at [490, 577] on div at bounding box center [629, 578] width 444 height 11
click at [979, 579] on button "Send" at bounding box center [980, 577] width 40 height 15
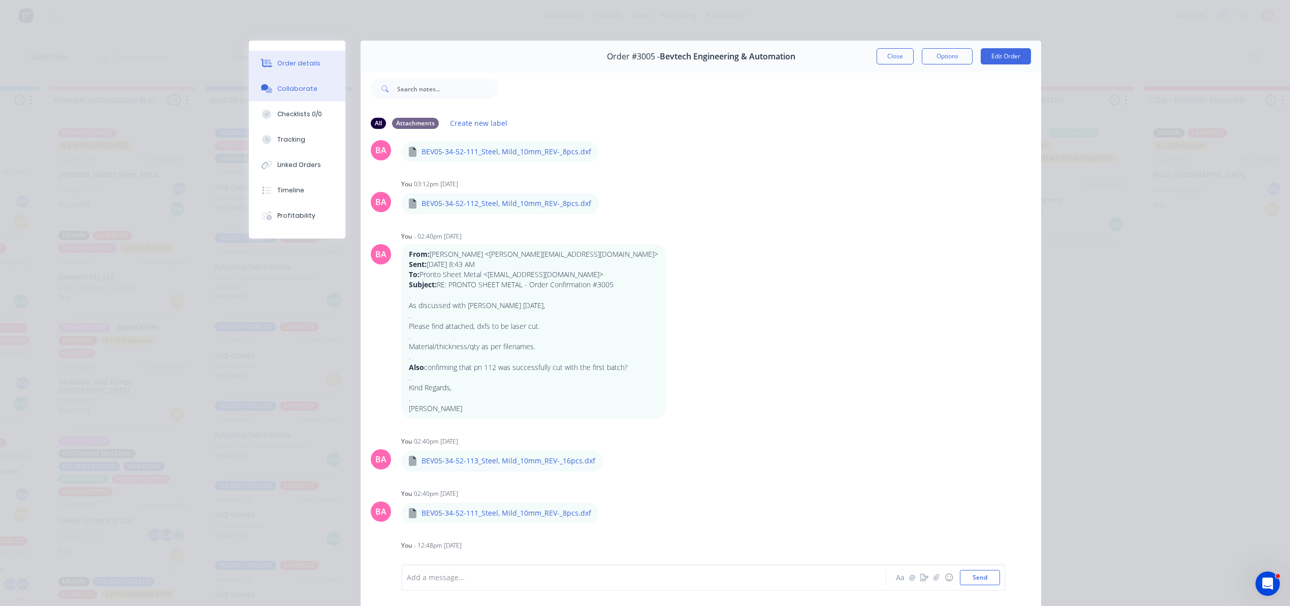
click at [304, 66] on div "Order details" at bounding box center [298, 63] width 43 height 9
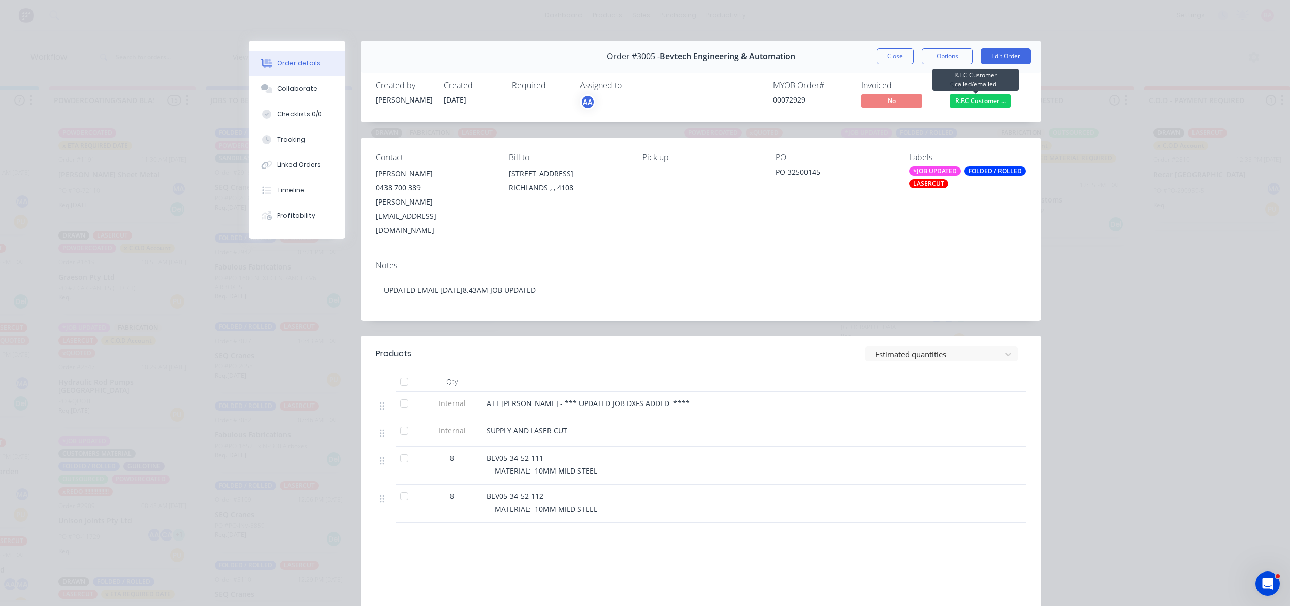
click at [980, 102] on span "R.F.C Customer ..." at bounding box center [980, 100] width 61 height 13
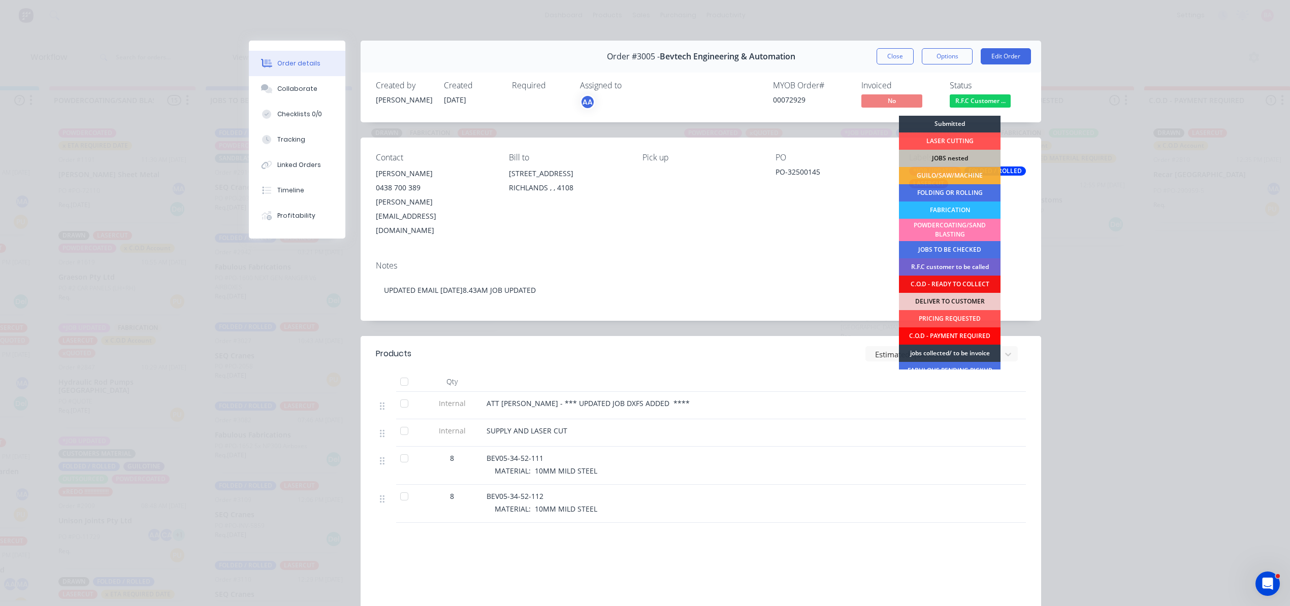
scroll to position [0, 0]
click at [978, 98] on span "R.F.C Customer ..." at bounding box center [980, 100] width 61 height 13
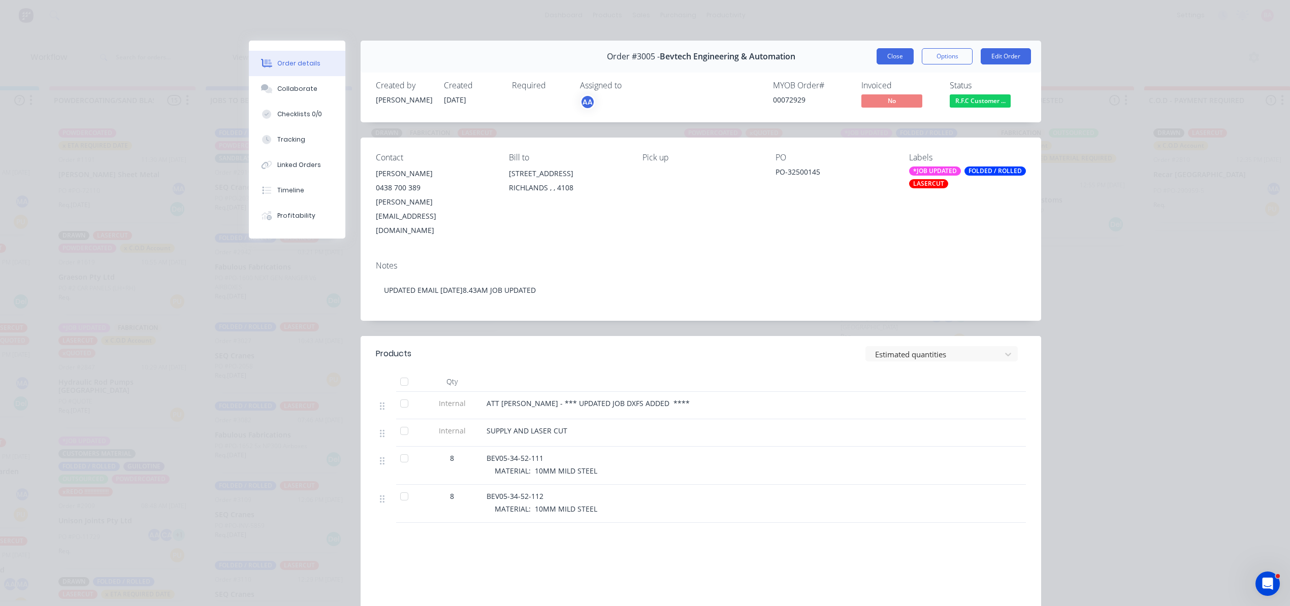
click at [892, 53] on button "Close" at bounding box center [895, 56] width 37 height 16
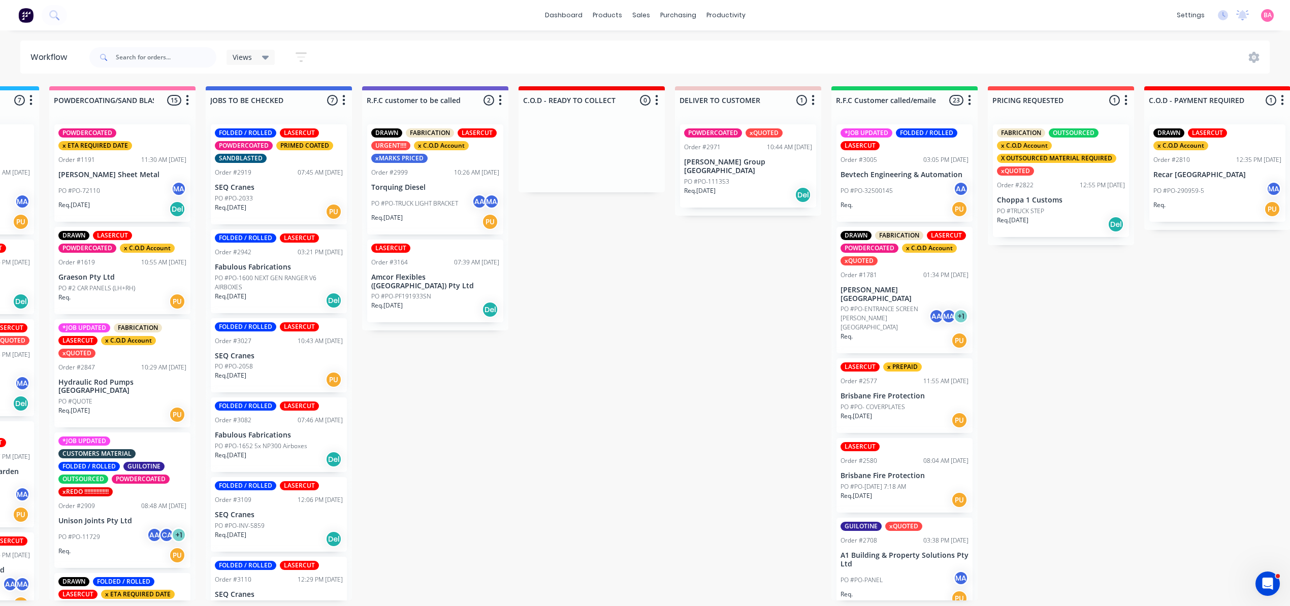
click at [404, 196] on div "PO #PO-TRUCK LIGHT BRACKET AA MA" at bounding box center [435, 203] width 128 height 19
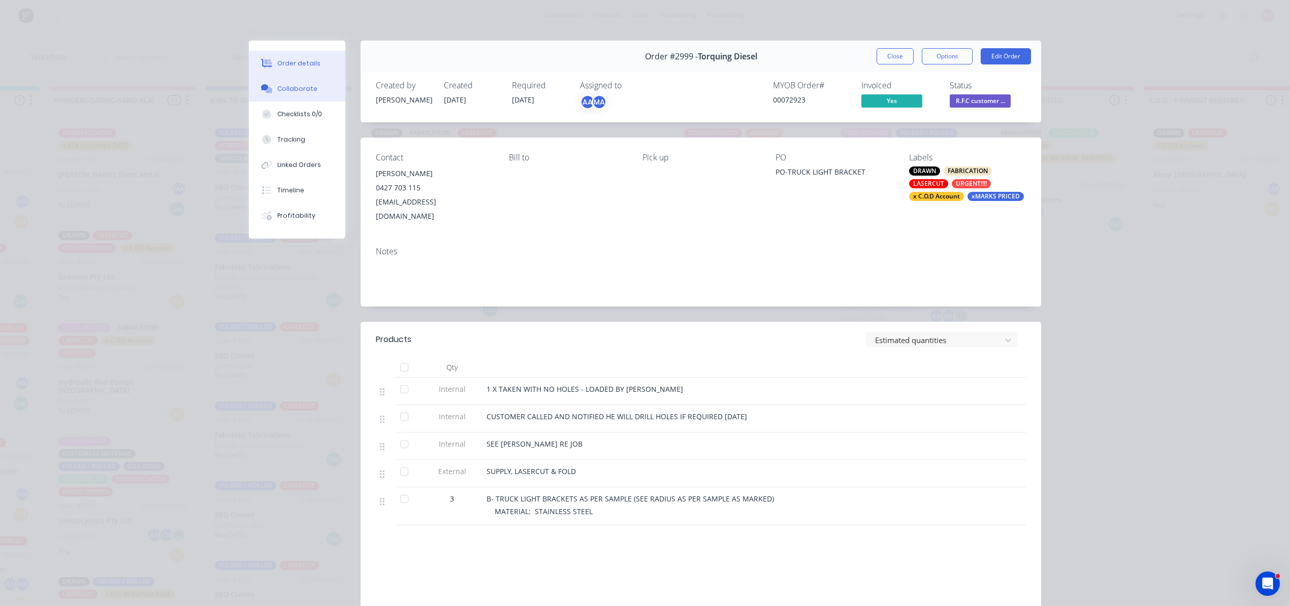
click at [287, 88] on div "Collaborate" at bounding box center [297, 88] width 40 height 9
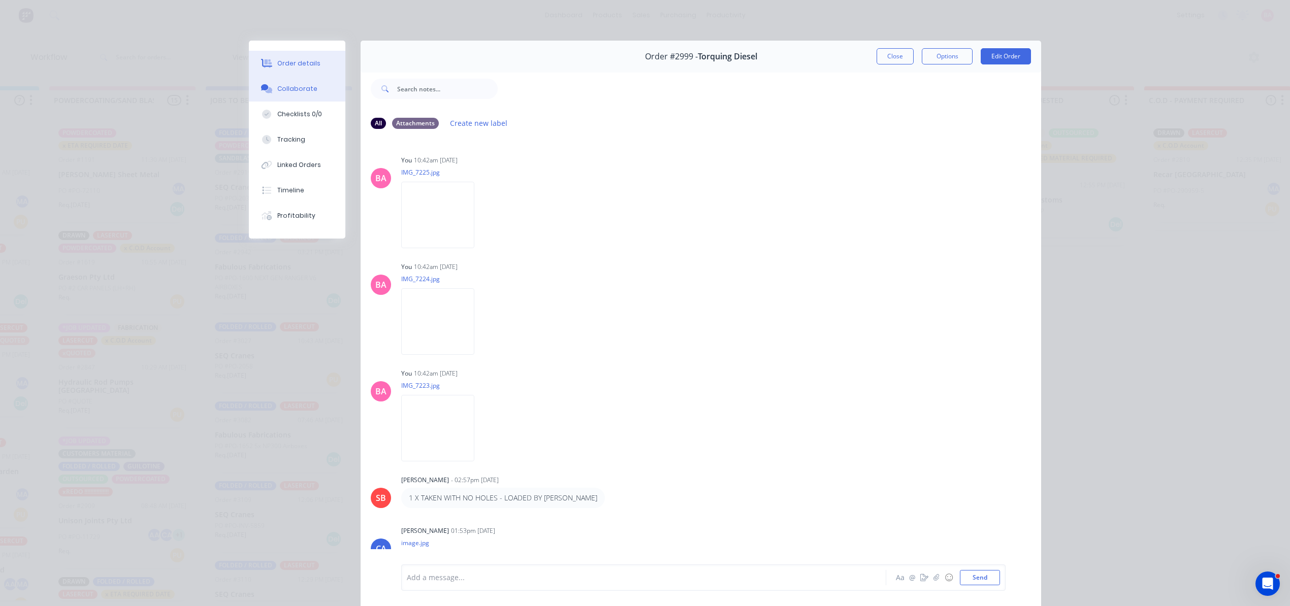
click at [277, 56] on button "Order details" at bounding box center [297, 63] width 96 height 25
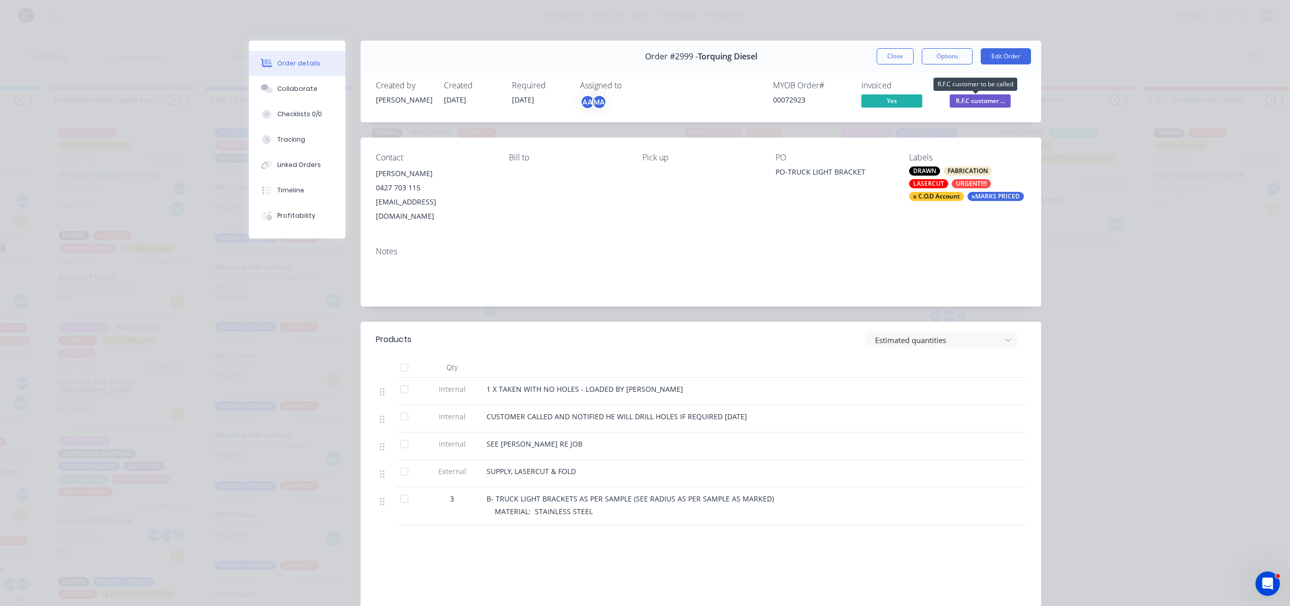
click at [965, 99] on span "R.F.C customer ..." at bounding box center [980, 100] width 61 height 13
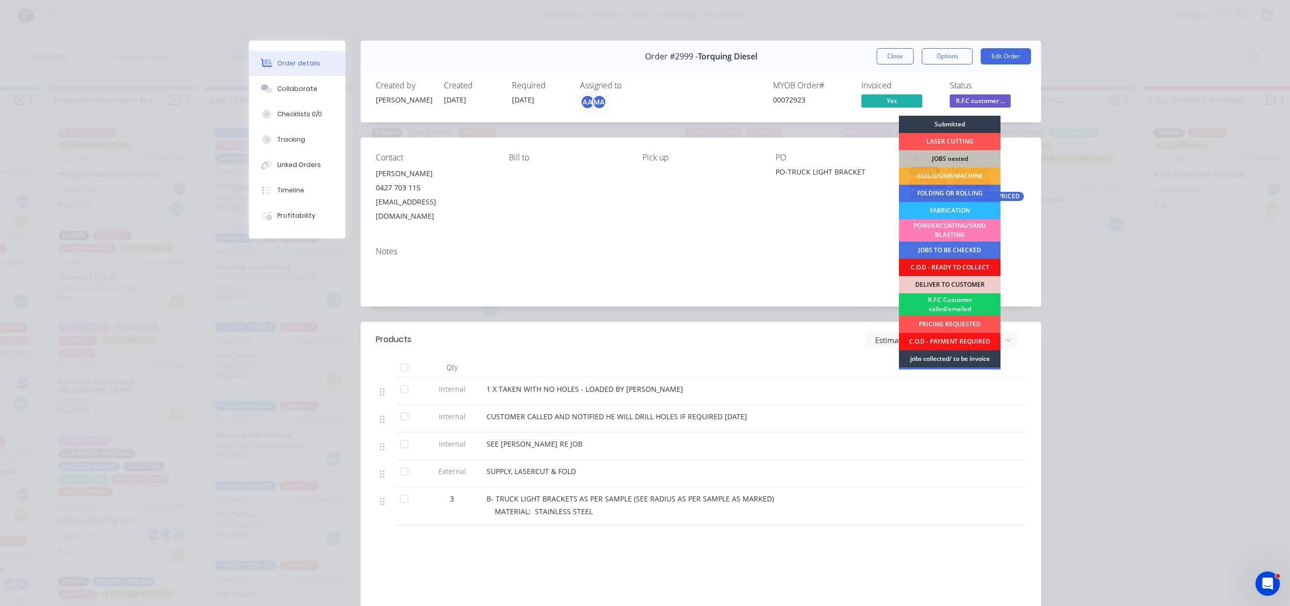
click at [948, 303] on div "R.F.C Customer called/emailed" at bounding box center [950, 305] width 102 height 22
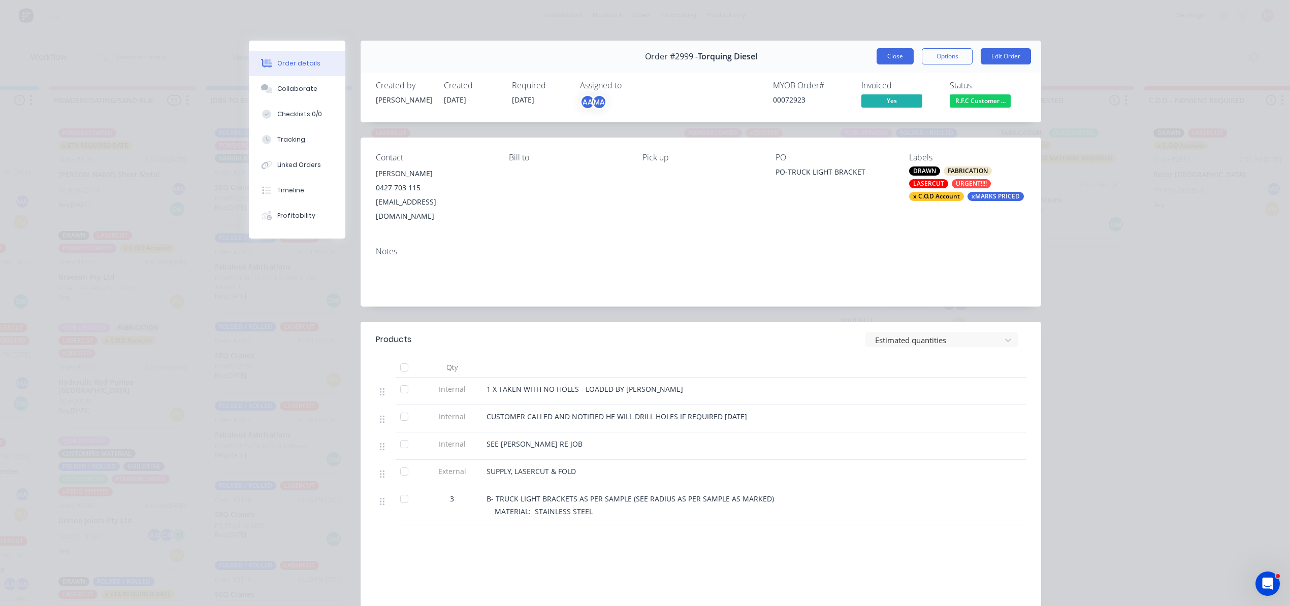
click at [887, 55] on button "Close" at bounding box center [895, 56] width 37 height 16
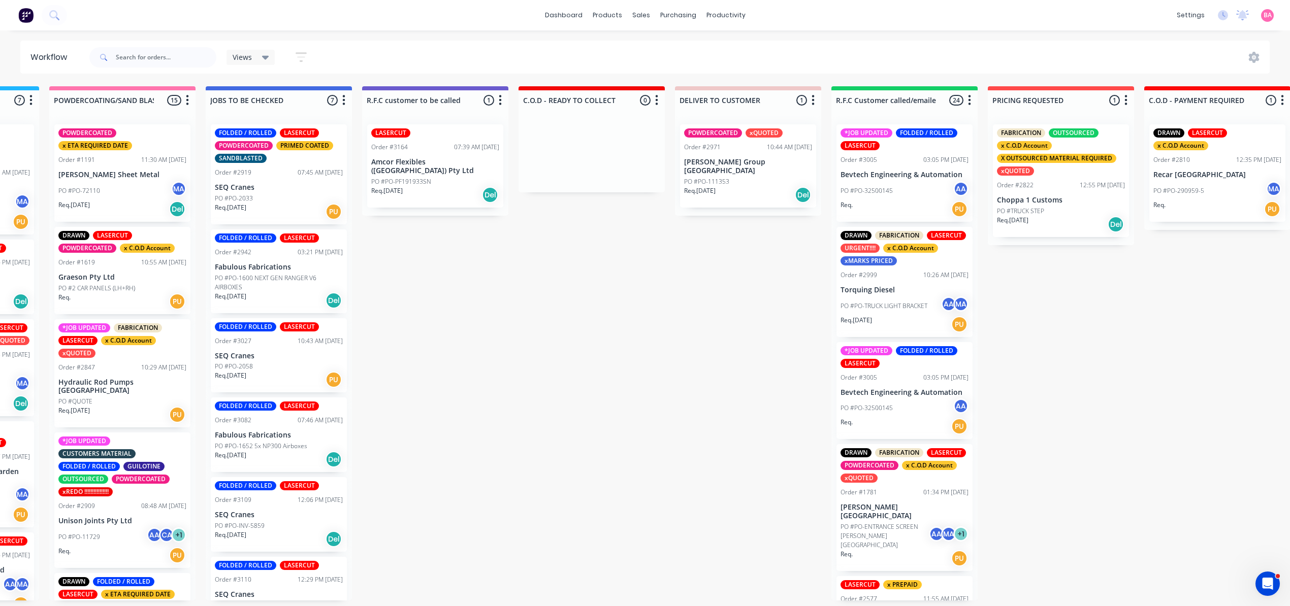
click at [417, 155] on div "LASERCUT Order #3164 07:39 AM 10/10/25 Amcor Flexibles (Australia) Pty Ltd PO #…" at bounding box center [435, 165] width 136 height 83
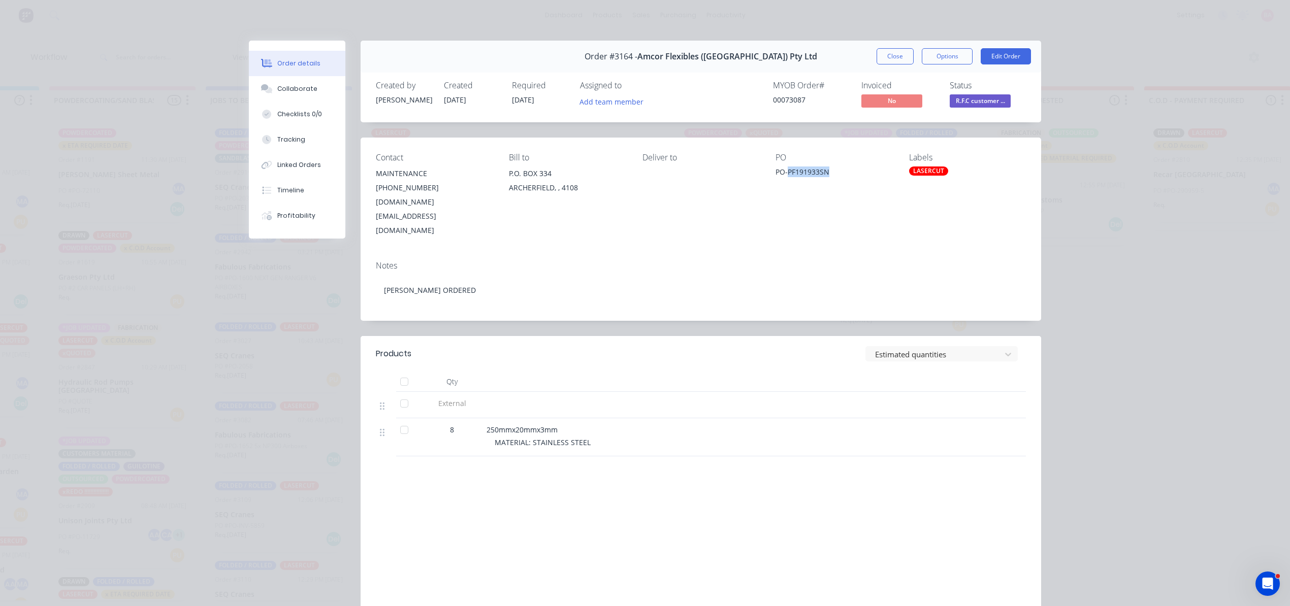
drag, startPoint x: 825, startPoint y: 171, endPoint x: 783, endPoint y: 172, distance: 42.2
click at [783, 172] on div "PO-PF191933SN" at bounding box center [834, 174] width 117 height 14
copy div "PF191933SN"
click at [984, 100] on span "R.F.C customer ..." at bounding box center [980, 100] width 61 height 13
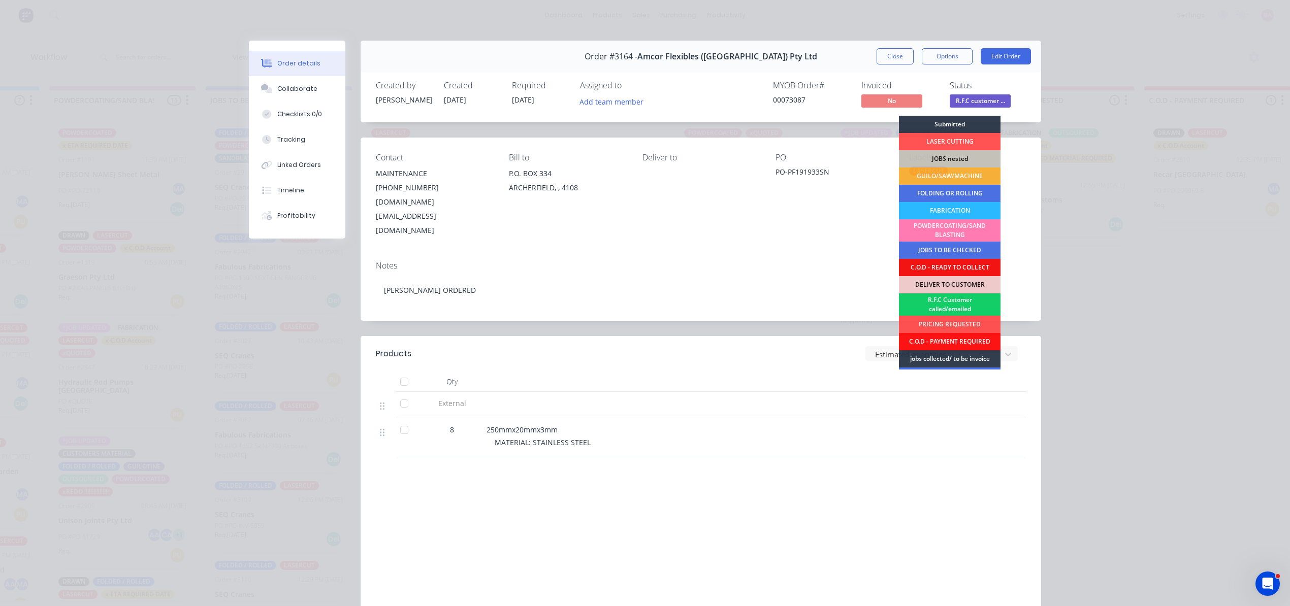
click at [947, 309] on div "R.F.C Customer called/emailed" at bounding box center [950, 305] width 102 height 22
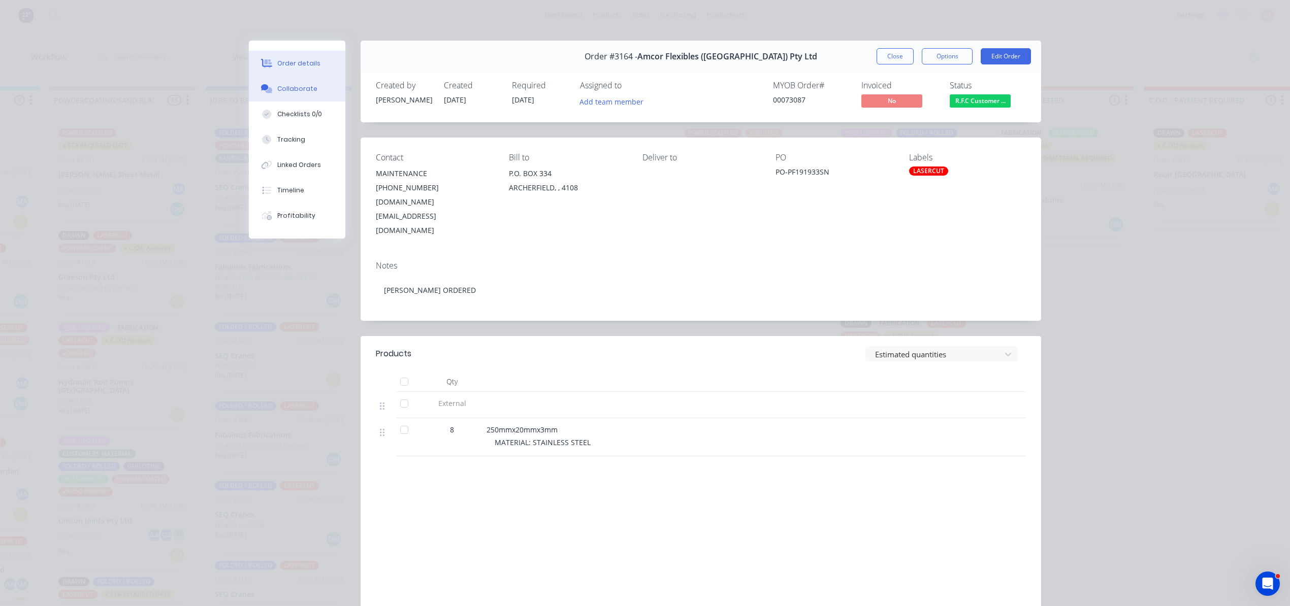
click at [301, 91] on div "Collaborate" at bounding box center [297, 88] width 40 height 9
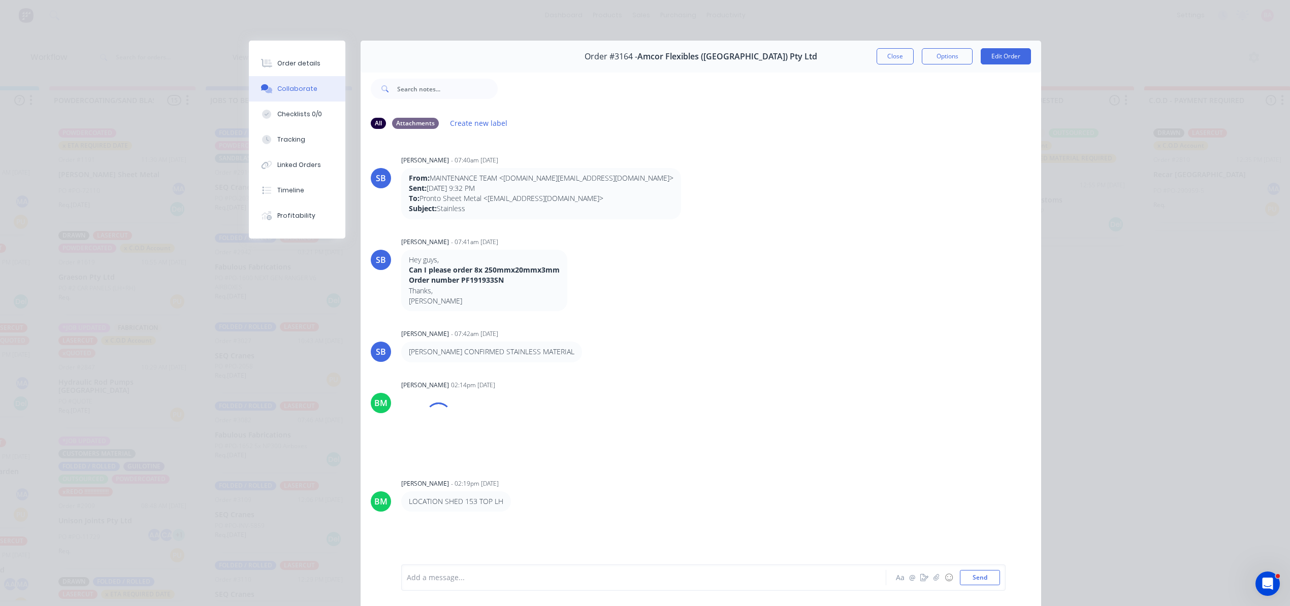
click at [477, 577] on div at bounding box center [629, 578] width 444 height 11
click at [968, 571] on button "Send" at bounding box center [980, 577] width 40 height 15
click at [892, 57] on button "Close" at bounding box center [895, 56] width 37 height 16
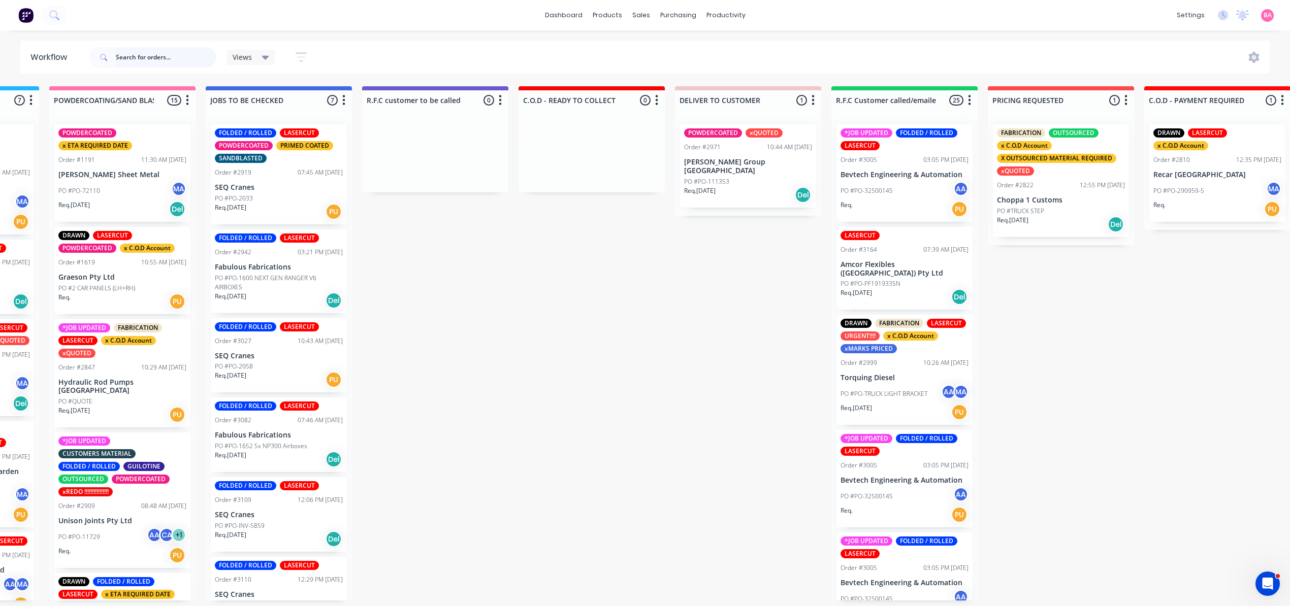
click at [139, 53] on input "text" at bounding box center [166, 57] width 101 height 20
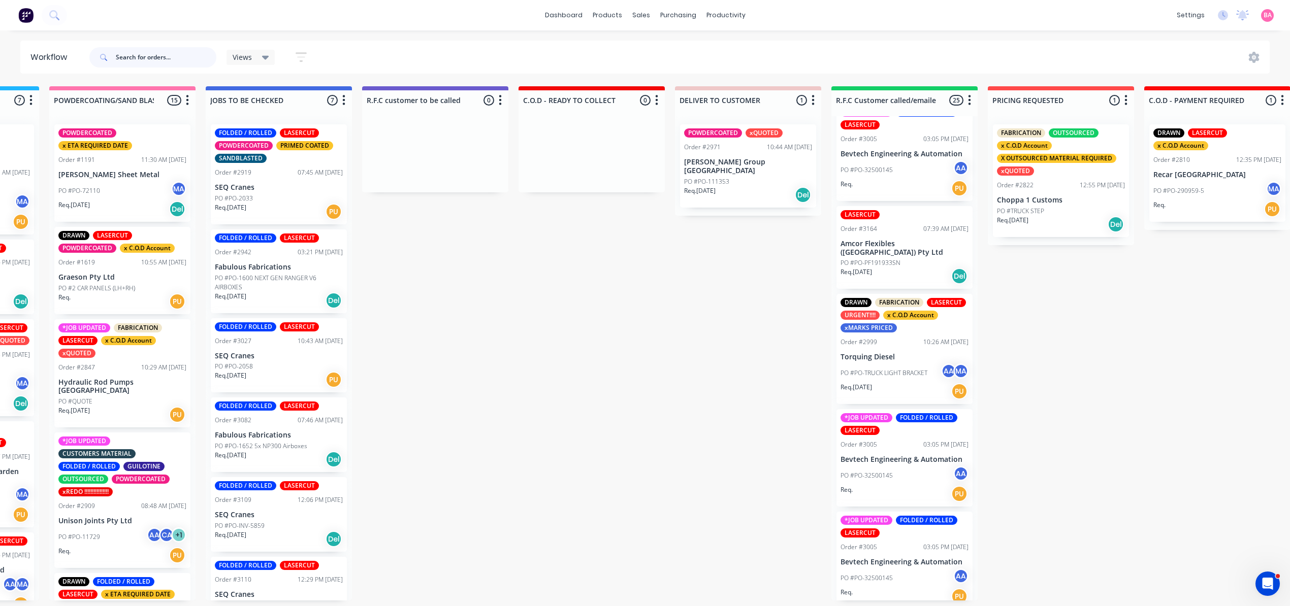
scroll to position [22, 0]
click at [889, 266] on div "Req. 10/10/25 Del" at bounding box center [905, 274] width 128 height 17
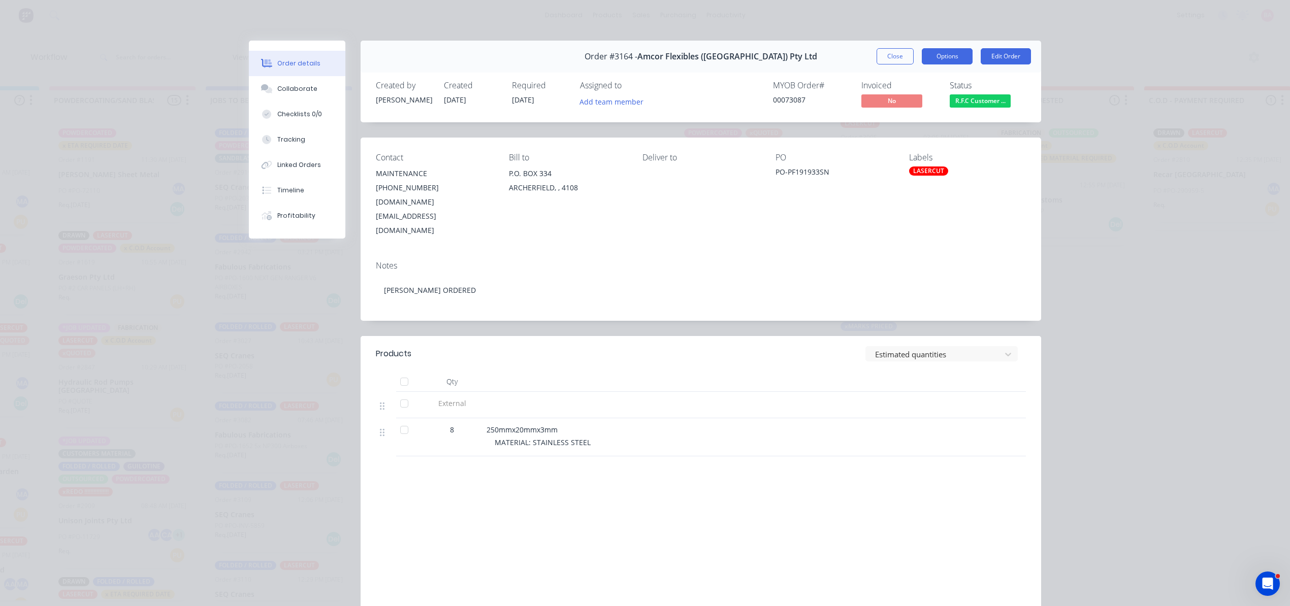
click at [939, 53] on button "Options" at bounding box center [947, 56] width 51 height 16
click at [896, 124] on div "Delivery Docket" at bounding box center [919, 123] width 88 height 15
click at [896, 124] on div "Standard" at bounding box center [919, 123] width 88 height 15
click at [896, 57] on button "Close" at bounding box center [895, 56] width 37 height 16
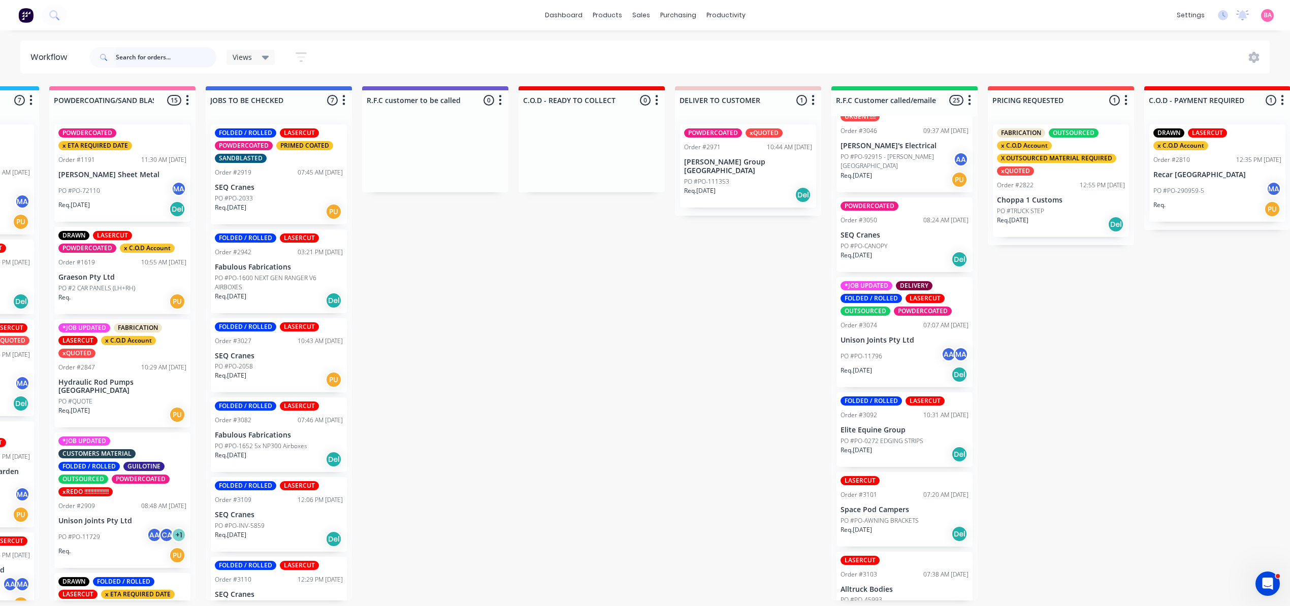
scroll to position [1941, 0]
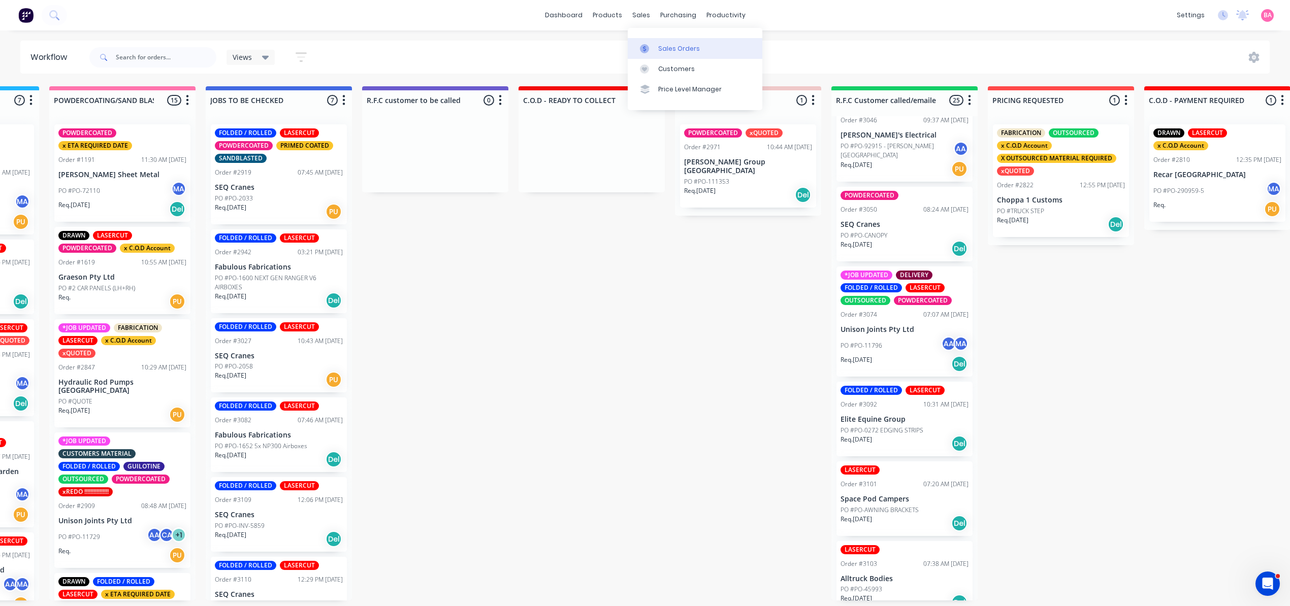
click at [677, 49] on div "Sales Orders" at bounding box center [679, 48] width 42 height 9
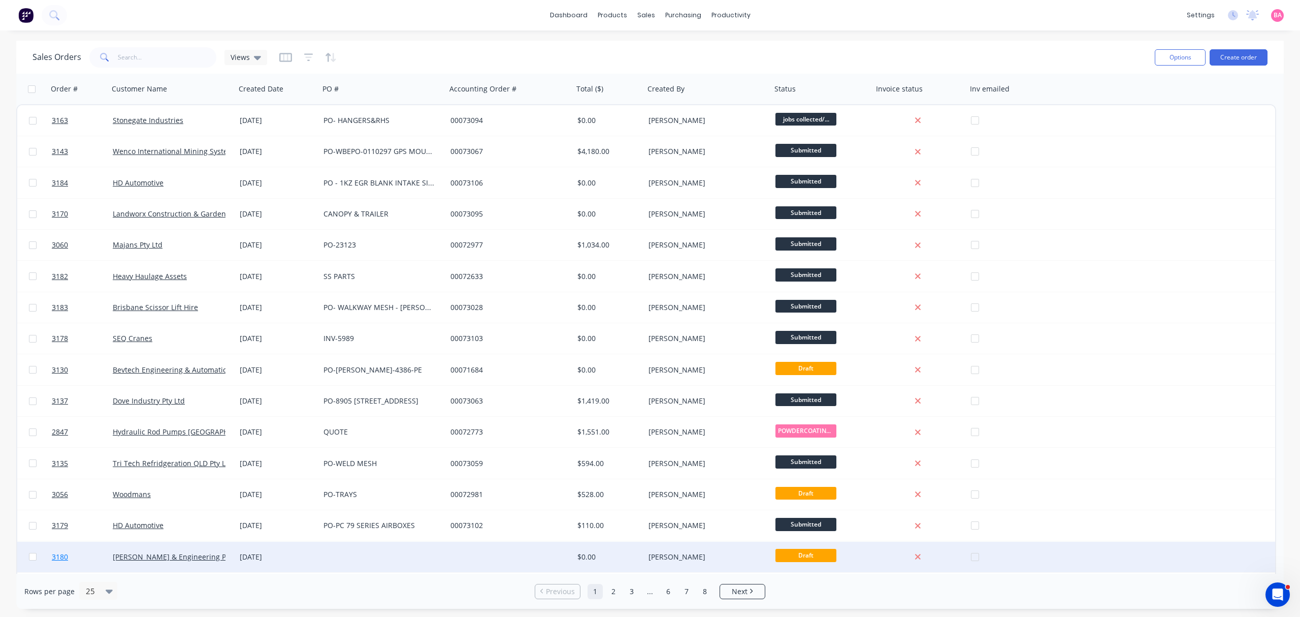
click at [57, 555] on span "3180" at bounding box center [60, 557] width 16 height 10
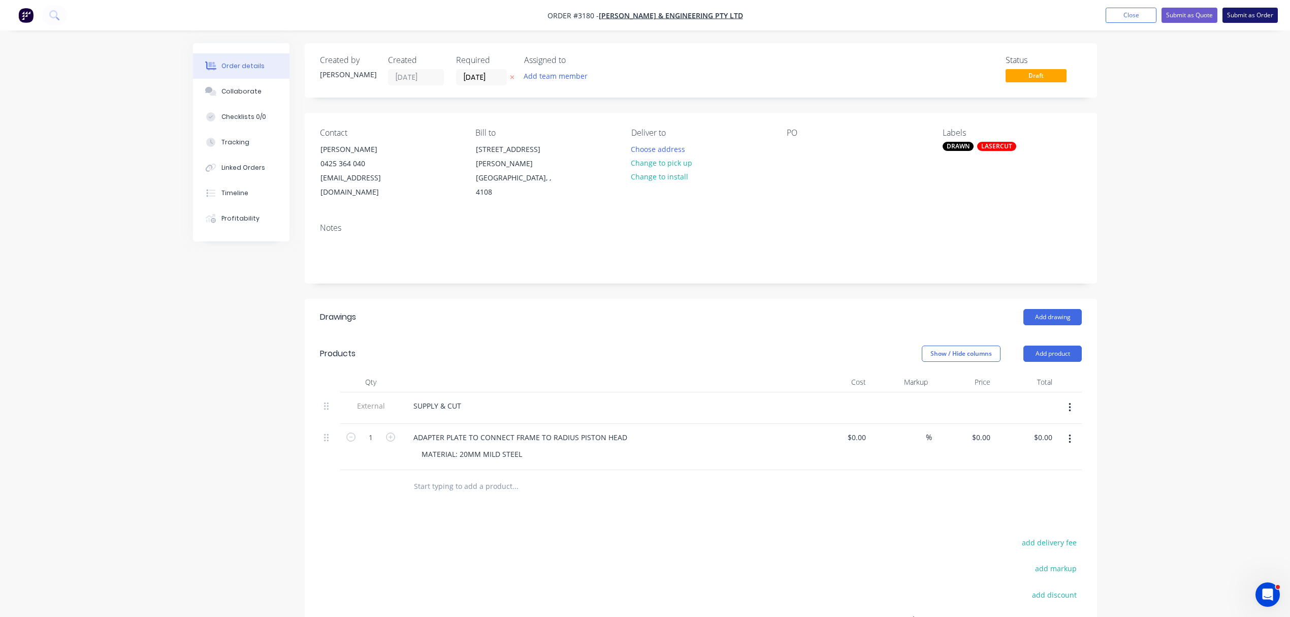
click at [1246, 13] on button "Submit as Order" at bounding box center [1249, 15] width 55 height 15
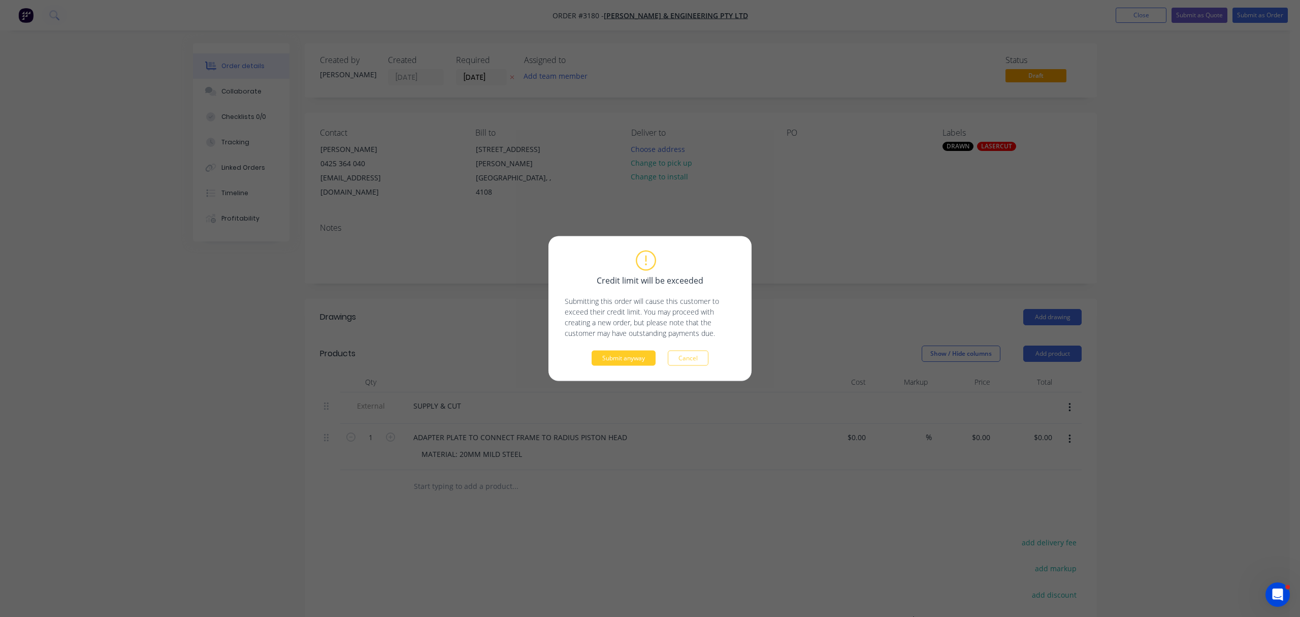
click at [621, 352] on button "Submit anyway" at bounding box center [624, 357] width 64 height 15
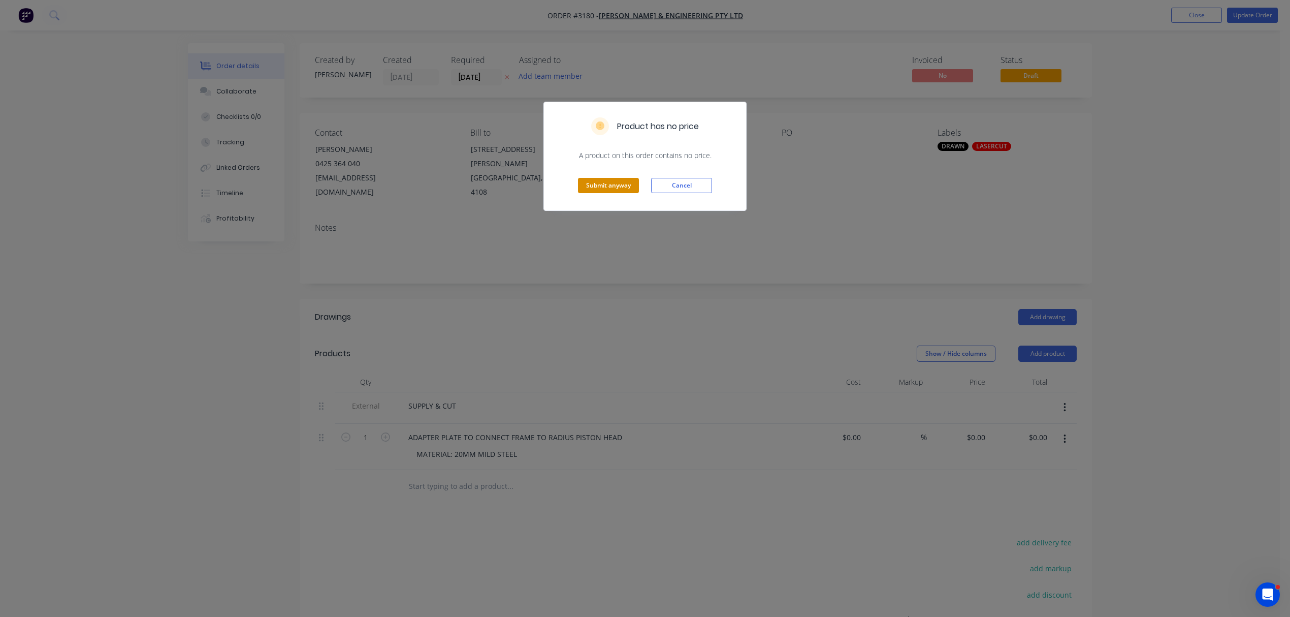
click at [624, 184] on button "Submit anyway" at bounding box center [608, 185] width 61 height 15
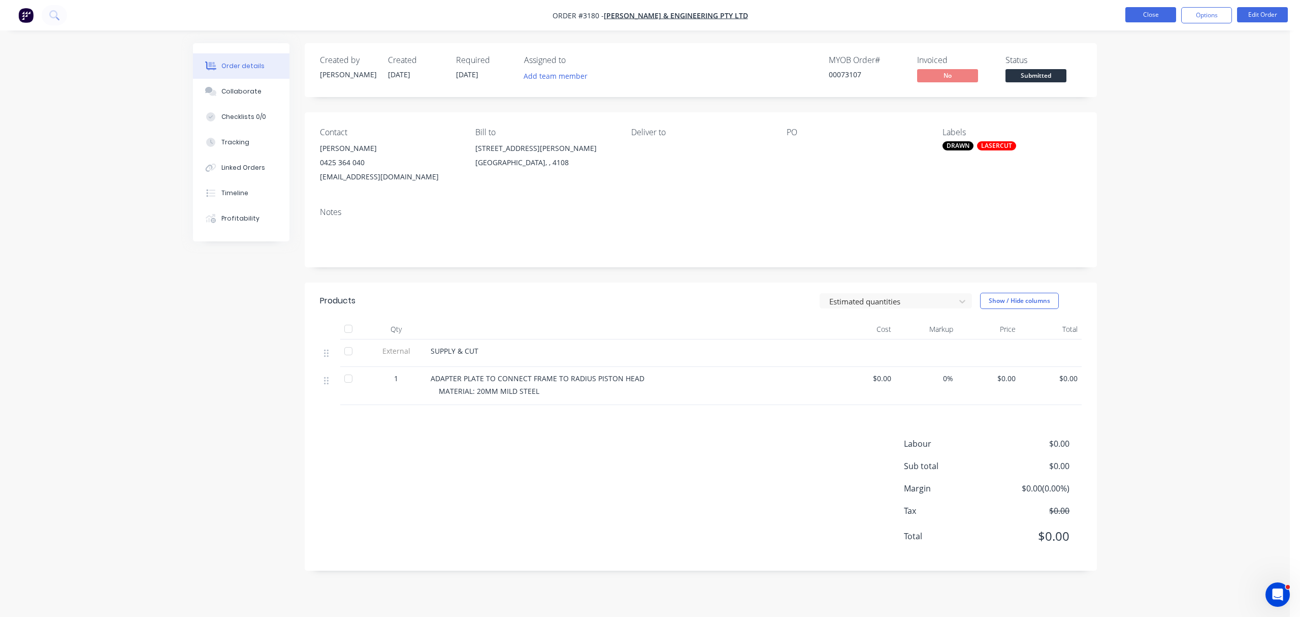
click at [1156, 9] on button "Close" at bounding box center [1150, 14] width 51 height 15
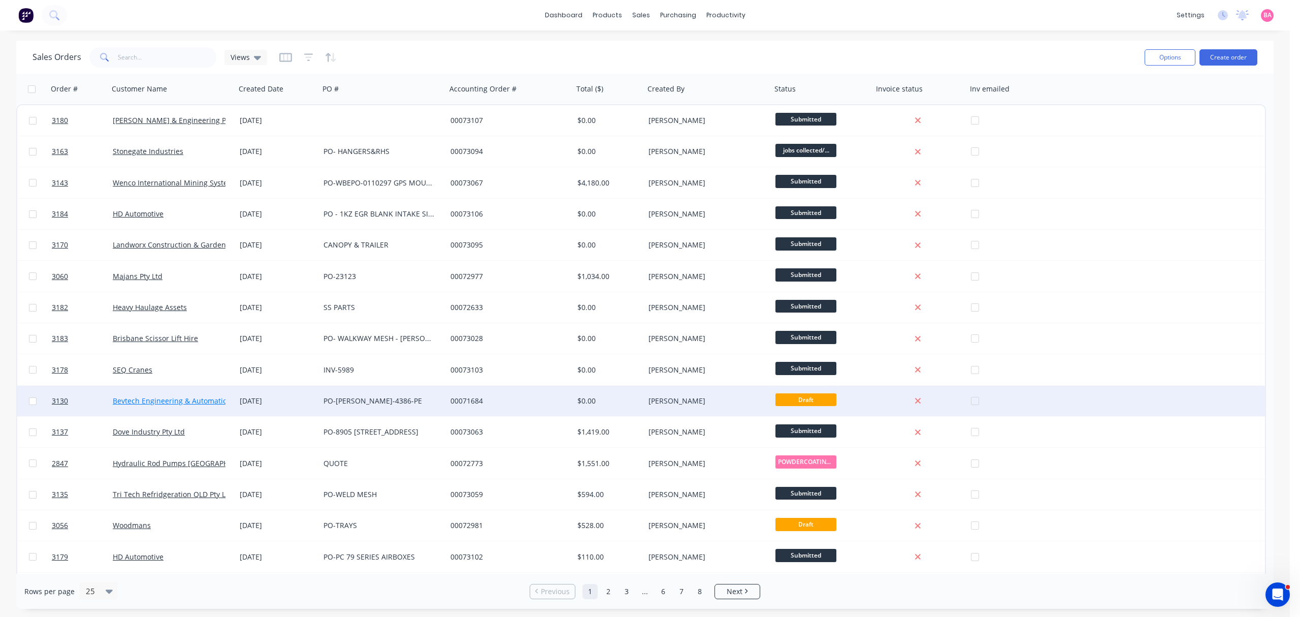
click at [145, 397] on link "Bevtech Engineering & Automation" at bounding box center [172, 401] width 119 height 10
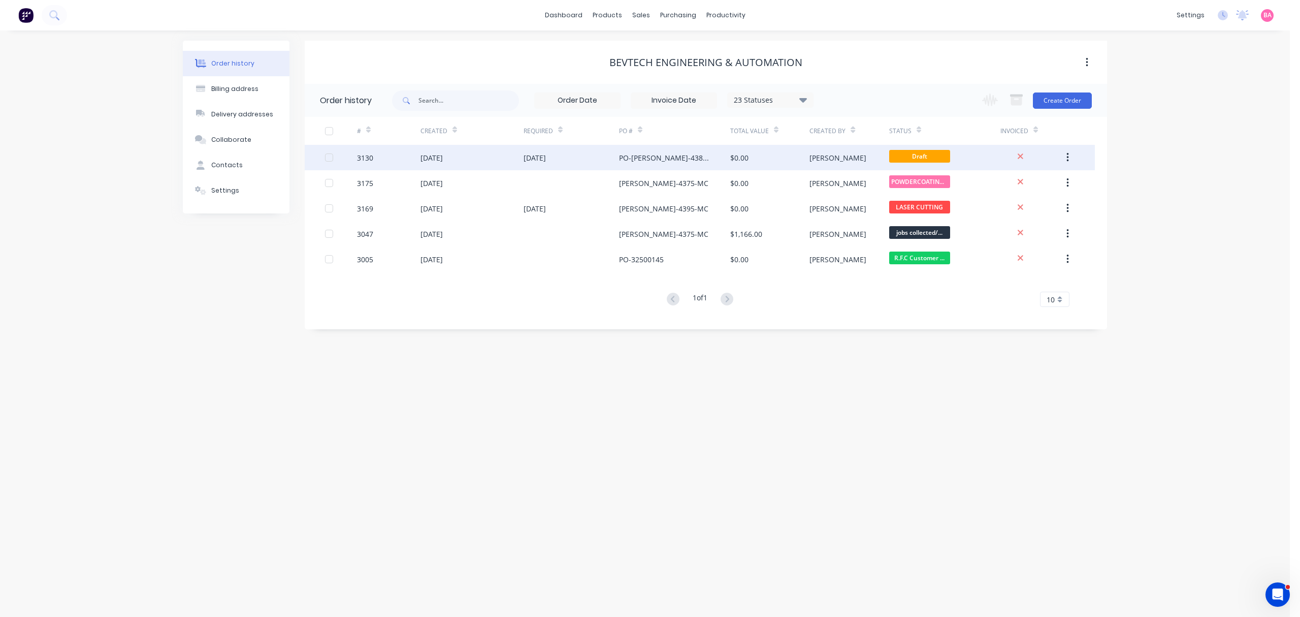
click at [640, 156] on div "PO-BEV-4386-PE" at bounding box center [664, 157] width 91 height 11
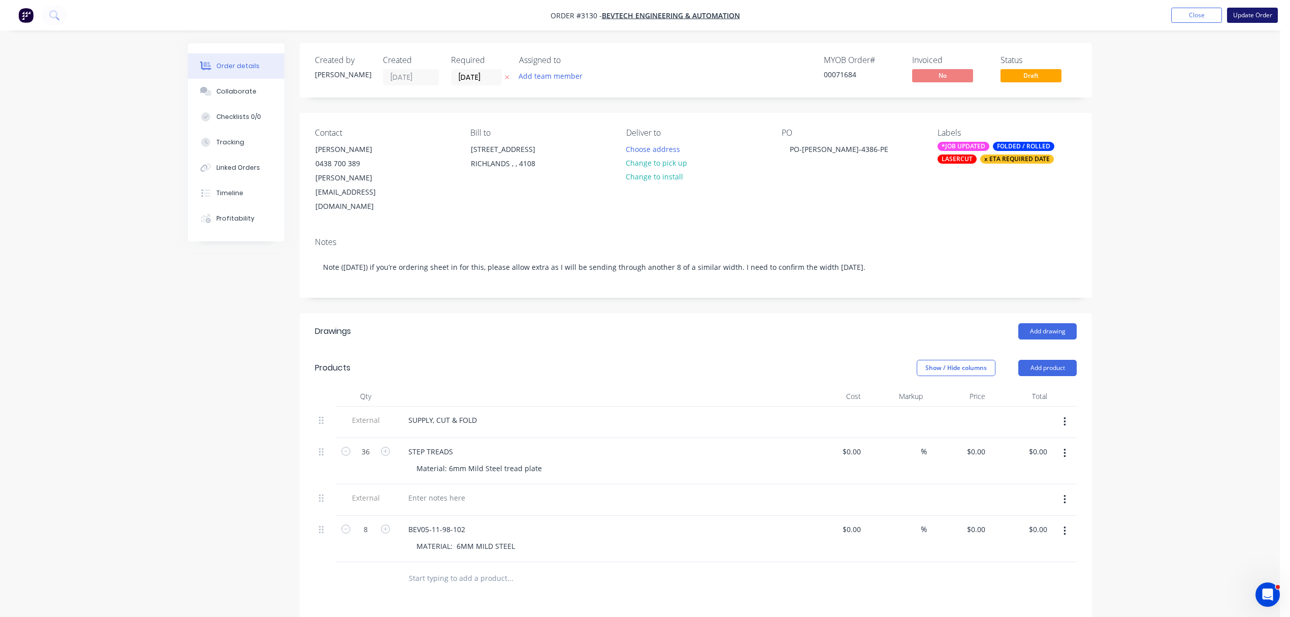
click at [1248, 15] on button "Update Order" at bounding box center [1252, 15] width 51 height 15
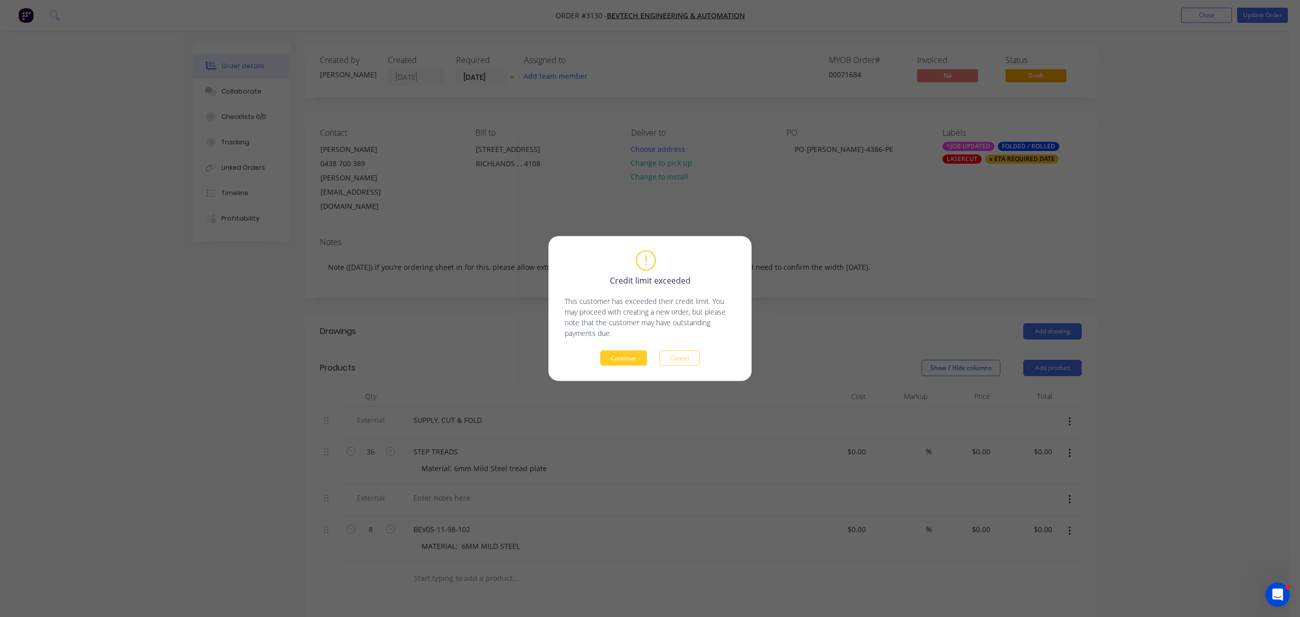
click at [618, 357] on button "Continue" at bounding box center [623, 357] width 47 height 15
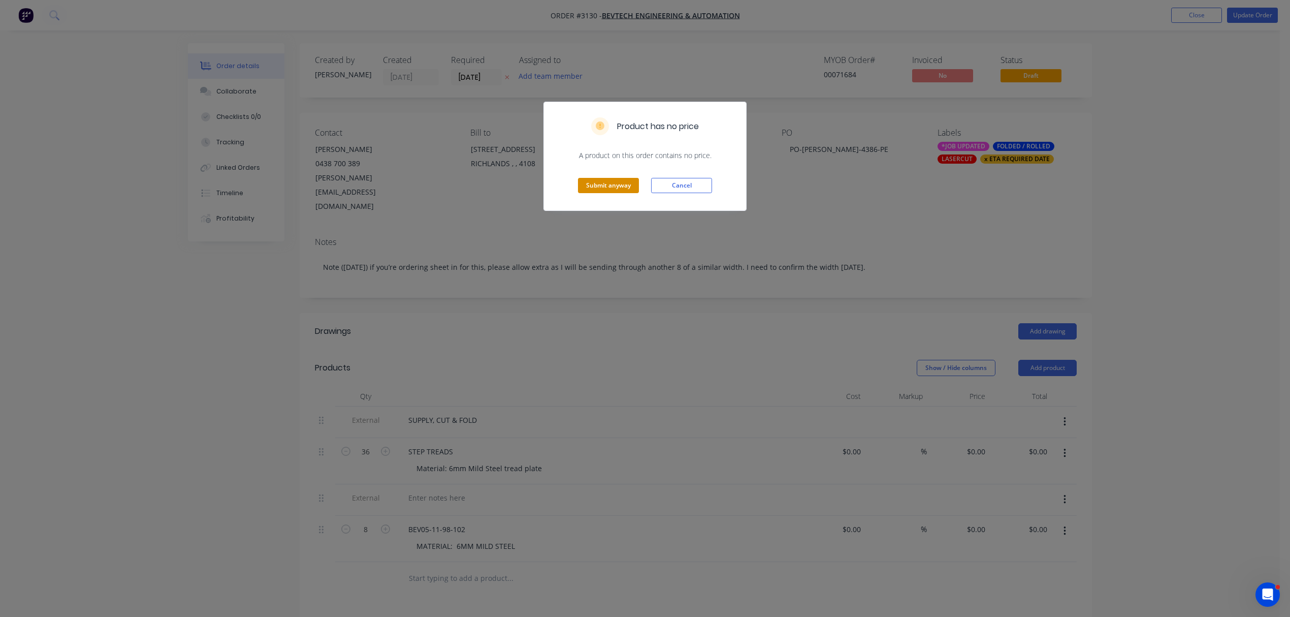
click at [606, 184] on button "Submit anyway" at bounding box center [608, 185] width 61 height 15
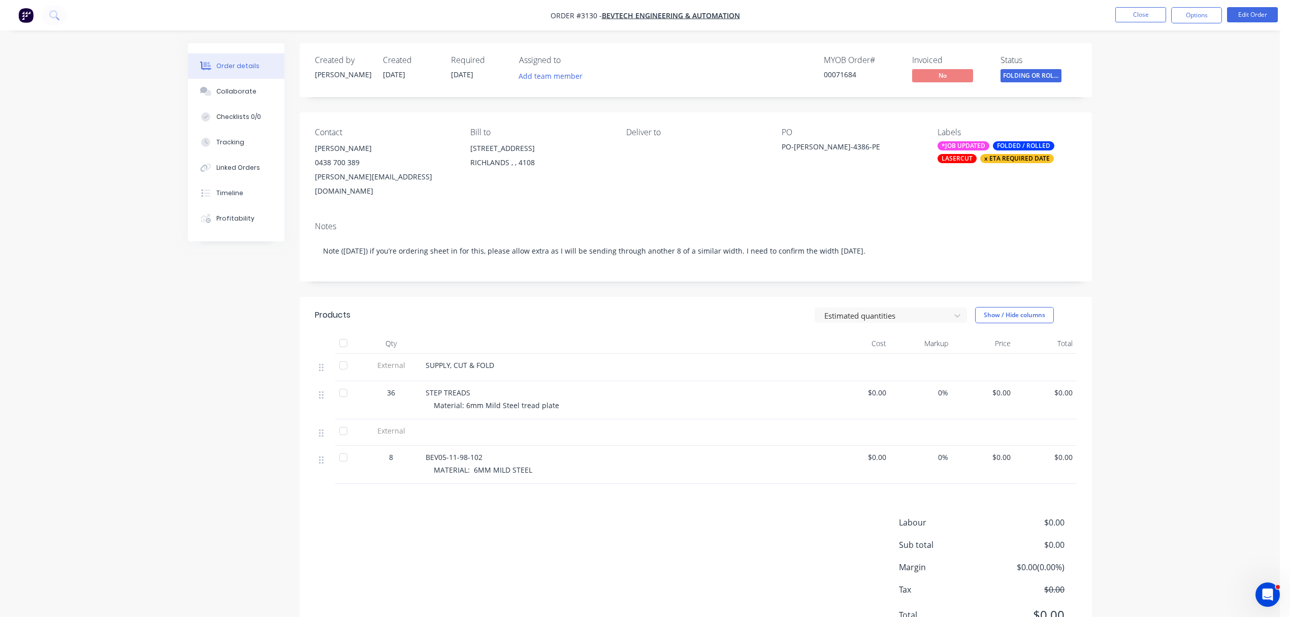
click at [1144, 13] on button "Close" at bounding box center [1140, 14] width 51 height 15
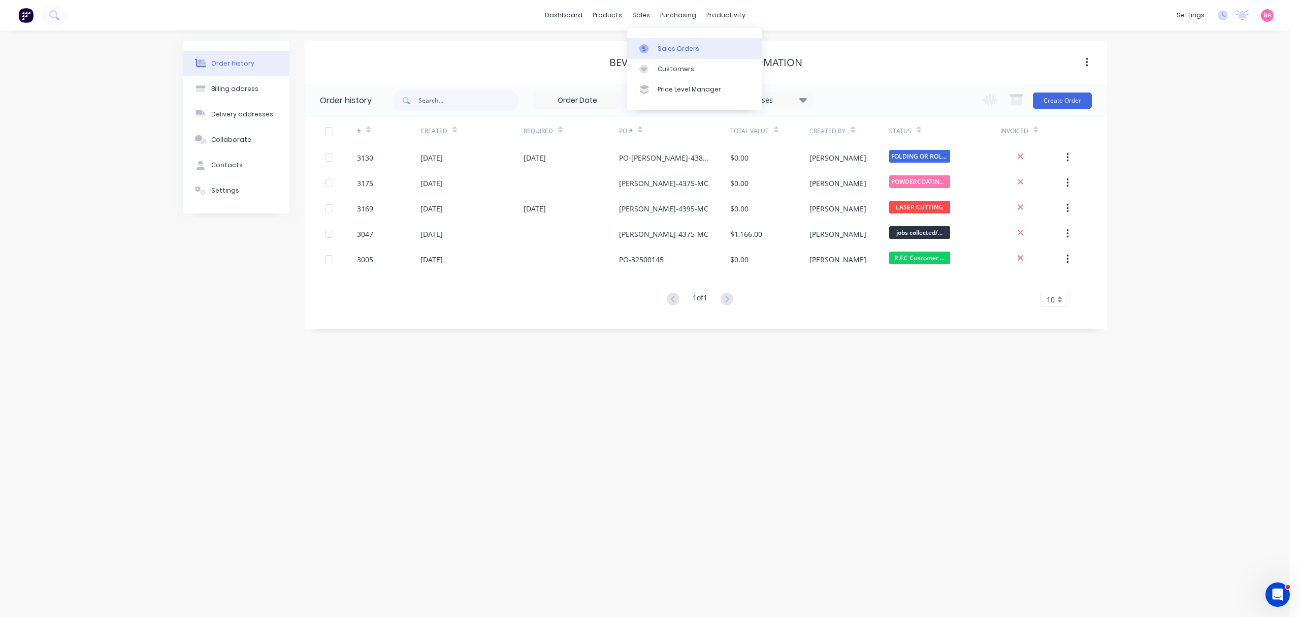
click at [671, 45] on div "Sales Orders" at bounding box center [679, 48] width 42 height 9
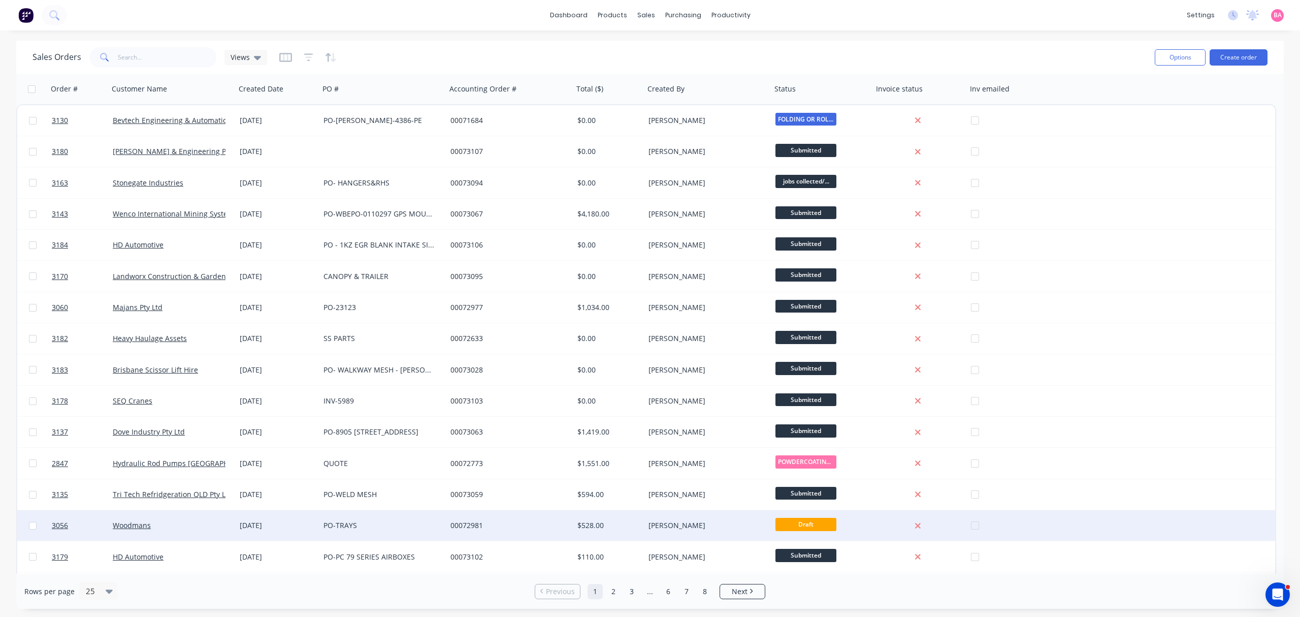
click at [668, 524] on div "[PERSON_NAME]" at bounding box center [705, 525] width 113 height 10
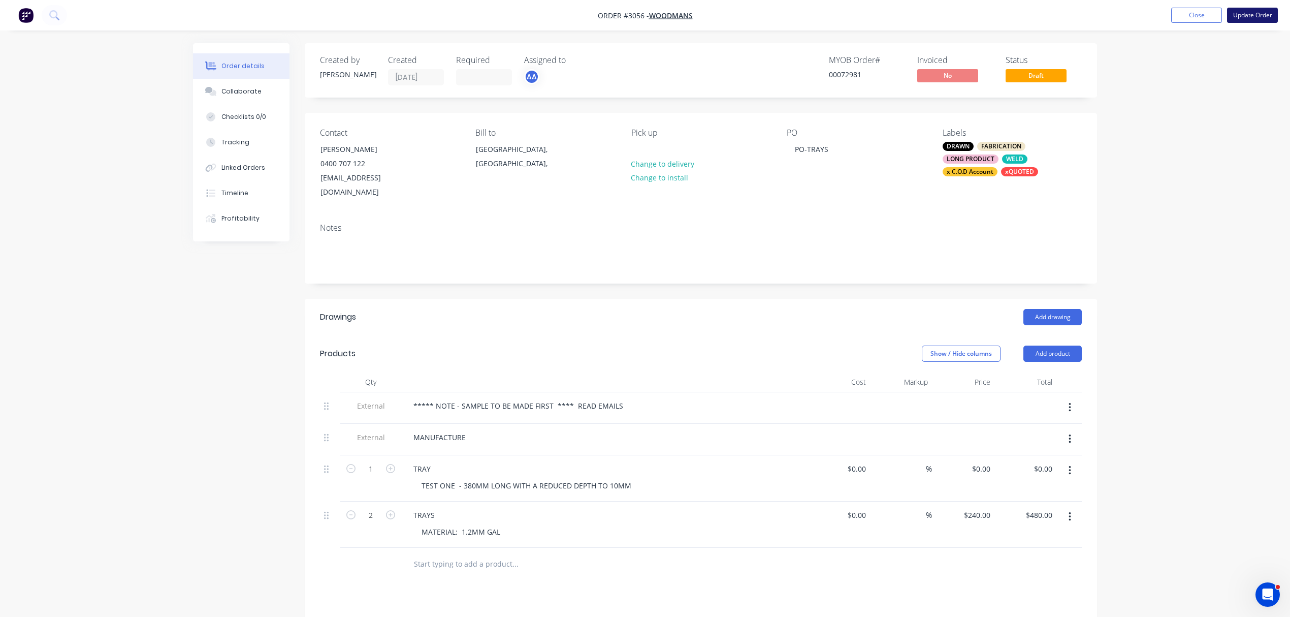
click at [1252, 12] on button "Update Order" at bounding box center [1252, 15] width 51 height 15
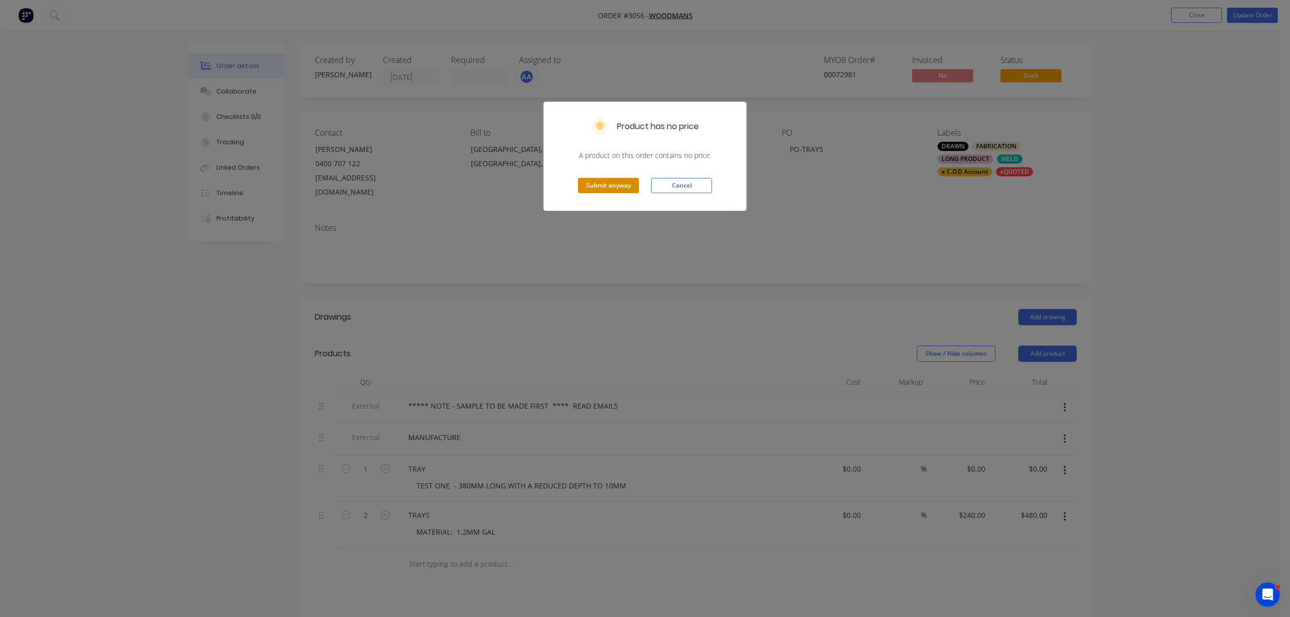
click at [609, 183] on button "Submit anyway" at bounding box center [608, 185] width 61 height 15
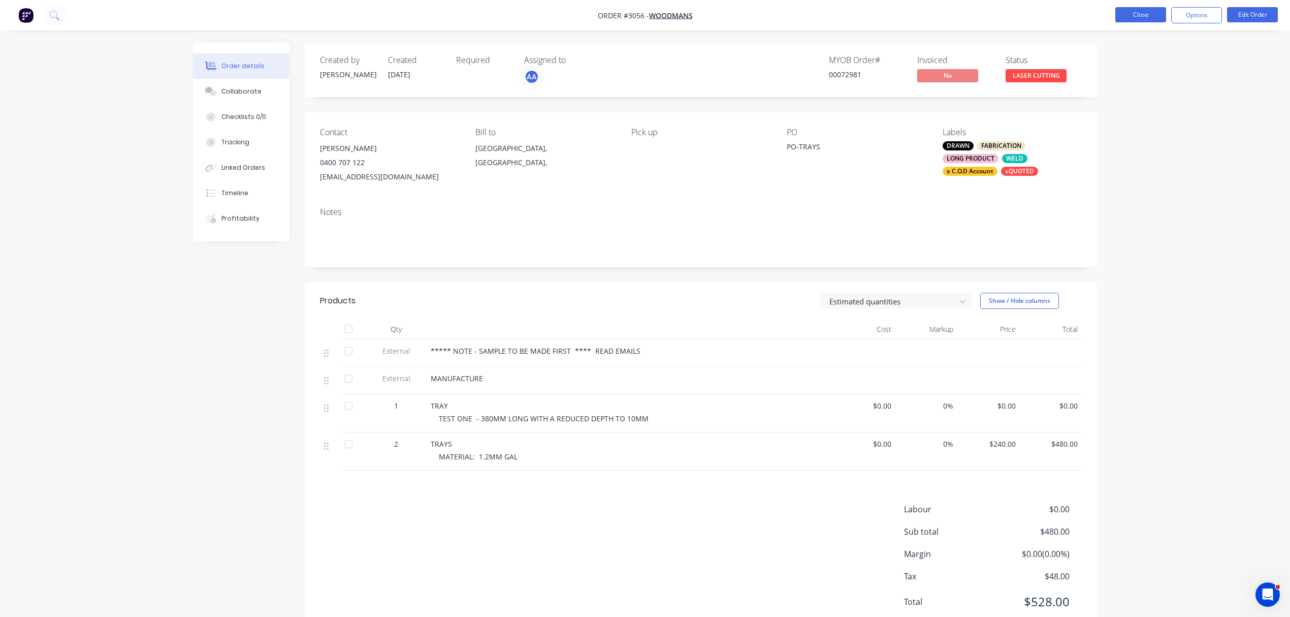
click at [1134, 13] on button "Close" at bounding box center [1140, 14] width 51 height 15
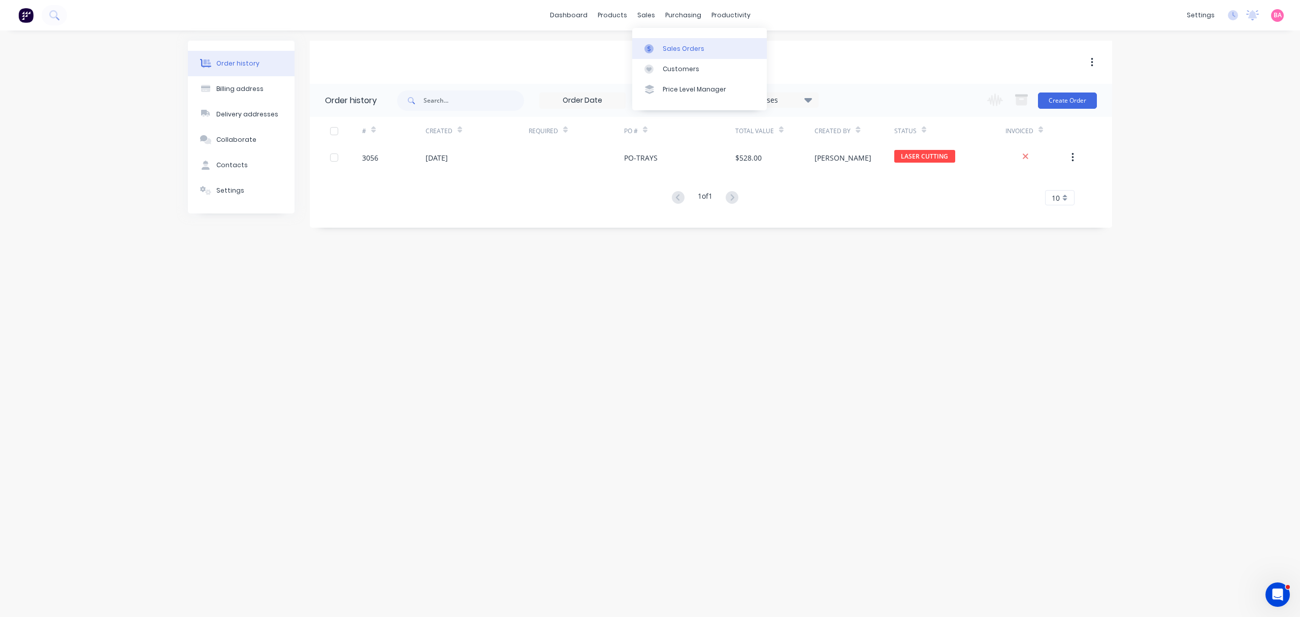
click at [668, 45] on div "Sales Orders" at bounding box center [684, 48] width 42 height 9
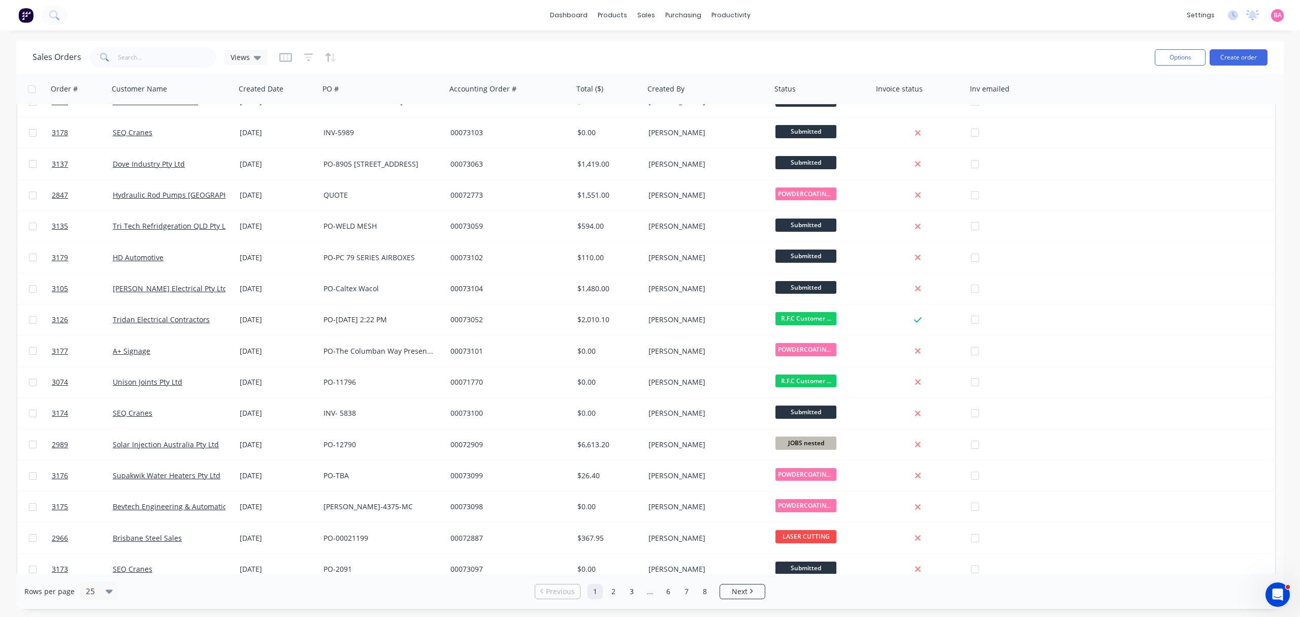
scroll to position [309, 0]
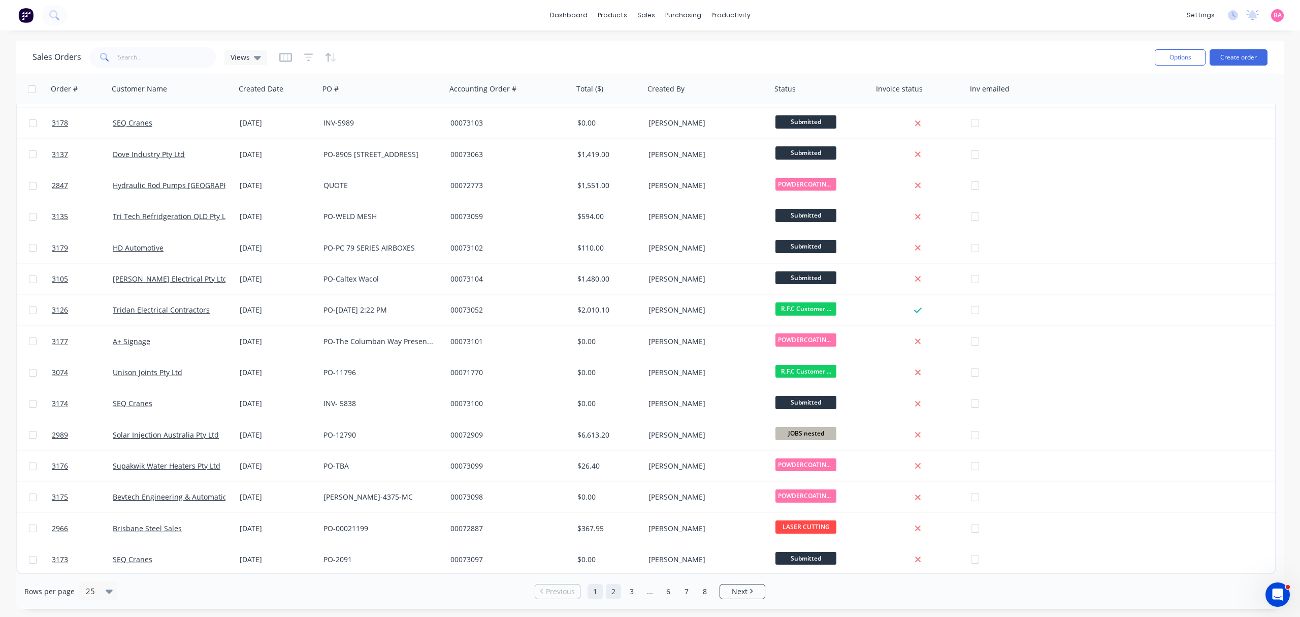
click at [616, 587] on link "2" at bounding box center [613, 591] width 15 height 15
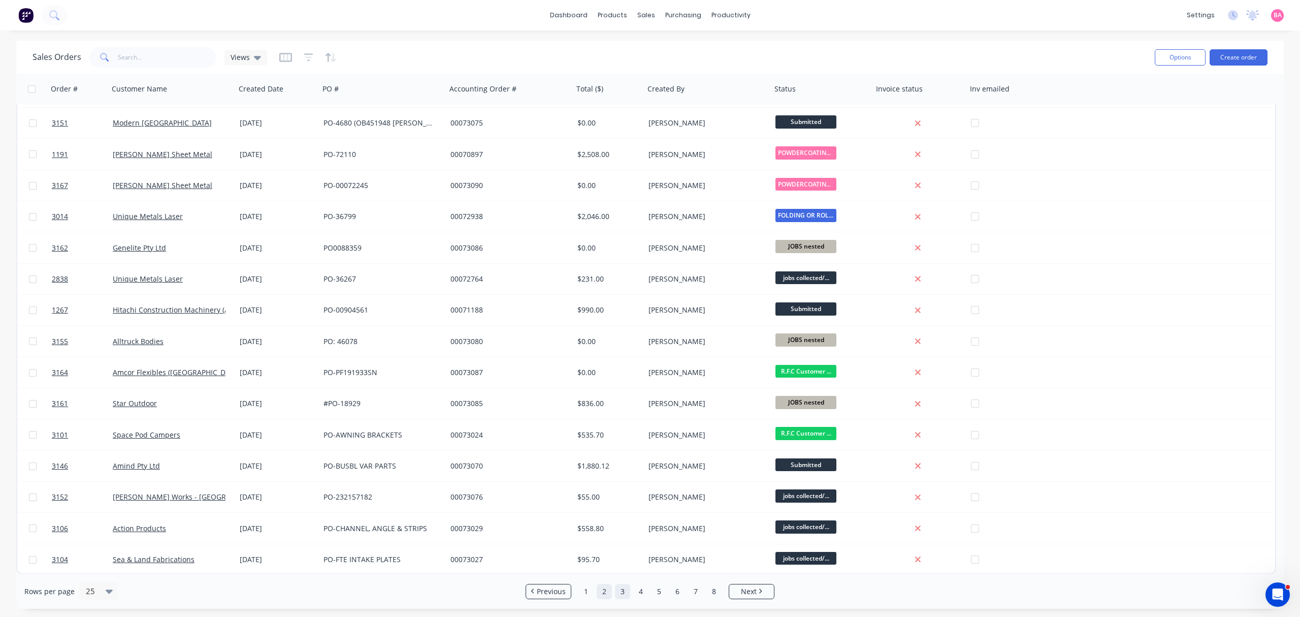
click at [622, 589] on link "3" at bounding box center [622, 591] width 15 height 15
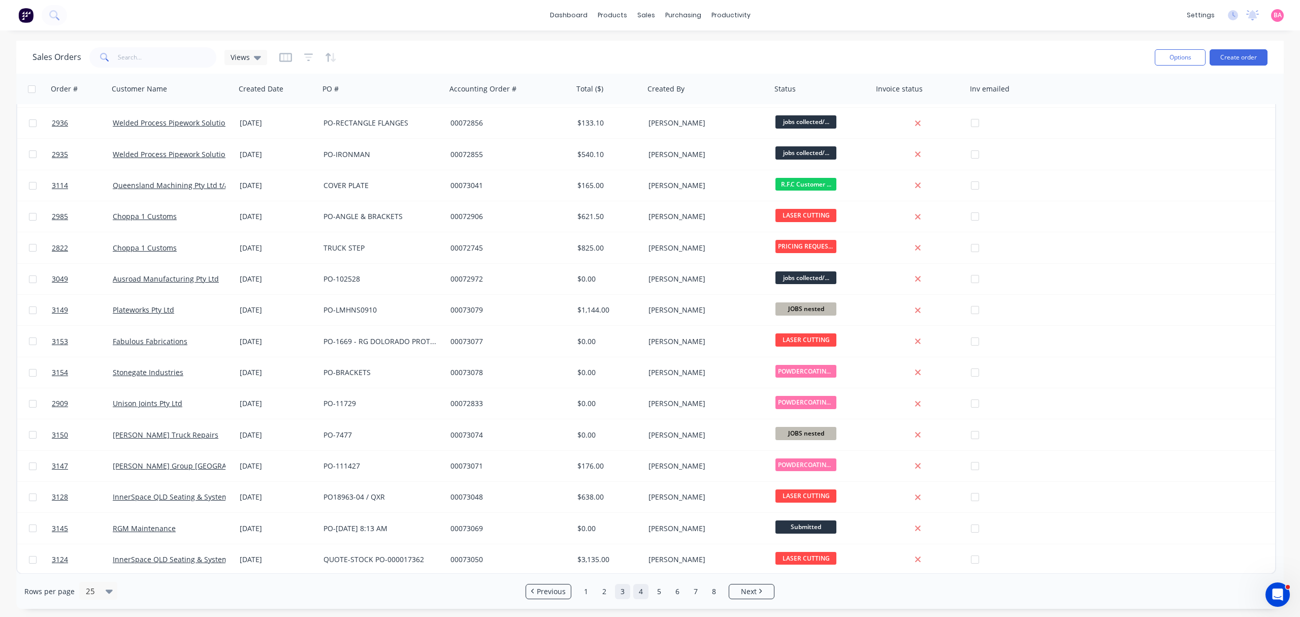
click at [639, 590] on link "4" at bounding box center [640, 591] width 15 height 15
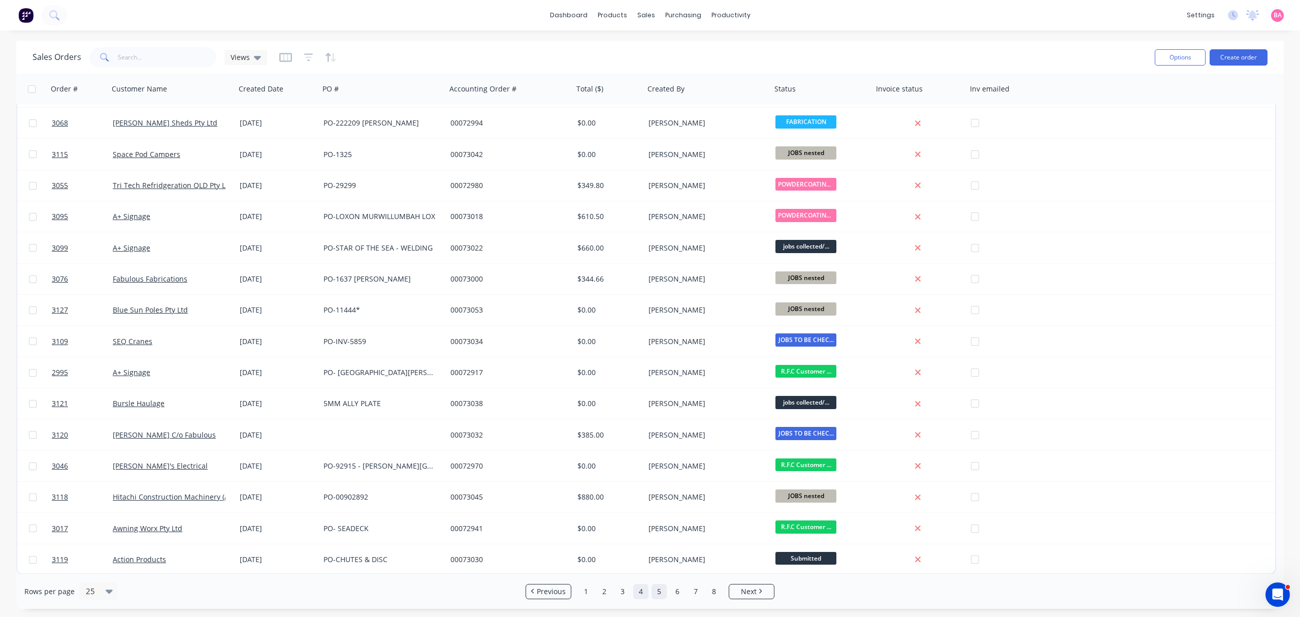
click at [660, 588] on link "5" at bounding box center [659, 591] width 15 height 15
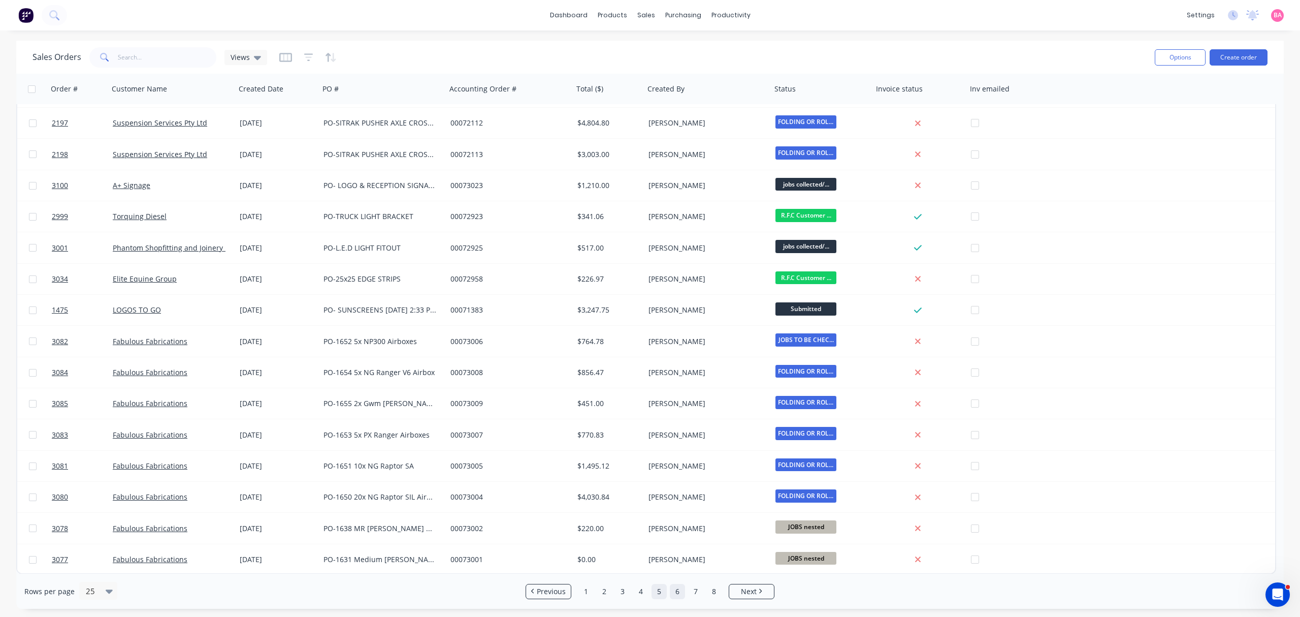
click at [678, 592] on link "6" at bounding box center [677, 591] width 15 height 15
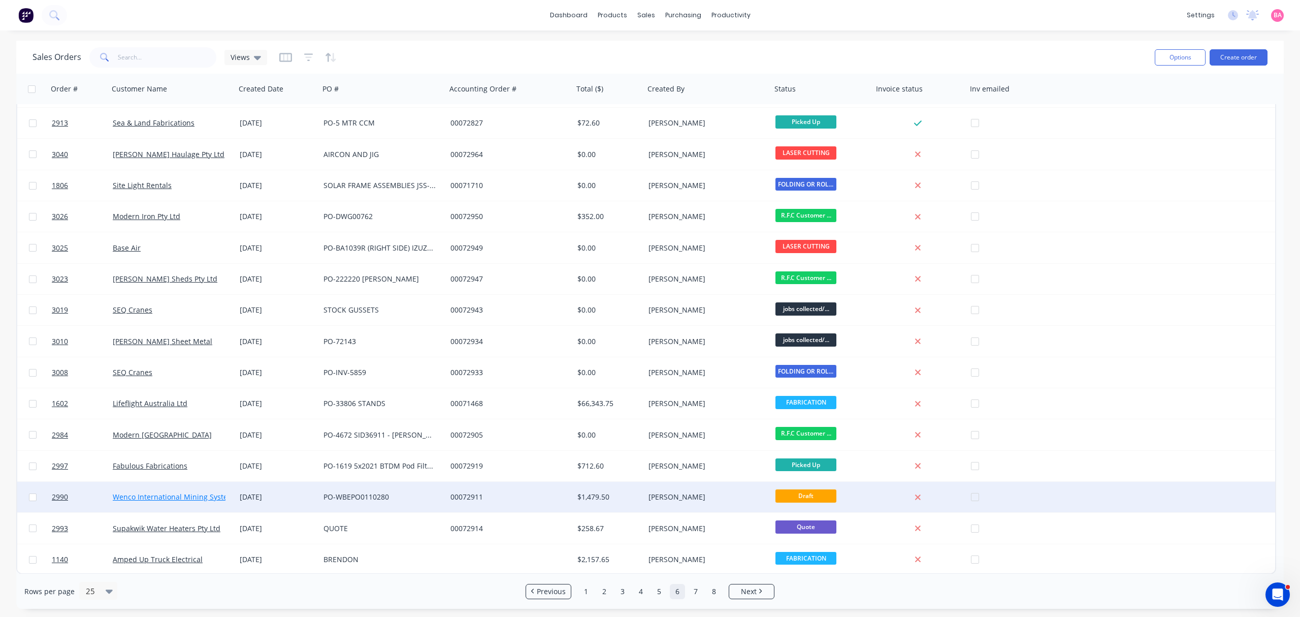
click at [143, 494] on link "Wenco International Mining Systems Ltd" at bounding box center [182, 497] width 138 height 10
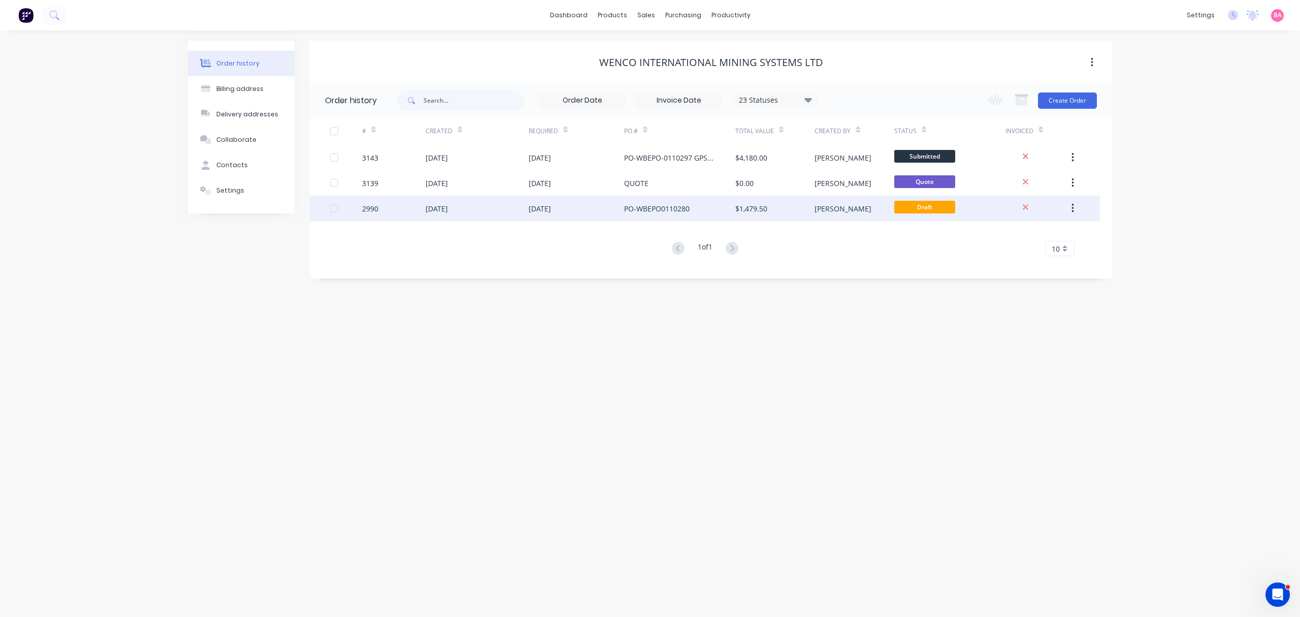
click at [648, 204] on div "PO-WBEPO0110280" at bounding box center [657, 208] width 66 height 11
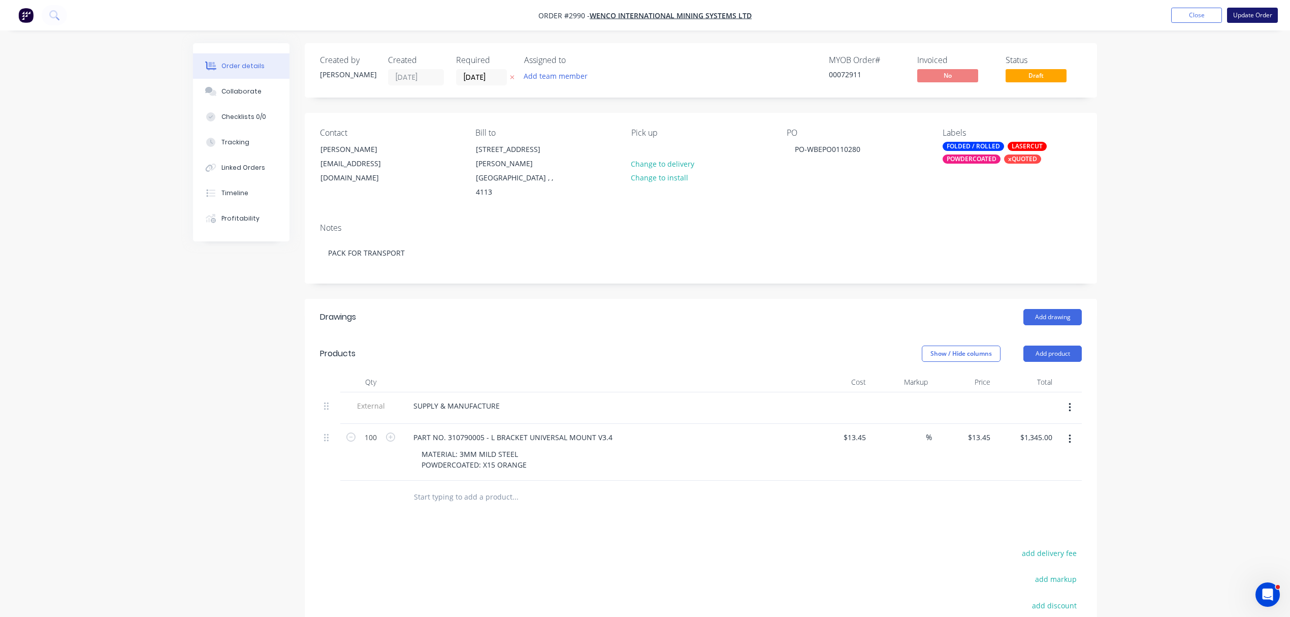
click at [1255, 14] on button "Update Order" at bounding box center [1252, 15] width 51 height 15
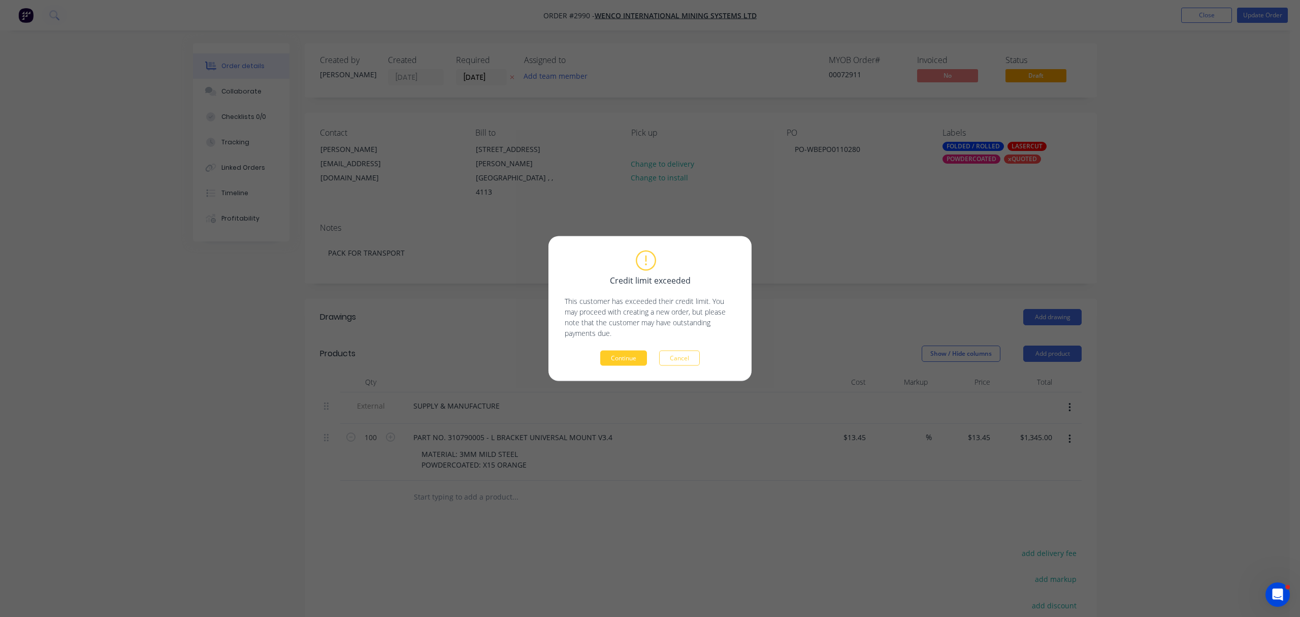
click at [623, 357] on button "Continue" at bounding box center [623, 357] width 47 height 15
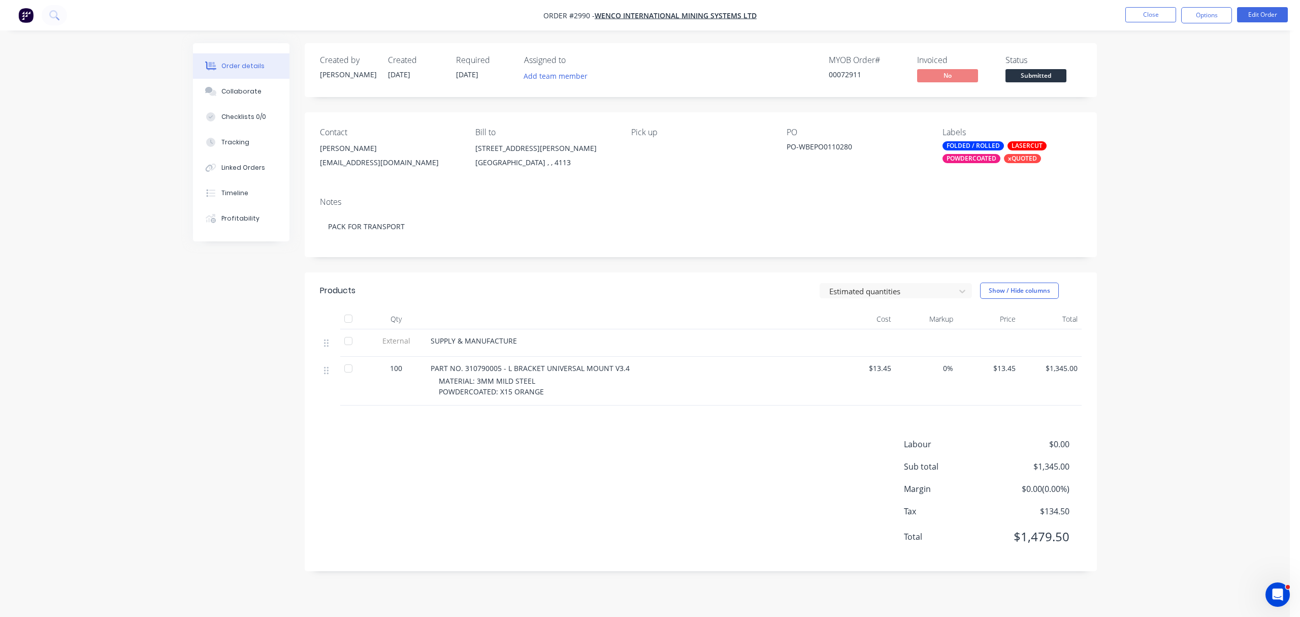
click at [1150, 13] on button "Close" at bounding box center [1150, 14] width 51 height 15
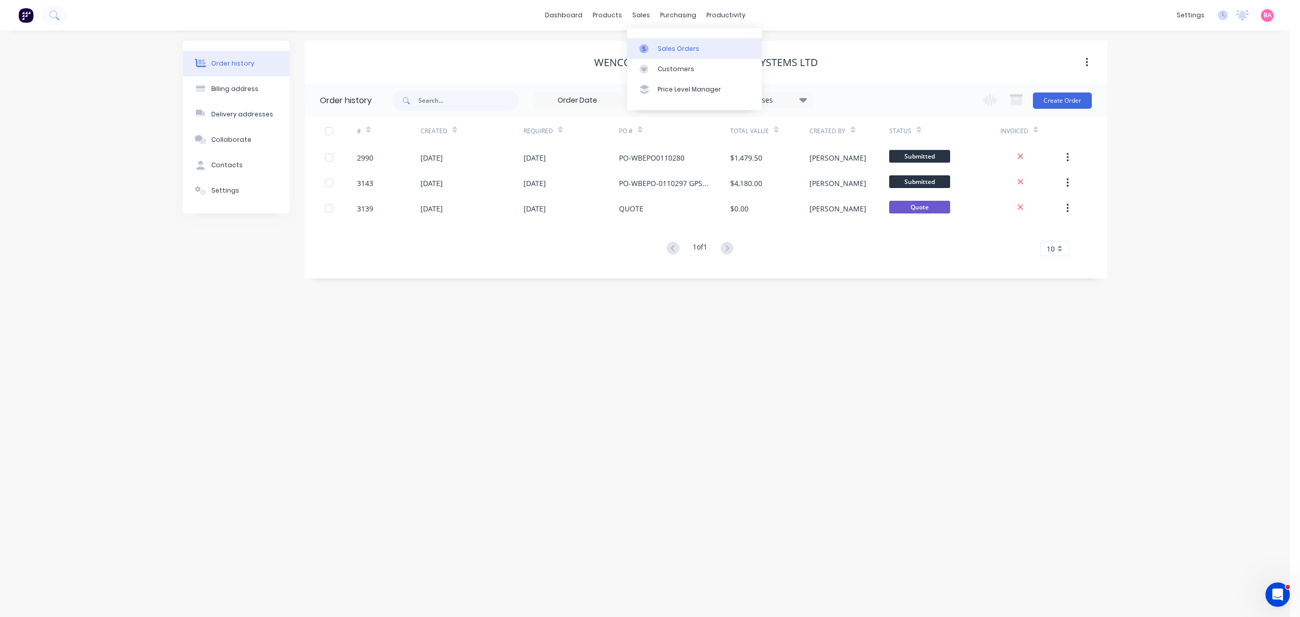
click at [671, 48] on div "Sales Orders" at bounding box center [679, 48] width 42 height 9
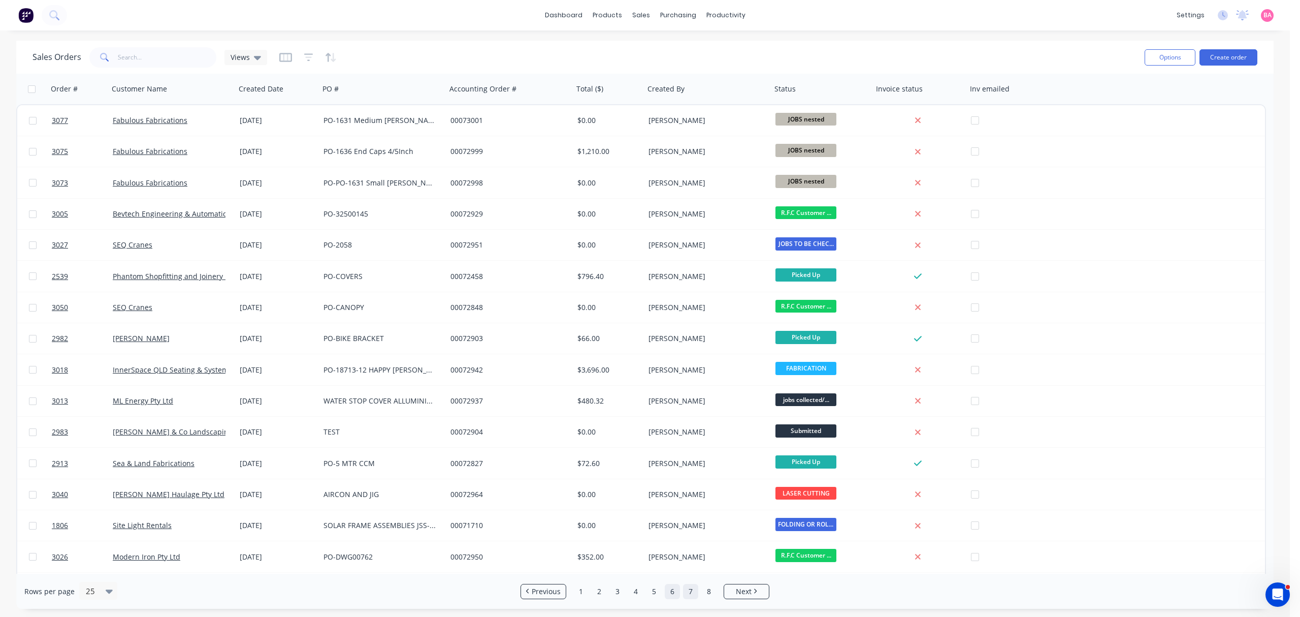
click at [690, 590] on link "7" at bounding box center [690, 591] width 15 height 15
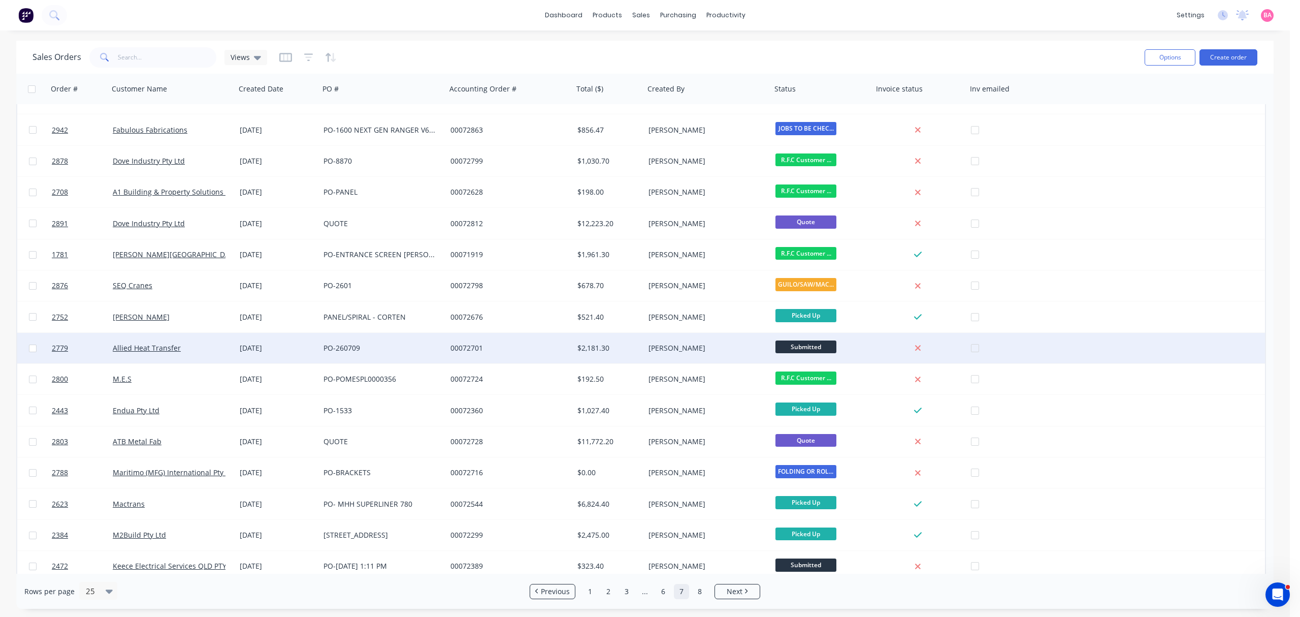
scroll to position [309, 0]
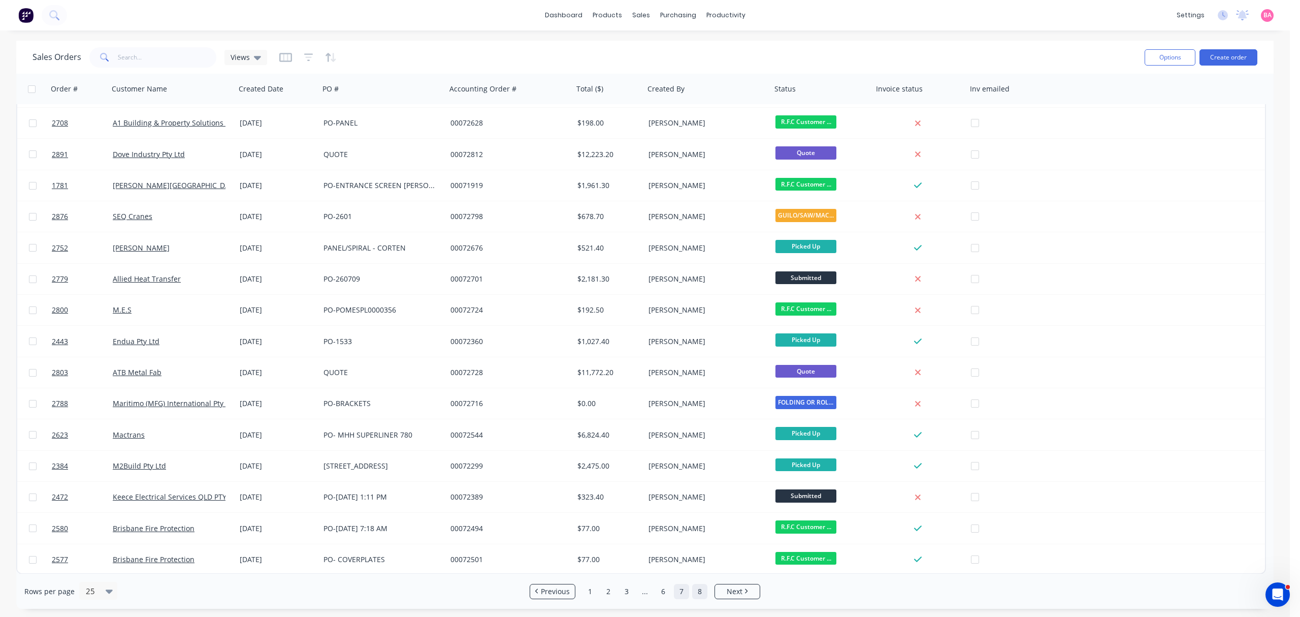
click at [703, 590] on link "8" at bounding box center [699, 591] width 15 height 15
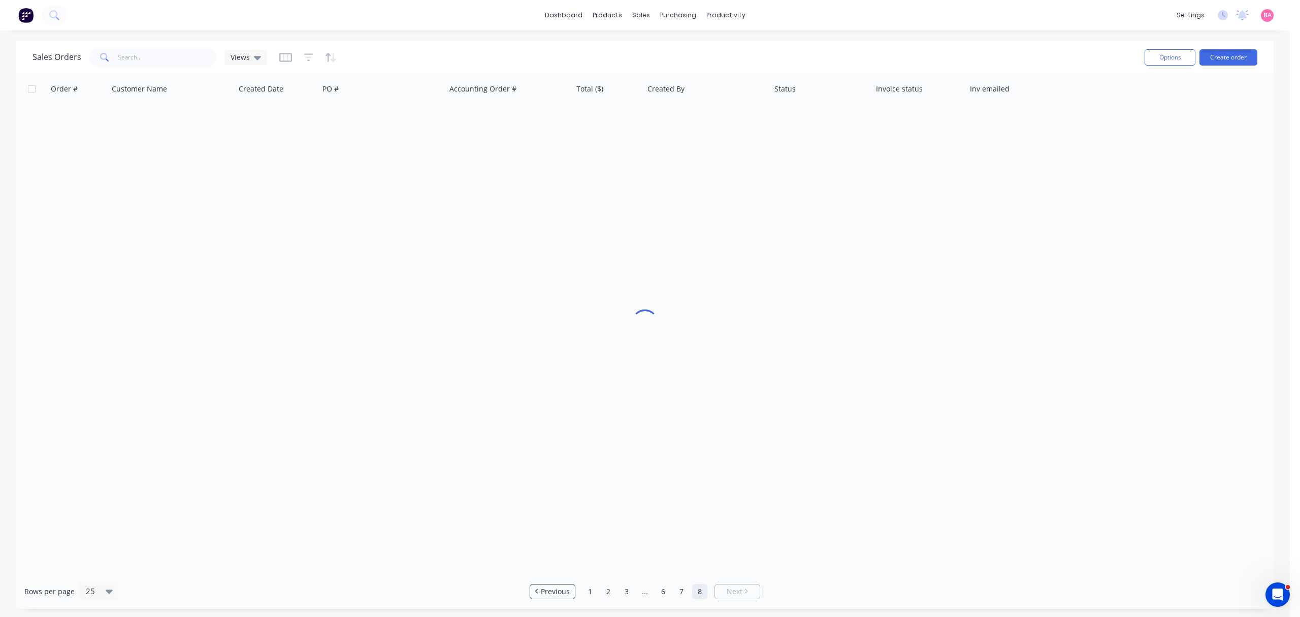
scroll to position [0, 0]
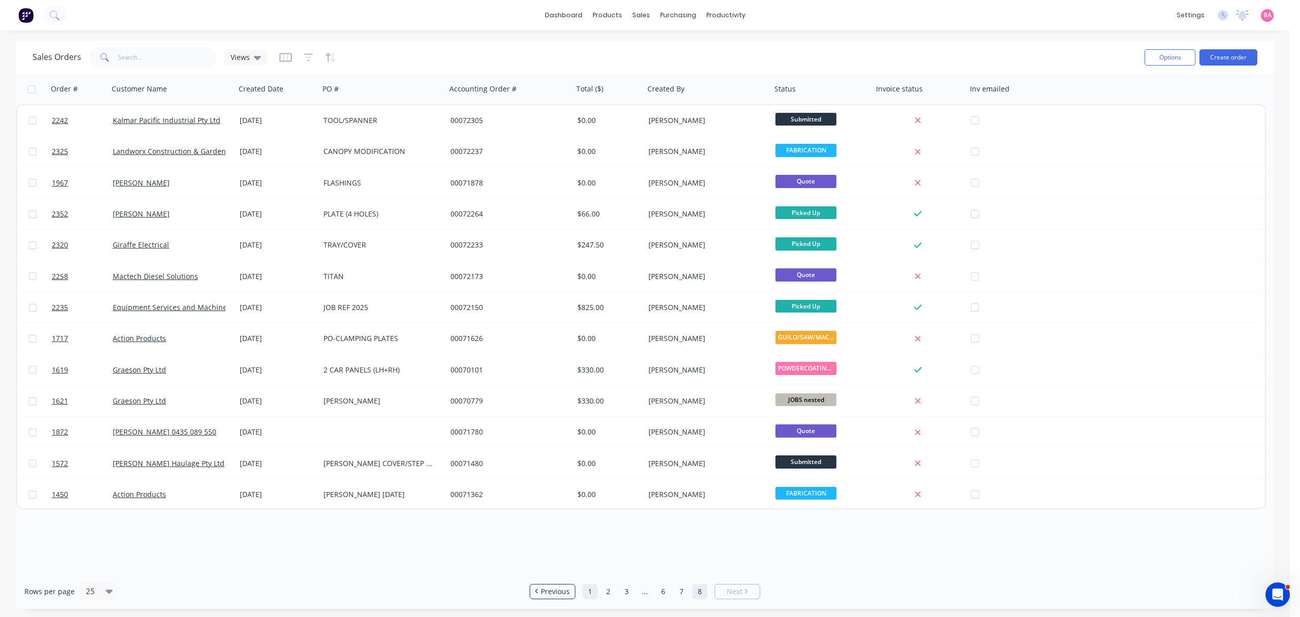
click at [590, 590] on link "1" at bounding box center [590, 591] width 15 height 15
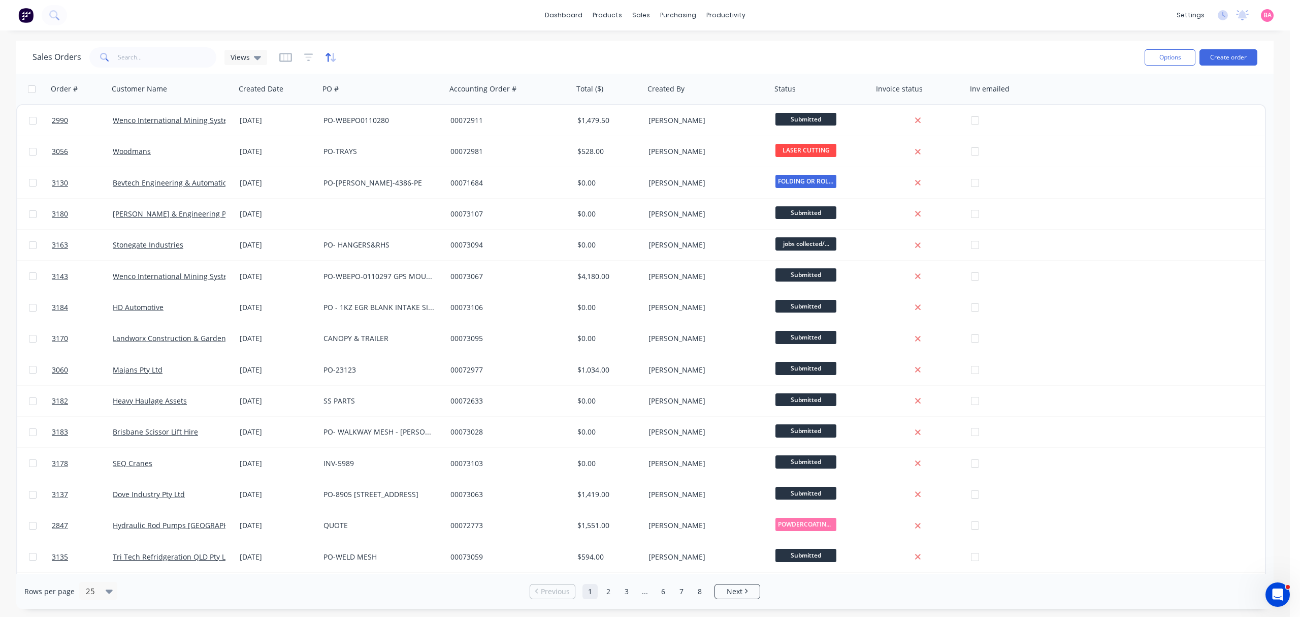
click at [326, 55] on icon "button" at bounding box center [328, 57] width 5 height 9
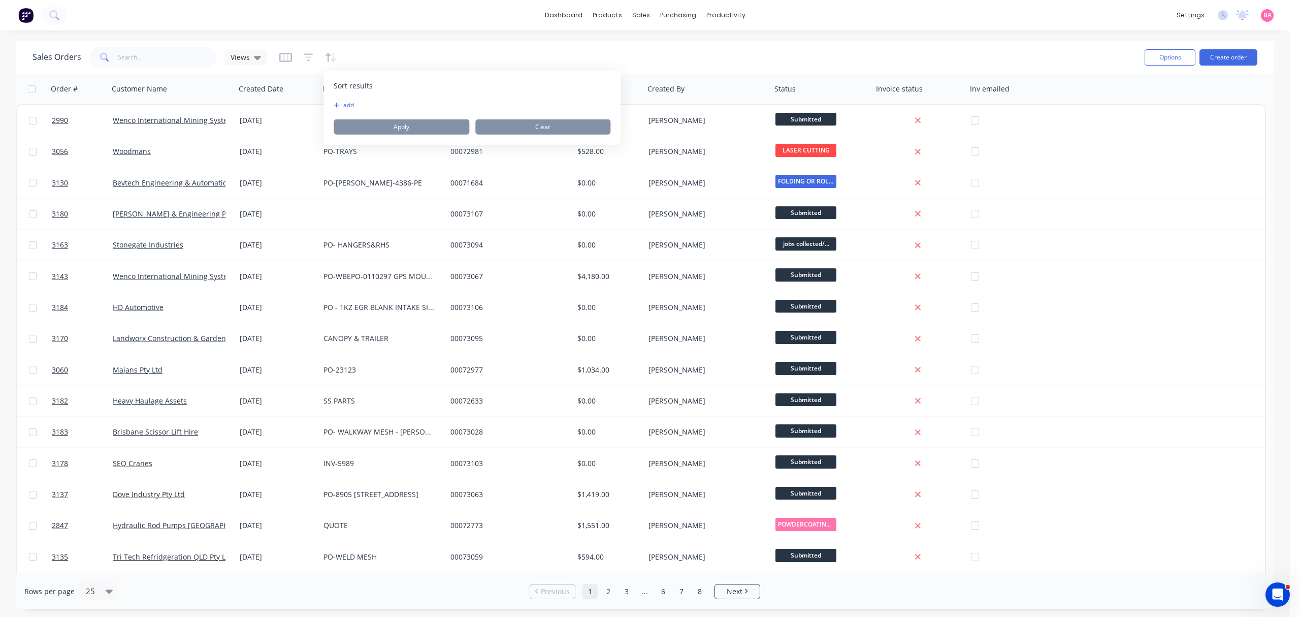
click at [336, 103] on icon "button" at bounding box center [337, 105] width 6 height 6
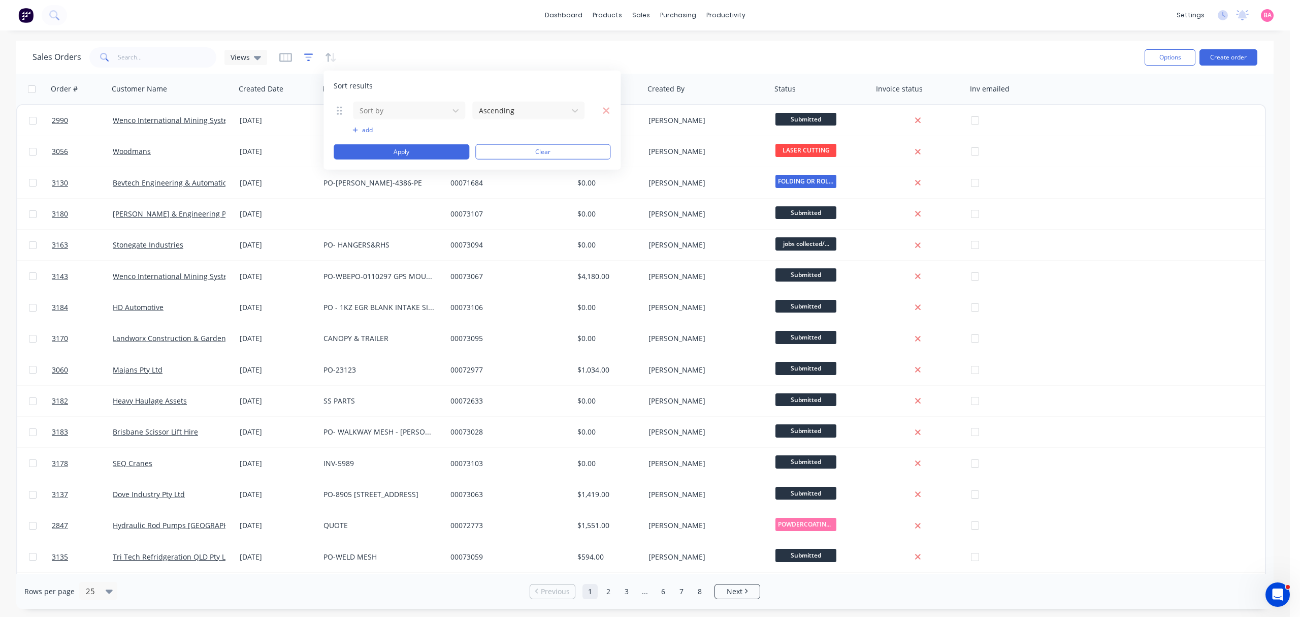
click at [304, 59] on icon "button" at bounding box center [308, 57] width 9 height 10
click at [191, 53] on input "text" at bounding box center [167, 57] width 99 height 20
click at [306, 55] on icon "button" at bounding box center [308, 57] width 9 height 10
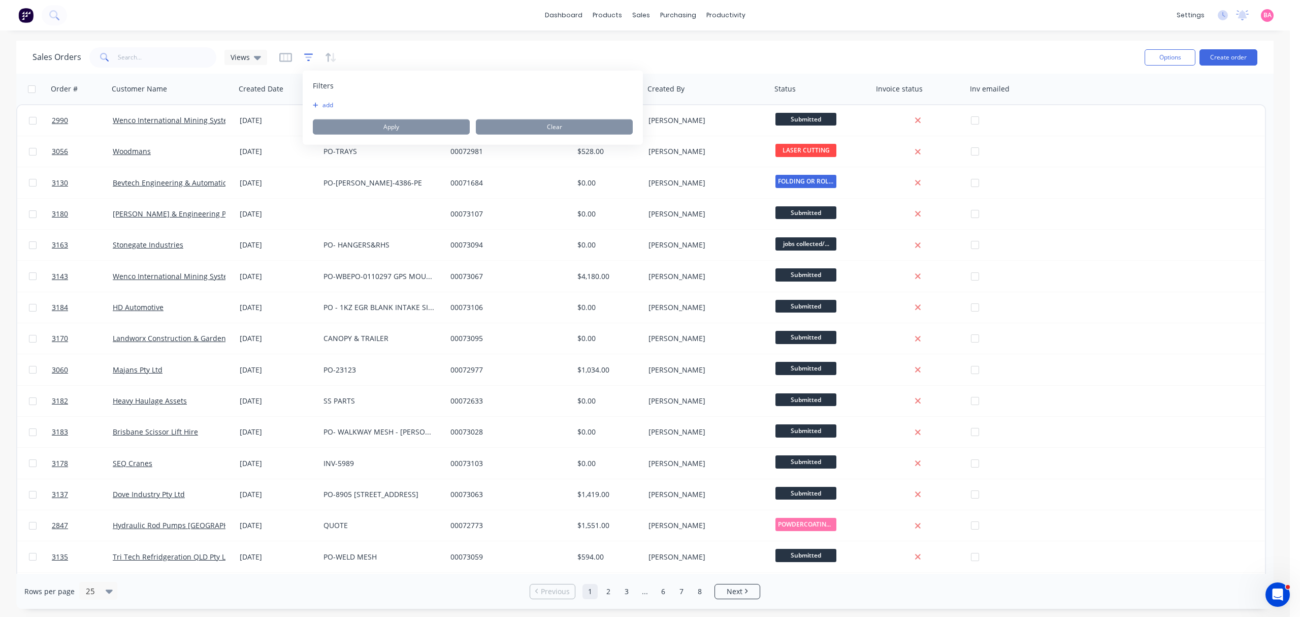
click at [307, 56] on icon "button" at bounding box center [308, 57] width 9 height 10
click at [328, 56] on icon "button" at bounding box center [331, 57] width 12 height 10
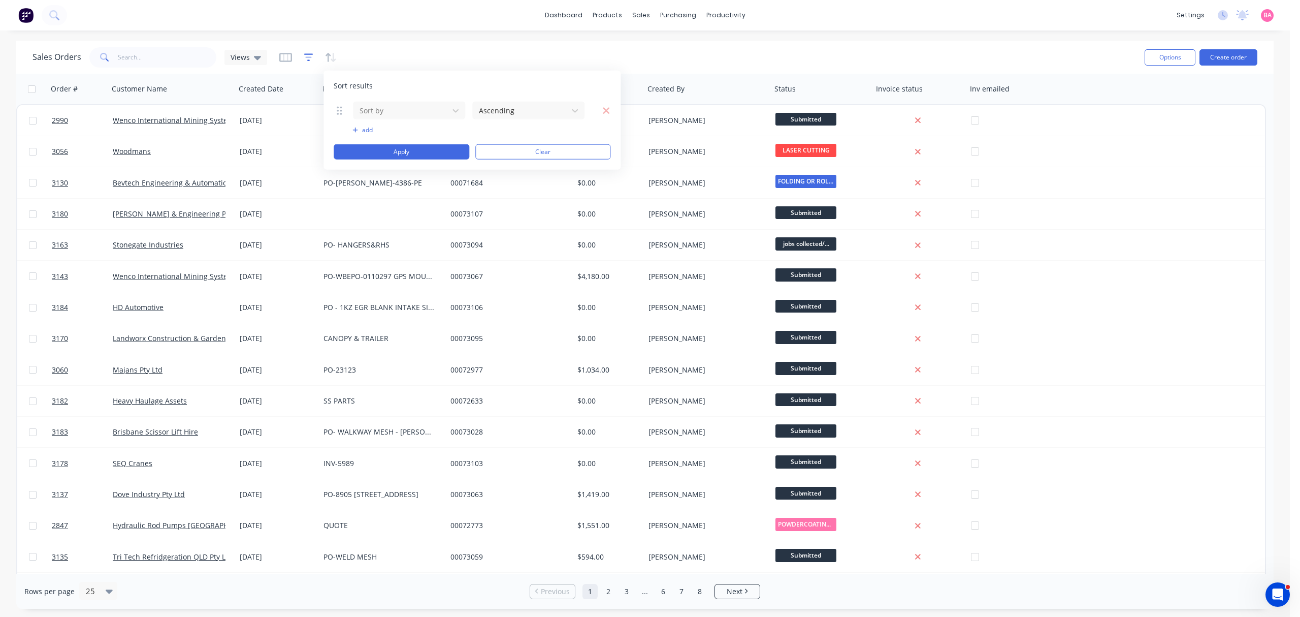
click at [304, 54] on icon "button" at bounding box center [308, 57] width 9 height 10
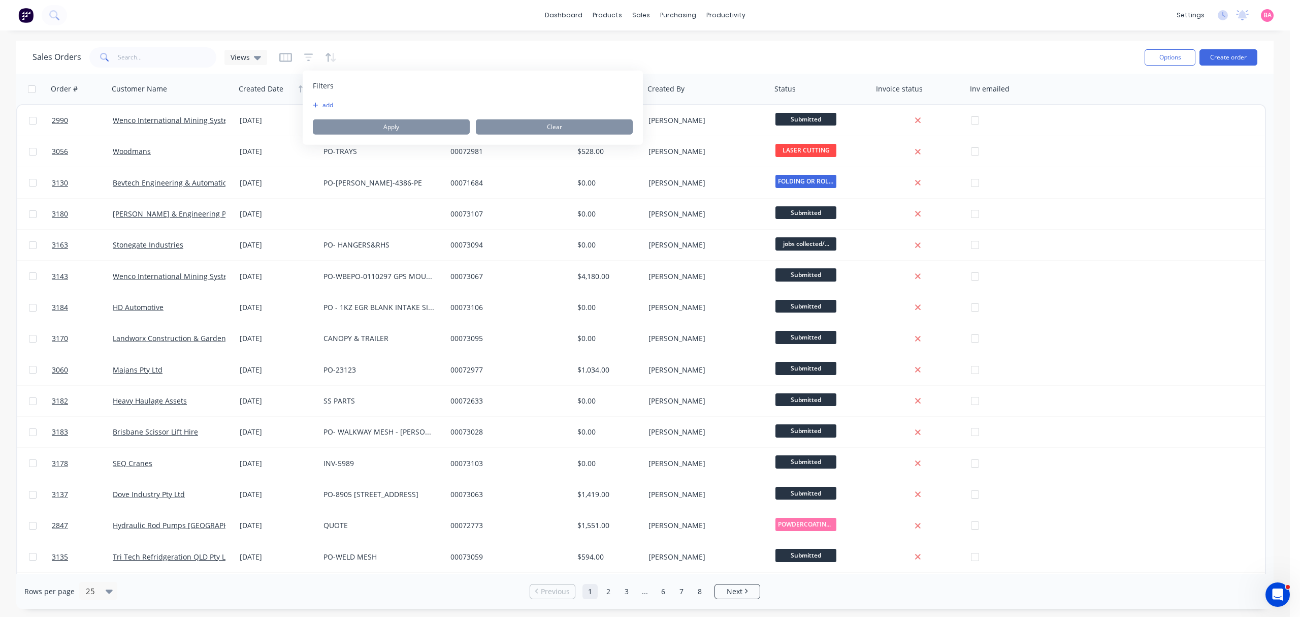
click at [258, 94] on div at bounding box center [275, 89] width 72 height 20
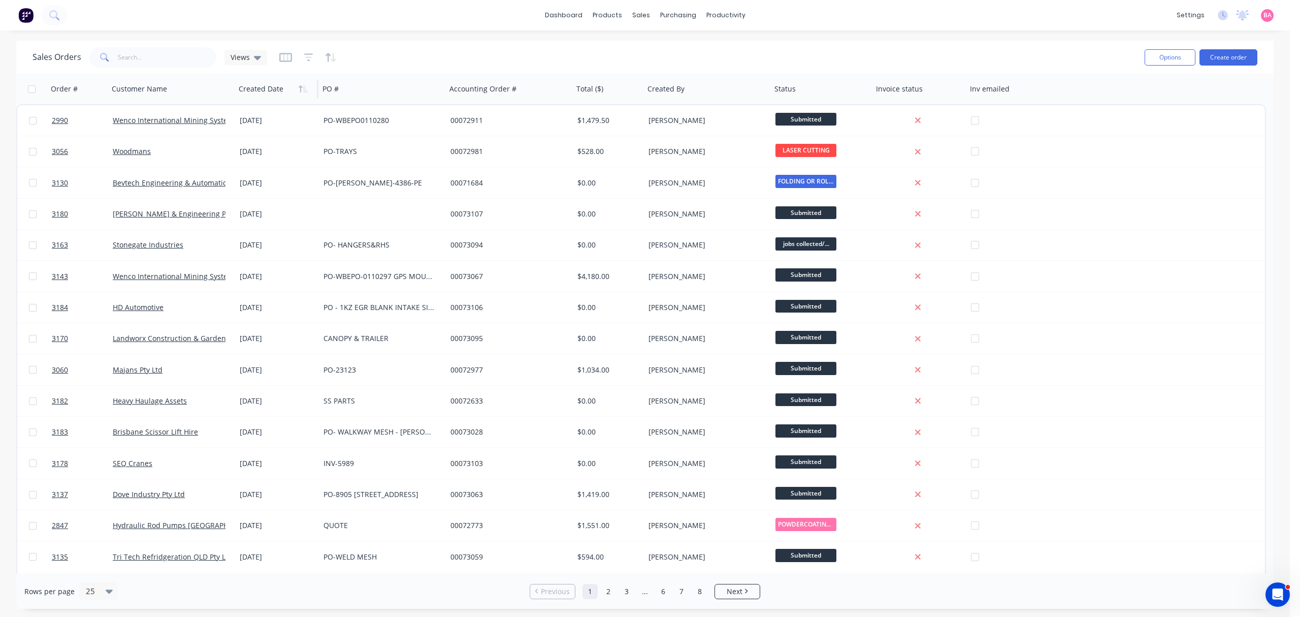
click at [303, 96] on div at bounding box center [275, 89] width 72 height 20
click at [304, 87] on icon "button" at bounding box center [305, 88] width 5 height 7
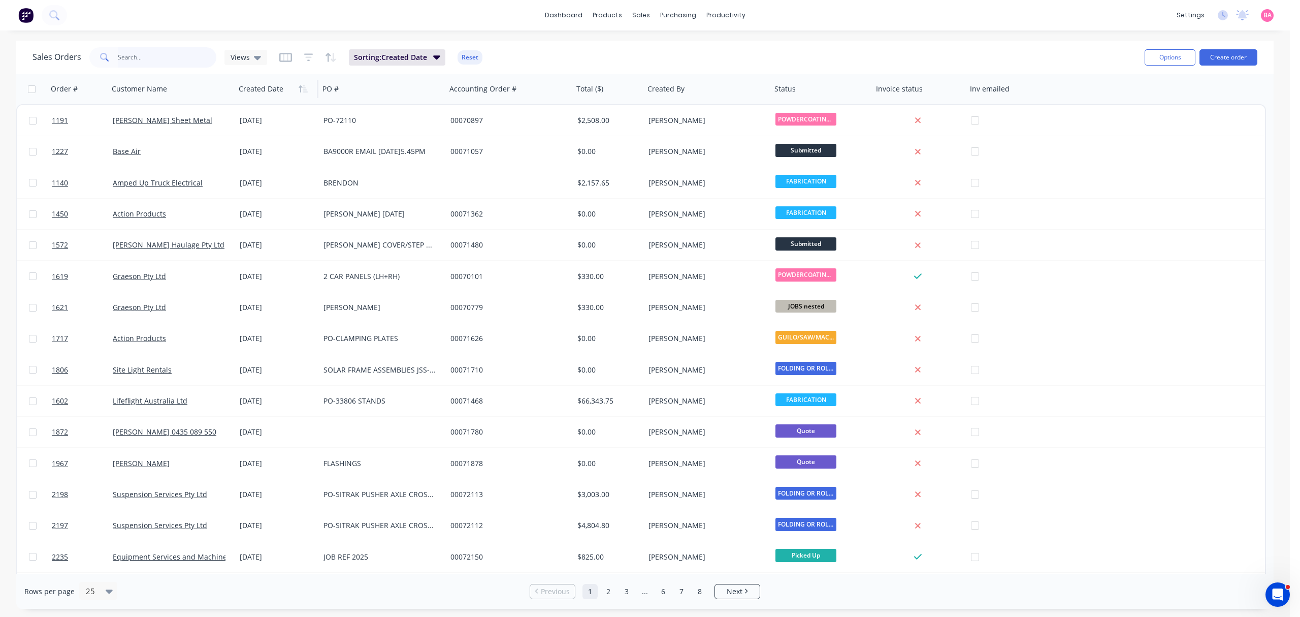
click at [148, 51] on input "text" at bounding box center [167, 57] width 99 height 20
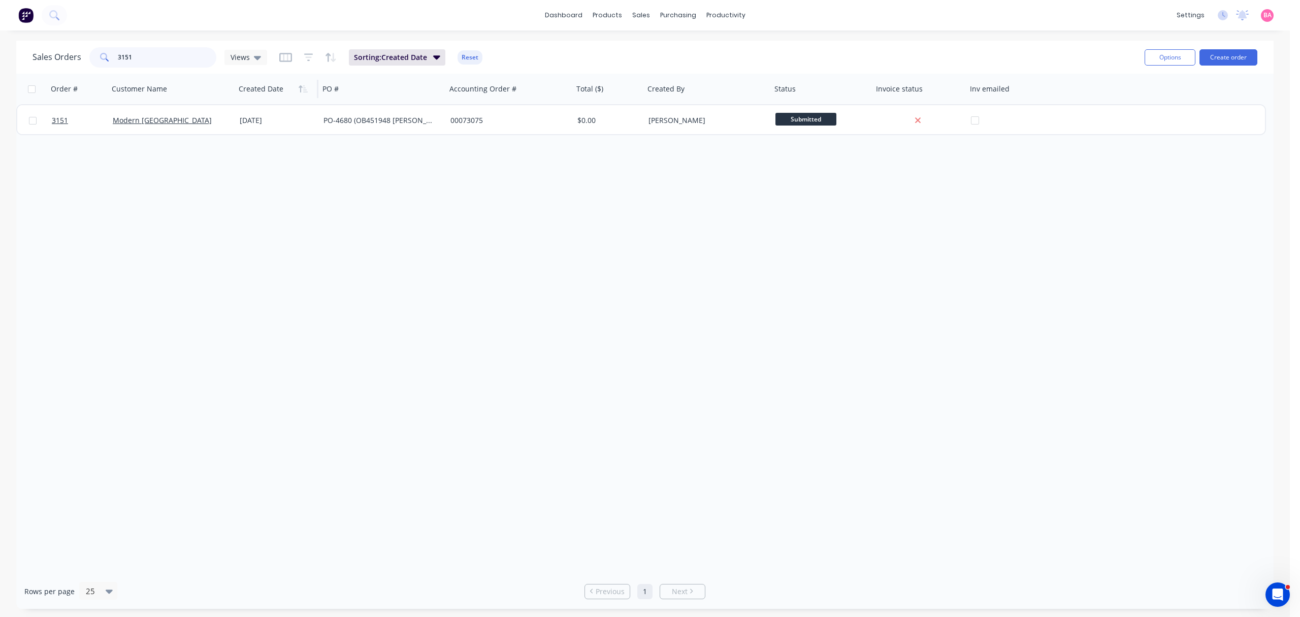
drag, startPoint x: 147, startPoint y: 57, endPoint x: 22, endPoint y: 53, distance: 125.0
click at [43, 53] on div "Sales Orders 3151 Views" at bounding box center [150, 57] width 235 height 20
drag, startPoint x: 143, startPoint y: 52, endPoint x: 1, endPoint y: 49, distance: 142.7
click at [1, 49] on div "Sales Orders 3066 Views Sorting: Created Date Reset Options Create order Order …" at bounding box center [645, 325] width 1290 height 568
drag, startPoint x: 150, startPoint y: 54, endPoint x: -20, endPoint y: 37, distance: 171.5
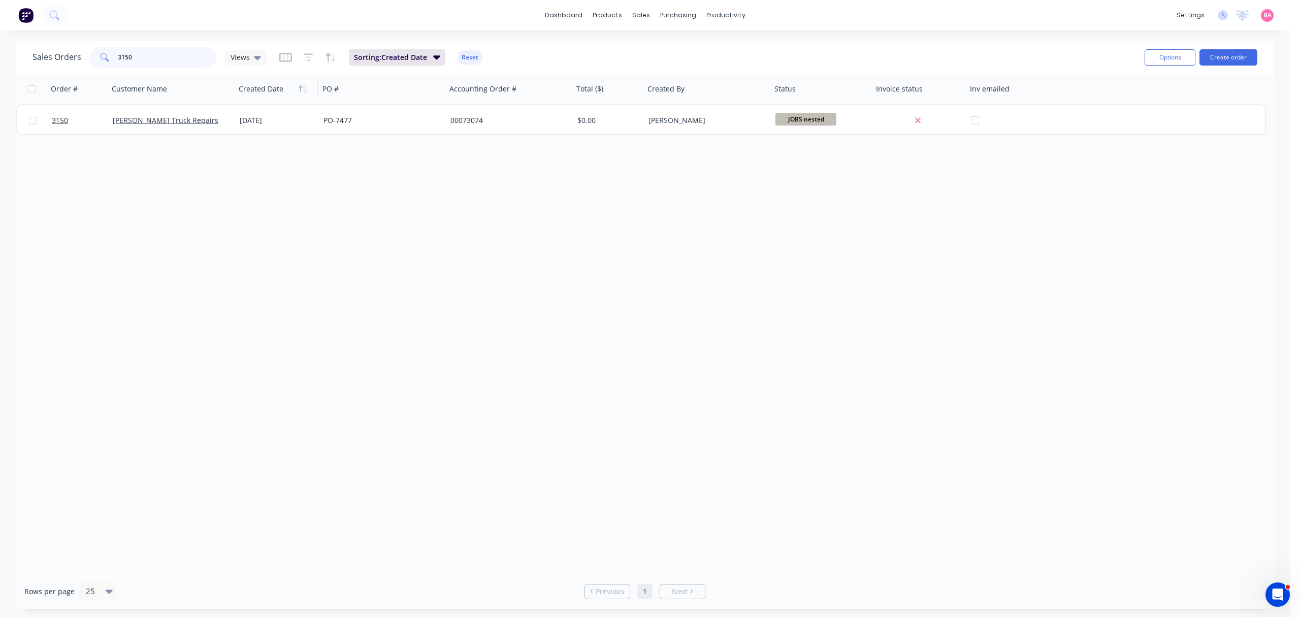
click at [0, 37] on html "dashboard products sales purchasing productivity dashboard products Product Cat…" at bounding box center [650, 308] width 1300 height 617
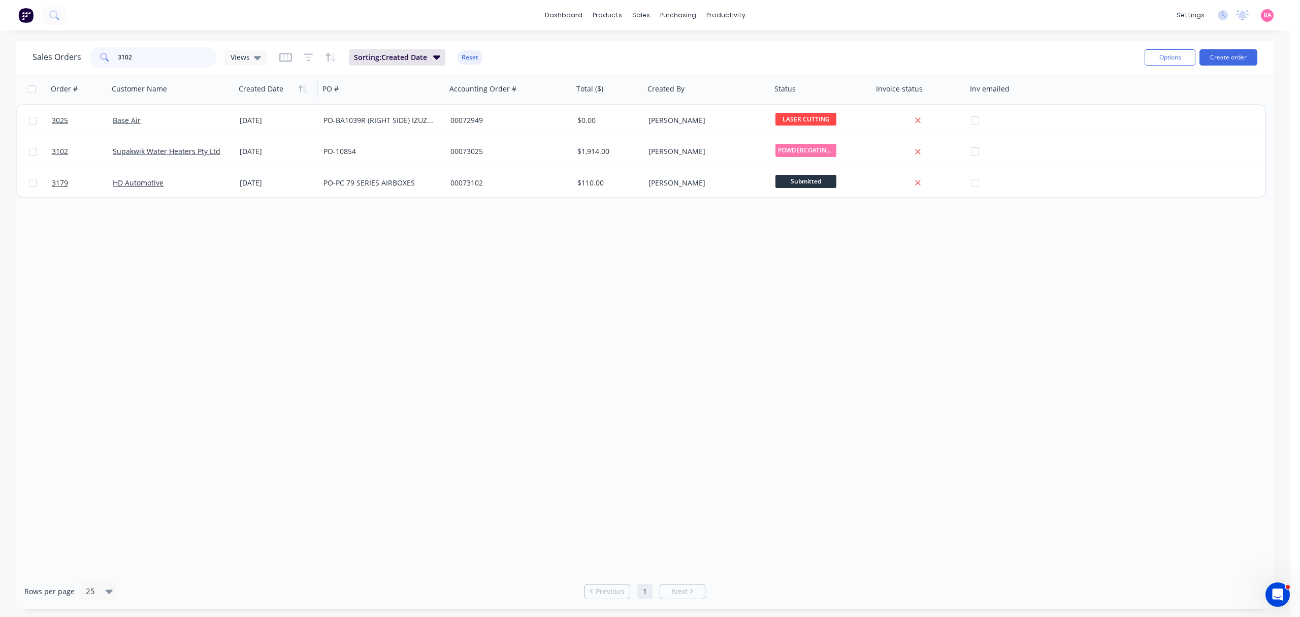
drag, startPoint x: 143, startPoint y: 54, endPoint x: 36, endPoint y: 54, distance: 107.7
click at [43, 53] on div "Sales Orders 3102 Views" at bounding box center [150, 57] width 235 height 20
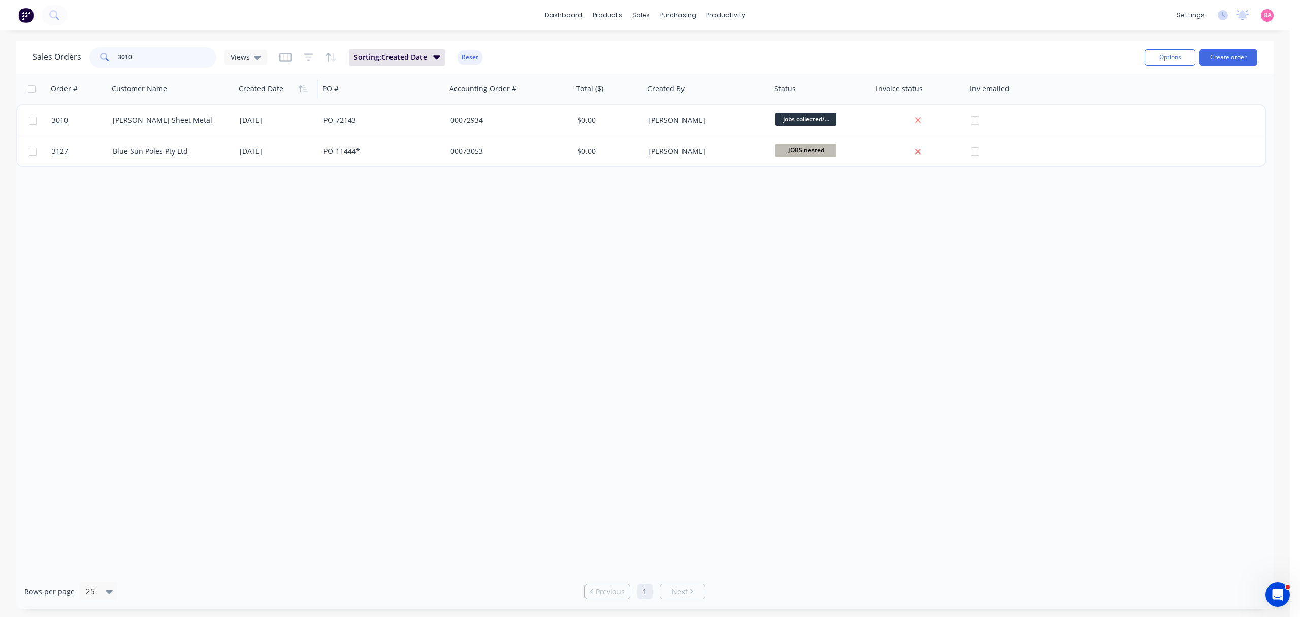
drag, startPoint x: 153, startPoint y: 57, endPoint x: 49, endPoint y: 57, distance: 104.1
click at [49, 57] on div "Sales Orders 3010 Views" at bounding box center [150, 57] width 235 height 20
drag, startPoint x: 150, startPoint y: 52, endPoint x: 63, endPoint y: 53, distance: 87.4
click at [63, 53] on div "Sales Orders 3014 Views" at bounding box center [150, 57] width 235 height 20
type input "2780"
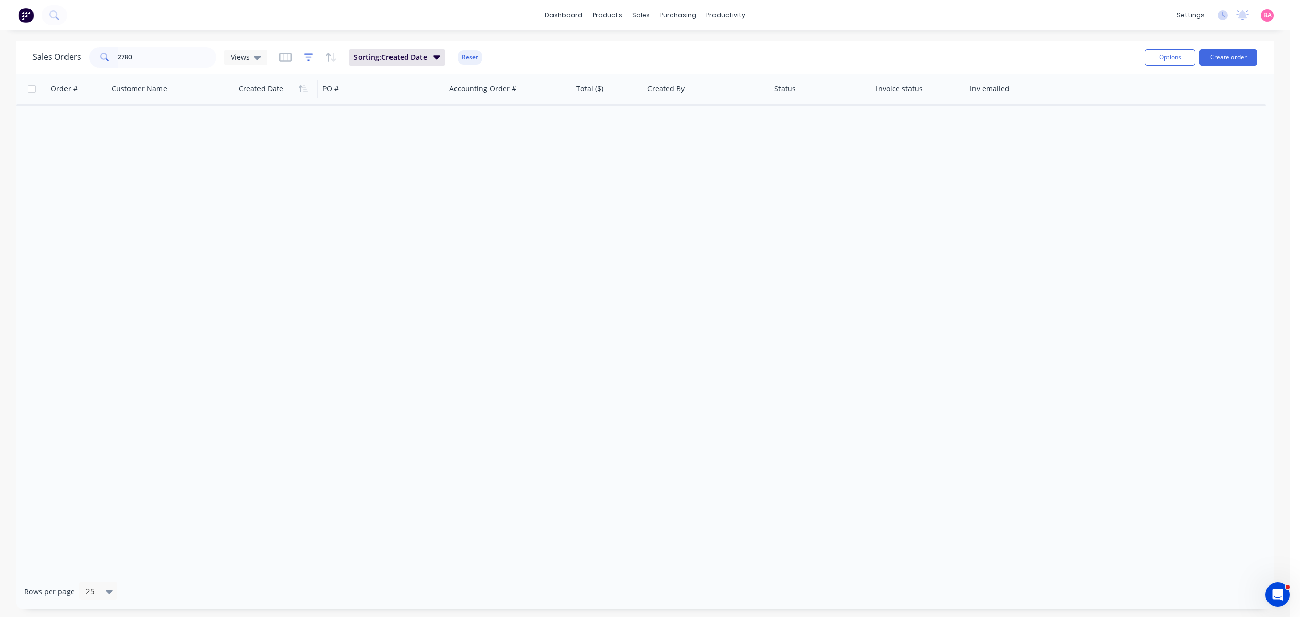
click at [309, 57] on icon "button" at bounding box center [308, 57] width 7 height 2
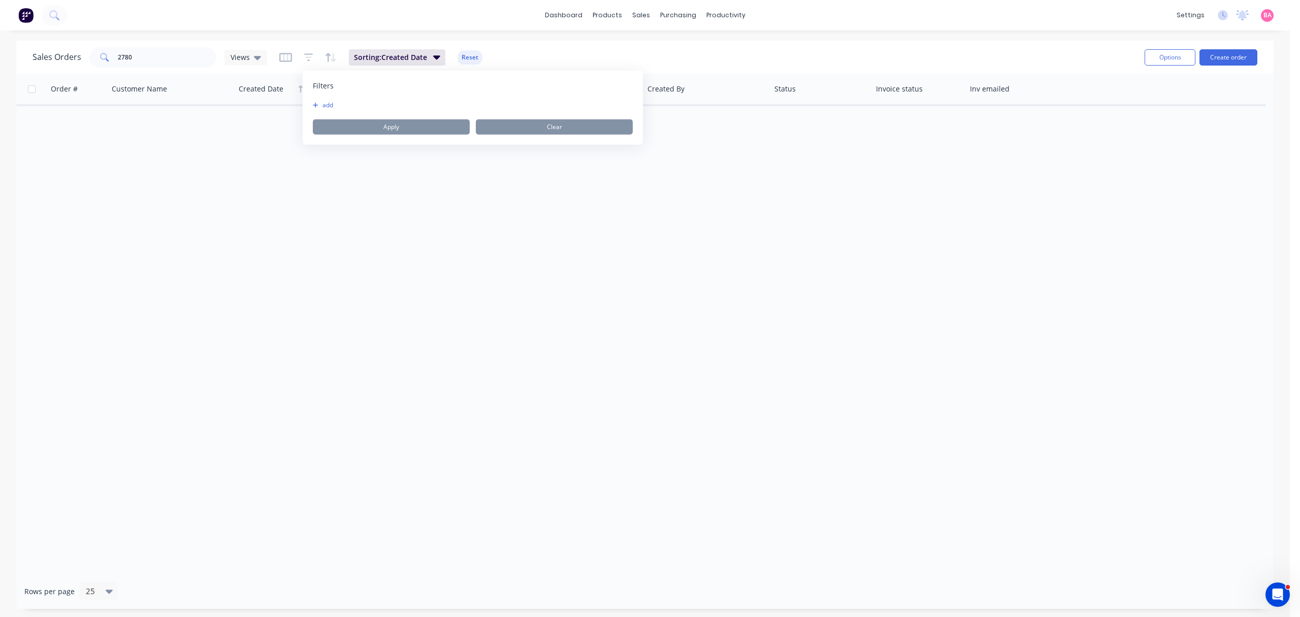
click at [328, 104] on button "add" at bounding box center [325, 105] width 25 height 8
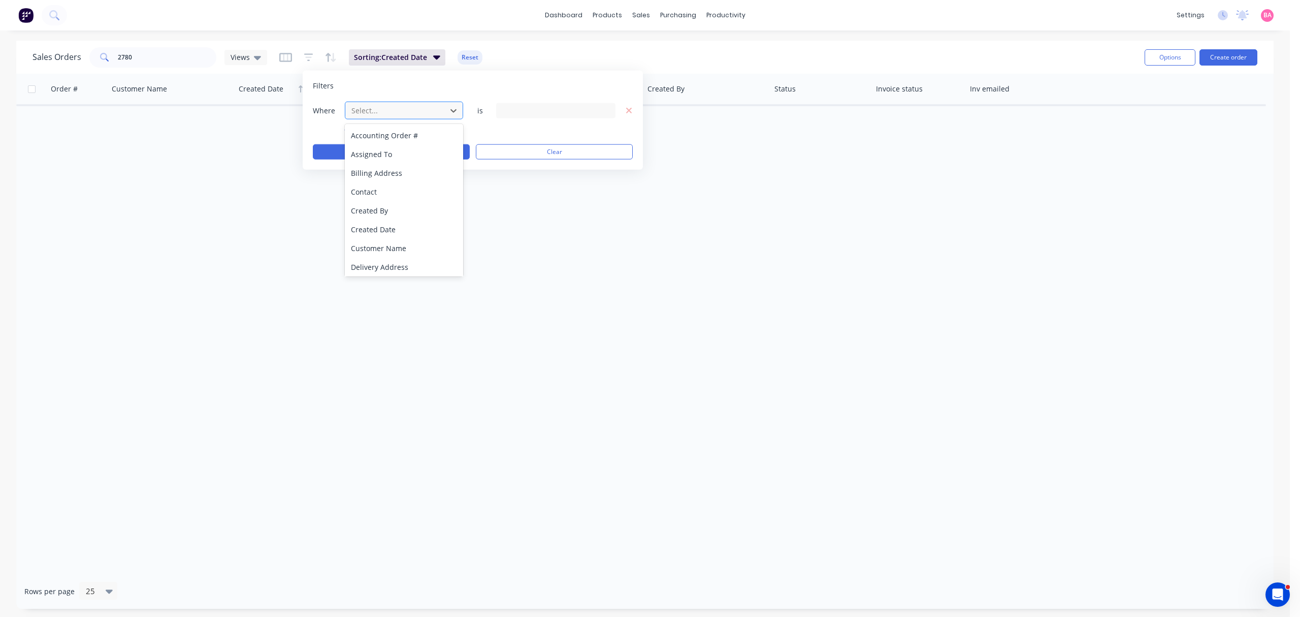
click at [429, 110] on div at bounding box center [395, 110] width 91 height 13
click at [380, 264] on div "Status" at bounding box center [404, 265] width 118 height 19
click at [611, 110] on div "20 Status selected" at bounding box center [555, 110] width 119 height 15
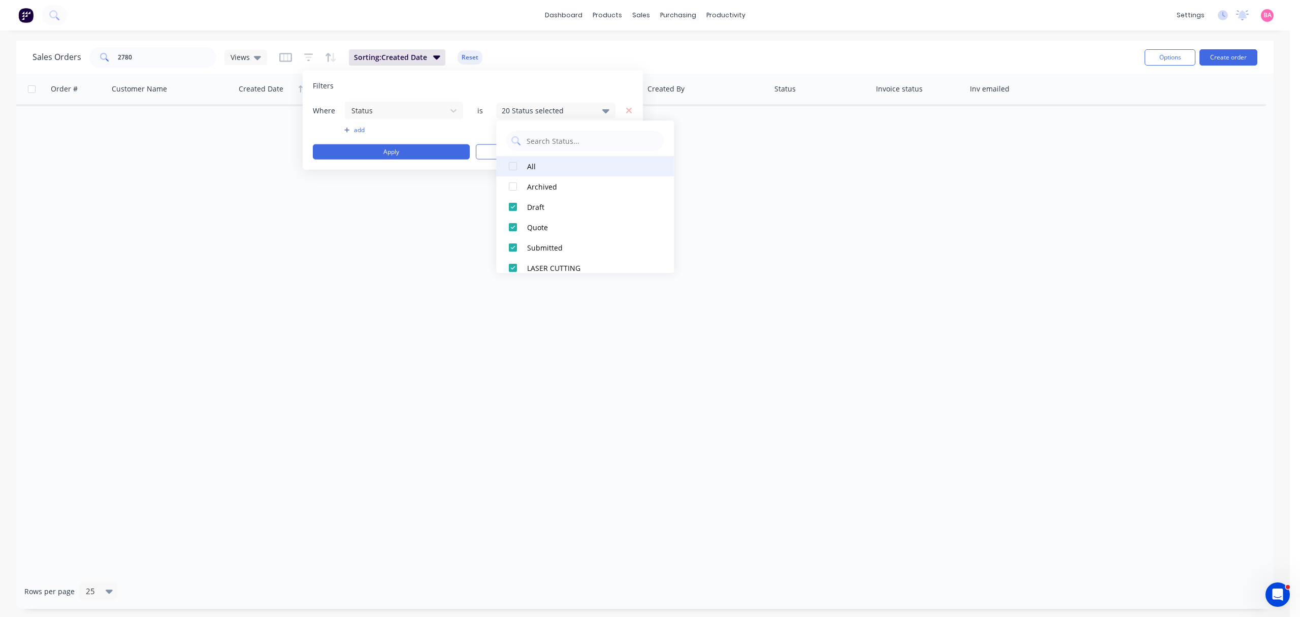
click at [520, 163] on div at bounding box center [513, 166] width 20 height 20
click at [422, 156] on button "Apply" at bounding box center [391, 151] width 157 height 15
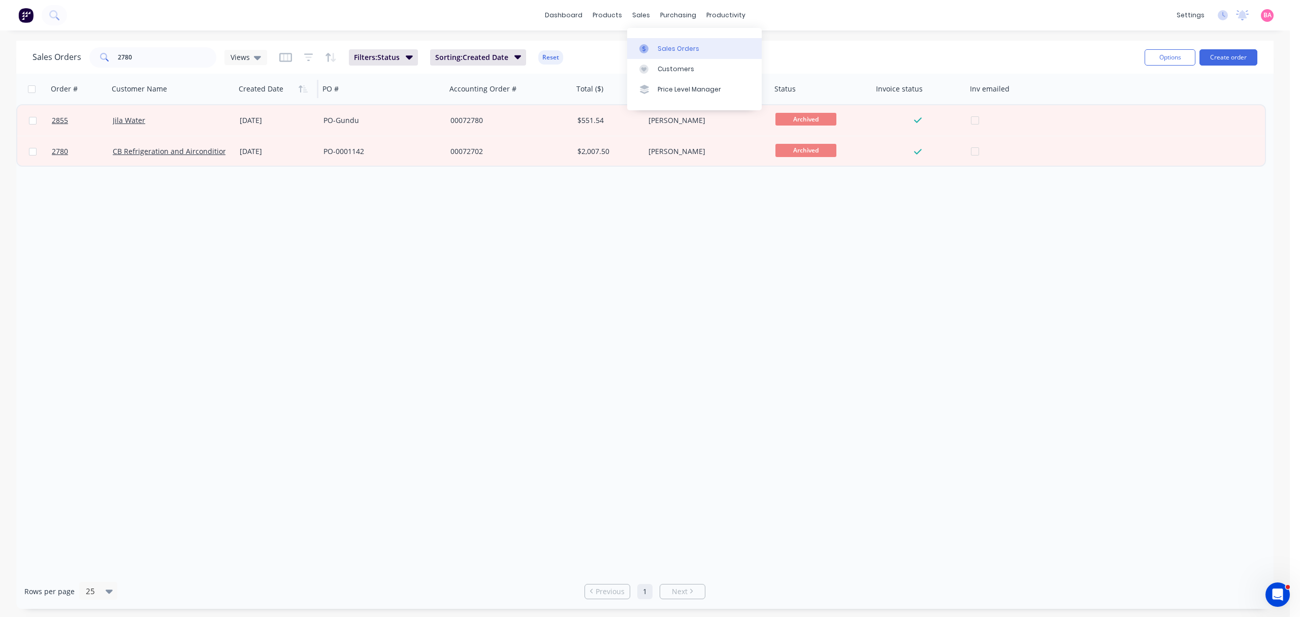
click at [685, 45] on div "Sales Orders" at bounding box center [679, 48] width 42 height 9
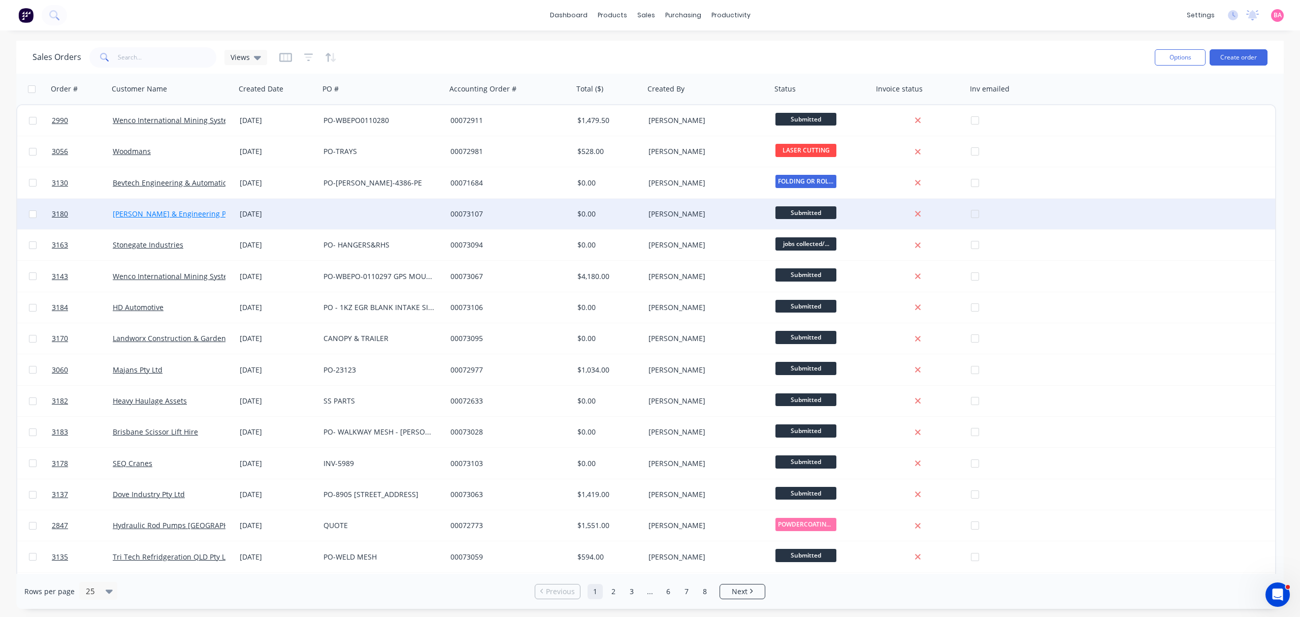
click at [166, 210] on link "[PERSON_NAME] & Engineering Pty Ltd" at bounding box center [179, 214] width 132 height 10
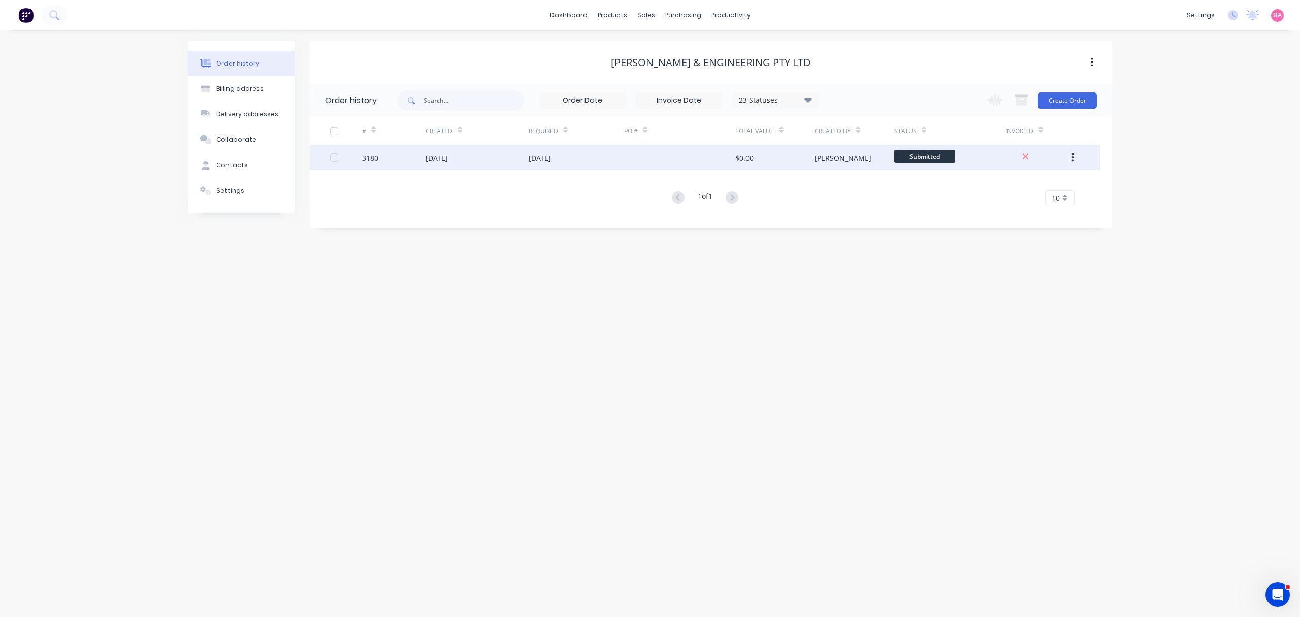
click at [551, 157] on div "[DATE]" at bounding box center [540, 157] width 22 height 11
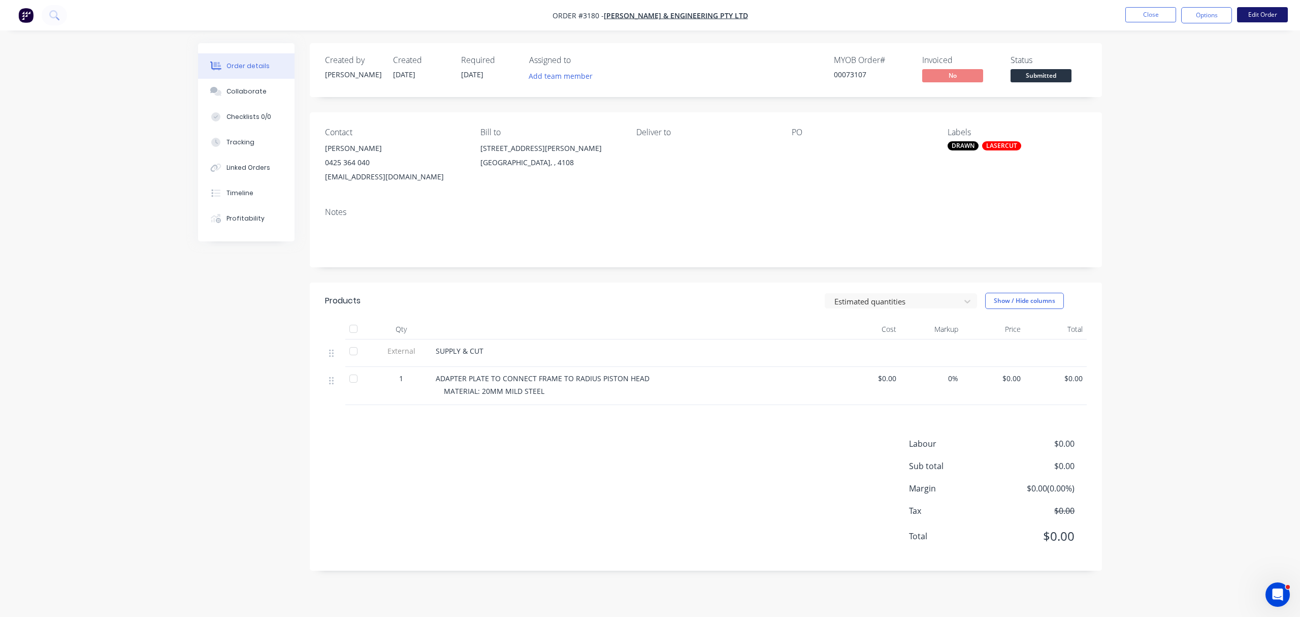
click at [1265, 13] on button "Edit Order" at bounding box center [1262, 14] width 51 height 15
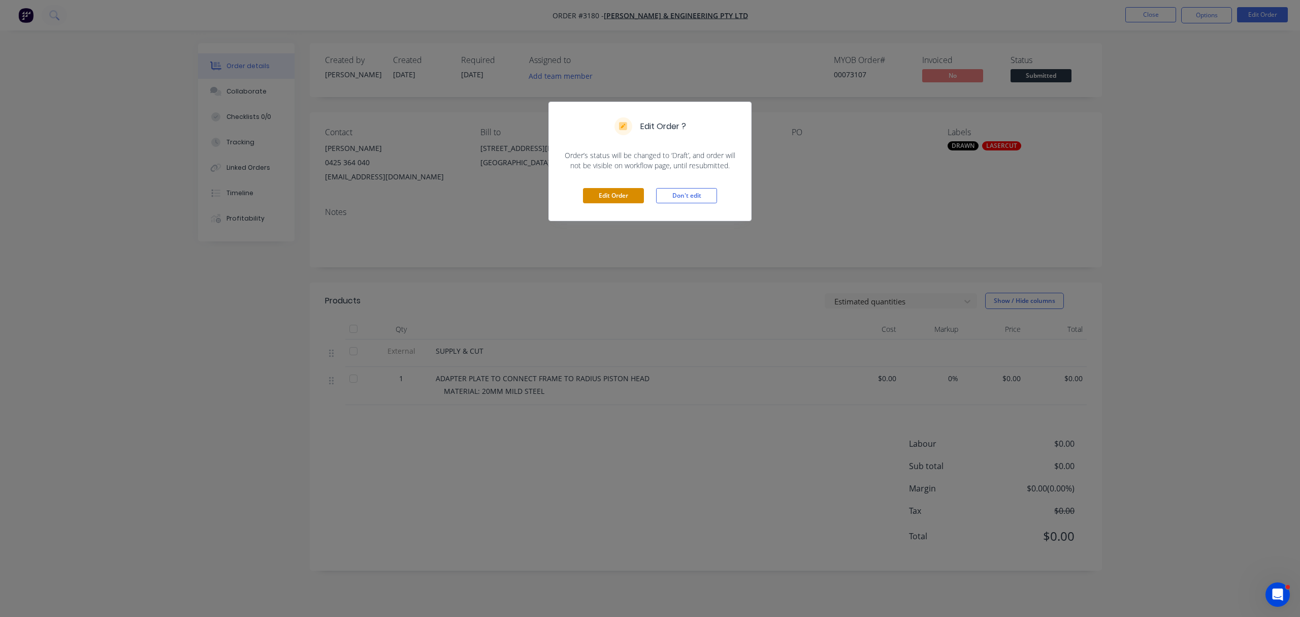
click at [614, 194] on button "Edit Order" at bounding box center [613, 195] width 61 height 15
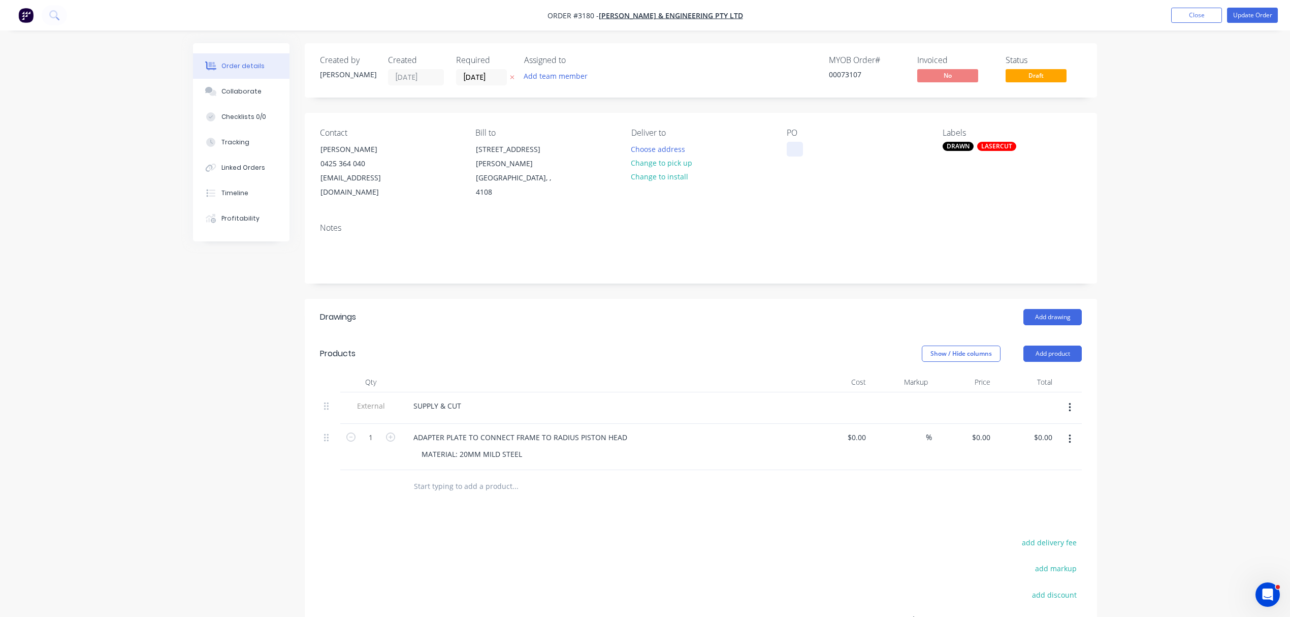
click at [788, 150] on div at bounding box center [795, 149] width 16 height 15
click at [1262, 13] on button "Update Order" at bounding box center [1252, 15] width 51 height 15
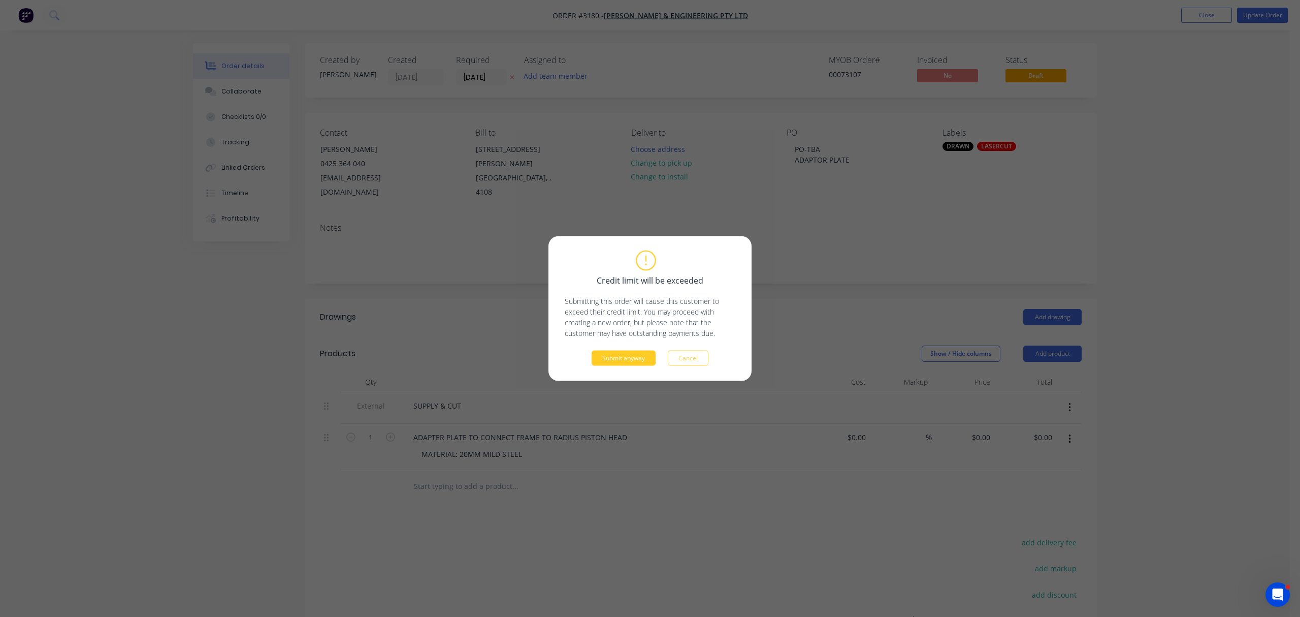
click at [634, 356] on button "Submit anyway" at bounding box center [624, 357] width 64 height 15
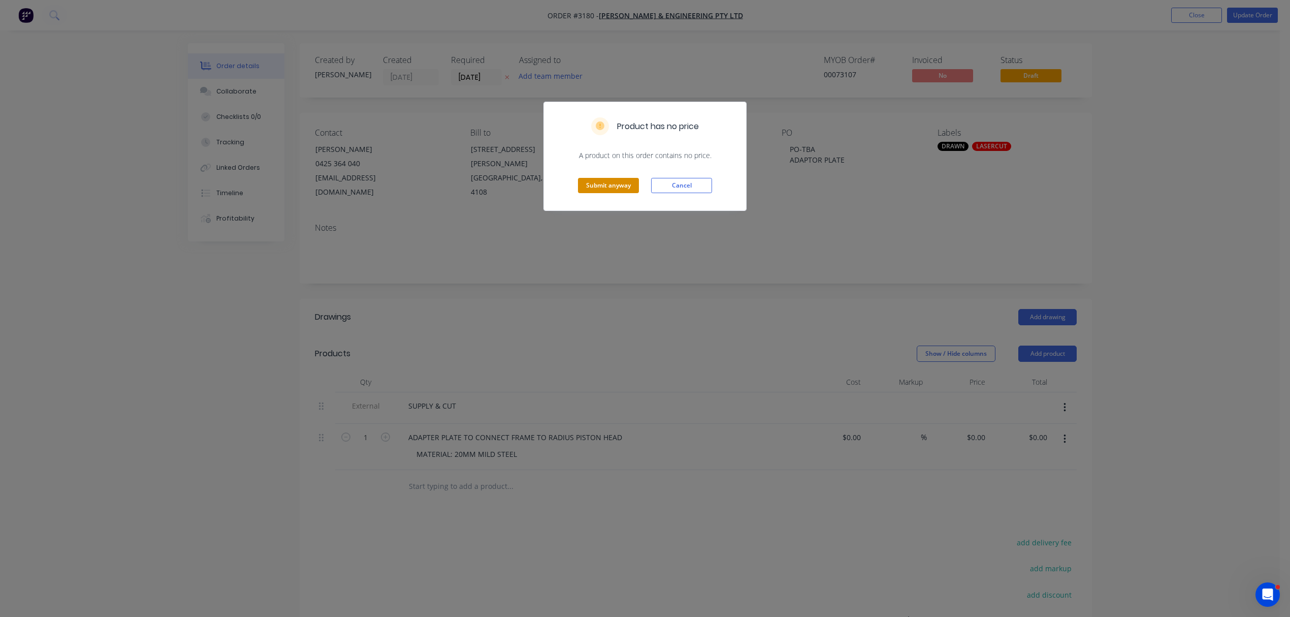
click at [620, 183] on button "Submit anyway" at bounding box center [608, 185] width 61 height 15
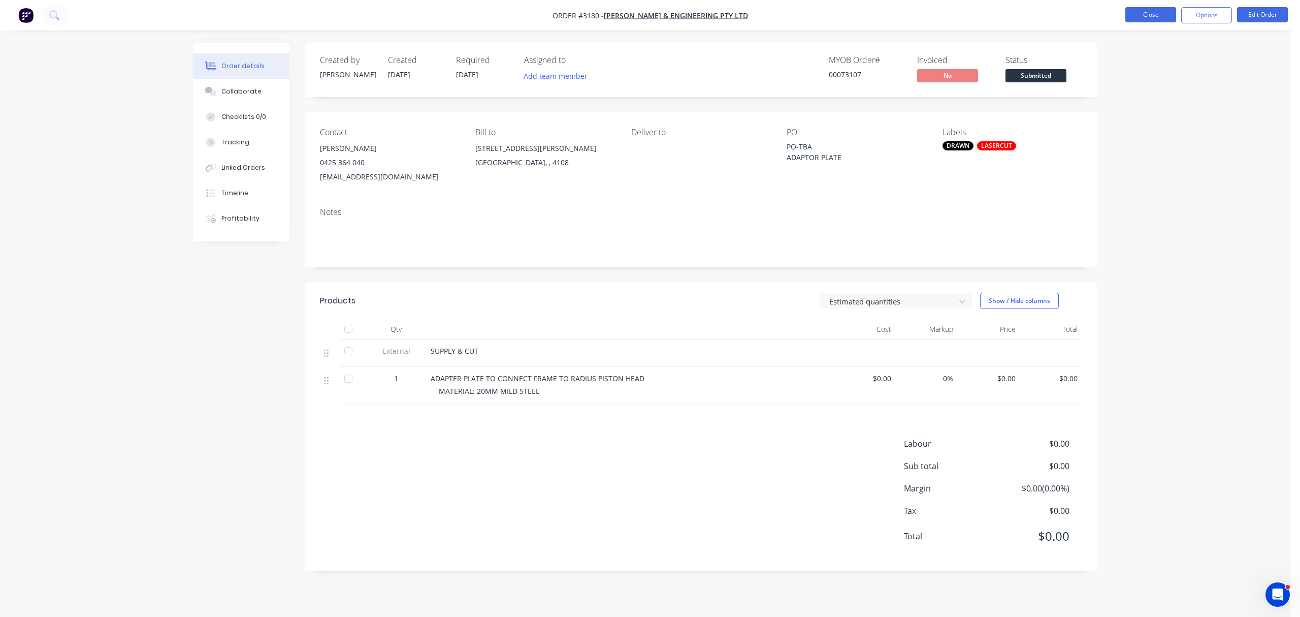
click at [1156, 17] on button "Close" at bounding box center [1150, 14] width 51 height 15
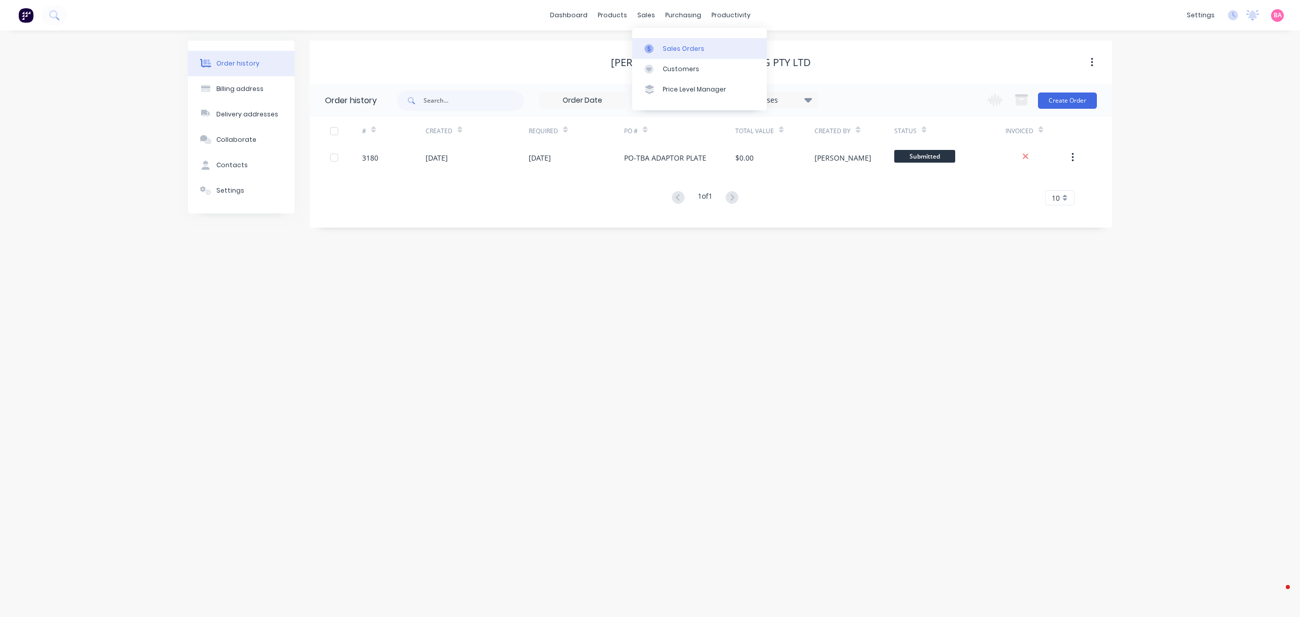
click at [678, 46] on div "Sales Orders" at bounding box center [684, 48] width 42 height 9
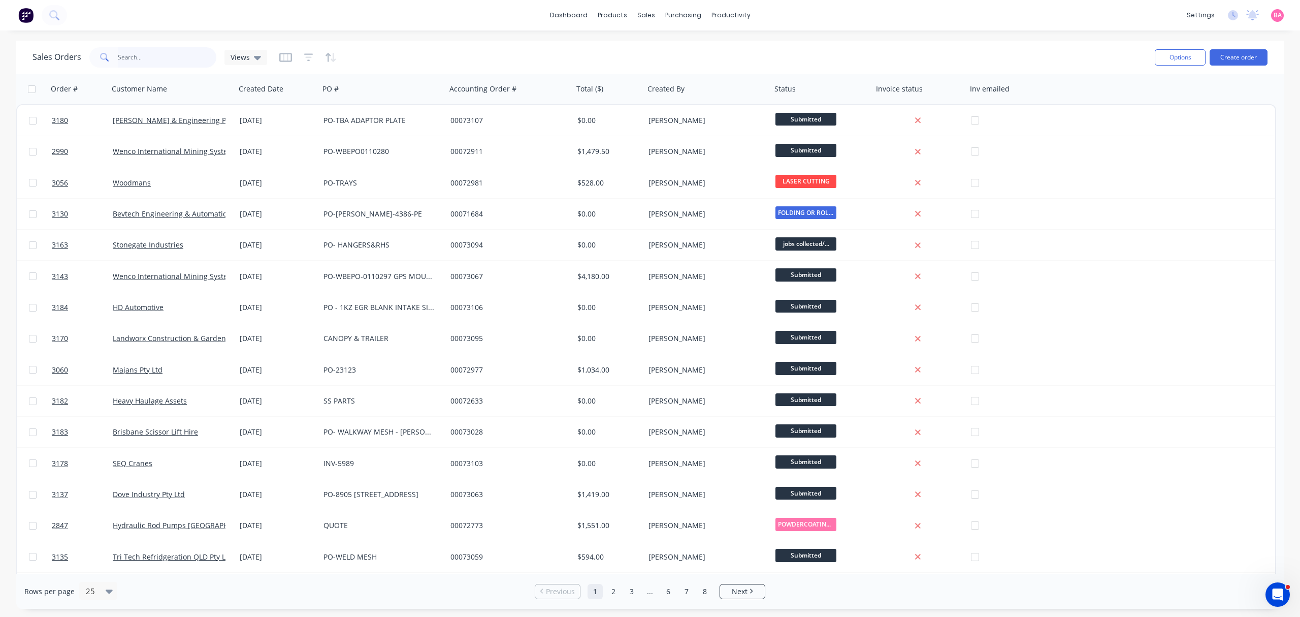
click at [159, 53] on input "text" at bounding box center [167, 57] width 99 height 20
type input "PACIFIC"
click at [673, 45] on div "Sales Orders" at bounding box center [684, 48] width 42 height 9
click at [1240, 55] on button "Create order" at bounding box center [1239, 57] width 58 height 16
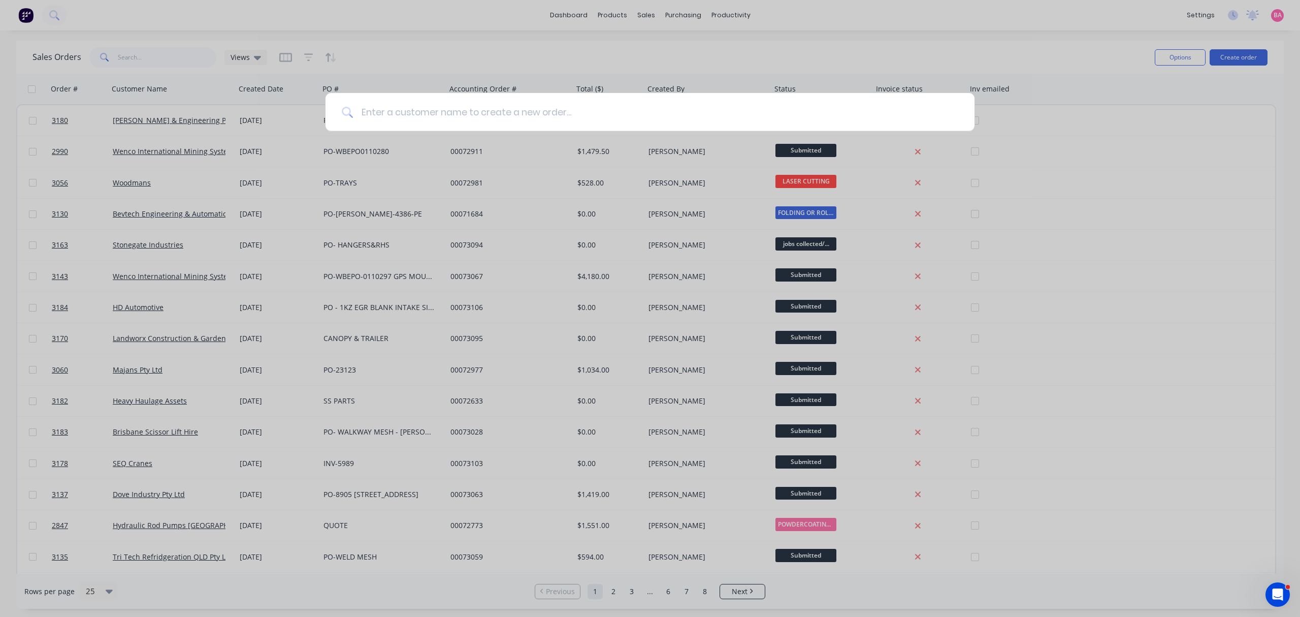
click at [404, 110] on input at bounding box center [655, 112] width 605 height 38
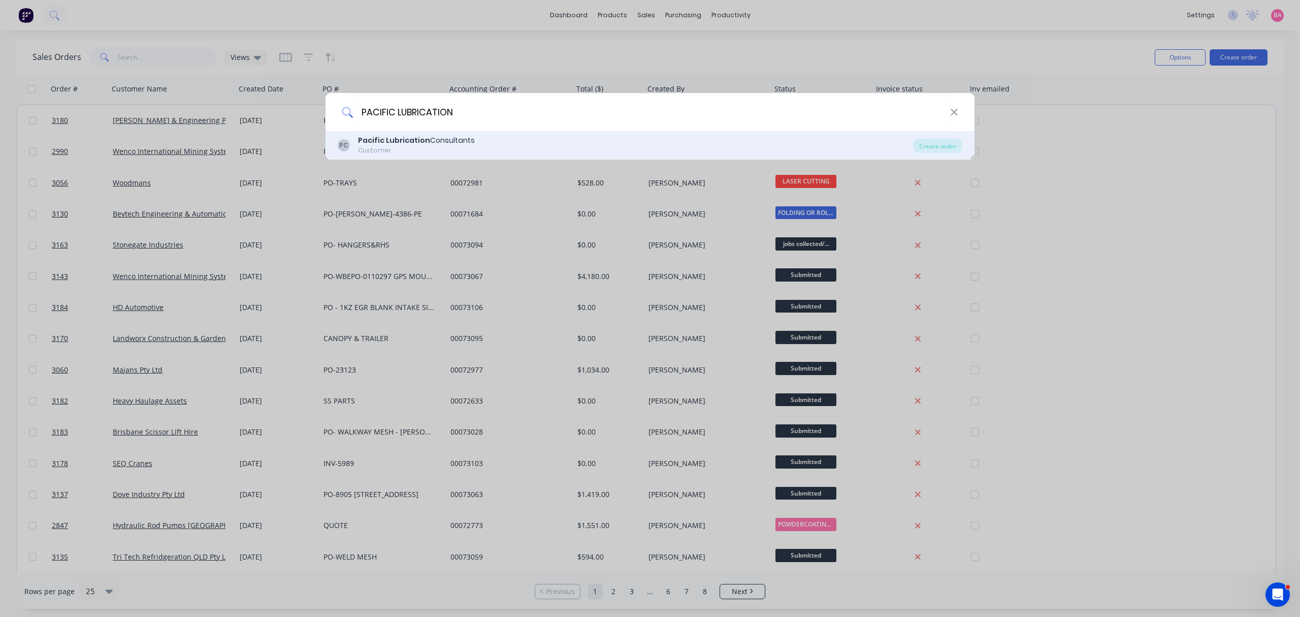
type input "PACIFIC LUBRICATION"
click at [419, 141] on b "Pacific Lubrication" at bounding box center [394, 140] width 72 height 10
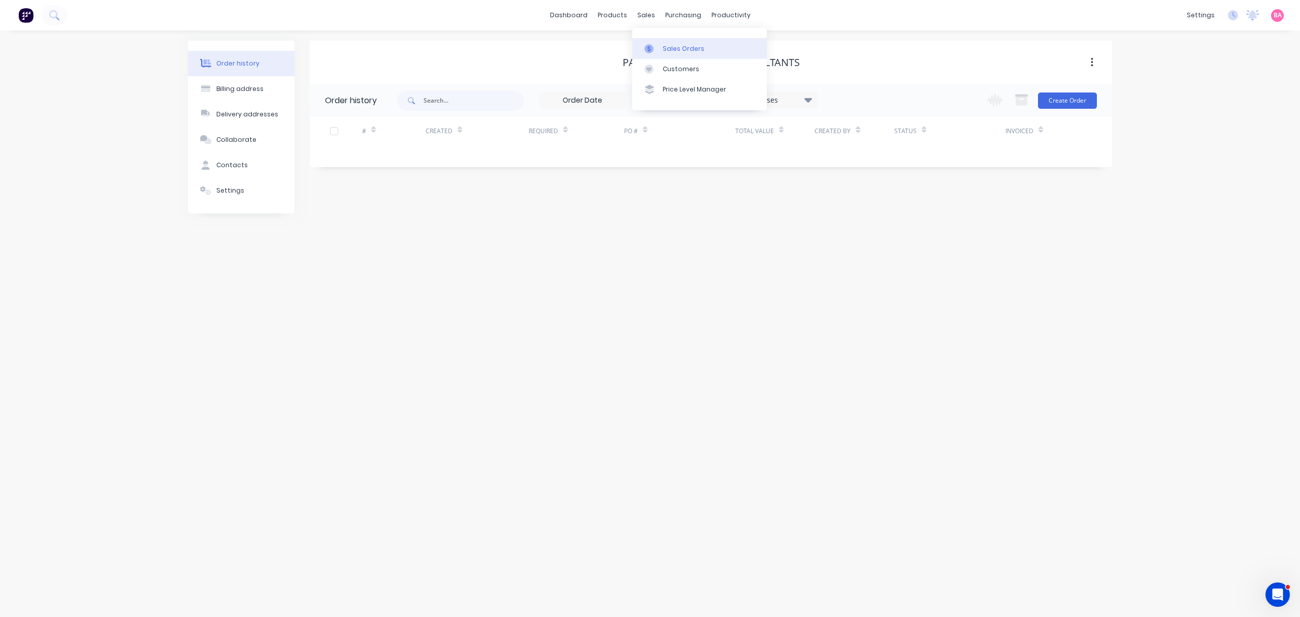
click at [687, 47] on div "Sales Orders" at bounding box center [684, 48] width 42 height 9
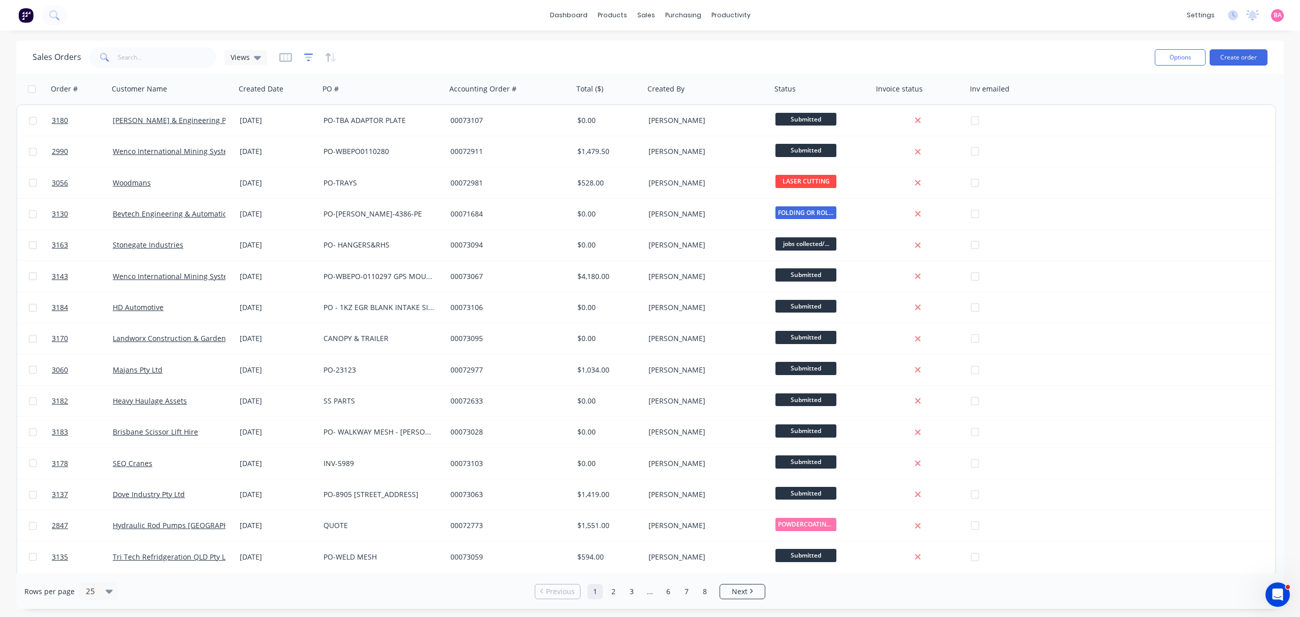
click at [309, 56] on icon "button" at bounding box center [308, 57] width 9 height 10
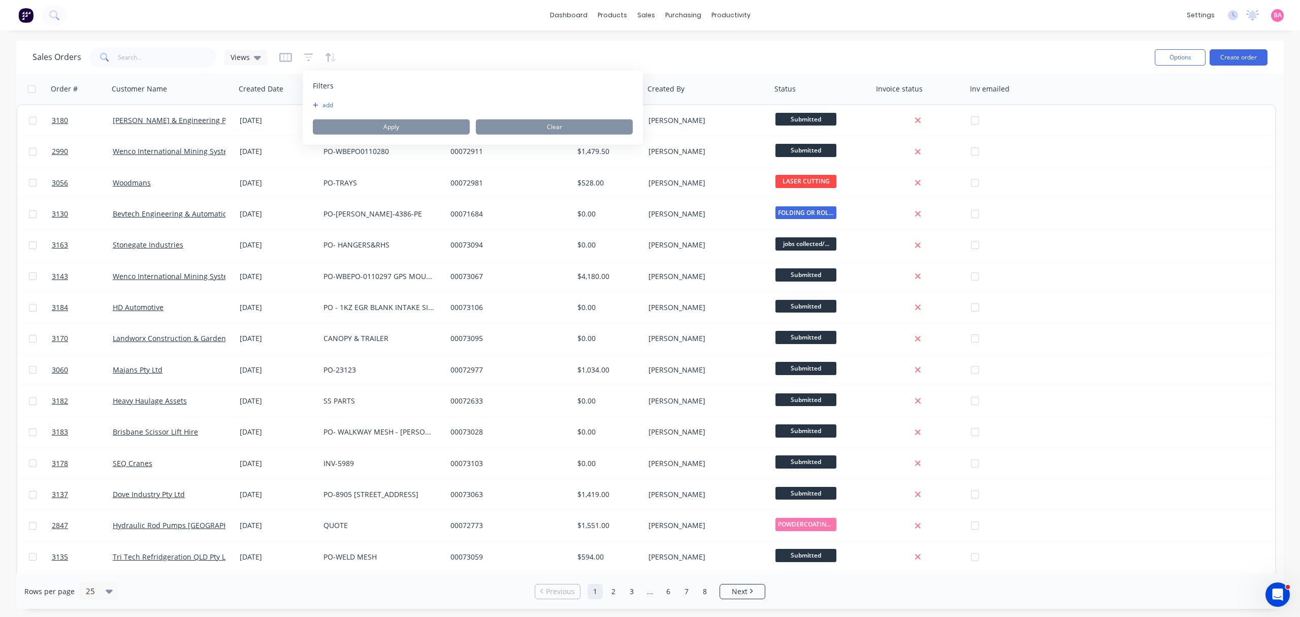
click at [329, 102] on button "add" at bounding box center [325, 105] width 25 height 8
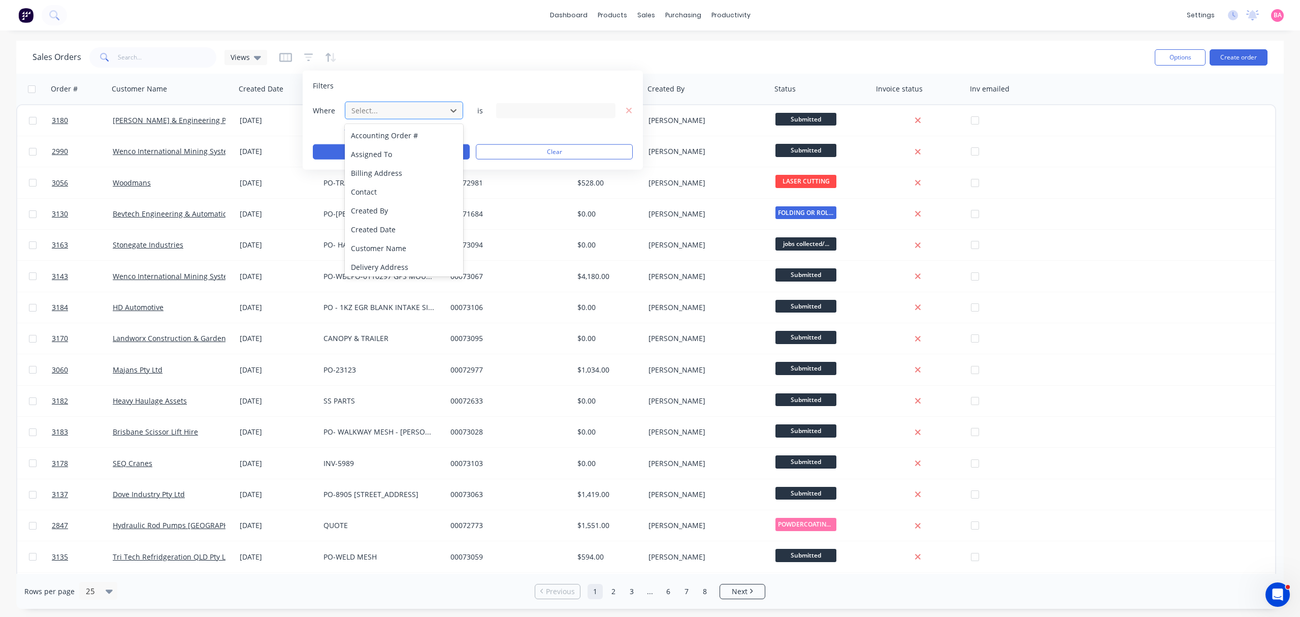
click at [383, 106] on div at bounding box center [395, 110] width 91 height 13
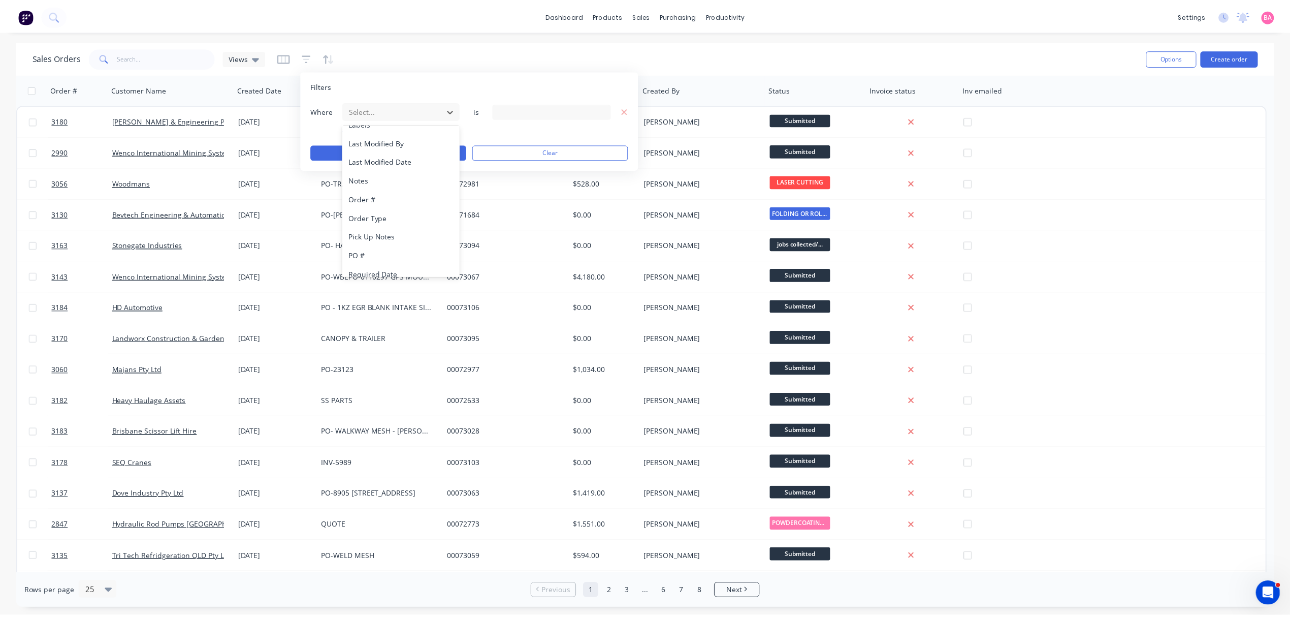
scroll to position [265, 0]
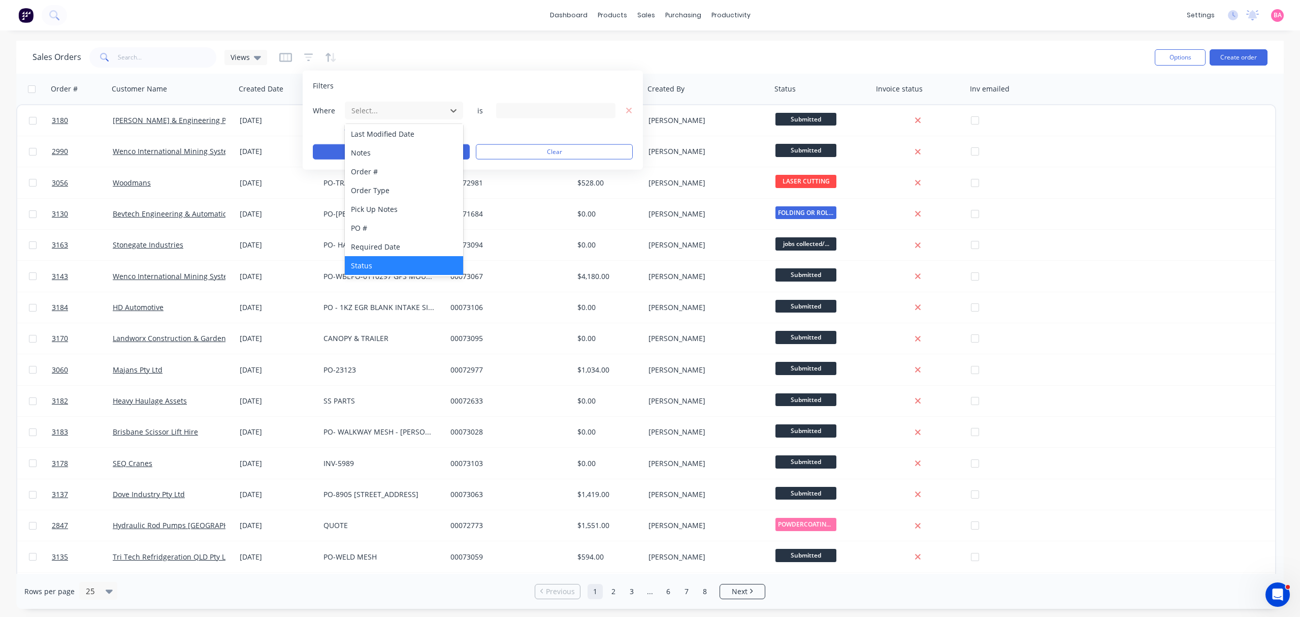
click at [374, 260] on div "Status" at bounding box center [404, 265] width 118 height 19
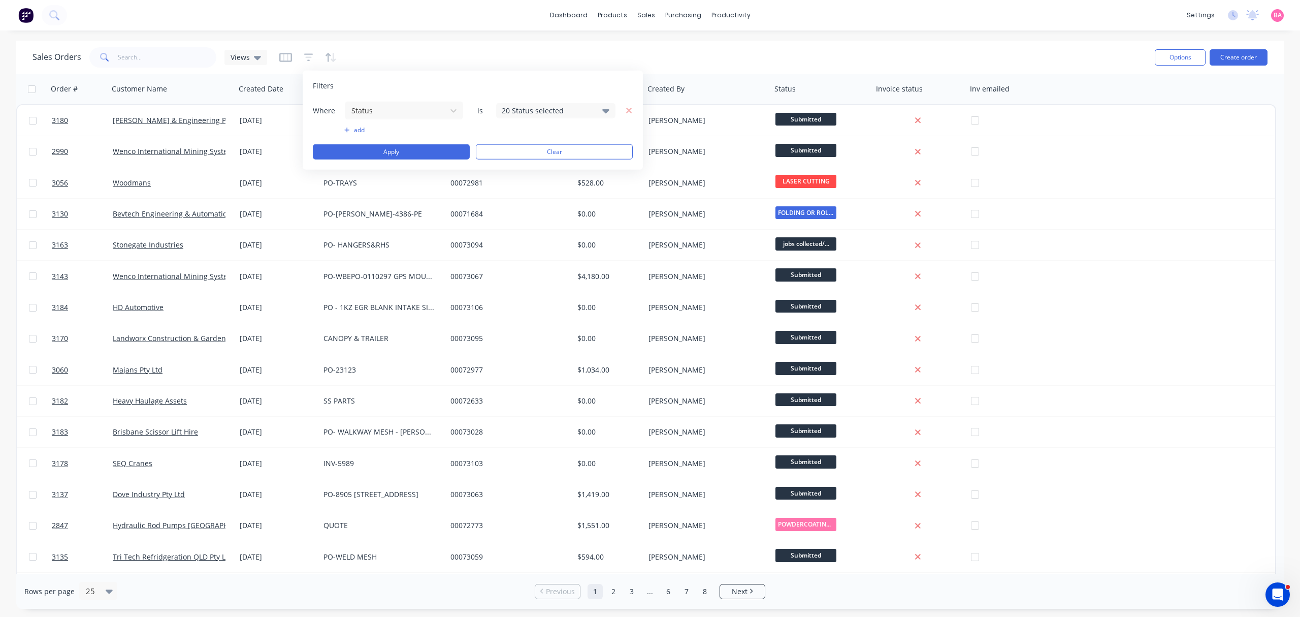
click at [605, 110] on icon at bounding box center [605, 111] width 7 height 4
click at [508, 165] on div at bounding box center [513, 166] width 20 height 20
click at [389, 148] on button "Apply" at bounding box center [391, 151] width 157 height 15
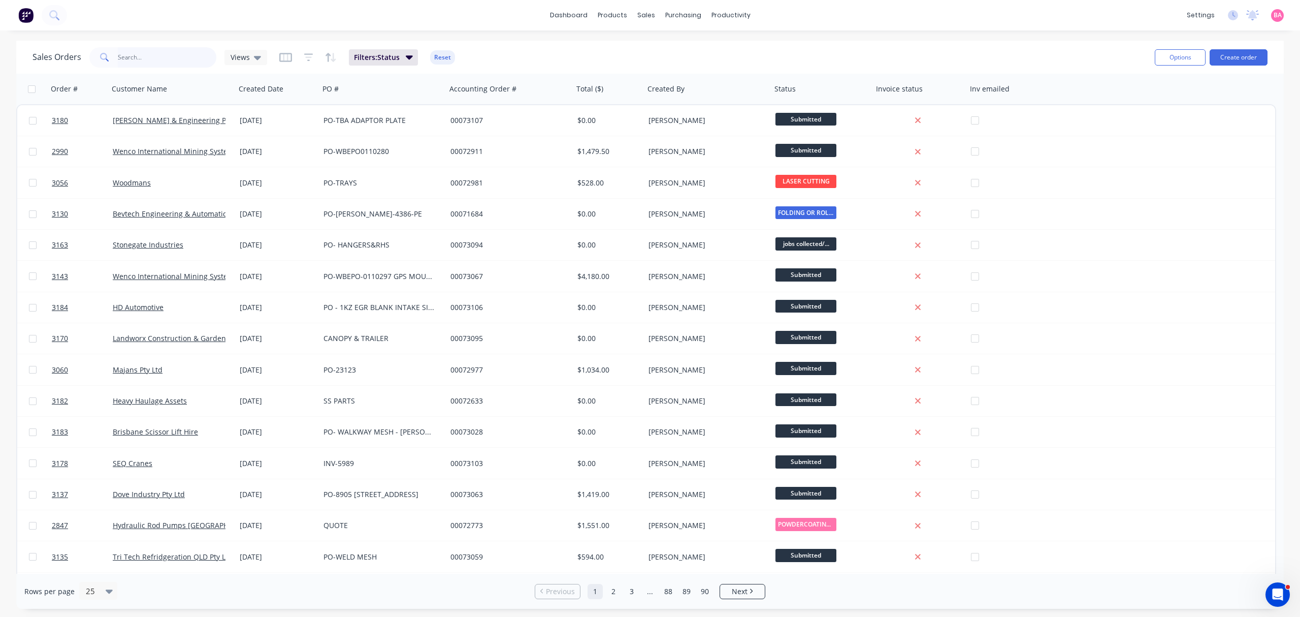
click at [137, 56] on input "text" at bounding box center [167, 57] width 99 height 20
type input "PACIFIC"
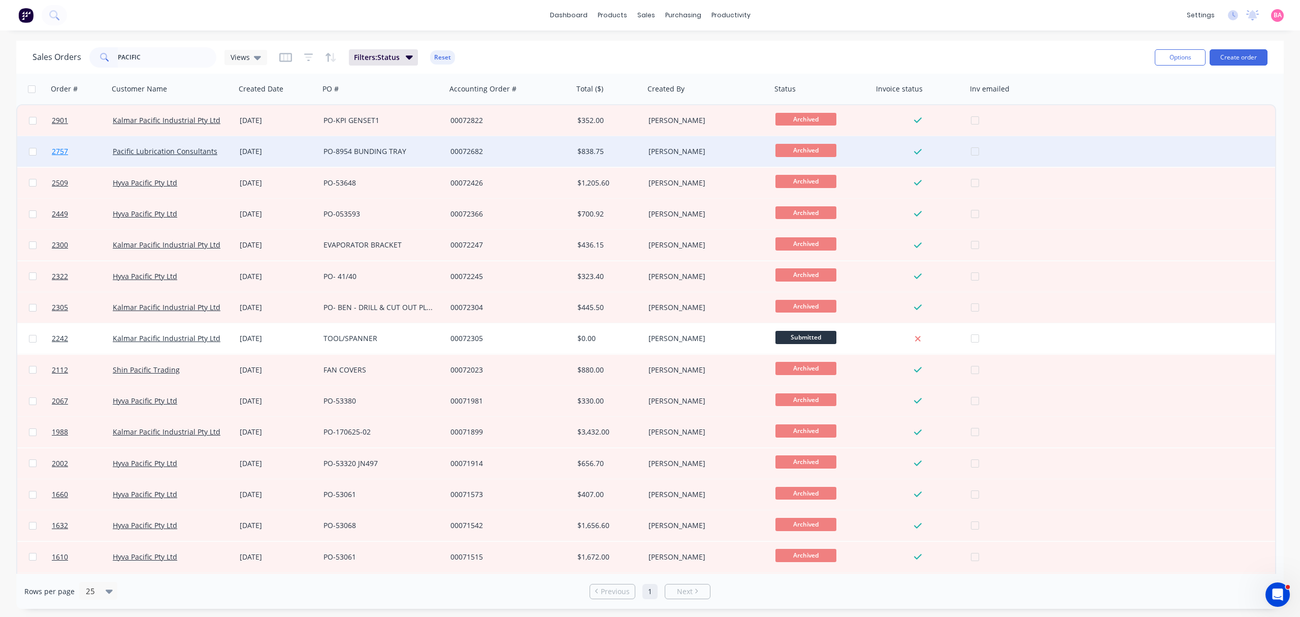
click at [57, 151] on span "2757" at bounding box center [60, 151] width 16 height 10
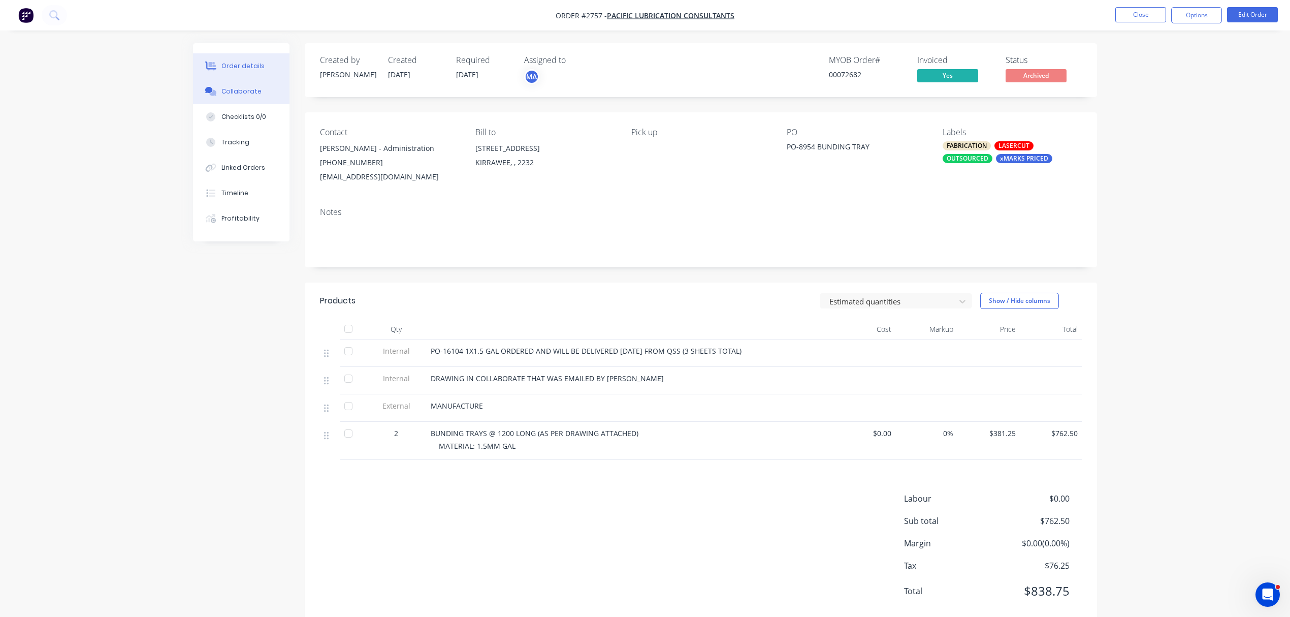
click at [236, 84] on button "Collaborate" at bounding box center [241, 91] width 96 height 25
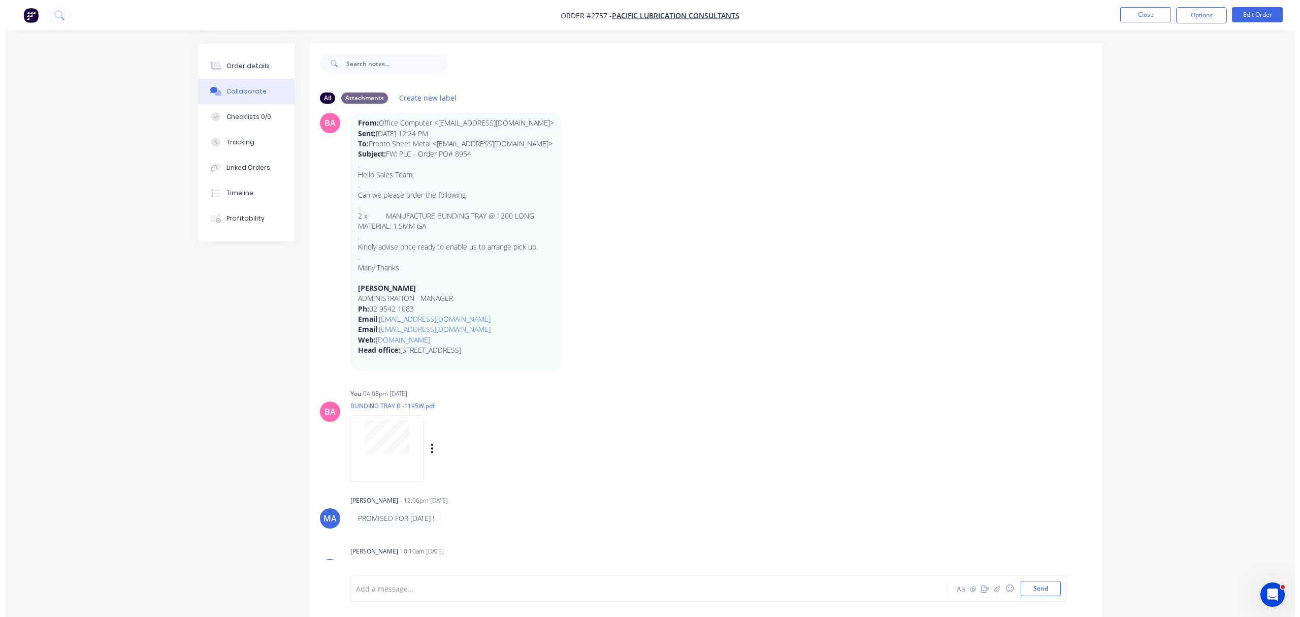
scroll to position [45, 0]
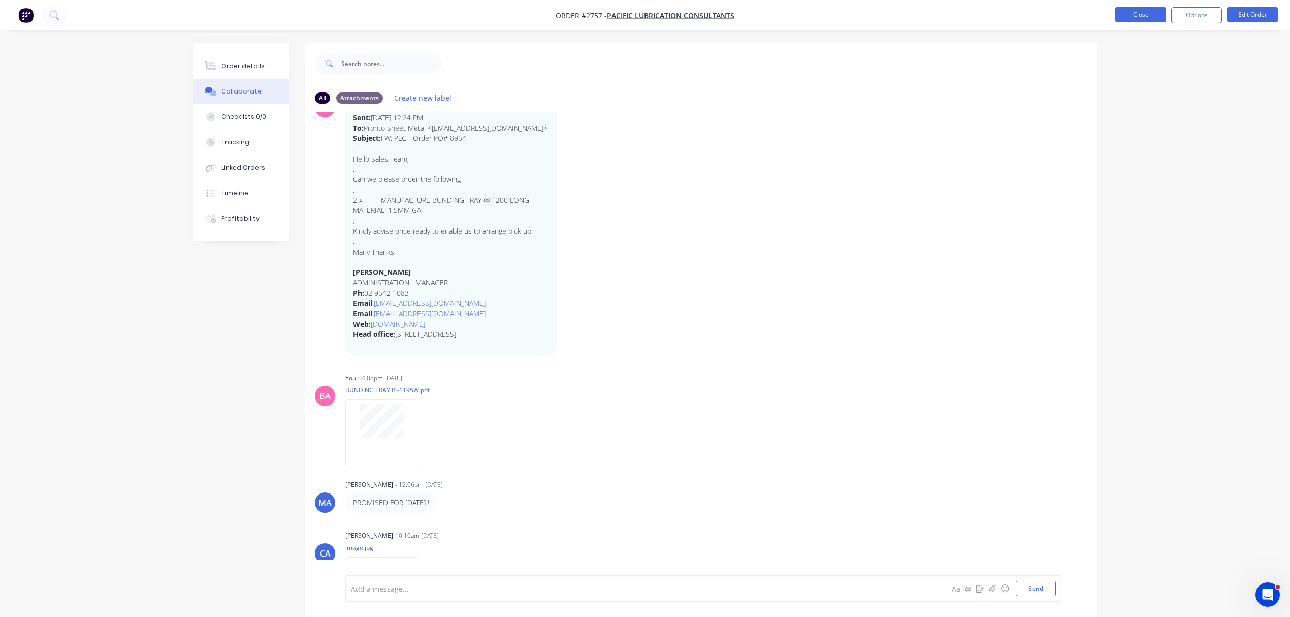
click at [1138, 13] on button "Close" at bounding box center [1140, 14] width 51 height 15
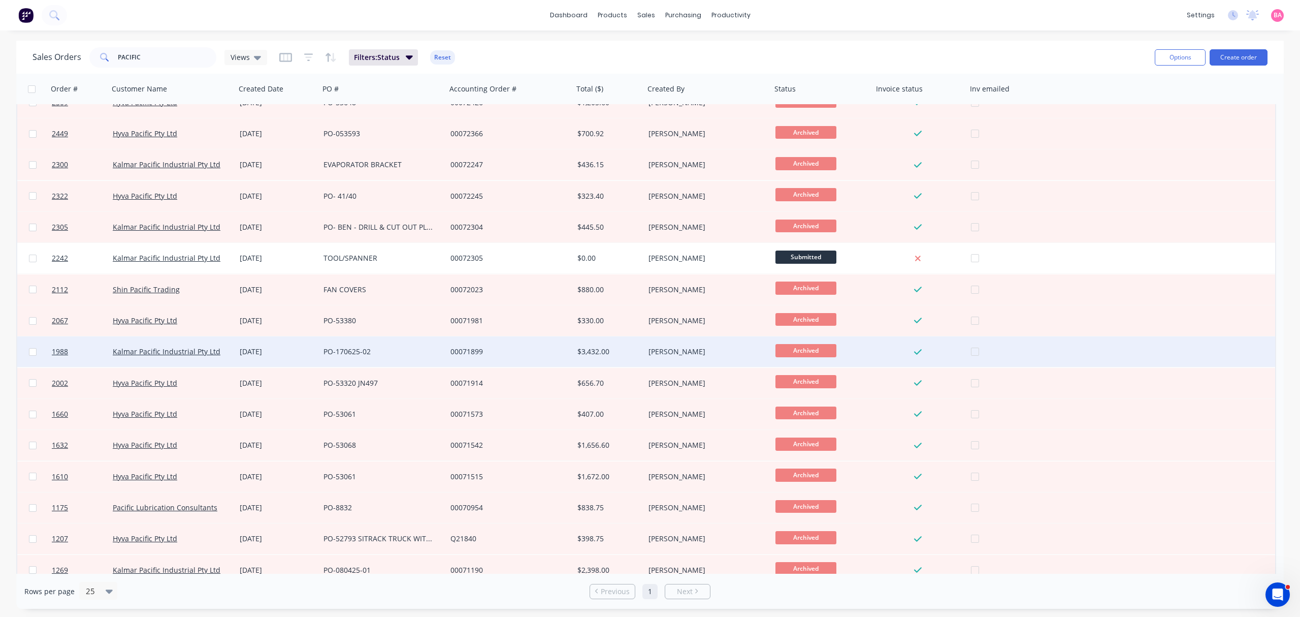
scroll to position [122, 0]
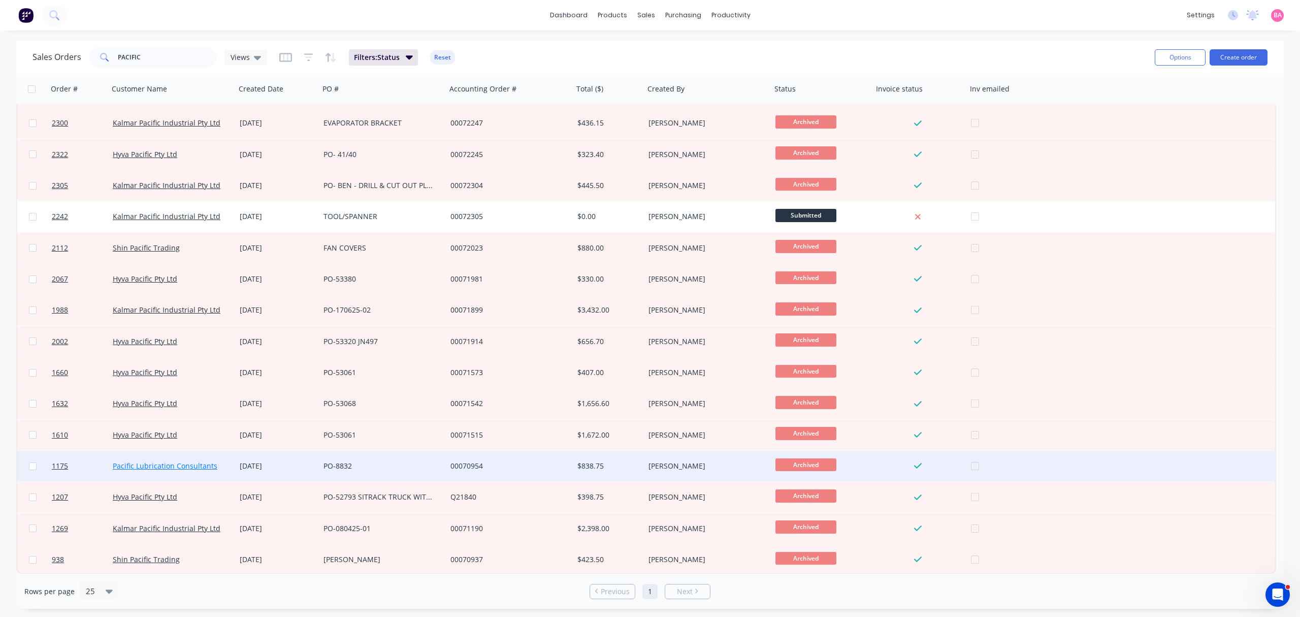
click at [148, 462] on link "Pacific Lubrication Consultants" at bounding box center [165, 466] width 105 height 10
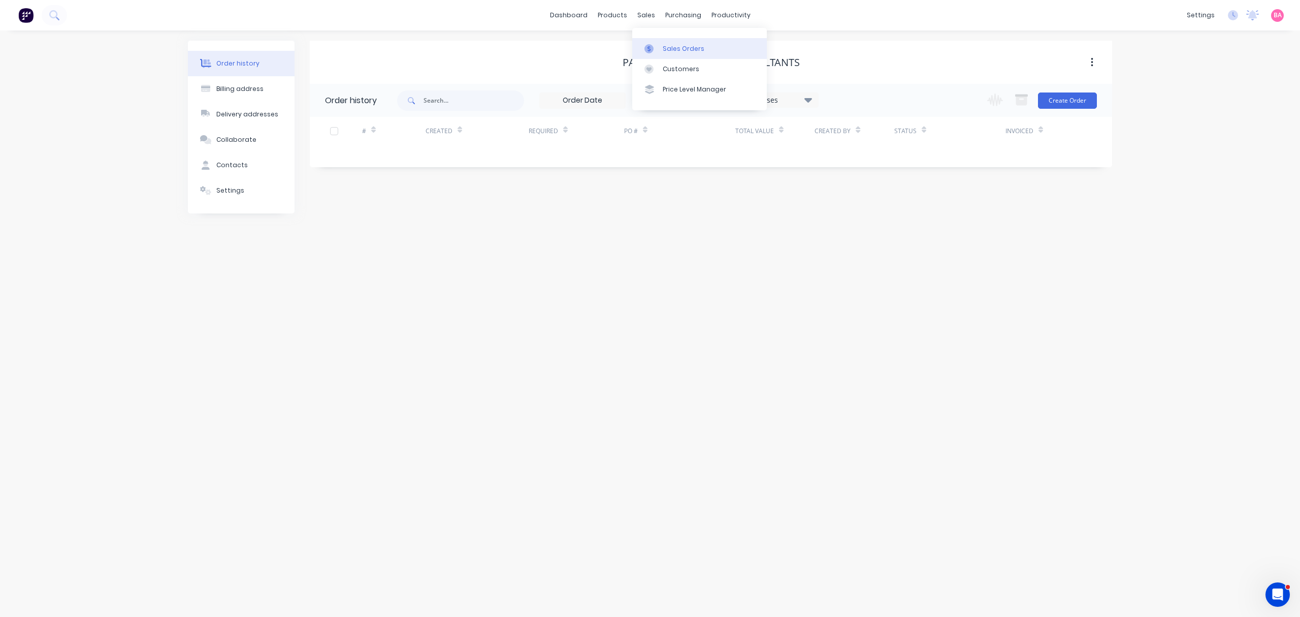
click at [682, 51] on div "Sales Orders" at bounding box center [684, 48] width 42 height 9
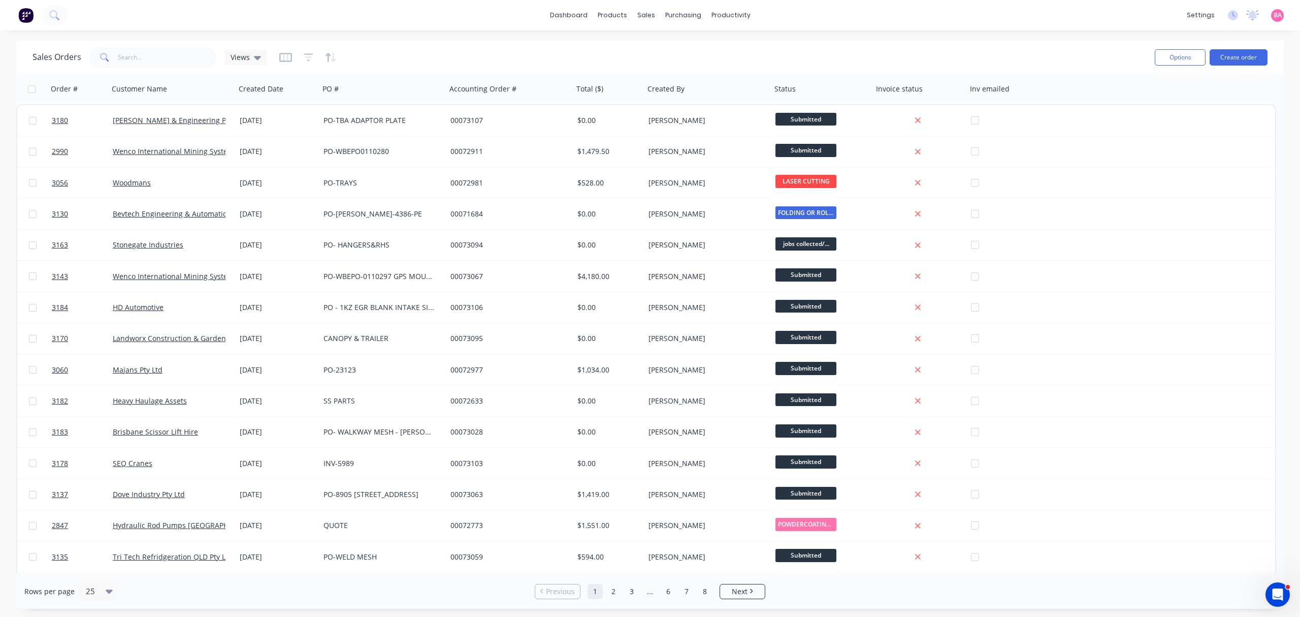
click at [301, 55] on div at bounding box center [307, 57] width 57 height 16
click at [307, 59] on icon "button" at bounding box center [308, 57] width 9 height 10
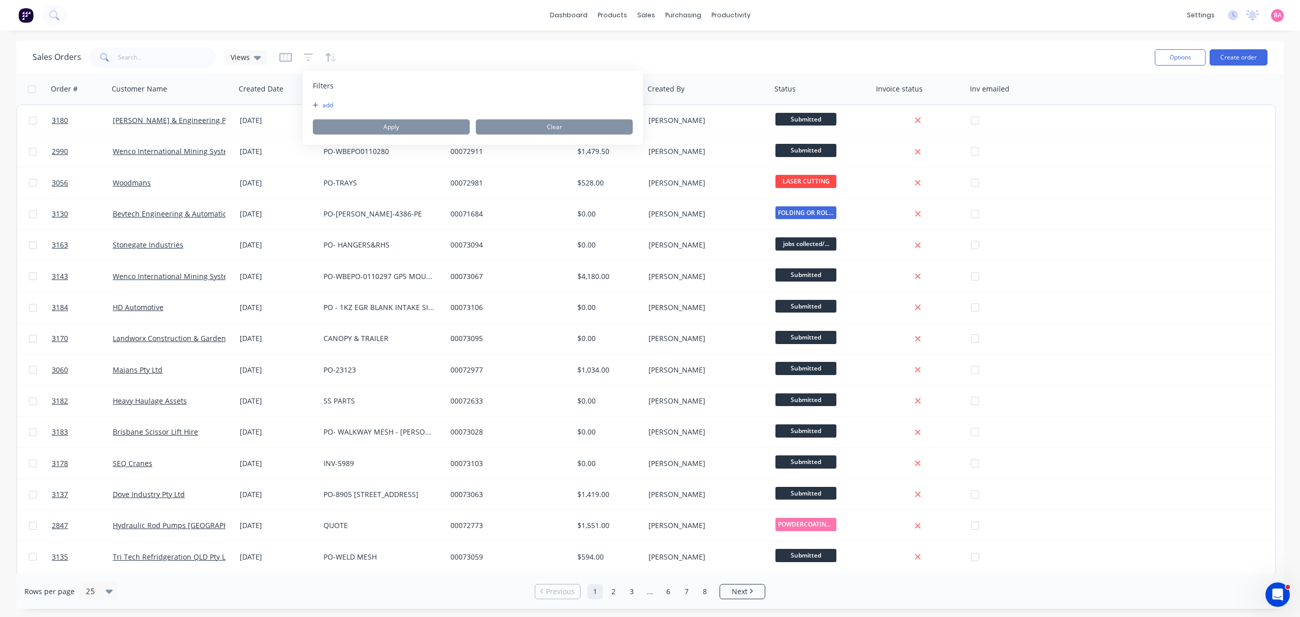
click at [328, 101] on button "add" at bounding box center [325, 105] width 25 height 8
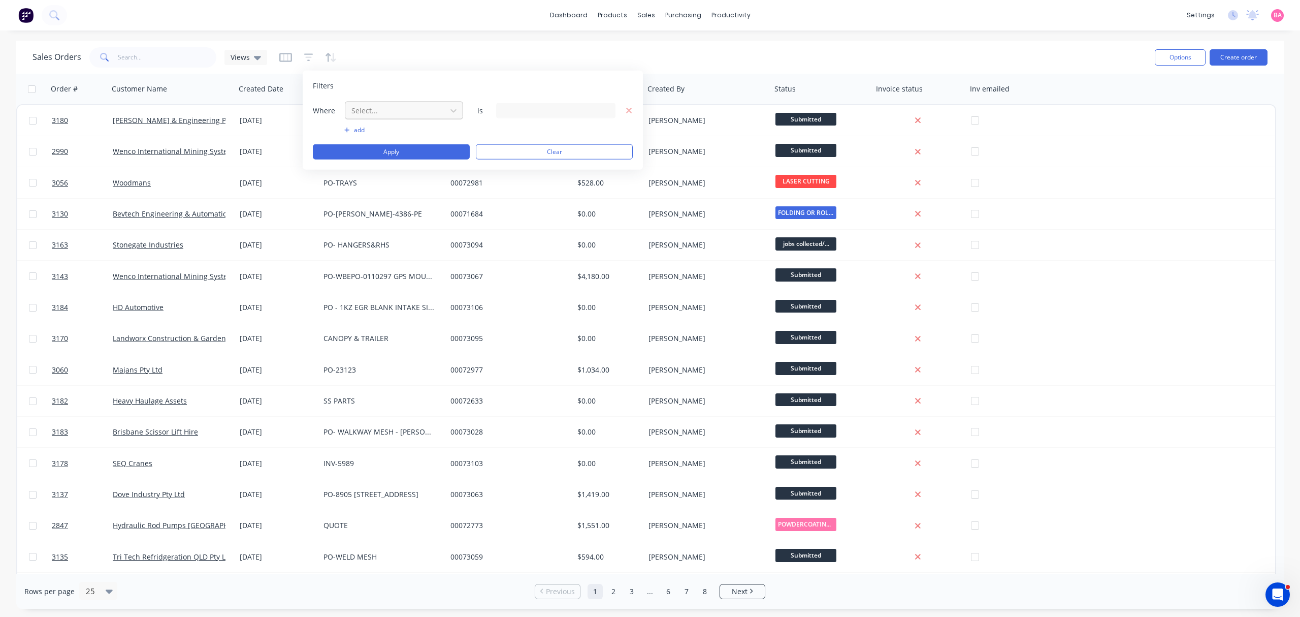
click at [387, 110] on div at bounding box center [395, 110] width 91 height 13
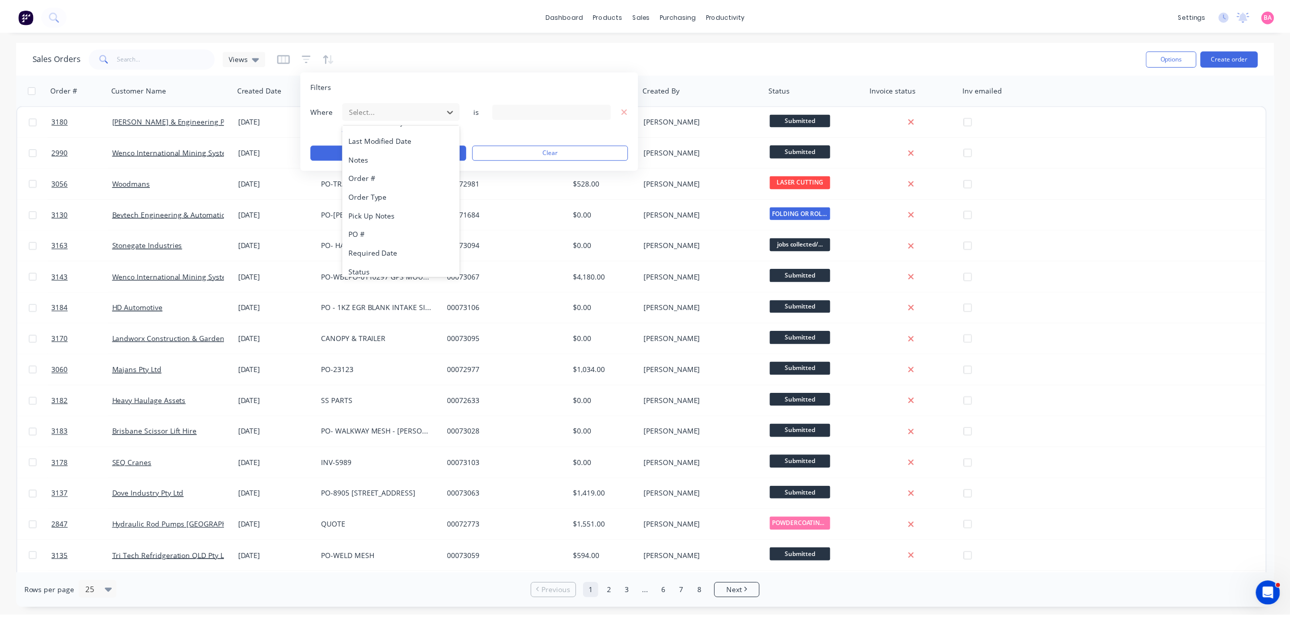
scroll to position [265, 0]
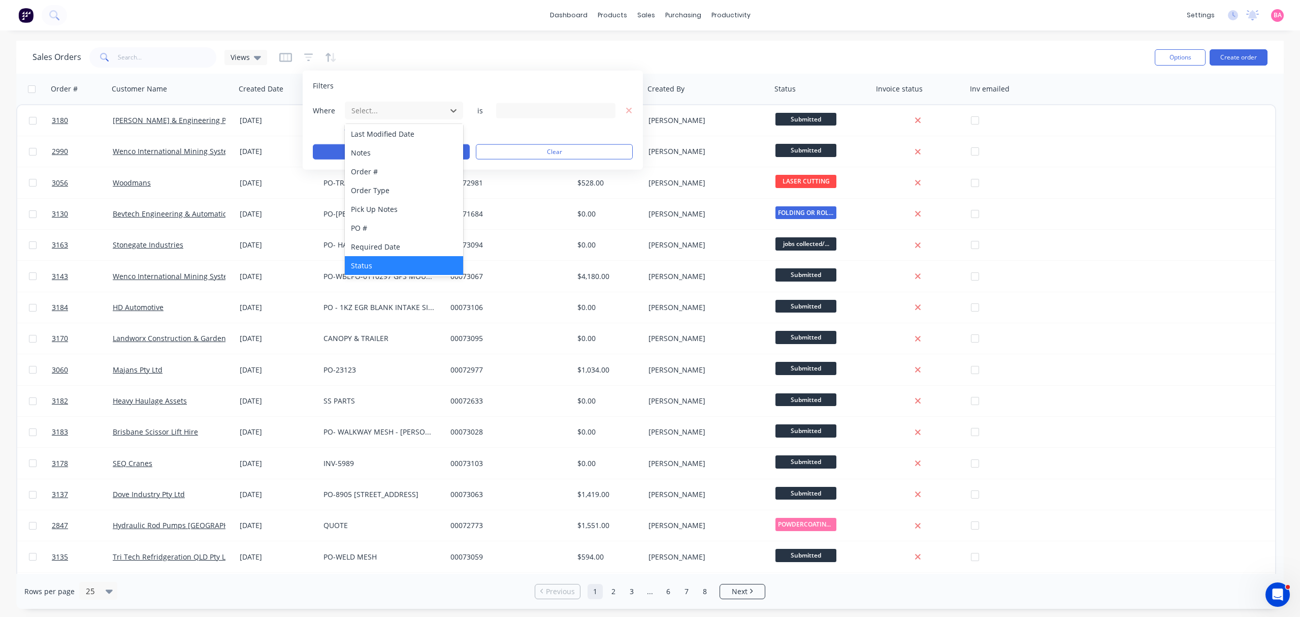
click at [367, 261] on div "Status" at bounding box center [404, 265] width 118 height 19
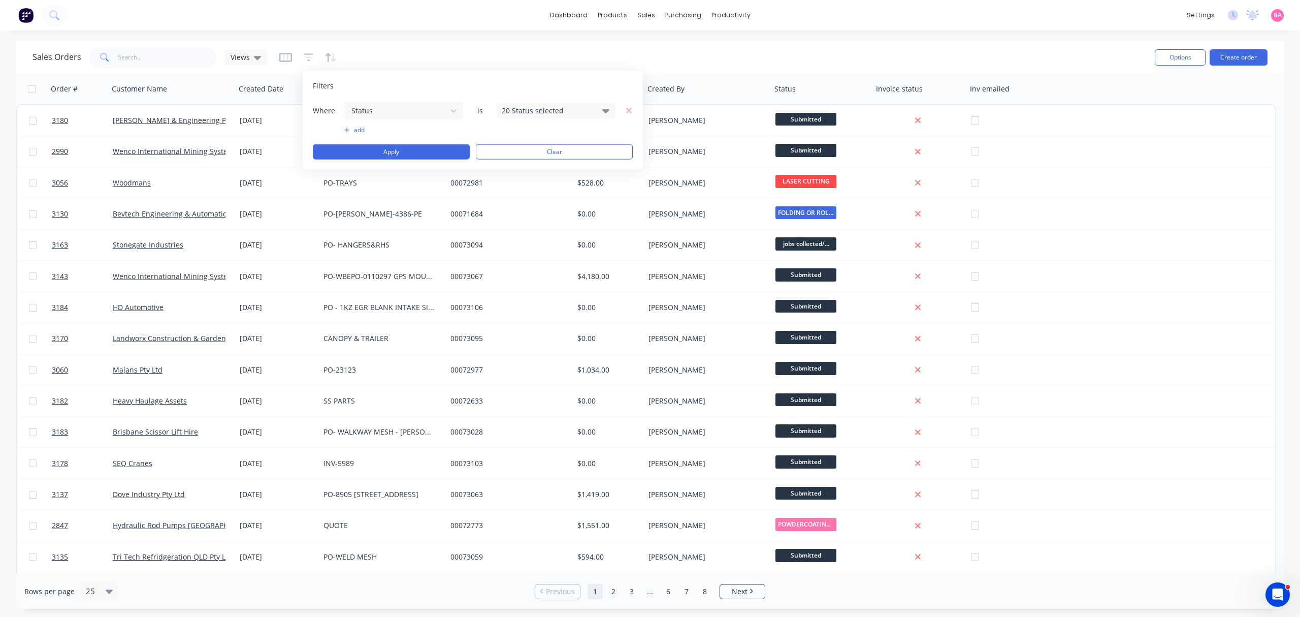
click at [606, 108] on icon at bounding box center [605, 110] width 7 height 11
click at [514, 169] on div at bounding box center [513, 166] width 20 height 20
click at [397, 153] on button "Apply" at bounding box center [391, 151] width 157 height 15
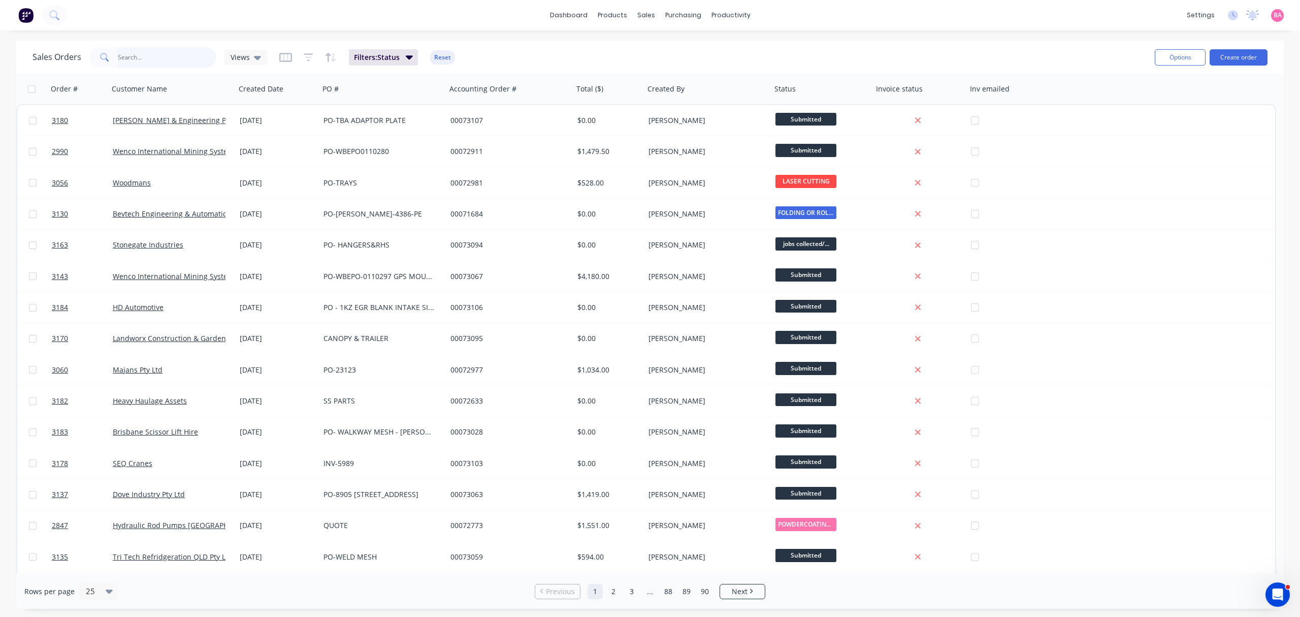
click at [135, 55] on input "text" at bounding box center [167, 57] width 99 height 20
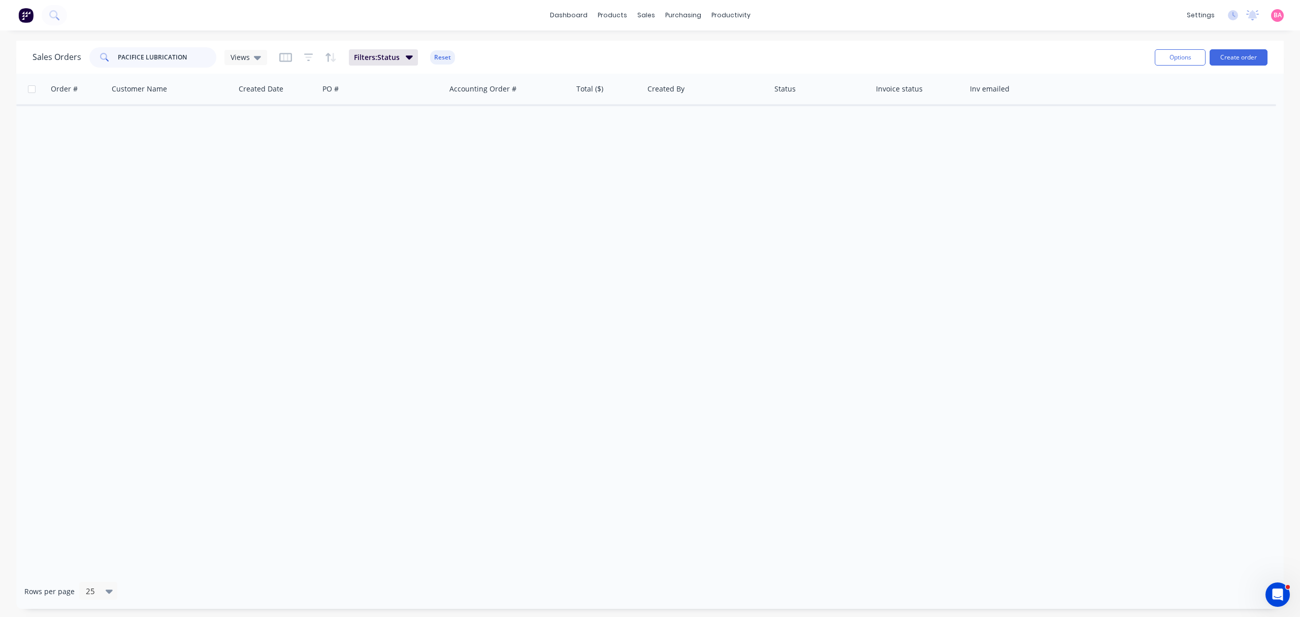
click at [143, 53] on input "PACIFICE LUBRICATION" at bounding box center [167, 57] width 99 height 20
click at [196, 58] on input "PACIFIC LUBRICATION" at bounding box center [167, 57] width 99 height 20
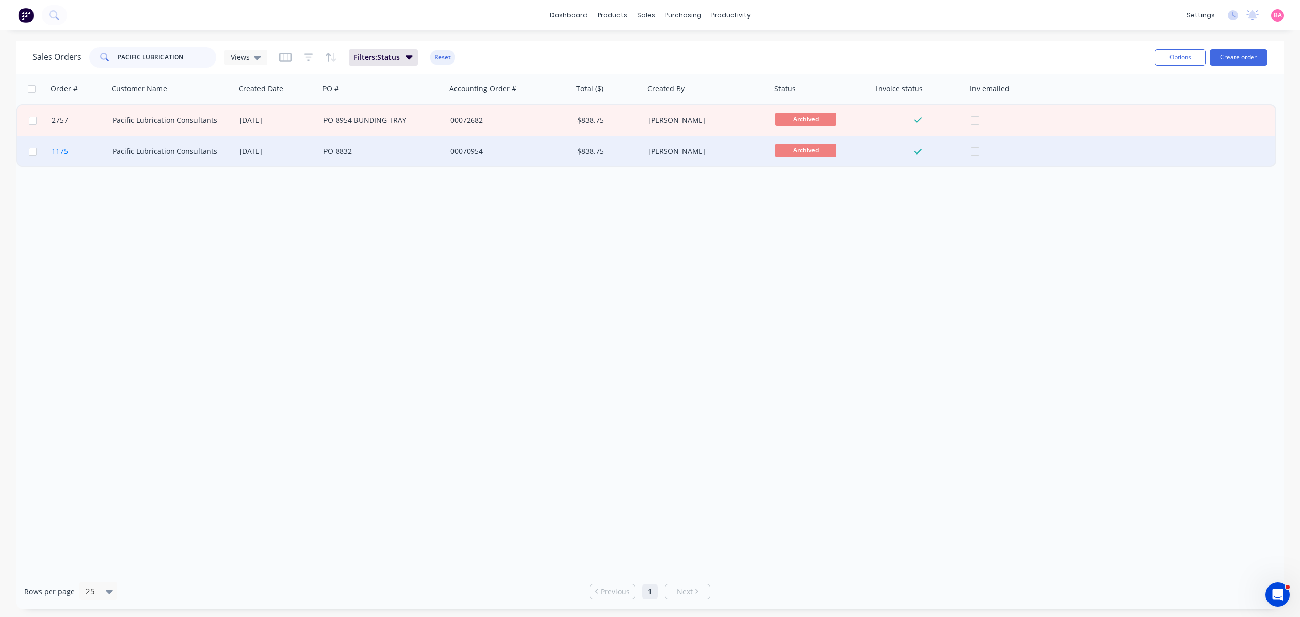
type input "PACIFIC LUBRICATION"
click at [61, 148] on span "1175" at bounding box center [60, 151] width 16 height 10
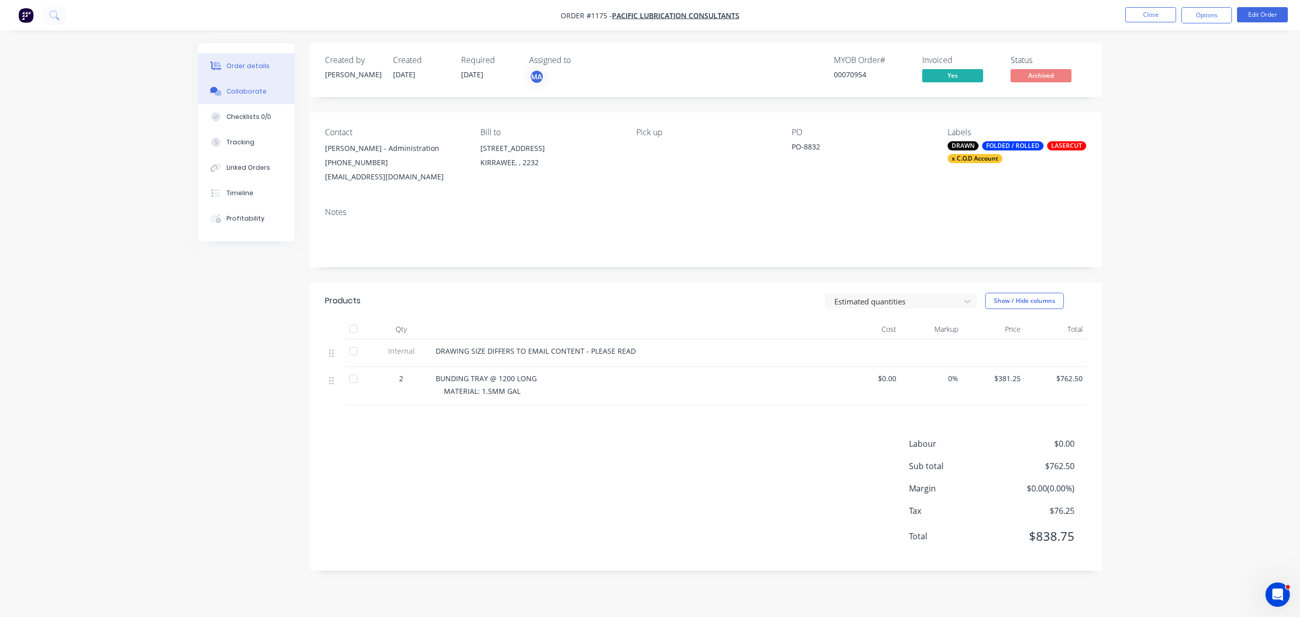
click at [248, 89] on div "Collaborate" at bounding box center [247, 91] width 40 height 9
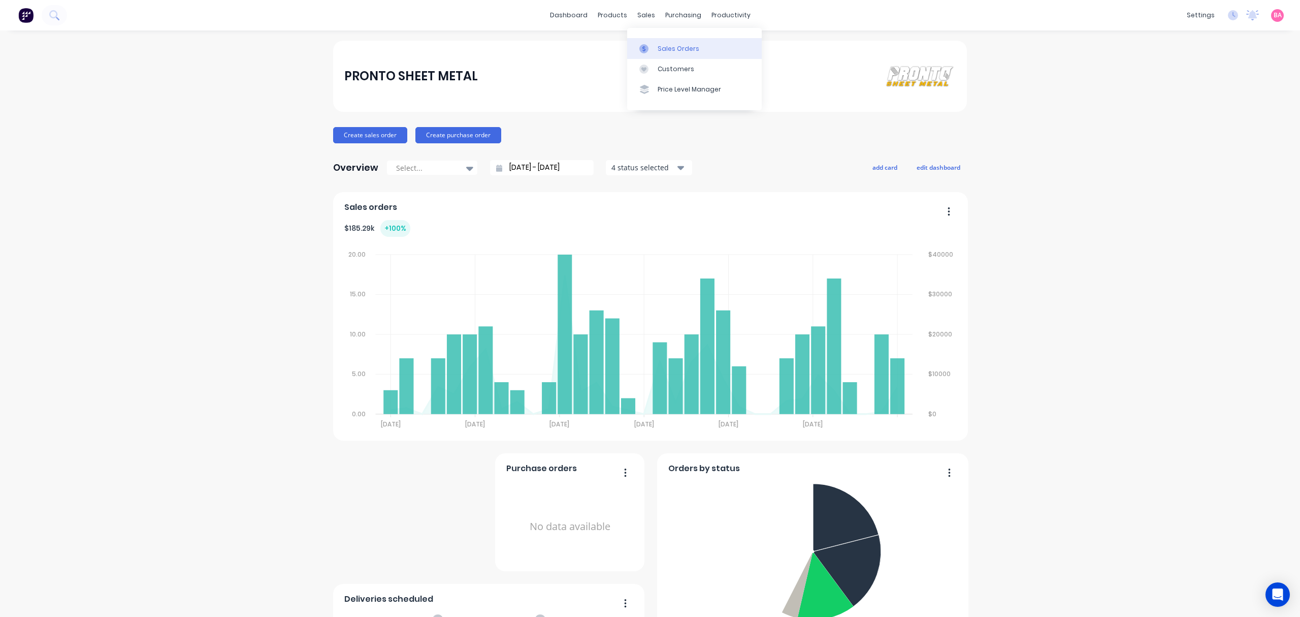
click at [669, 47] on div "Sales Orders" at bounding box center [679, 48] width 42 height 9
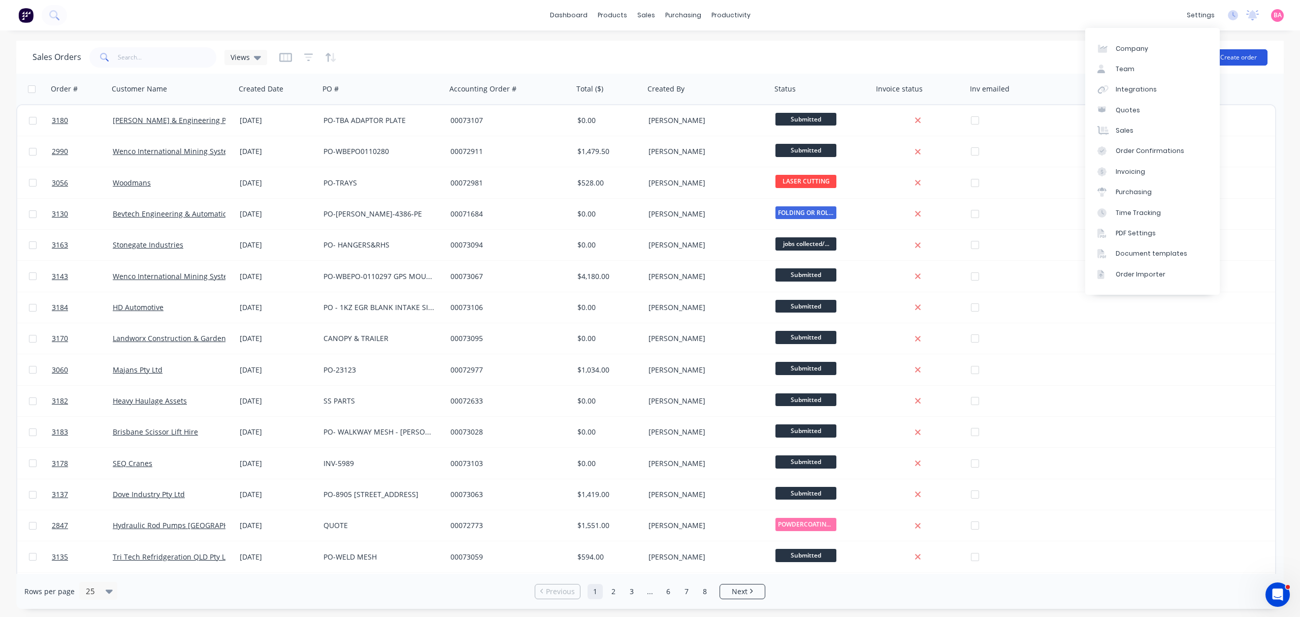
click at [1243, 57] on button "Create order" at bounding box center [1239, 57] width 58 height 16
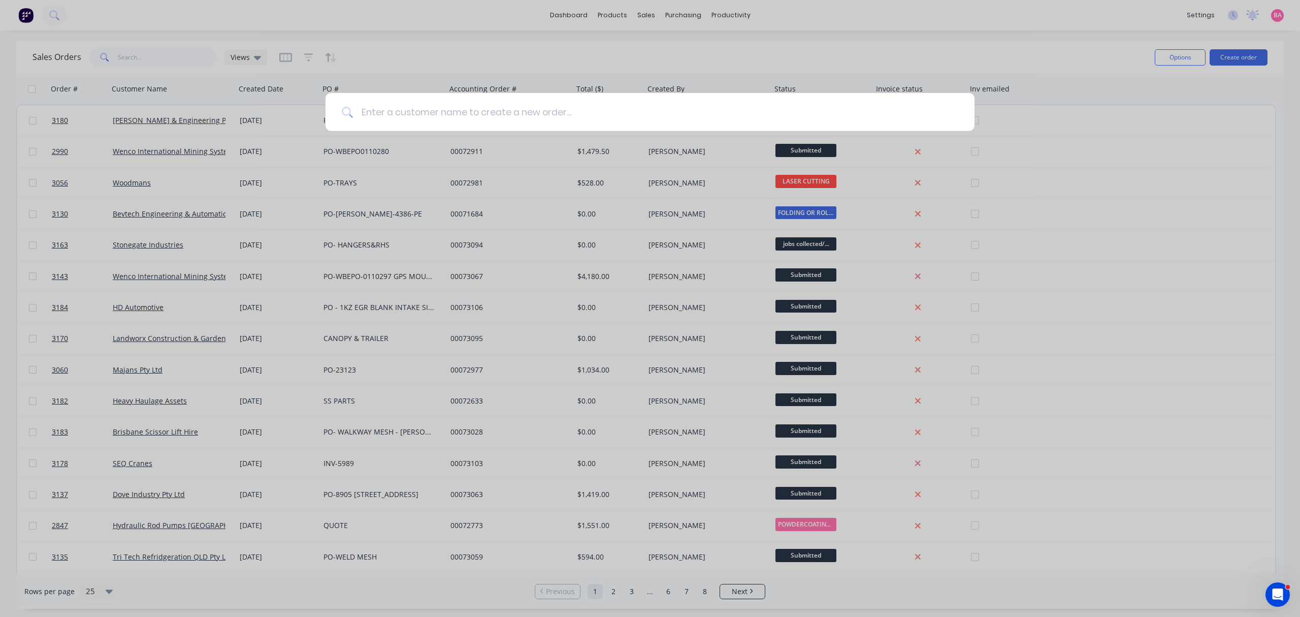
click at [517, 113] on input at bounding box center [655, 112] width 605 height 38
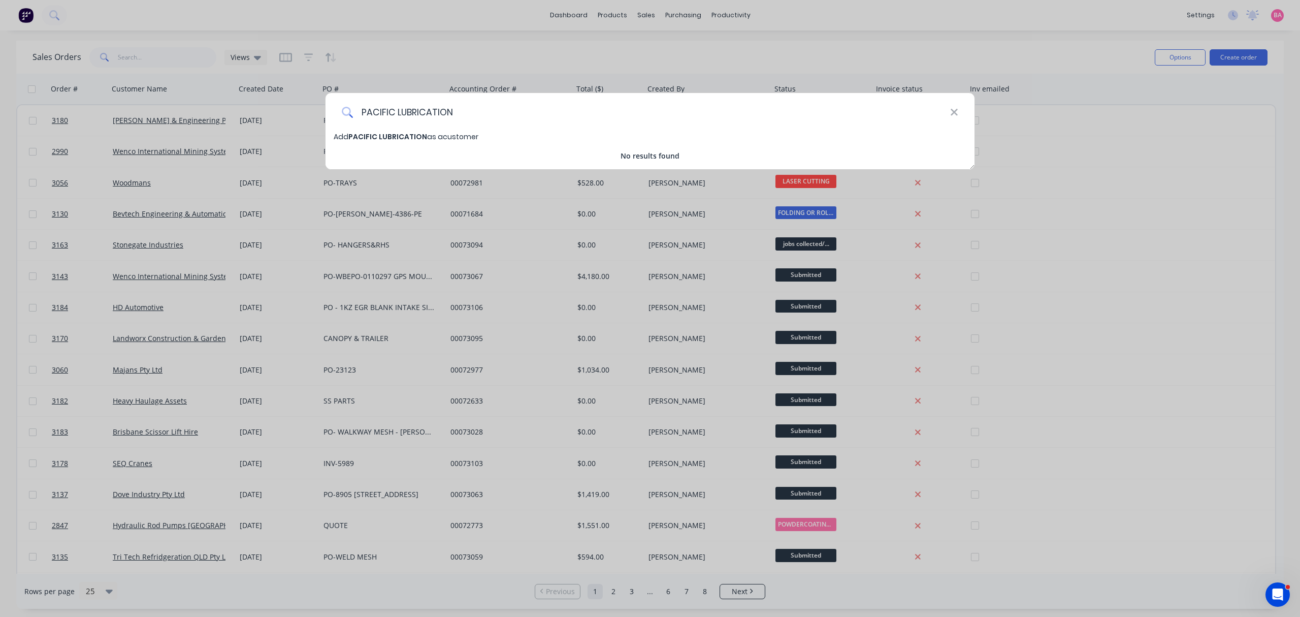
type input "PACIFIC LUBRICATION"
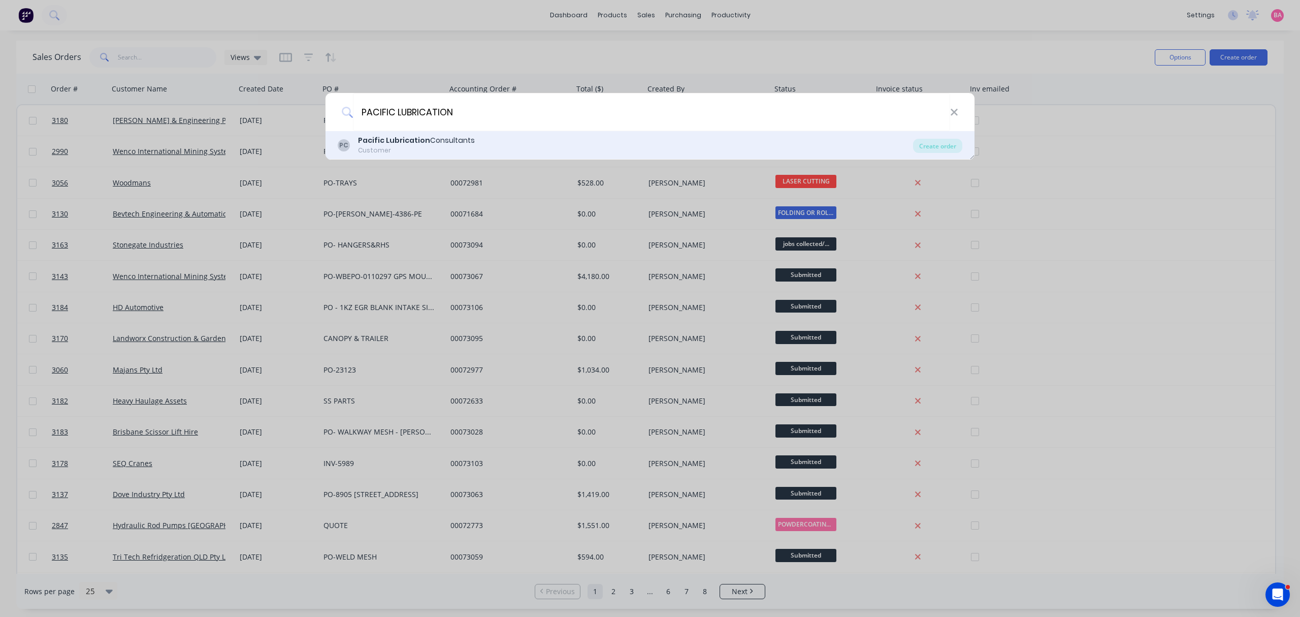
click at [444, 136] on div "Pacific Lubrication Consultants" at bounding box center [416, 140] width 117 height 11
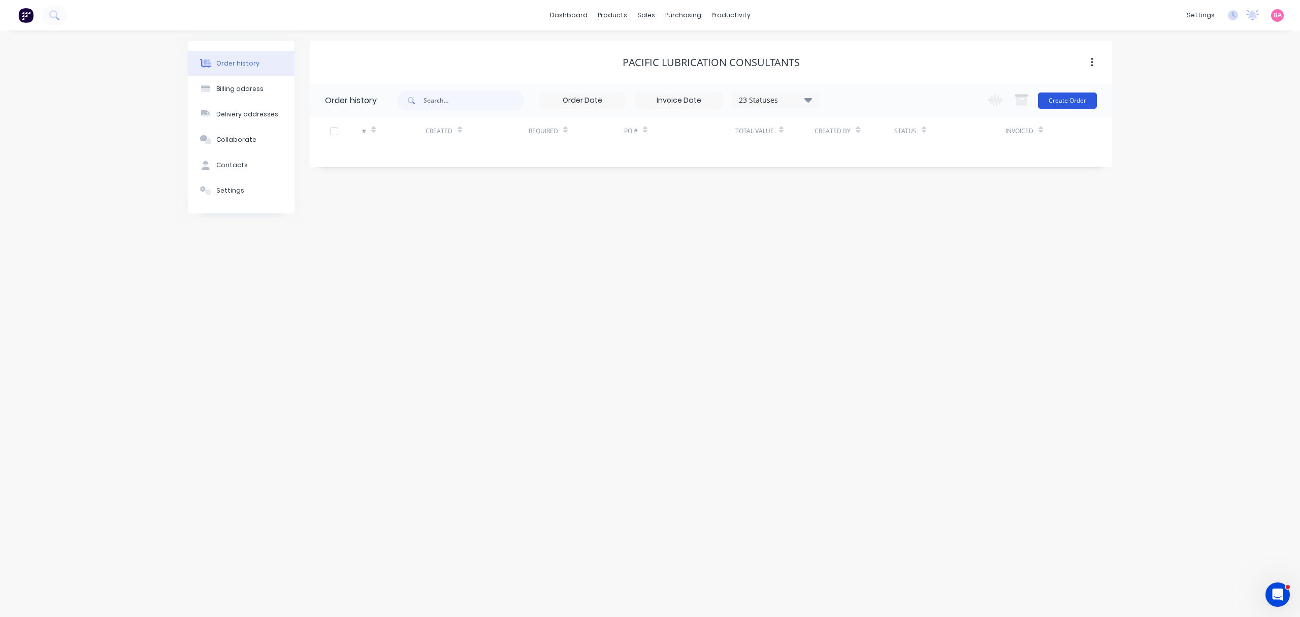
click at [1067, 95] on button "Create Order" at bounding box center [1067, 100] width 59 height 16
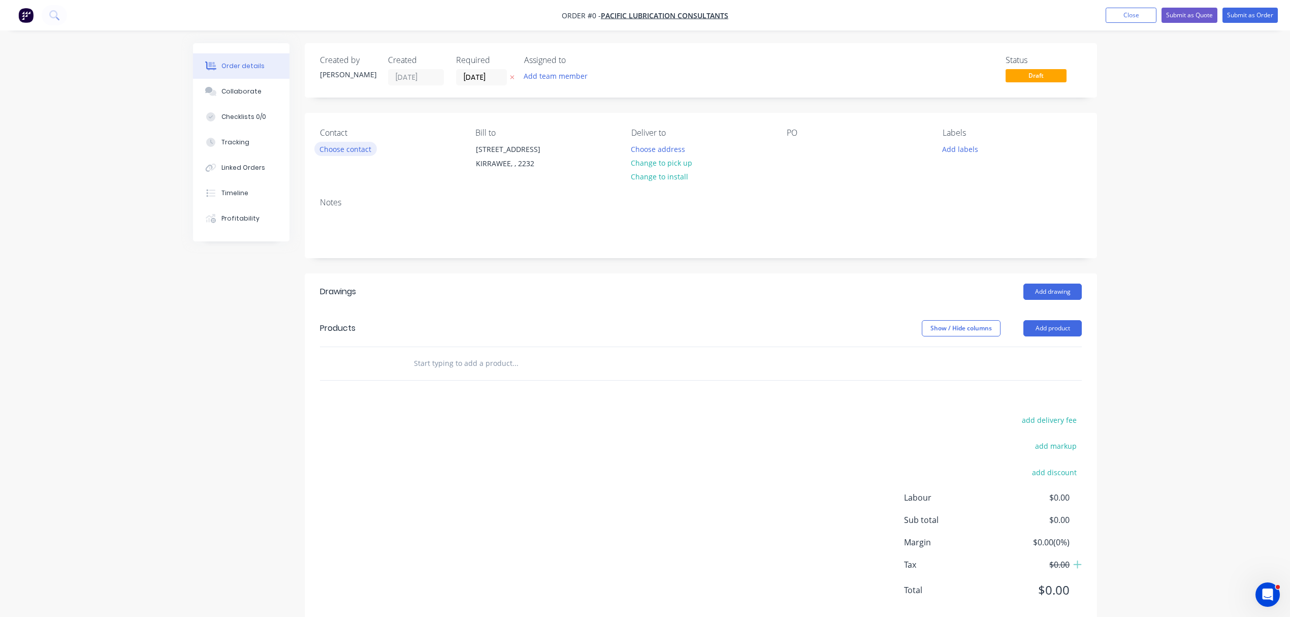
click at [366, 147] on button "Choose contact" at bounding box center [345, 149] width 62 height 14
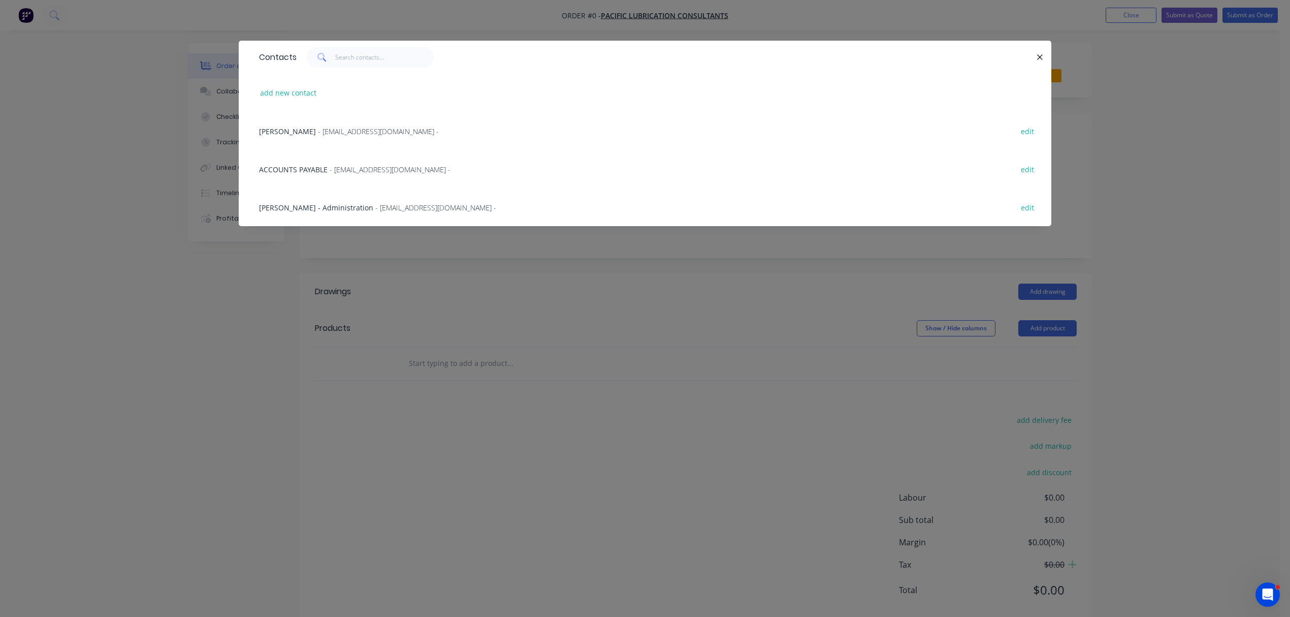
click at [293, 209] on span "Heidi Ross - Administration" at bounding box center [316, 208] width 114 height 10
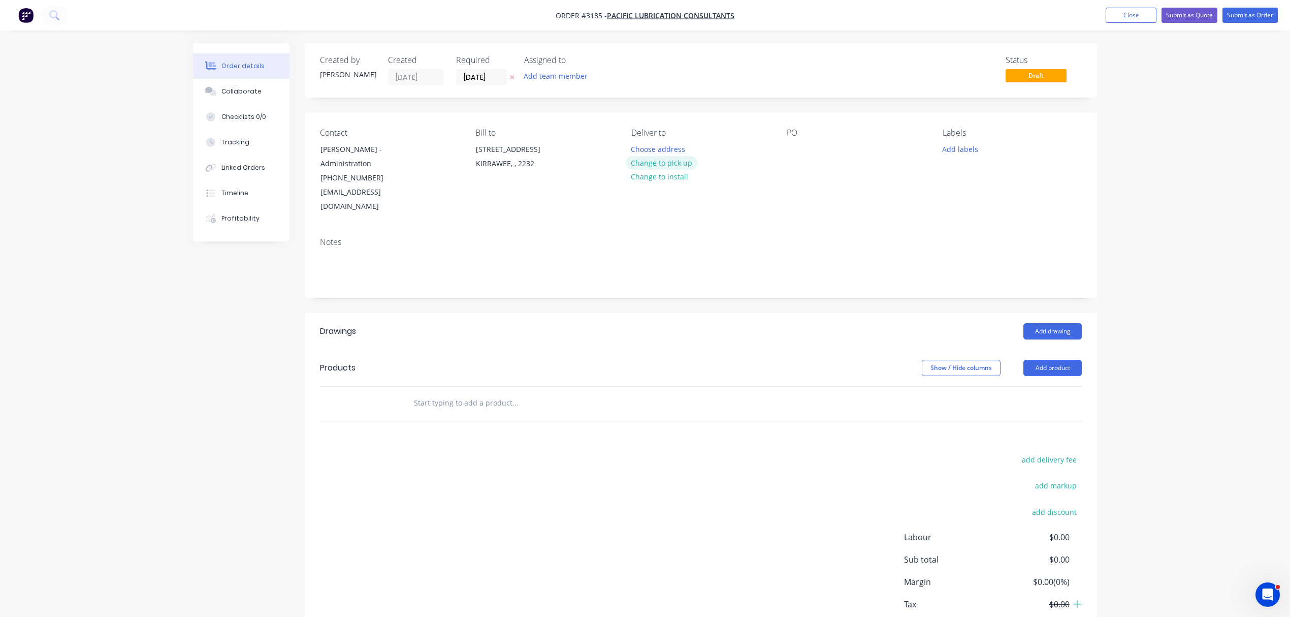
click at [659, 159] on button "Change to pick up" at bounding box center [662, 163] width 72 height 14
click at [788, 145] on div at bounding box center [795, 149] width 16 height 15
click at [808, 148] on div "PO-A-895W" at bounding box center [814, 149] width 54 height 15
click at [825, 162] on div "PO-8984 A-895W" at bounding box center [809, 154] width 45 height 25
click at [961, 144] on button "Add labels" at bounding box center [960, 149] width 47 height 14
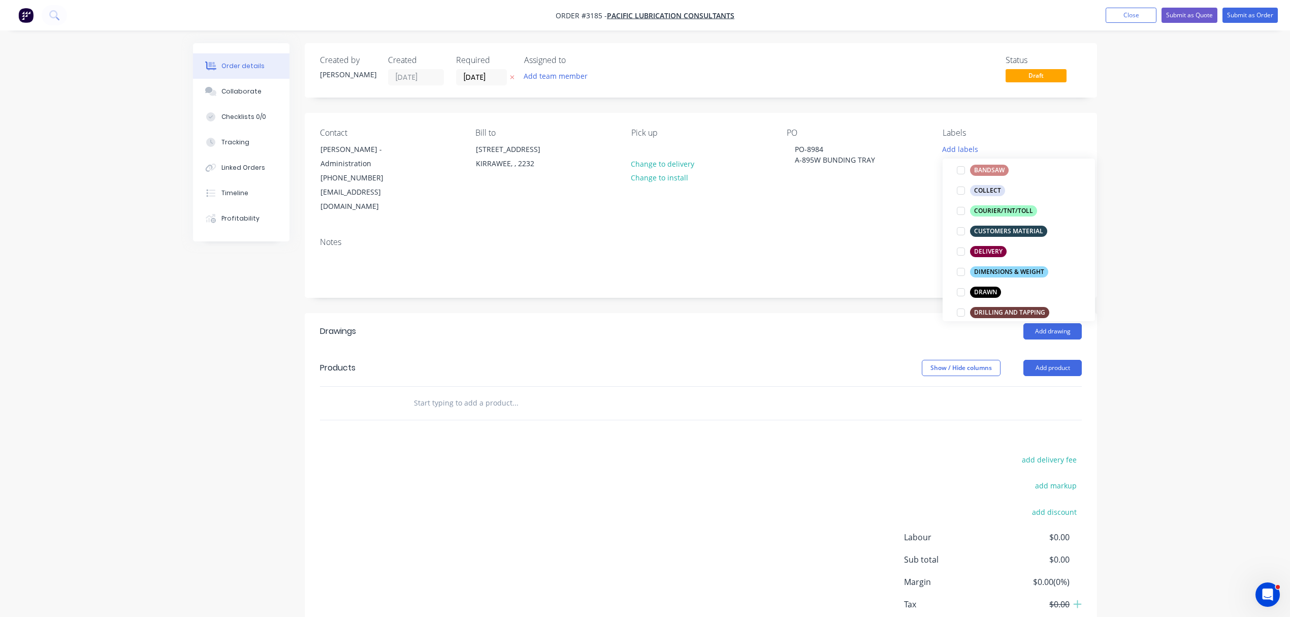
scroll to position [113, 0]
click at [985, 285] on div "DRAWN" at bounding box center [985, 289] width 31 height 11
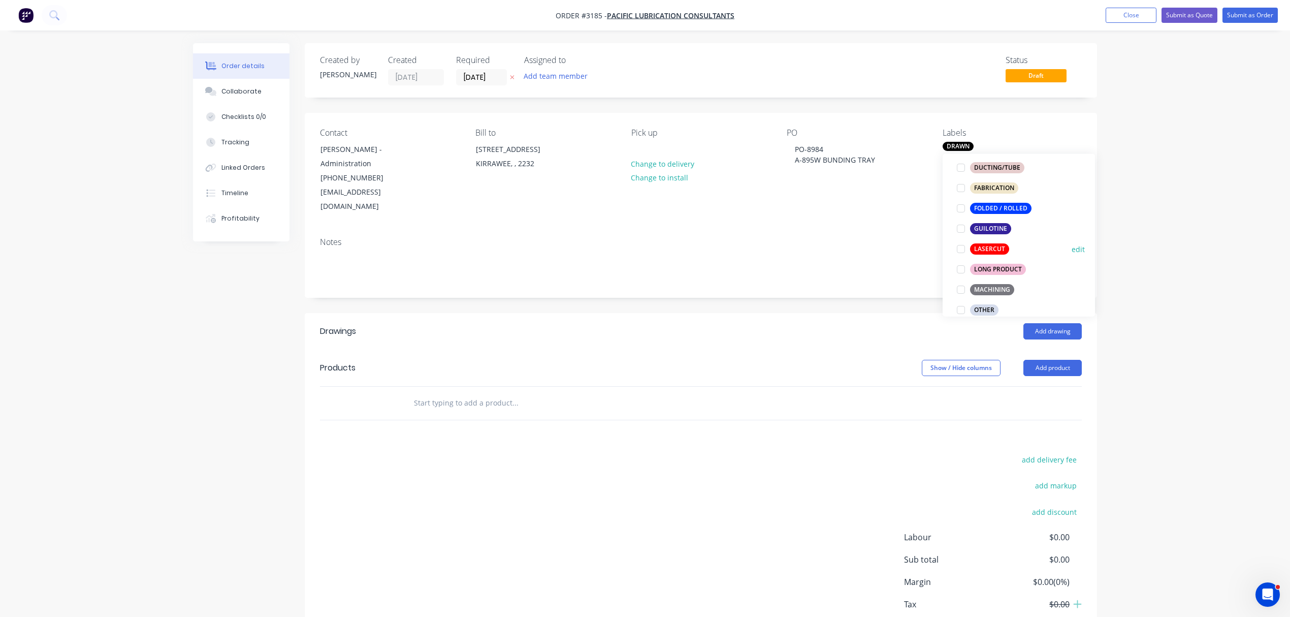
click at [1000, 247] on div "LASERCUT" at bounding box center [989, 248] width 39 height 11
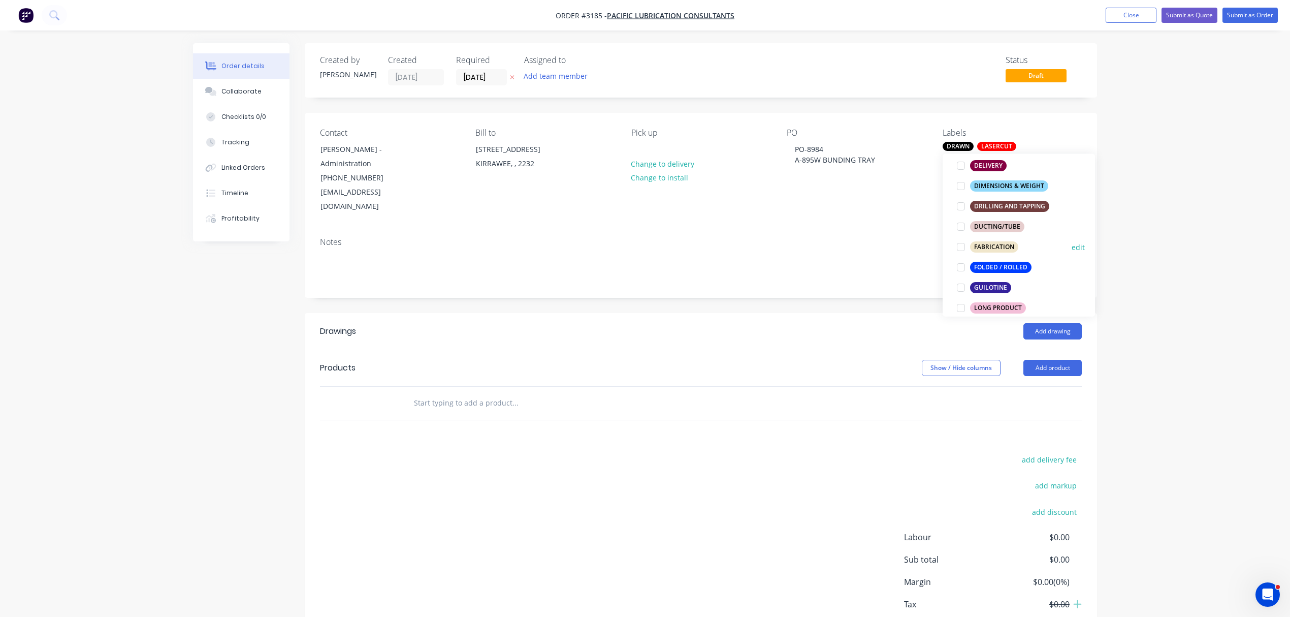
click at [988, 245] on div "FABRICATION" at bounding box center [994, 246] width 48 height 11
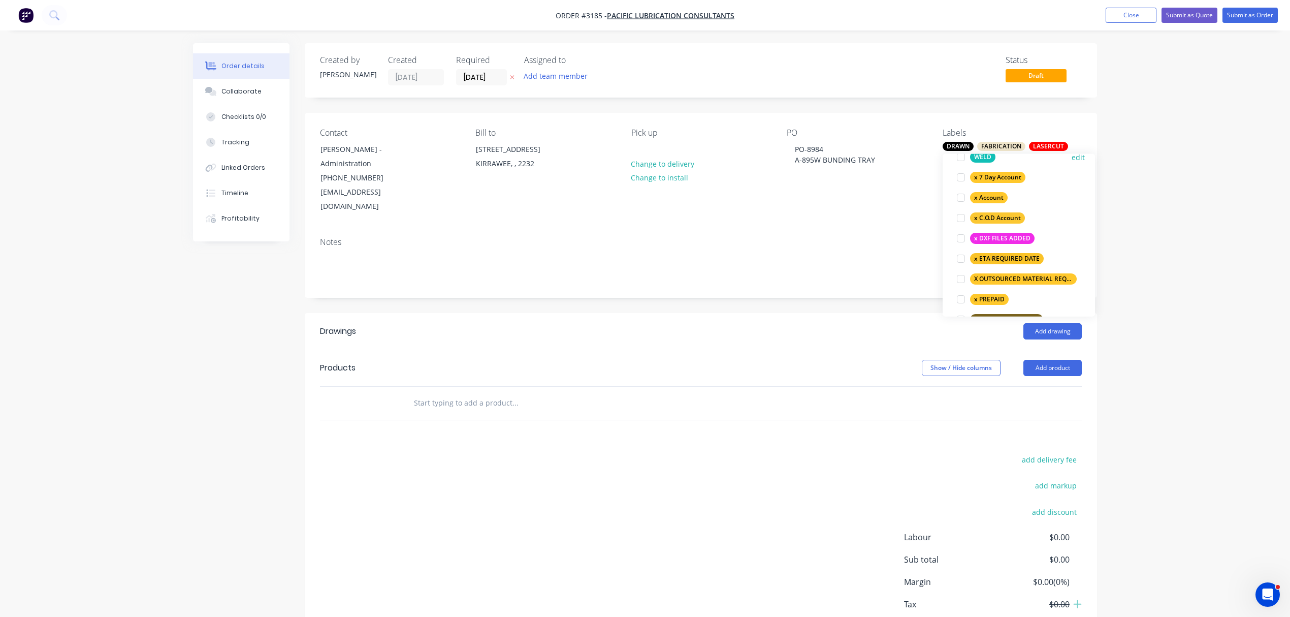
scroll to position [686, 0]
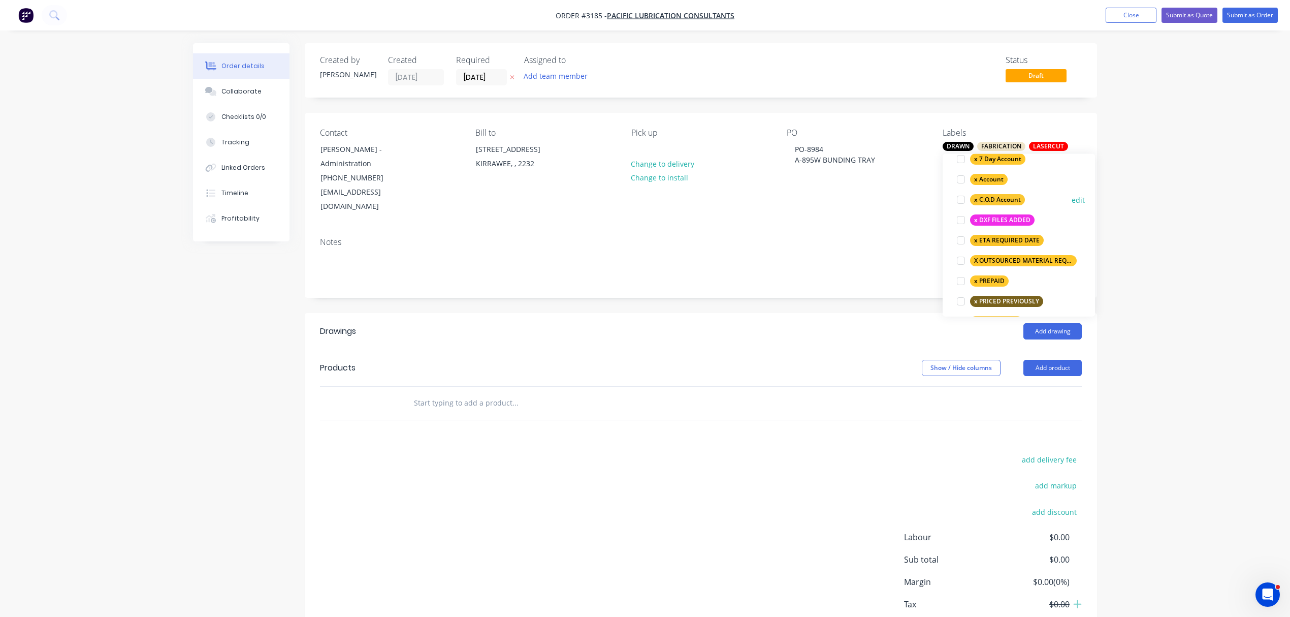
click at [960, 200] on div at bounding box center [961, 199] width 20 height 20
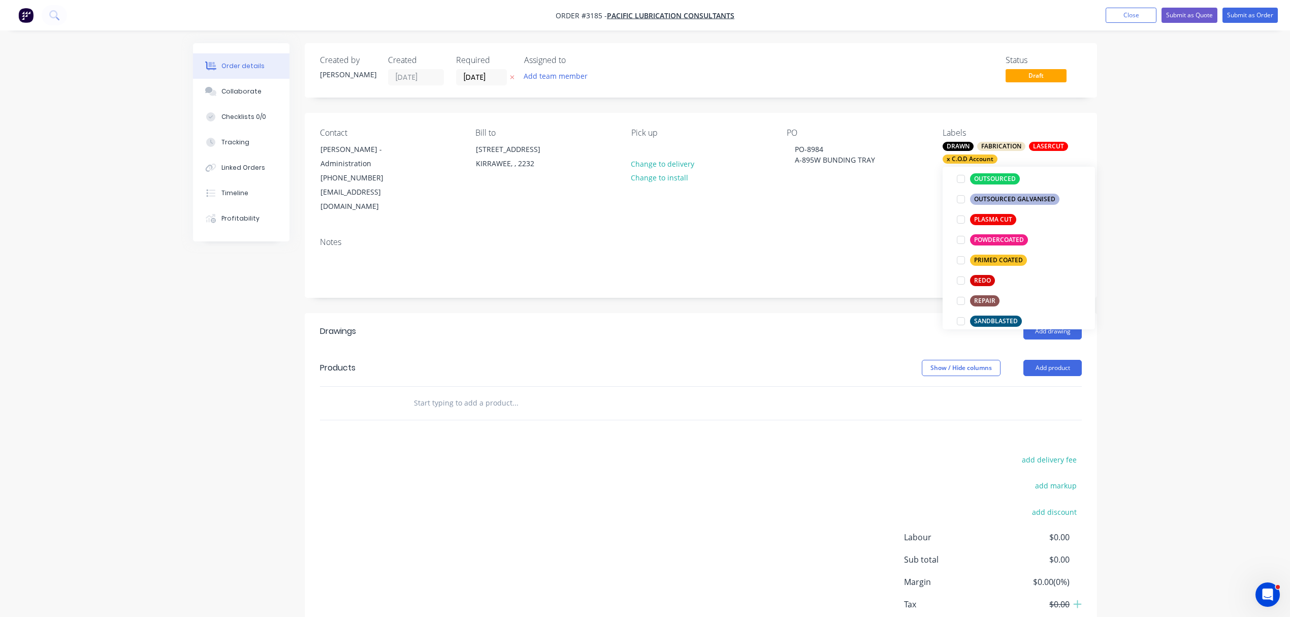
scroll to position [458, 0]
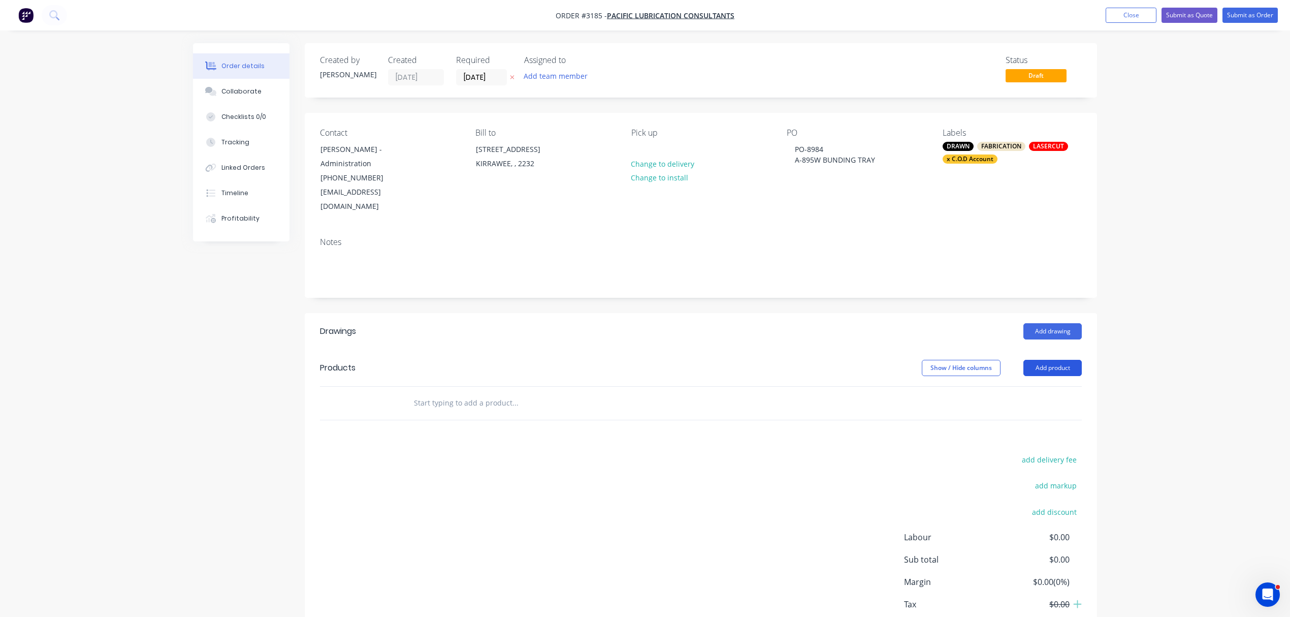
click at [1055, 360] on button "Add product" at bounding box center [1052, 368] width 58 height 16
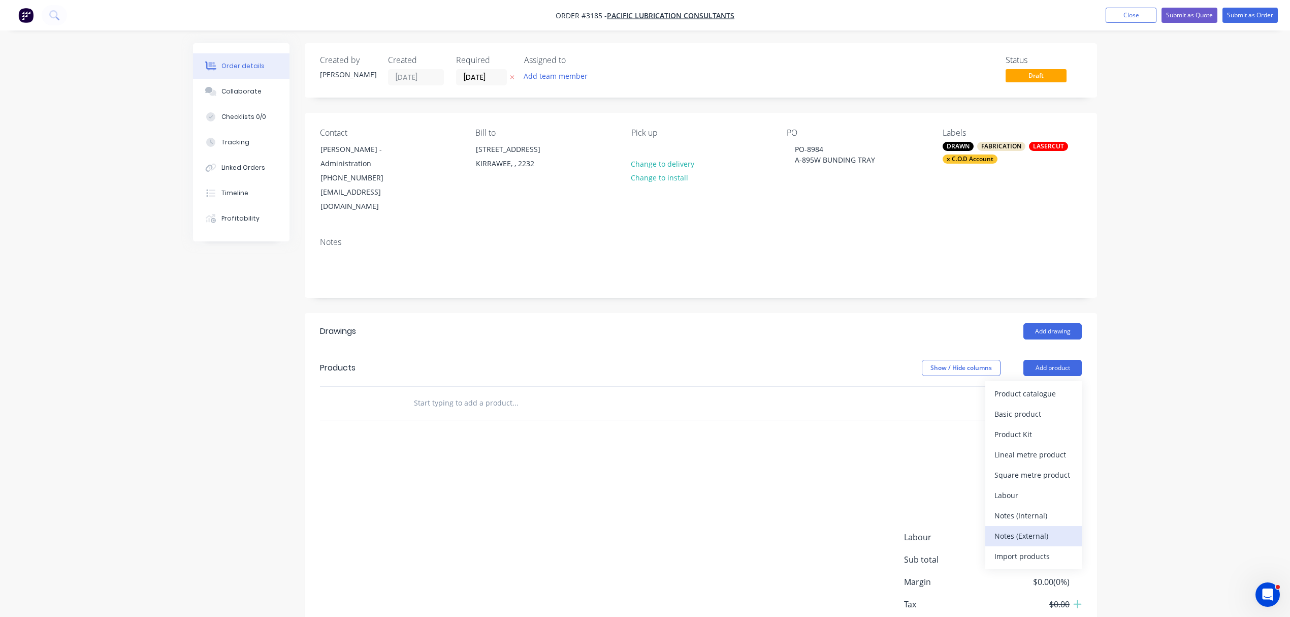
click at [1032, 528] on div "Notes (External)" at bounding box center [1033, 535] width 78 height 15
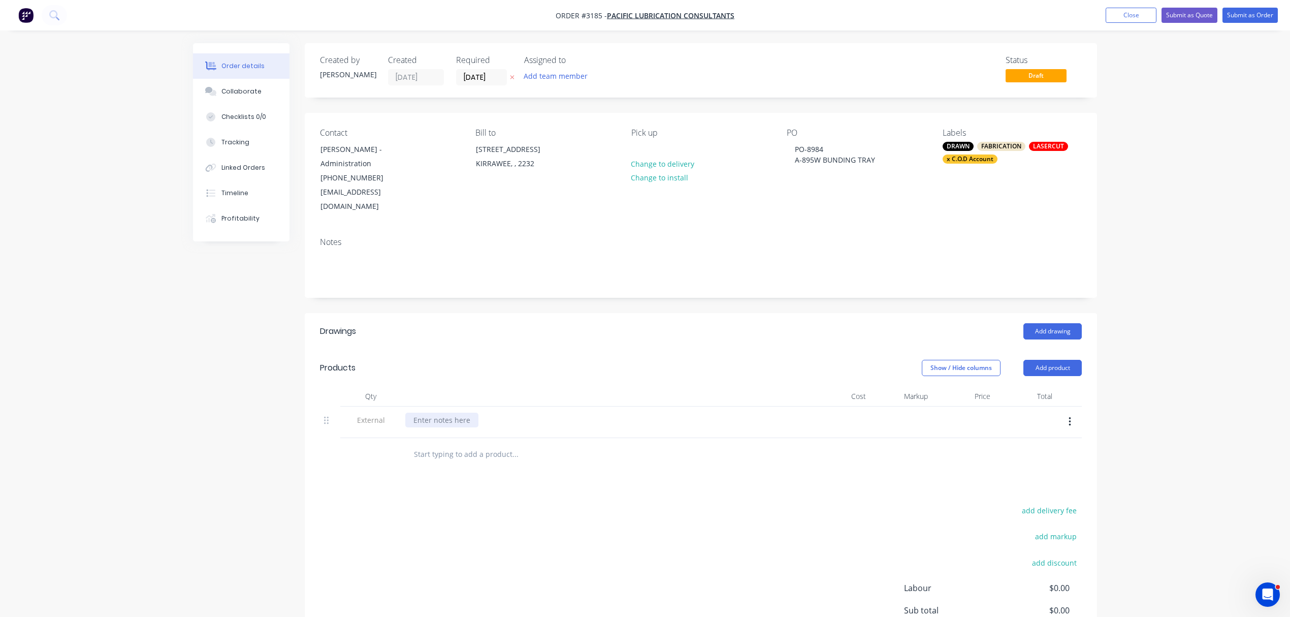
click at [440, 412] on div at bounding box center [441, 419] width 73 height 15
click at [443, 412] on div "SUPPLY, CUT & FOLD" at bounding box center [447, 419] width 85 height 15
click at [443, 445] on input "text" at bounding box center [514, 454] width 203 height 20
type input "2"
drag, startPoint x: 512, startPoint y: 405, endPoint x: 47, endPoint y: 331, distance: 470.5
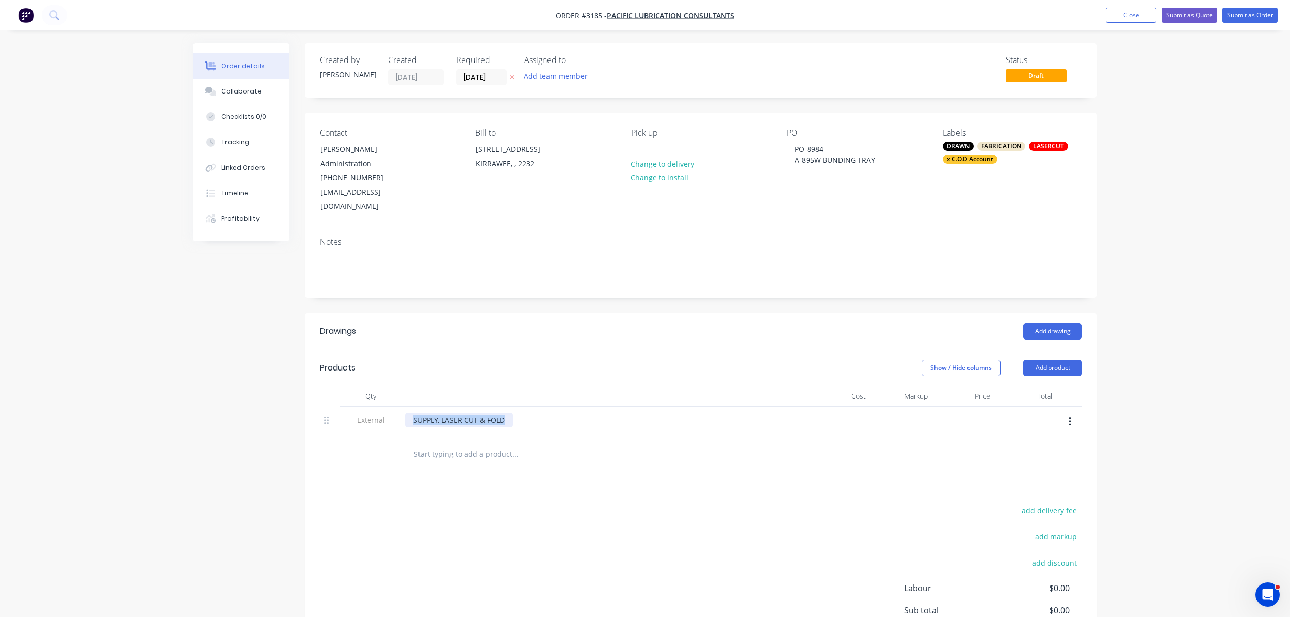
click at [96, 350] on div "Order details Collaborate Checklists 0/0 Tracking Linked Orders Timeline Profit…" at bounding box center [645, 365] width 1290 height 730
click at [475, 444] on input "text" at bounding box center [514, 454] width 203 height 20
click at [449, 444] on input "text" at bounding box center [514, 454] width 203 height 20
paste input "MANUFACTURE BUNDING TRAY @ 895m LONG MATERIAL: 1.5MM GA"
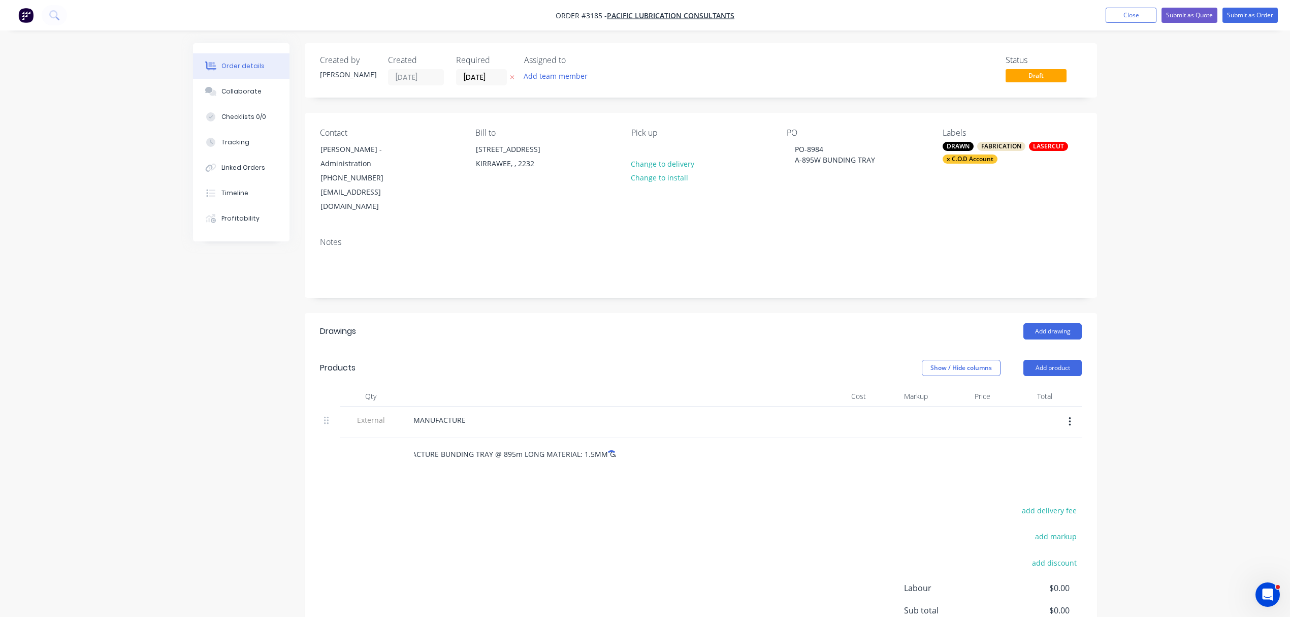
type input "MANUFACTURE BUNDING TRAY @ 895m LONG MATERIAL: 1.5MM GA"
click at [494, 480] on div "Drawings Add drawing Products Show / Hide columns Add product Qty Cost Markup P…" at bounding box center [701, 514] width 792 height 402
click at [519, 444] on input "MANUFACTURE BUNDING TRAY @ 895m LONG MATERIAL: 1.5MM GA" at bounding box center [514, 454] width 203 height 20
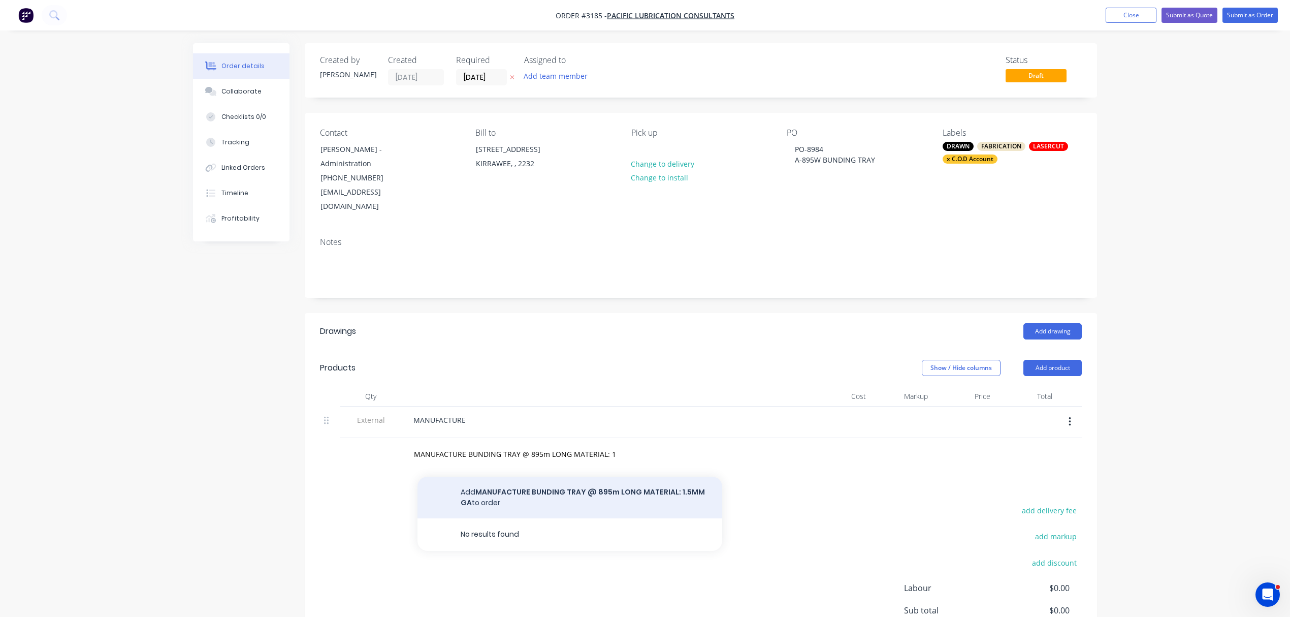
click at [535, 478] on button "Add MANUFACTURE BUNDING TRAY @ 895m LONG MATERIAL: 1.5MM GA to order" at bounding box center [569, 497] width 305 height 42
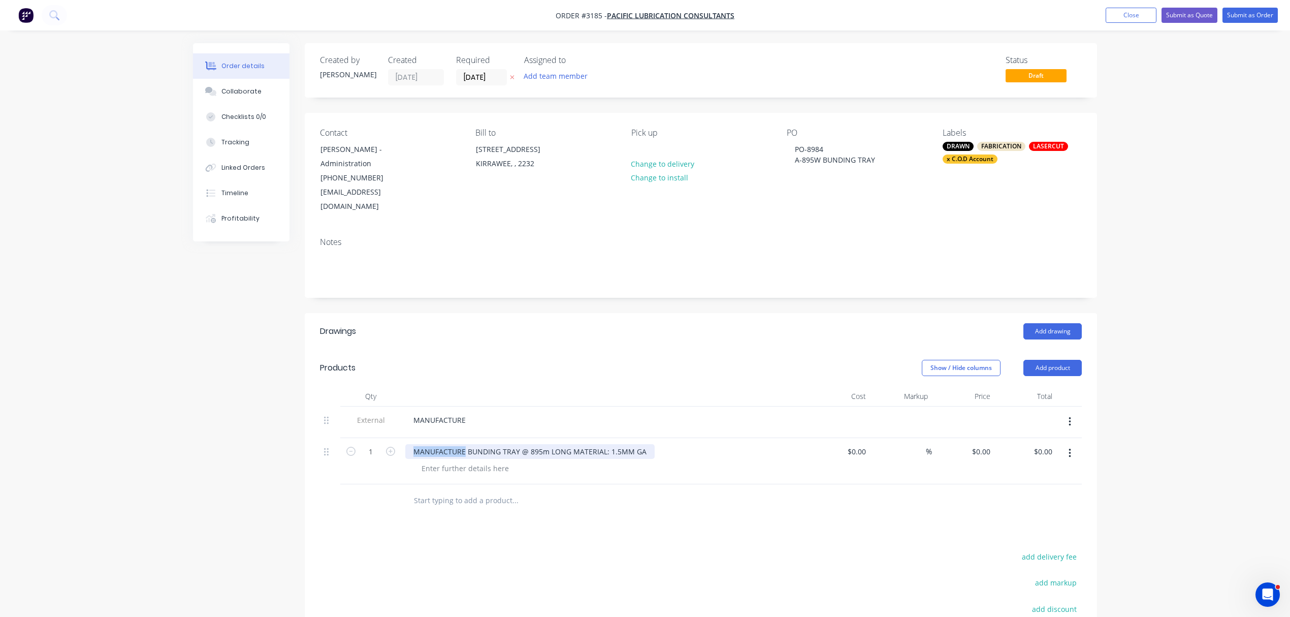
drag, startPoint x: 465, startPoint y: 437, endPoint x: 238, endPoint y: 431, distance: 227.6
click at [248, 431] on div "Created by Brenda Created 13/10/25 Required 13/10/25 Assigned to Add team membe…" at bounding box center [645, 409] width 904 height 733
click at [391, 446] on icon "button" at bounding box center [390, 450] width 9 height 9
type input "2"
click at [516, 444] on div "BUNDING TRAY @ 895m LONG MATERIAL: 1.5MM GA" at bounding box center [502, 451] width 195 height 15
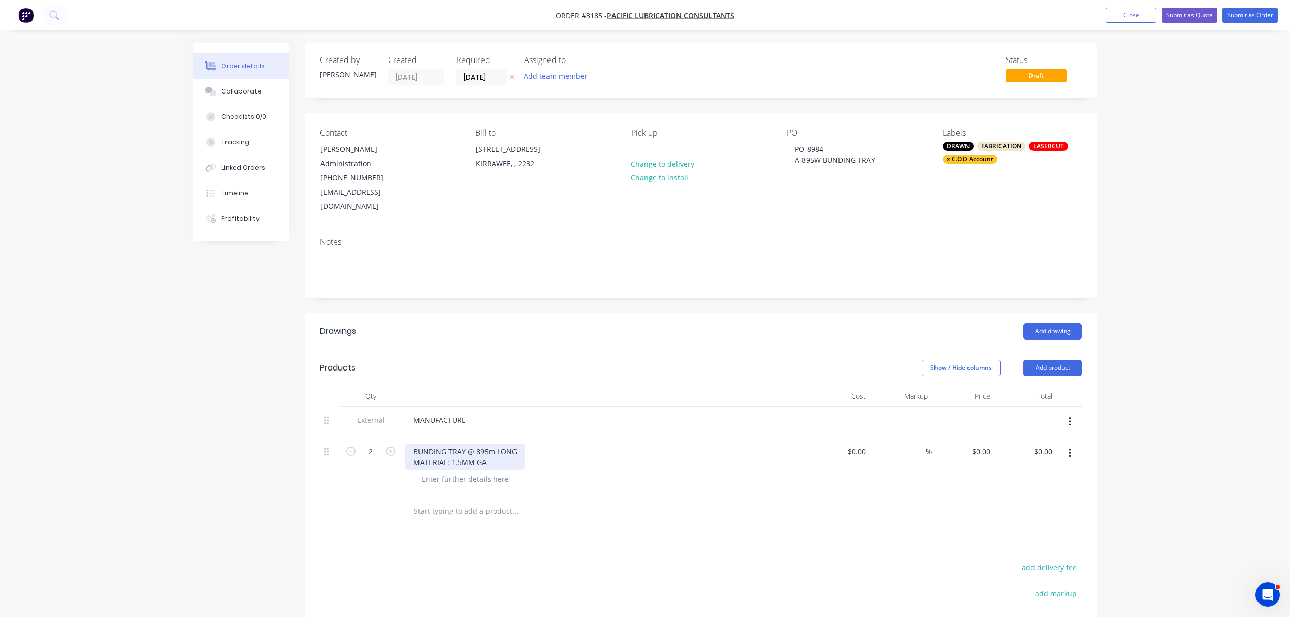
click at [498, 444] on div "BUNDING TRAY @ 895m LONG MATERIAL: 1.5MM GA" at bounding box center [465, 456] width 120 height 25
click at [237, 88] on div "Collaborate" at bounding box center [241, 91] width 40 height 9
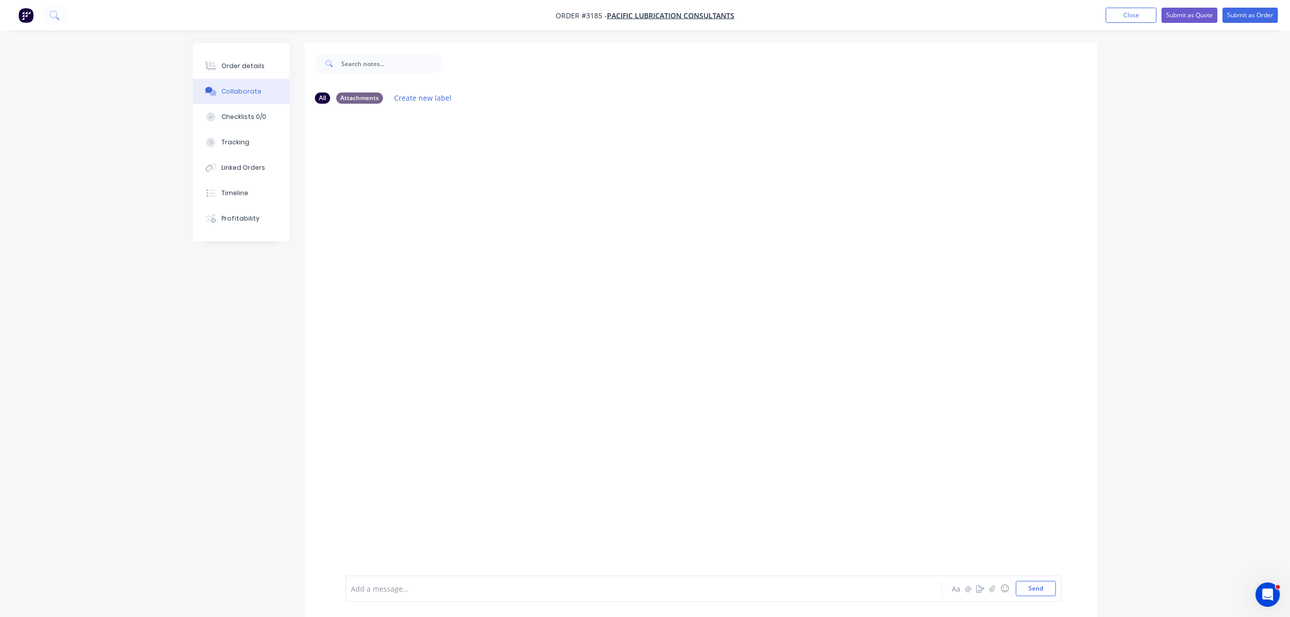
click at [382, 581] on div "Add a message..." at bounding box center [615, 588] width 529 height 15
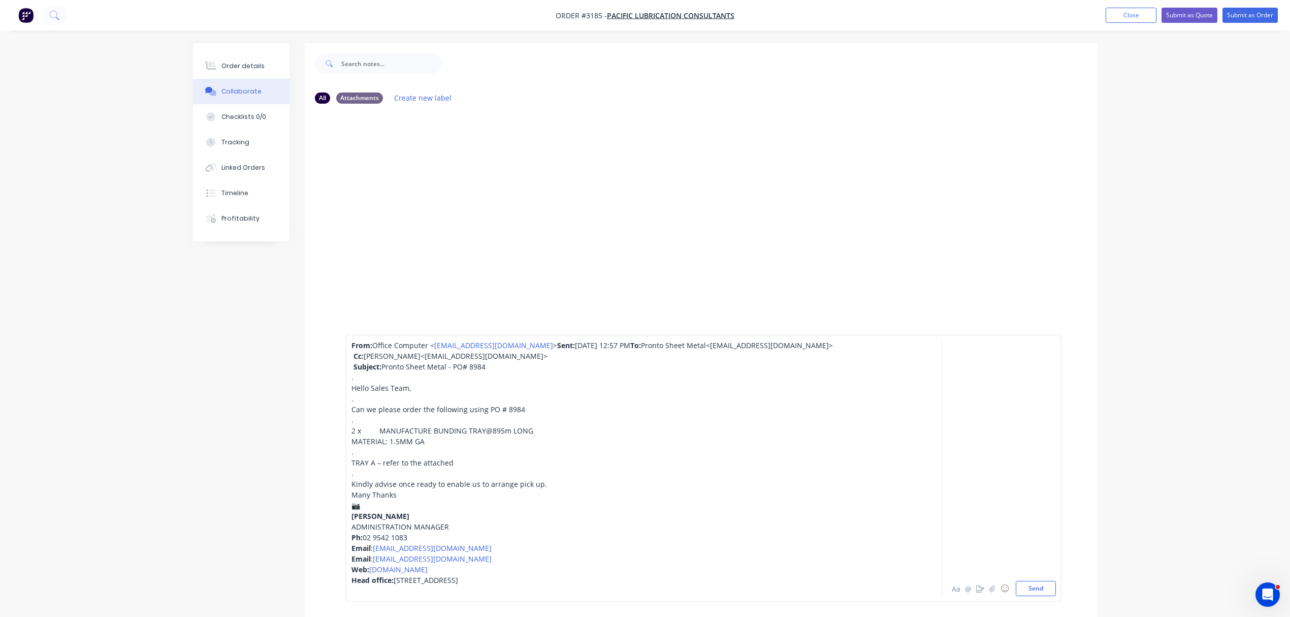
click at [365, 500] on div "📷" at bounding box center [615, 505] width 528 height 11
click at [1025, 582] on button "Send" at bounding box center [1036, 588] width 40 height 15
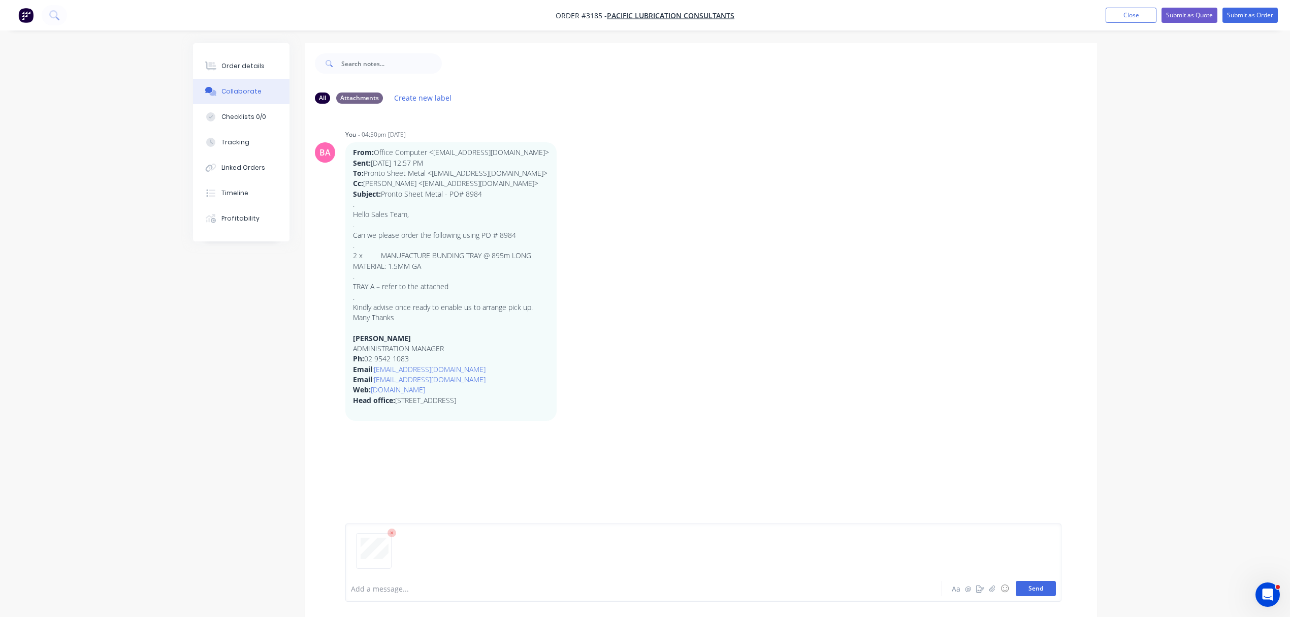
click at [1035, 590] on button "Send" at bounding box center [1036, 588] width 40 height 15
click at [394, 588] on div at bounding box center [615, 588] width 528 height 11
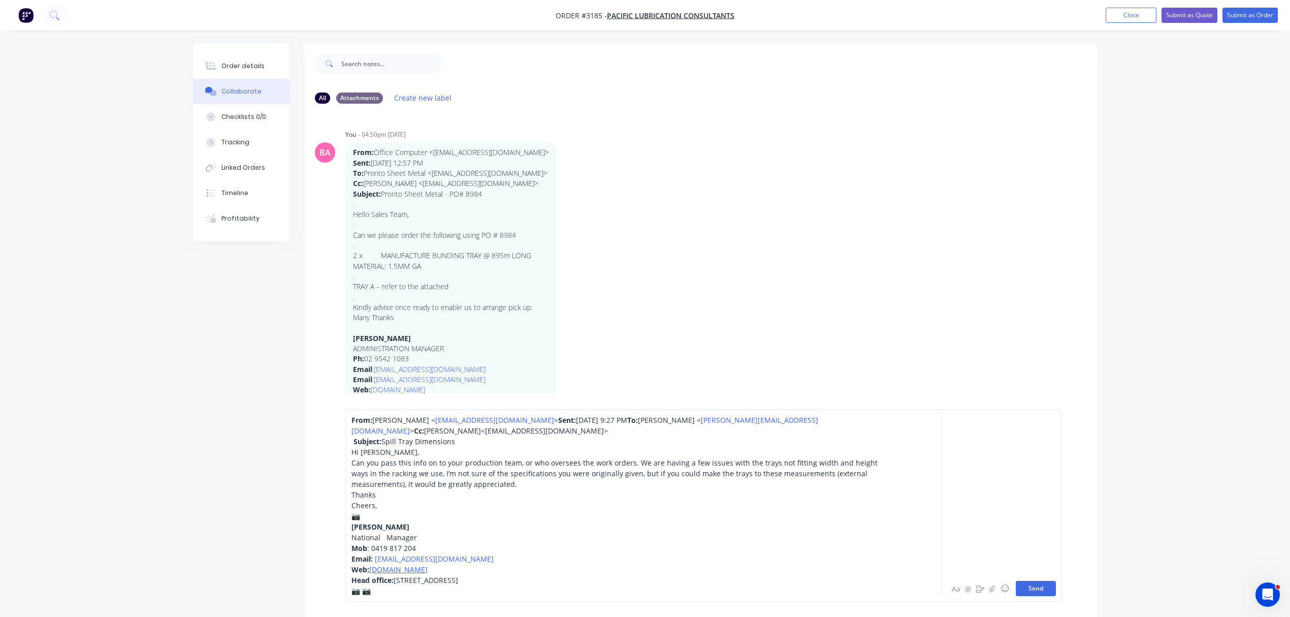
click at [1045, 583] on button "Send" at bounding box center [1036, 588] width 40 height 15
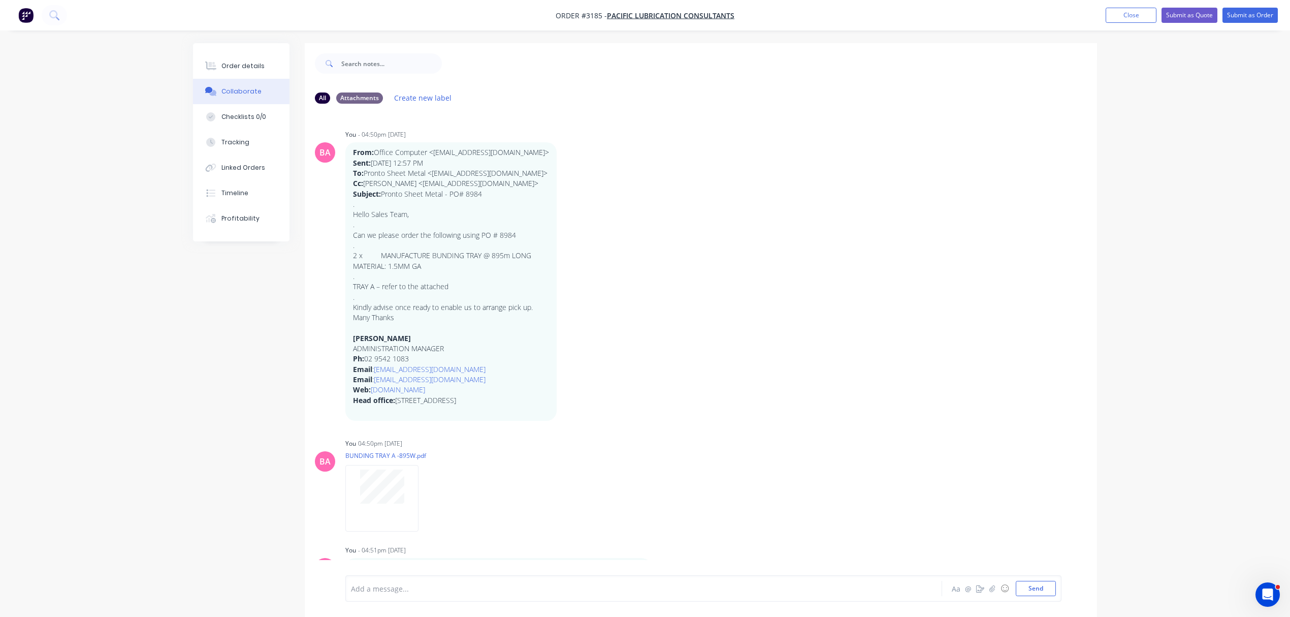
click at [416, 594] on div "Add a message..." at bounding box center [615, 588] width 529 height 15
click at [241, 59] on button "Order details" at bounding box center [241, 65] width 96 height 25
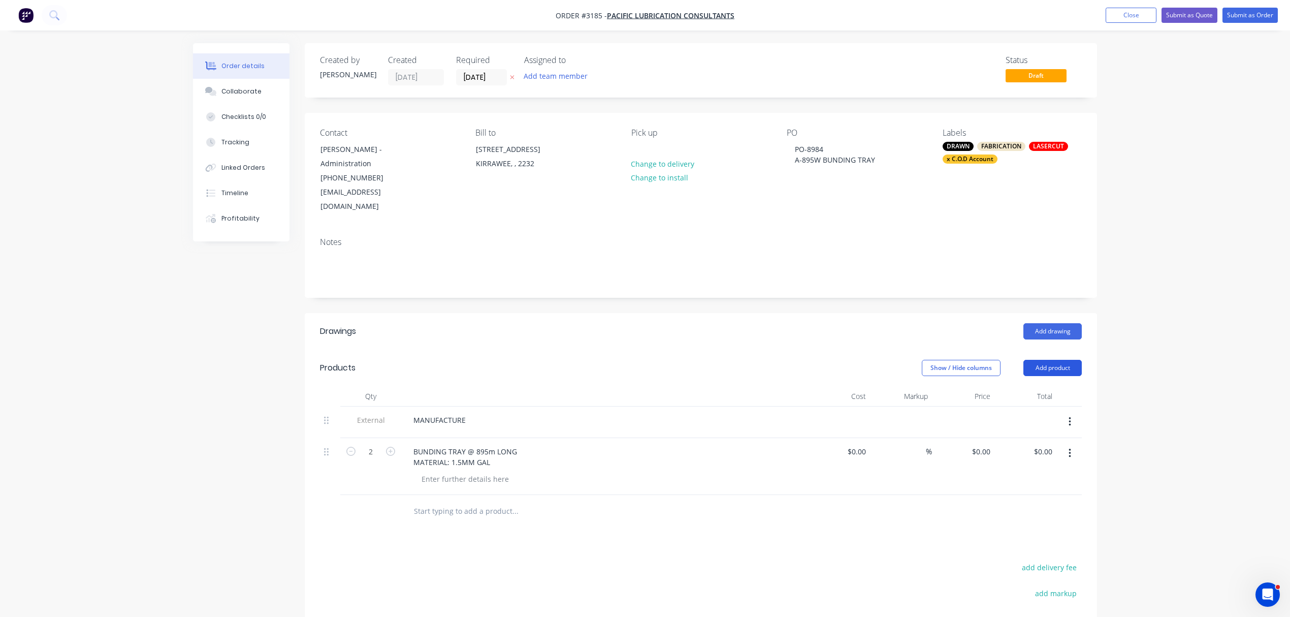
click at [1064, 360] on button "Add product" at bounding box center [1052, 368] width 58 height 16
click at [1029, 508] on div "Notes (Internal)" at bounding box center [1033, 515] width 78 height 15
click at [452, 501] on div at bounding box center [441, 508] width 73 height 15
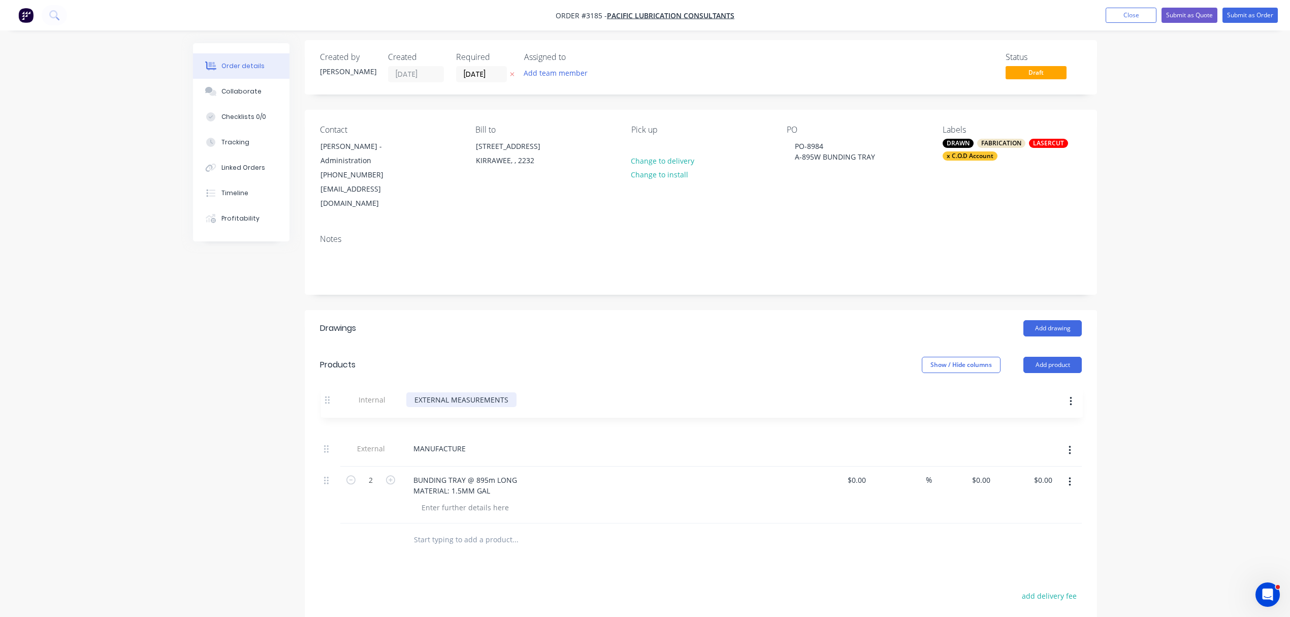
drag, startPoint x: 327, startPoint y: 498, endPoint x: 329, endPoint y: 399, distance: 99.6
click at [329, 403] on div "External MANUFACTURE 2 BUNDING TRAY @ 895m LONG MATERIAL: 1.5MM GAL $0.00 $0.00…" at bounding box center [701, 463] width 762 height 120
click at [412, 409] on div "EXTERNAL MEASUREMENTS" at bounding box center [460, 416] width 110 height 15
click at [1257, 15] on button "Submit as Order" at bounding box center [1249, 15] width 55 height 15
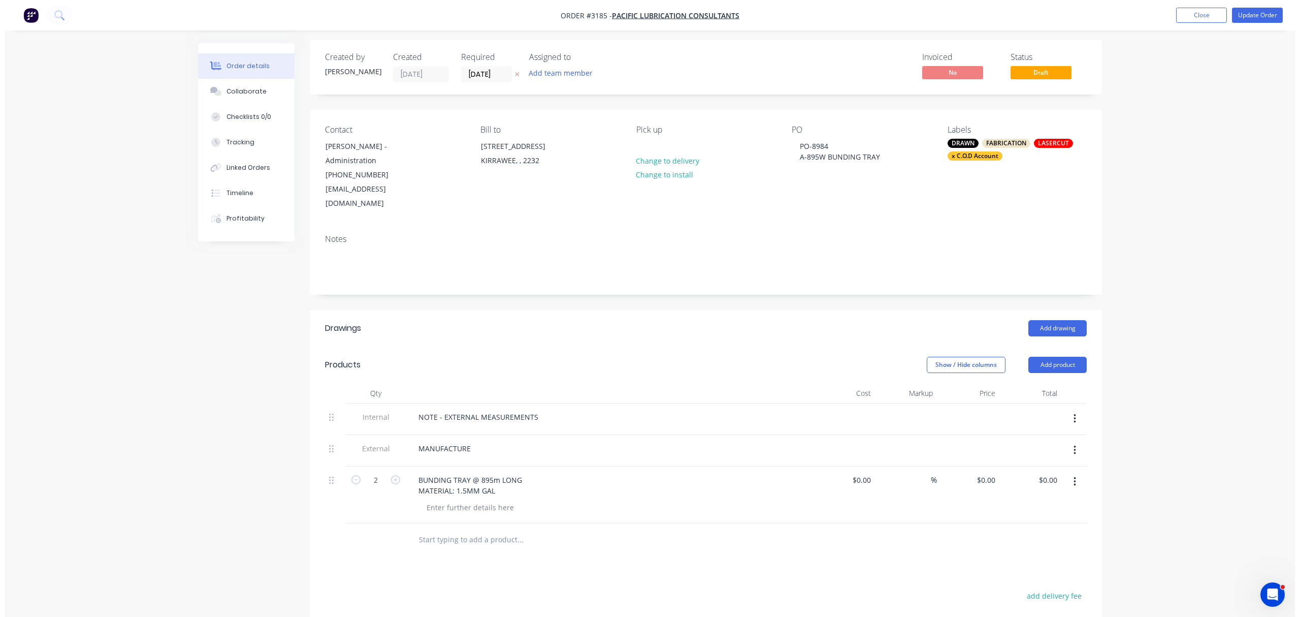
scroll to position [0, 0]
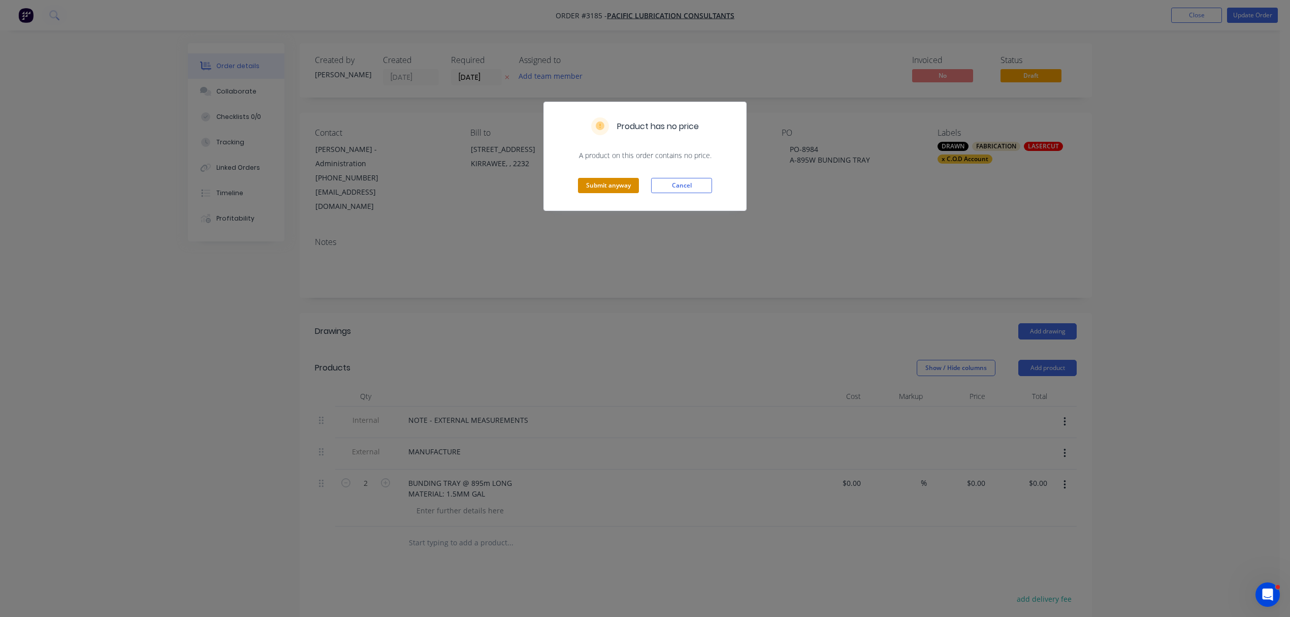
click at [610, 184] on button "Submit anyway" at bounding box center [608, 185] width 61 height 15
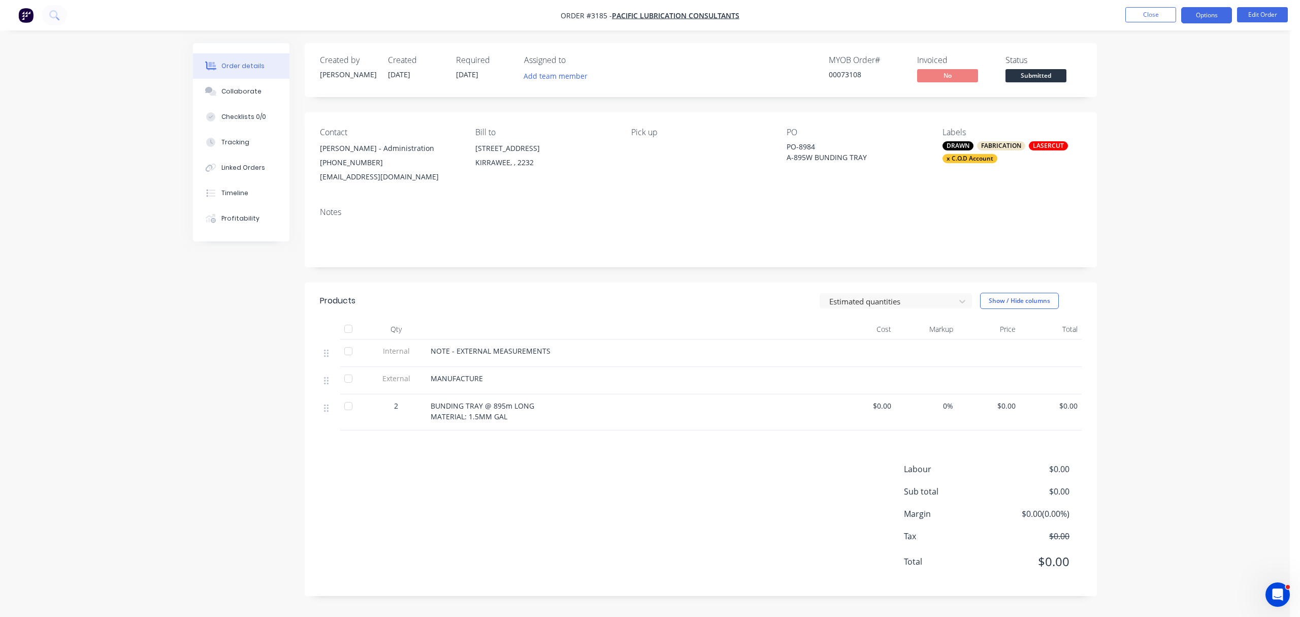
click at [1211, 13] on button "Options" at bounding box center [1206, 15] width 51 height 16
click at [1171, 100] on div "Order Confirmation" at bounding box center [1176, 102] width 93 height 15
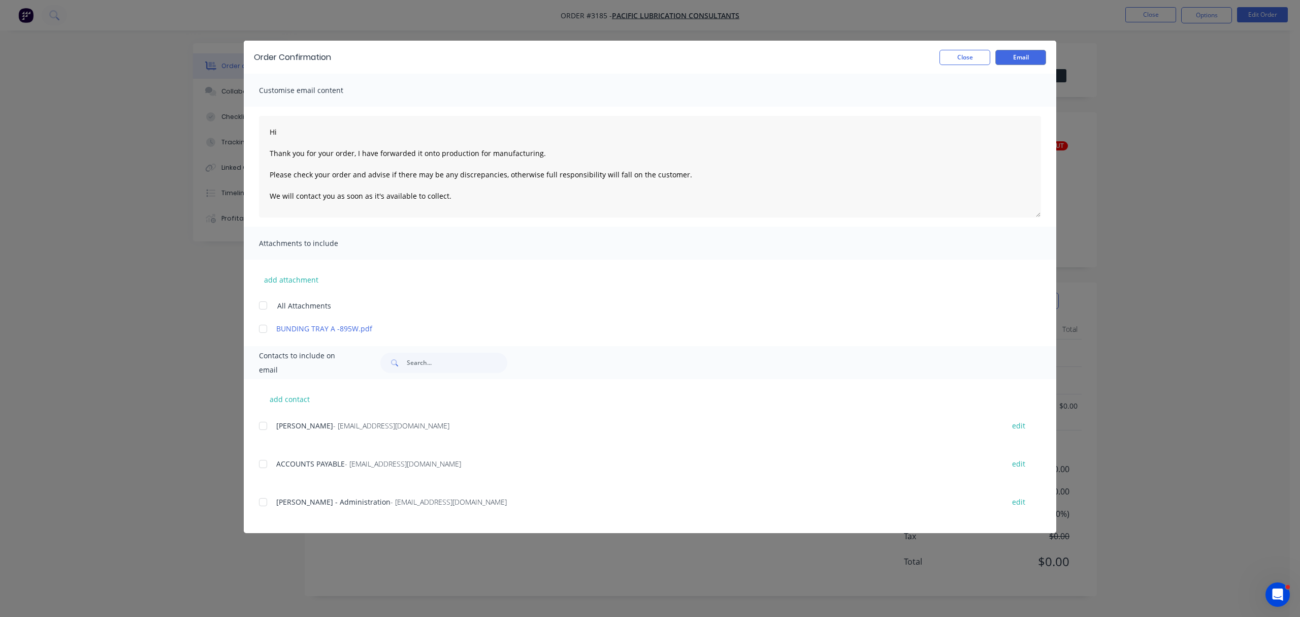
click at [264, 502] on div at bounding box center [263, 502] width 20 height 20
click at [315, 135] on textarea "Hi Thank you for your order, I have forwarded it onto production for manufactur…" at bounding box center [650, 167] width 782 height 102
type textarea "Hi Heidi Thank you for your order, I have forwarded it onto production for manu…"
drag, startPoint x: 1028, startPoint y: 48, endPoint x: 1027, endPoint y: 56, distance: 8.3
click at [1028, 55] on div "Order Confirmation Close Email" at bounding box center [650, 57] width 813 height 33
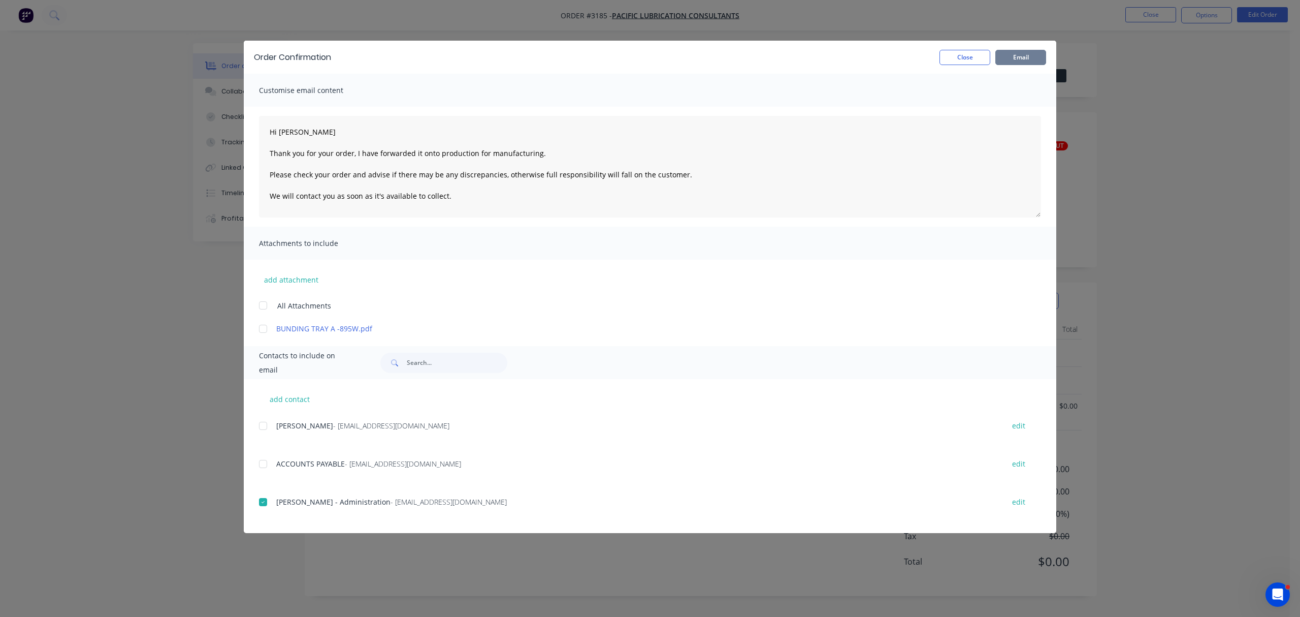
click at [1027, 56] on button "Email" at bounding box center [1020, 57] width 51 height 15
click at [973, 50] on button "Close" at bounding box center [965, 57] width 51 height 15
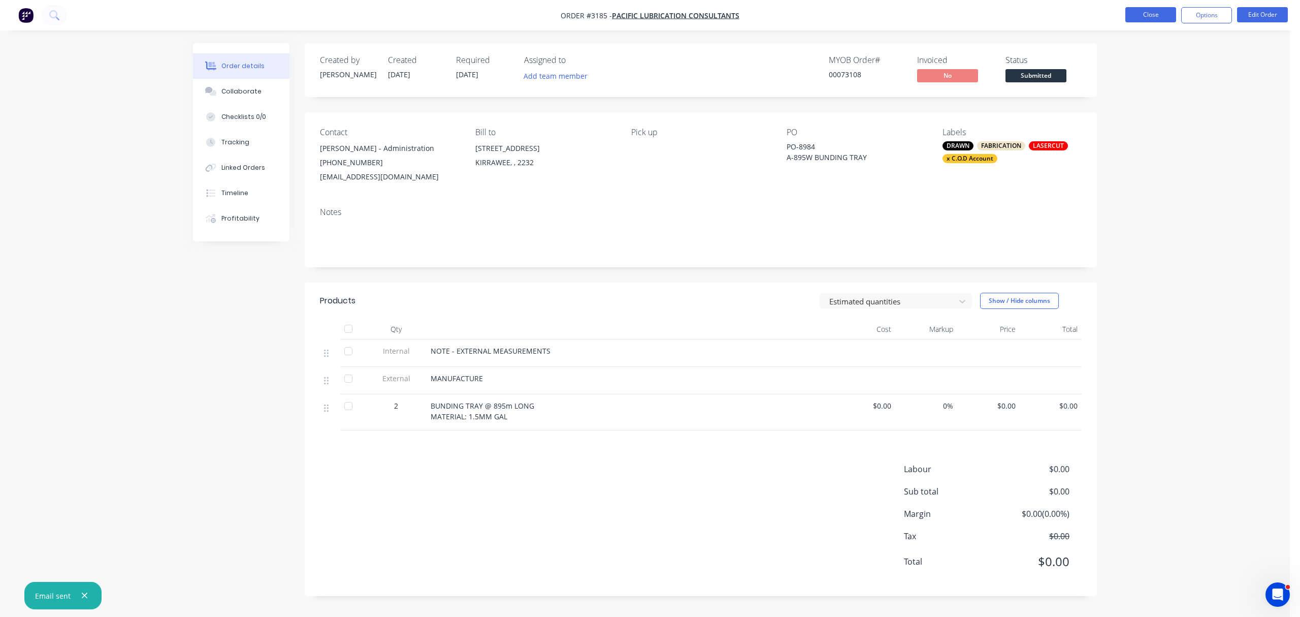
click at [1139, 13] on button "Close" at bounding box center [1150, 14] width 51 height 15
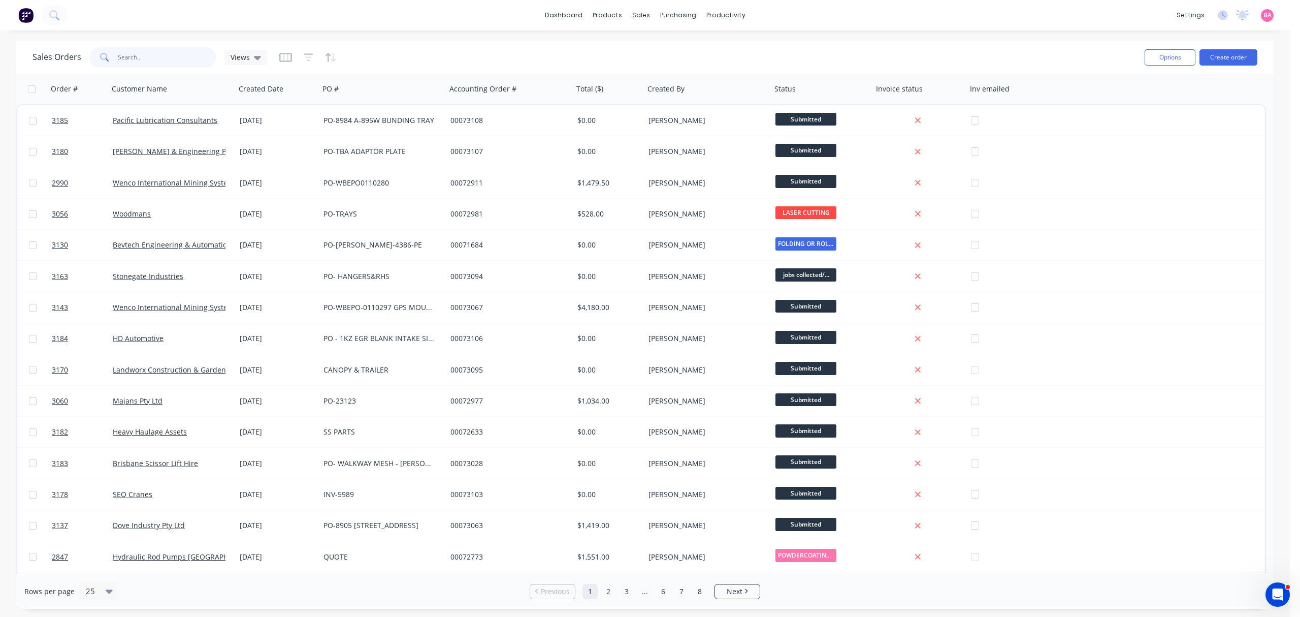
click at [173, 49] on input "text" at bounding box center [167, 57] width 99 height 20
type input "2314"
click at [304, 59] on icon "button" at bounding box center [308, 57] width 9 height 10
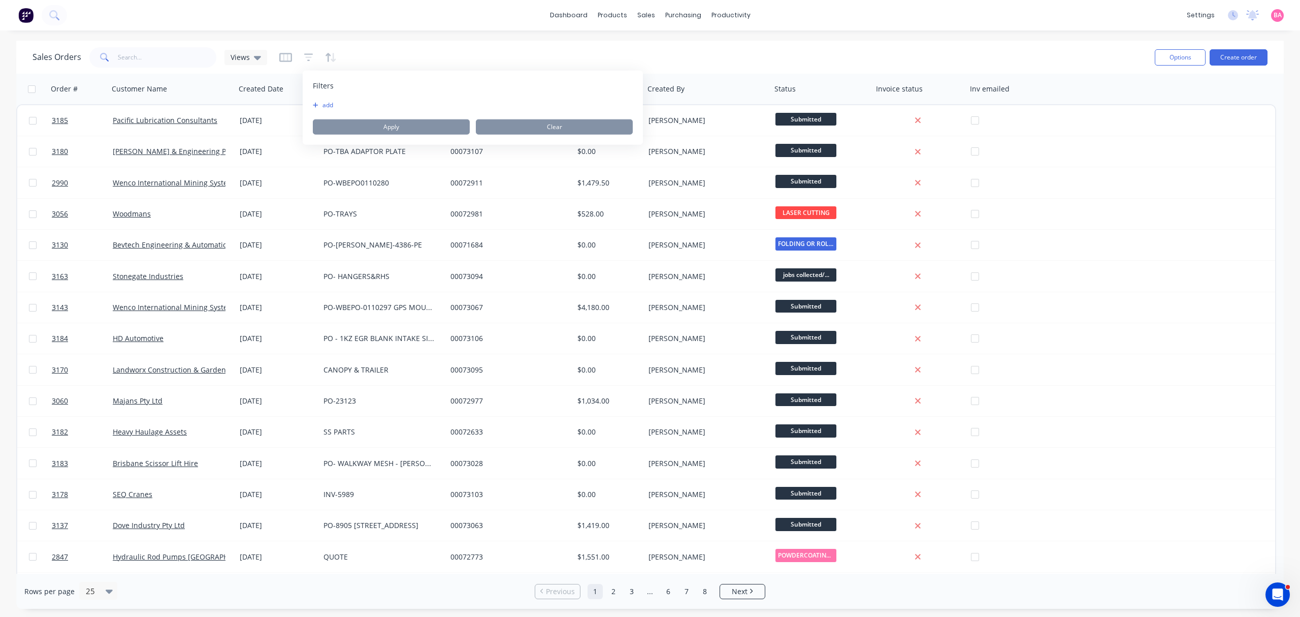
click at [318, 106] on button "add" at bounding box center [325, 105] width 25 height 8
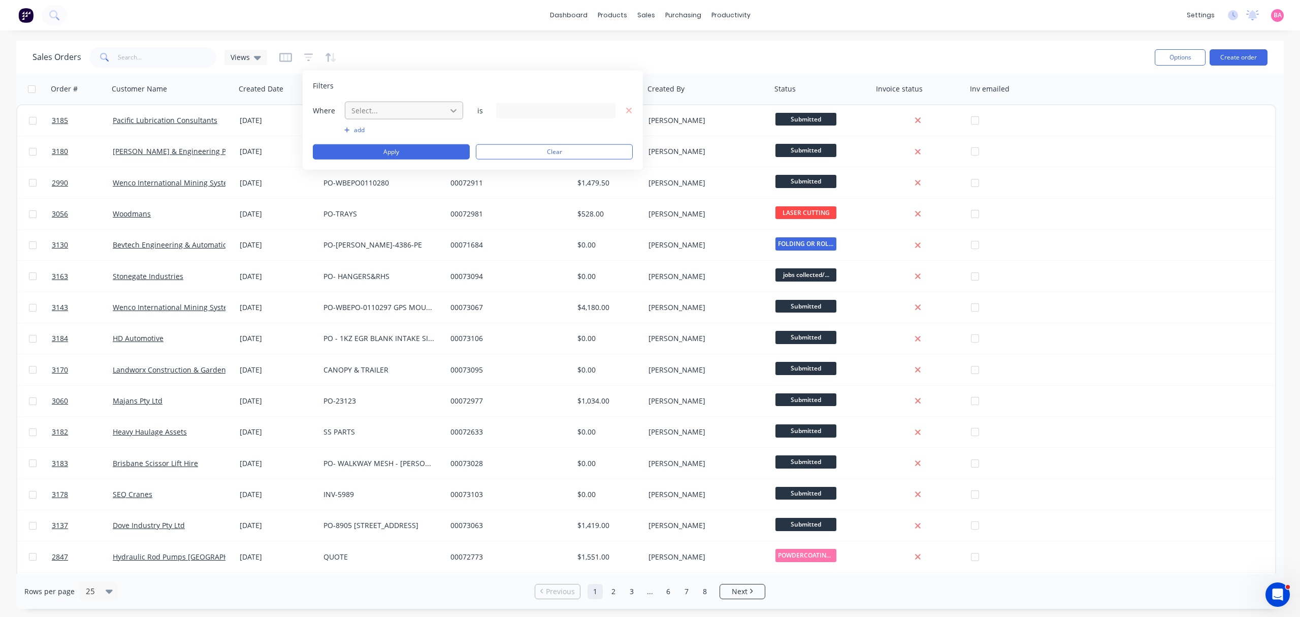
click at [452, 112] on icon at bounding box center [453, 110] width 10 height 10
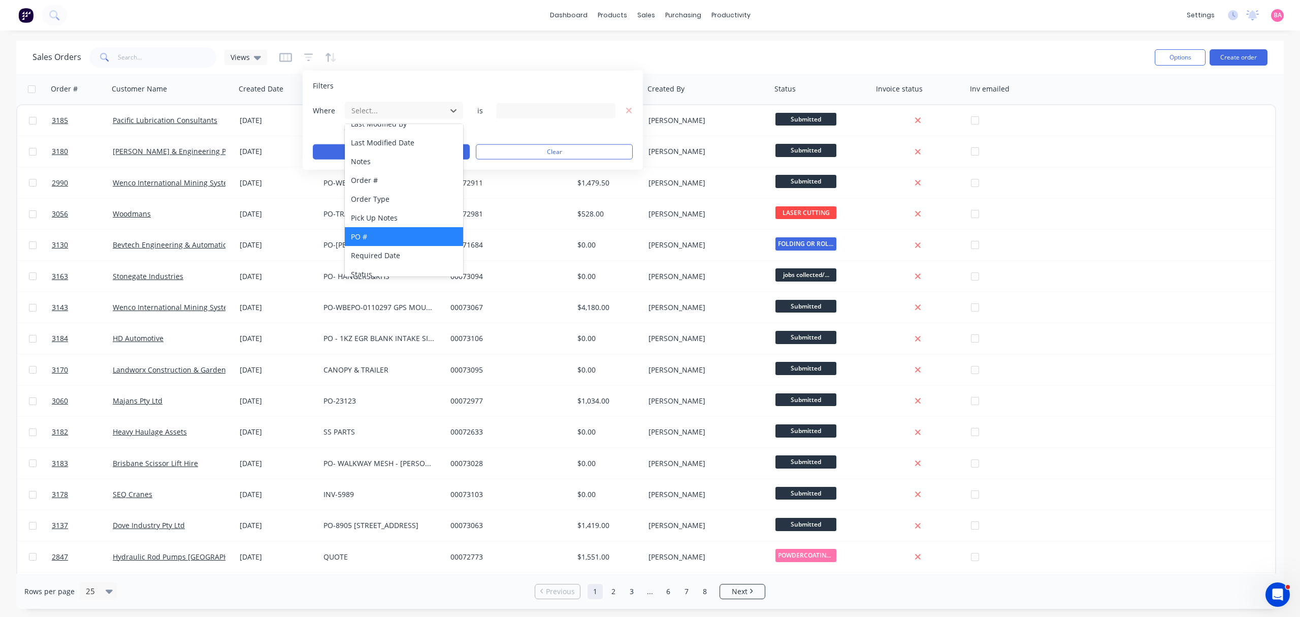
scroll to position [265, 0]
click at [368, 263] on div "Status" at bounding box center [404, 265] width 118 height 19
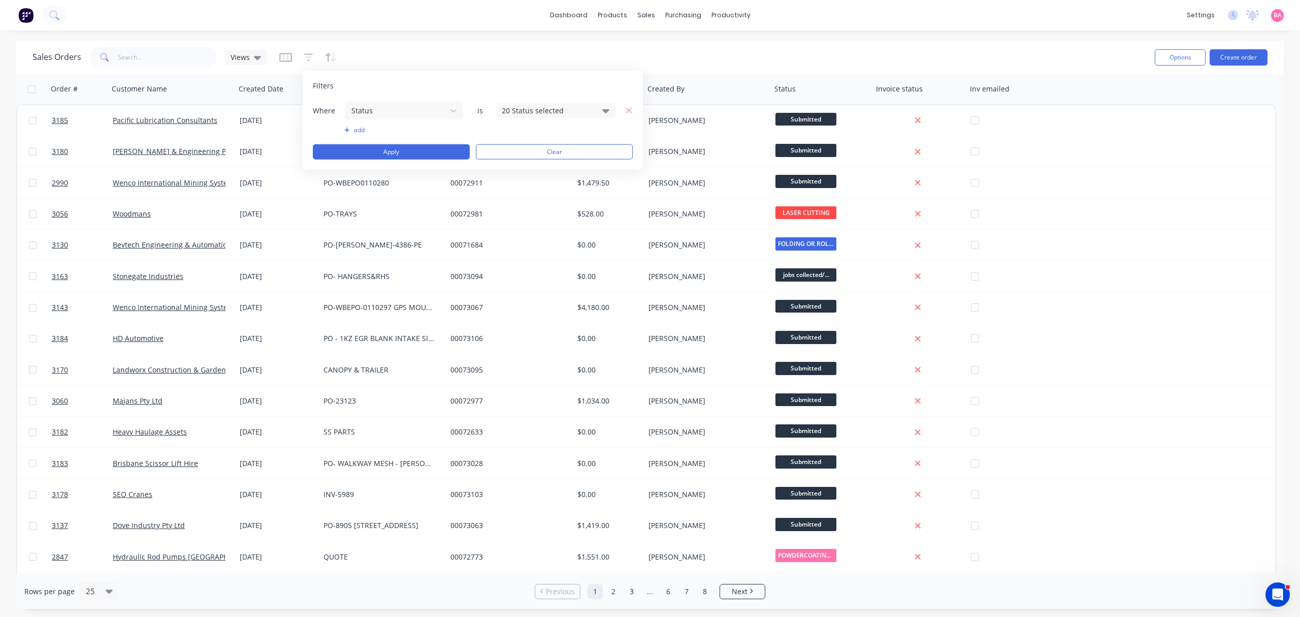
click at [610, 110] on div "20 Status selected" at bounding box center [555, 110] width 119 height 15
click at [513, 184] on div at bounding box center [513, 186] width 20 height 20
click at [512, 166] on div at bounding box center [513, 166] width 20 height 20
click at [512, 186] on div at bounding box center [513, 186] width 20 height 20
click at [403, 151] on button "Apply" at bounding box center [391, 151] width 157 height 15
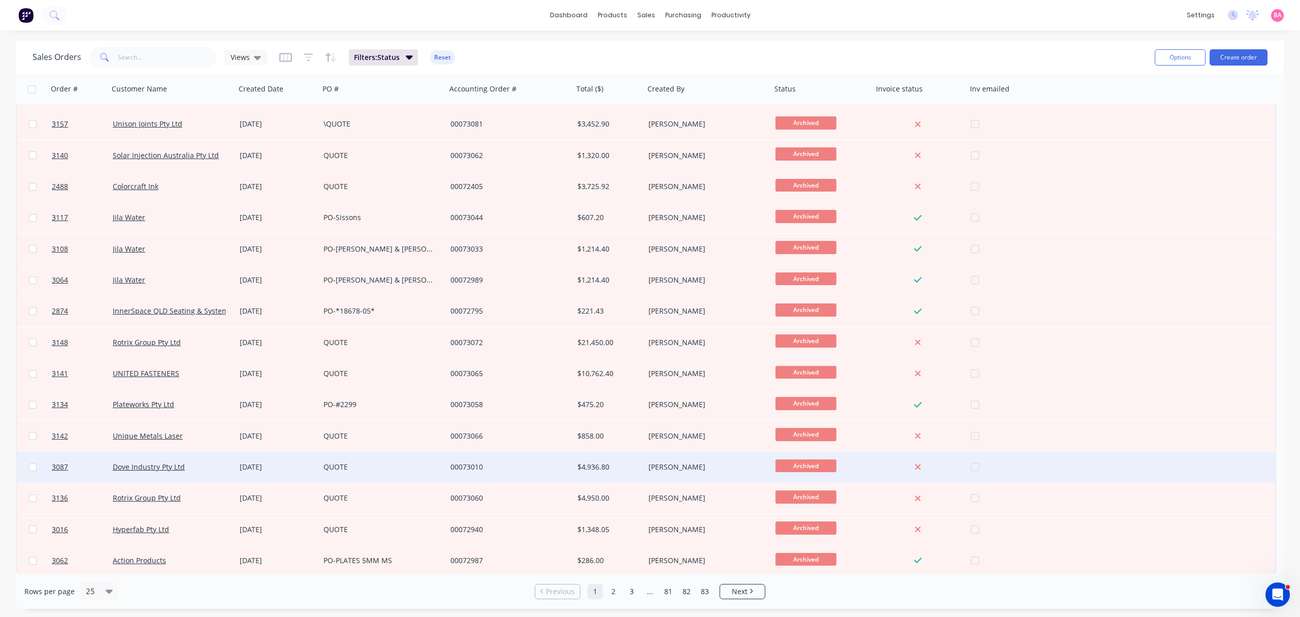
scroll to position [309, 0]
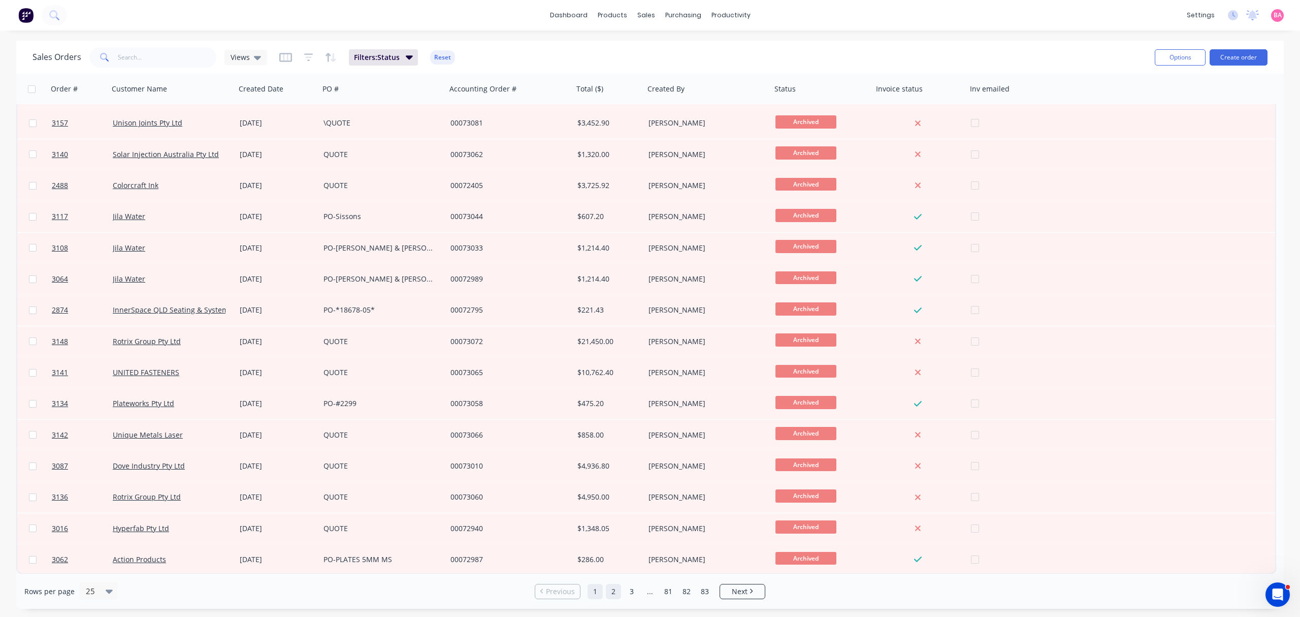
click at [615, 590] on link "2" at bounding box center [613, 591] width 15 height 15
